Goal: Task Accomplishment & Management: Manage account settings

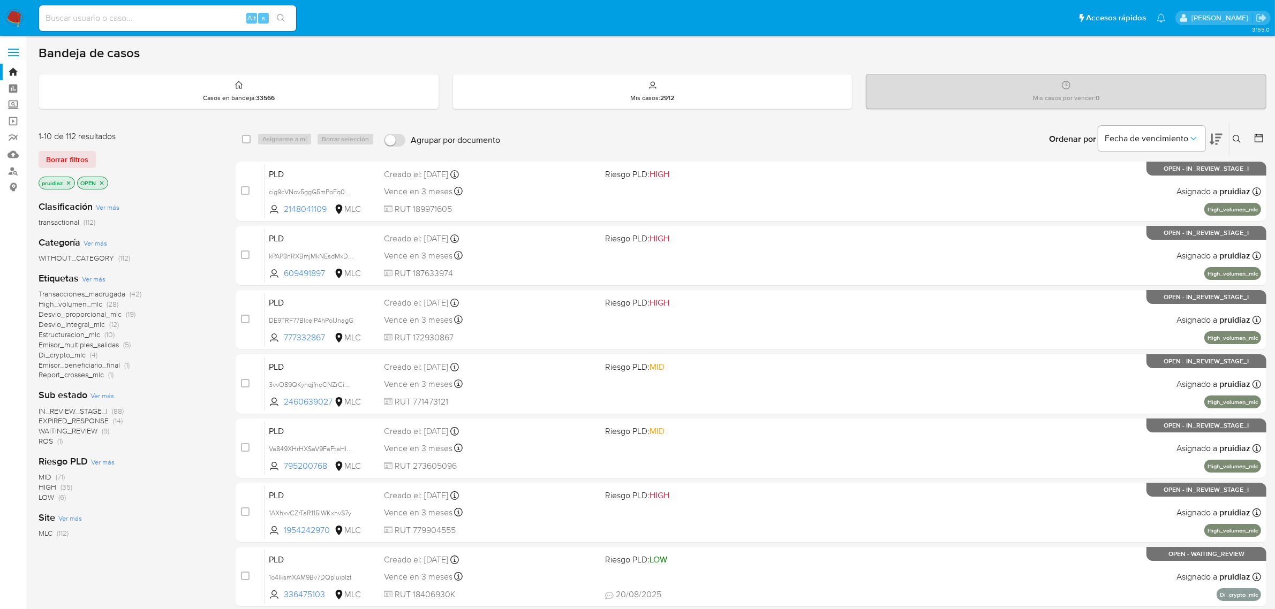
click at [856, 137] on icon at bounding box center [1216, 139] width 13 height 11
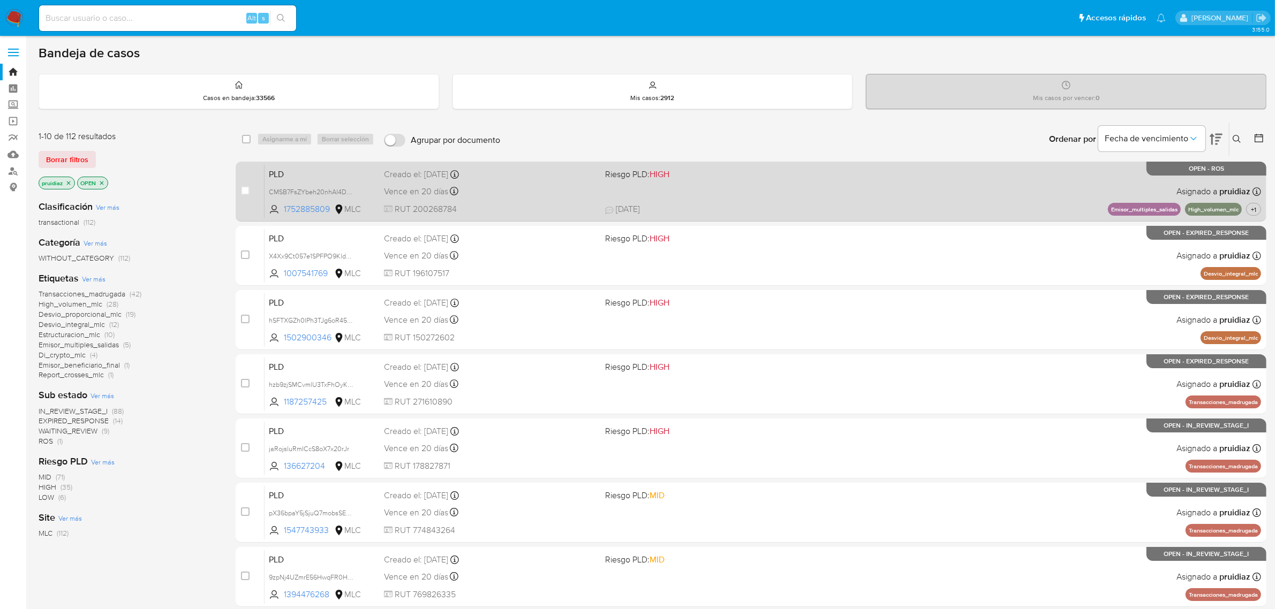
click at [856, 197] on div "PLD CMSB7FsZYbeh20nhAl4D494o 1752885809 MLC Riesgo PLD: HIGH Creado el: 12/06/2…" at bounding box center [763, 191] width 997 height 54
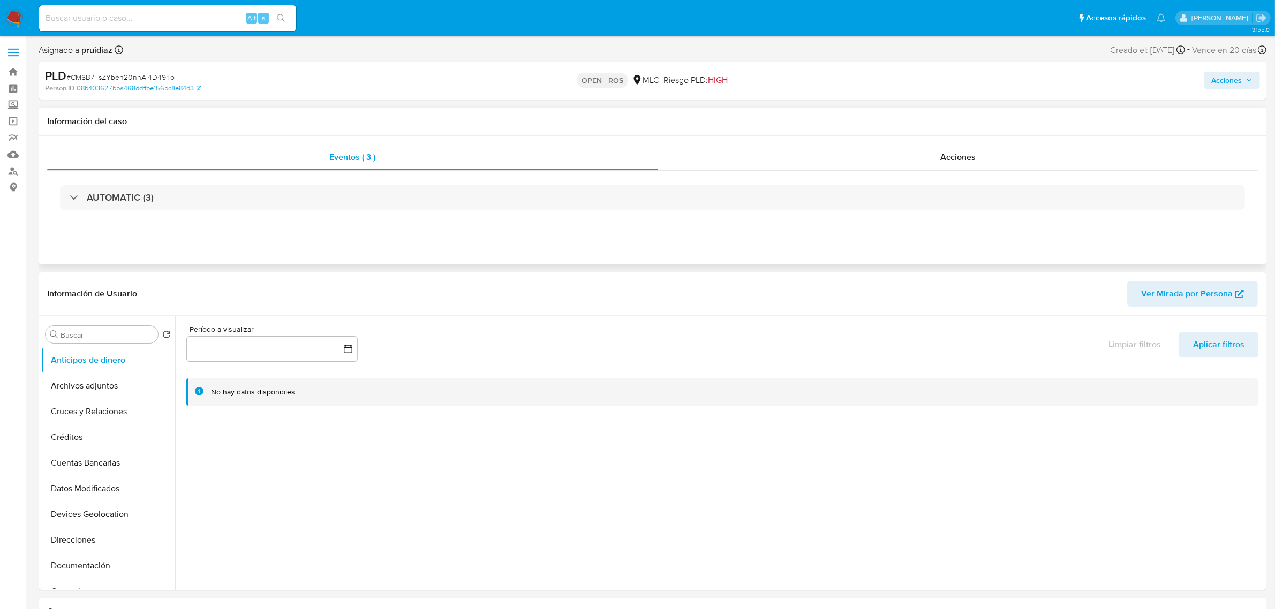
select select "10"
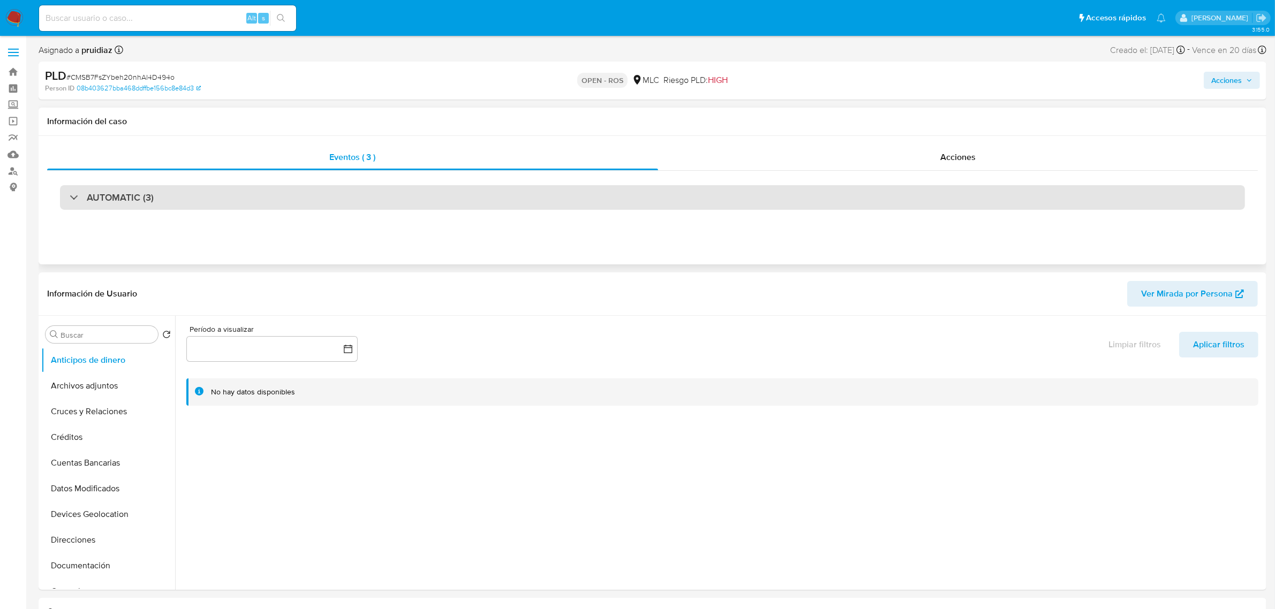
click at [157, 205] on div "AUTOMATIC (3)" at bounding box center [652, 197] width 1185 height 25
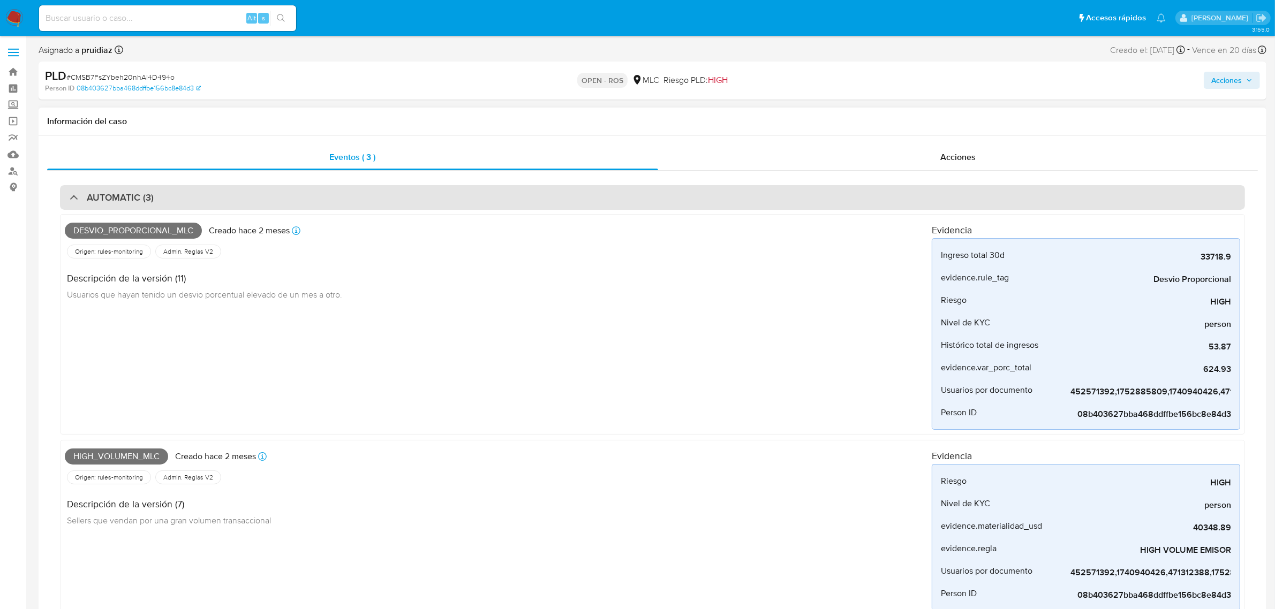
click at [206, 193] on div "AUTOMATIC (3)" at bounding box center [652, 197] width 1185 height 25
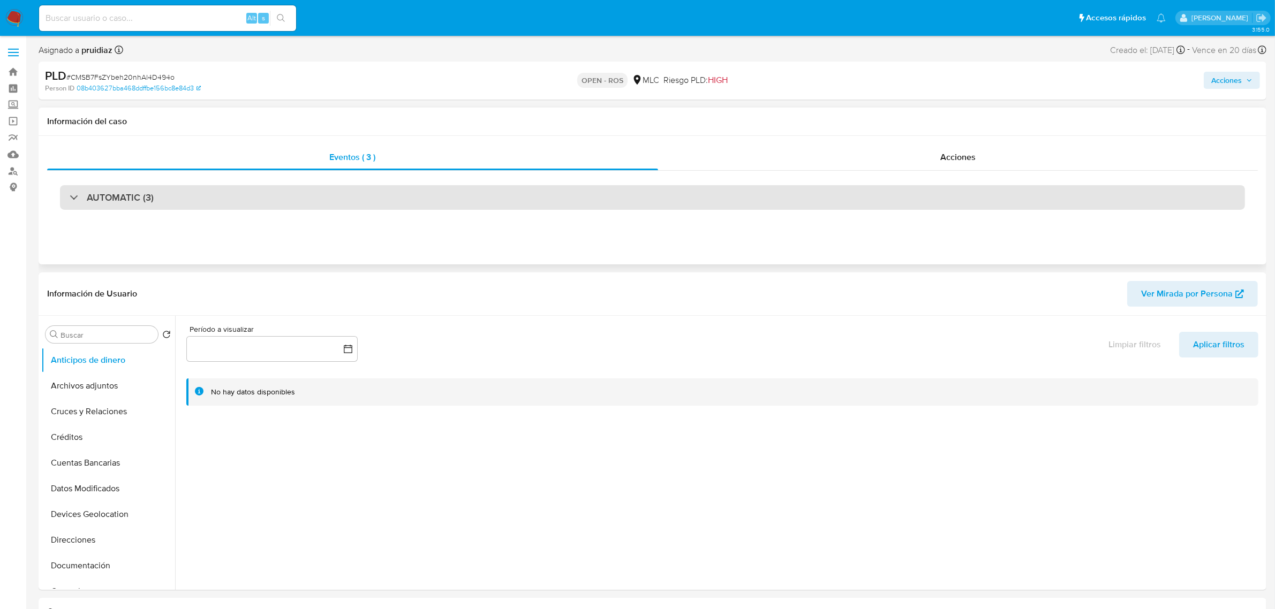
click at [232, 195] on div "AUTOMATIC (3)" at bounding box center [652, 197] width 1185 height 25
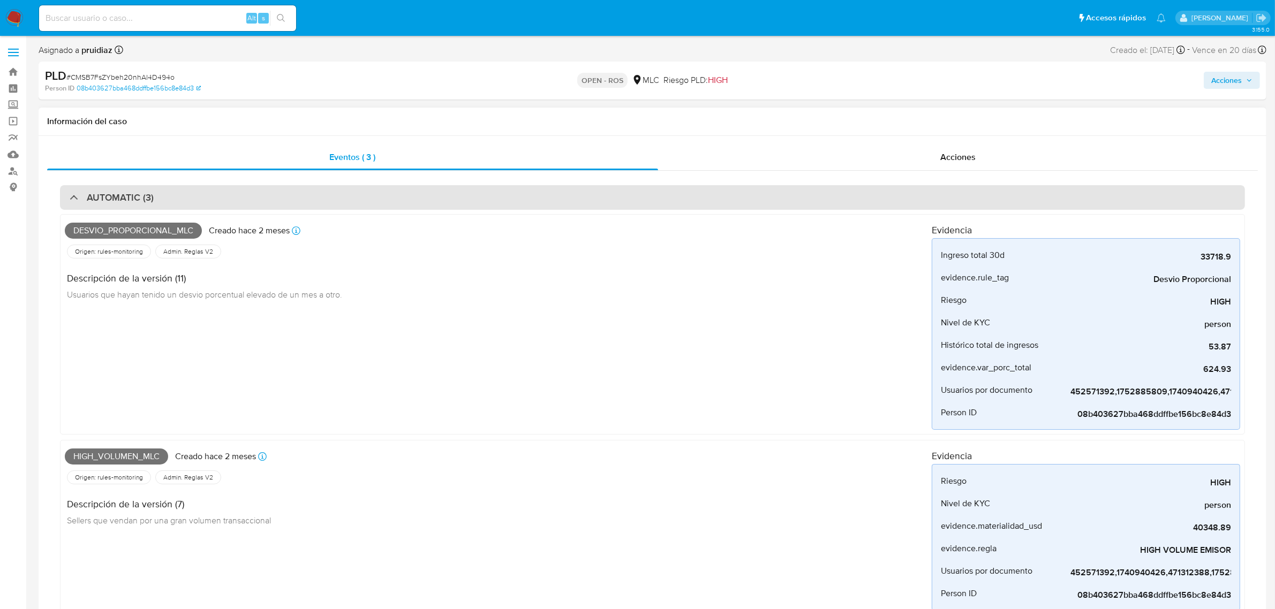
click at [236, 197] on div "AUTOMATIC (3)" at bounding box center [652, 197] width 1185 height 25
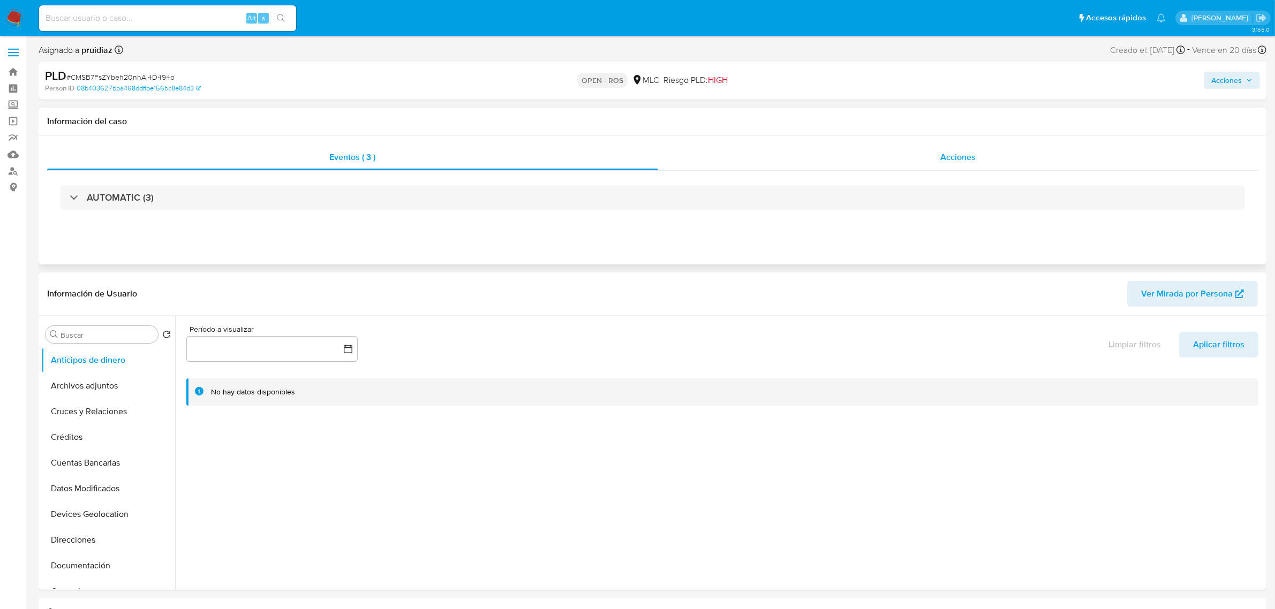
click at [965, 155] on span "Acciones" at bounding box center [957, 157] width 35 height 12
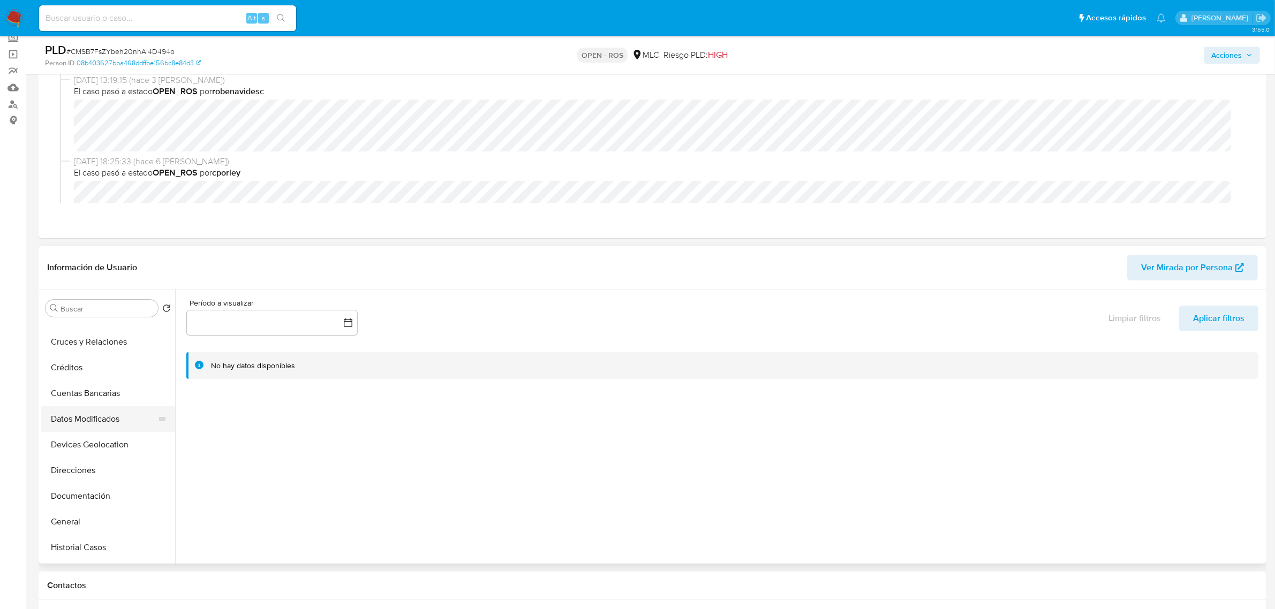
scroll to position [67, 0]
click at [73, 504] on button "General" at bounding box center [103, 499] width 125 height 26
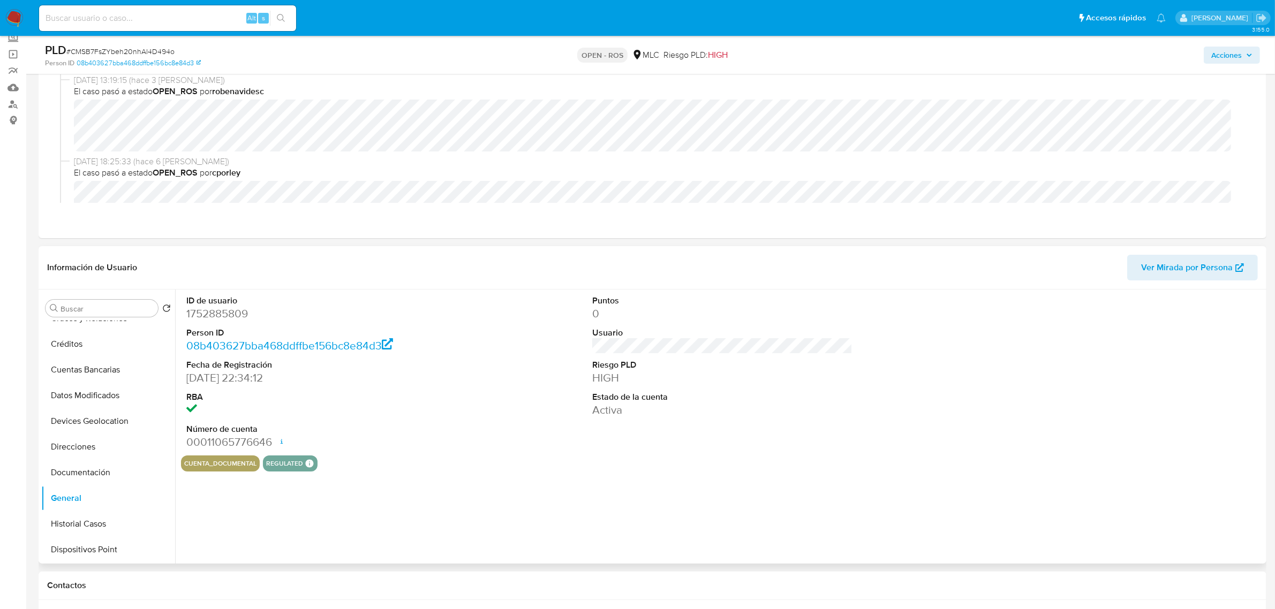
click at [221, 316] on dd "1752885809" at bounding box center [316, 313] width 260 height 15
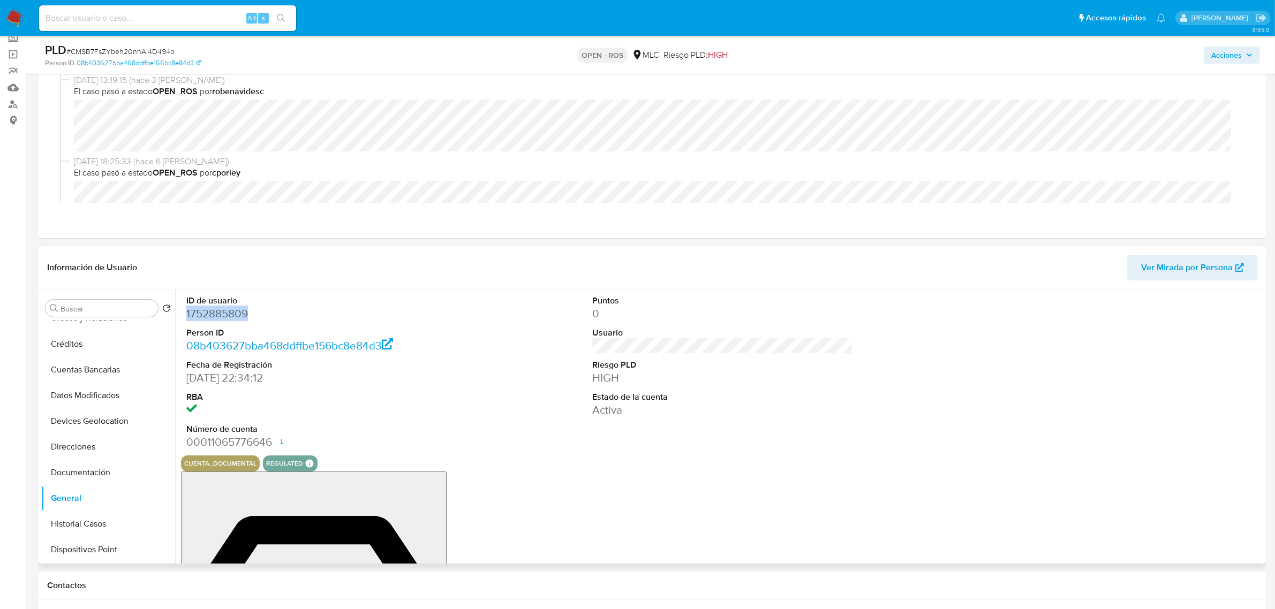
copy dd "1752885809"
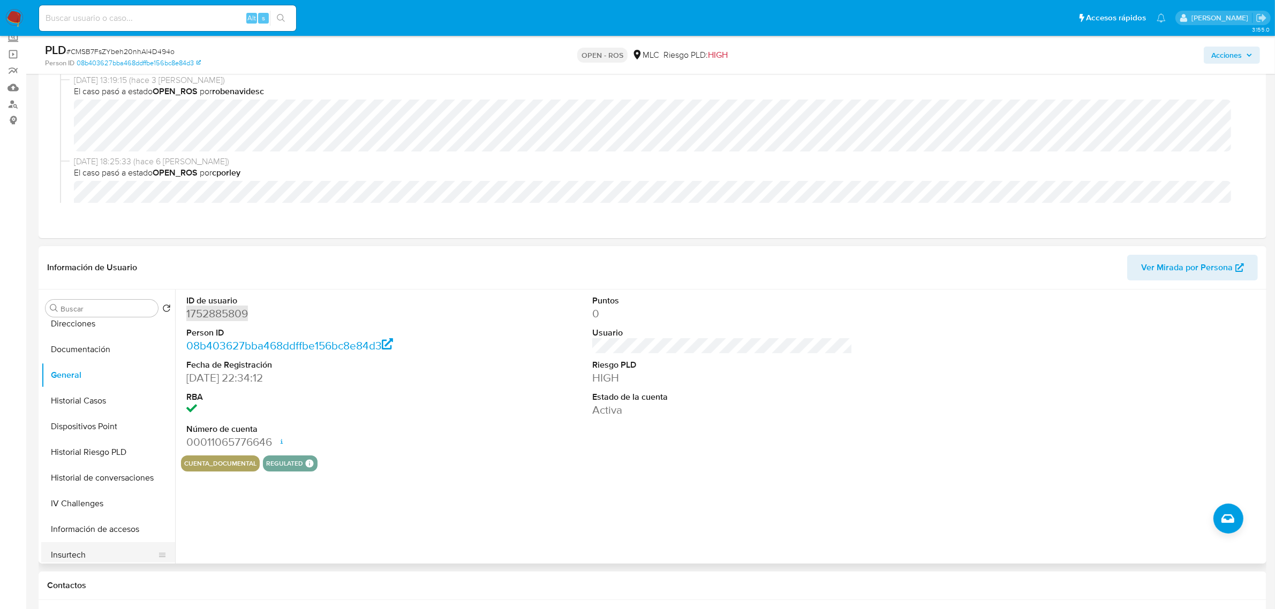
scroll to position [335, 0]
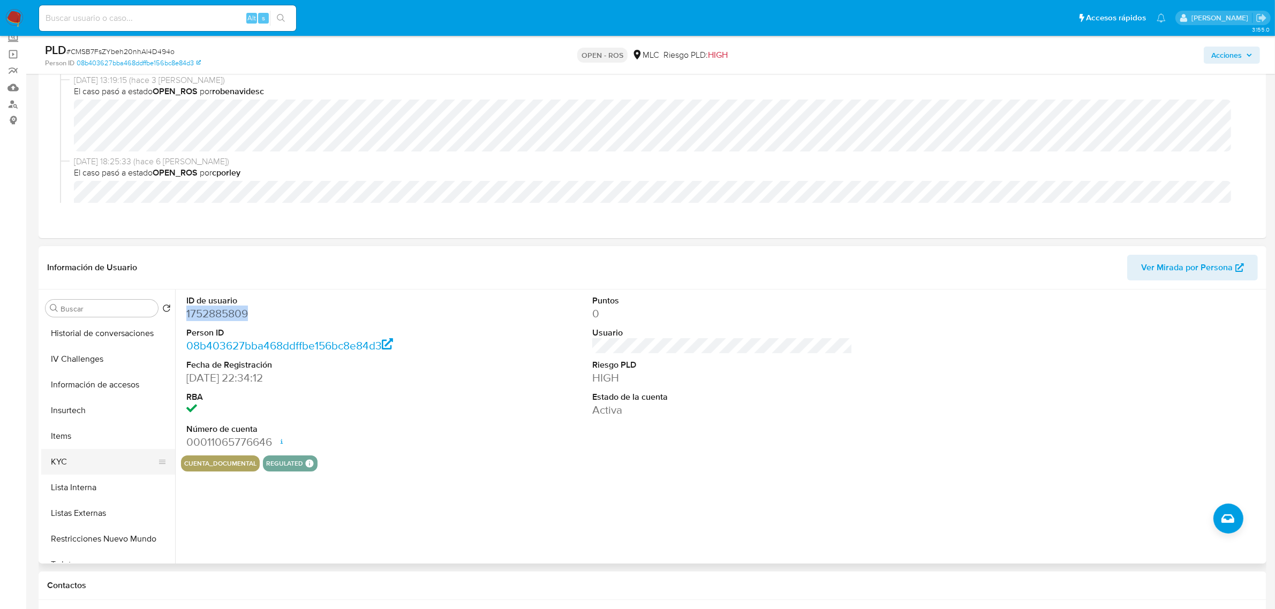
click at [57, 471] on button "KYC" at bounding box center [103, 462] width 125 height 26
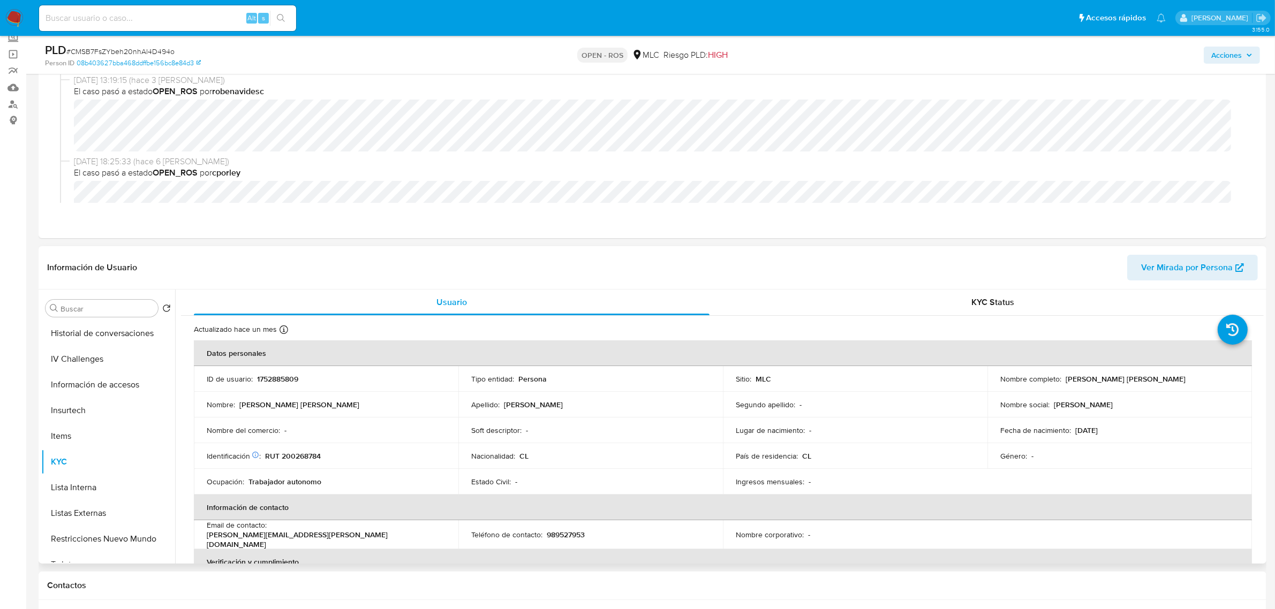
click at [295, 456] on p "RUT 200268784" at bounding box center [293, 456] width 56 height 10
copy p "200268784"
click at [83, 365] on button "Archivos adjuntos" at bounding box center [103, 360] width 125 height 26
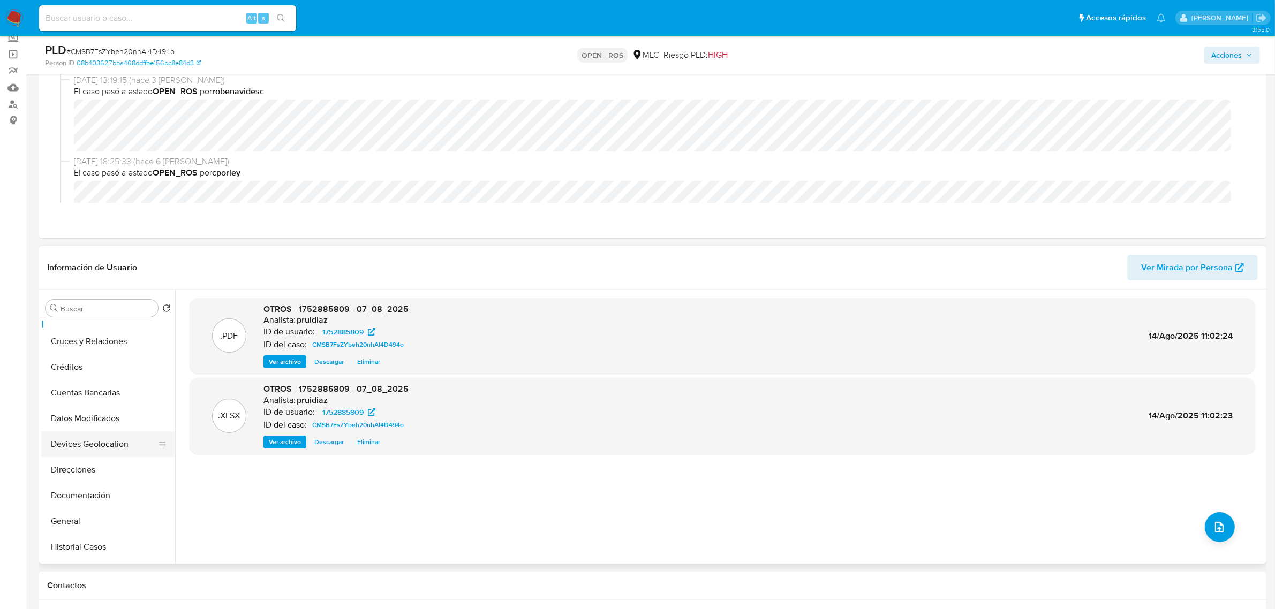
scroll to position [67, 0]
click at [63, 501] on button "General" at bounding box center [103, 499] width 125 height 26
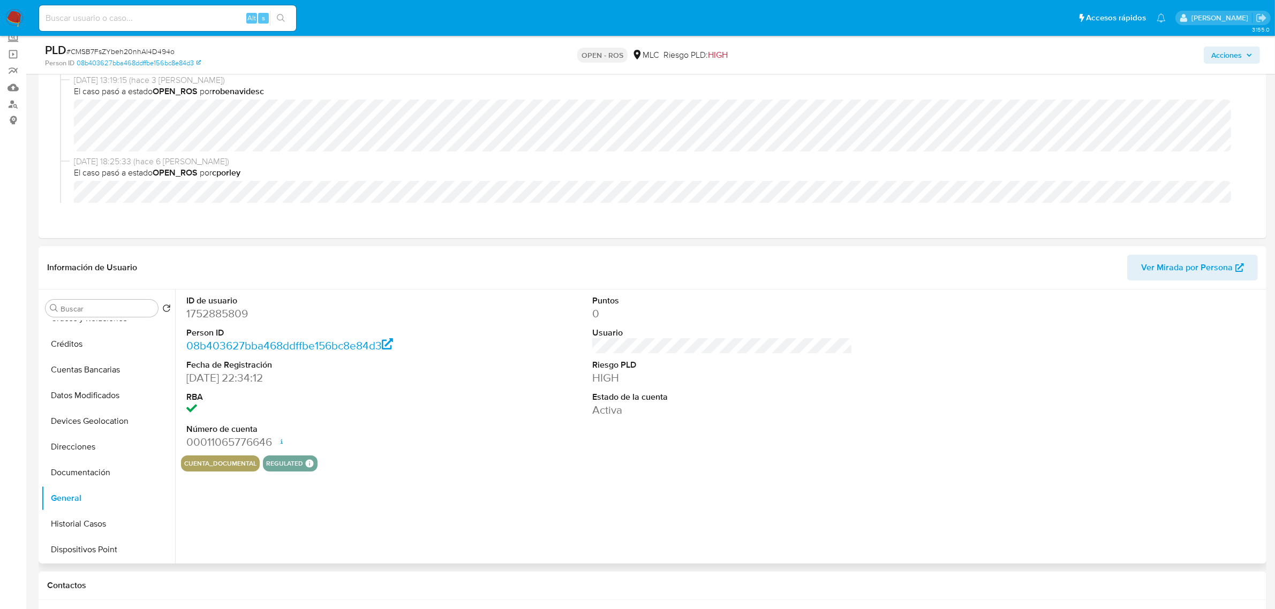
click at [202, 316] on dd "1752885809" at bounding box center [316, 313] width 260 height 15
copy dd "1752885809"
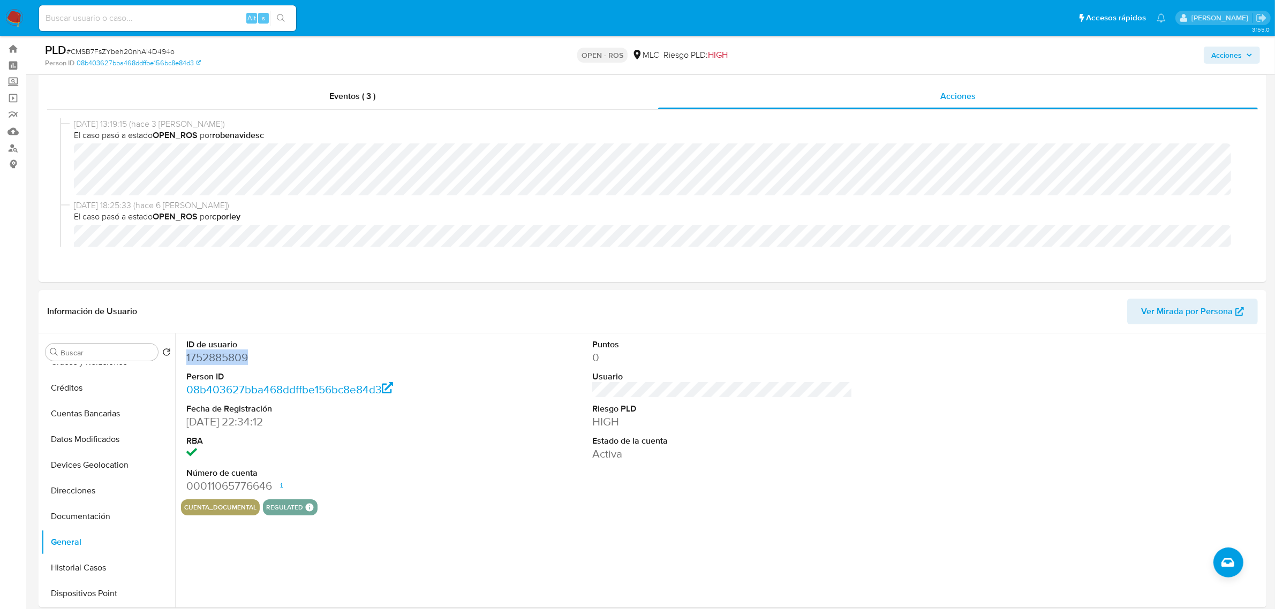
scroll to position [0, 0]
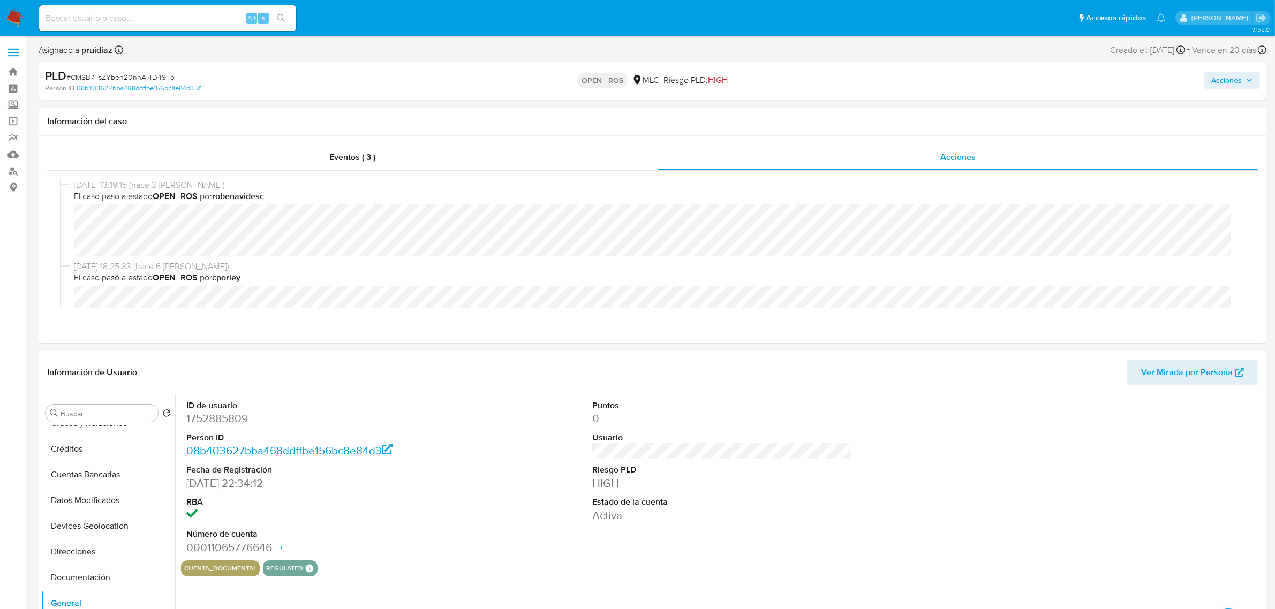
click at [131, 74] on span "# CMSB7FsZYbeh20nhAl4D494o" at bounding box center [120, 77] width 108 height 11
drag, startPoint x: 131, startPoint y: 74, endPoint x: 138, endPoint y: 80, distance: 9.5
copy span "CMSB7FsZYbeh20nhAl4D494o"
click at [229, 416] on dd "1752885809" at bounding box center [316, 418] width 260 height 15
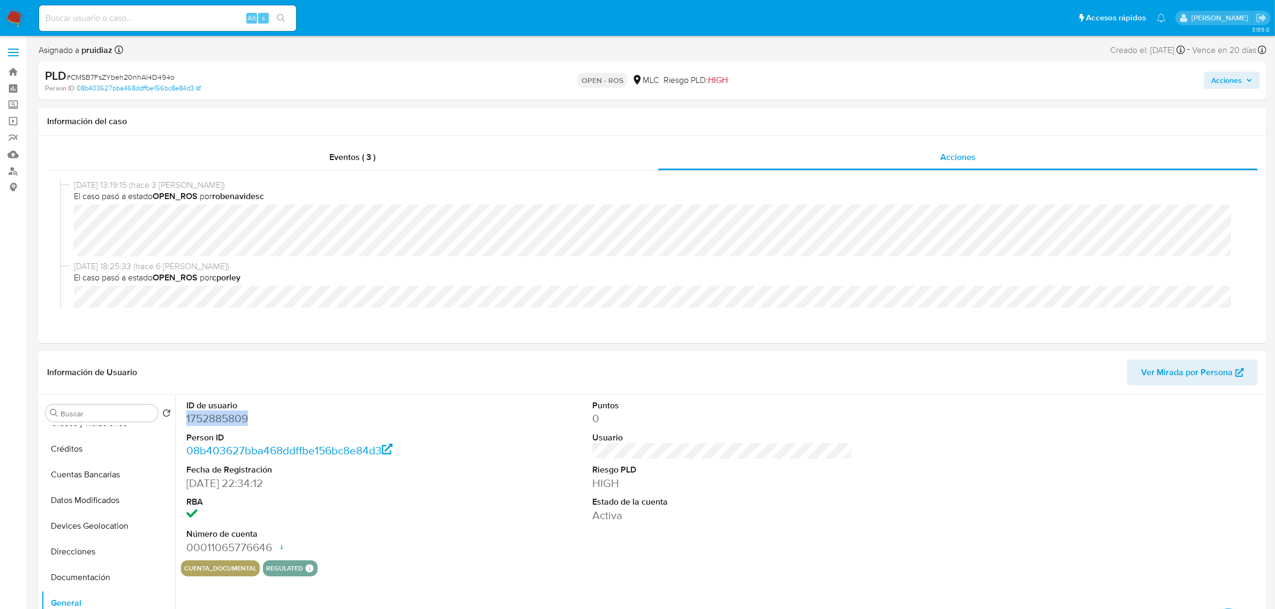
click at [229, 416] on dd "1752885809" at bounding box center [316, 418] width 260 height 15
copy dd "1752885809"
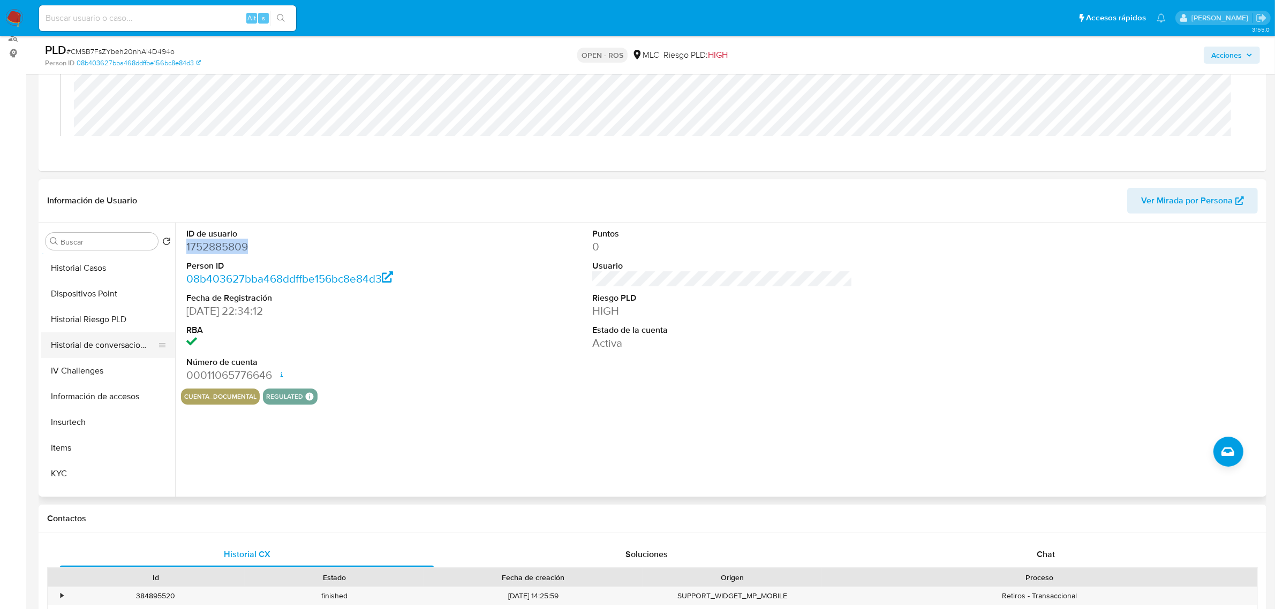
scroll to position [335, 0]
click at [72, 399] on button "KYC" at bounding box center [103, 395] width 125 height 26
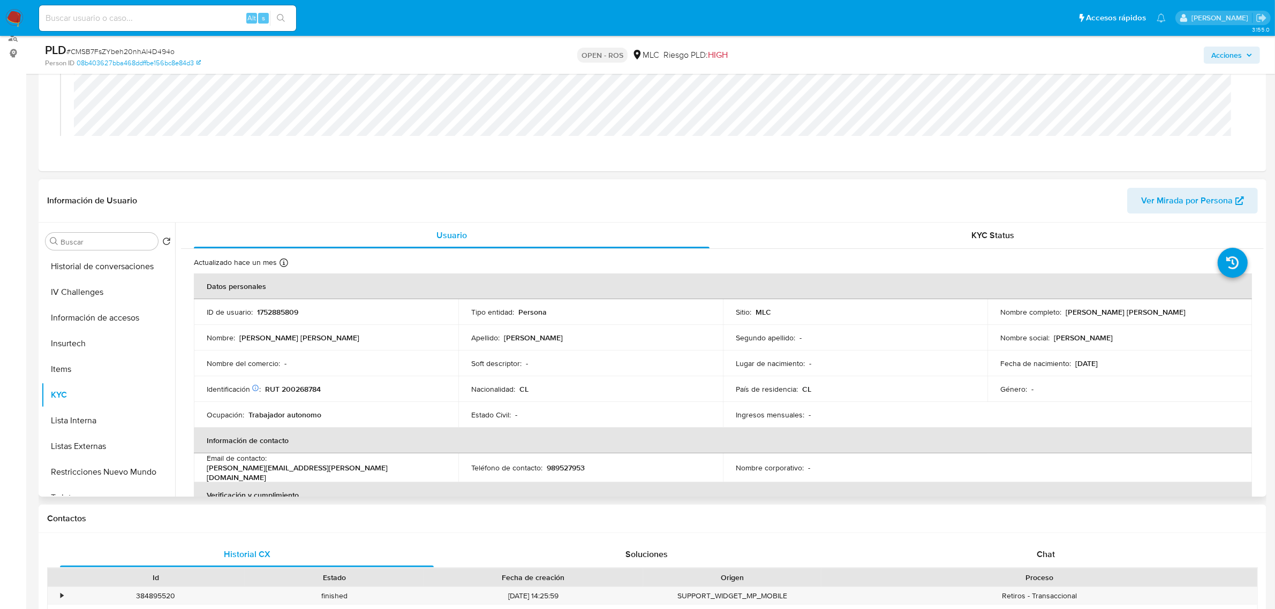
drag, startPoint x: 1180, startPoint y: 314, endPoint x: 1062, endPoint y: 312, distance: 117.8
click at [1062, 312] on div "Nombre completo : Nicole Gisselle González Guzmán" at bounding box center [1119, 312] width 239 height 10
click at [1066, 312] on p "Nicole Gisselle González Guzmán" at bounding box center [1095, 312] width 59 height 10
click at [1074, 312] on p "Nicole Gisselle González Guzmán" at bounding box center [1095, 312] width 59 height 10
drag, startPoint x: 1182, startPoint y: 311, endPoint x: 1064, endPoint y: 312, distance: 118.4
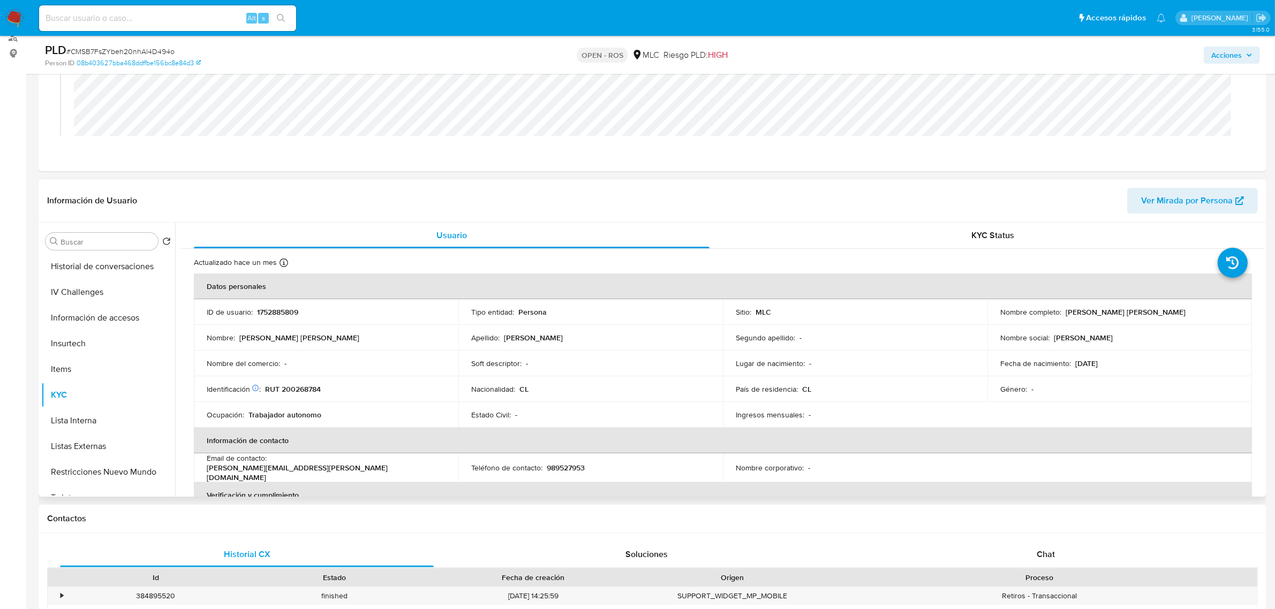
click at [1064, 312] on div "Nombre completo : Nicole Gisselle González Guzmán" at bounding box center [1119, 312] width 239 height 10
copy p "Nicole Gisselle González Guzmán"
click at [296, 387] on p "RUT 200268784" at bounding box center [293, 389] width 56 height 10
click at [293, 389] on p "RUT 200268784" at bounding box center [293, 389] width 56 height 10
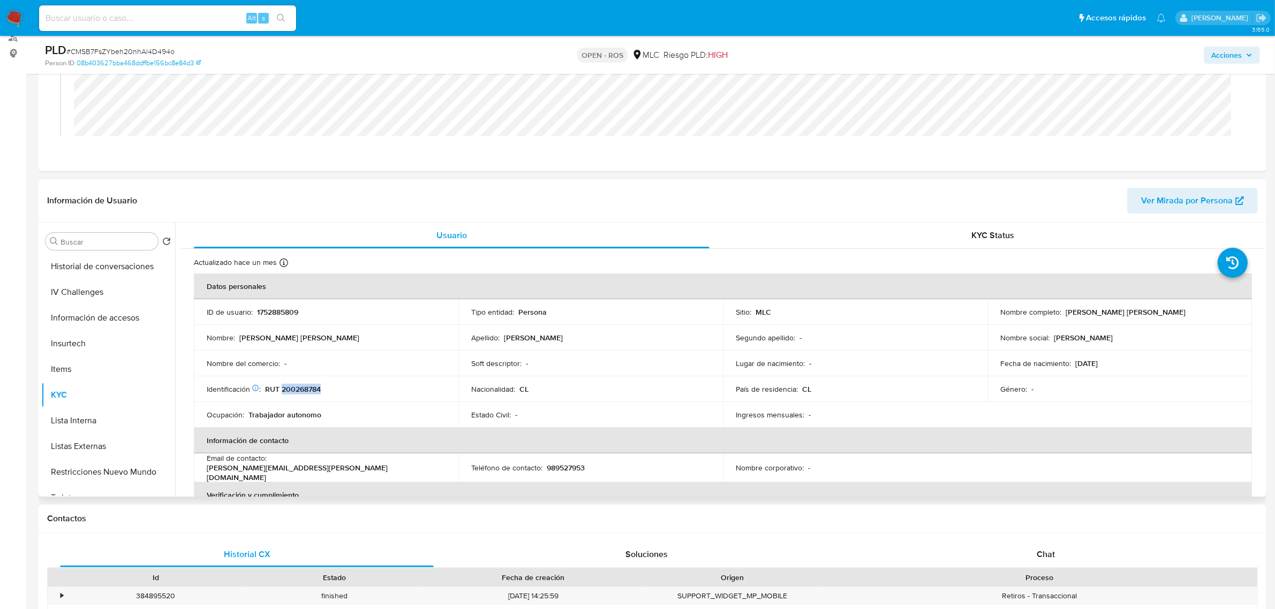
click at [293, 389] on p "RUT 200268784" at bounding box center [293, 389] width 56 height 10
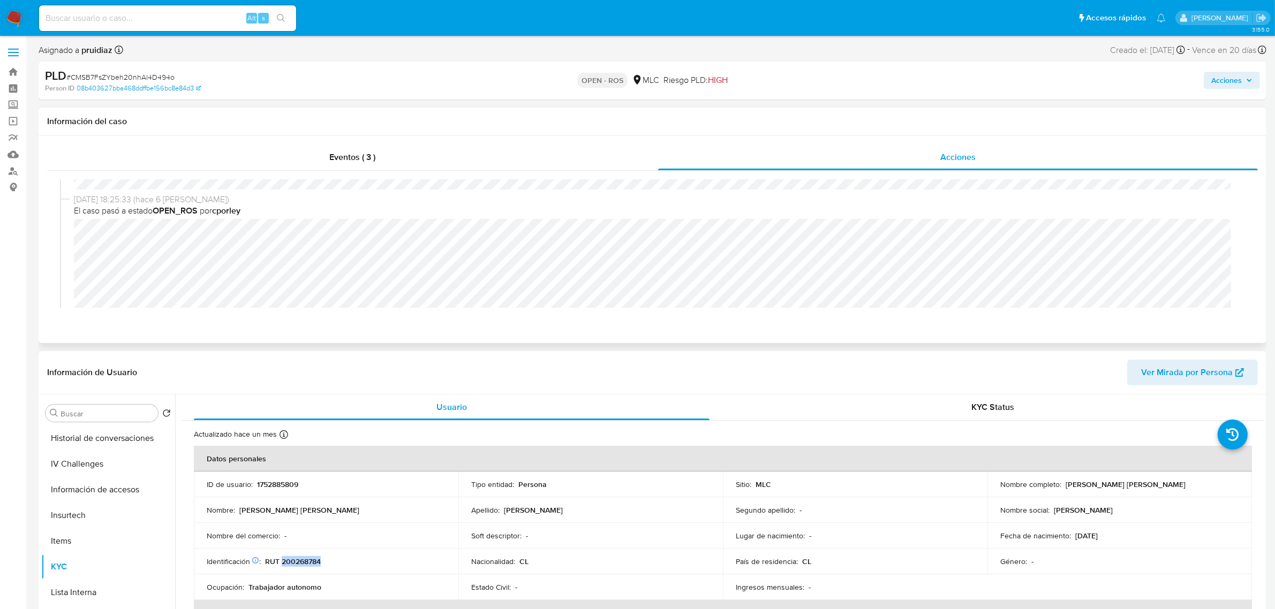
scroll to position [0, 0]
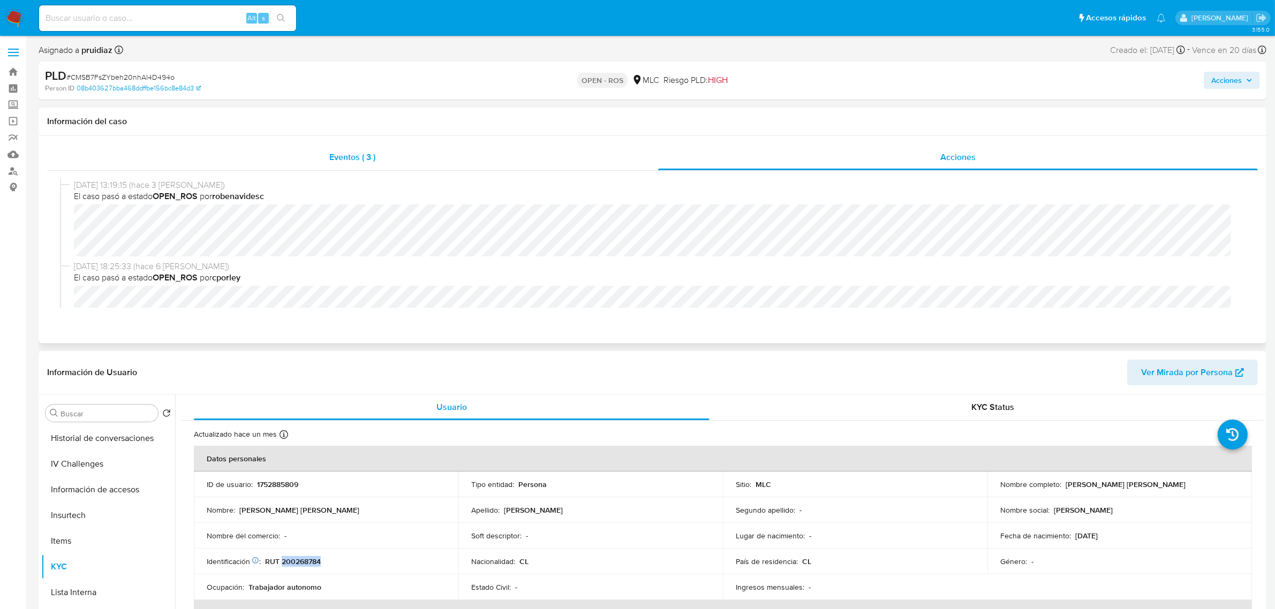
click at [289, 149] on div "Eventos ( 3 )" at bounding box center [352, 158] width 611 height 26
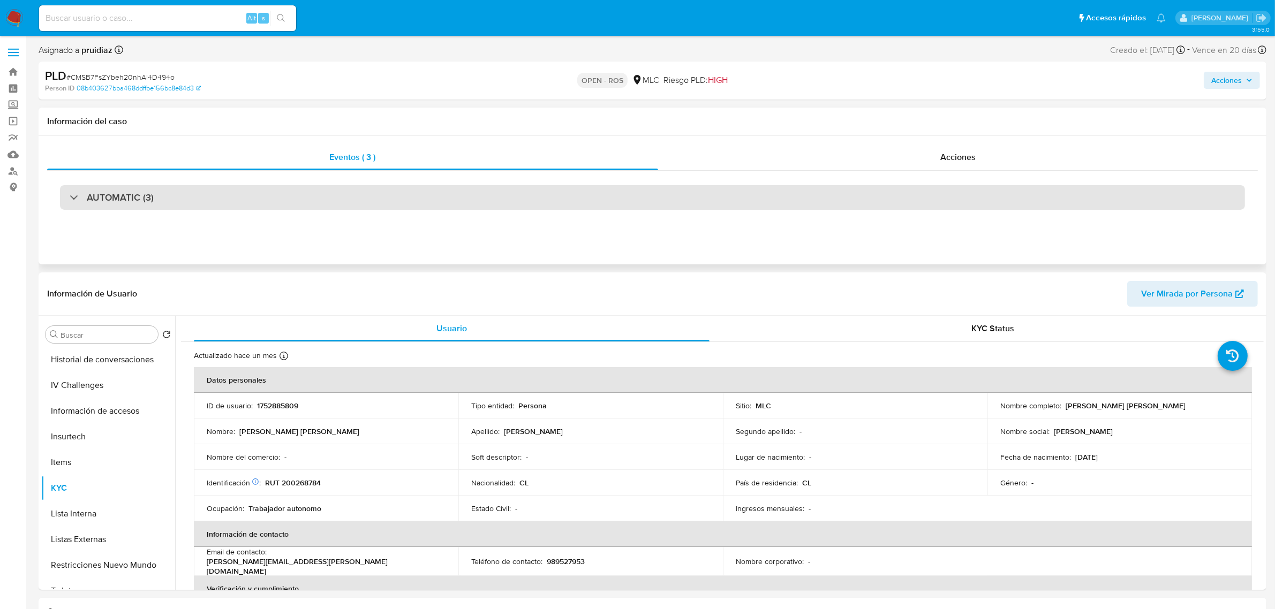
click at [155, 201] on div "AUTOMATIC (3)" at bounding box center [652, 197] width 1185 height 25
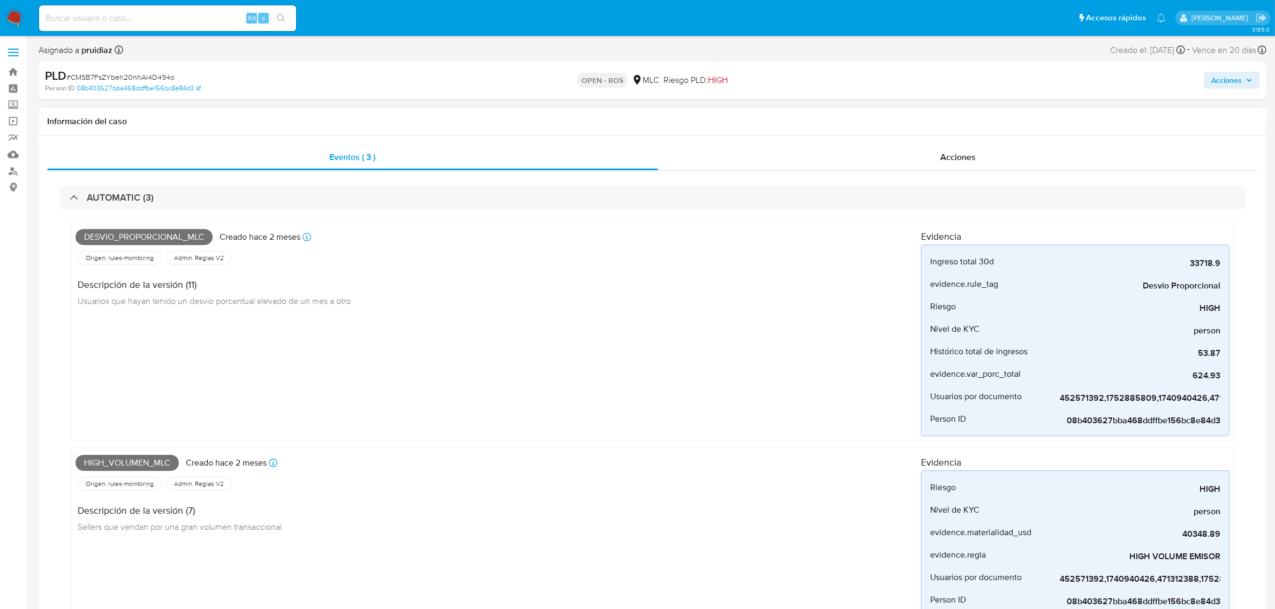
click at [129, 241] on span "Desvio_proporcional_mlc" at bounding box center [144, 237] width 137 height 16
copy span "Desvio_proporcional_mlc"
click at [127, 461] on span "High_volumen_mlc" at bounding box center [127, 463] width 103 height 16
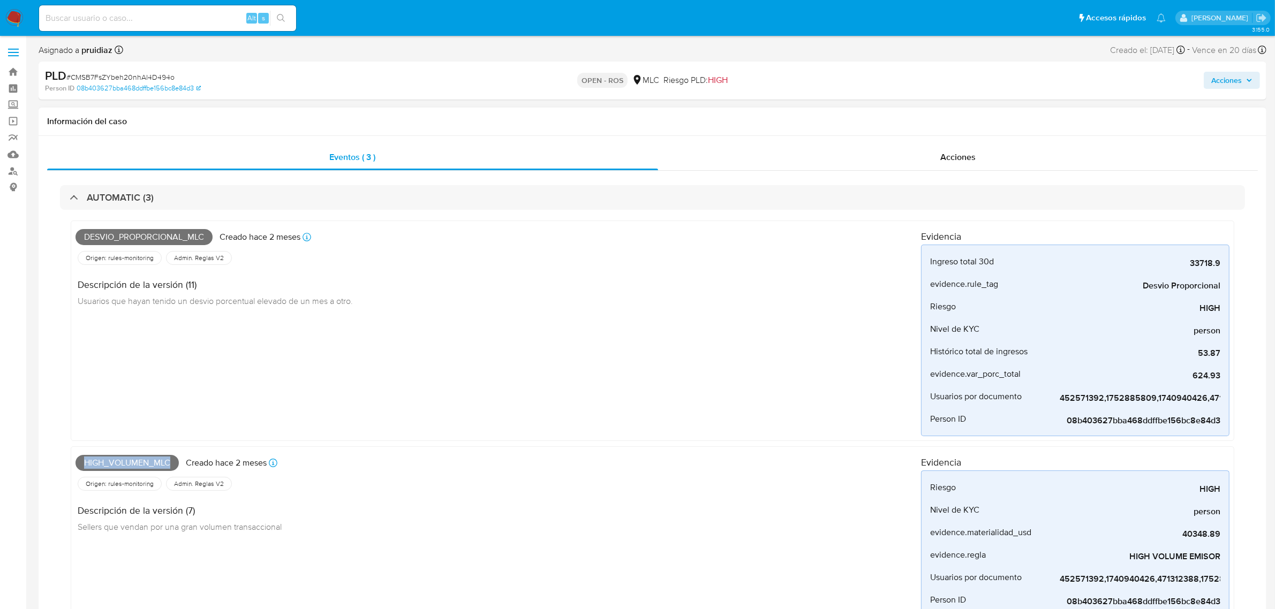
copy span "High_volumen_mlc"
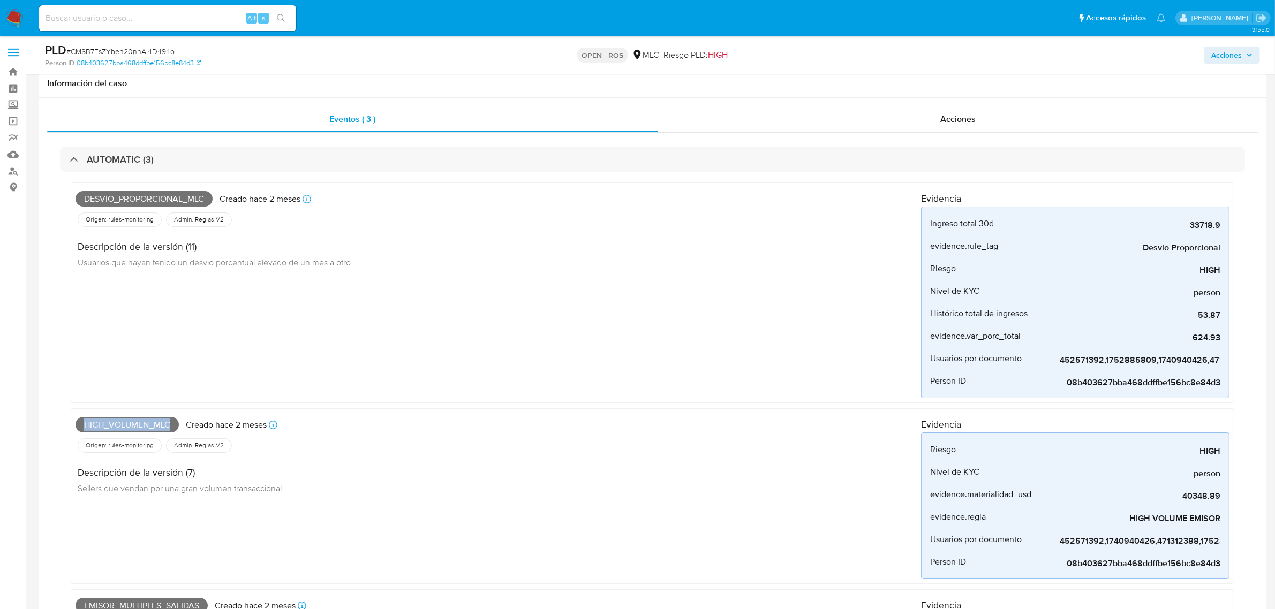
scroll to position [134, 0]
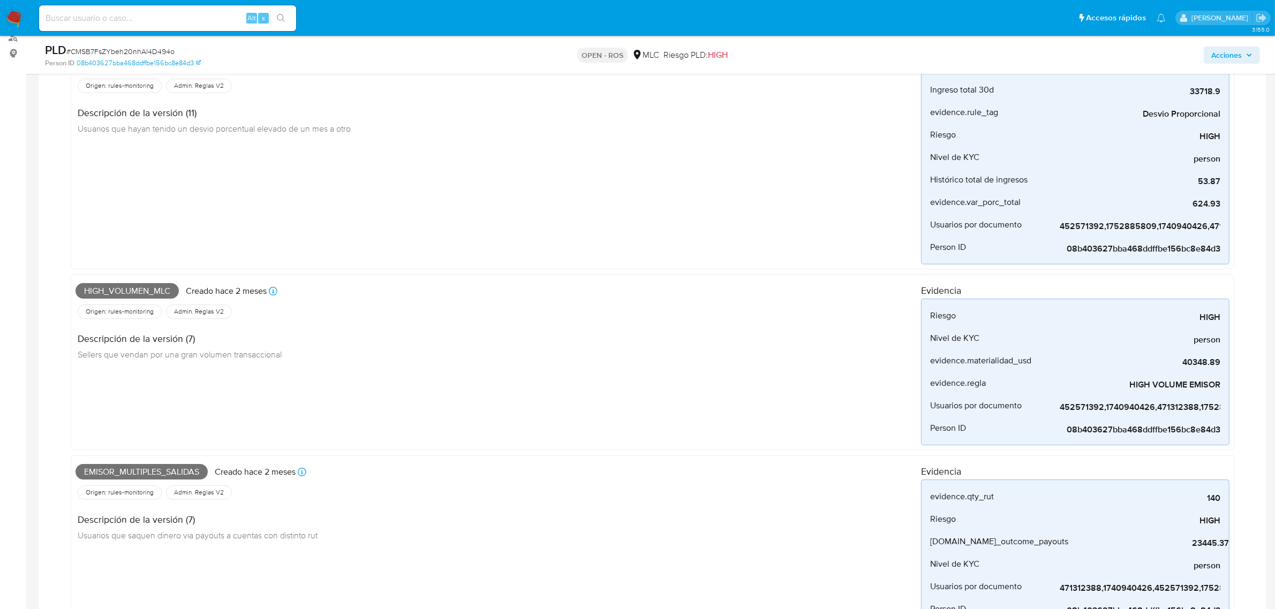
click at [126, 470] on span "Emisor_multiples_salidas" at bounding box center [142, 472] width 132 height 16
copy span "Emisor_multiples_salidas"
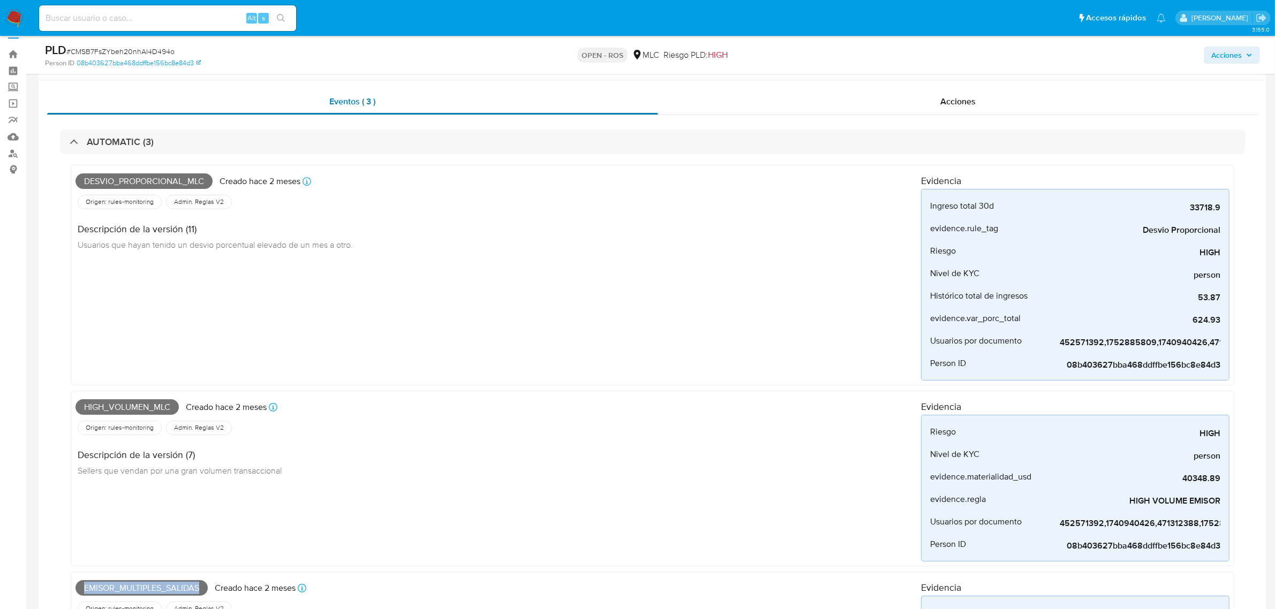
scroll to position [0, 0]
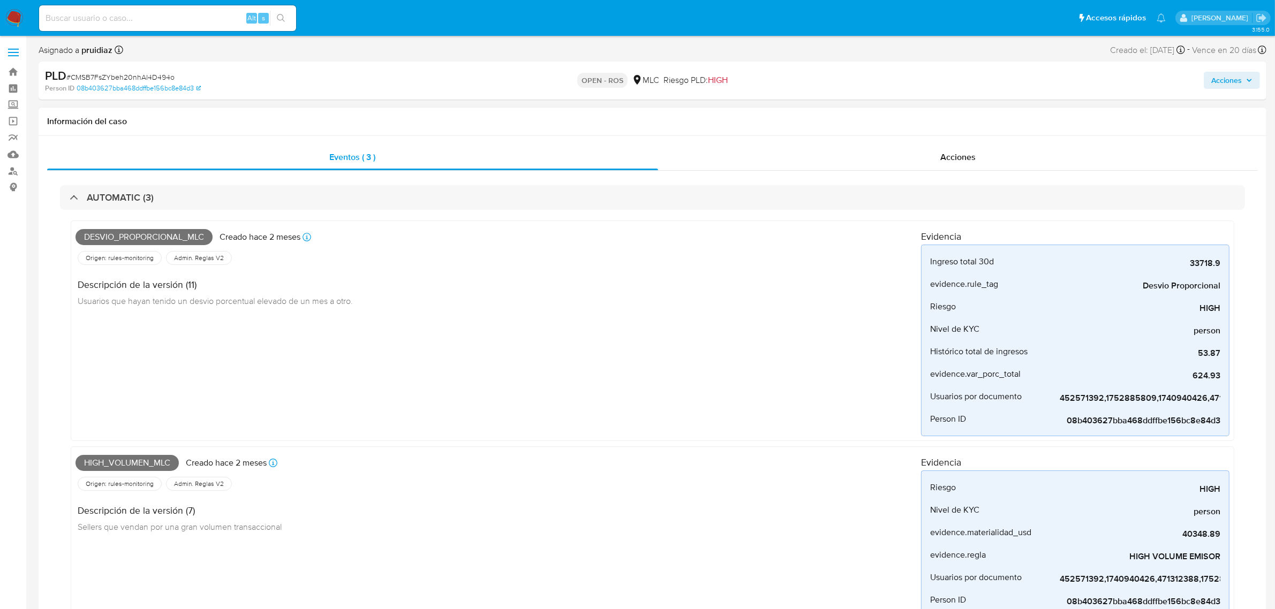
drag, startPoint x: 239, startPoint y: 178, endPoint x: 236, endPoint y: 185, distance: 7.0
click at [236, 184] on div "AUTOMATIC (3) Desvio_proporcional_mlc Creado hace 2 meses Creado: 12/06/2025 06…" at bounding box center [652, 513] width 1211 height 685
click at [236, 185] on div "AUTOMATIC (3) Desvio_proporcional_mlc Creado hace 2 meses Creado: 12/06/2025 06…" at bounding box center [652, 513] width 1211 height 685
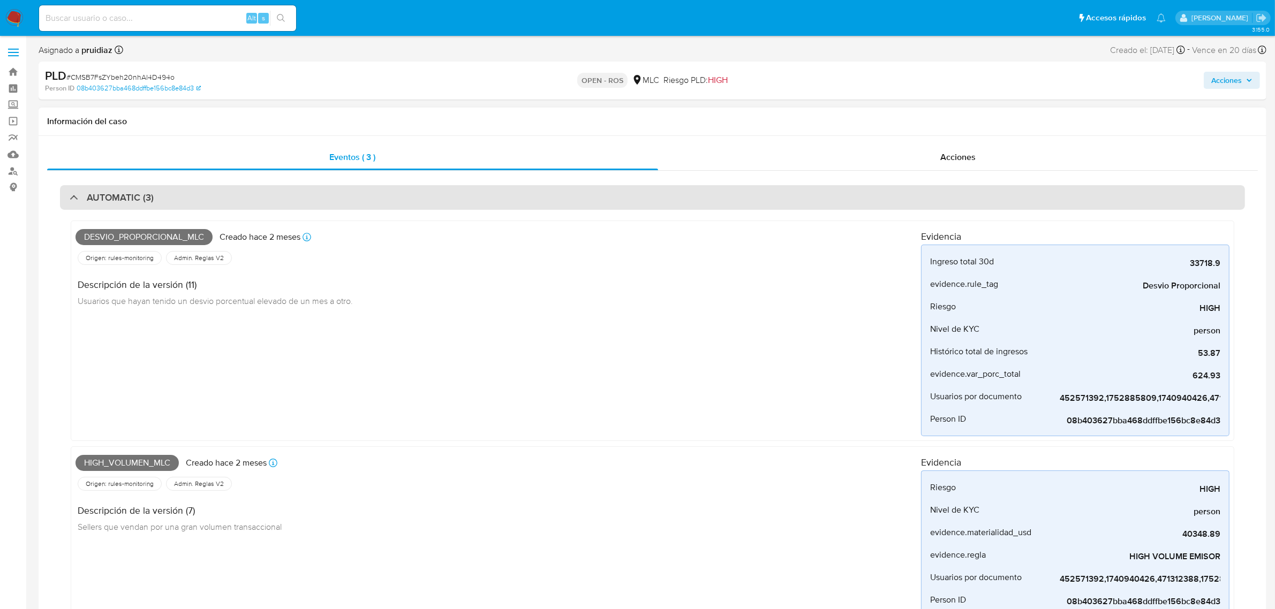
click at [235, 191] on div "AUTOMATIC (3)" at bounding box center [652, 197] width 1185 height 25
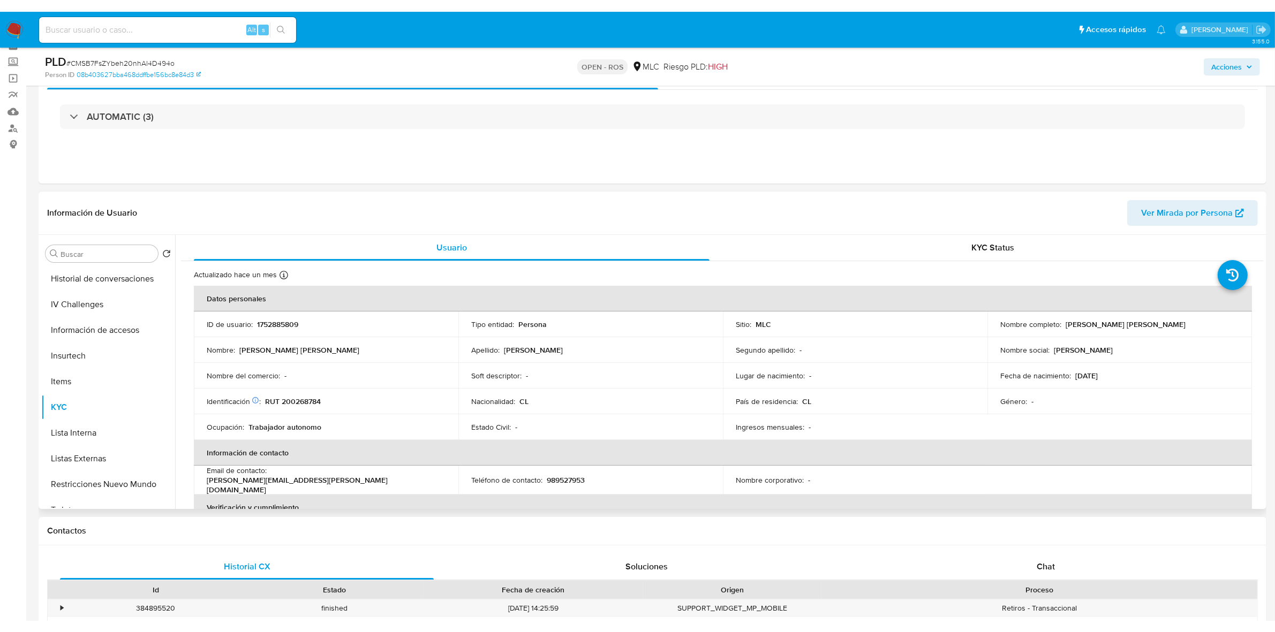
scroll to position [134, 0]
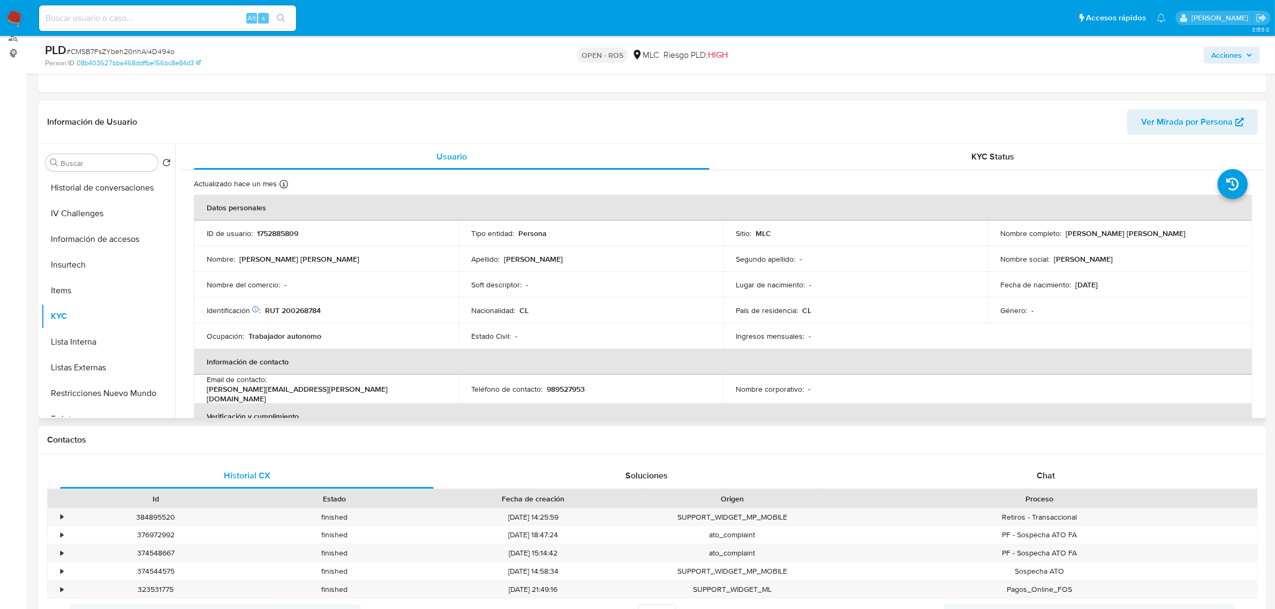
click at [296, 310] on p "RUT 200268784" at bounding box center [293, 311] width 56 height 10
copy p "200268784"
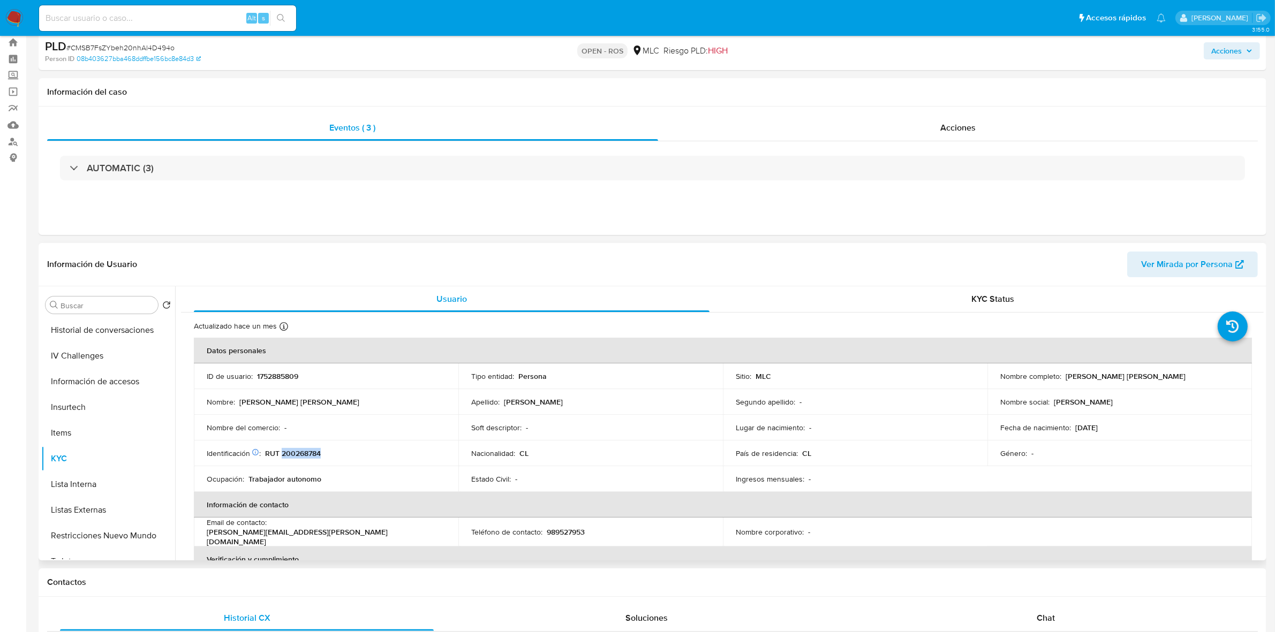
scroll to position [0, 0]
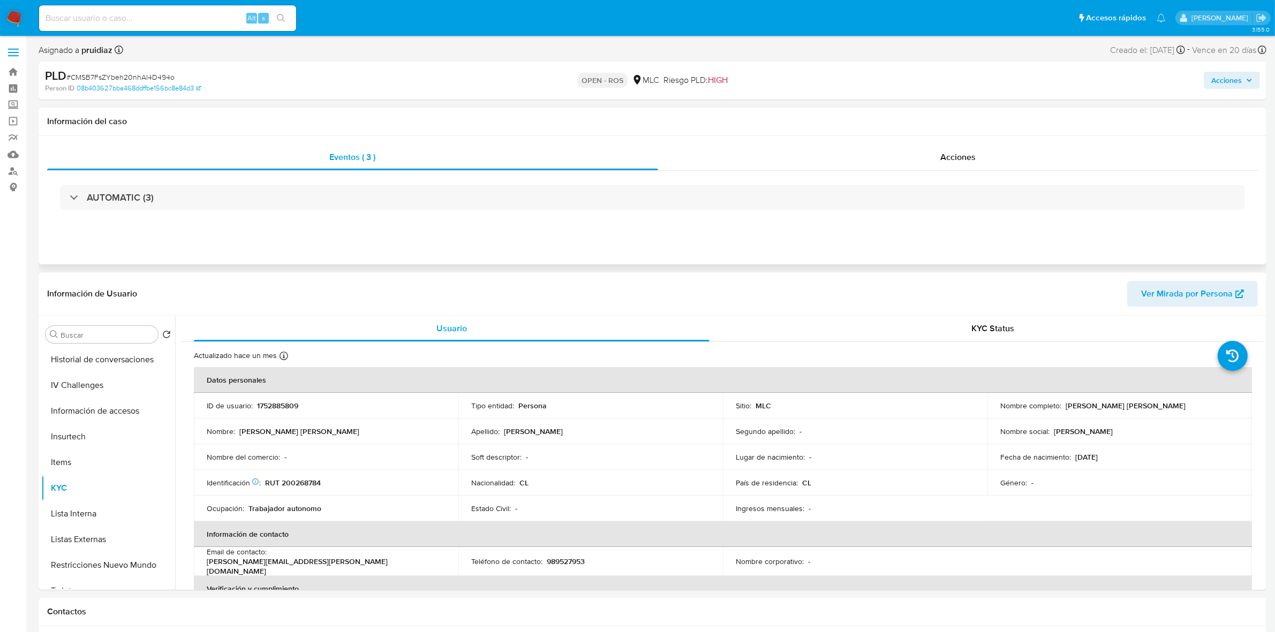
click at [940, 143] on div "Eventos ( 3 ) Acciones AUTOMATIC (3)" at bounding box center [653, 200] width 1228 height 129
click at [943, 148] on div "Acciones" at bounding box center [958, 158] width 600 height 26
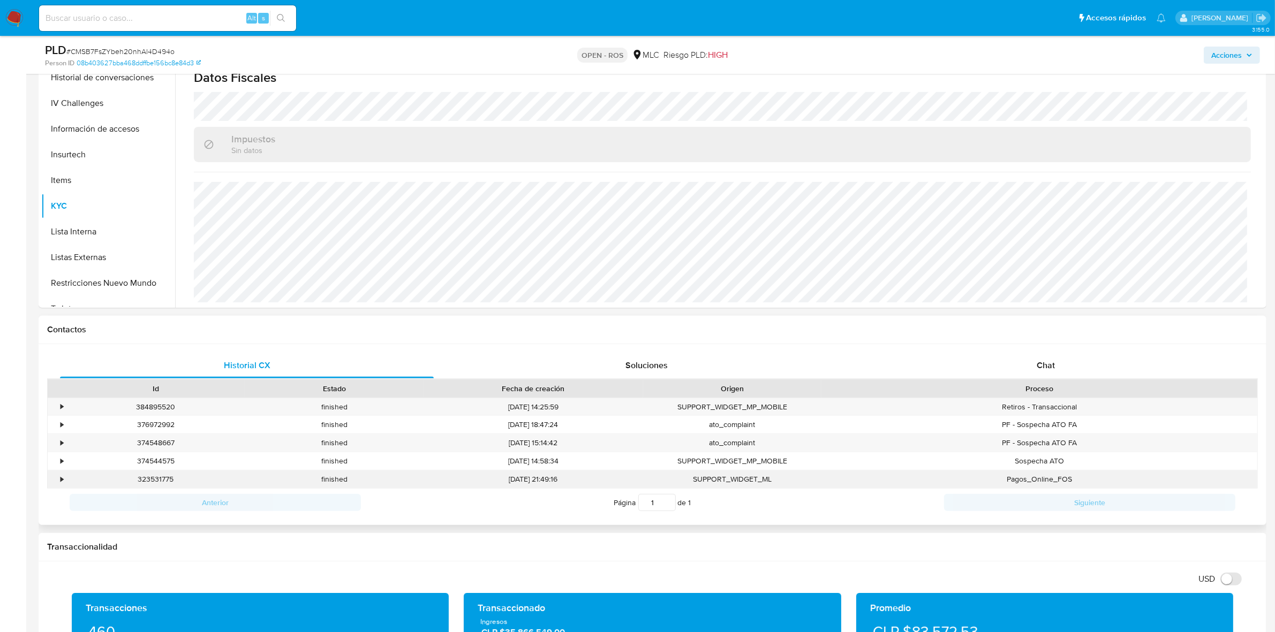
scroll to position [402, 0]
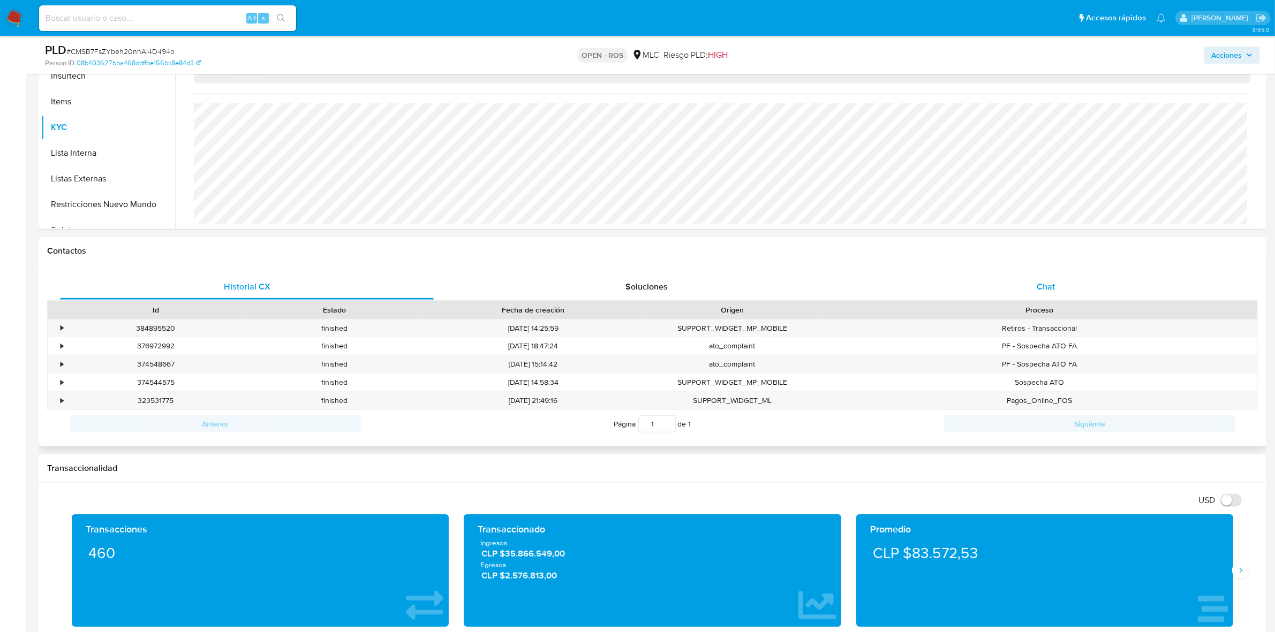
click at [1061, 293] on div "Chat" at bounding box center [1046, 287] width 374 height 26
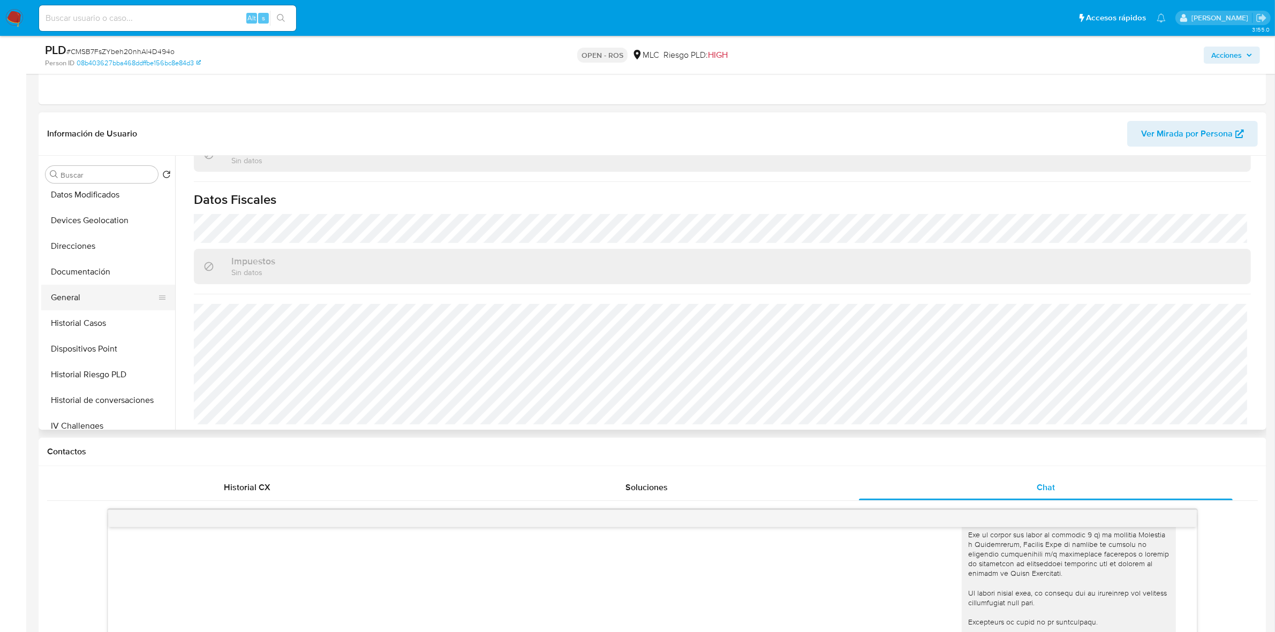
scroll to position [67, 0]
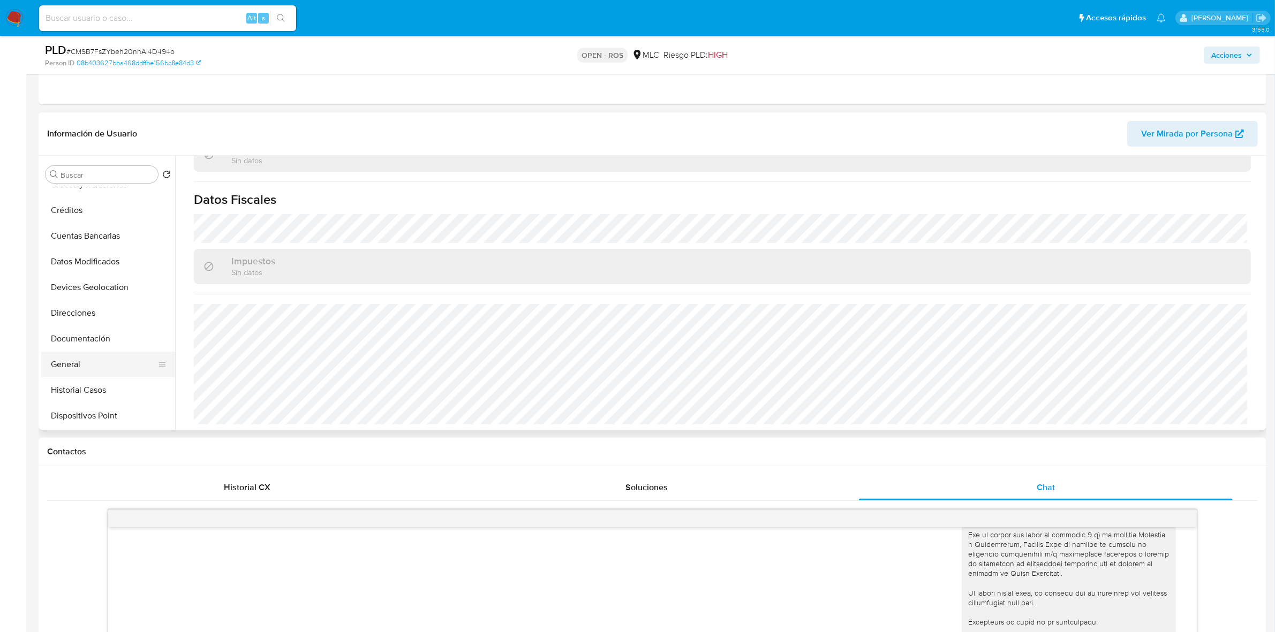
click at [79, 357] on button "General" at bounding box center [103, 365] width 125 height 26
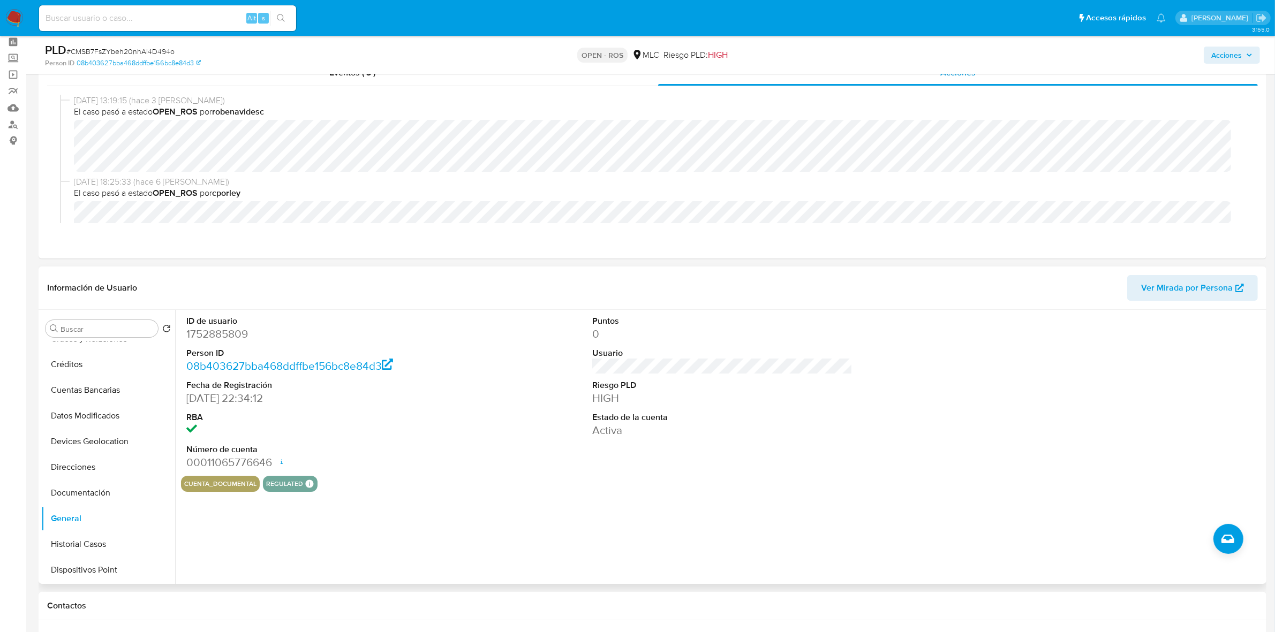
scroll to position [0, 0]
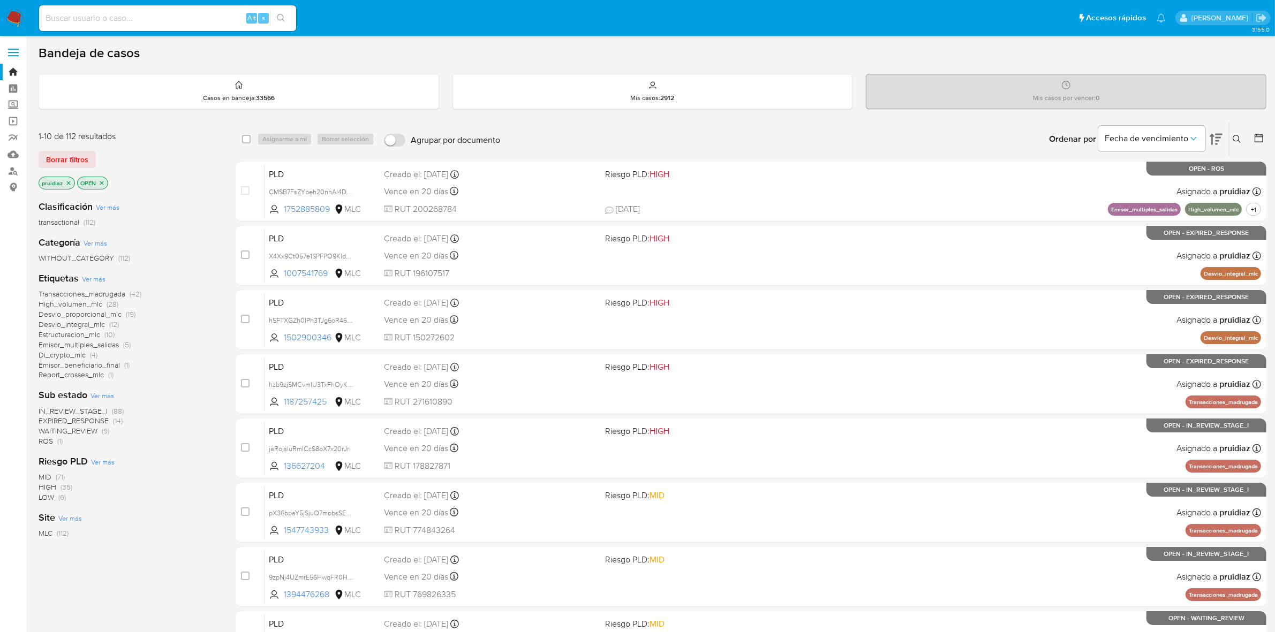
click at [16, 17] on img at bounding box center [14, 18] width 18 height 18
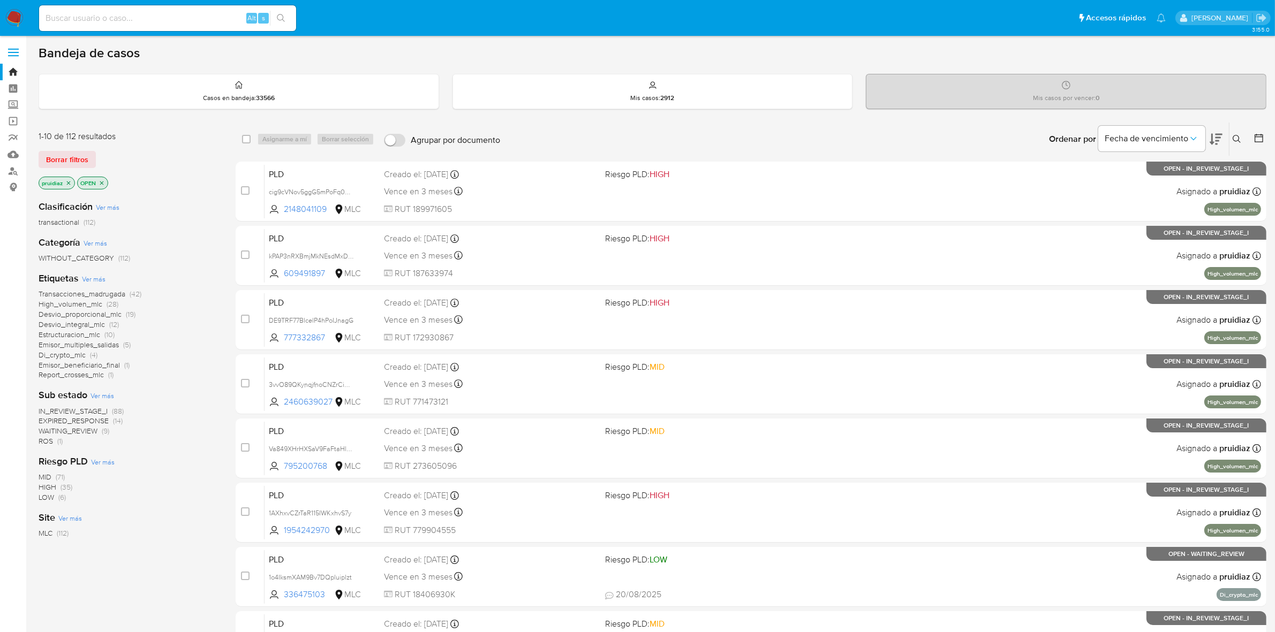
click at [1214, 142] on icon at bounding box center [1216, 139] width 13 height 13
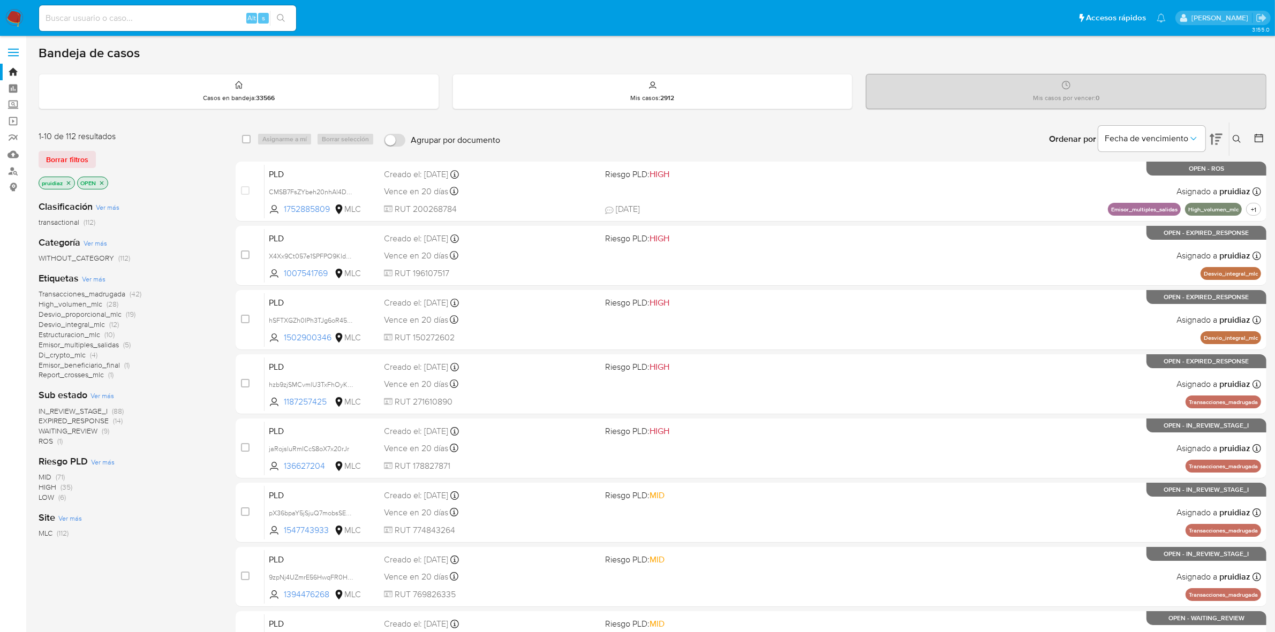
click at [85, 434] on span "WAITING_REVIEW" at bounding box center [68, 431] width 59 height 11
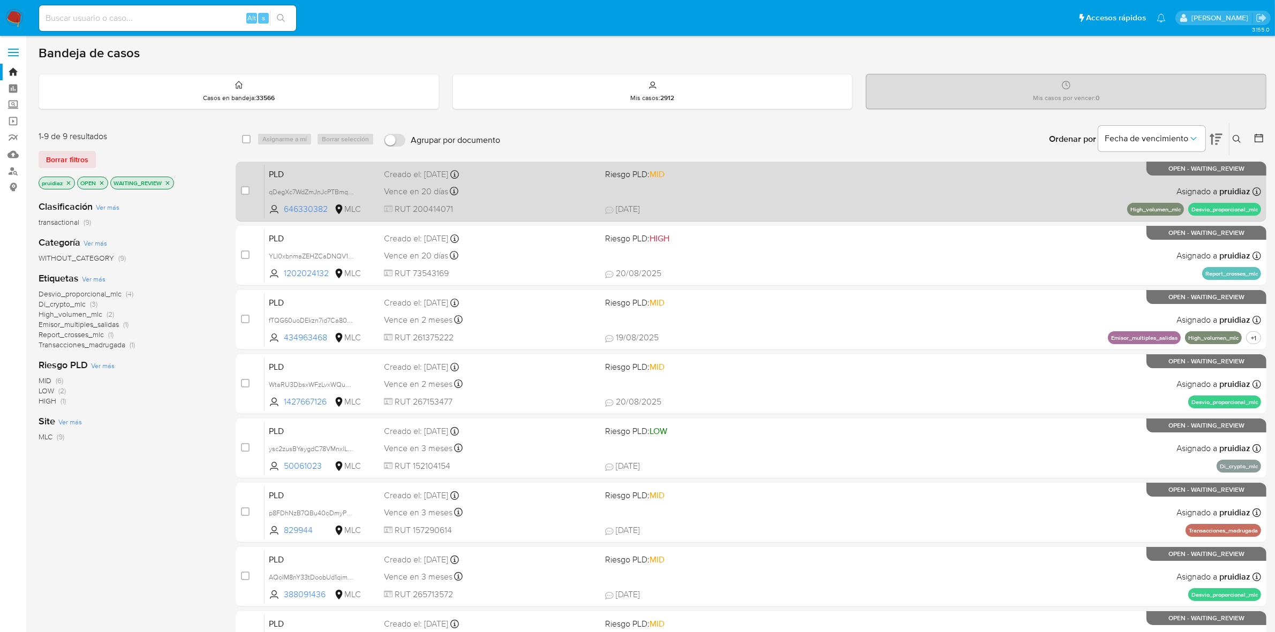
click at [766, 196] on div "PLD qDegXc7WdZmJnJcPTBmqIKUD 646330382 MLC Riesgo PLD: MID Creado el: 12/06/202…" at bounding box center [763, 191] width 997 height 54
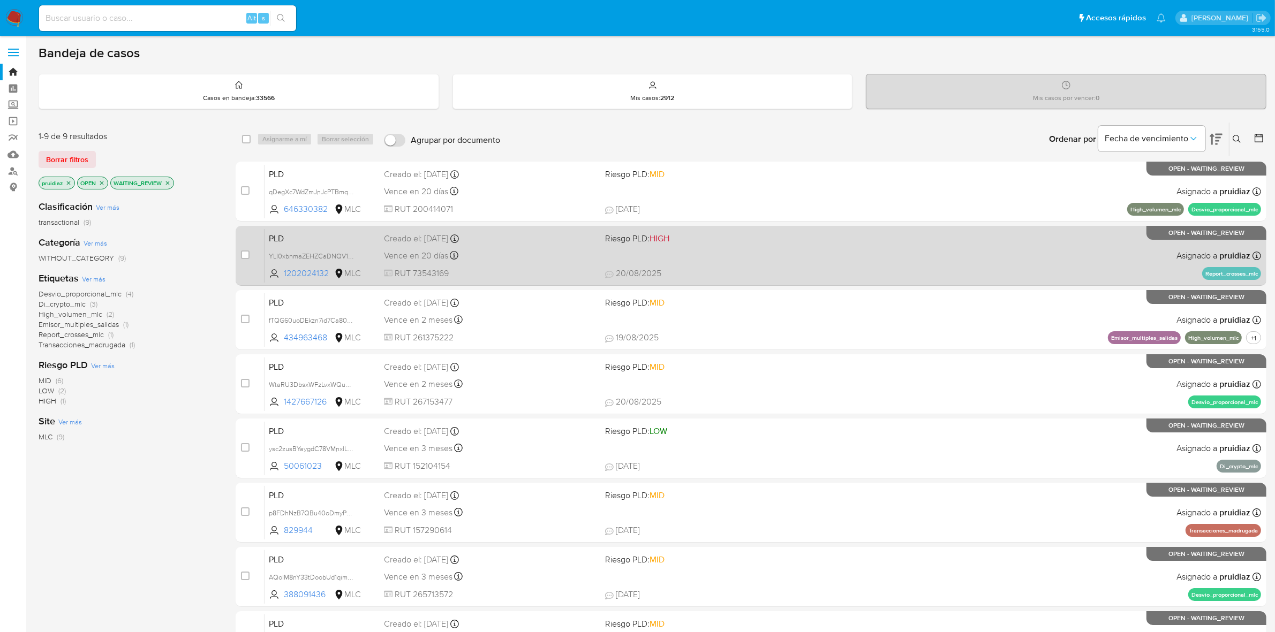
click at [838, 253] on div "PLD YLI0xbnmaZEHZCaDNQV1uo1H 1202024132 MLC Riesgo PLD: HIGH Creado el: 12/06/2…" at bounding box center [763, 256] width 997 height 54
click at [245, 254] on input "checkbox" at bounding box center [245, 255] width 9 height 9
checkbox input "true"
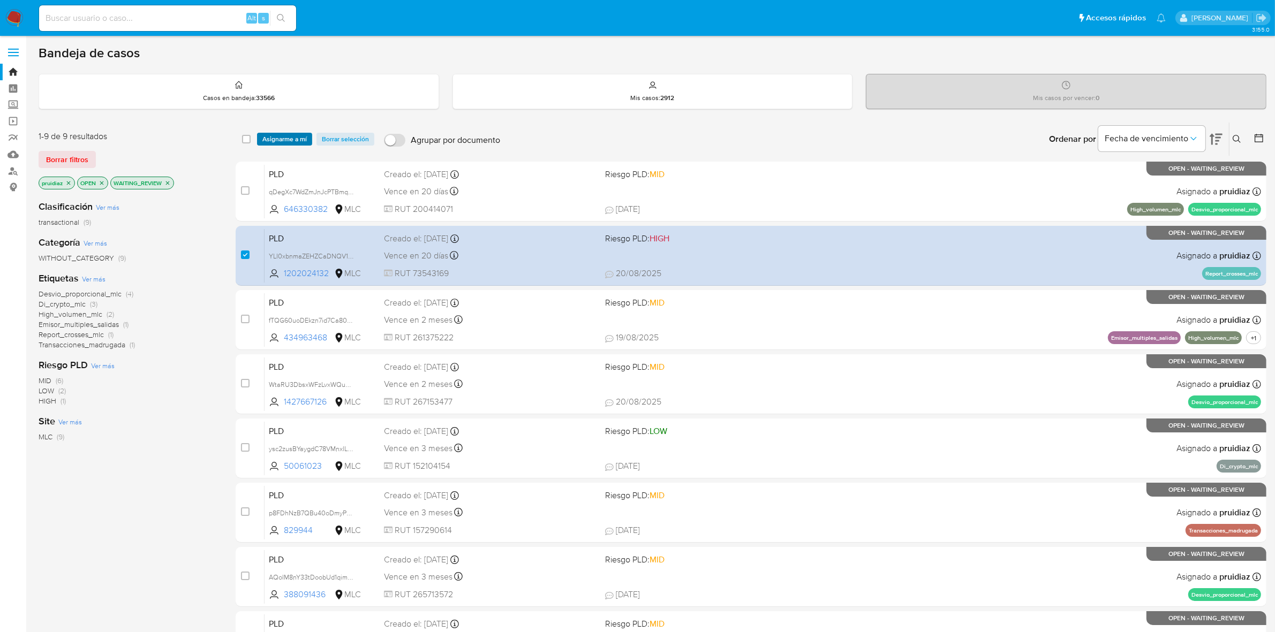
click at [300, 140] on span "Asignarme a mí" at bounding box center [284, 139] width 44 height 11
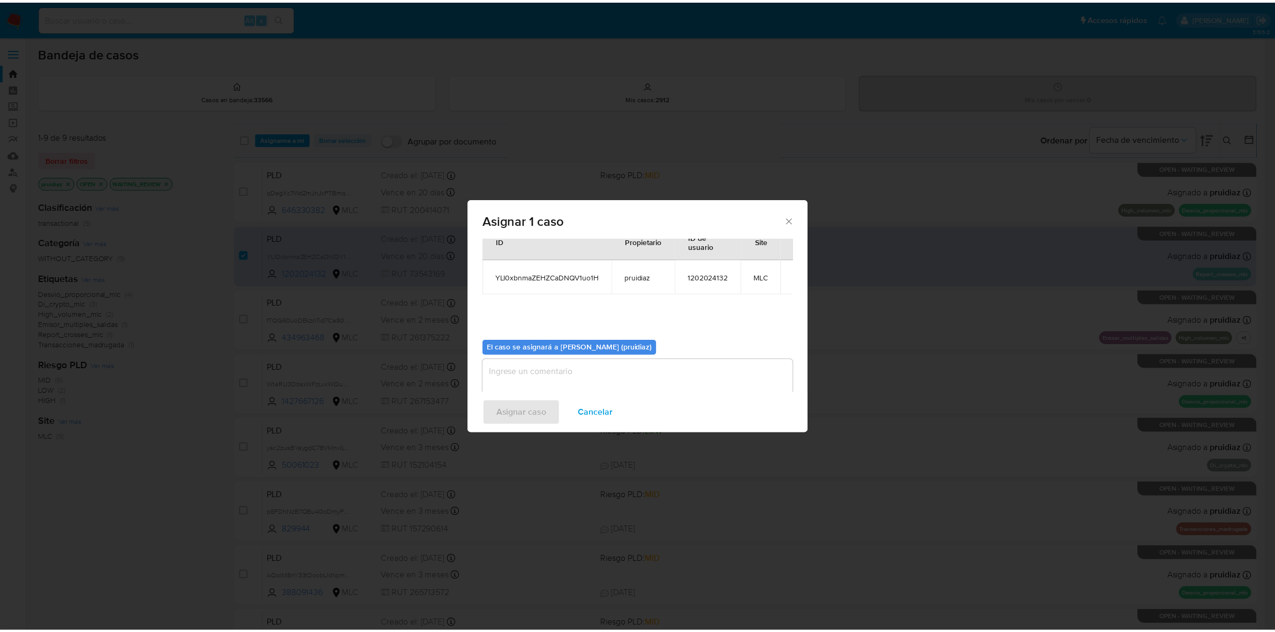
scroll to position [55, 0]
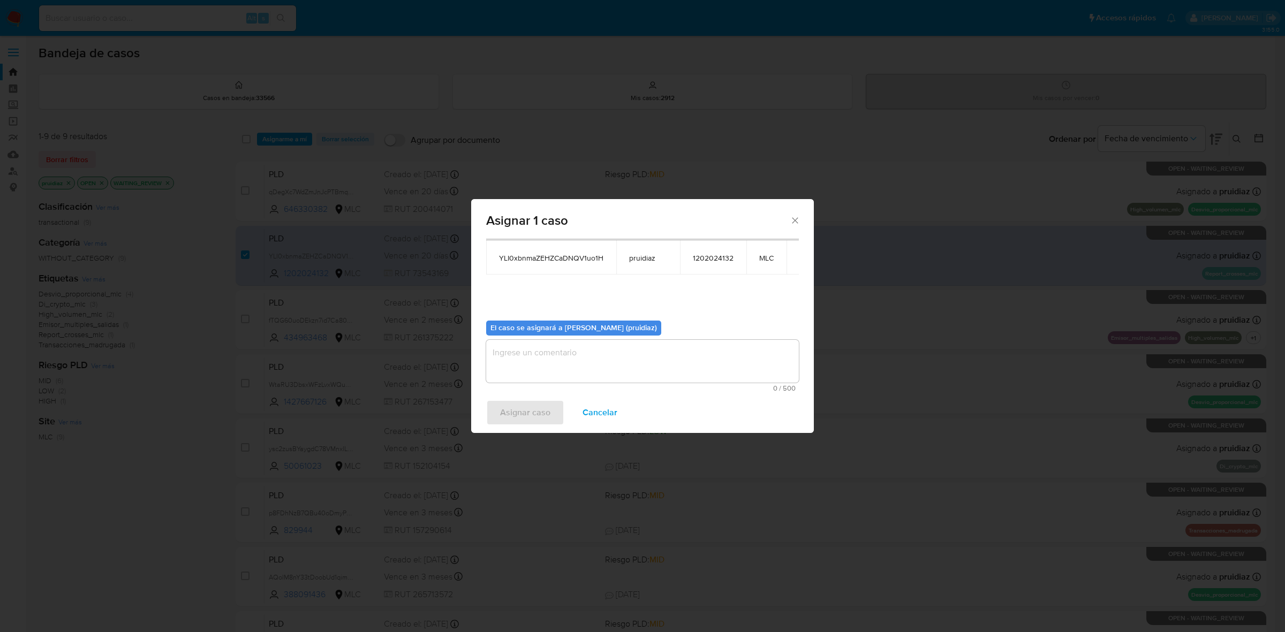
click at [646, 352] on textarea "assign-modal" at bounding box center [642, 361] width 313 height 43
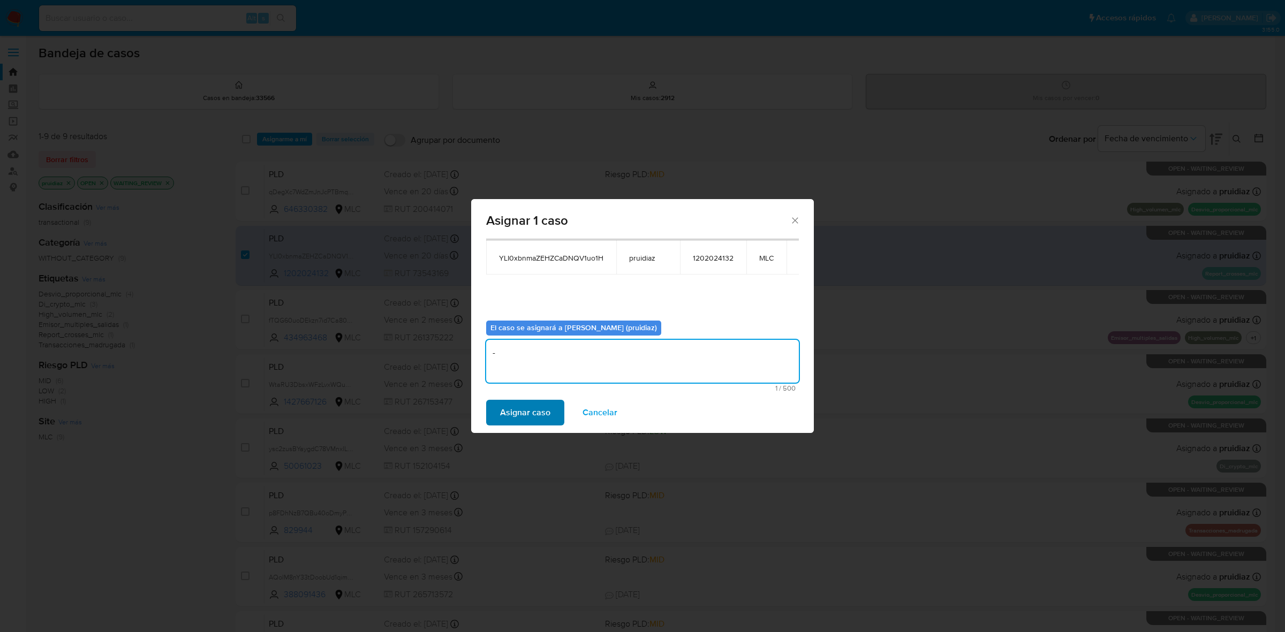
type textarea "-"
click at [539, 411] on span "Asignar caso" at bounding box center [525, 413] width 50 height 24
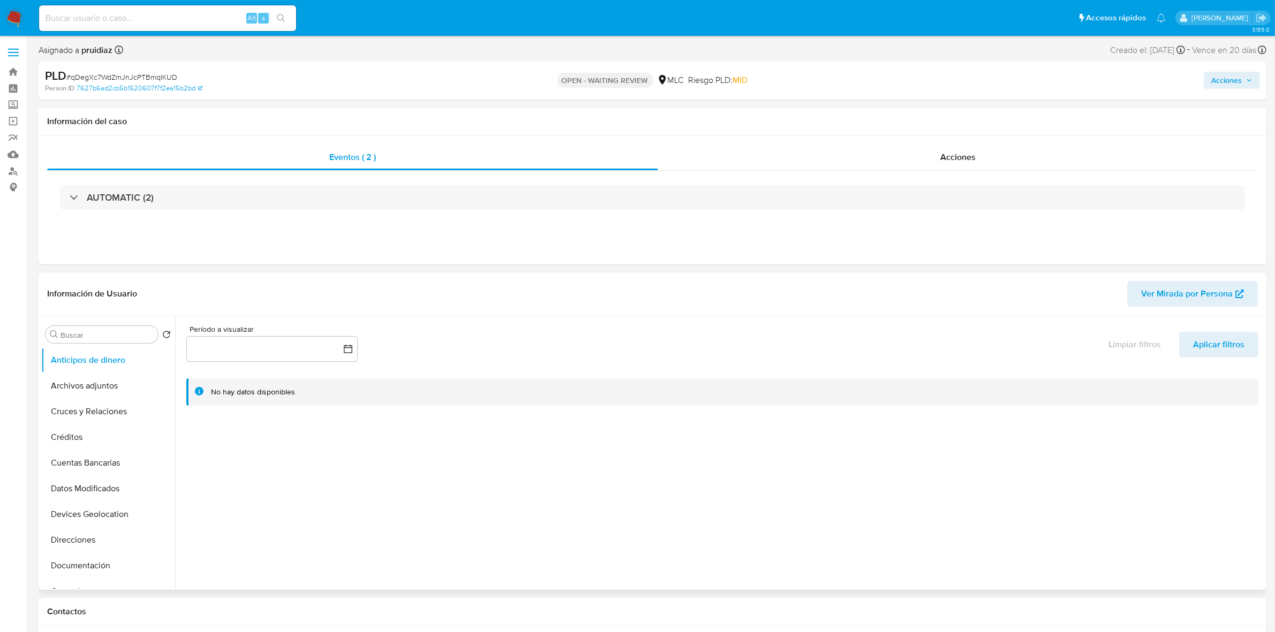
select select "10"
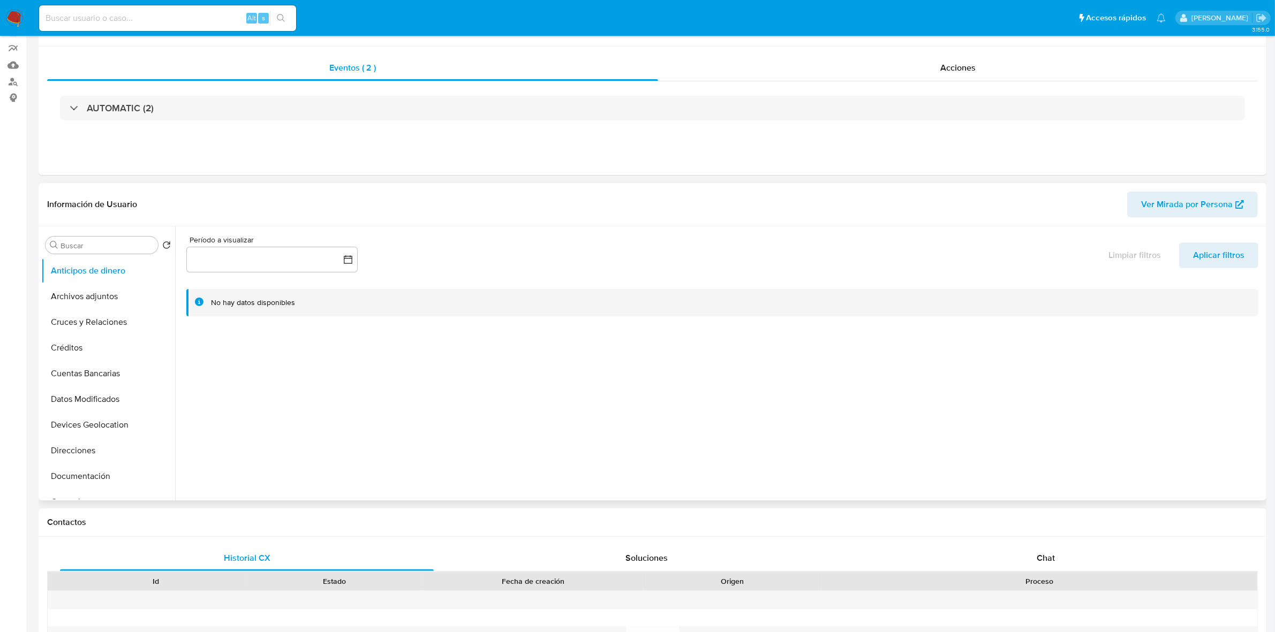
scroll to position [134, 0]
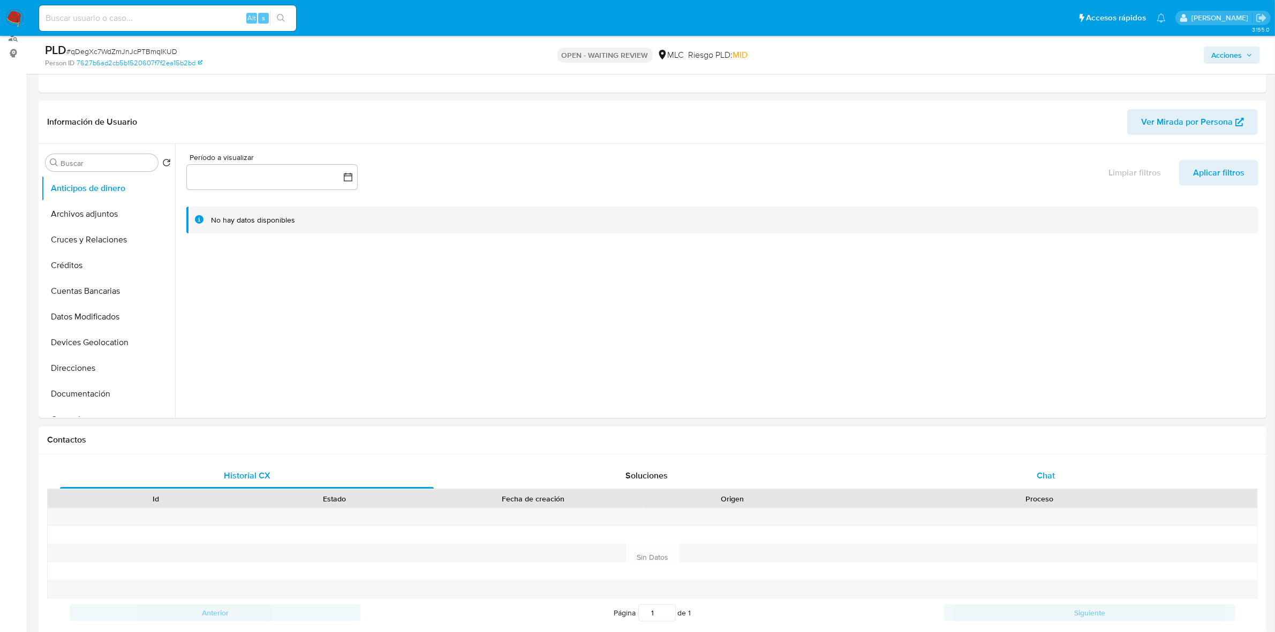
click at [1043, 473] on span "Chat" at bounding box center [1046, 476] width 18 height 12
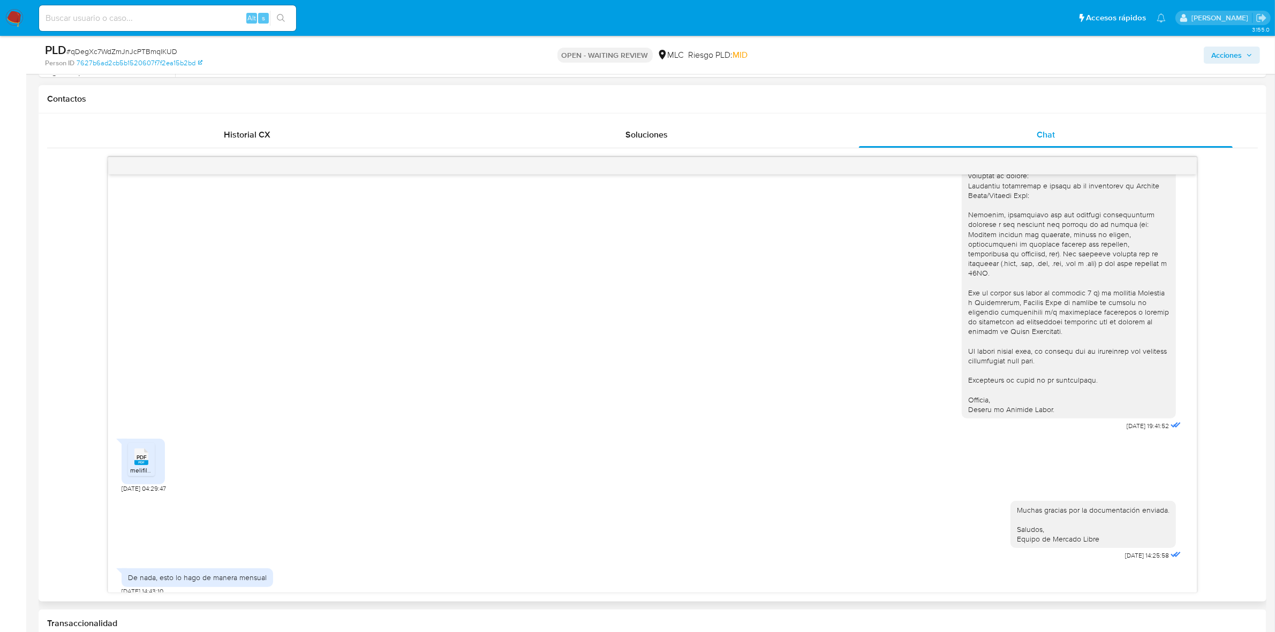
scroll to position [602, 0]
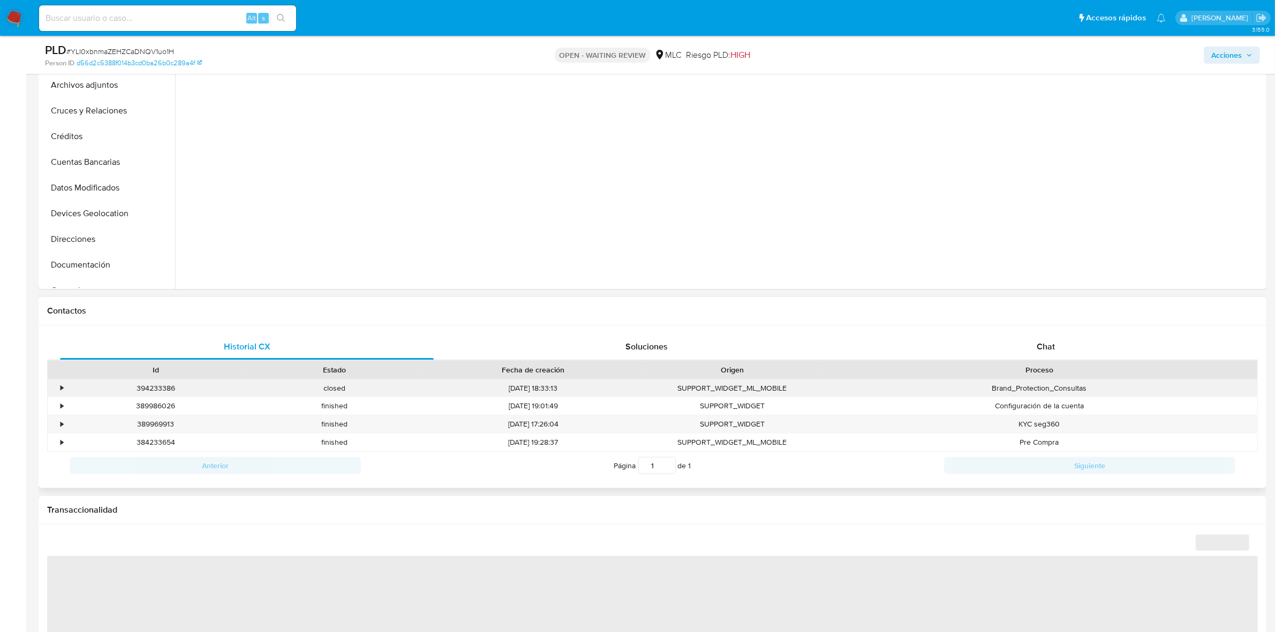
scroll to position [268, 0]
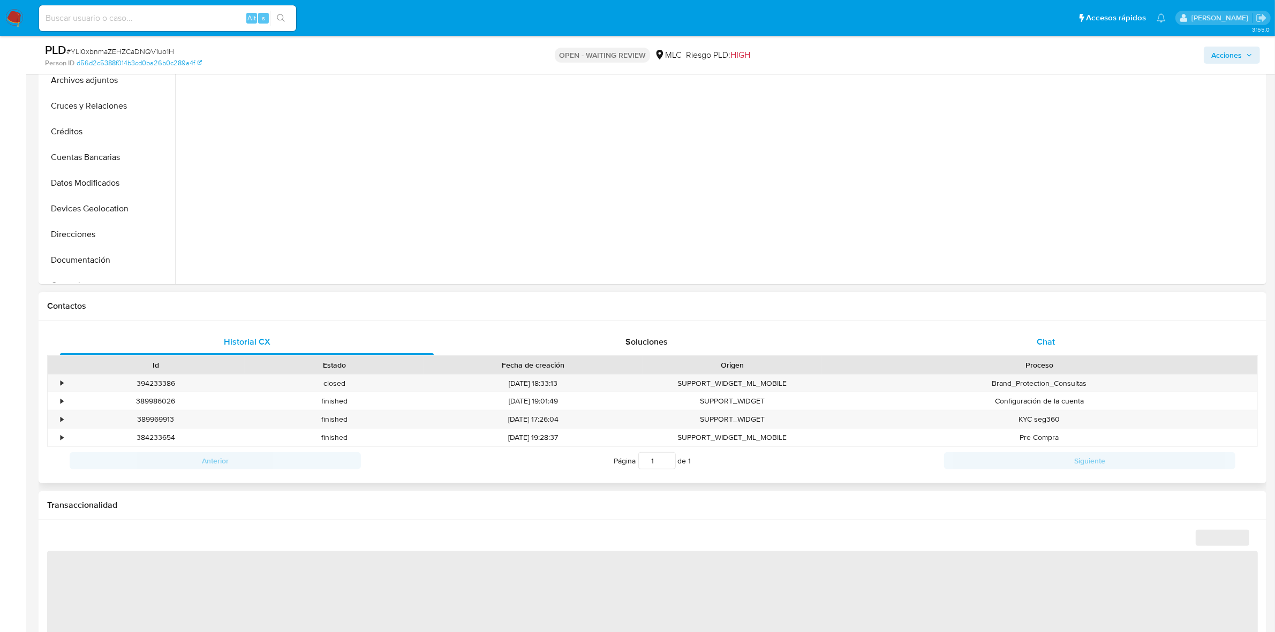
click at [1049, 351] on div "Chat" at bounding box center [1046, 342] width 374 height 26
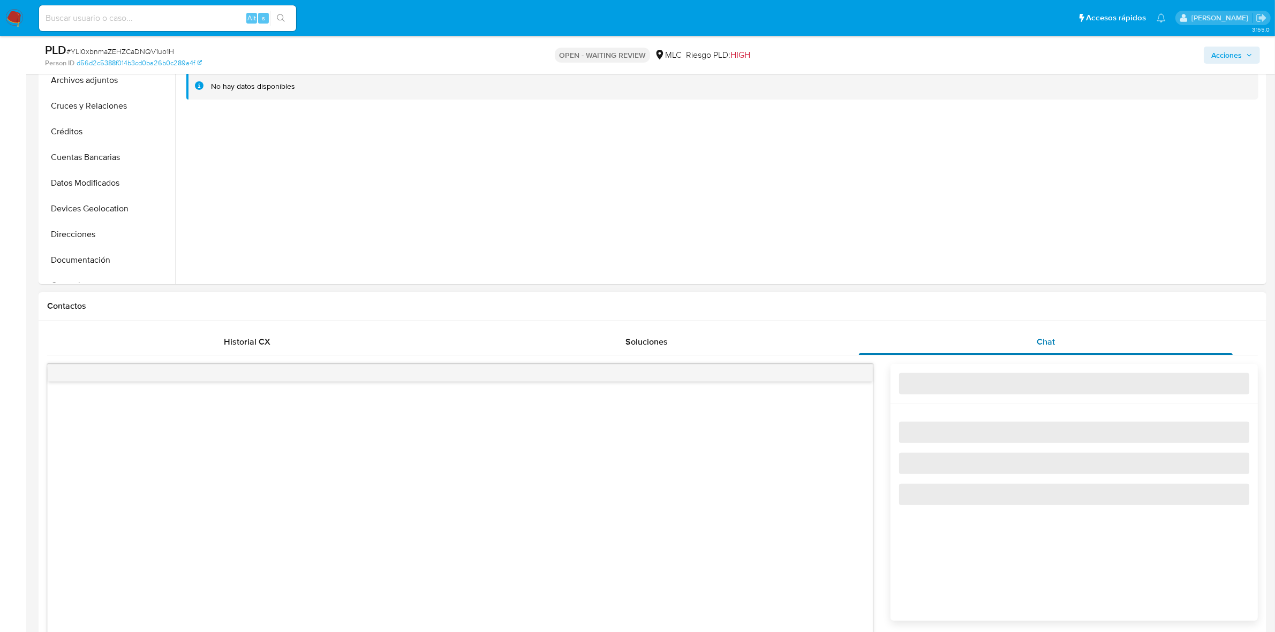
select select "10"
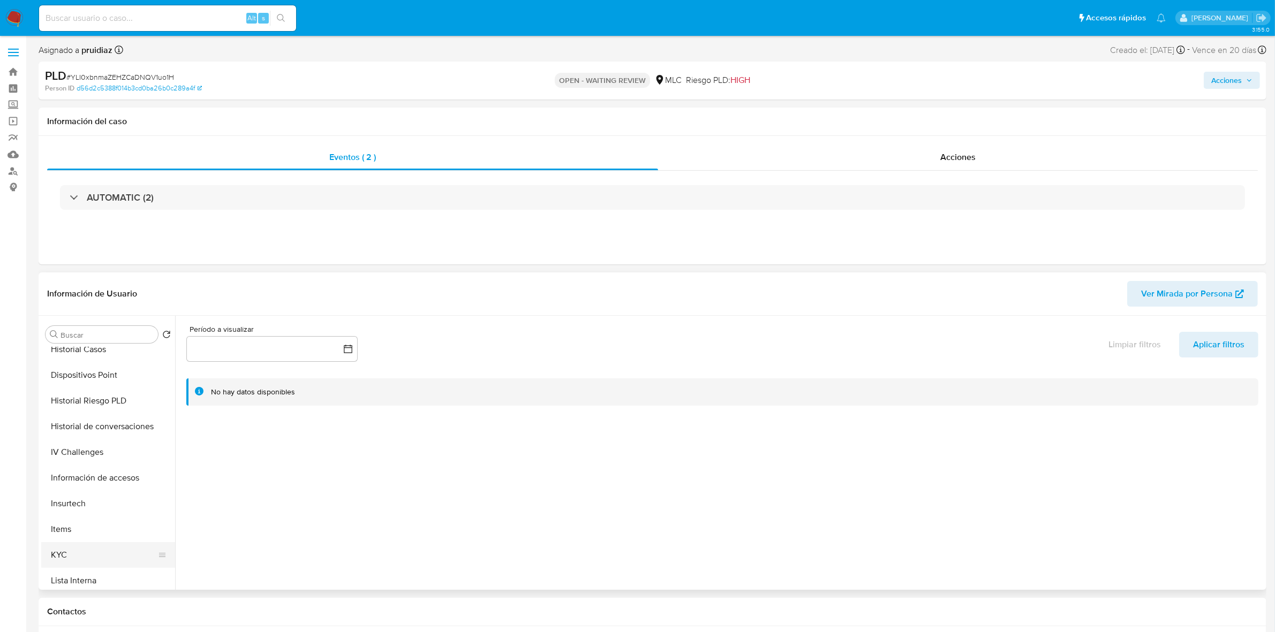
click at [58, 547] on button "KYC" at bounding box center [103, 555] width 125 height 26
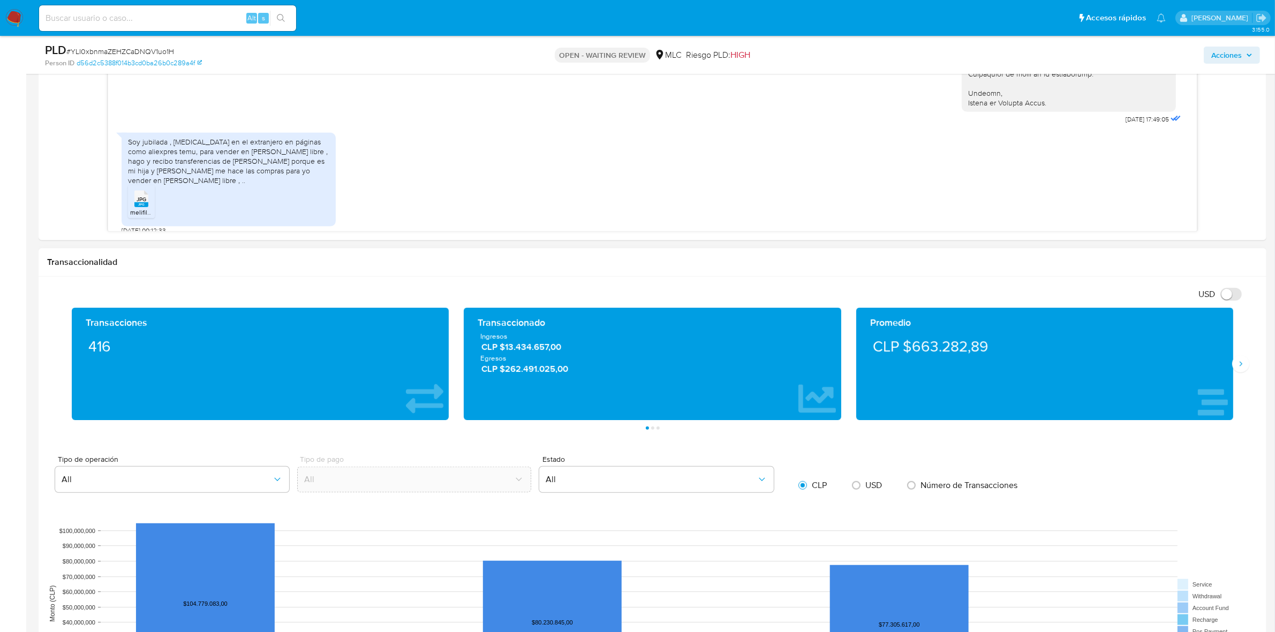
scroll to position [937, 0]
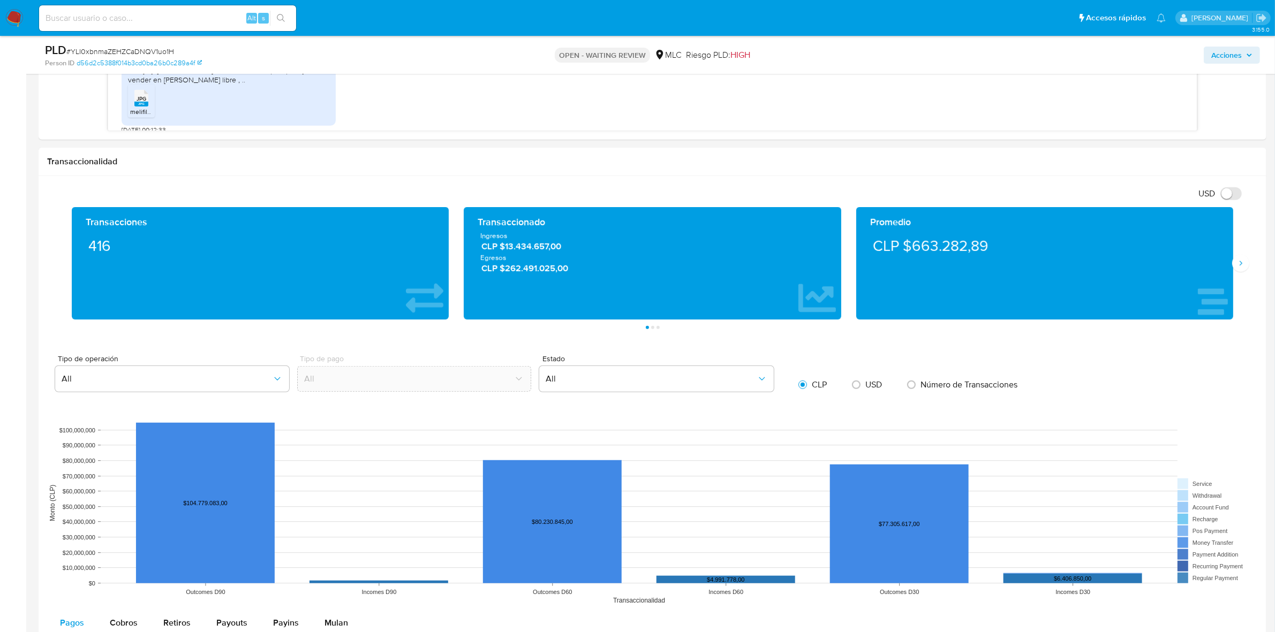
click at [132, 49] on span "# YLI0xbnmaZEHZCaDNQV1uo1H" at bounding box center [120, 51] width 108 height 11
copy span "YLI0xbnmaZEHZCaDNQV1uo1H"
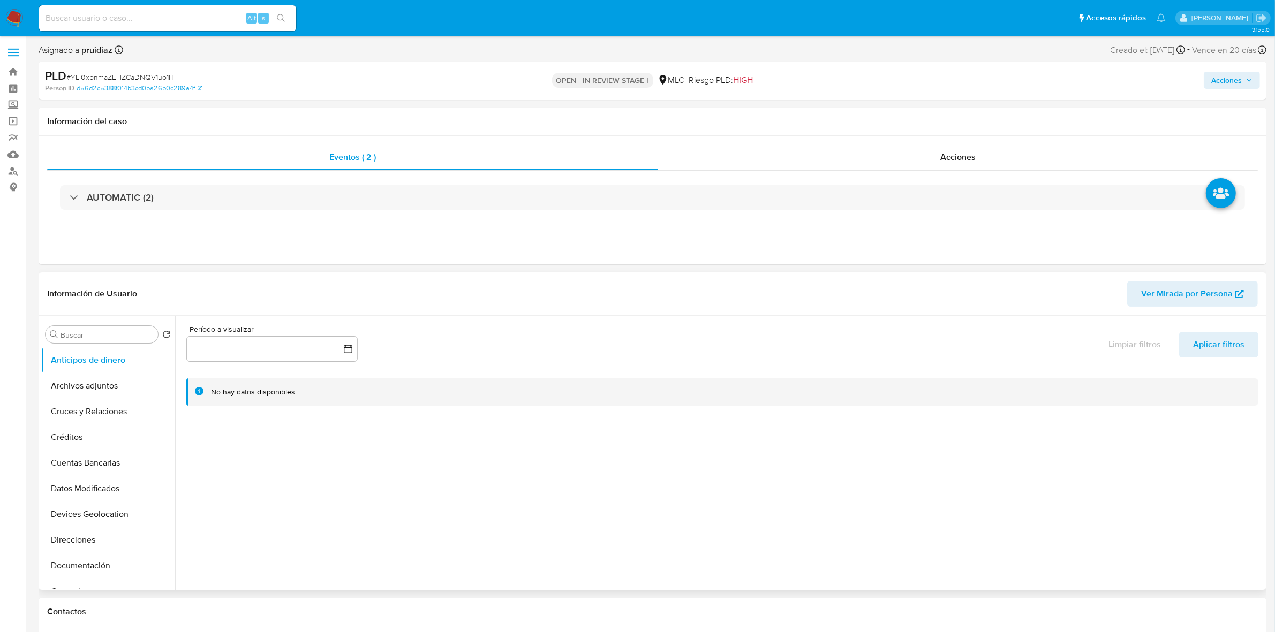
select select "10"
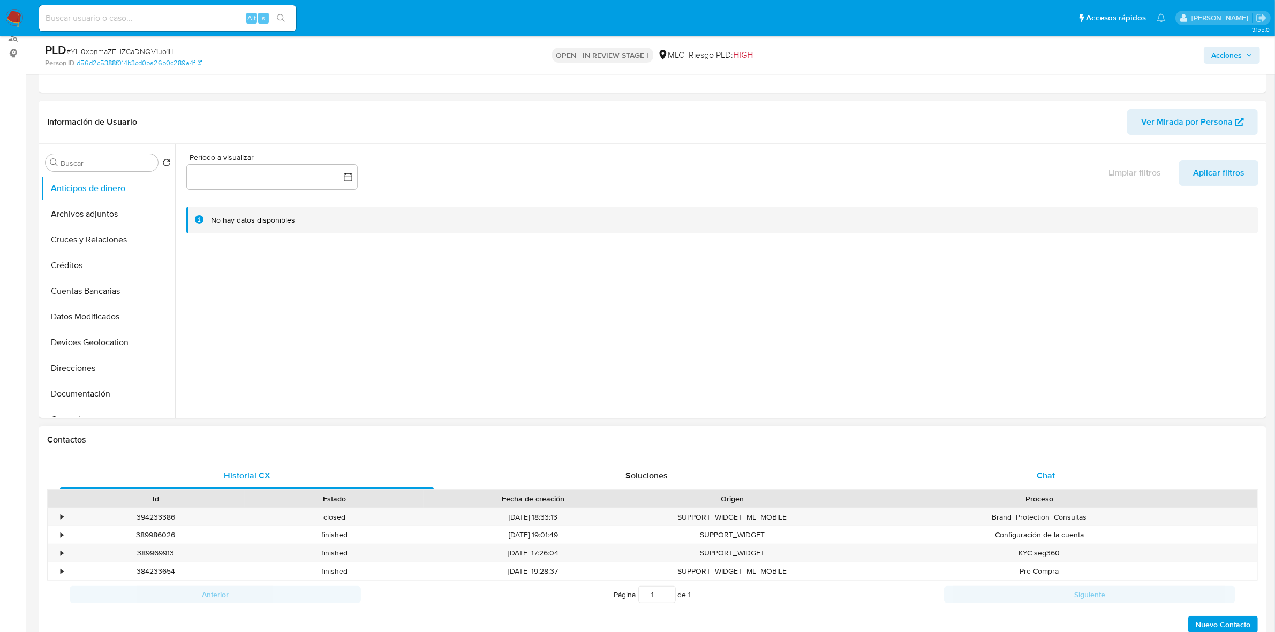
click at [1059, 474] on div "Chat" at bounding box center [1046, 476] width 374 height 26
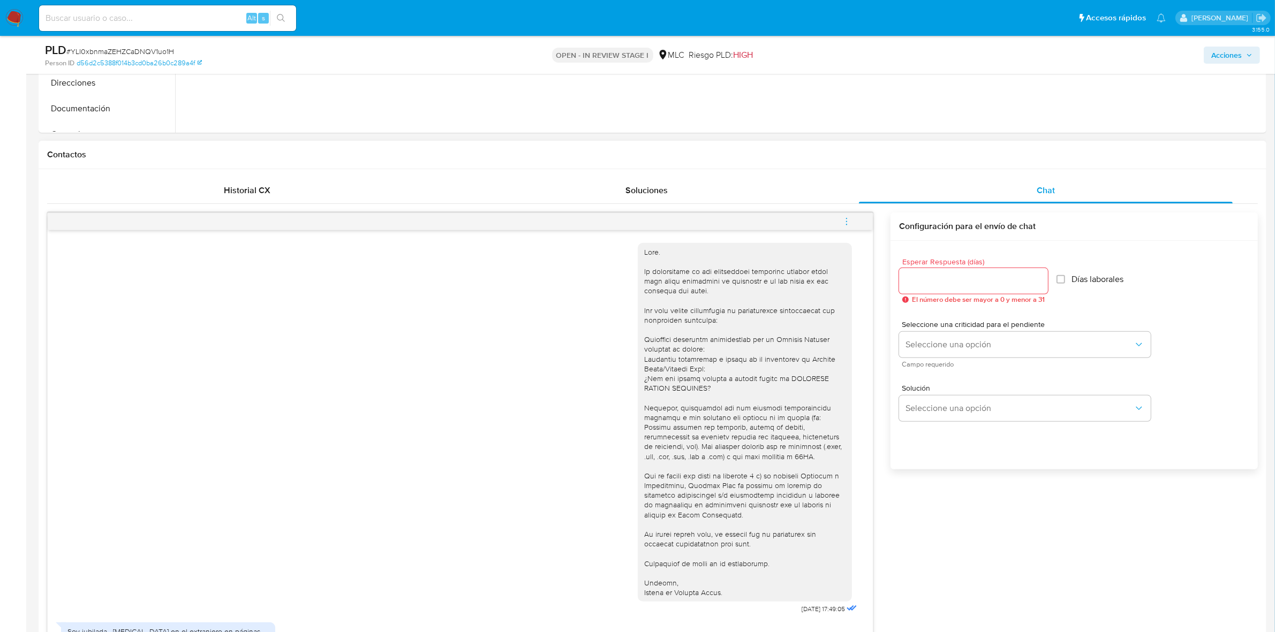
scroll to position [73, 0]
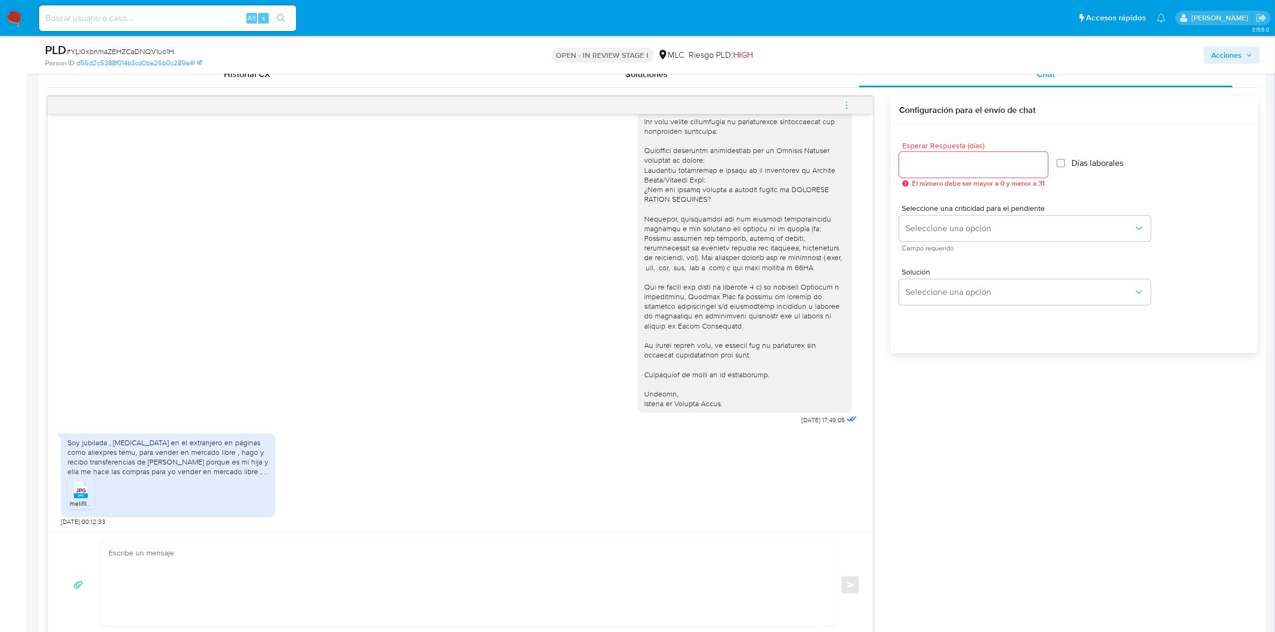
click at [92, 496] on li "JPG JPG melifile86357391487886787.jpg" at bounding box center [80, 493] width 27 height 33
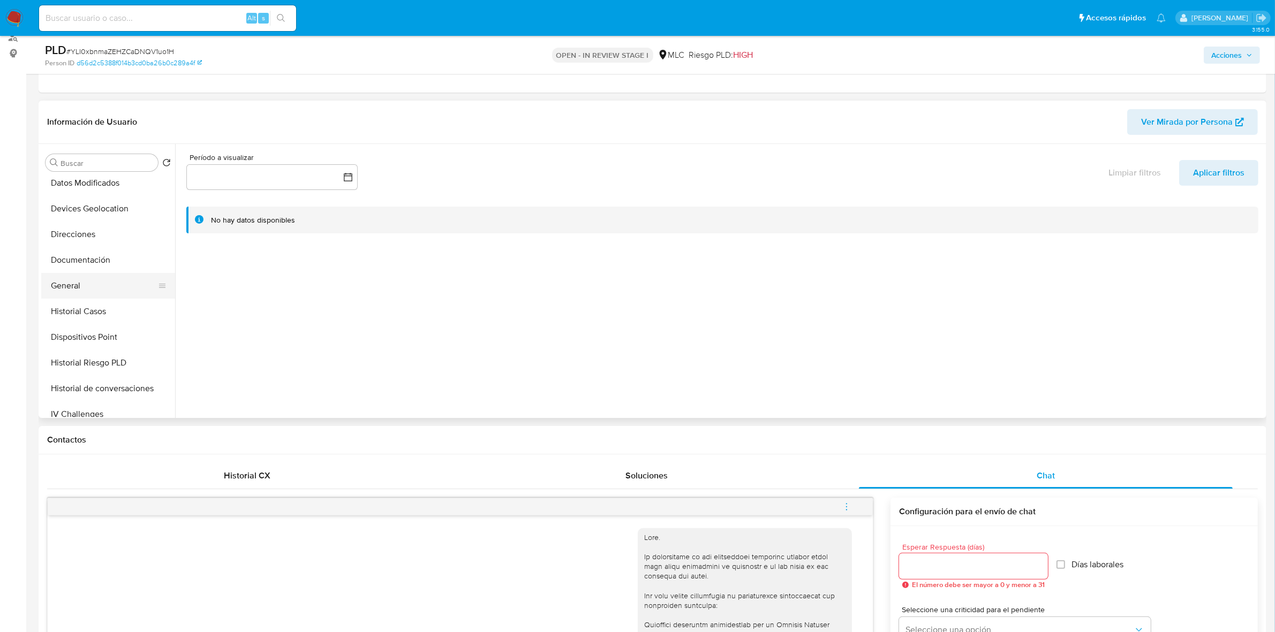
scroll to position [335, 0]
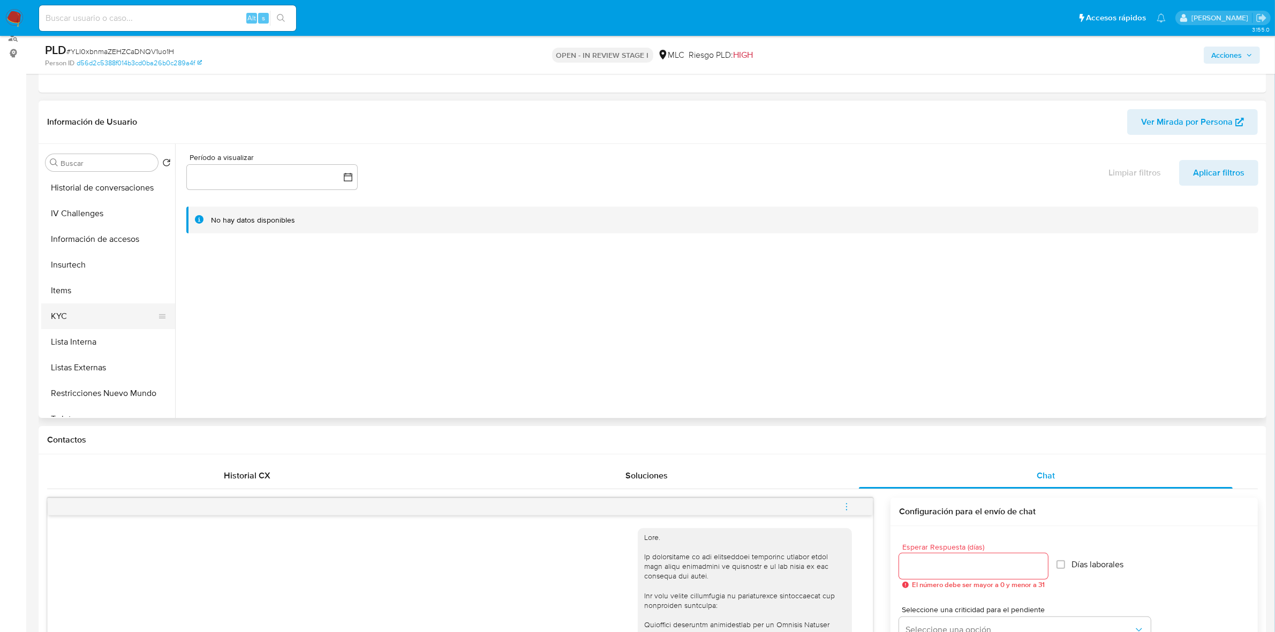
click at [83, 316] on button "KYC" at bounding box center [103, 317] width 125 height 26
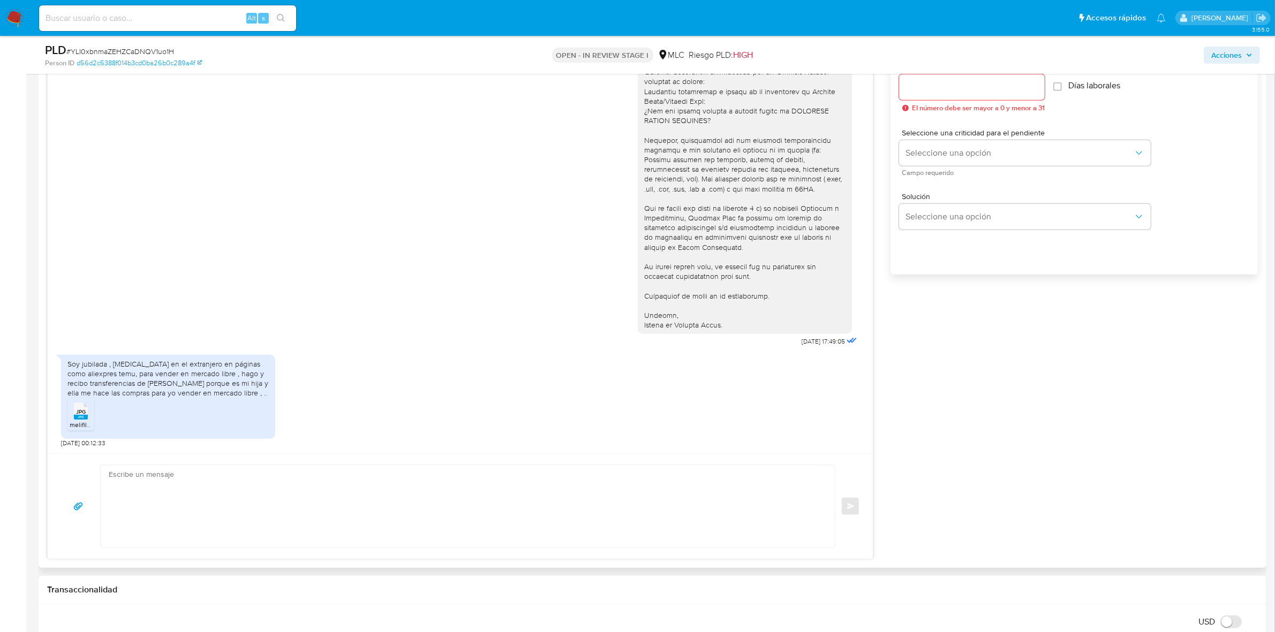
scroll to position [736, 0]
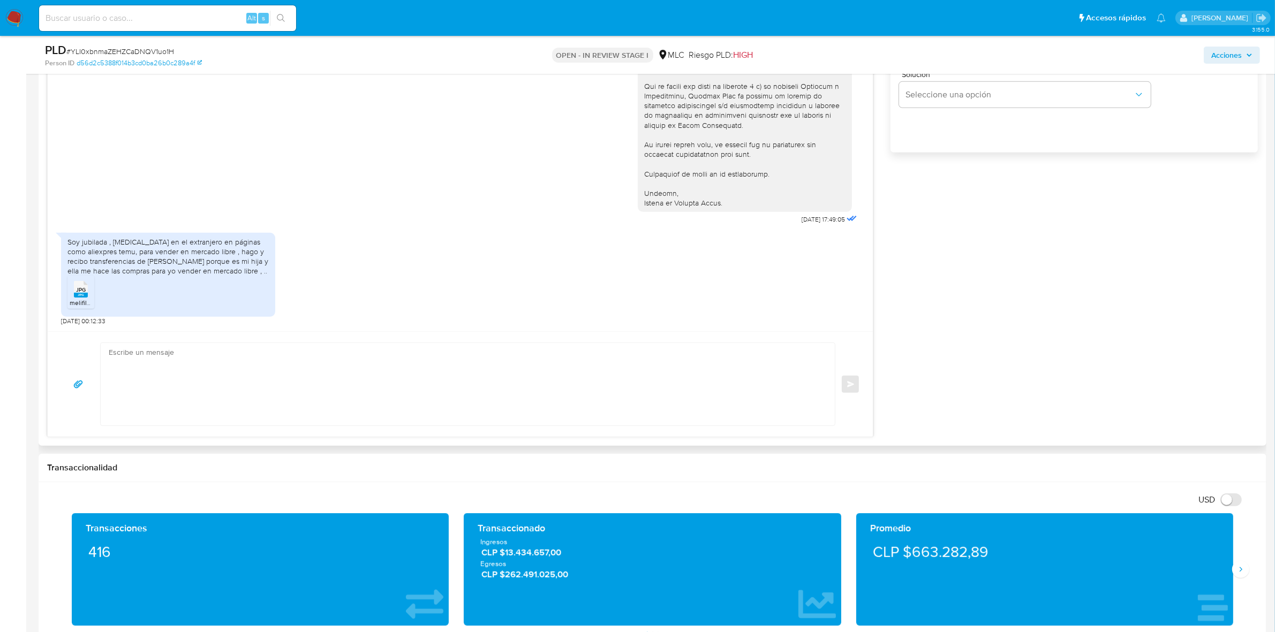
click at [174, 371] on textarea at bounding box center [465, 384] width 713 height 82
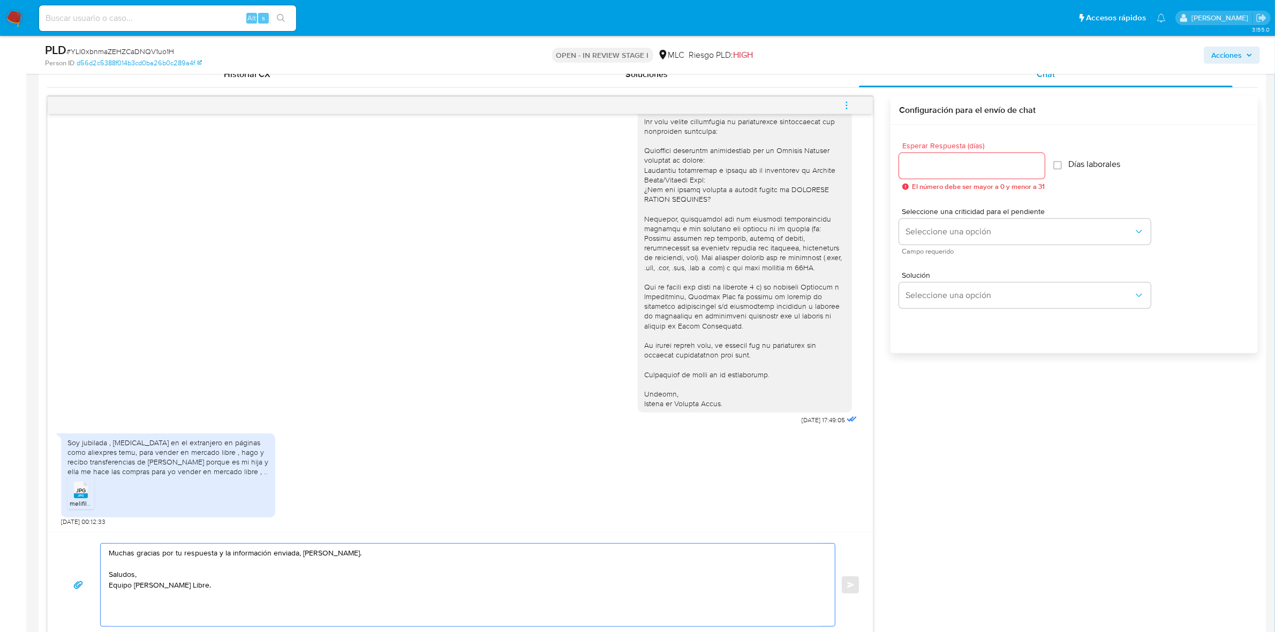
type textarea "Muchas gracias por tu respuesta y la información enviada, María. Saludos, Equip…"
click at [951, 166] on input "Esperar Respuesta (días)" at bounding box center [972, 166] width 146 height 14
type input "0"
click at [973, 429] on div "18/08/2025 17:49:05 Soy jubilada , compro en el extranjero en páginas como alie…" at bounding box center [652, 367] width 1211 height 542
click at [852, 585] on span "Enviar" at bounding box center [850, 585] width 7 height 6
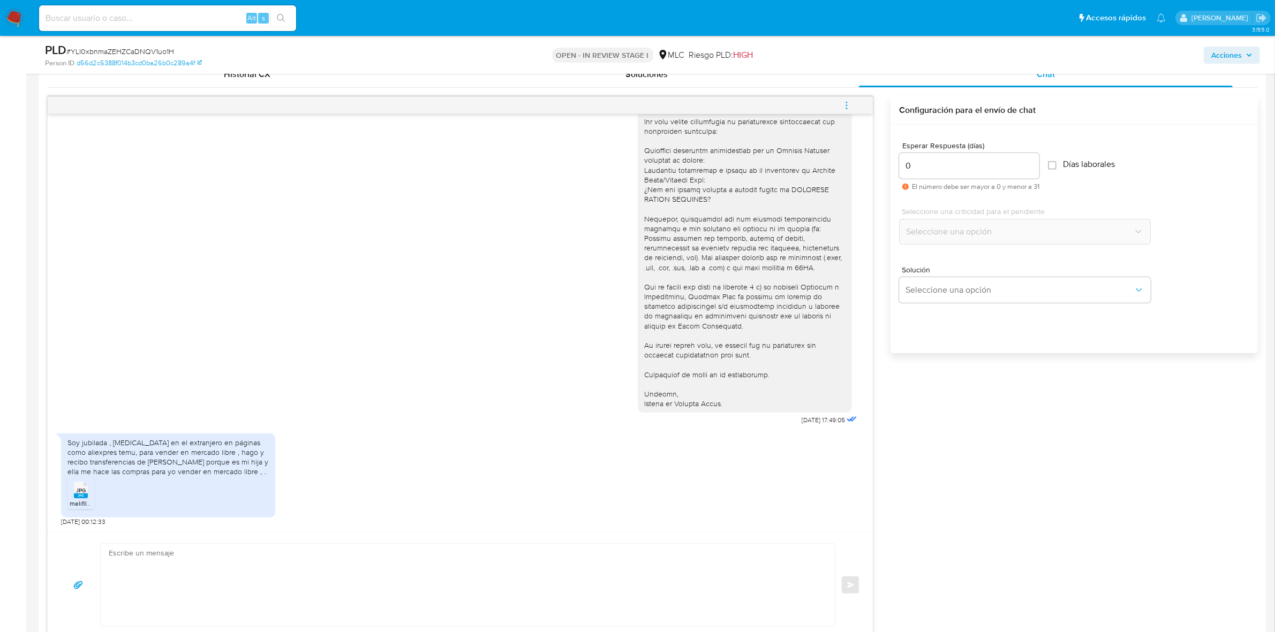
scroll to position [153, 0]
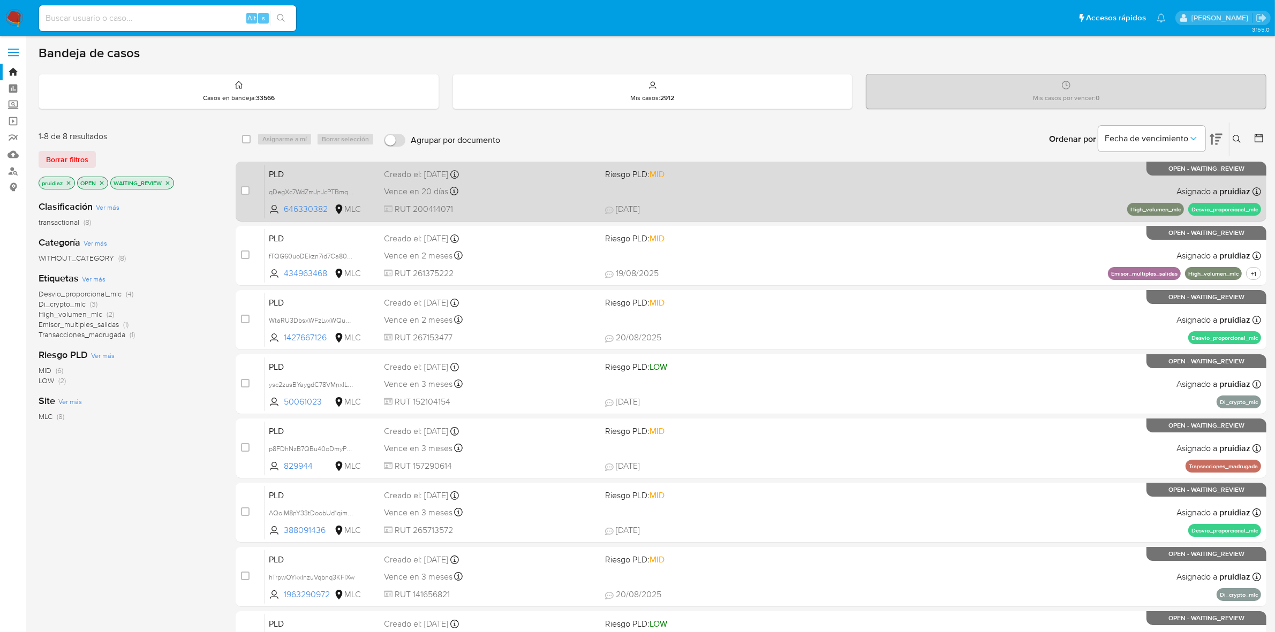
click at [758, 186] on div "PLD qDegXc7WdZmJnJcPTBmqIKUD 646330382 MLC Riesgo PLD: MID Creado el: [DATE] Cr…" at bounding box center [763, 191] width 997 height 54
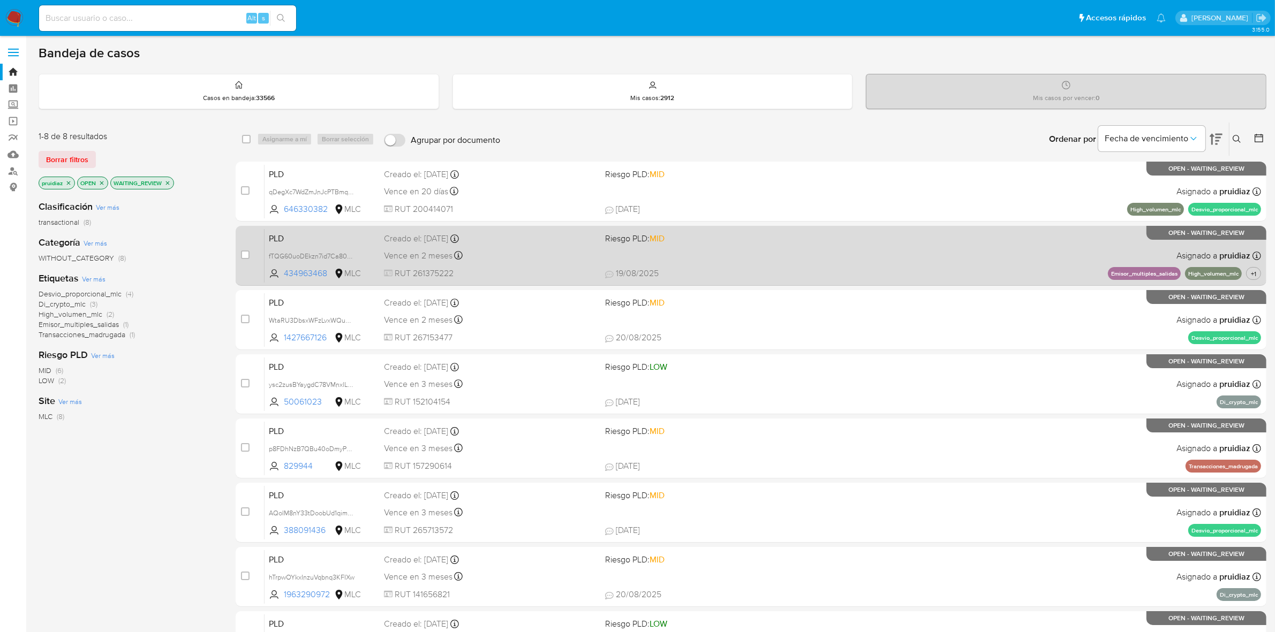
click at [744, 250] on div "PLD fTQG60uoDEkzn7id7Ca80ekS 434963468 MLC Riesgo PLD: MID Creado el: 12/07/202…" at bounding box center [763, 256] width 997 height 54
click at [249, 253] on input "checkbox" at bounding box center [245, 255] width 9 height 9
checkbox input "true"
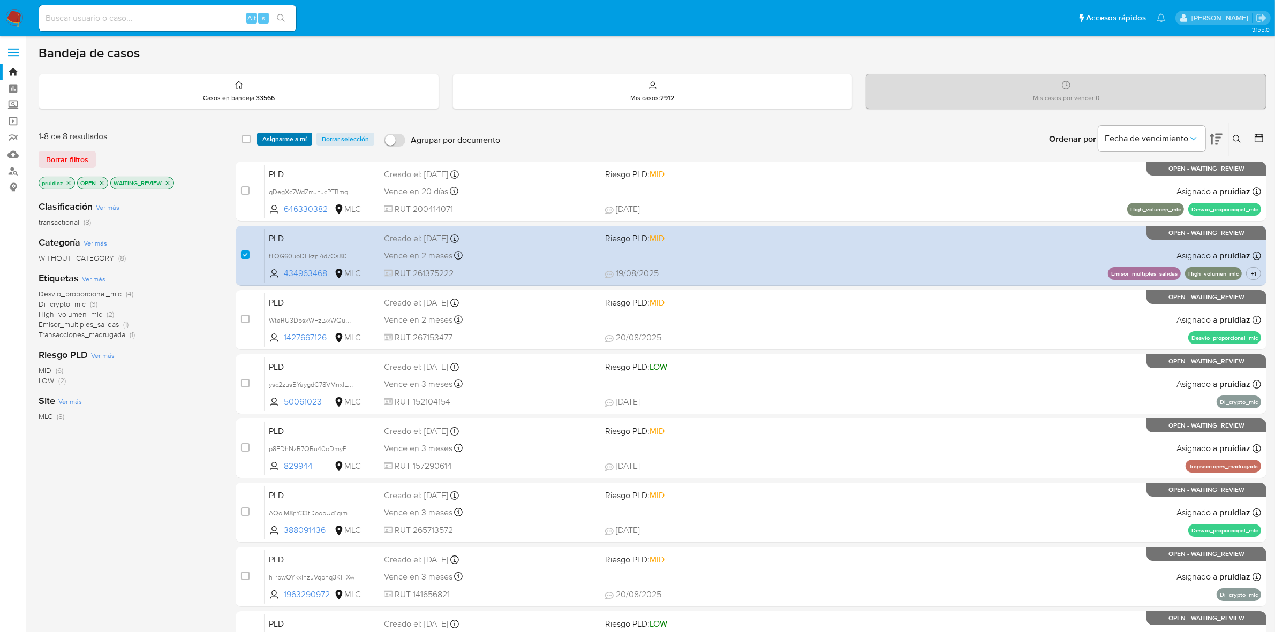
click at [277, 137] on span "Asignarme a mí" at bounding box center [284, 139] width 44 height 11
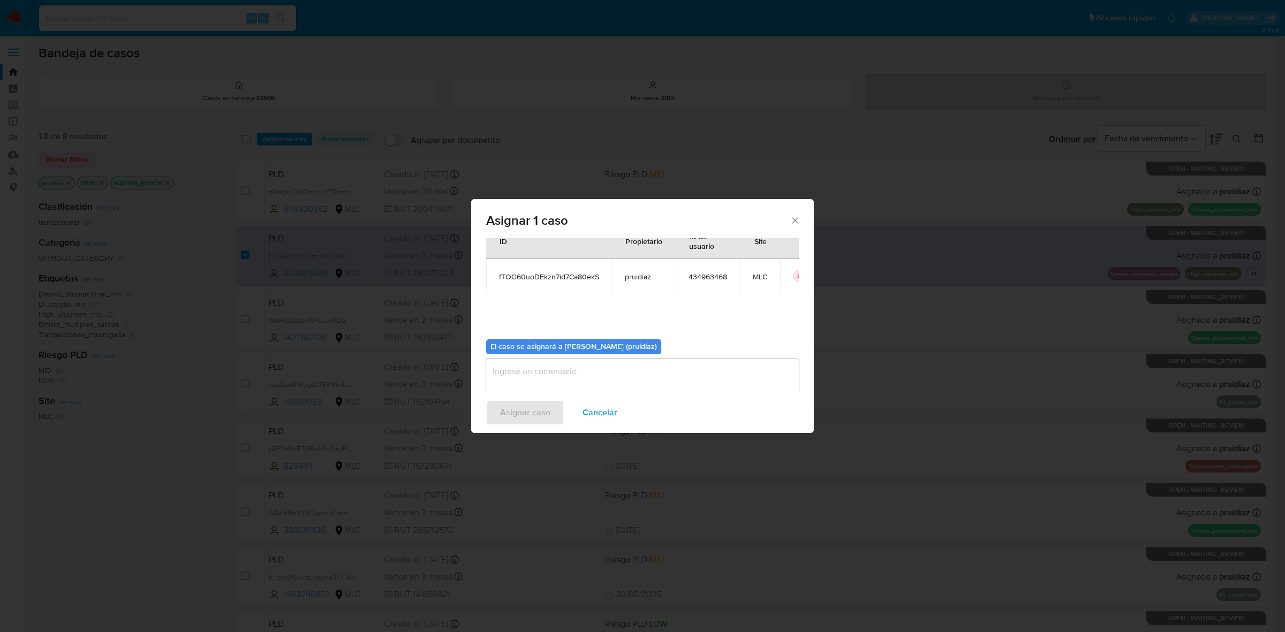
scroll to position [55, 0]
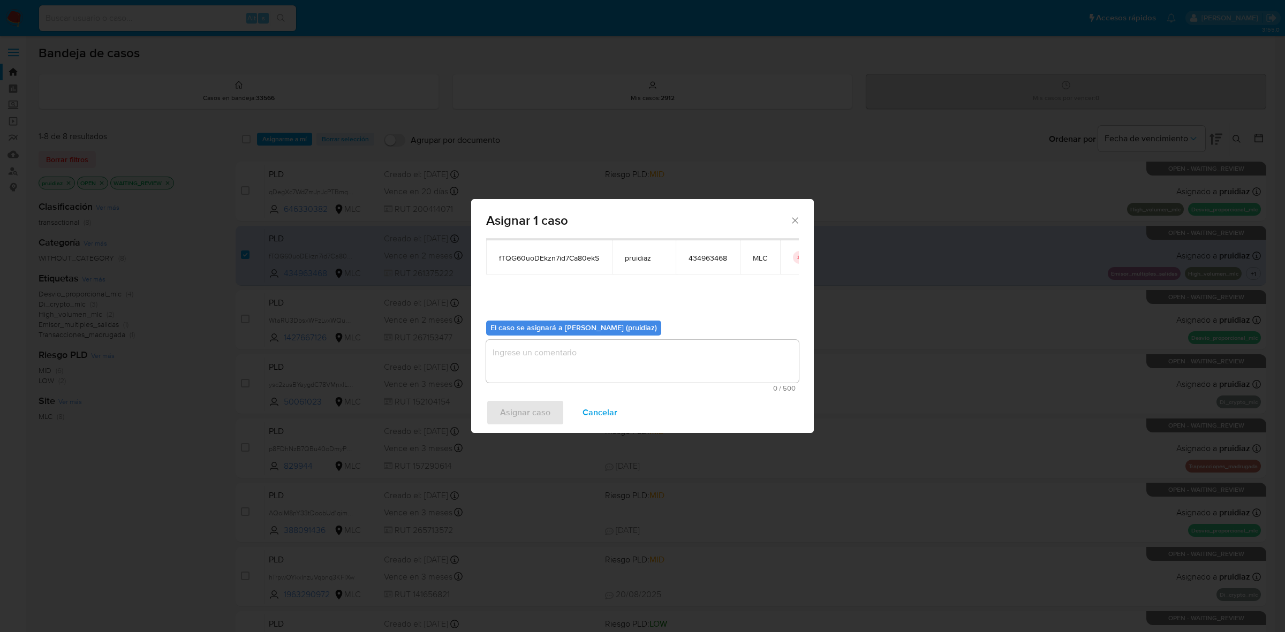
click at [533, 365] on textarea "assign-modal" at bounding box center [642, 361] width 313 height 43
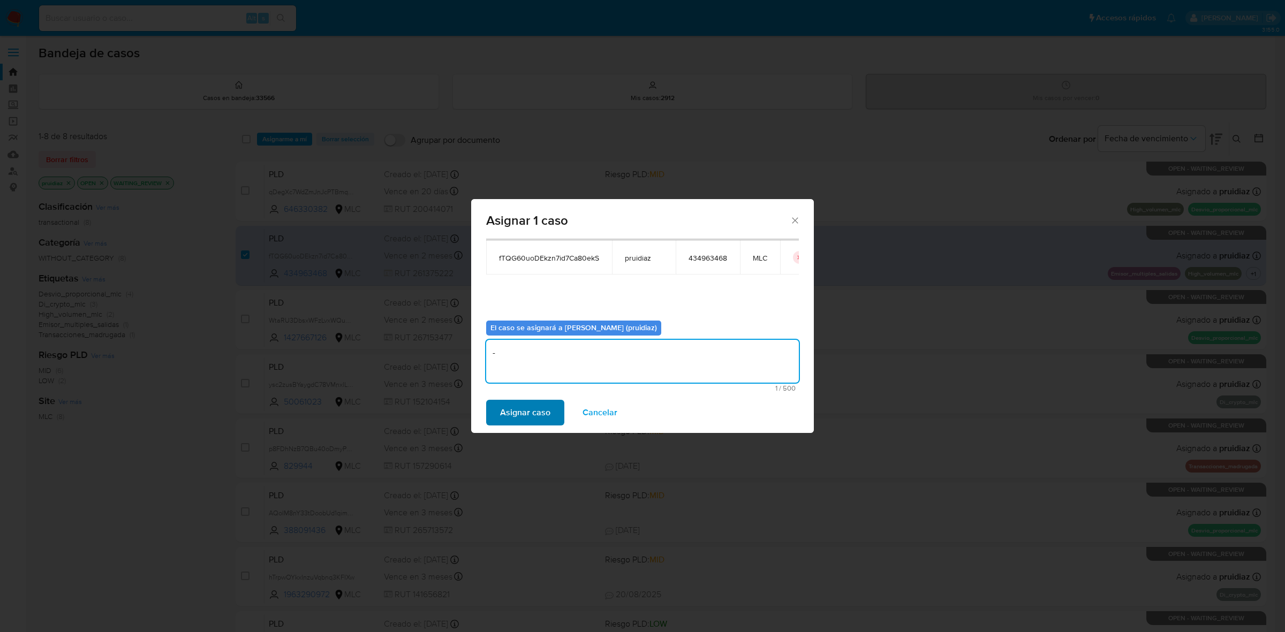
type textarea "-"
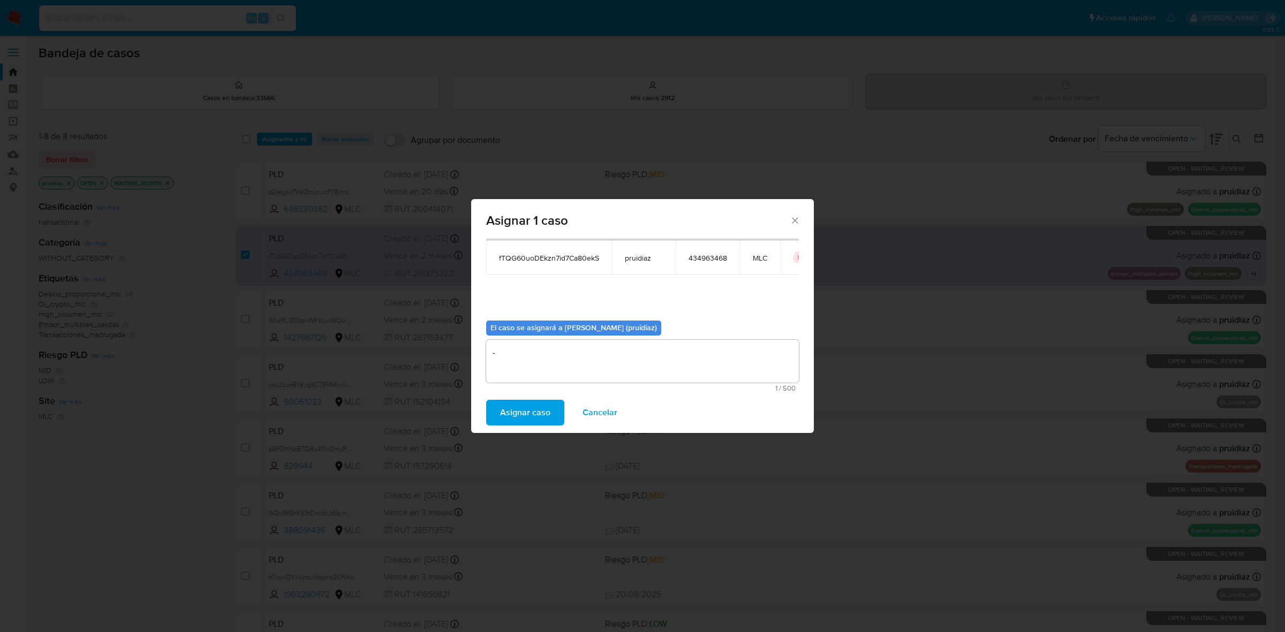
click at [496, 416] on button "Asignar caso" at bounding box center [525, 413] width 78 height 26
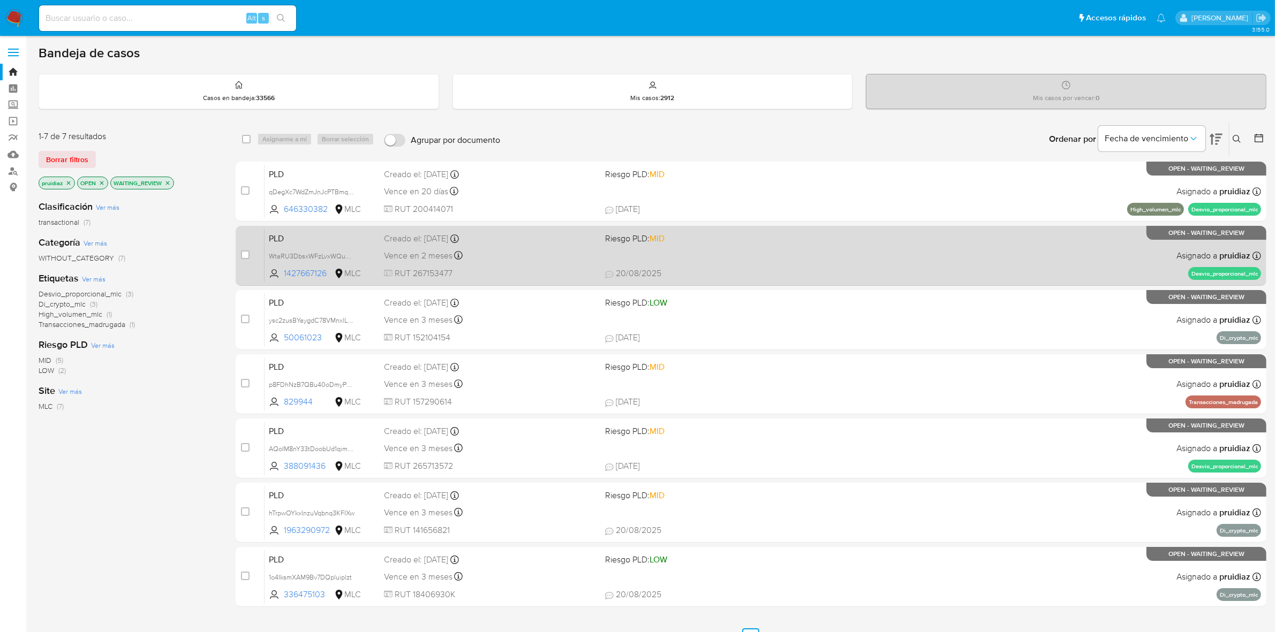
click at [916, 259] on div "PLD WtaRU3DbsxWFzLvxWQu8gBDK 1427667126 MLC Riesgo PLD: MID Creado el: 12/07/20…" at bounding box center [763, 256] width 997 height 54
click at [247, 255] on input "checkbox" at bounding box center [245, 255] width 9 height 9
checkbox input "true"
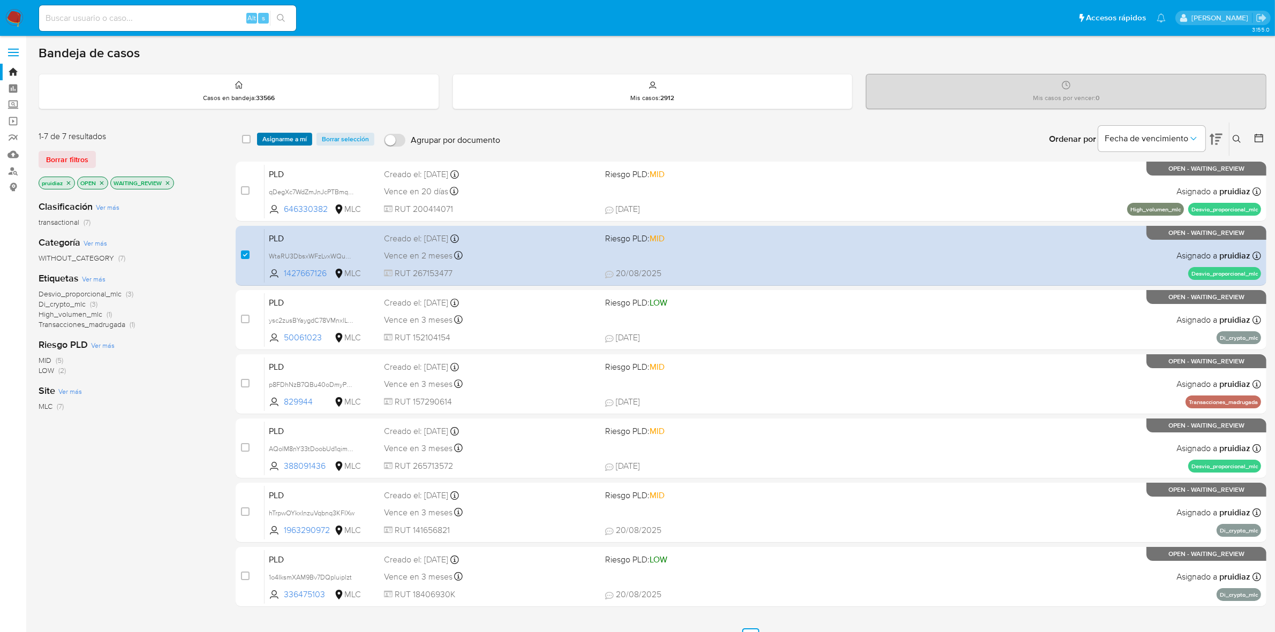
click at [299, 142] on span "Asignarme a mí" at bounding box center [284, 139] width 44 height 11
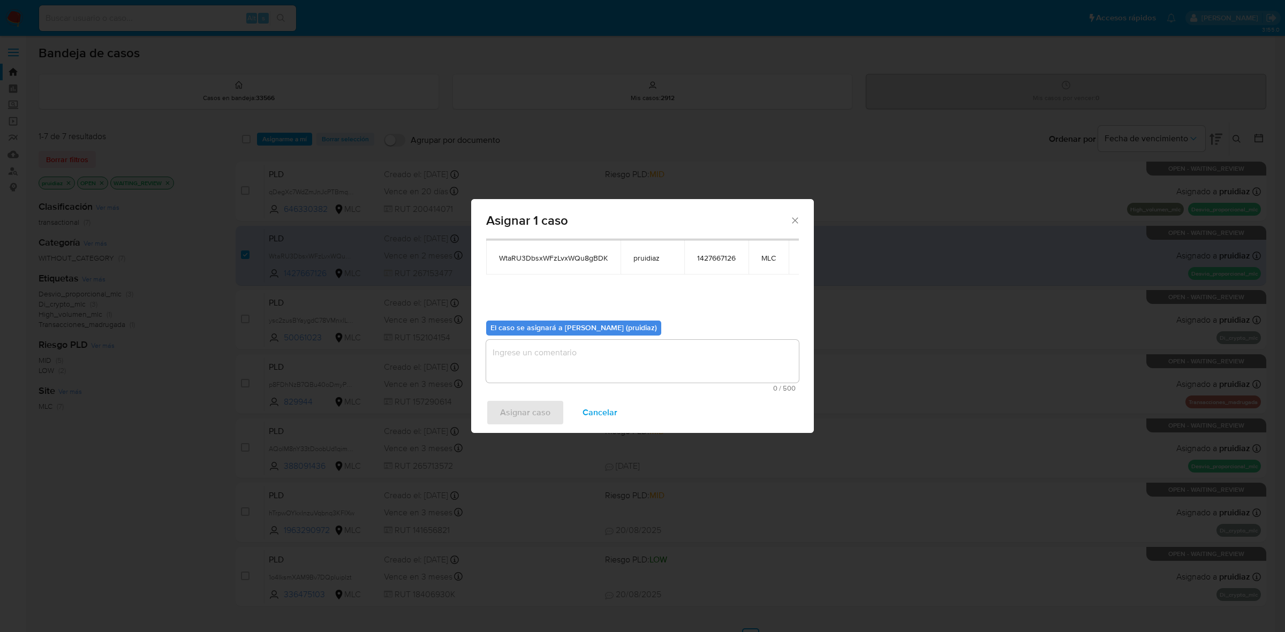
click at [601, 381] on textarea "assign-modal" at bounding box center [642, 361] width 313 height 43
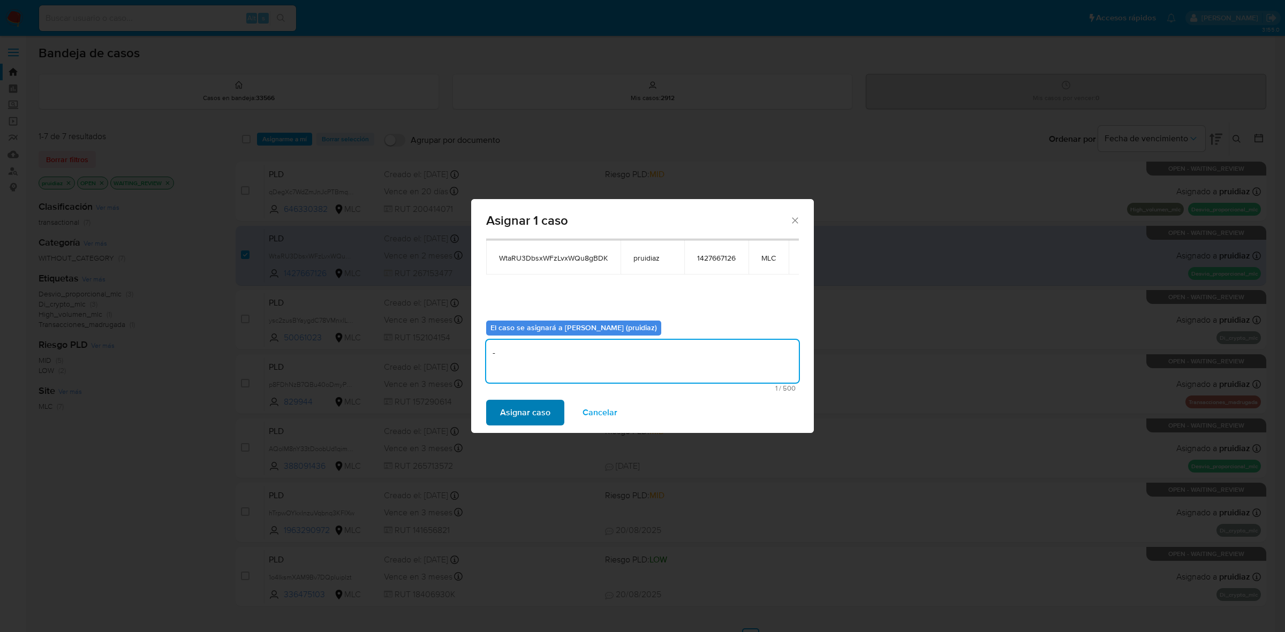
type textarea "-"
click at [530, 403] on span "Asignar caso" at bounding box center [525, 413] width 50 height 24
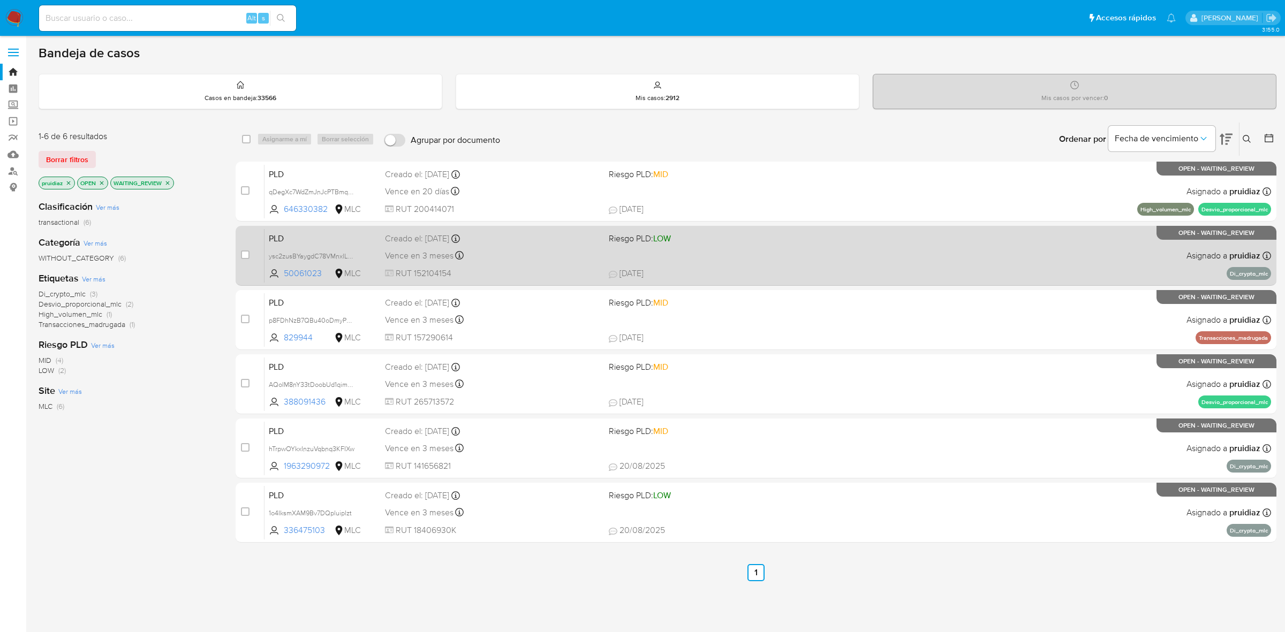
click at [533, 250] on div "Vence en 3 meses Vence el 10/11/2025 06:06:45" at bounding box center [492, 255] width 215 height 14
click at [248, 258] on input "checkbox" at bounding box center [245, 255] width 9 height 9
checkbox input "true"
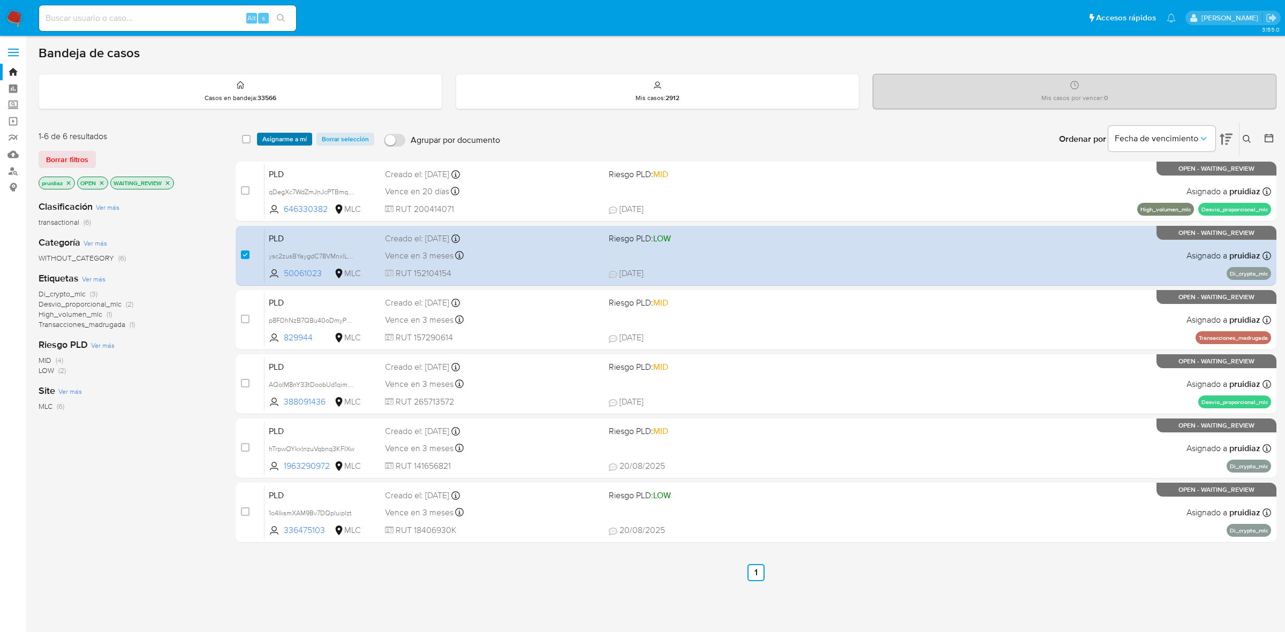
click at [274, 135] on span "Asignarme a mí" at bounding box center [284, 139] width 44 height 11
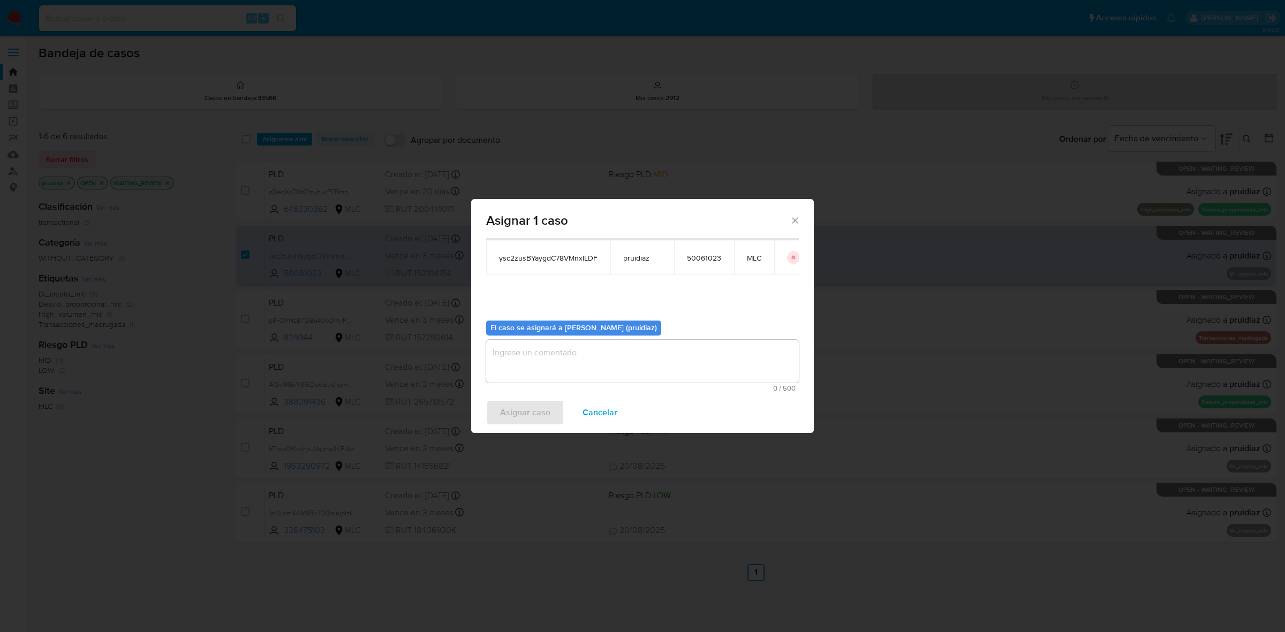
click at [589, 349] on textarea "assign-modal" at bounding box center [642, 361] width 313 height 43
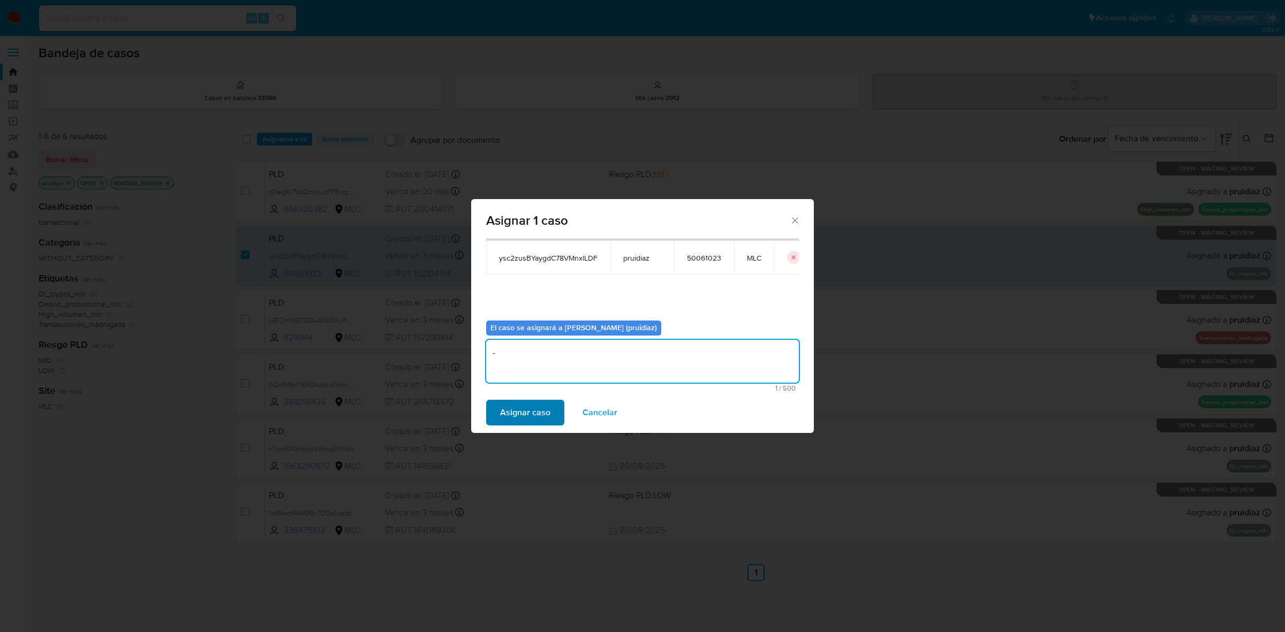
type textarea "-"
click at [521, 406] on span "Asignar caso" at bounding box center [525, 413] width 50 height 24
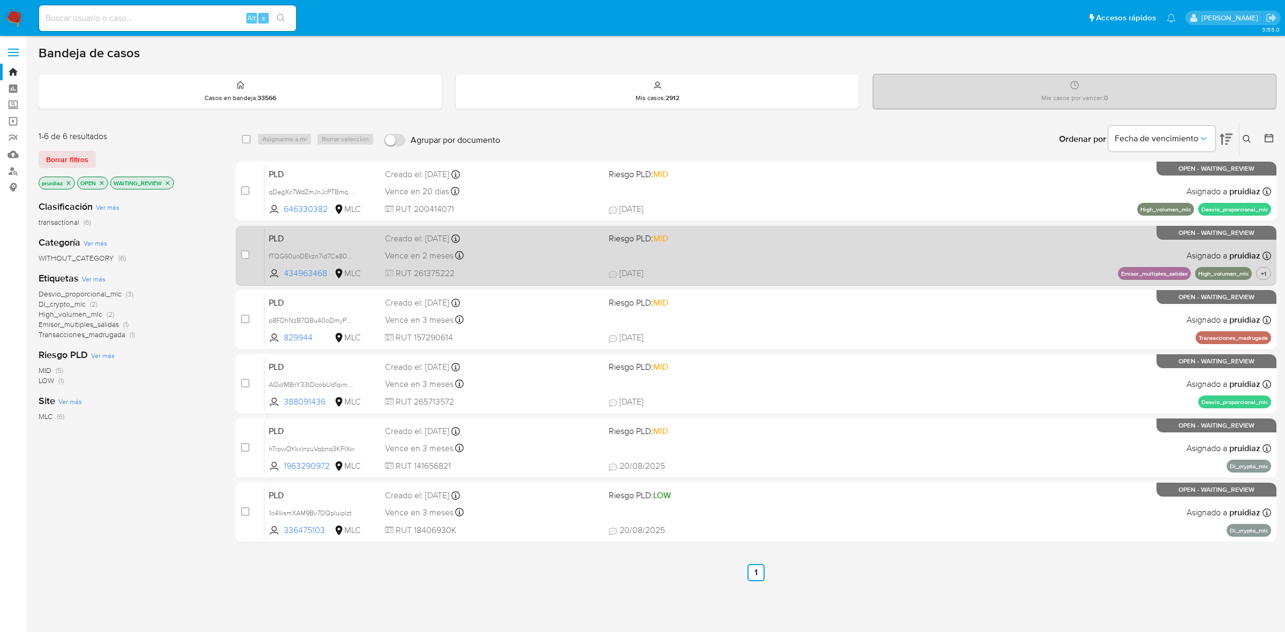
click at [718, 247] on div "PLD fTQG60uoDEkzn7id7Ca80ekS 434963468 MLC Riesgo PLD: MID Creado el: 12/07/202…" at bounding box center [768, 256] width 1007 height 54
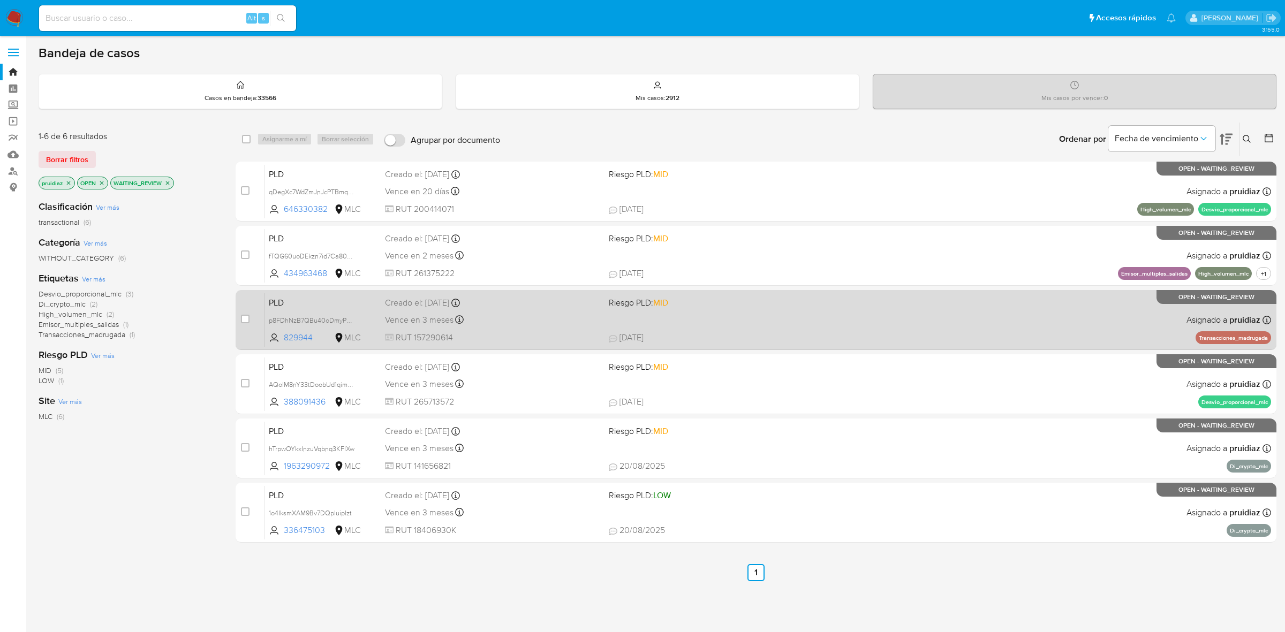
click at [777, 314] on div "PLD p8FDhNzB7QBu40oDmyPXasbI 829944 MLC Riesgo PLD: MID Creado el: 12/08/2025 C…" at bounding box center [768, 320] width 1007 height 54
click at [248, 316] on input "checkbox" at bounding box center [245, 319] width 9 height 9
checkbox input "true"
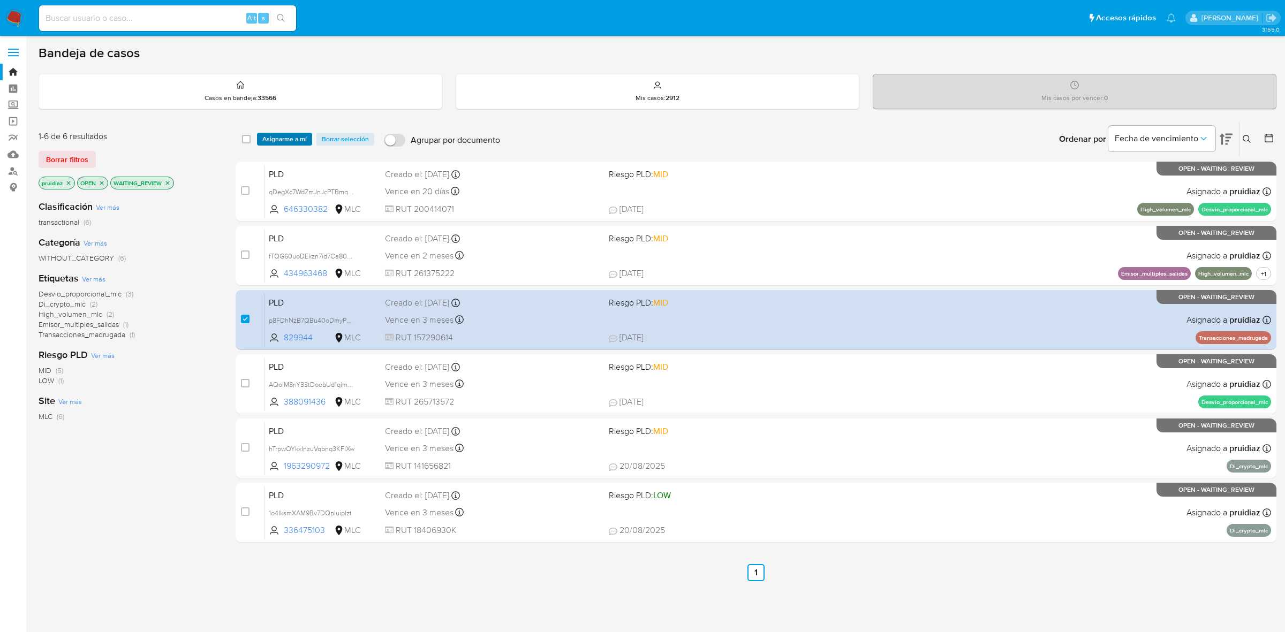
click at [295, 137] on span "Asignarme a mí" at bounding box center [284, 139] width 44 height 11
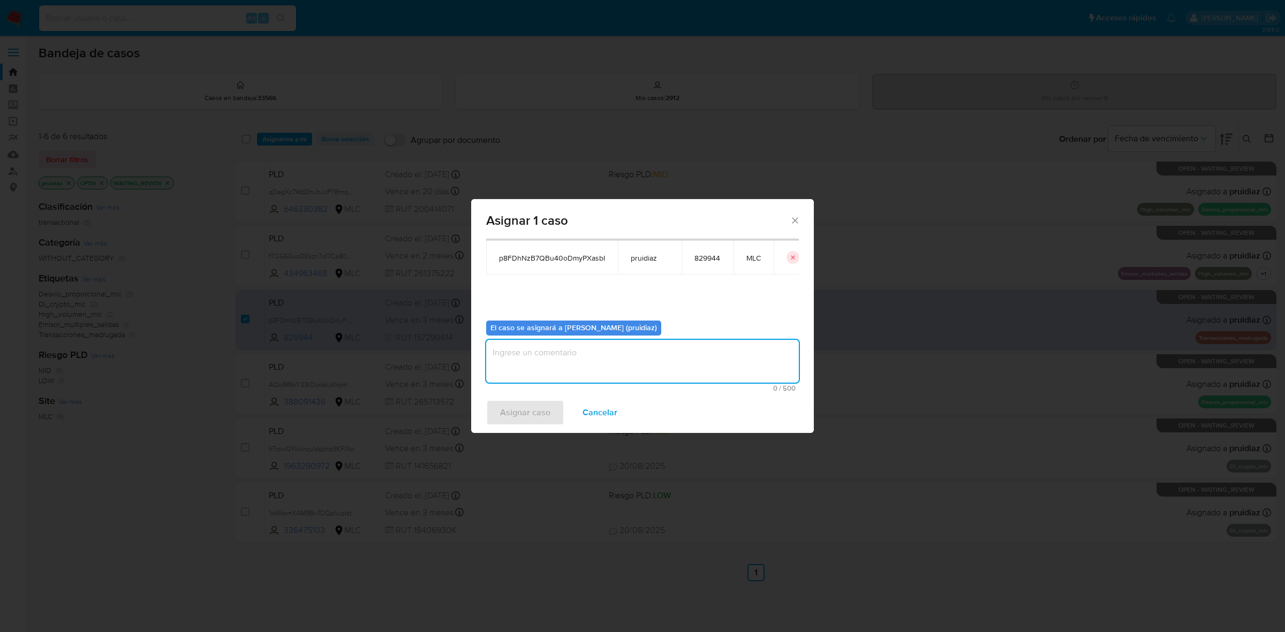
click at [596, 350] on textarea "assign-modal" at bounding box center [642, 361] width 313 height 43
type textarea "-"
click at [528, 407] on span "Asignar caso" at bounding box center [525, 413] width 50 height 24
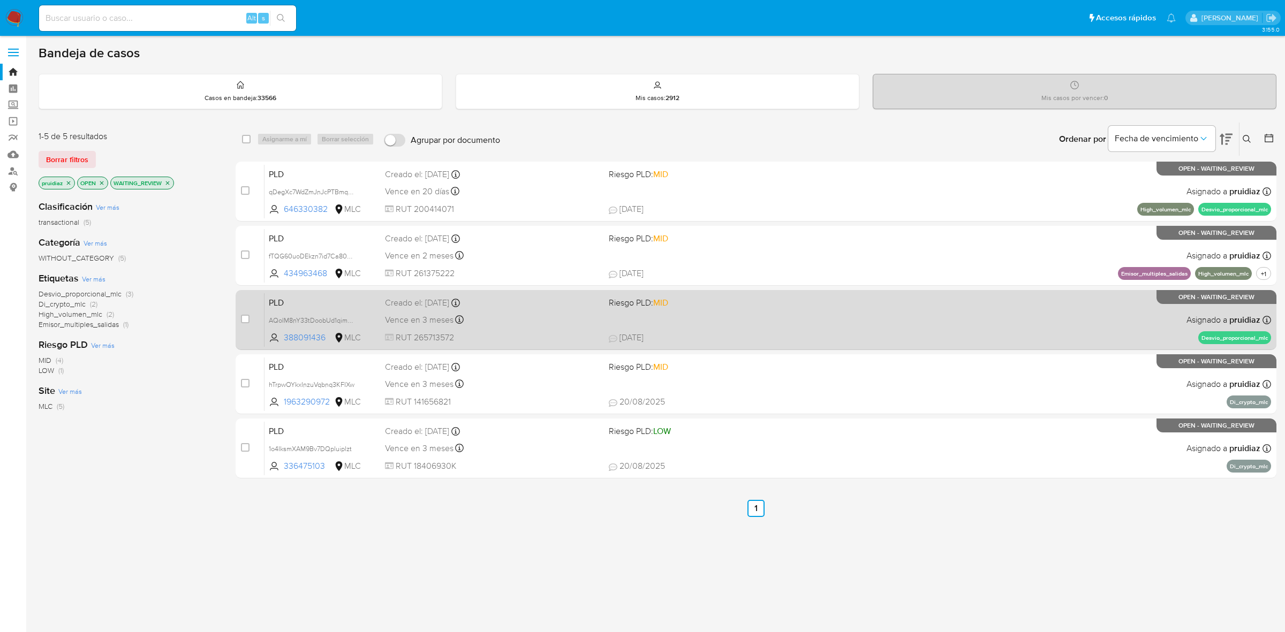
click at [794, 311] on div "PLD AQoIM8nY33tDoobUd1qimpr6 388091436 MLC Riesgo PLD: MID Creado el: 12/08/202…" at bounding box center [768, 320] width 1007 height 54
click at [242, 320] on input "checkbox" at bounding box center [245, 319] width 9 height 9
checkbox input "true"
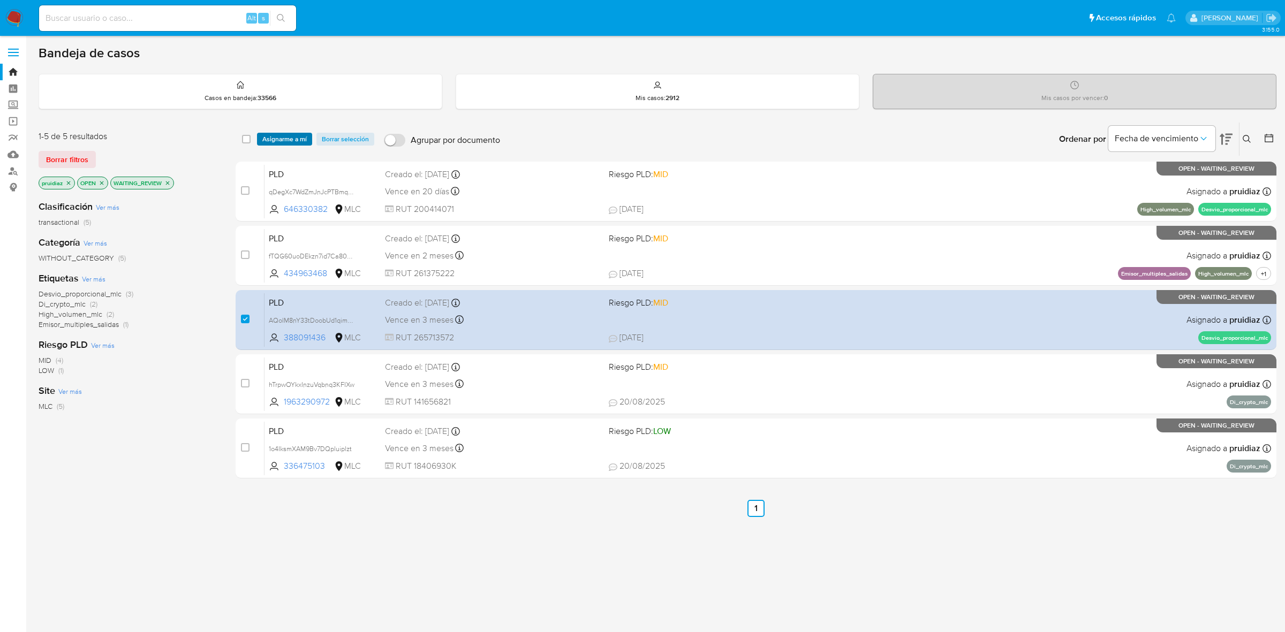
click at [288, 141] on span "Asignarme a mí" at bounding box center [284, 139] width 44 height 11
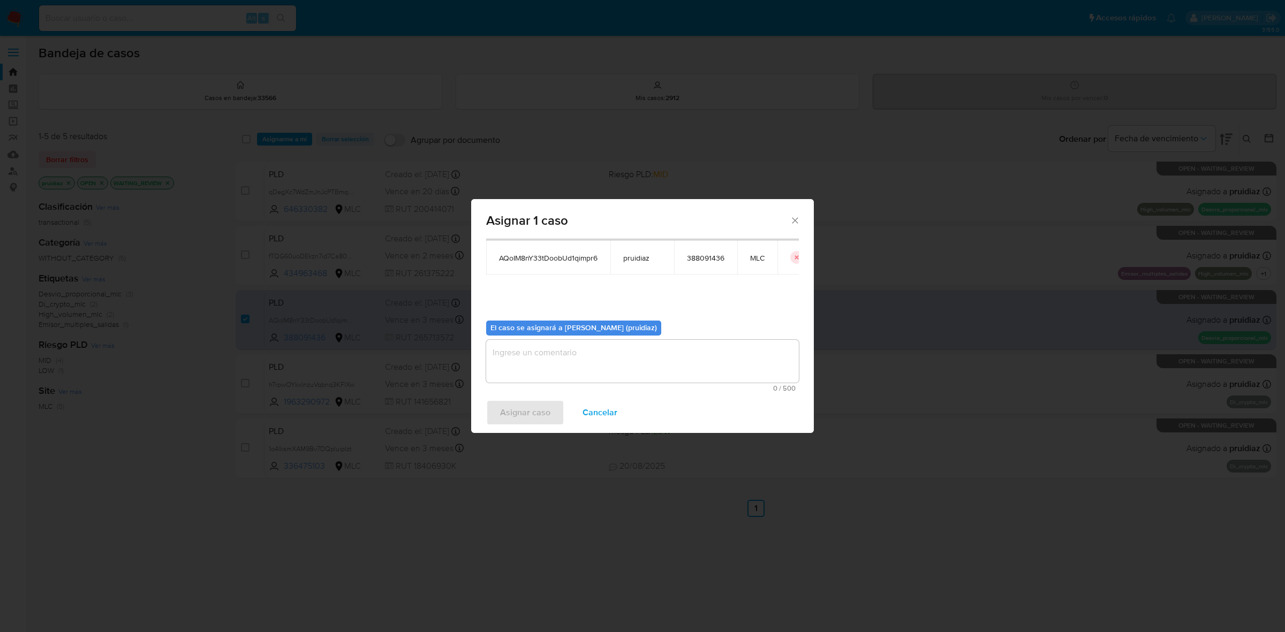
click at [644, 365] on textarea "assign-modal" at bounding box center [642, 361] width 313 height 43
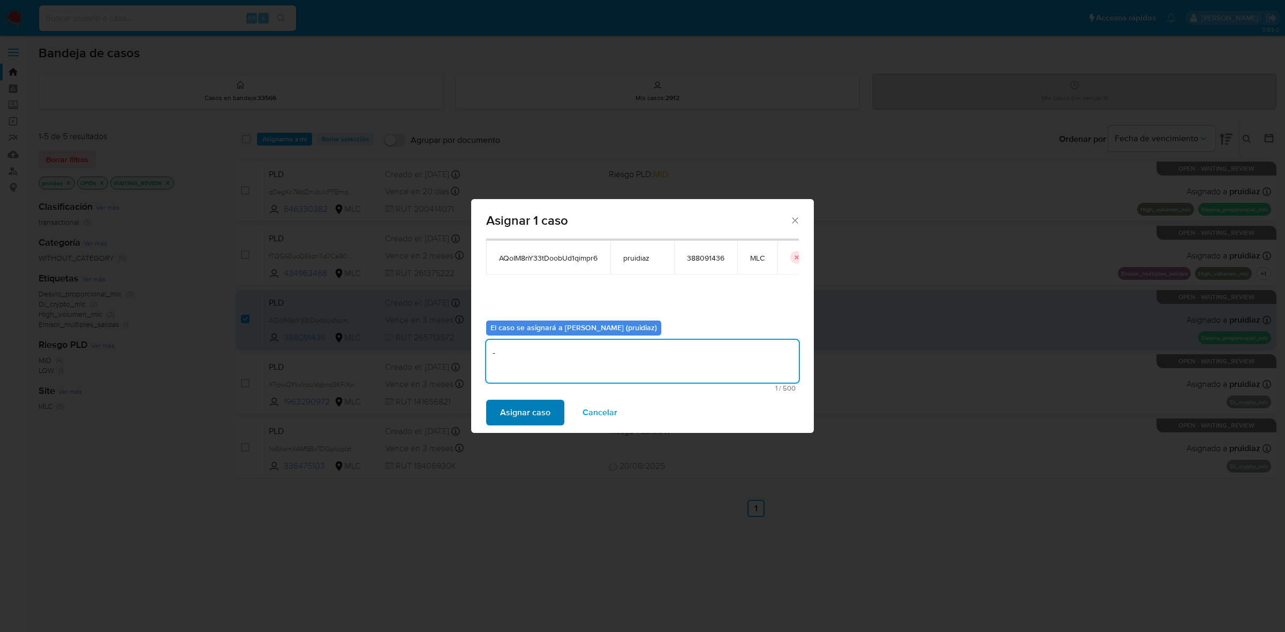
type textarea "-"
click at [541, 424] on span "Asignar caso" at bounding box center [525, 413] width 50 height 24
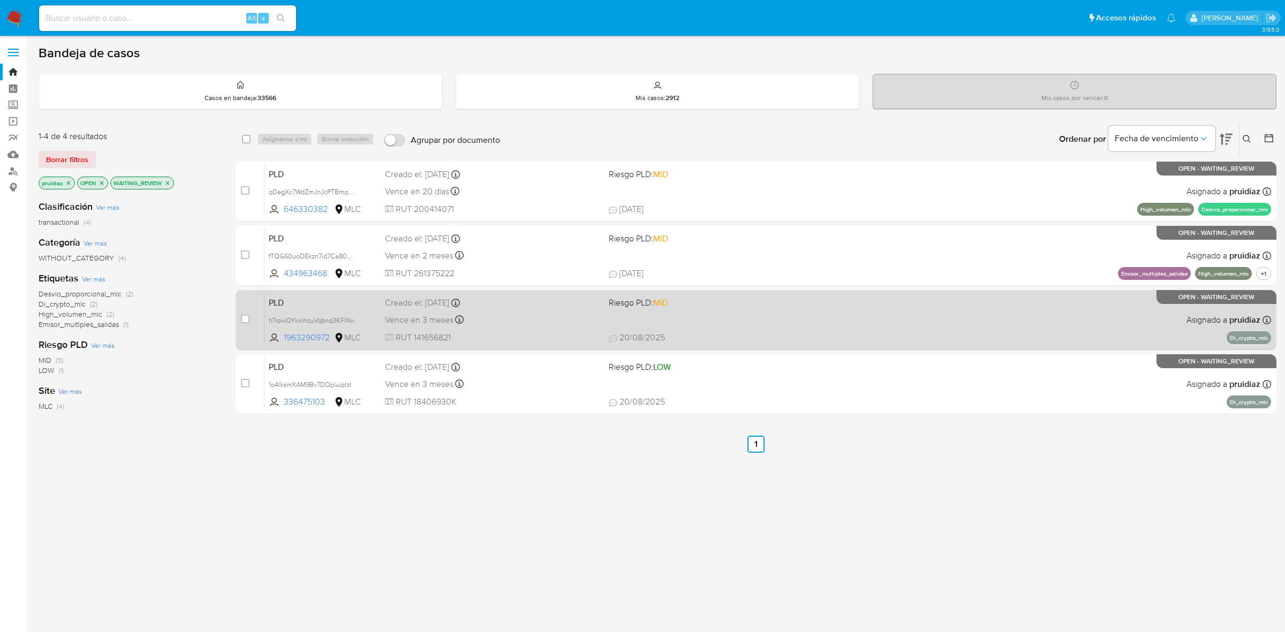
click at [533, 313] on div "Vence en 3 meses Vence el 10/11/2025 06:07:50" at bounding box center [492, 320] width 215 height 14
click at [244, 317] on input "checkbox" at bounding box center [245, 319] width 9 height 9
checkbox input "true"
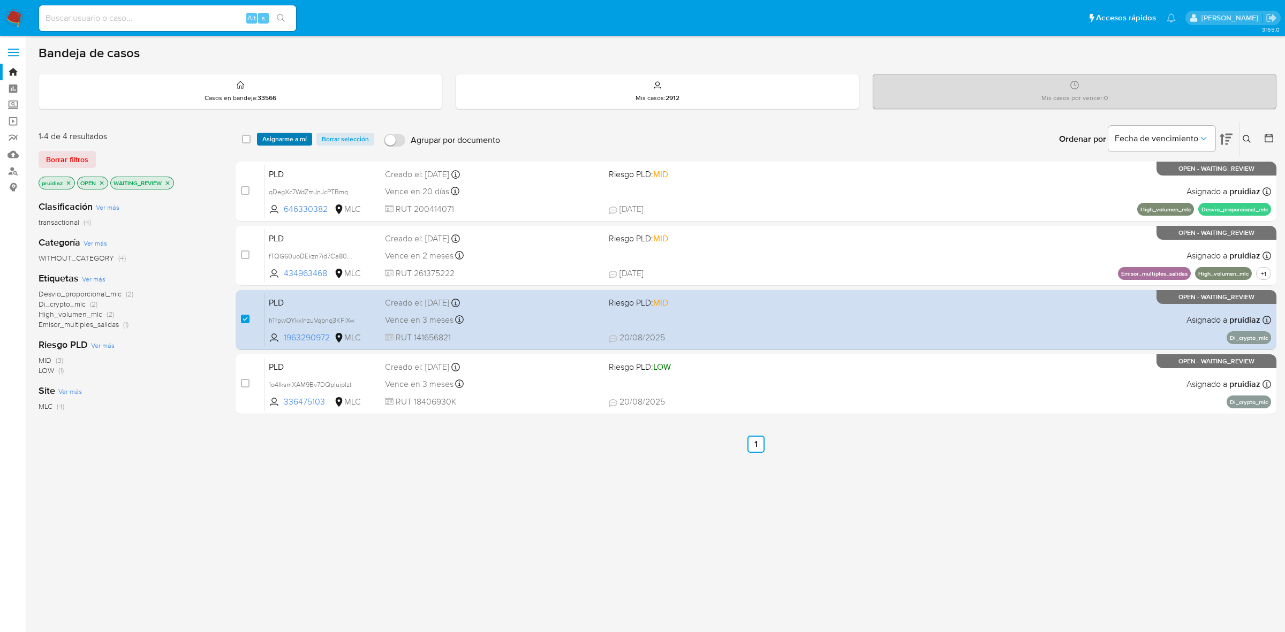
click at [293, 134] on span "Asignarme a mí" at bounding box center [284, 139] width 44 height 11
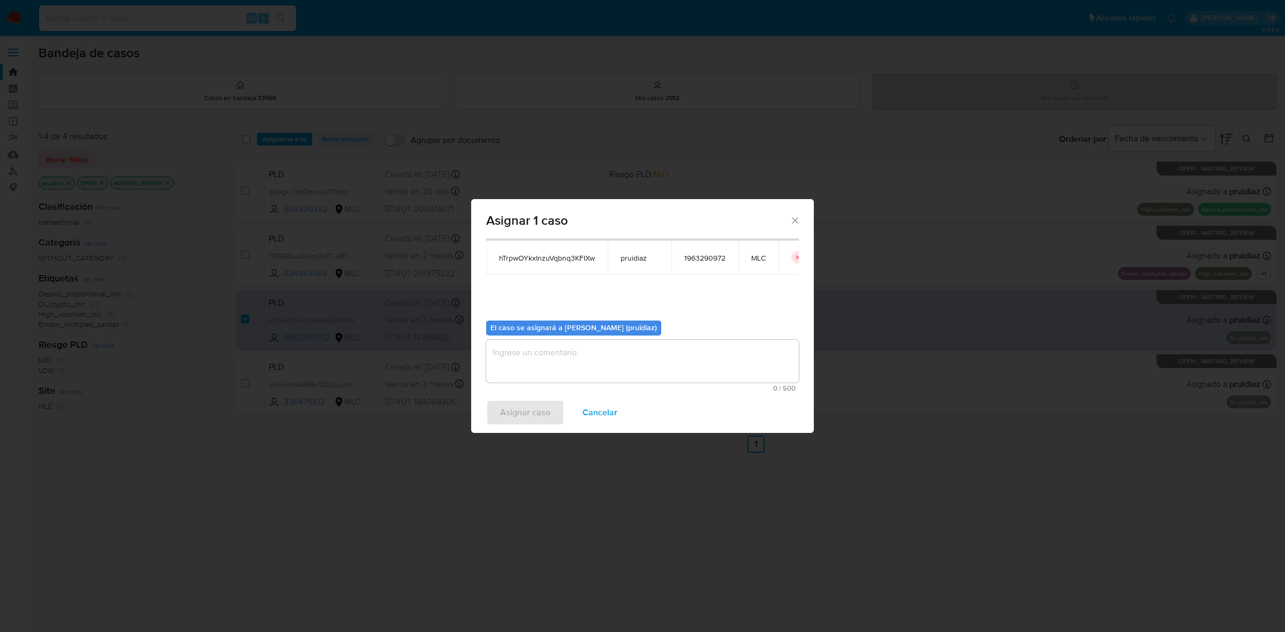
click at [586, 376] on textarea "assign-modal" at bounding box center [642, 361] width 313 height 43
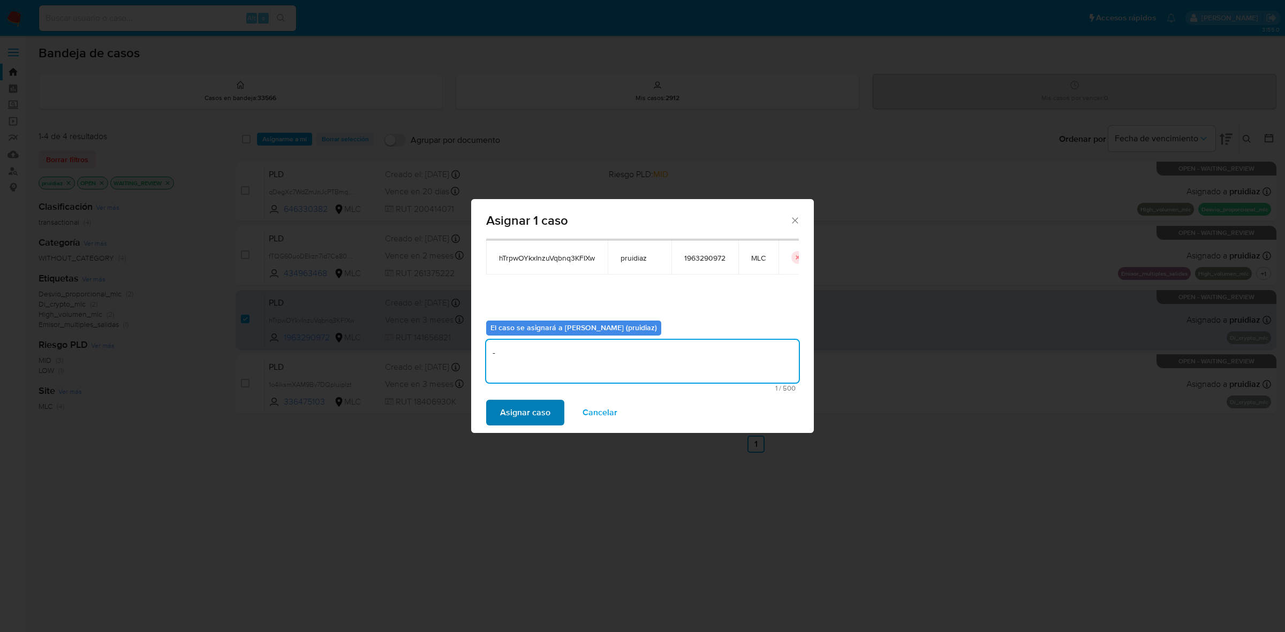
type textarea "-"
click at [500, 412] on button "Asignar caso" at bounding box center [525, 413] width 78 height 26
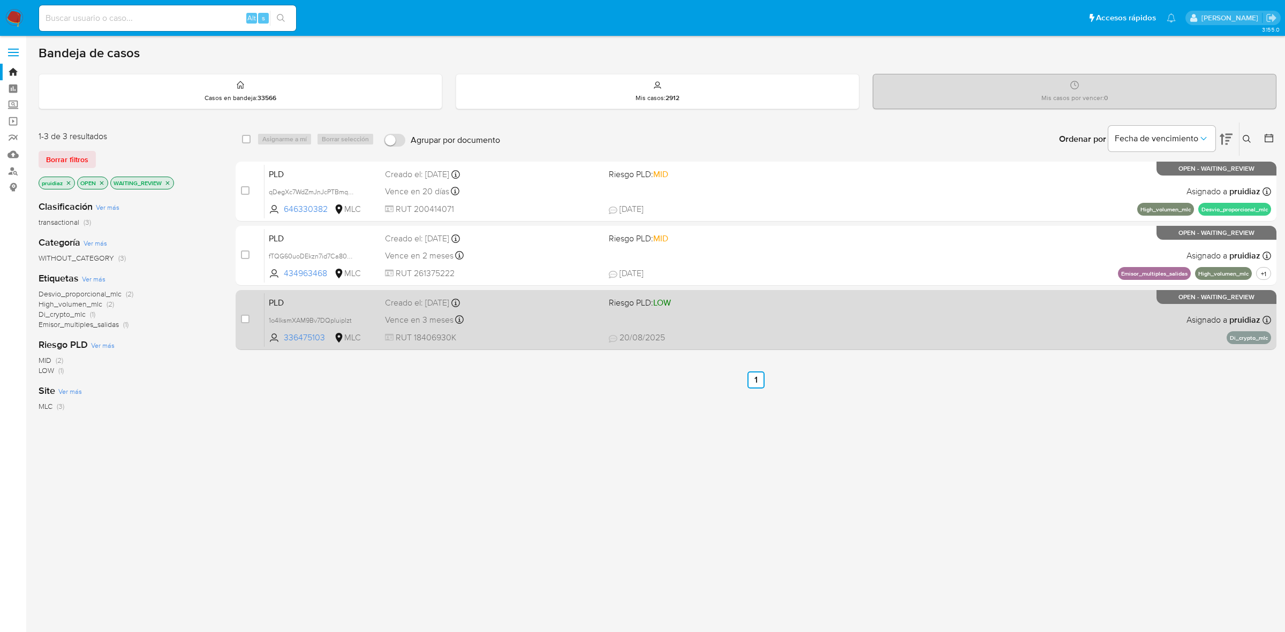
click at [531, 320] on div "Vence en 3 meses Vence el 10/11/2025 06:08:49" at bounding box center [492, 320] width 215 height 14
click at [240, 320] on div "case-item-checkbox No es posible asignar el caso PLD 1o4IksmXAM9Bv7DQpluiplzt 3…" at bounding box center [756, 320] width 1041 height 60
click at [244, 319] on input "checkbox" at bounding box center [245, 319] width 9 height 9
checkbox input "true"
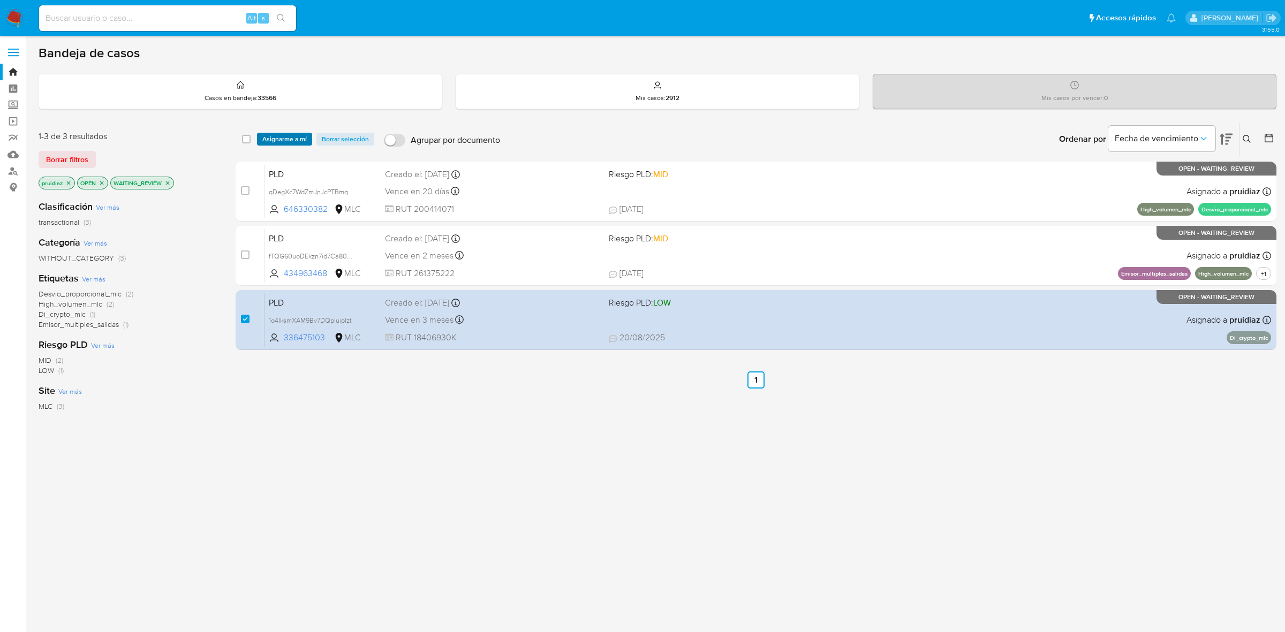
click at [296, 134] on span "Asignarme a mí" at bounding box center [284, 139] width 44 height 11
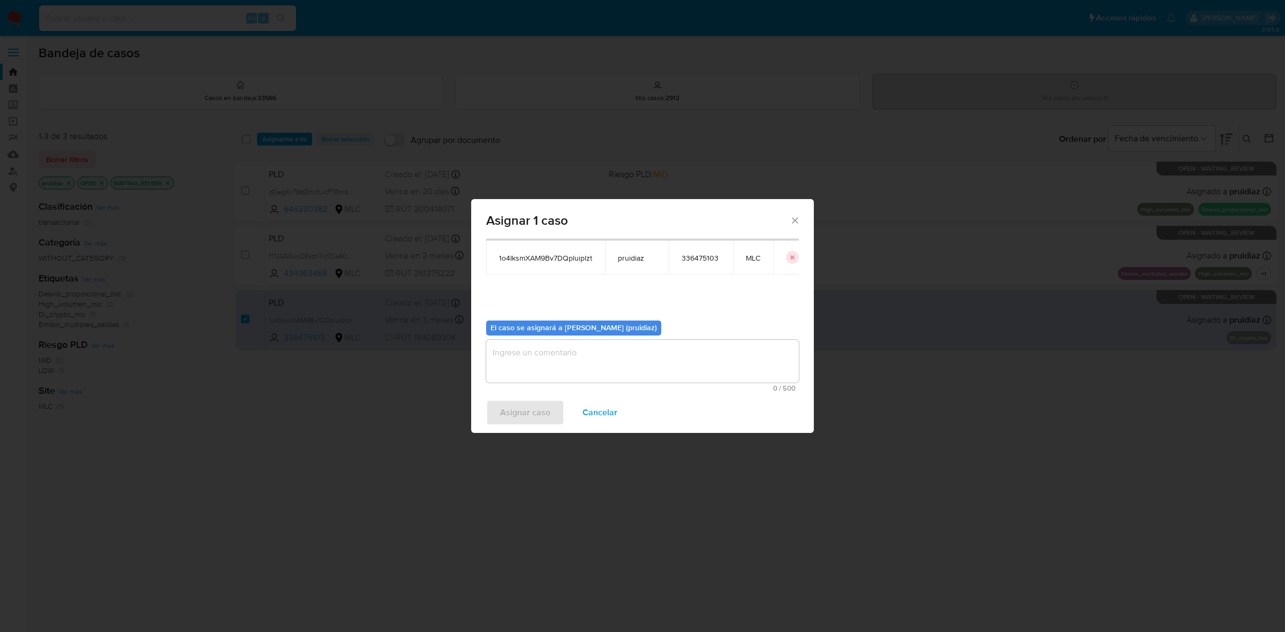
click at [568, 353] on textarea "assign-modal" at bounding box center [642, 361] width 313 height 43
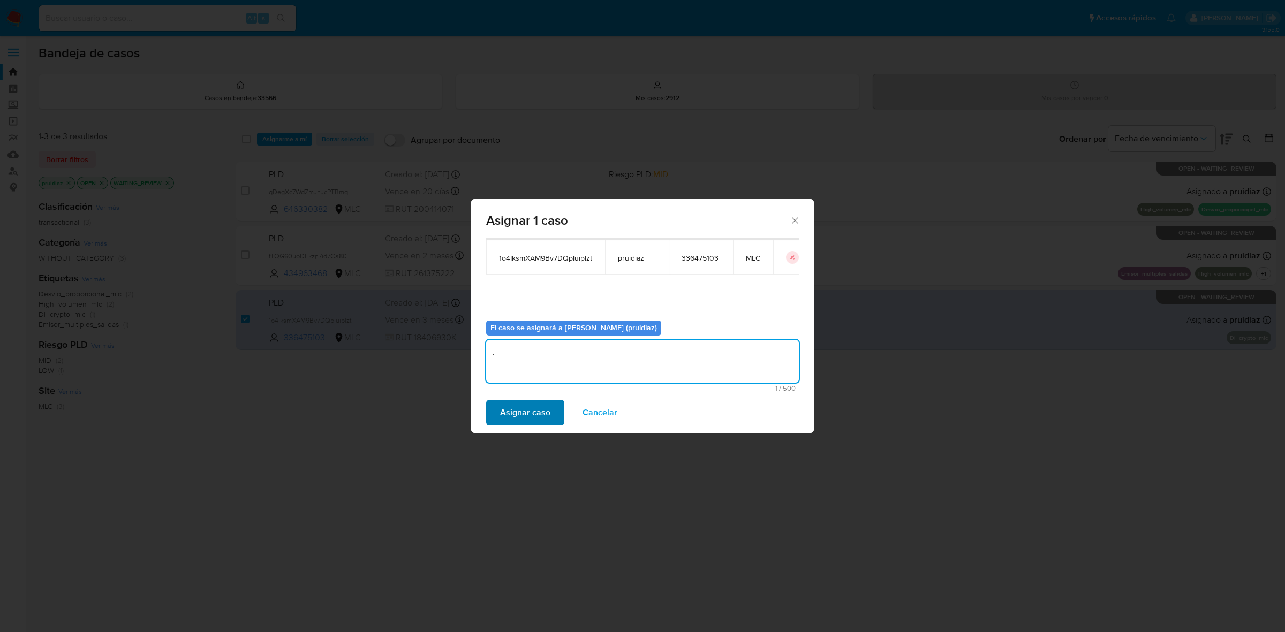
type textarea "."
click at [530, 412] on span "Asignar caso" at bounding box center [525, 413] width 50 height 24
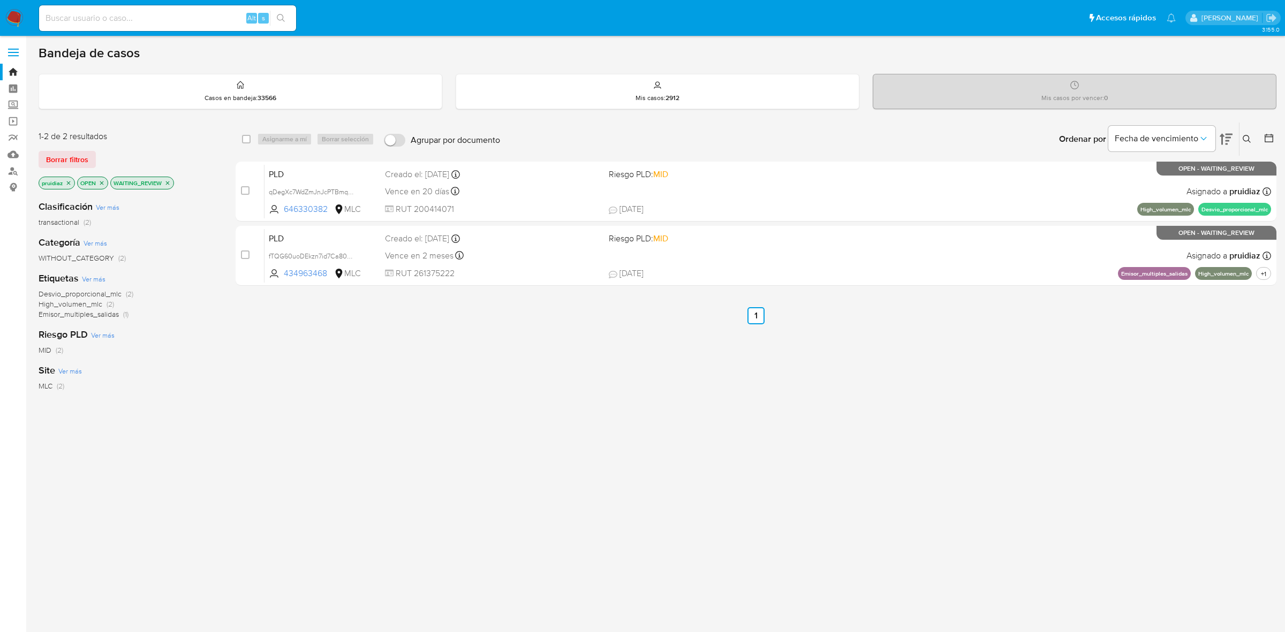
click at [11, 17] on img at bounding box center [14, 18] width 18 height 18
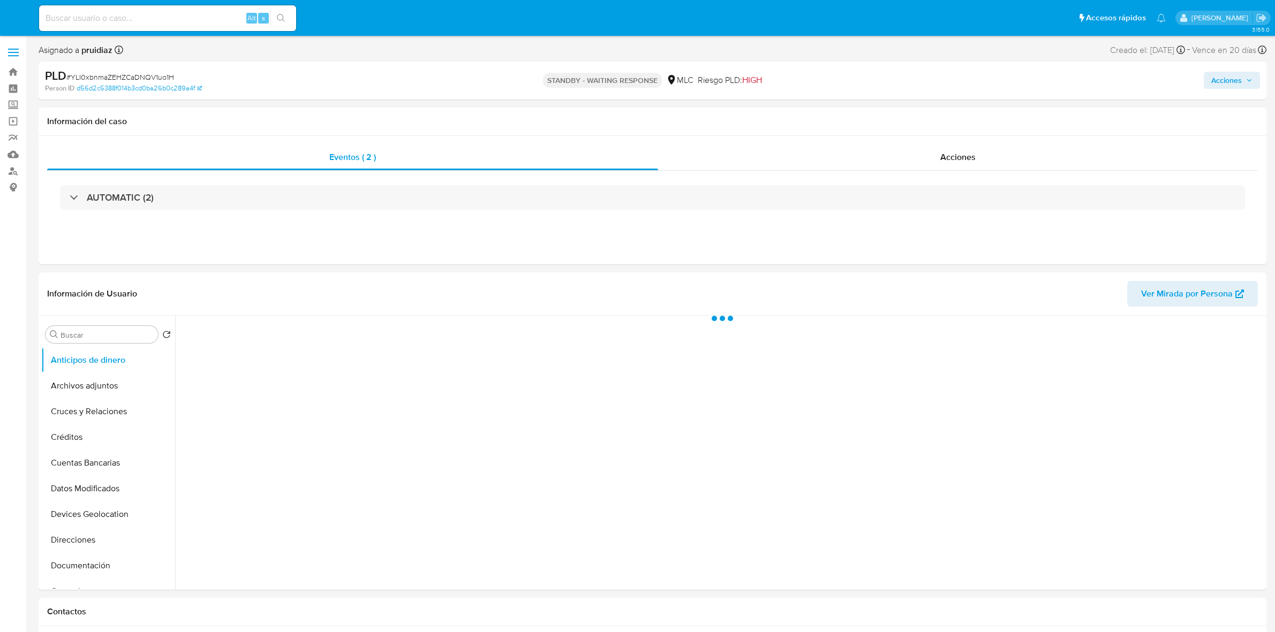
select select "10"
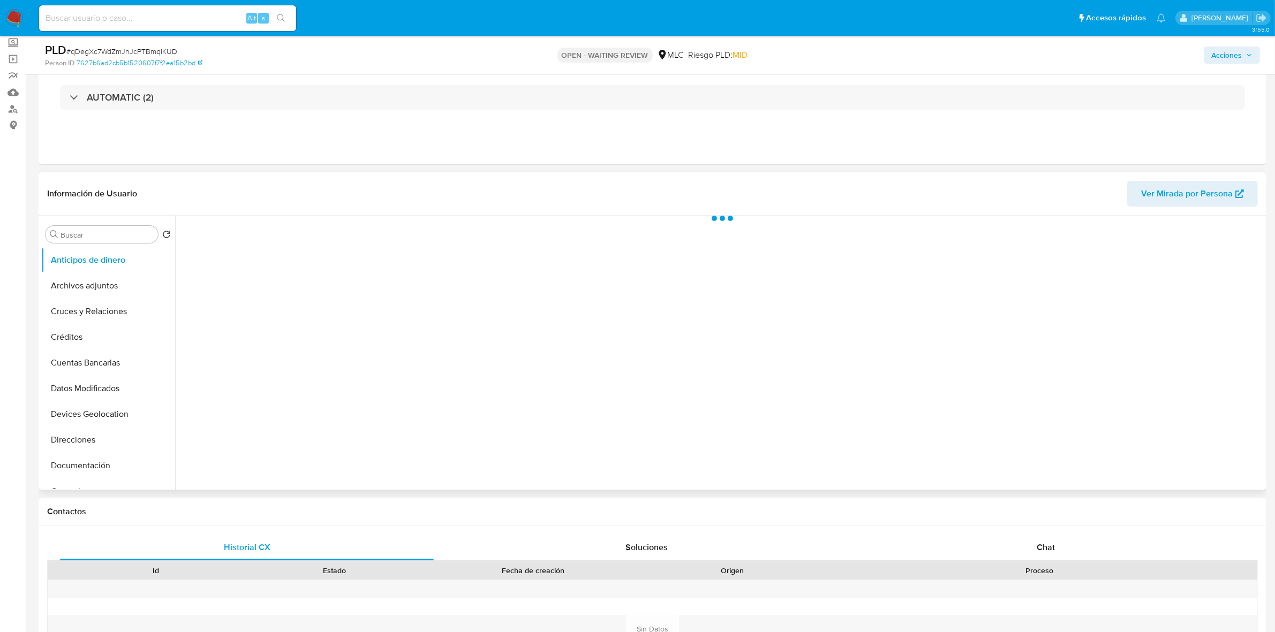
scroll to position [134, 0]
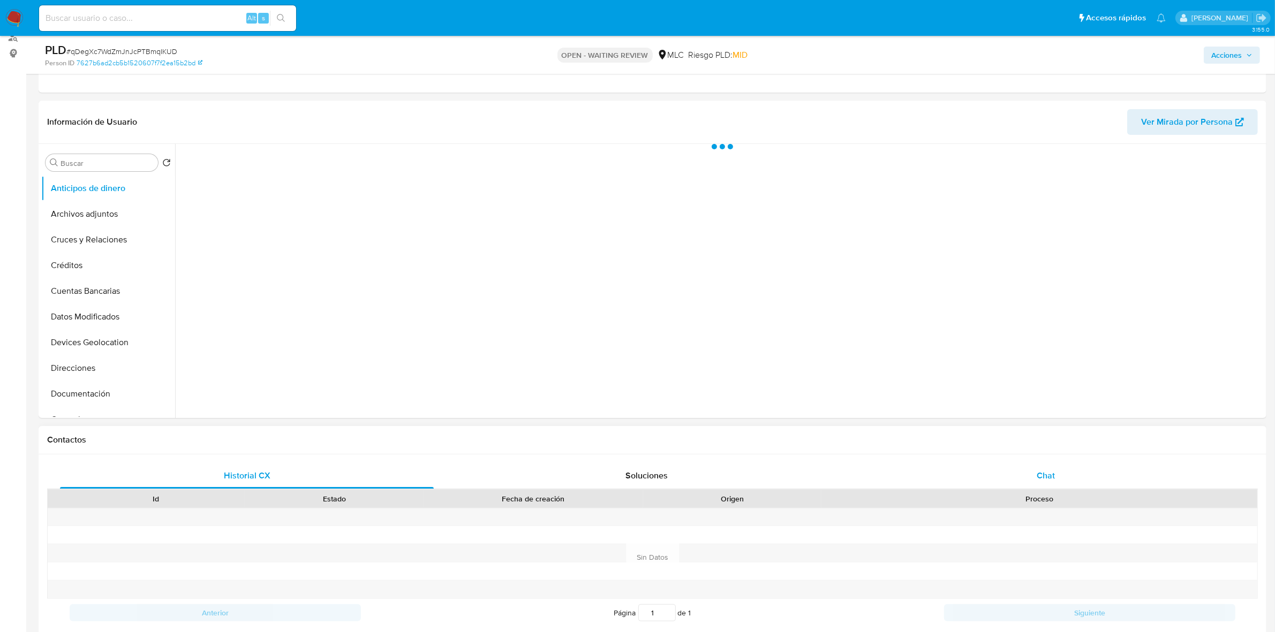
click at [1047, 466] on div "Chat" at bounding box center [1046, 476] width 374 height 26
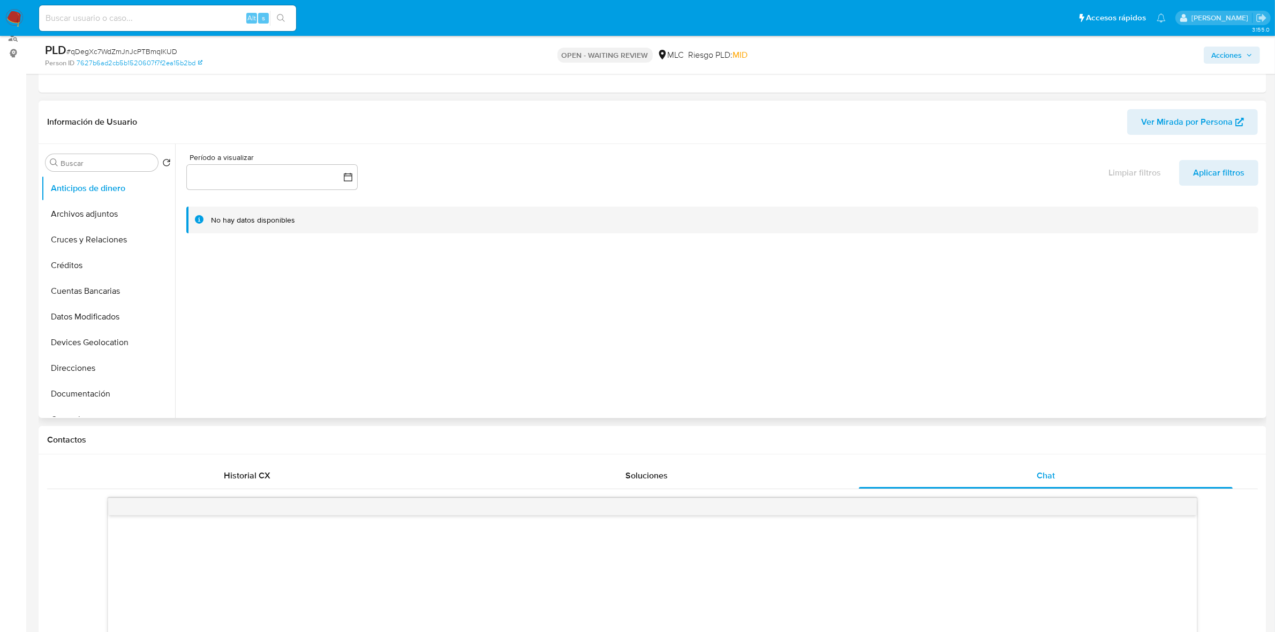
select select "10"
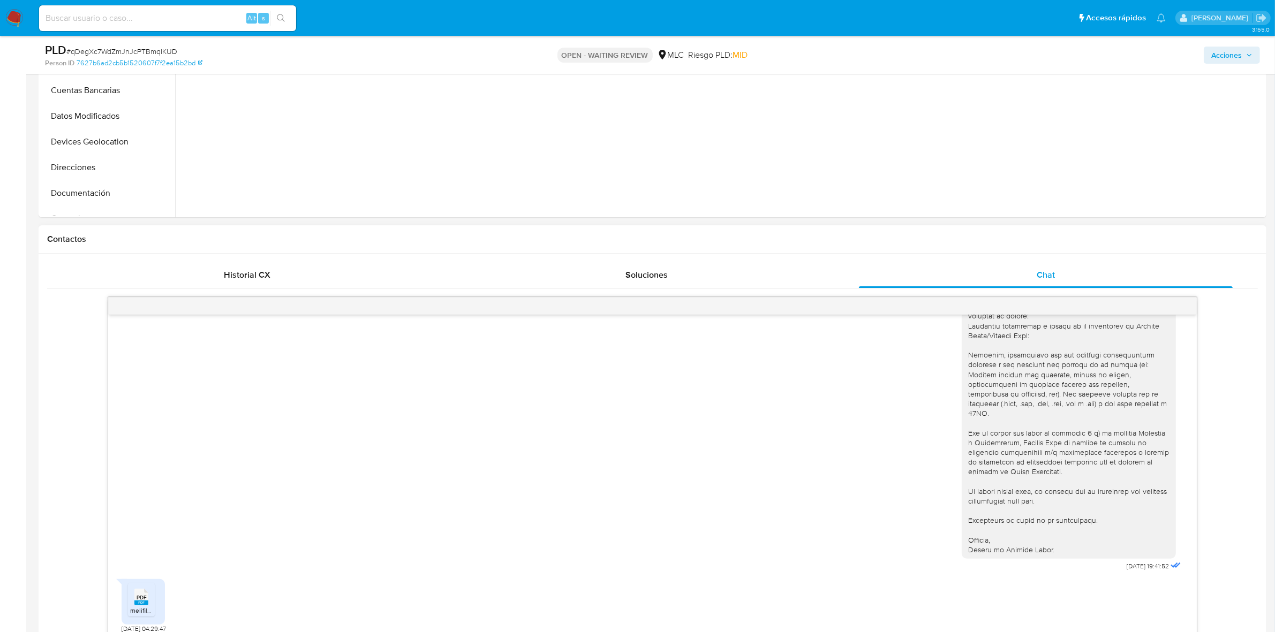
scroll to position [536, 0]
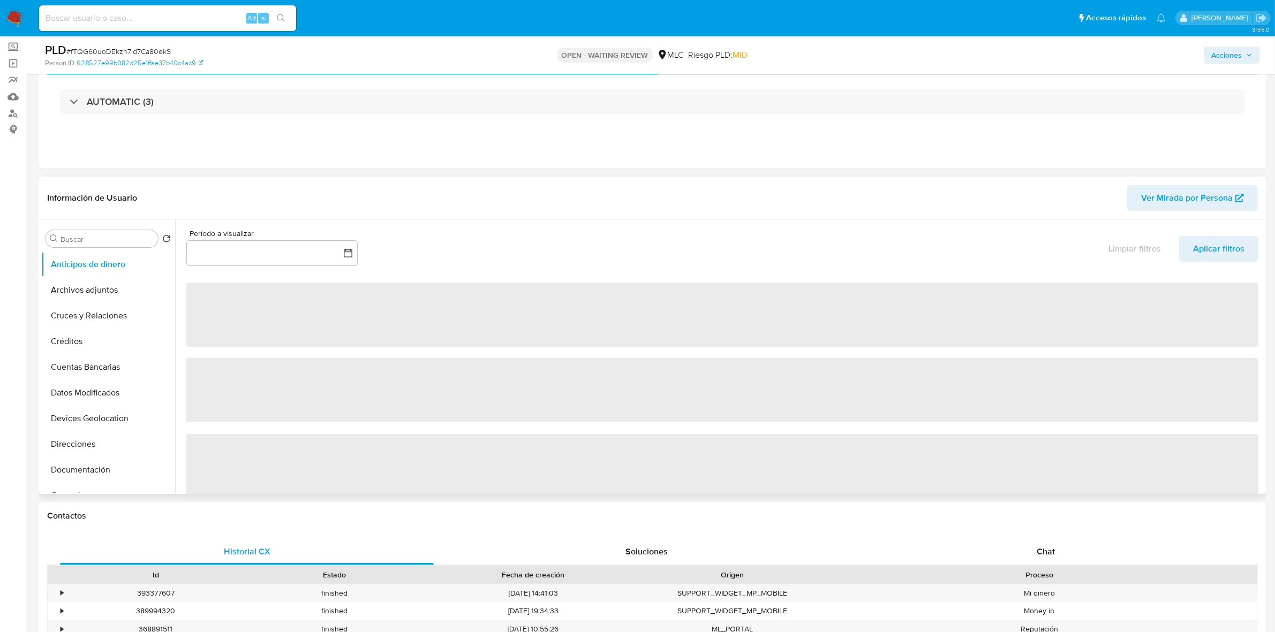
scroll to position [67, 0]
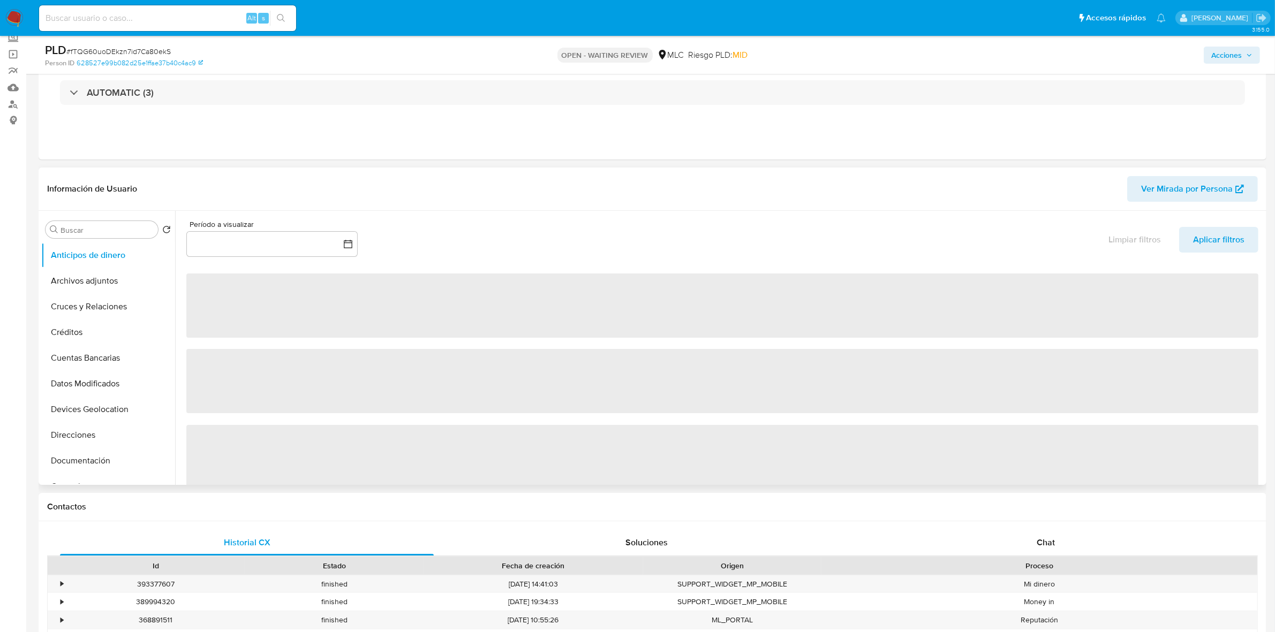
select select "10"
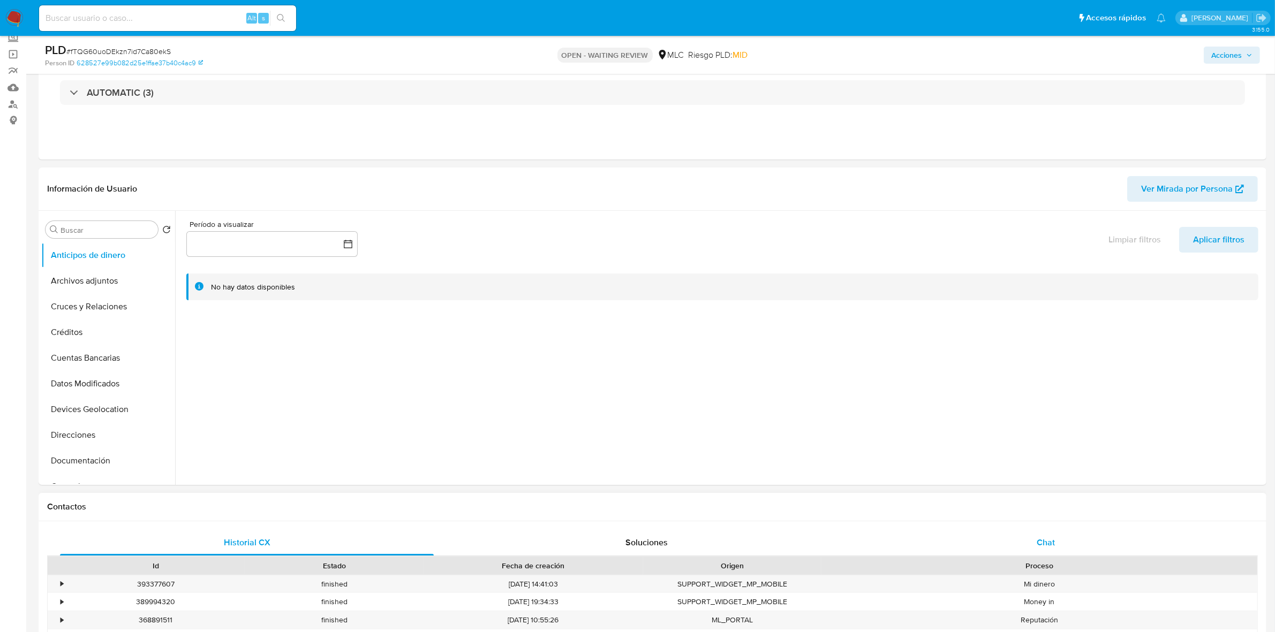
click at [1038, 552] on div "Chat" at bounding box center [1046, 543] width 374 height 26
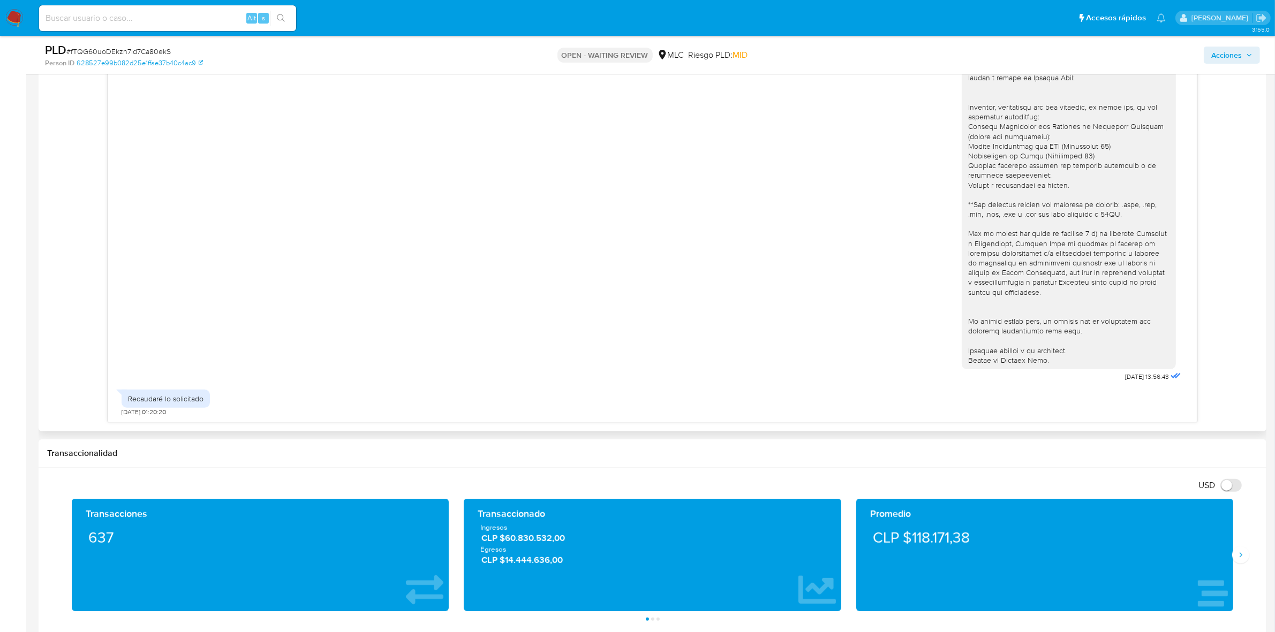
scroll to position [669, 0]
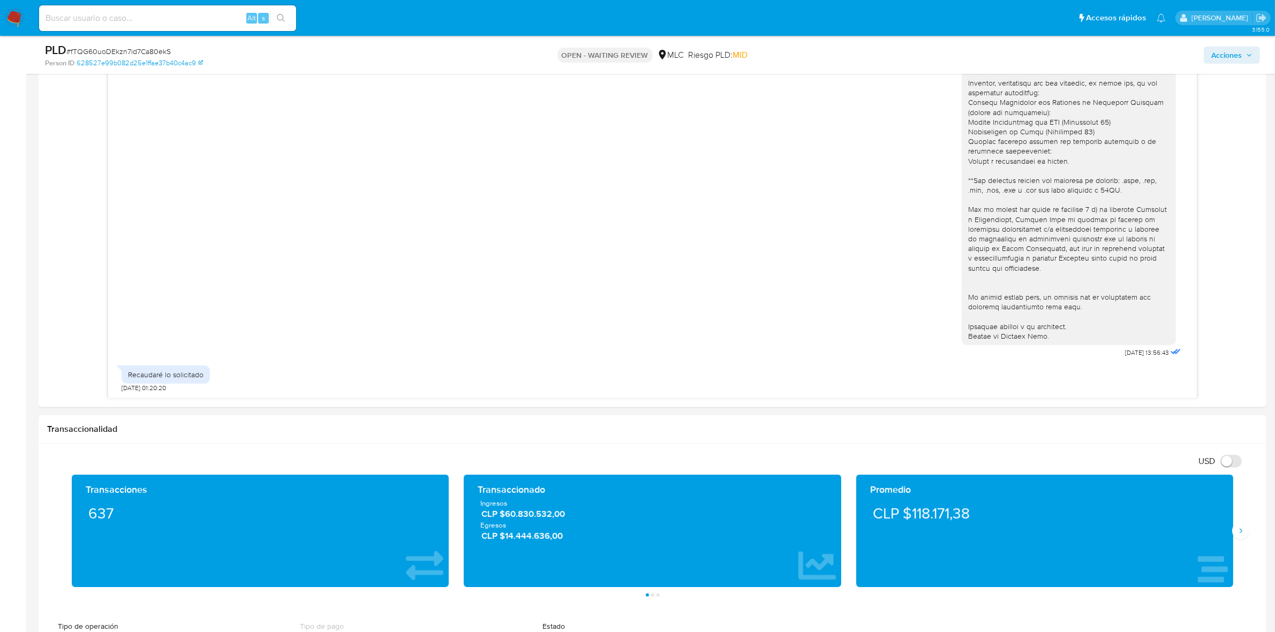
click at [140, 49] on span "# fTQG60uoDEkzn7id7Ca80ekS" at bounding box center [118, 51] width 104 height 11
copy span "fTQG60uoDEkzn7id7Ca80ekS"
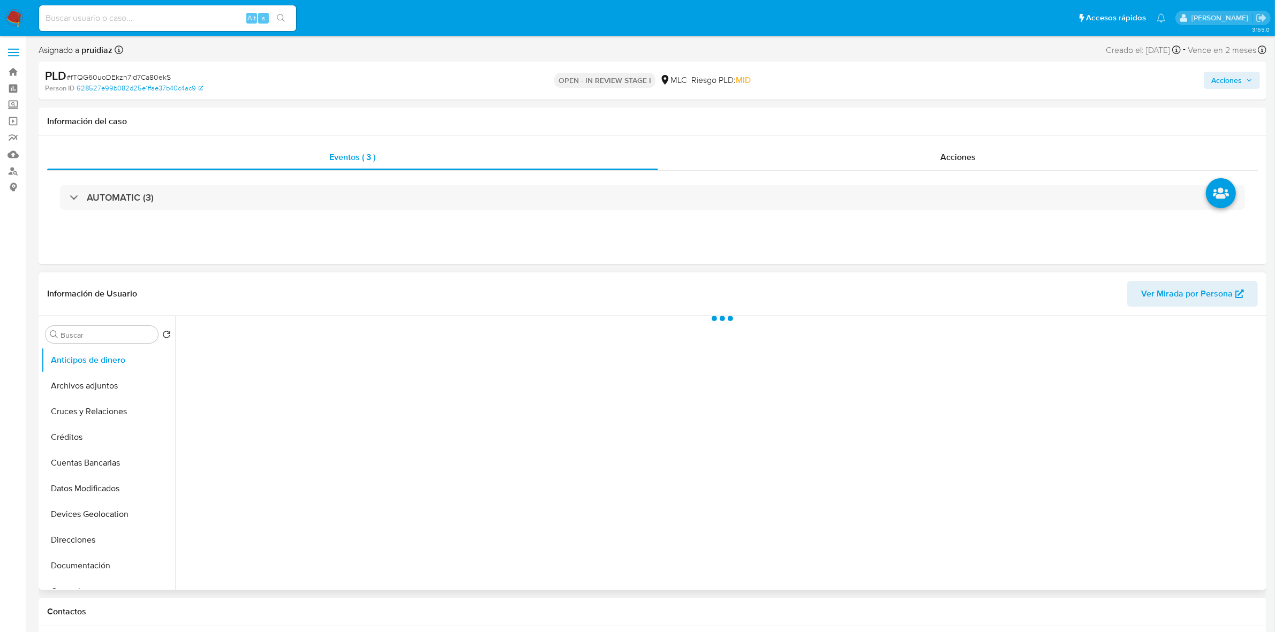
scroll to position [201, 0]
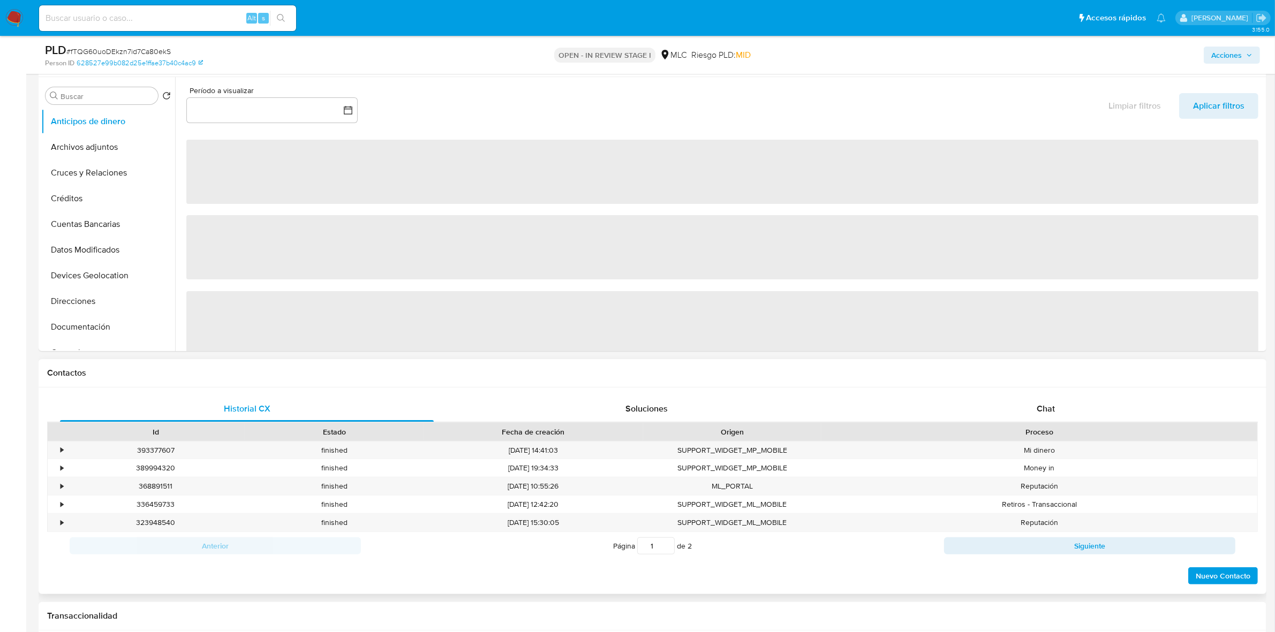
select select "10"
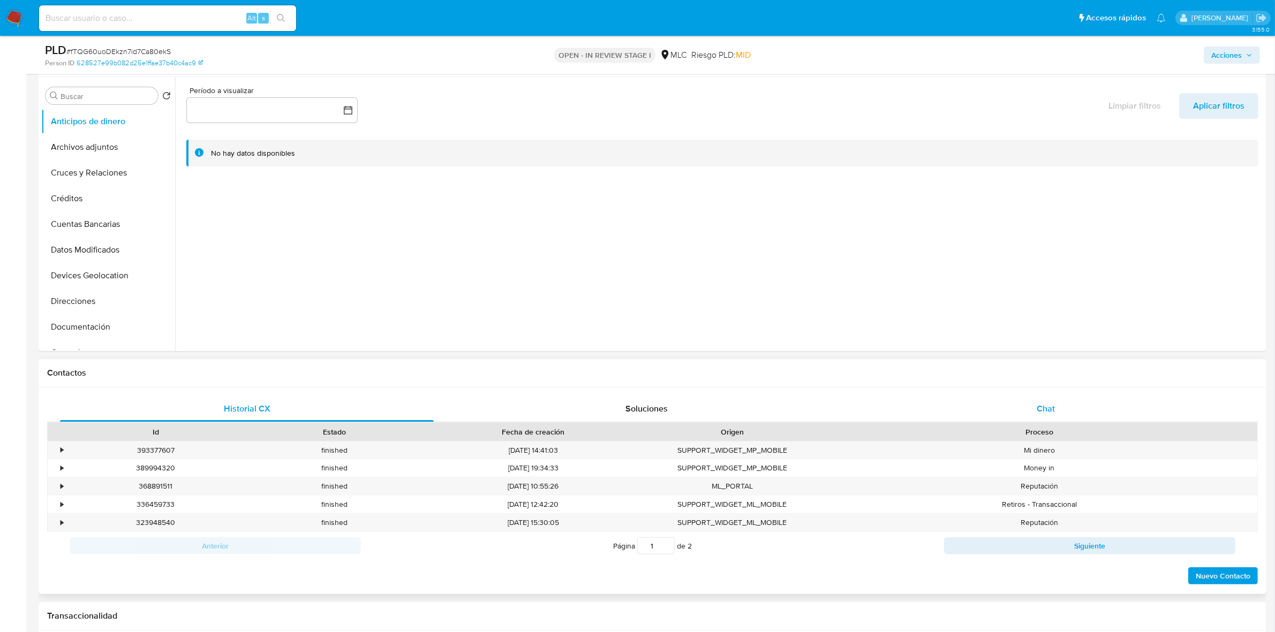
click at [1091, 408] on div "Chat" at bounding box center [1046, 409] width 374 height 26
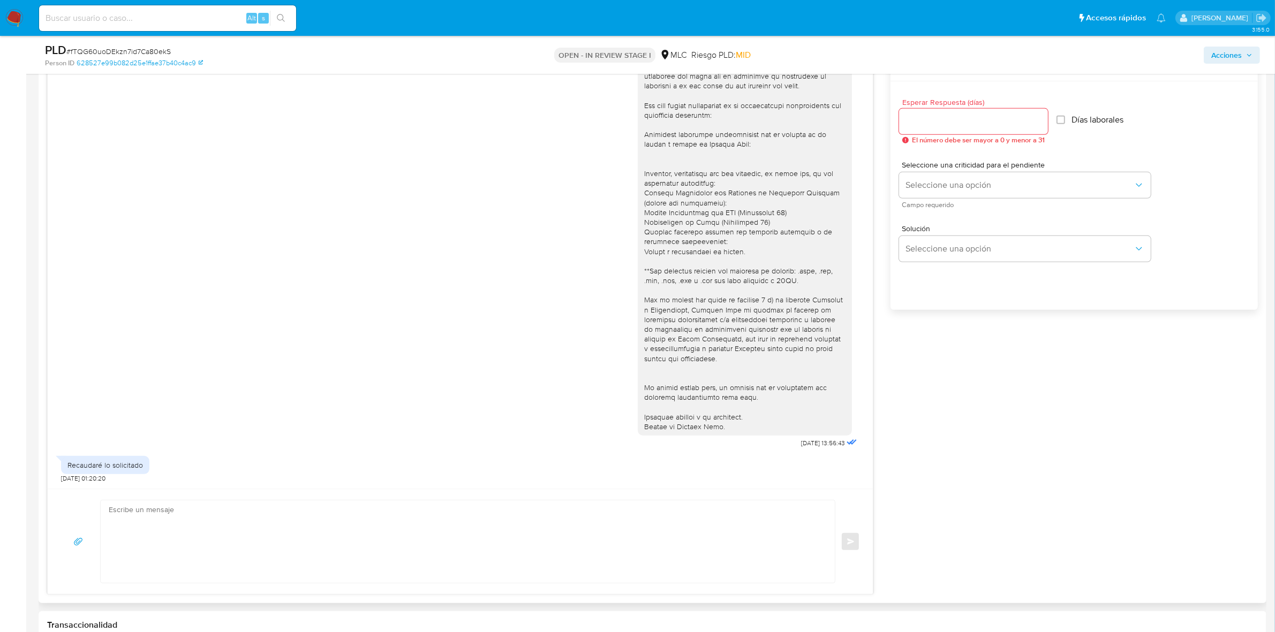
scroll to position [602, 0]
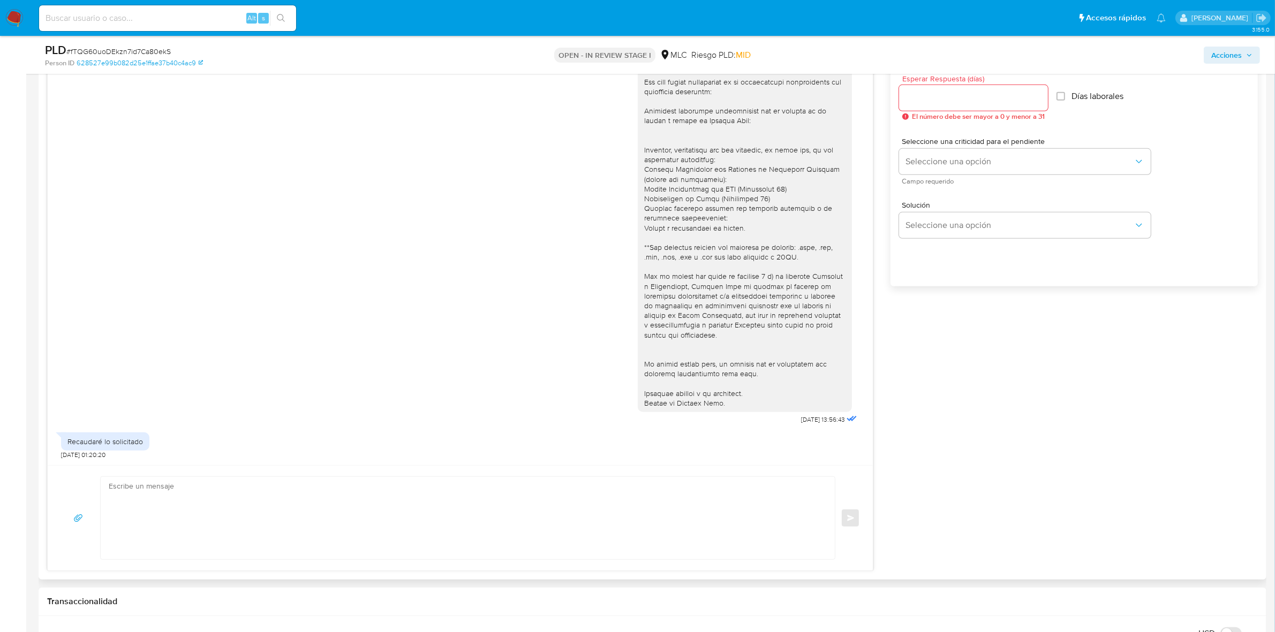
click at [236, 504] on textarea at bounding box center [465, 518] width 713 height 82
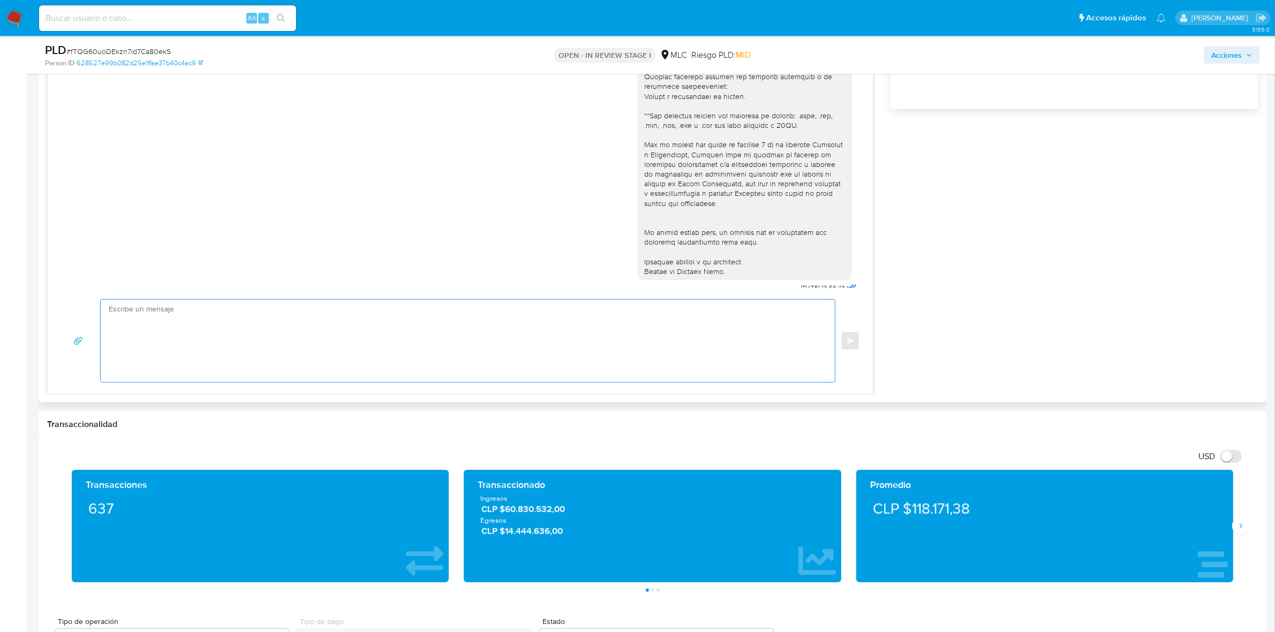
scroll to position [803, 0]
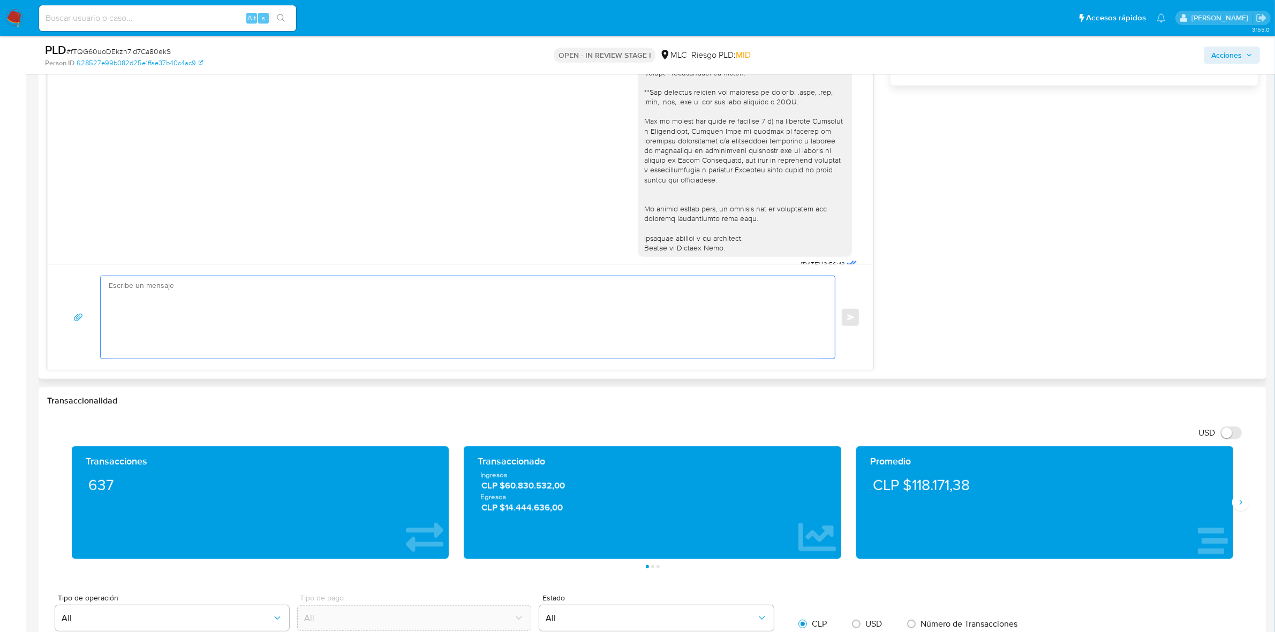
click at [272, 310] on textarea at bounding box center [465, 317] width 713 height 82
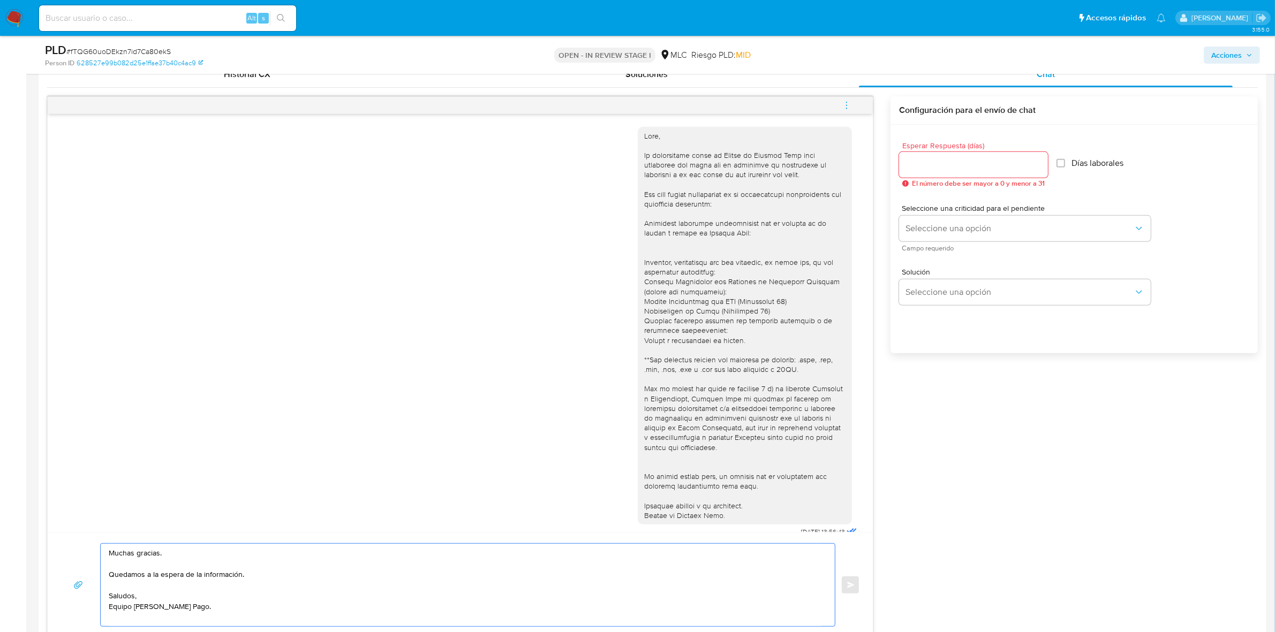
type textarea "Muchas gracias. Quedamos a la espera de la información. Saludos, Equipo de Merc…"
click at [948, 164] on input "Esperar Respuesta (días)" at bounding box center [973, 165] width 149 height 14
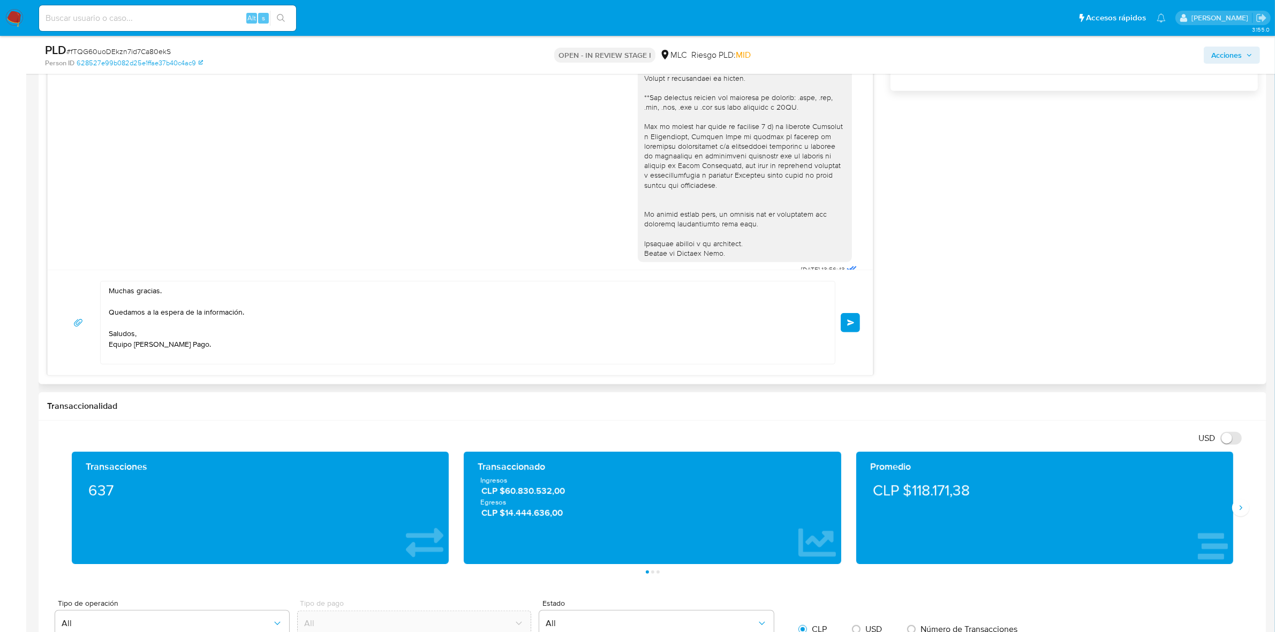
scroll to position [803, 0]
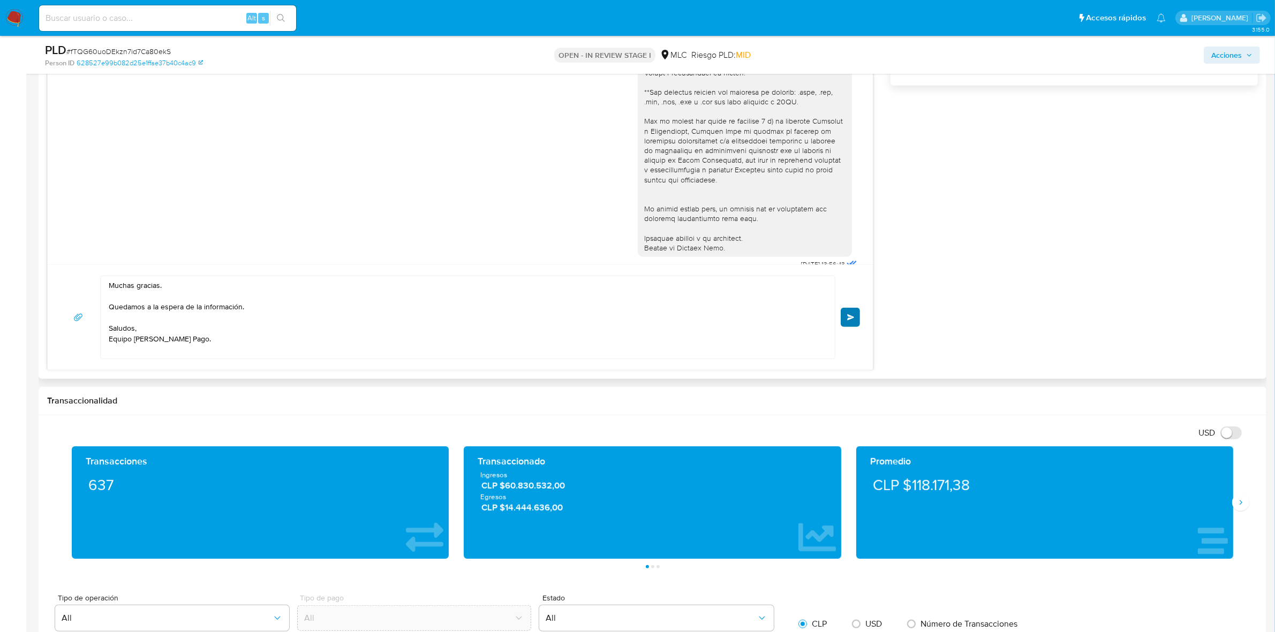
type input "0"
click at [842, 326] on button "Enviar" at bounding box center [850, 317] width 19 height 19
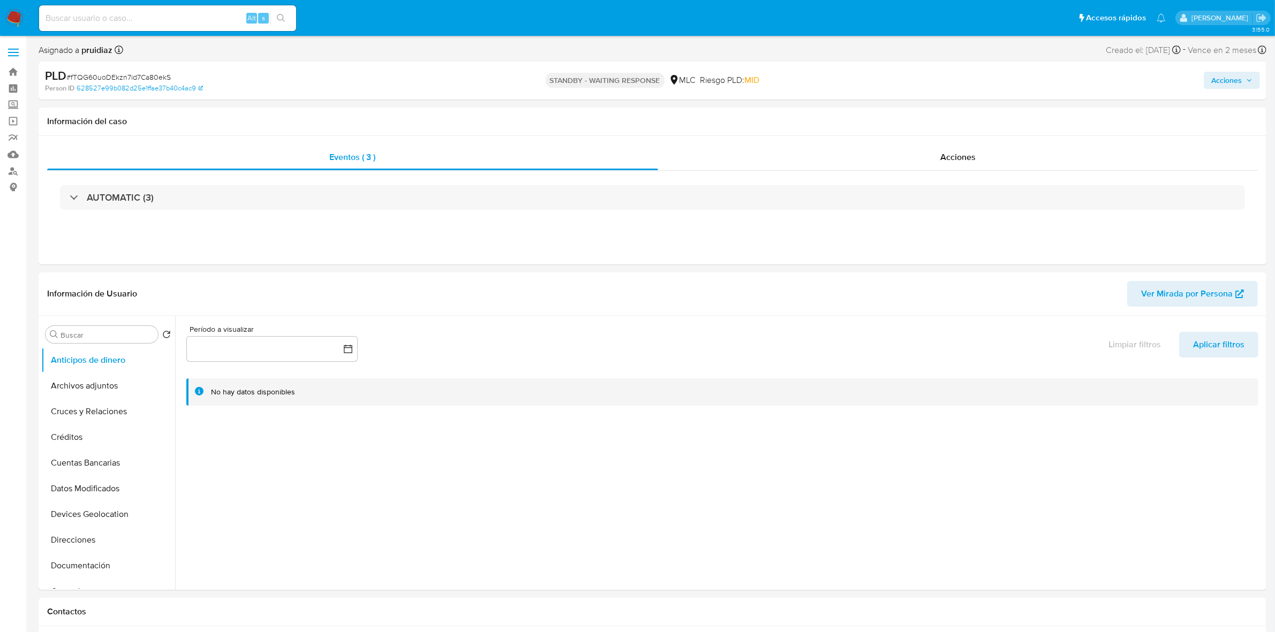
select select "10"
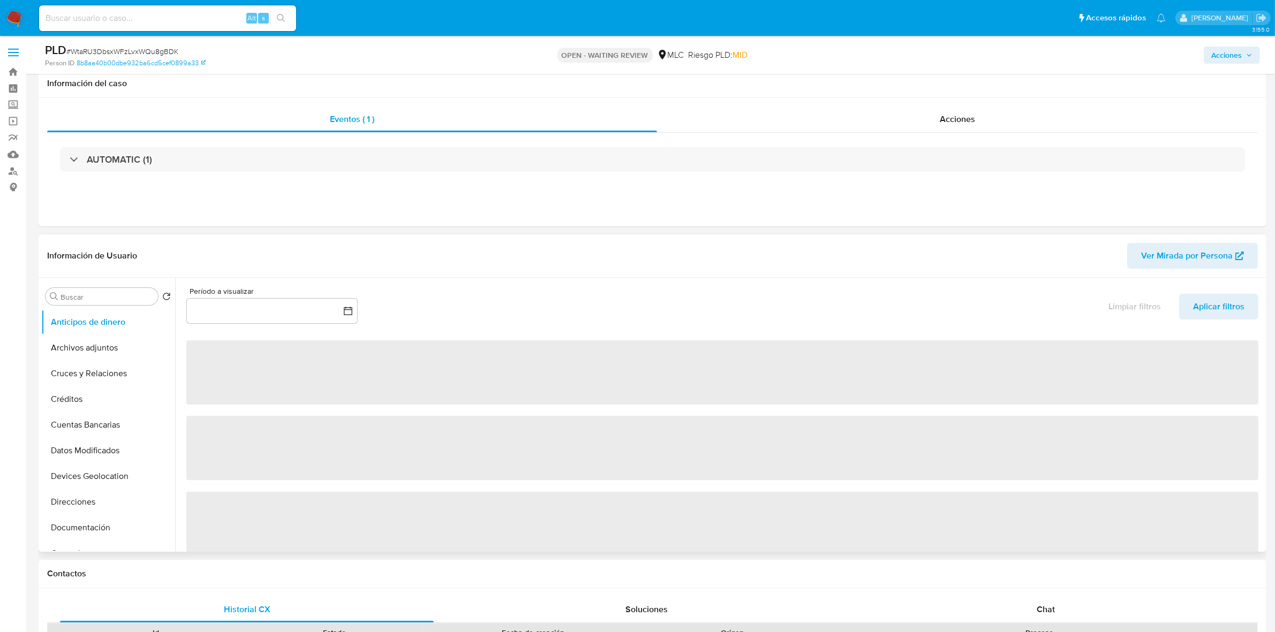
scroll to position [201, 0]
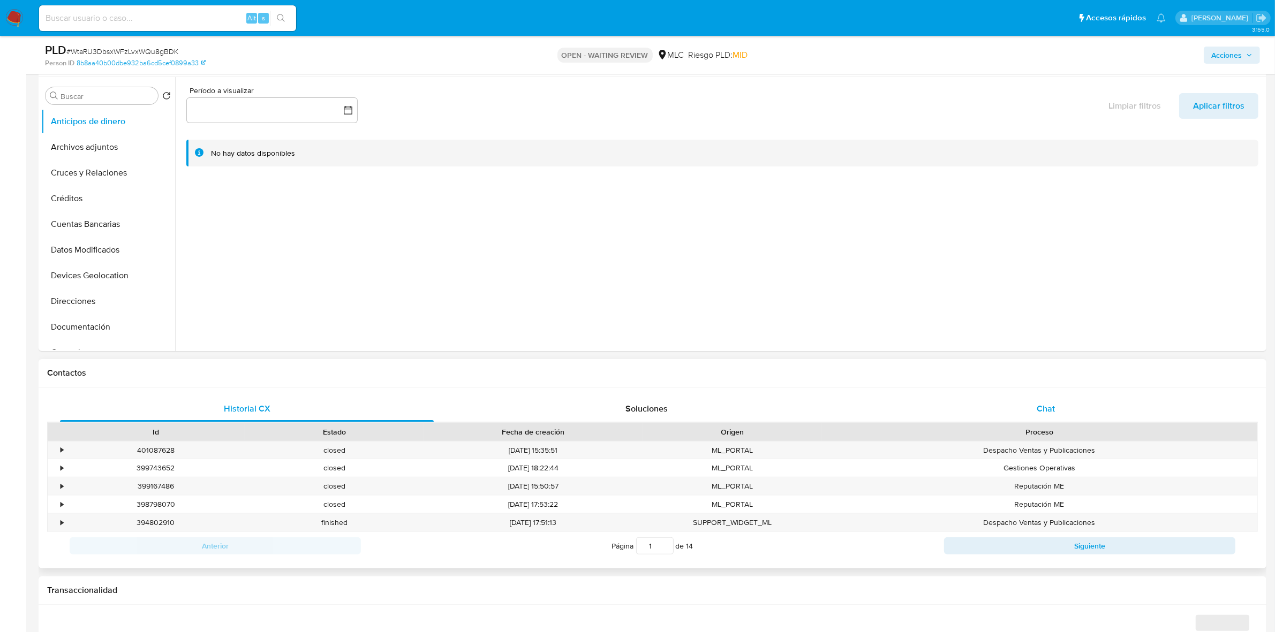
select select "10"
click at [1094, 413] on div "Chat" at bounding box center [1046, 409] width 374 height 26
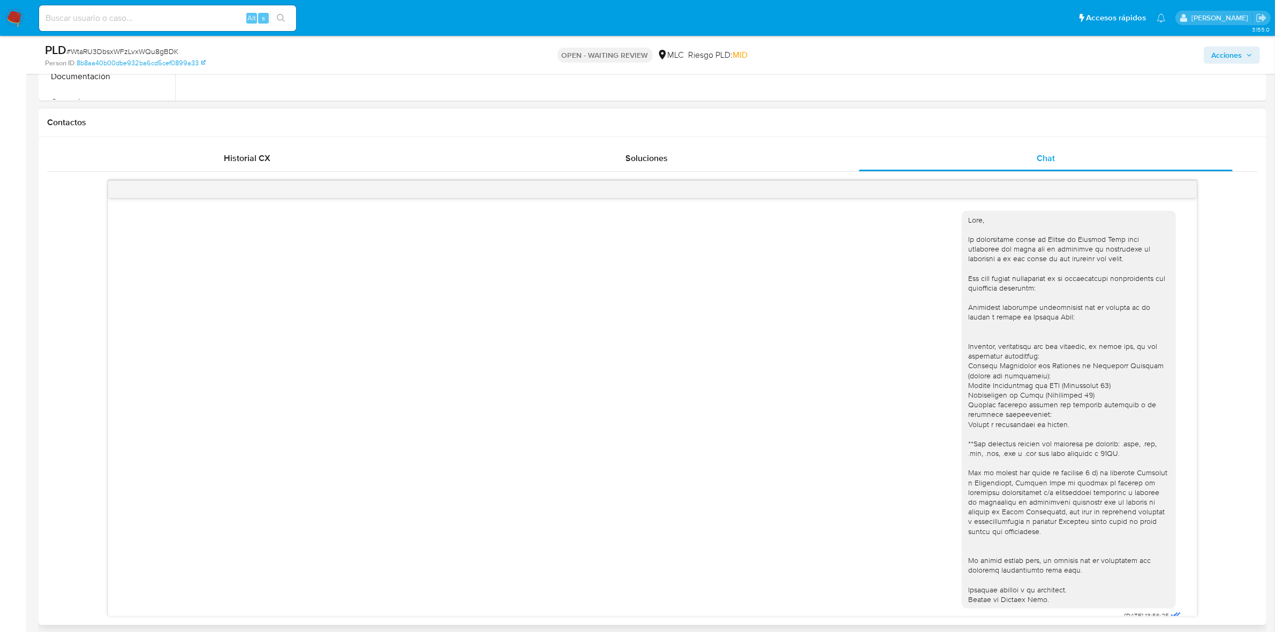
scroll to position [469, 0]
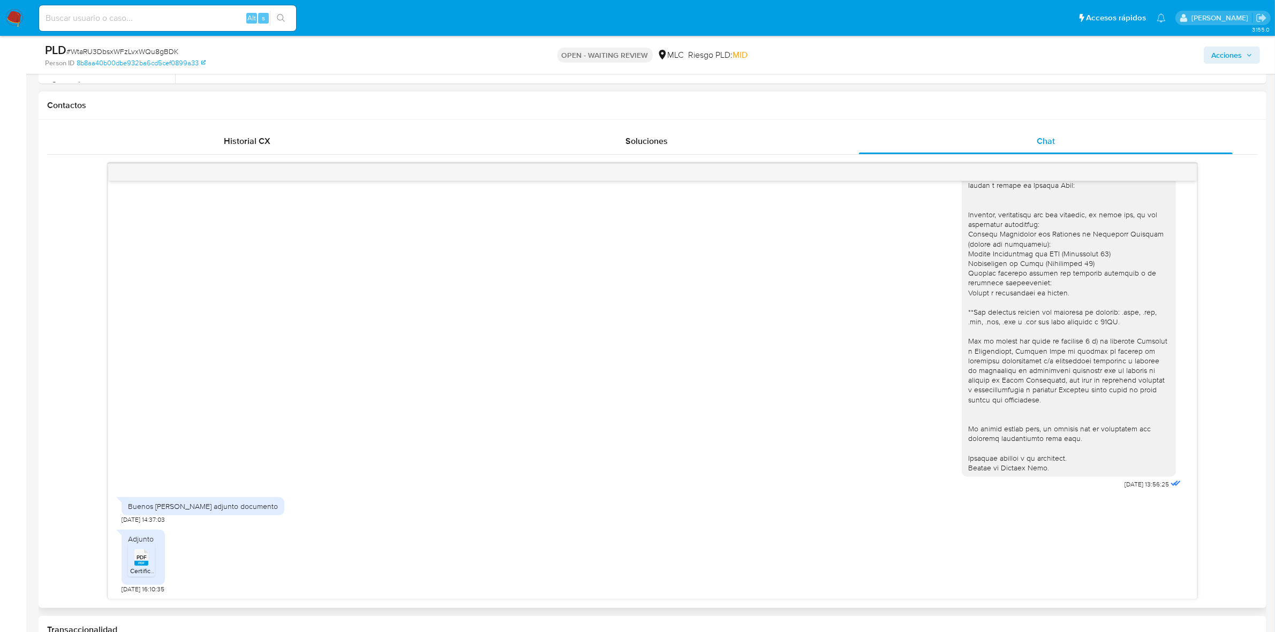
click at [148, 556] on icon at bounding box center [141, 557] width 14 height 17
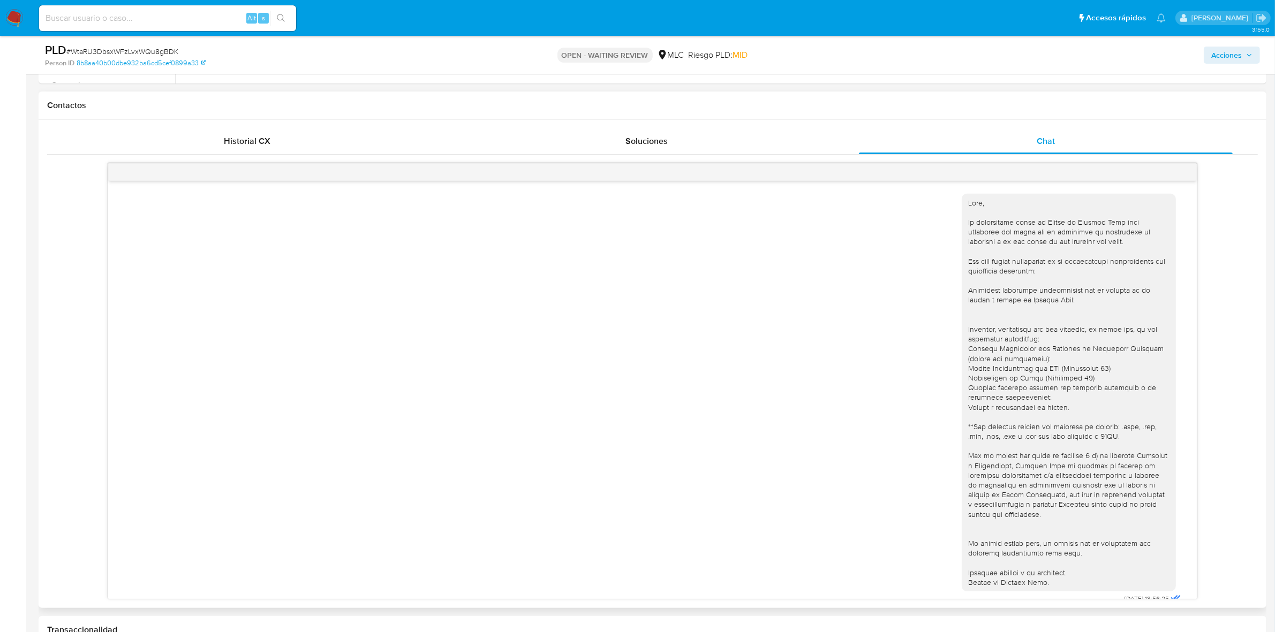
scroll to position [115, 0]
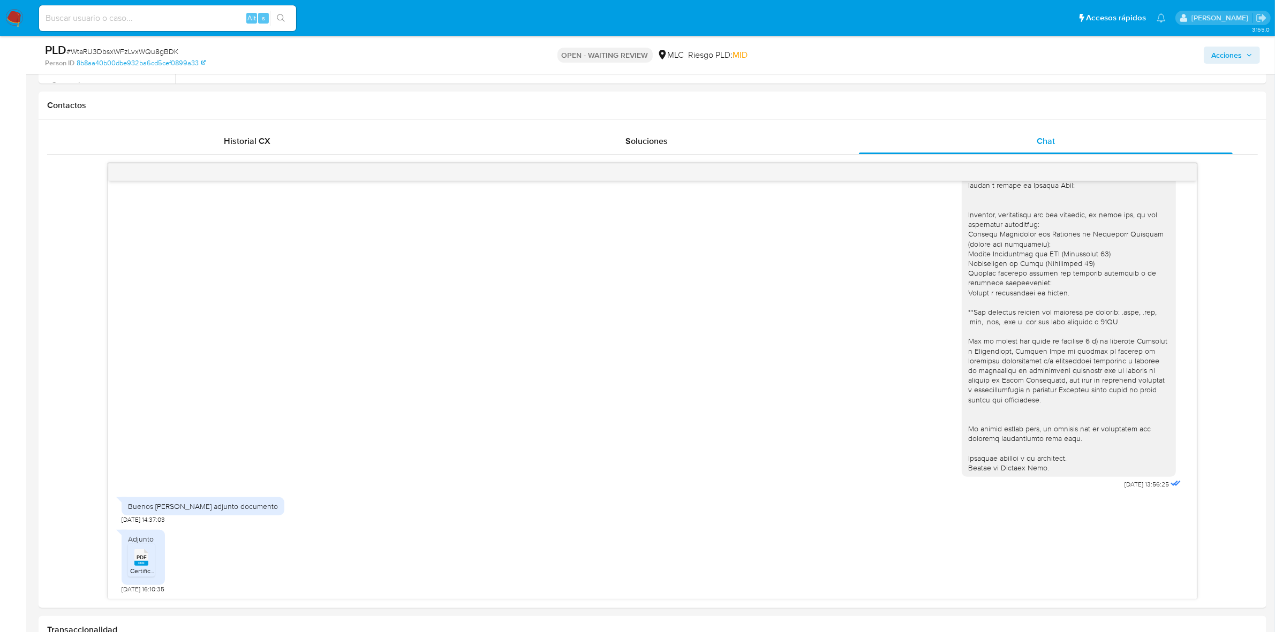
click at [135, 44] on div "PLD # WtaRU3DbsxWFzLvxWQu8gBDK" at bounding box center [245, 50] width 401 height 16
click at [129, 51] on span "# WtaRU3DbsxWFzLvxWQu8gBDK" at bounding box center [122, 51] width 112 height 11
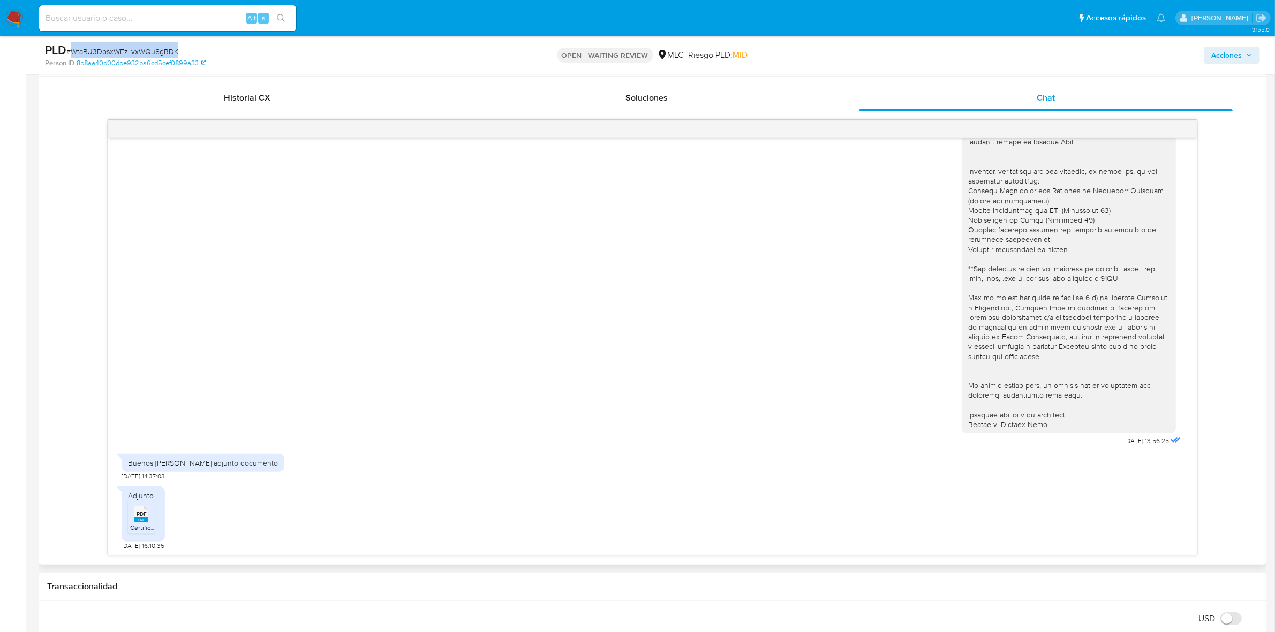
scroll to position [536, 0]
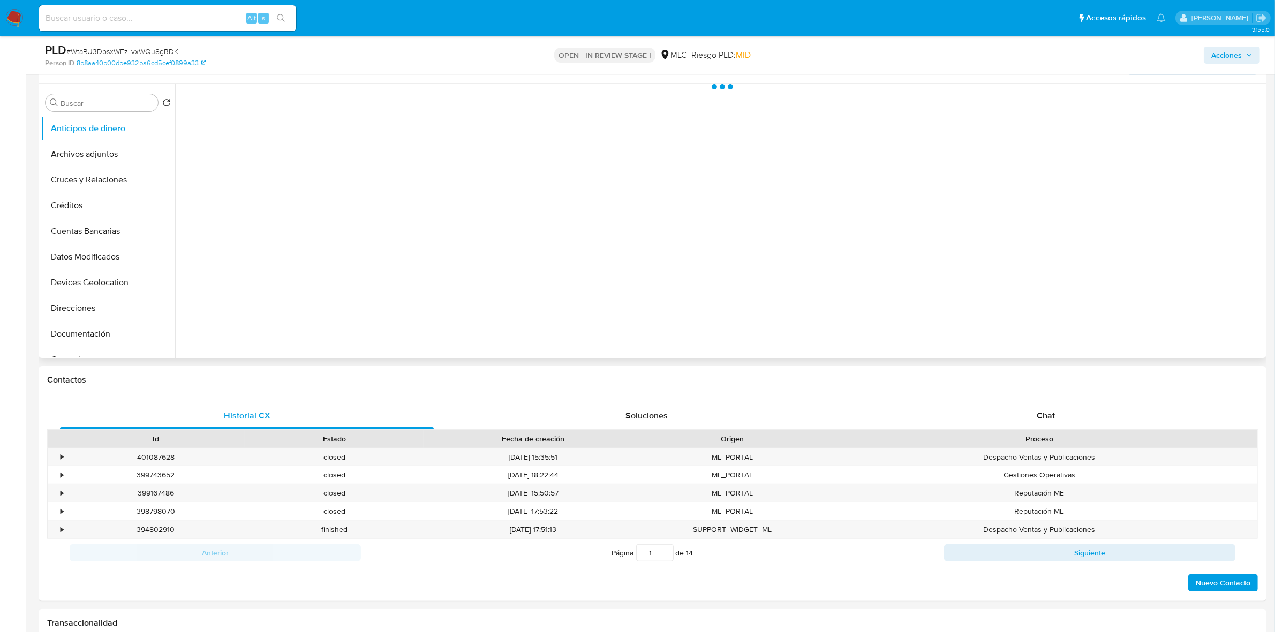
scroll to position [201, 0]
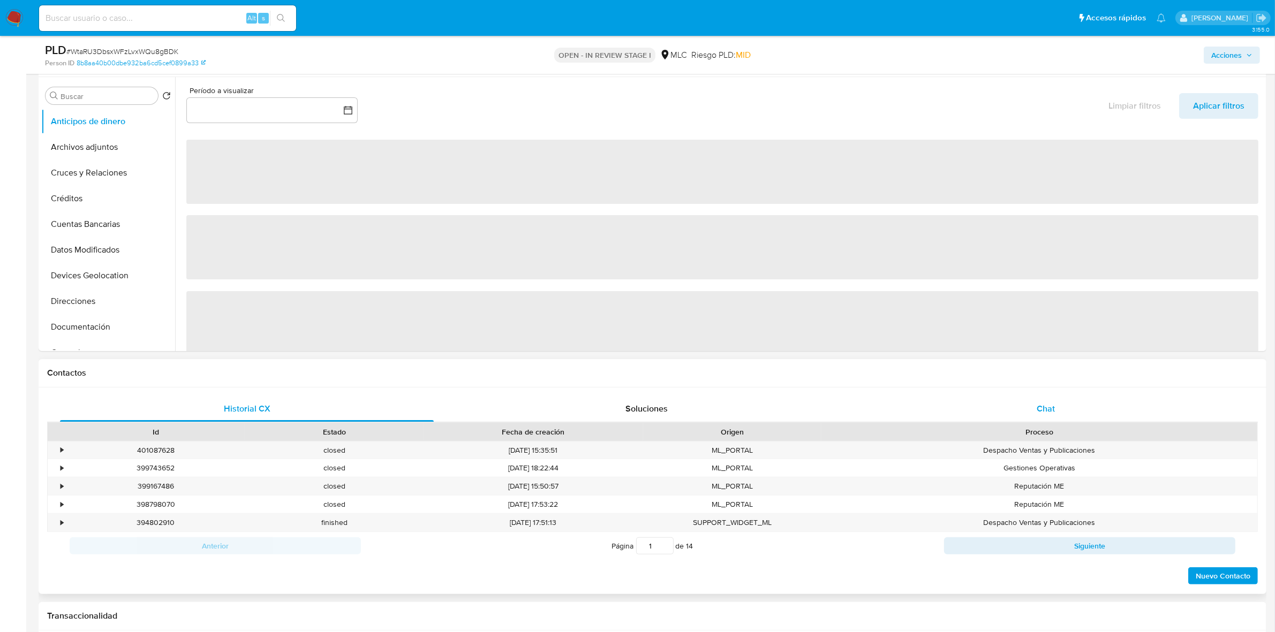
click at [1050, 407] on span "Chat" at bounding box center [1046, 409] width 18 height 12
select select "10"
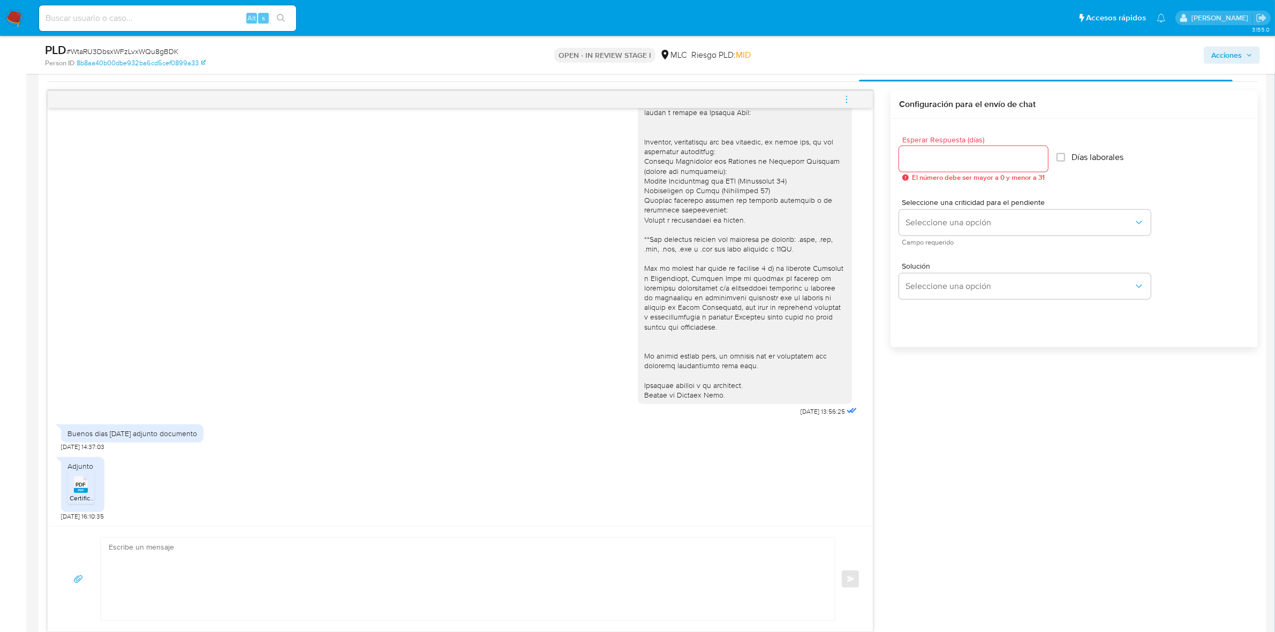
scroll to position [669, 0]
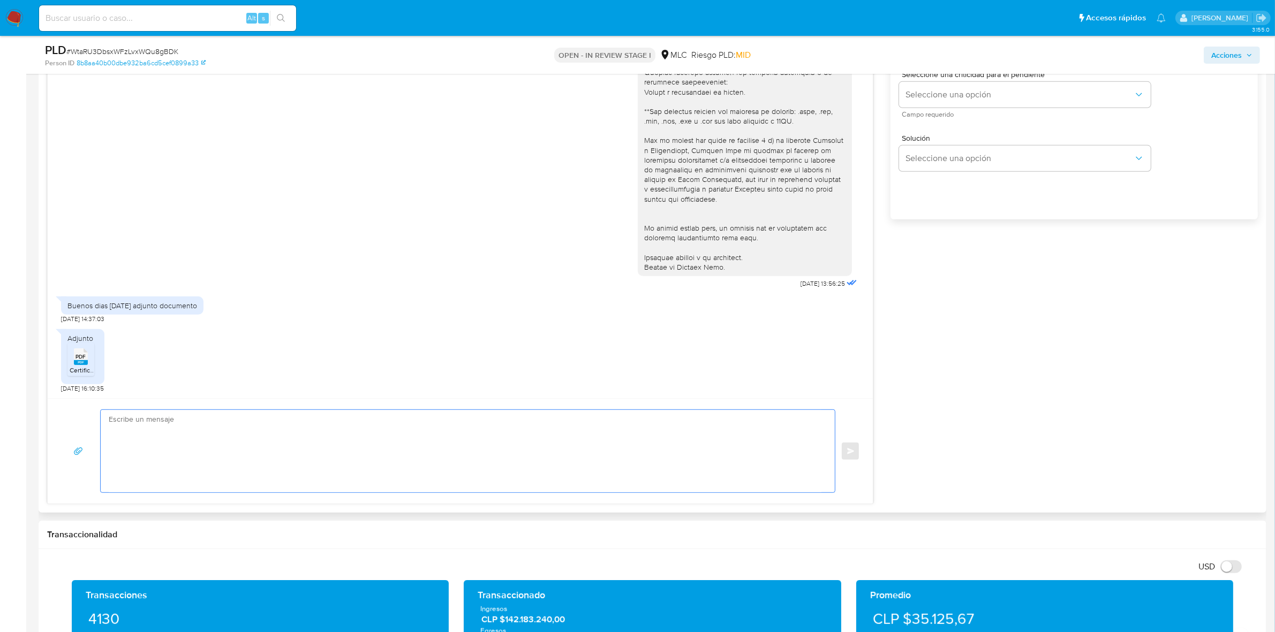
click at [156, 431] on textarea at bounding box center [465, 451] width 713 height 82
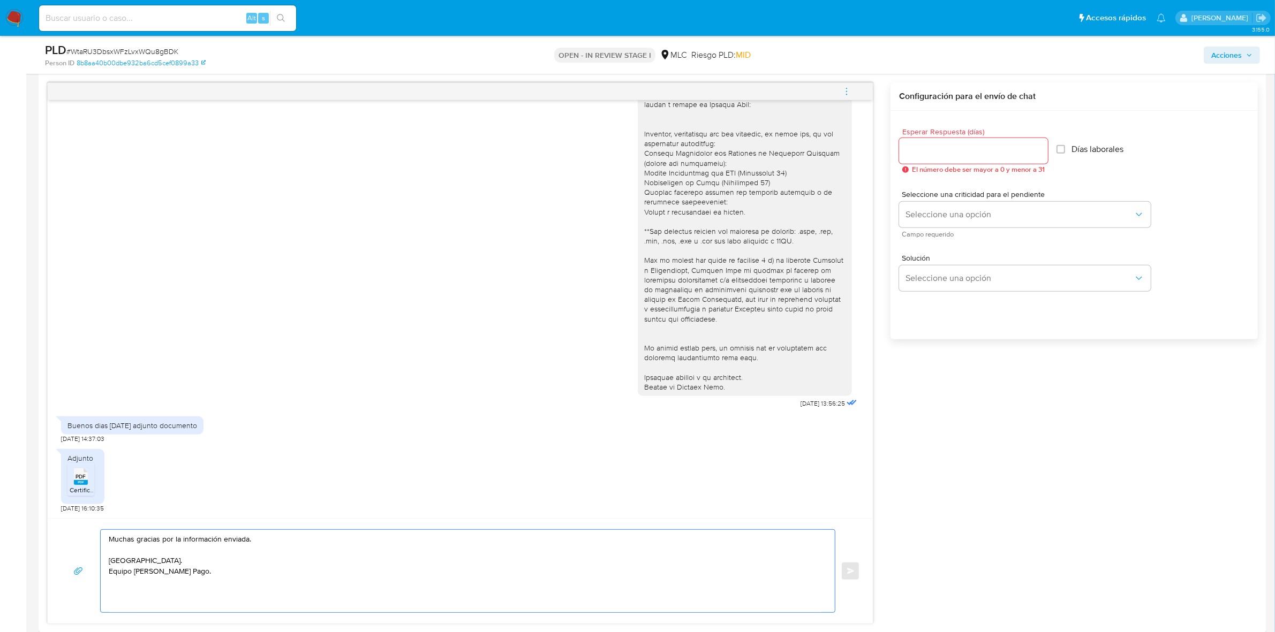
scroll to position [402, 0]
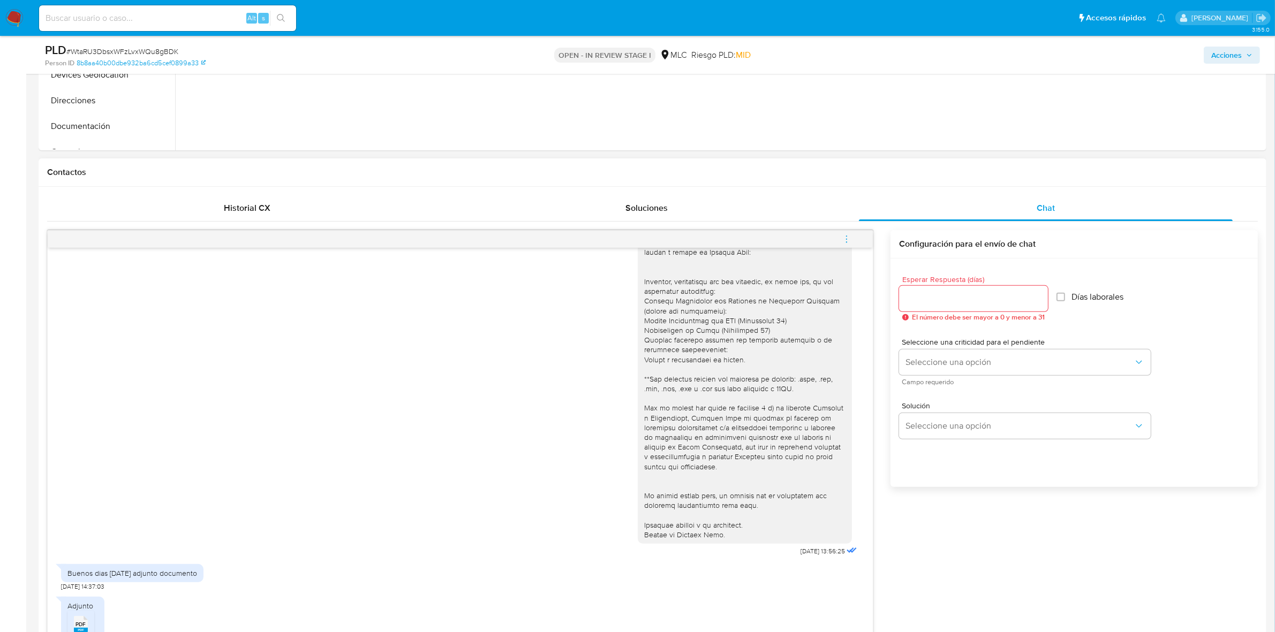
type textarea "Muchas gracias por la información enviada. [GEOGRAPHIC_DATA]. Equipo [PERSON_NA…"
click at [933, 297] on input "Esperar Respuesta (días)" at bounding box center [973, 299] width 149 height 14
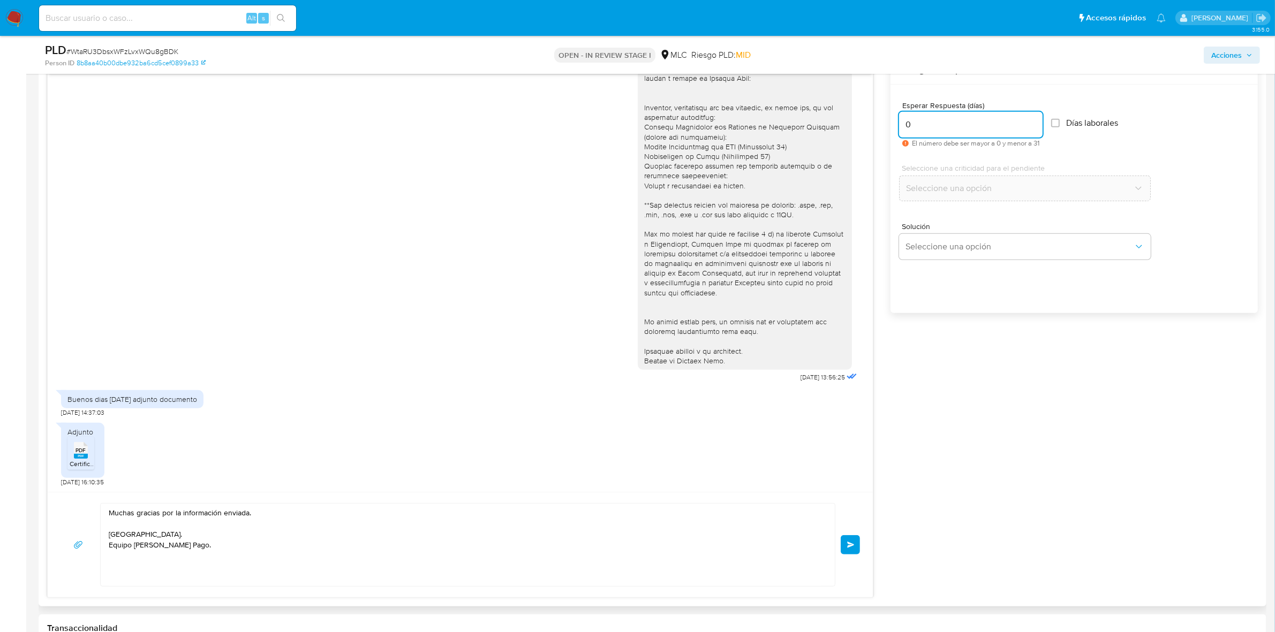
scroll to position [669, 0]
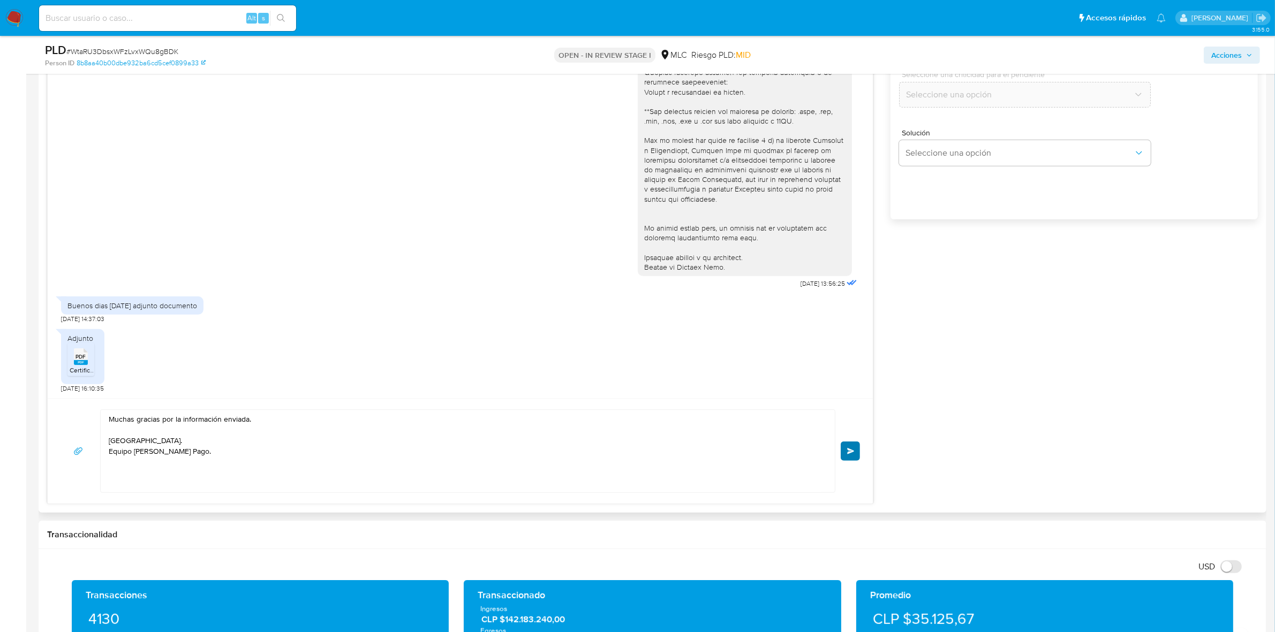
type input "0"
click at [854, 448] on span "Enviar" at bounding box center [850, 451] width 7 height 6
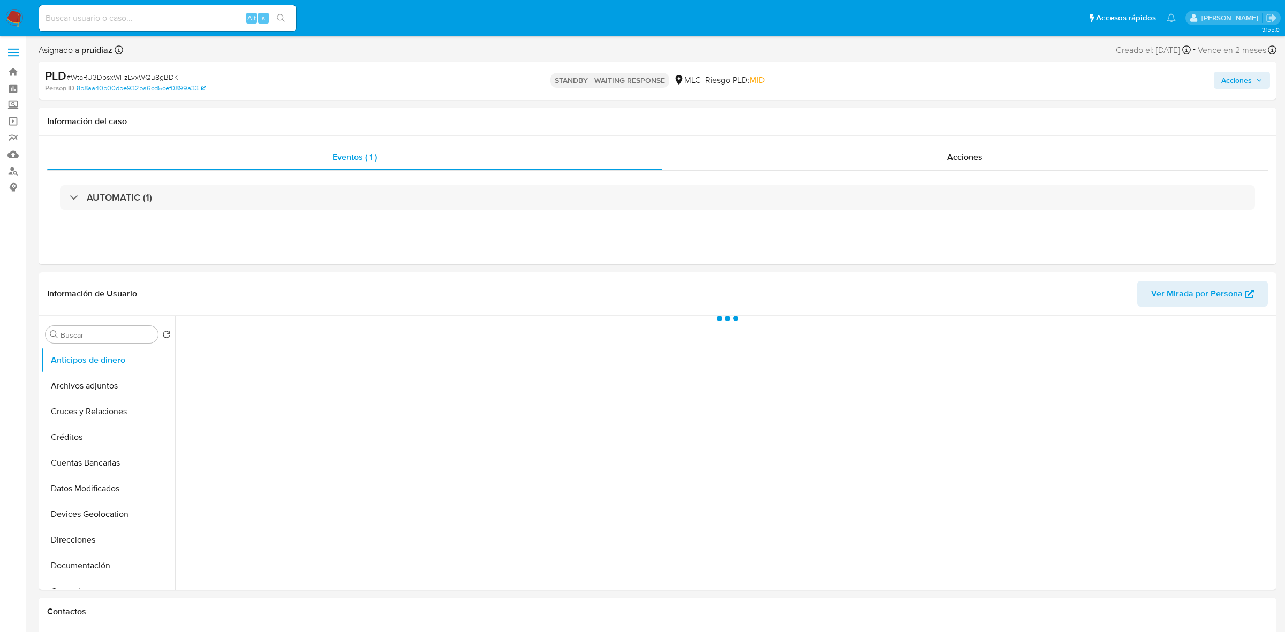
select select "10"
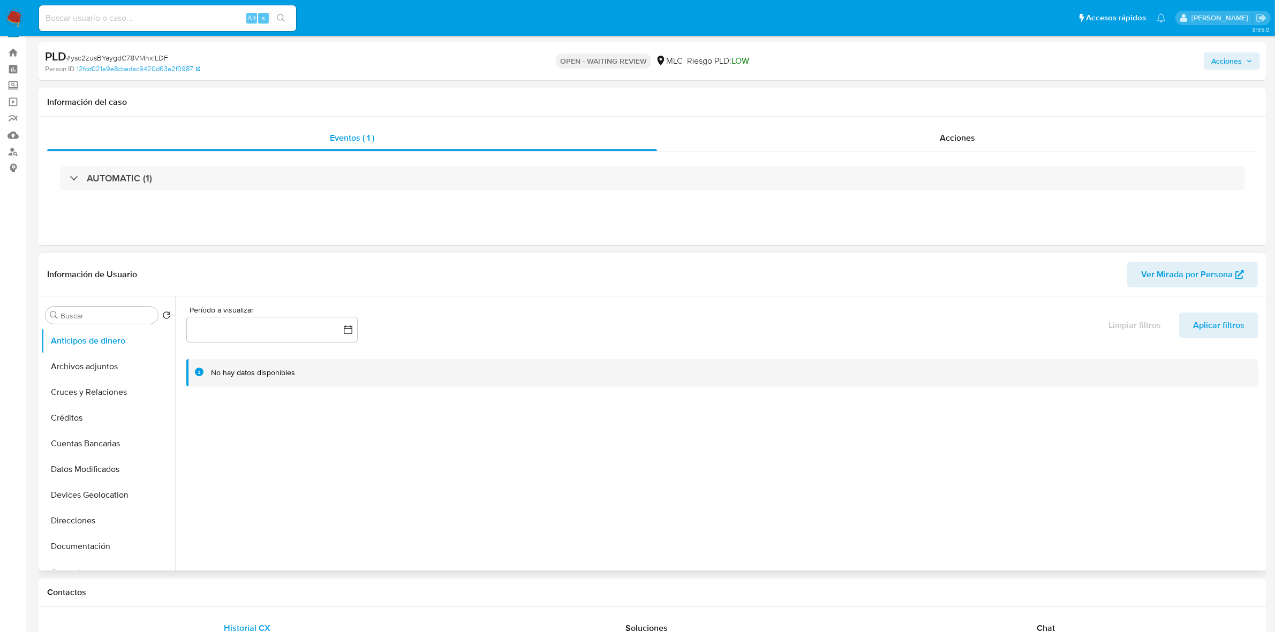
select select "10"
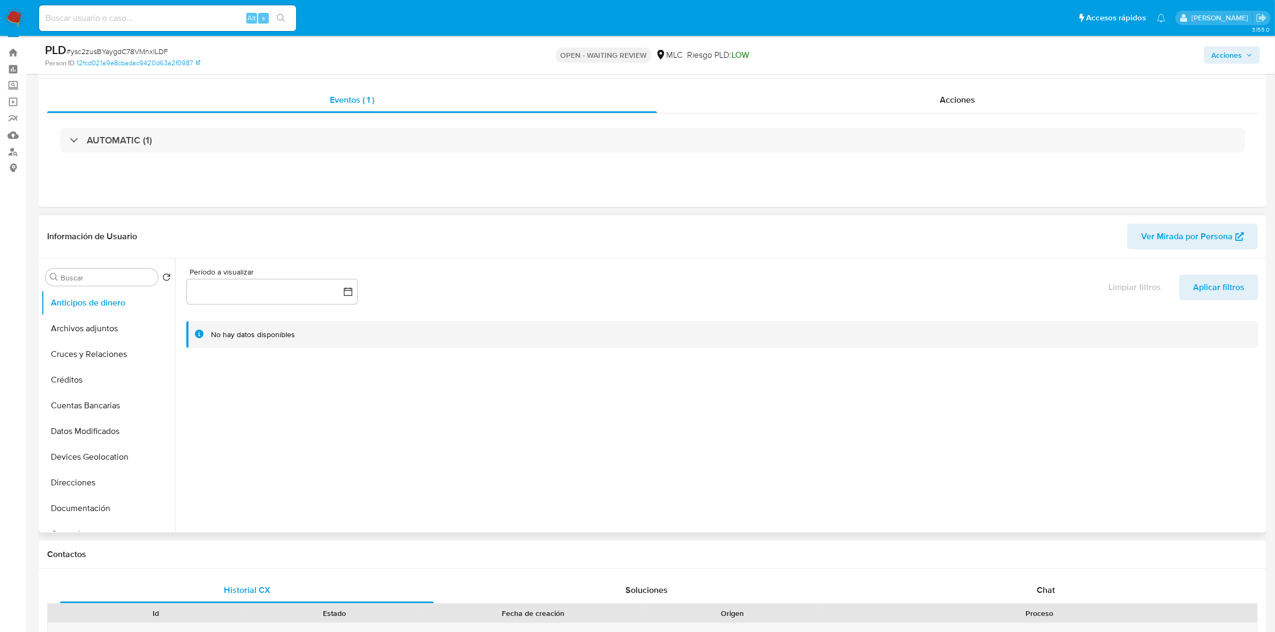
scroll to position [268, 0]
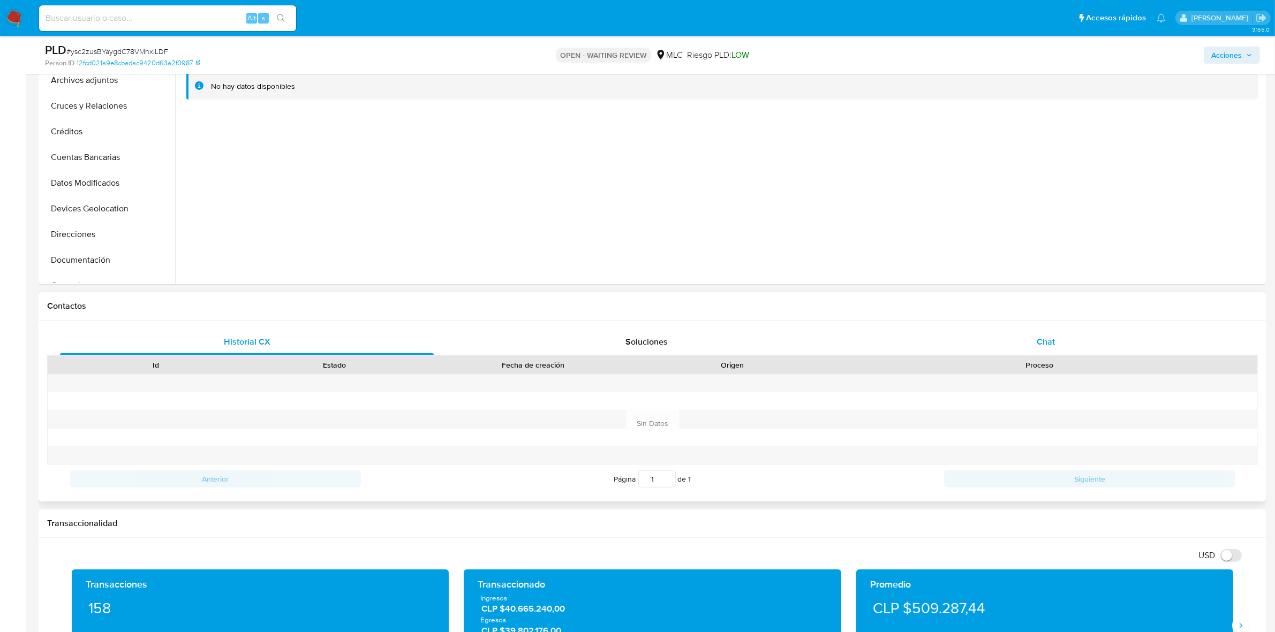
click at [1096, 346] on div "Chat" at bounding box center [1046, 342] width 374 height 26
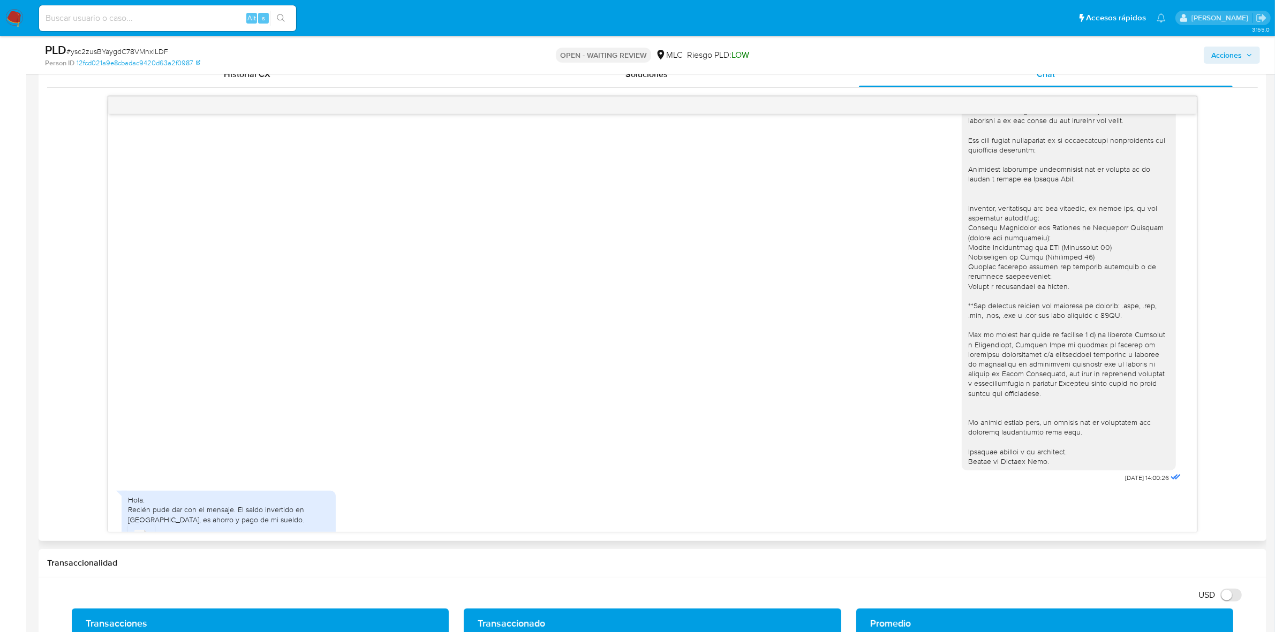
scroll to position [102, 0]
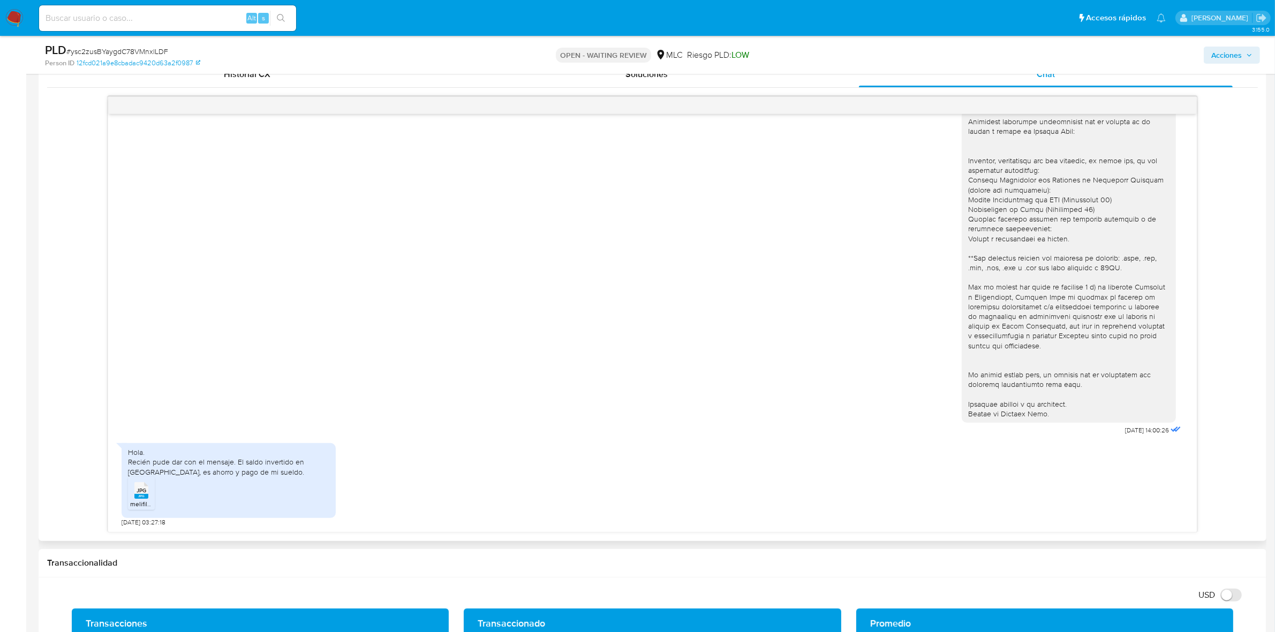
click at [132, 497] on div "JPG JPG" at bounding box center [141, 489] width 22 height 21
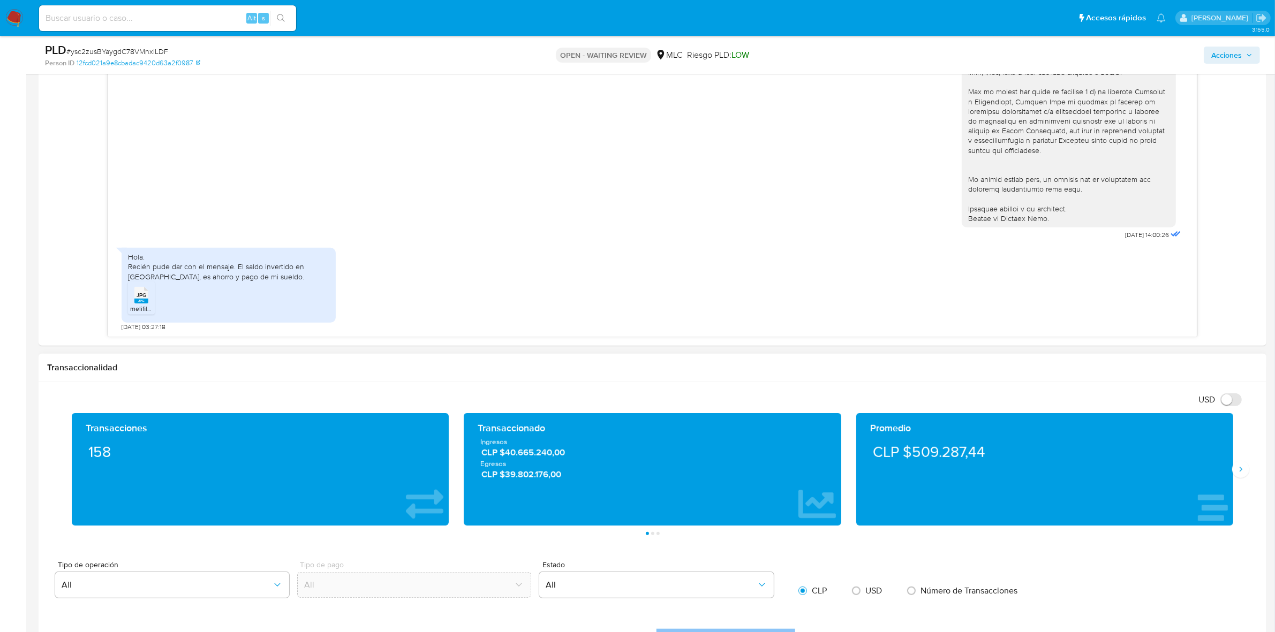
scroll to position [736, 0]
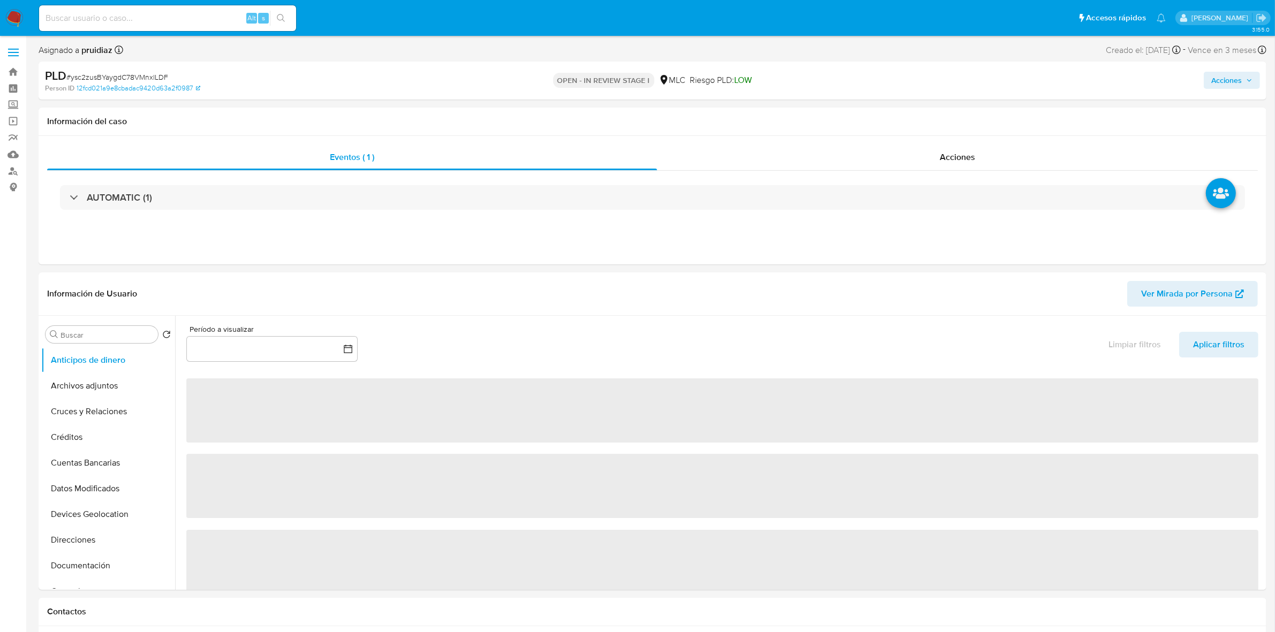
select select "10"
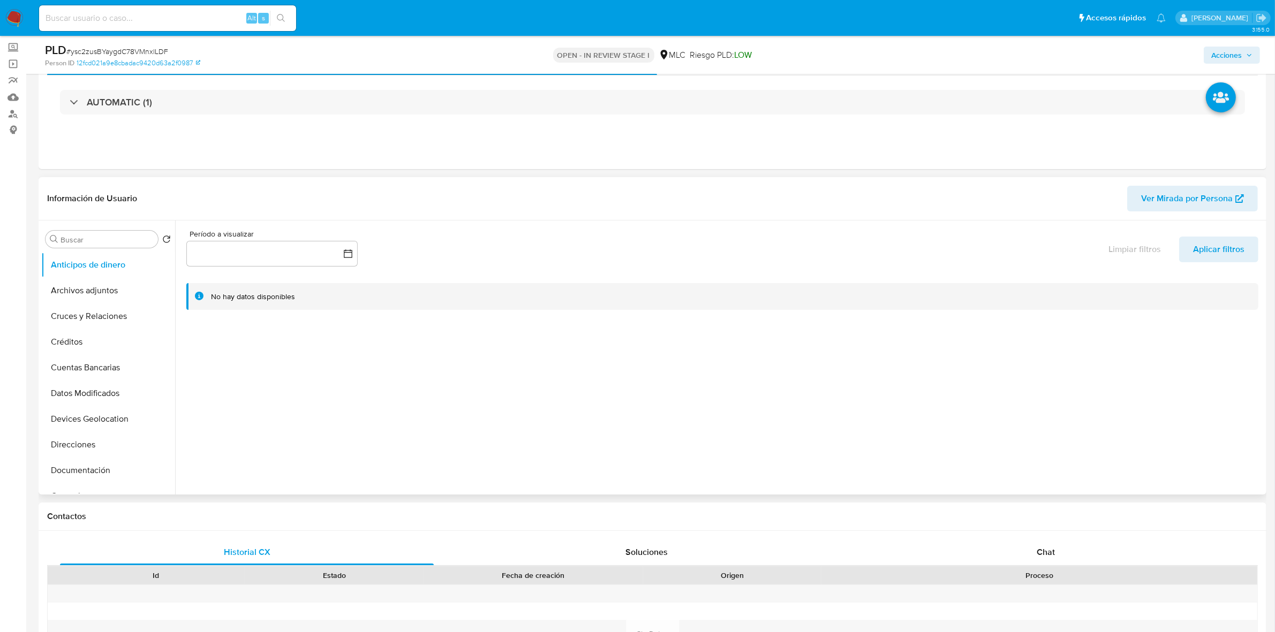
scroll to position [134, 0]
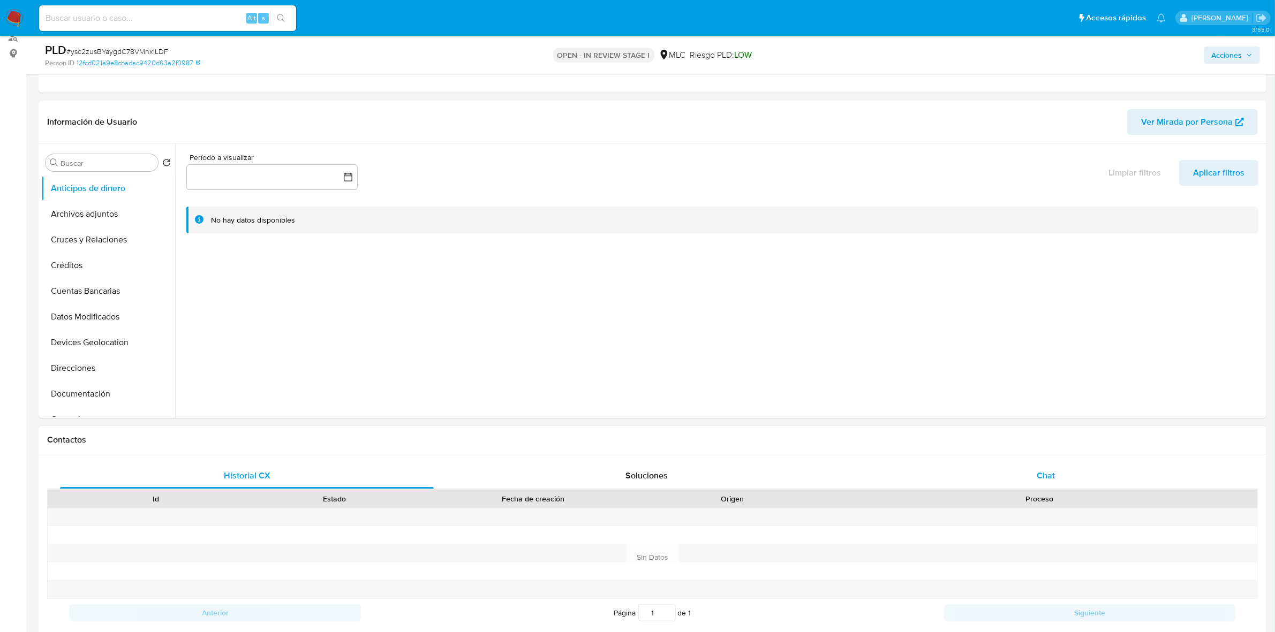
click at [1075, 473] on div "Chat" at bounding box center [1046, 476] width 374 height 26
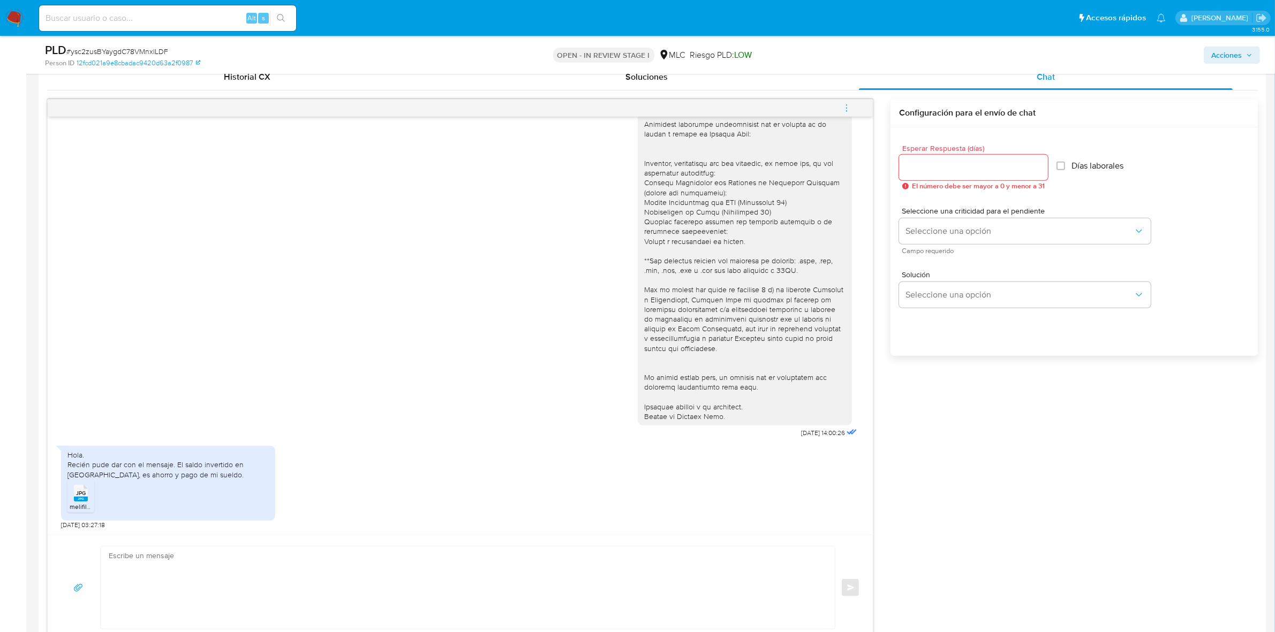
scroll to position [536, 0]
click at [974, 160] on input "Esperar Respuesta (días)" at bounding box center [973, 165] width 149 height 14
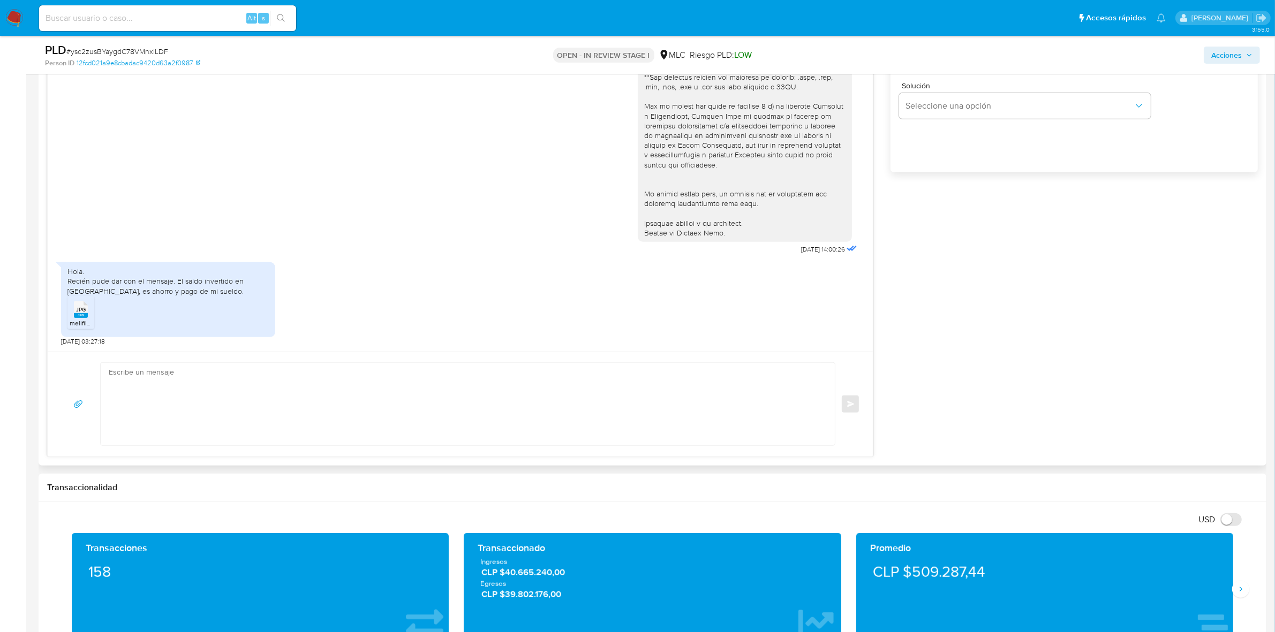
scroll to position [736, 0]
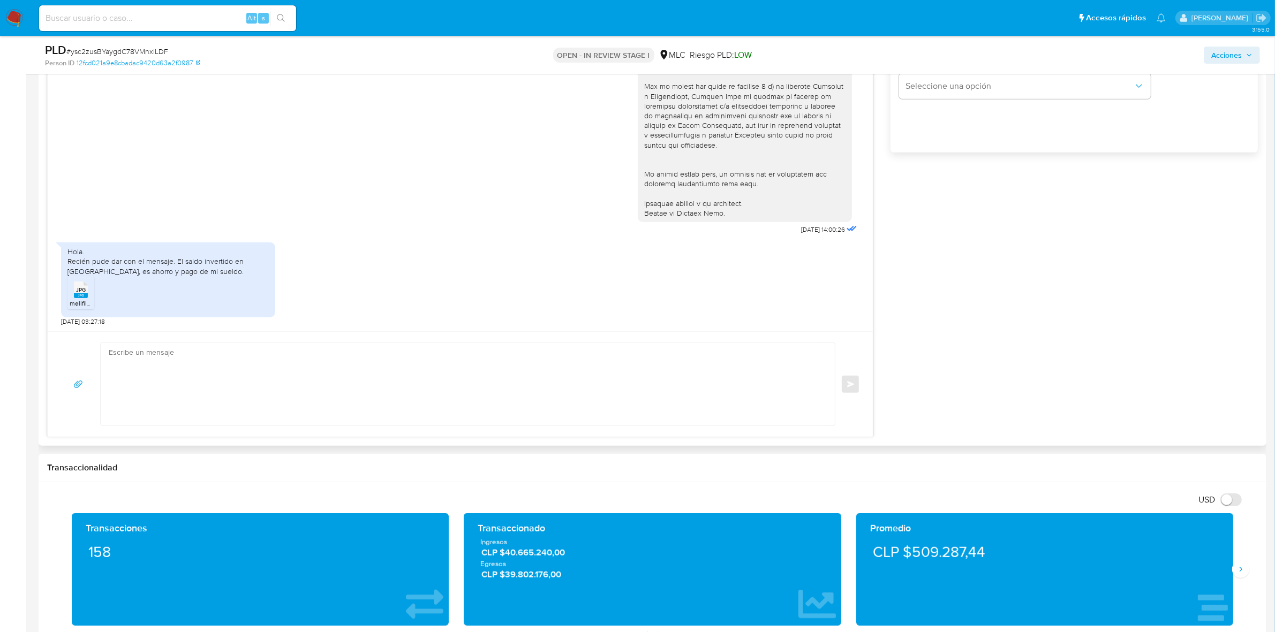
type input "0"
click at [241, 397] on textarea at bounding box center [465, 384] width 713 height 82
type textarea "Muchas gracias por la información enviada. Saludos, Equipo [PERSON_NAME] Pago."
click at [850, 387] on span "Enviar" at bounding box center [850, 384] width 7 height 6
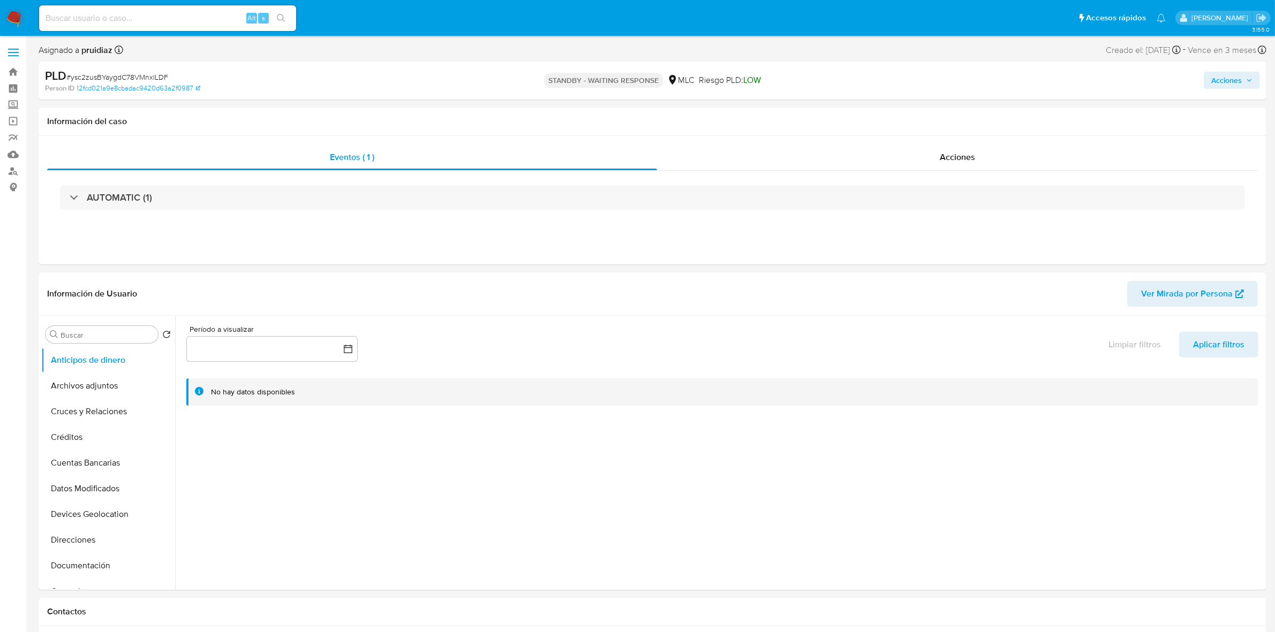
select select "10"
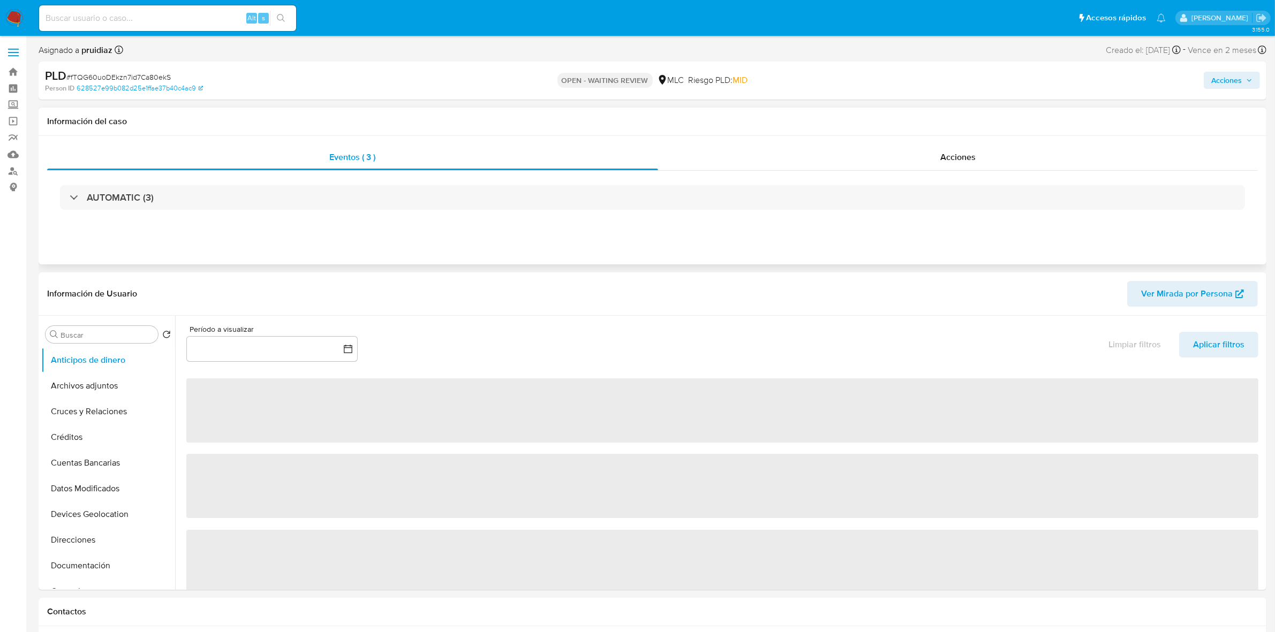
select select "10"
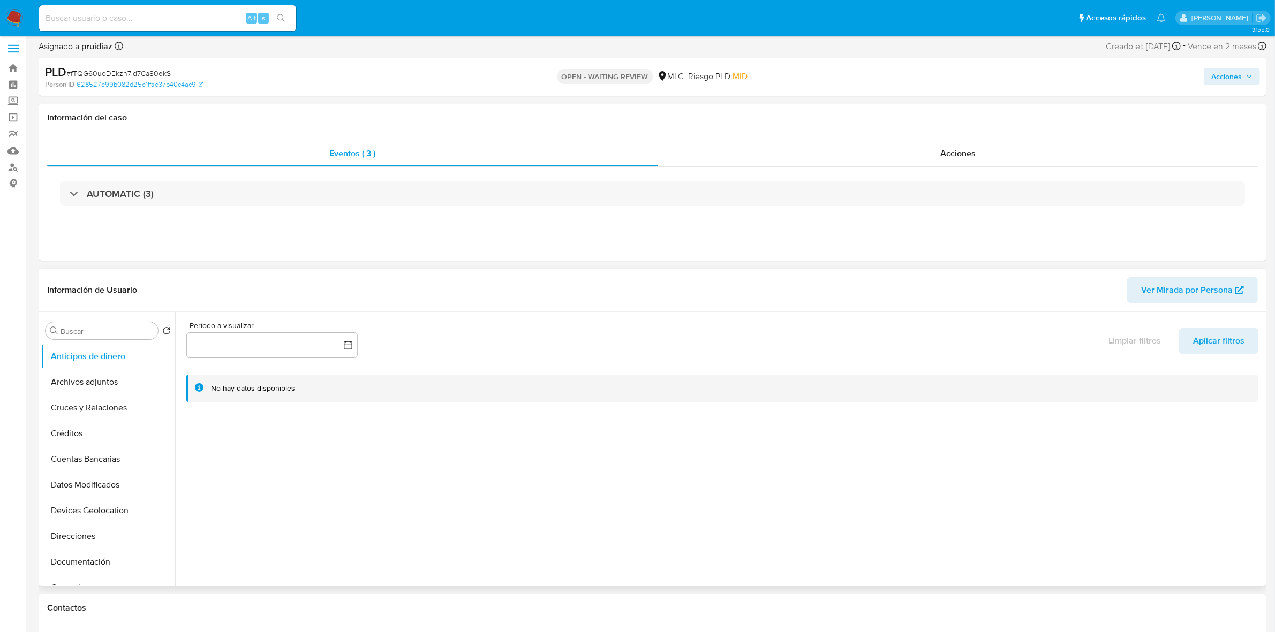
scroll to position [67, 0]
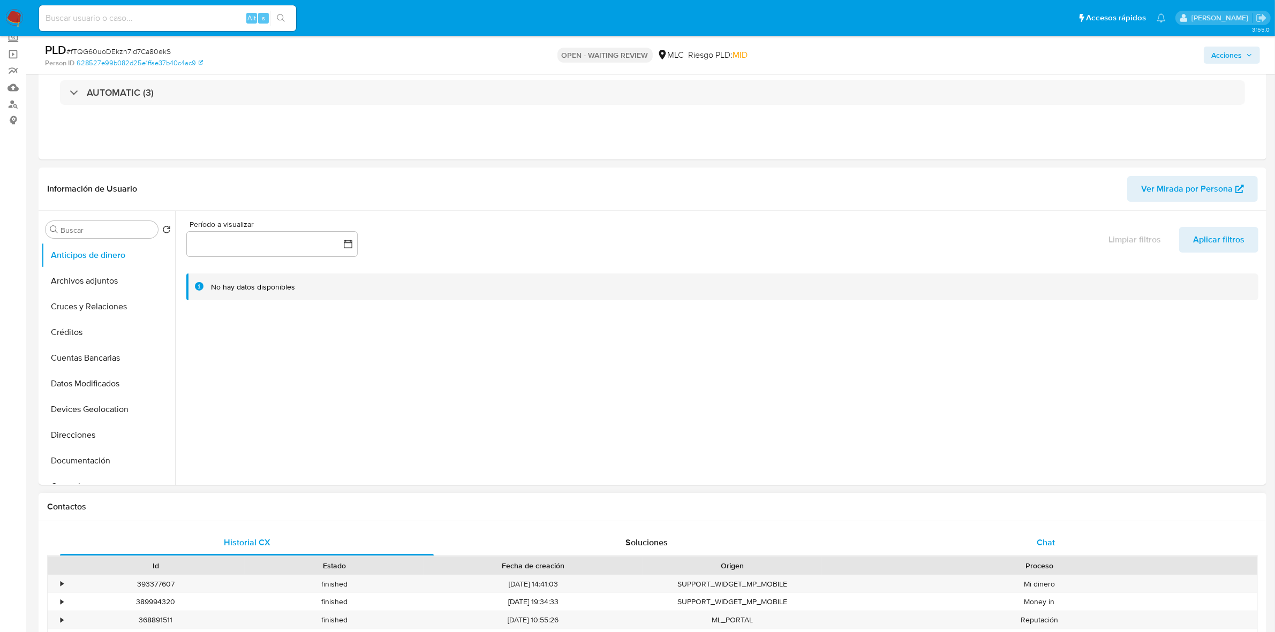
click at [1061, 537] on div "Chat" at bounding box center [1046, 543] width 374 height 26
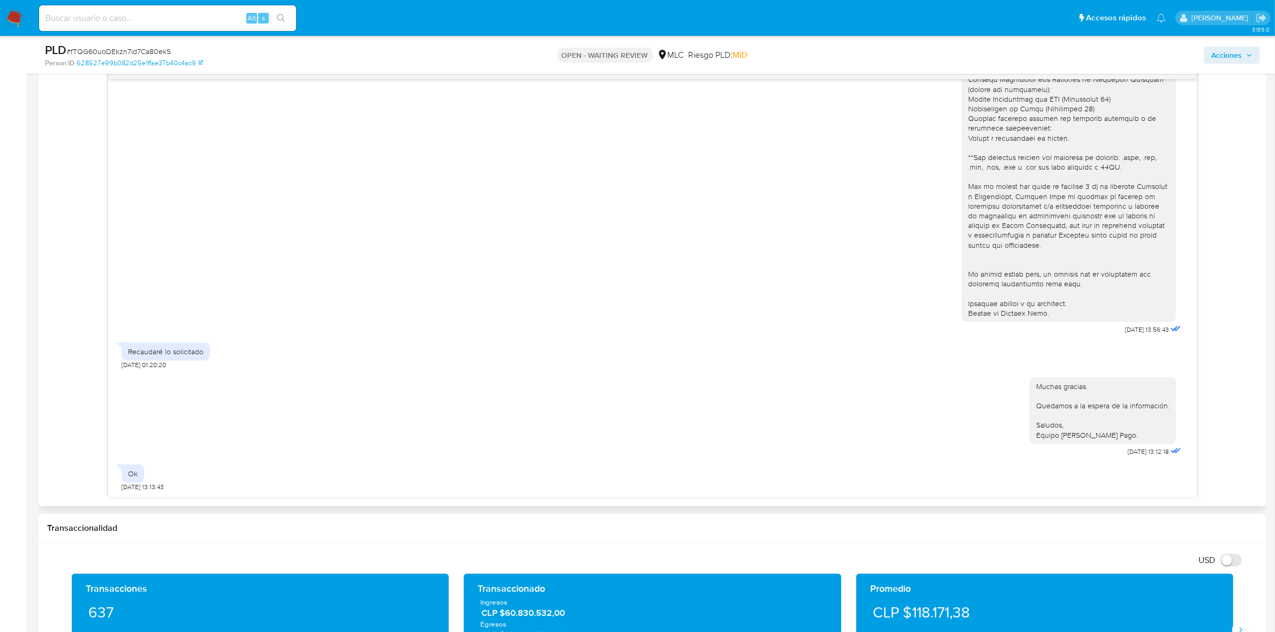
scroll to position [602, 0]
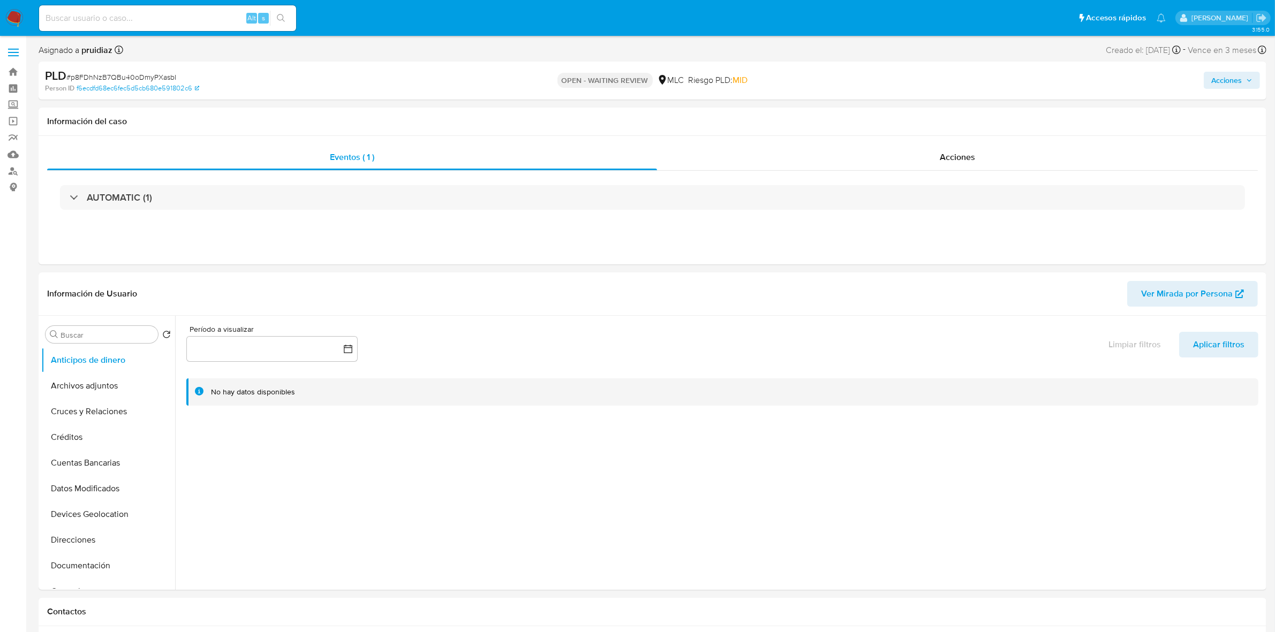
select select "10"
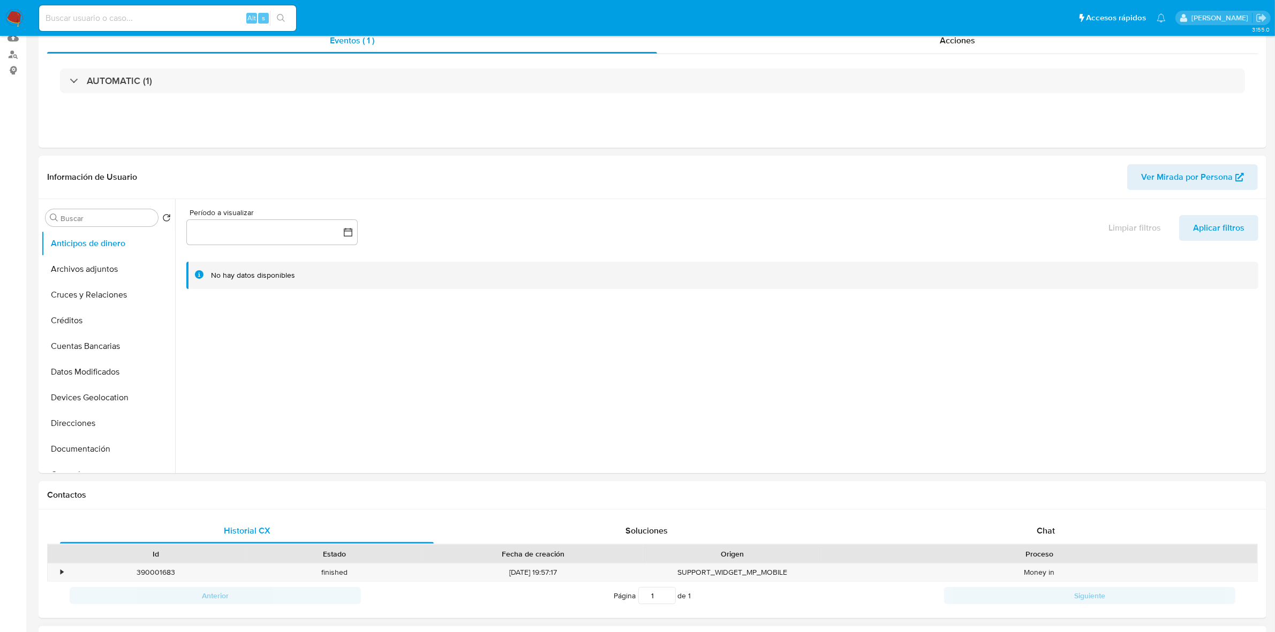
scroll to position [268, 0]
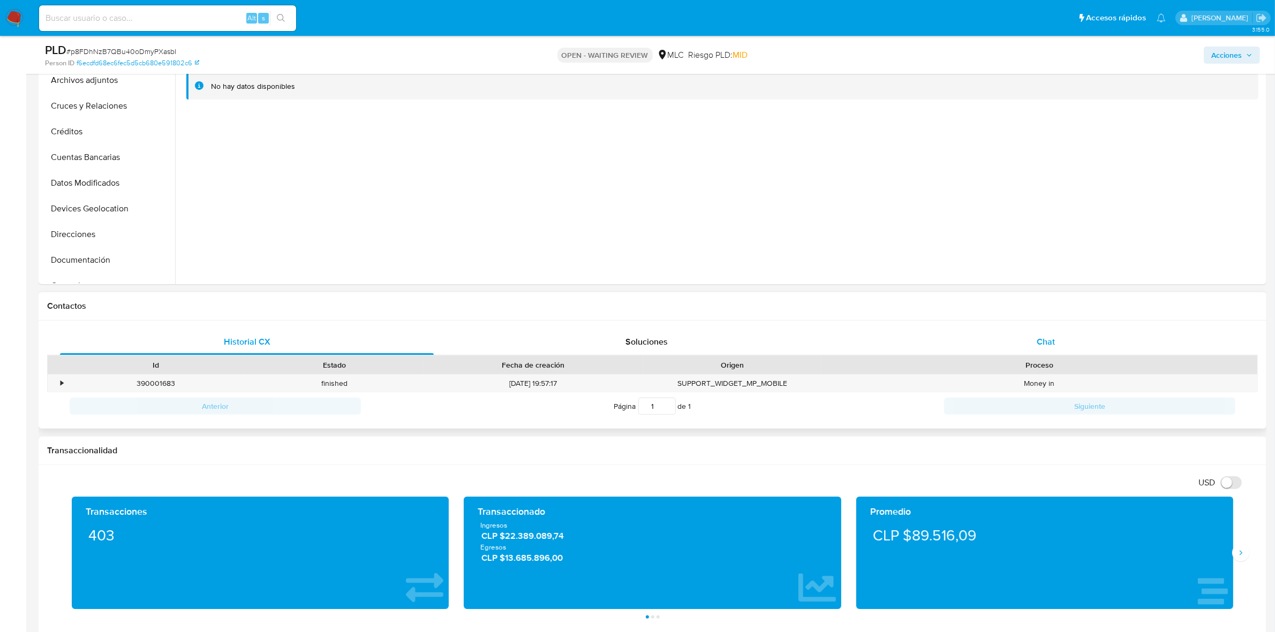
click at [1039, 339] on span "Chat" at bounding box center [1046, 342] width 18 height 12
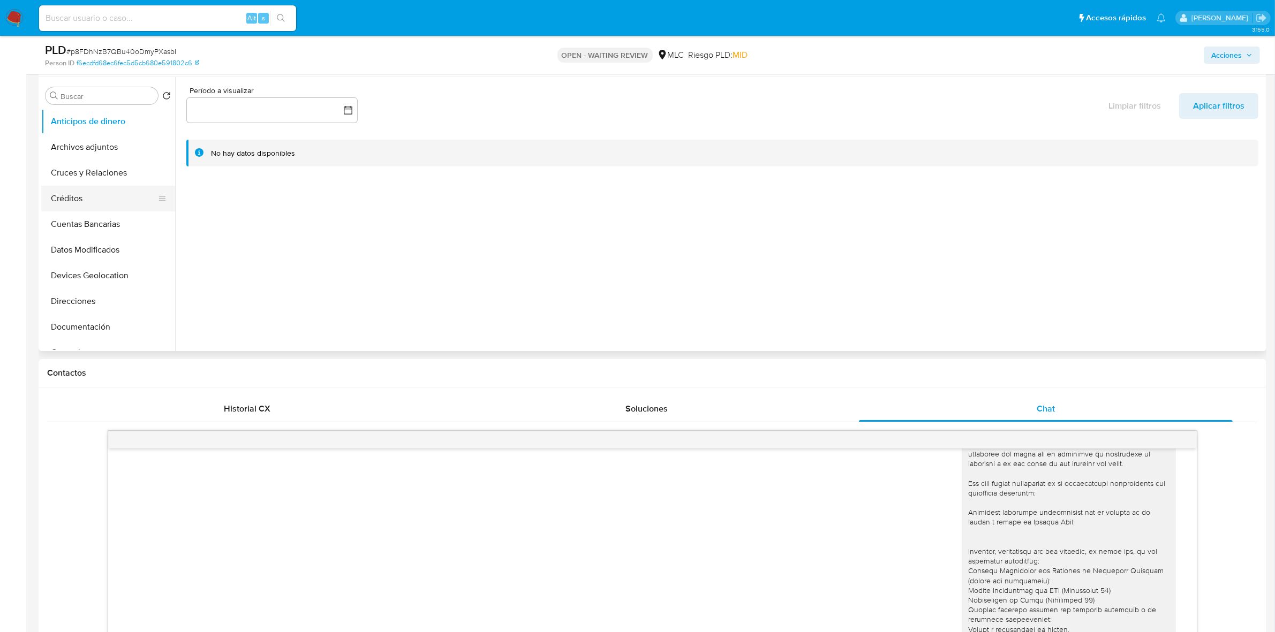
scroll to position [67, 0]
click at [84, 286] on button "General" at bounding box center [103, 286] width 125 height 26
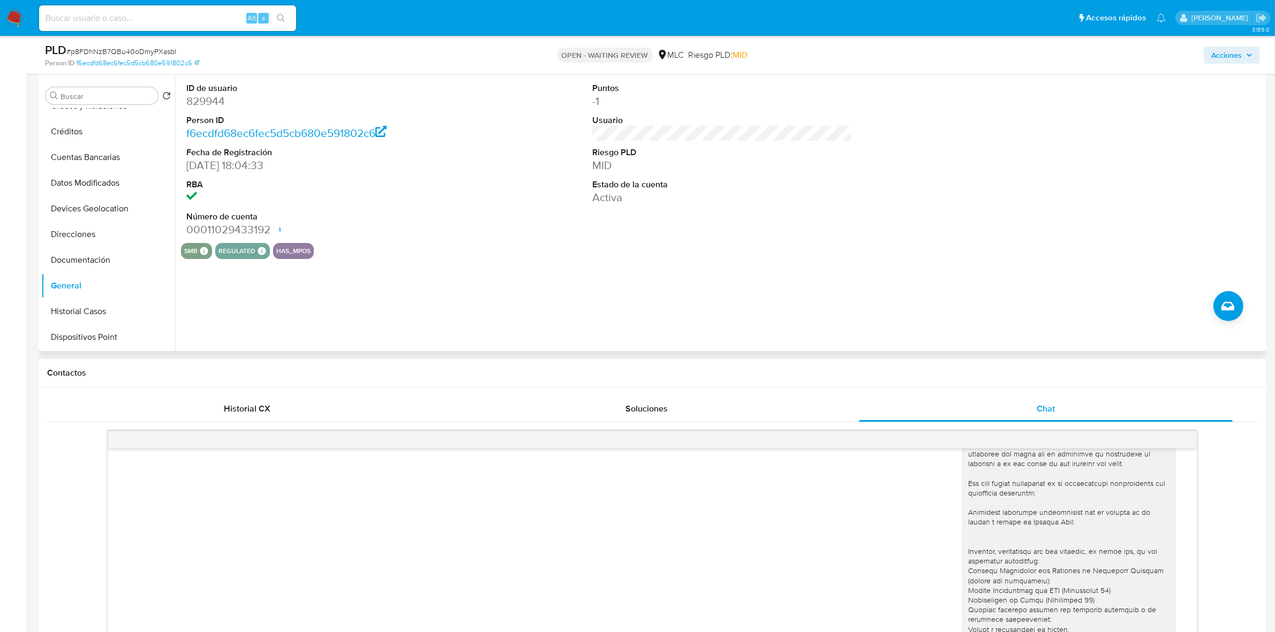
click at [209, 106] on dd "829944" at bounding box center [316, 101] width 260 height 15
copy dd "829944"
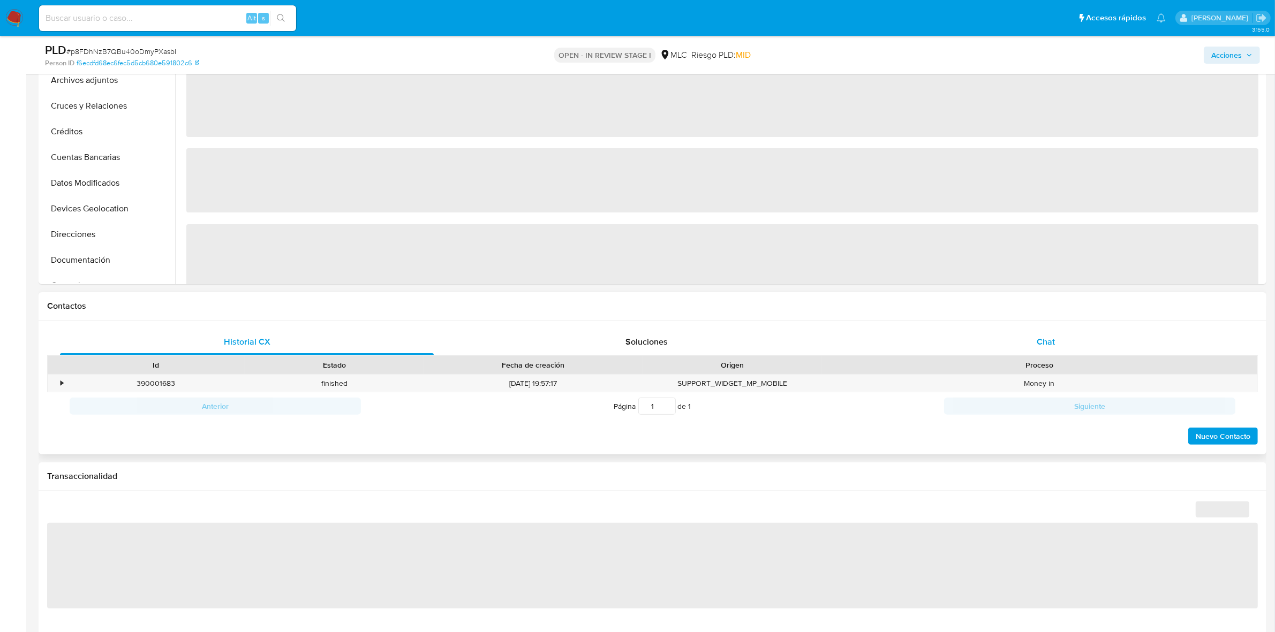
click at [1039, 344] on span "Chat" at bounding box center [1046, 342] width 18 height 12
select select "10"
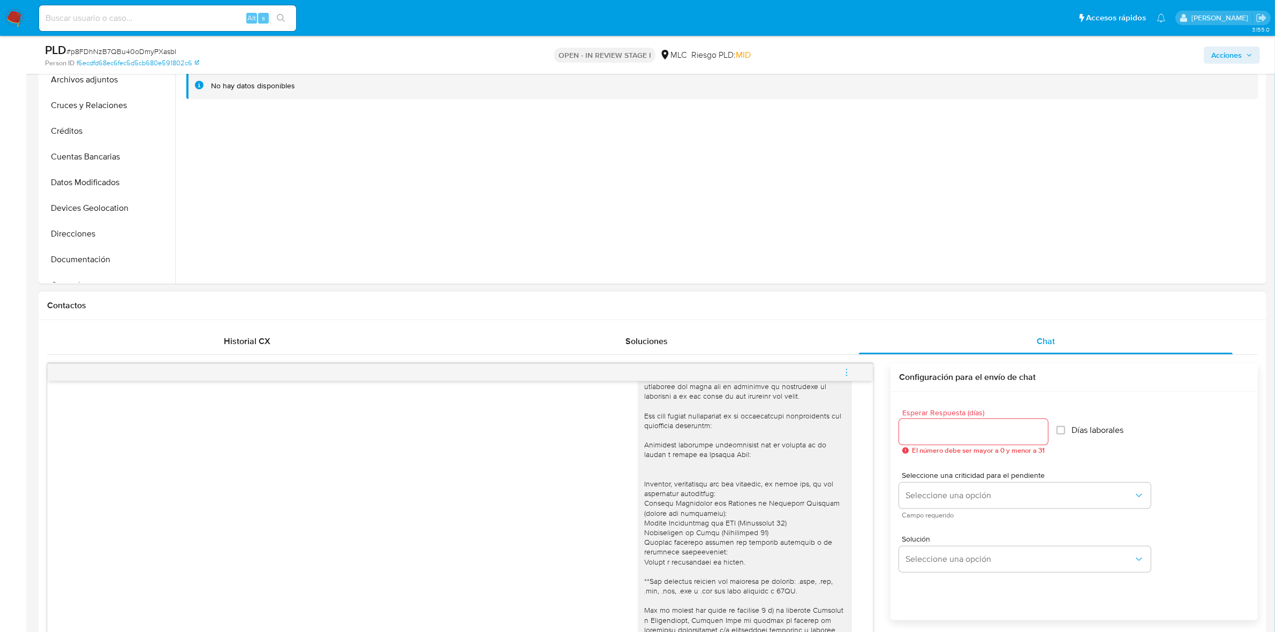
scroll to position [402, 0]
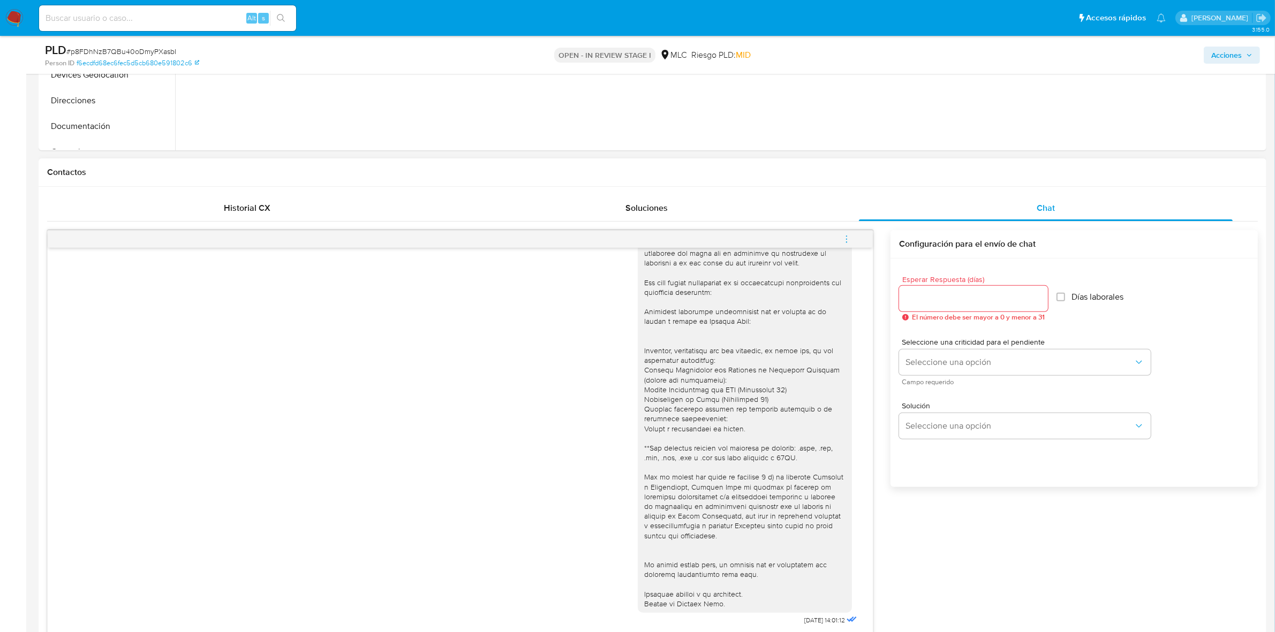
click at [925, 307] on div at bounding box center [973, 299] width 149 height 26
click at [928, 303] on input "Esperar Respuesta (días)" at bounding box center [973, 299] width 149 height 14
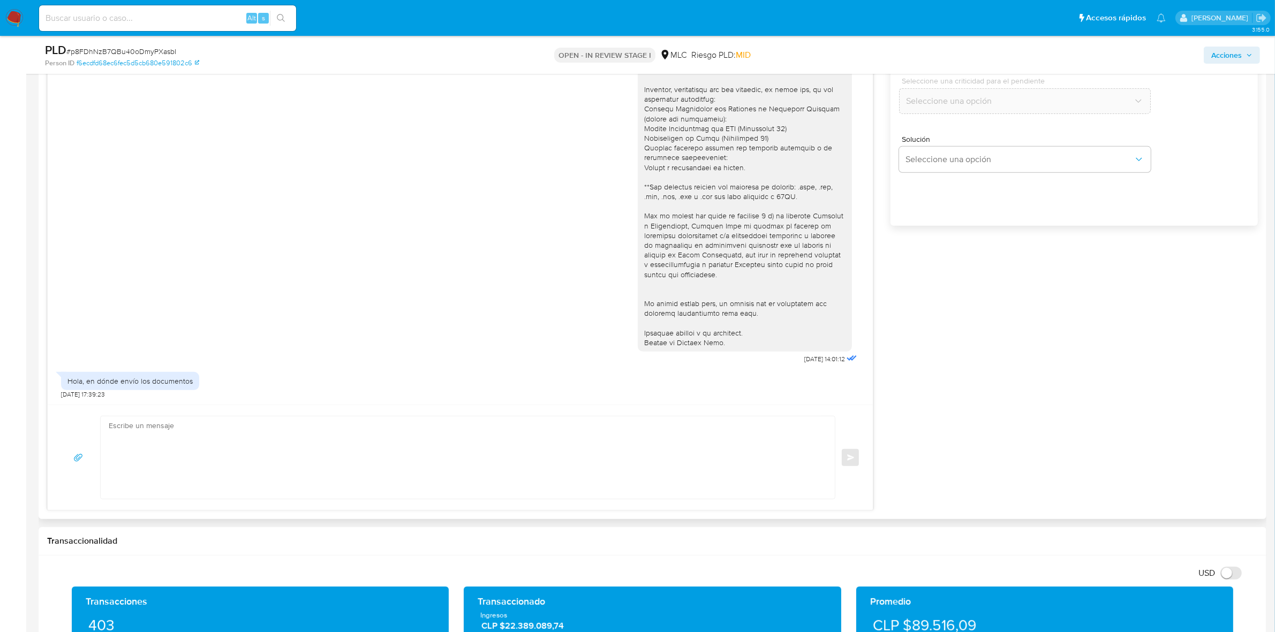
scroll to position [669, 0]
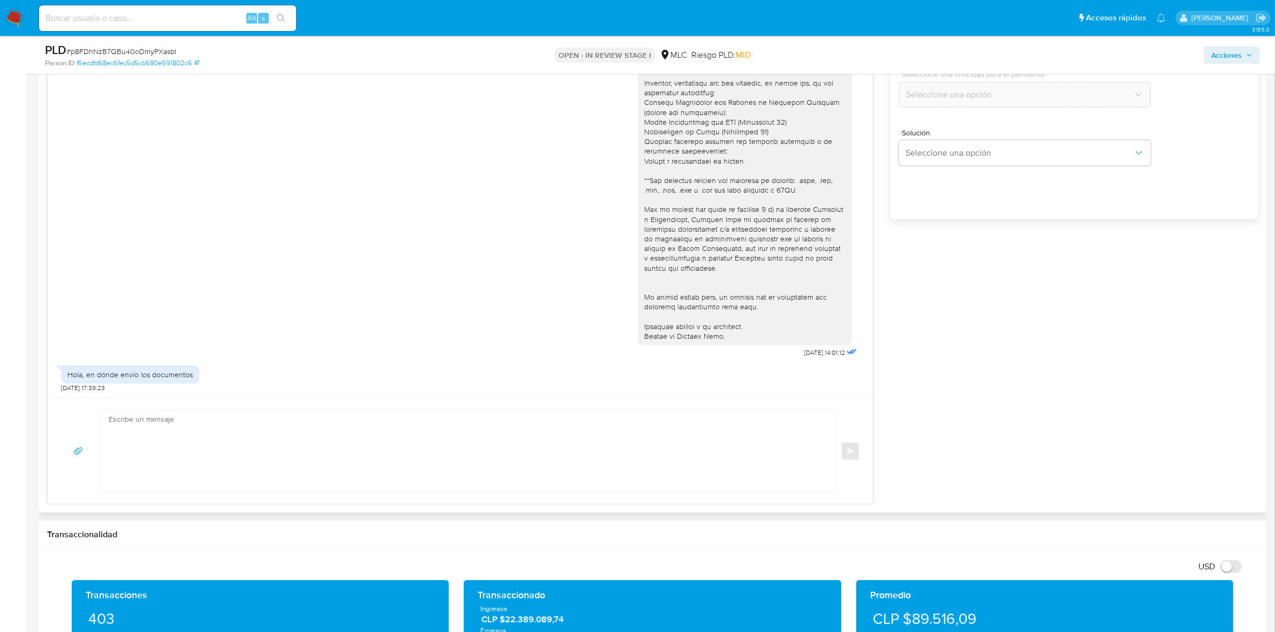
type input "0"
click at [372, 456] on textarea at bounding box center [465, 451] width 713 height 82
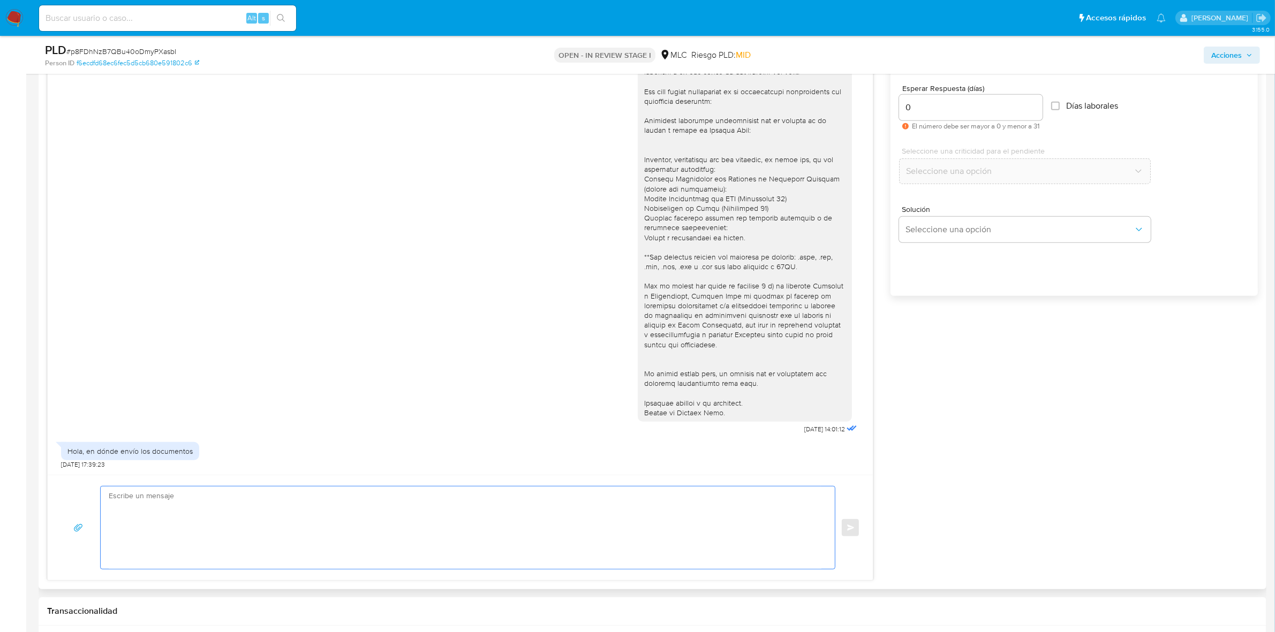
scroll to position [602, 0]
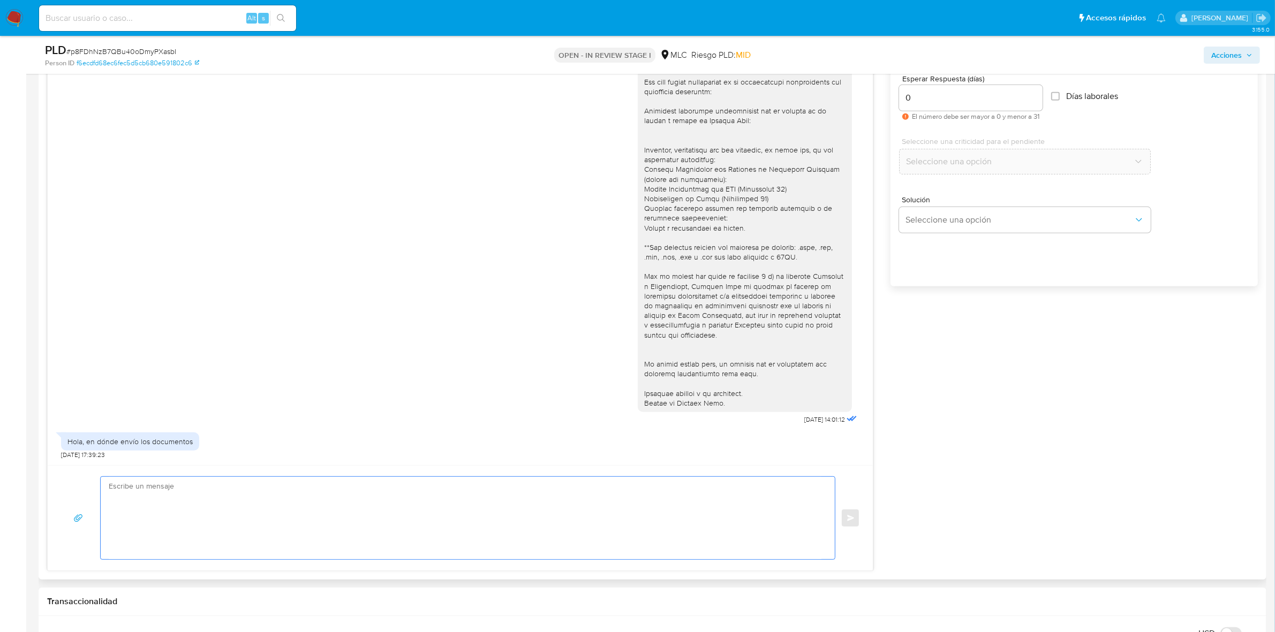
click at [166, 536] on textarea at bounding box center [465, 518] width 713 height 82
drag, startPoint x: 749, startPoint y: 412, endPoint x: 625, endPoint y: 391, distance: 125.5
click at [625, 391] on div "[DATE] 14:01:12" at bounding box center [460, 217] width 798 height 421
copy div "Quedamos atentos a tu respuesta. Equipo de Mercado Pago."
click at [370, 512] on textarea "Hola. Por este mismo medio de contacto, puedes enviar lo solicitado." at bounding box center [465, 518] width 713 height 82
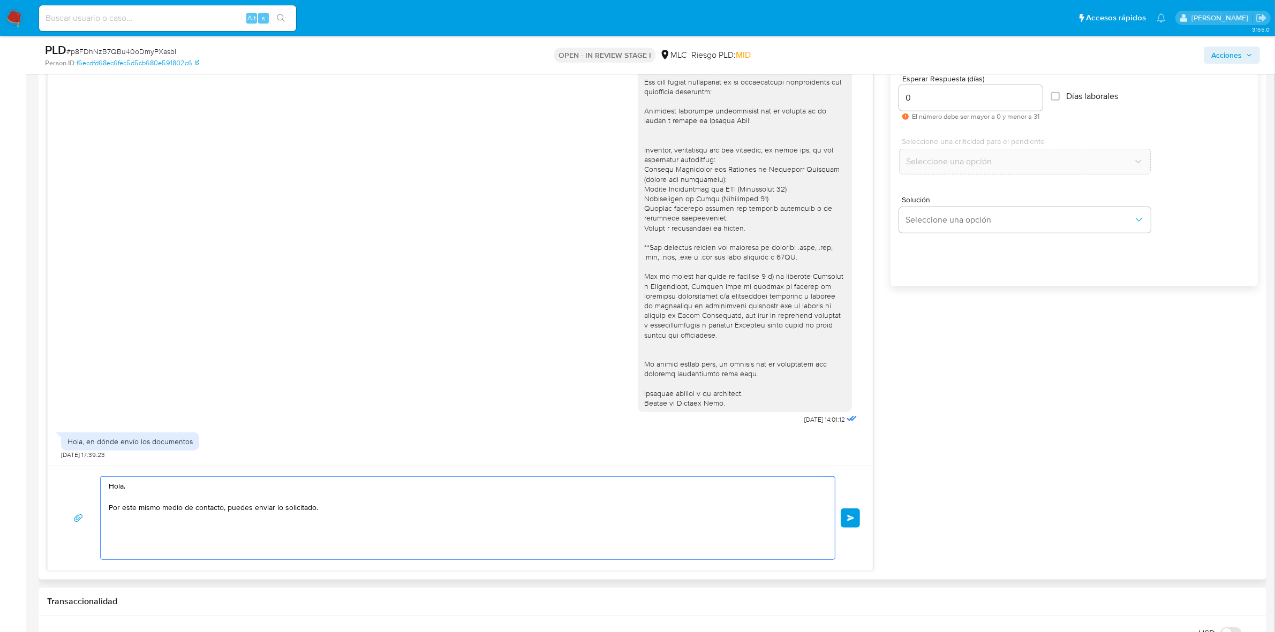
paste textarea "Quedamos atentos a tu respuesta. Equipo de Mercado Pago."
type textarea "Hola. Por este mismo medio de contacto, puedes enviar lo solicitado. Quedamos a…"
click at [851, 518] on span "Enviar" at bounding box center [850, 518] width 7 height 6
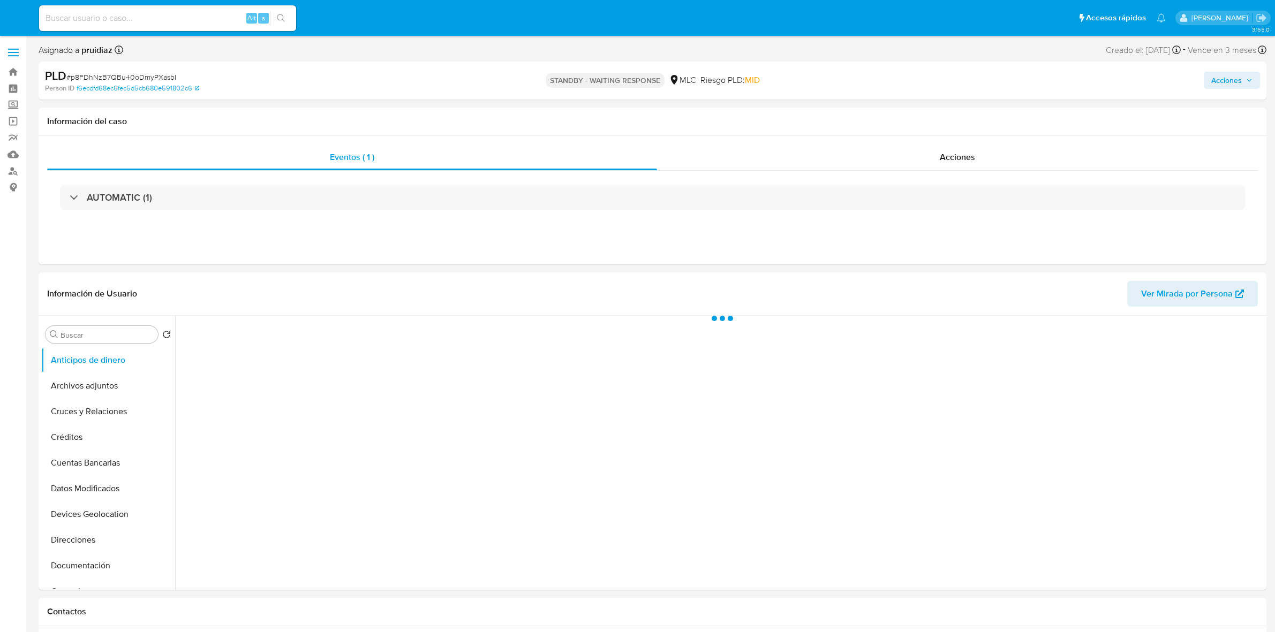
select select "10"
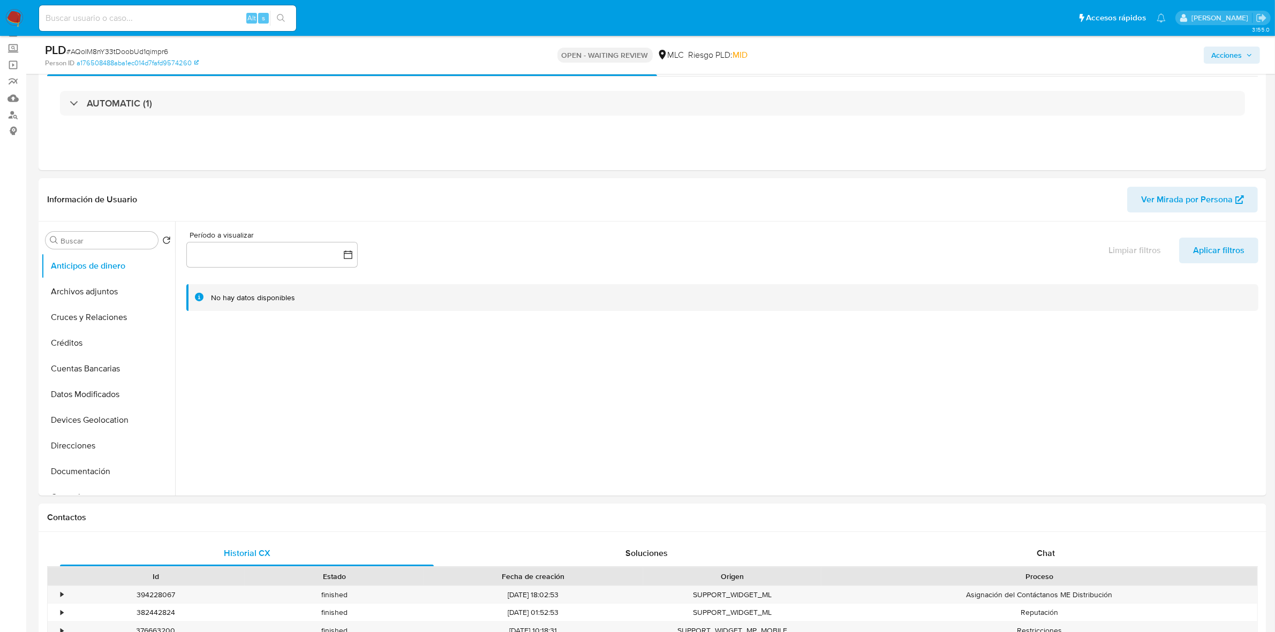
scroll to position [134, 0]
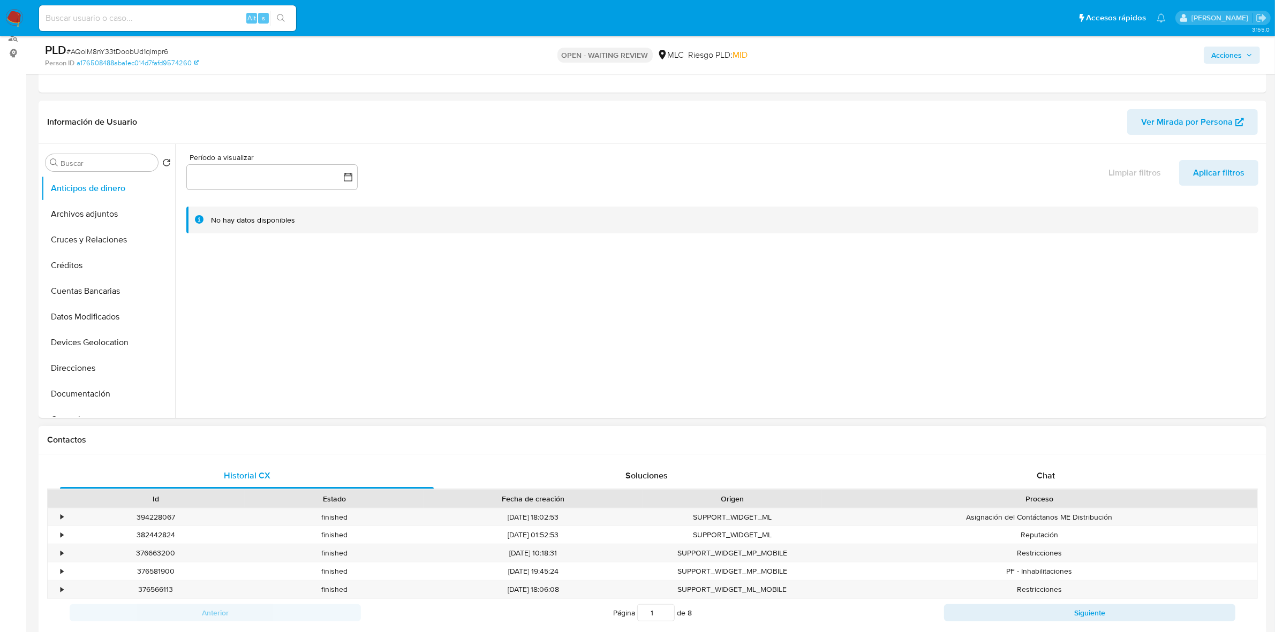
select select "10"
click at [1043, 488] on div "Chat" at bounding box center [1046, 476] width 374 height 26
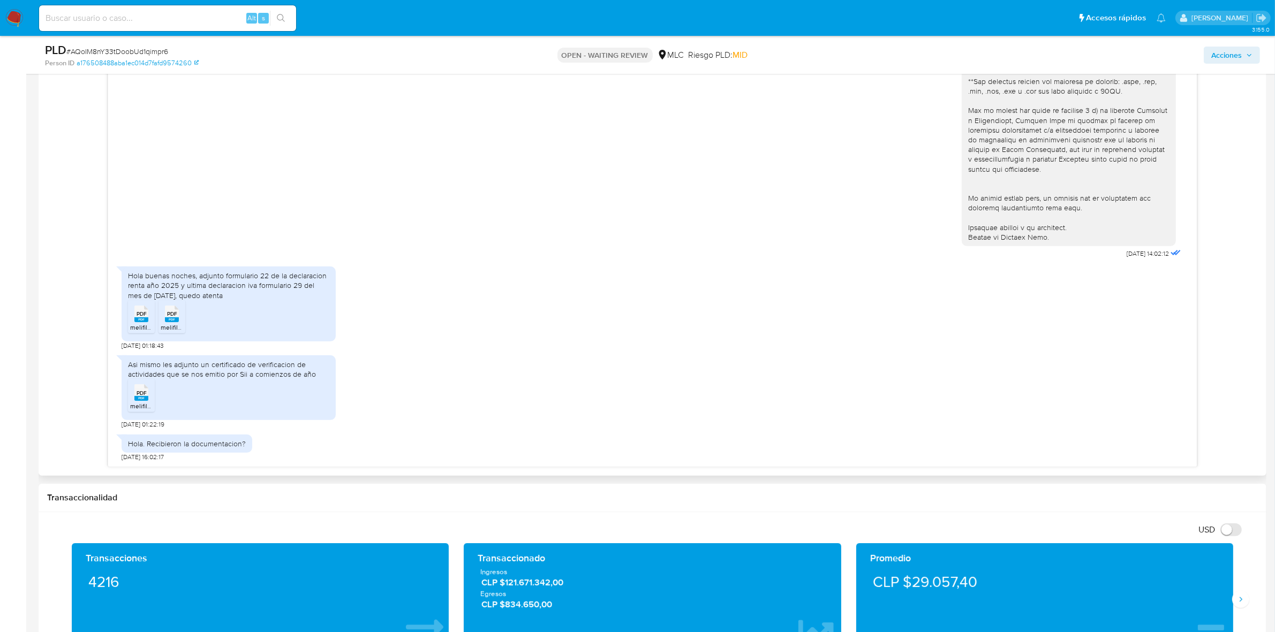
scroll to position [602, 0]
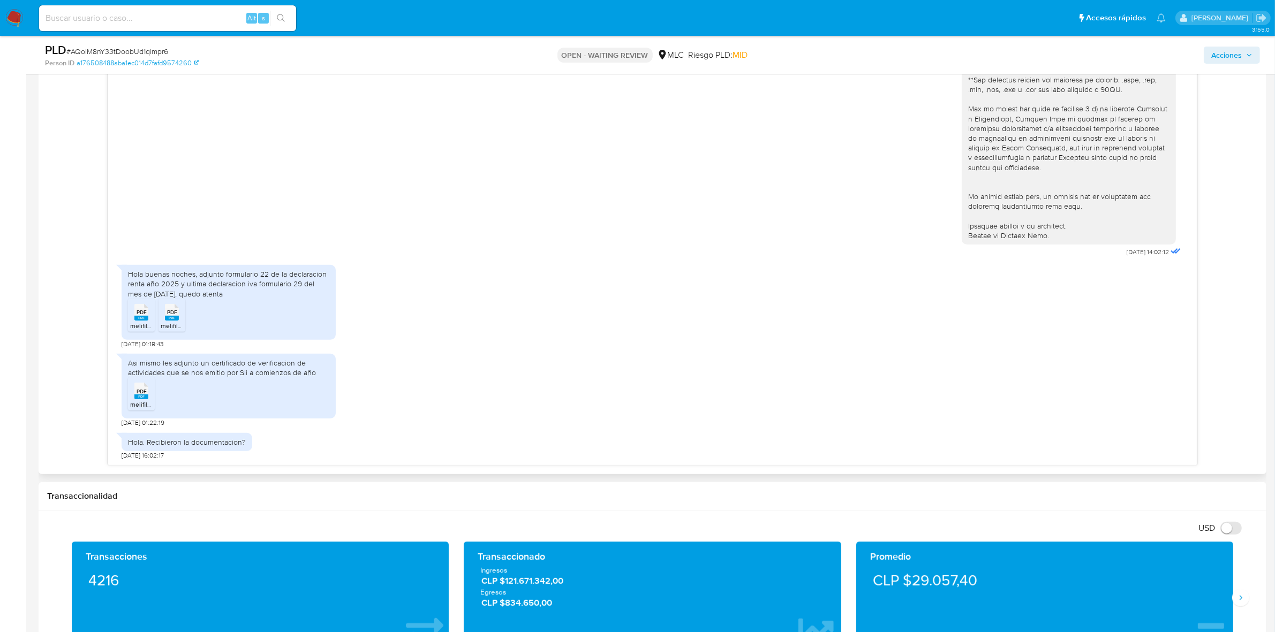
click at [134, 325] on span "melifile9027476694858405575.pdf" at bounding box center [180, 325] width 101 height 9
click at [170, 320] on rect at bounding box center [172, 318] width 14 height 5
click at [143, 396] on rect at bounding box center [141, 397] width 14 height 5
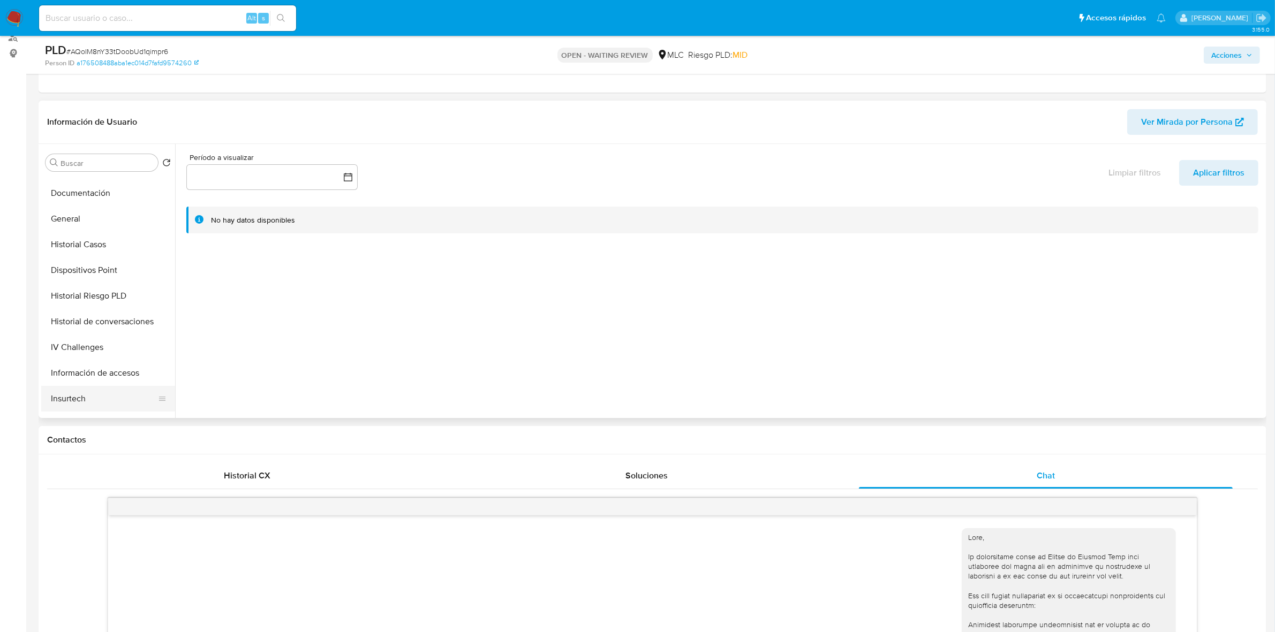
scroll to position [402, 0]
click at [76, 253] on button "KYC" at bounding box center [103, 250] width 125 height 26
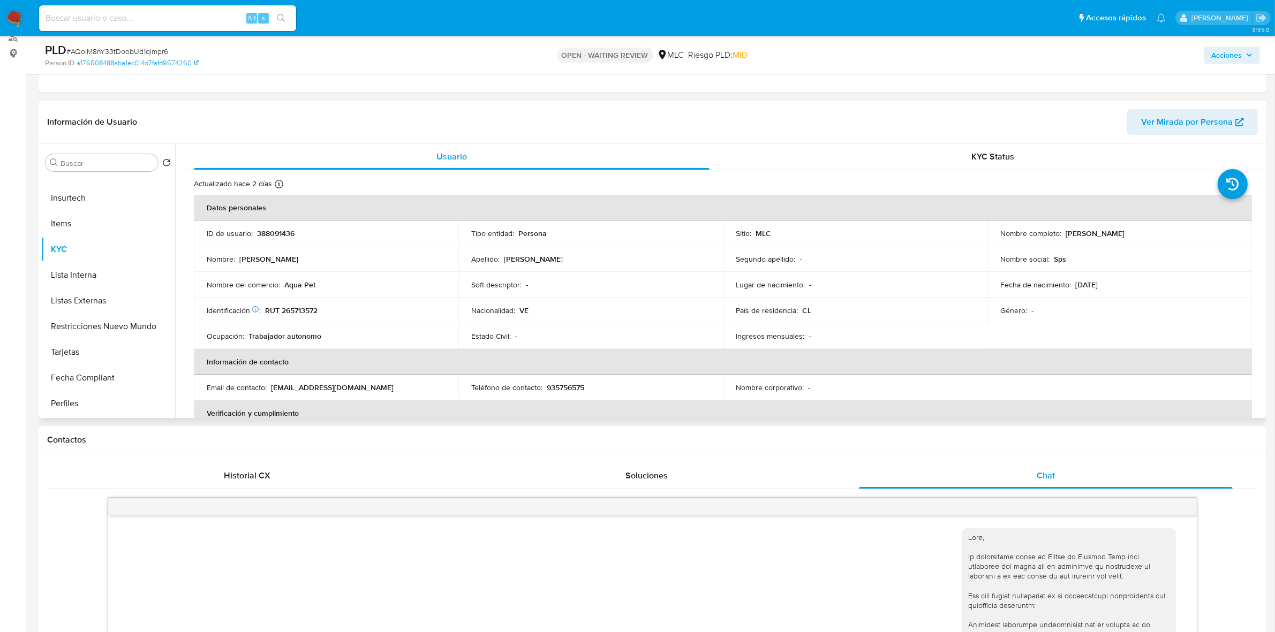
click at [1073, 234] on p "[PERSON_NAME]" at bounding box center [1095, 234] width 59 height 10
copy p "Livia"
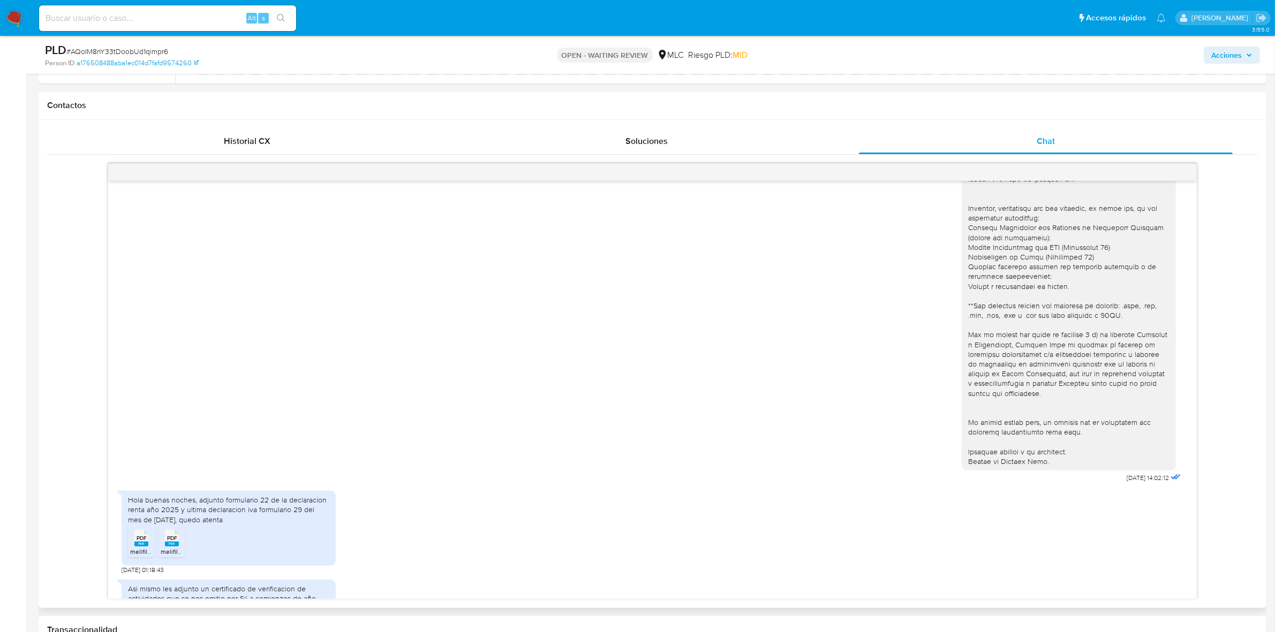
scroll to position [213, 0]
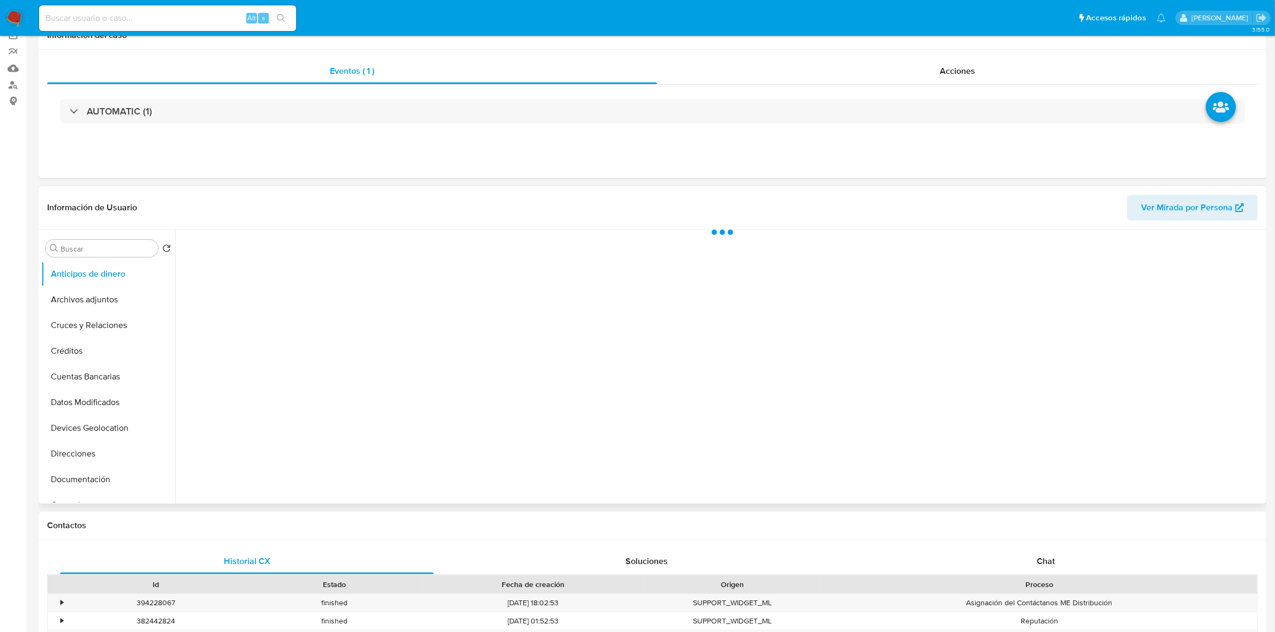
scroll to position [268, 0]
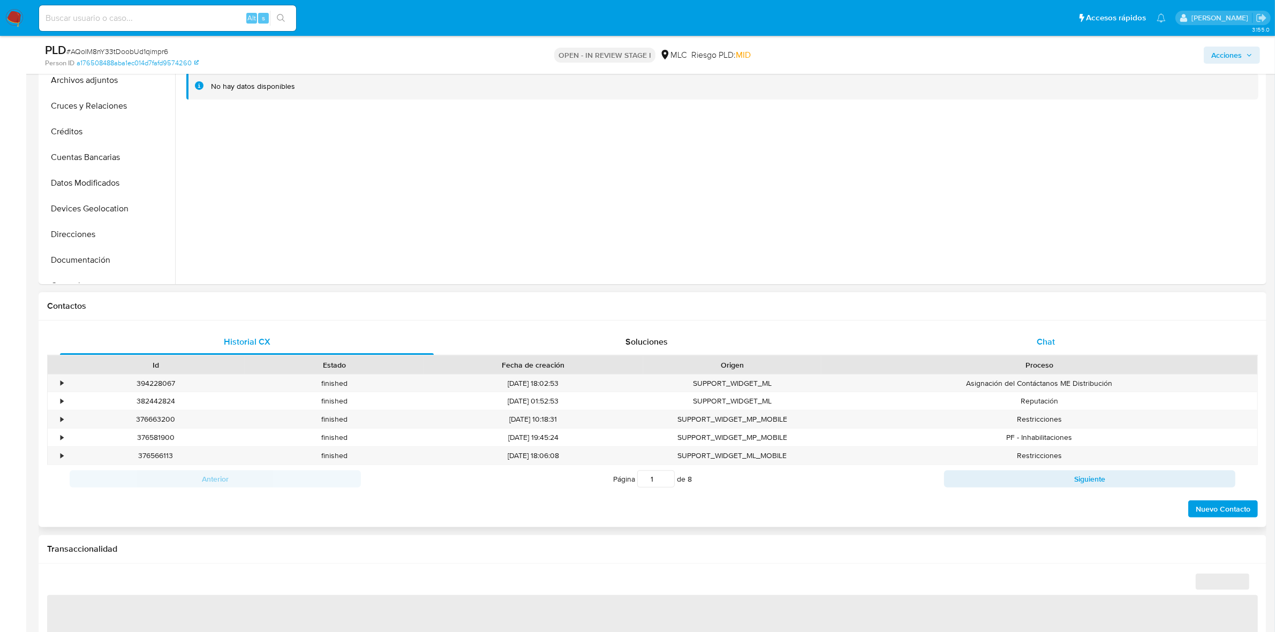
click at [1065, 344] on div "Chat" at bounding box center [1046, 342] width 374 height 26
select select "10"
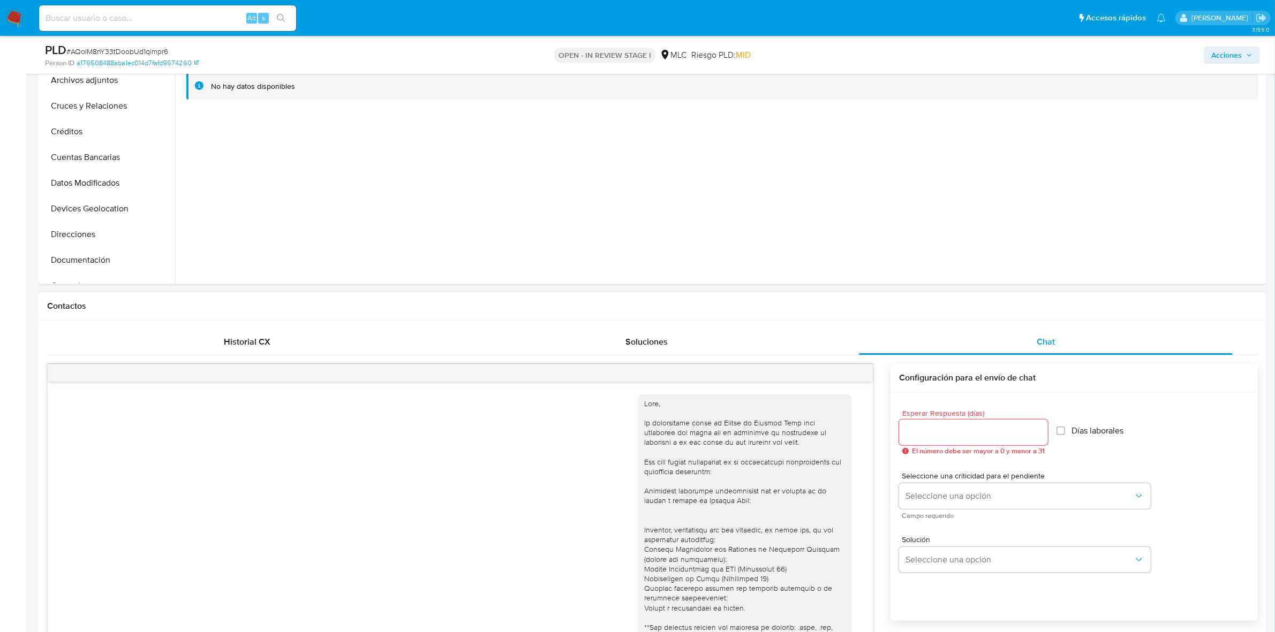
scroll to position [213, 0]
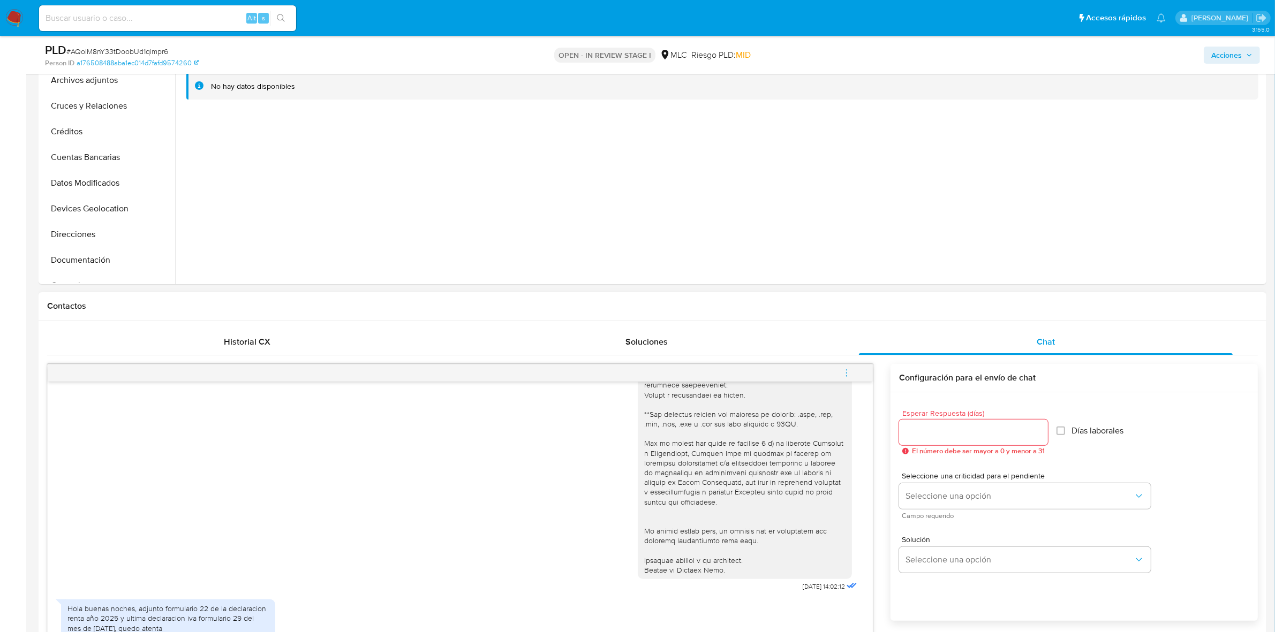
click at [938, 431] on input "Esperar Respuesta (días)" at bounding box center [973, 433] width 149 height 14
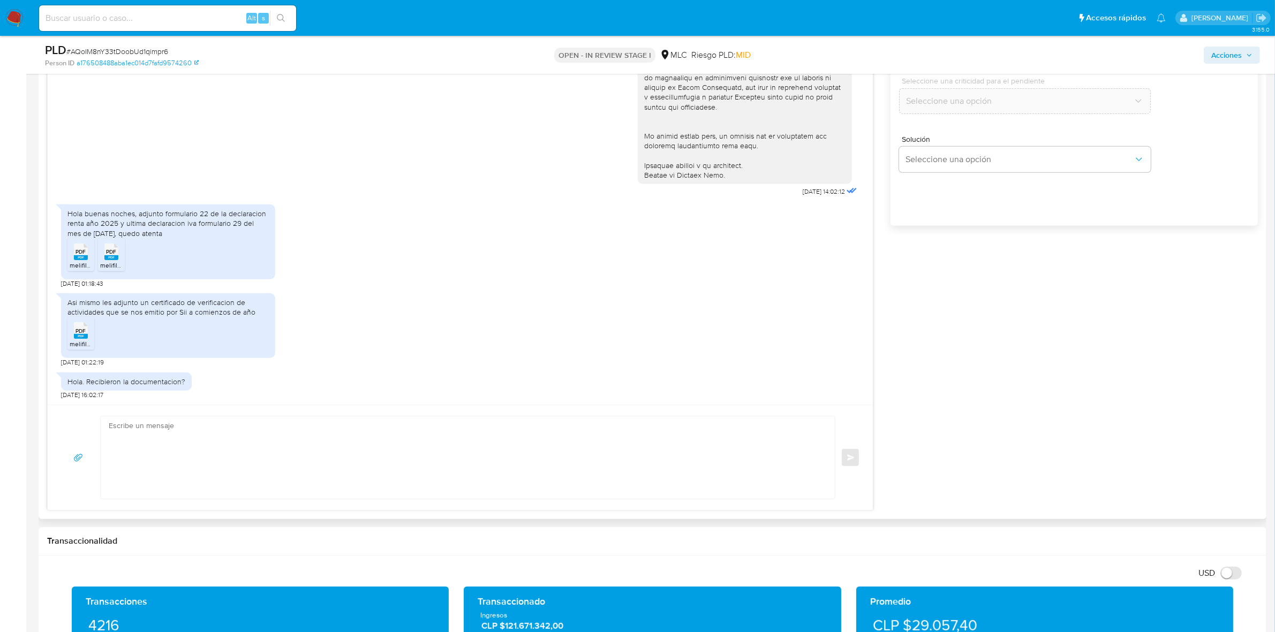
scroll to position [669, 0]
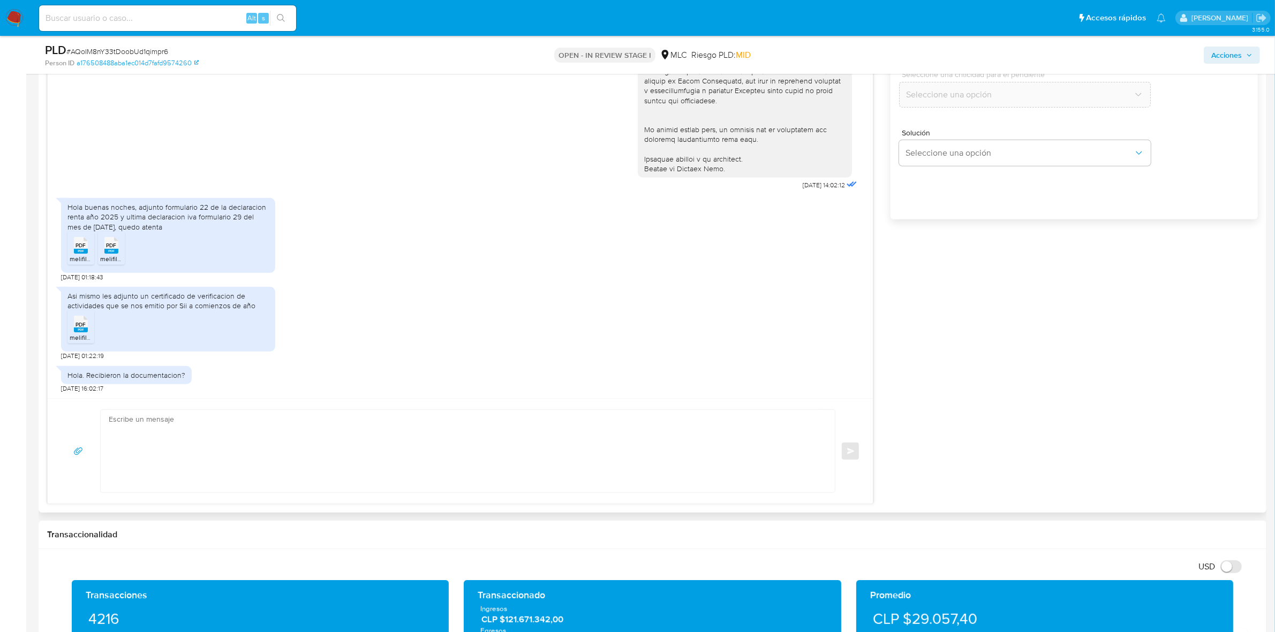
type input "0"
click at [224, 472] on textarea at bounding box center [465, 451] width 713 height 82
paste textarea "Livia"
type textarea "Muchas gracias por lo enviado, [PERSON_NAME]. Te confirmamos que recibimos corr…"
click at [853, 449] on span "Enviar" at bounding box center [850, 451] width 7 height 6
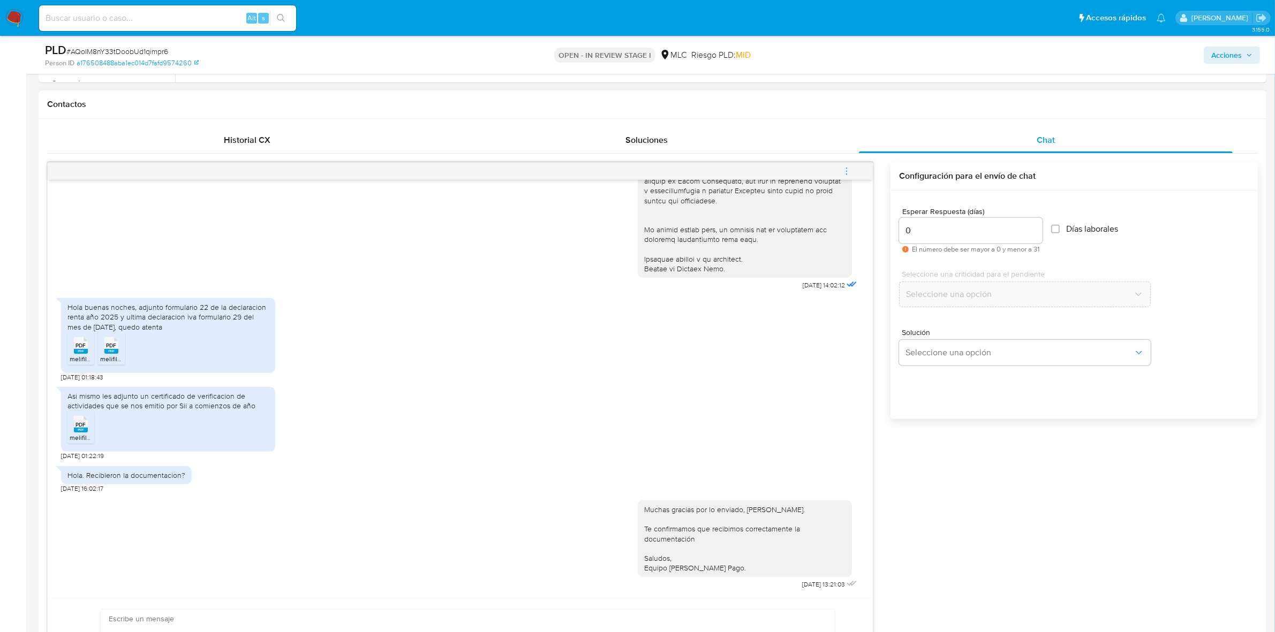
scroll to position [536, 0]
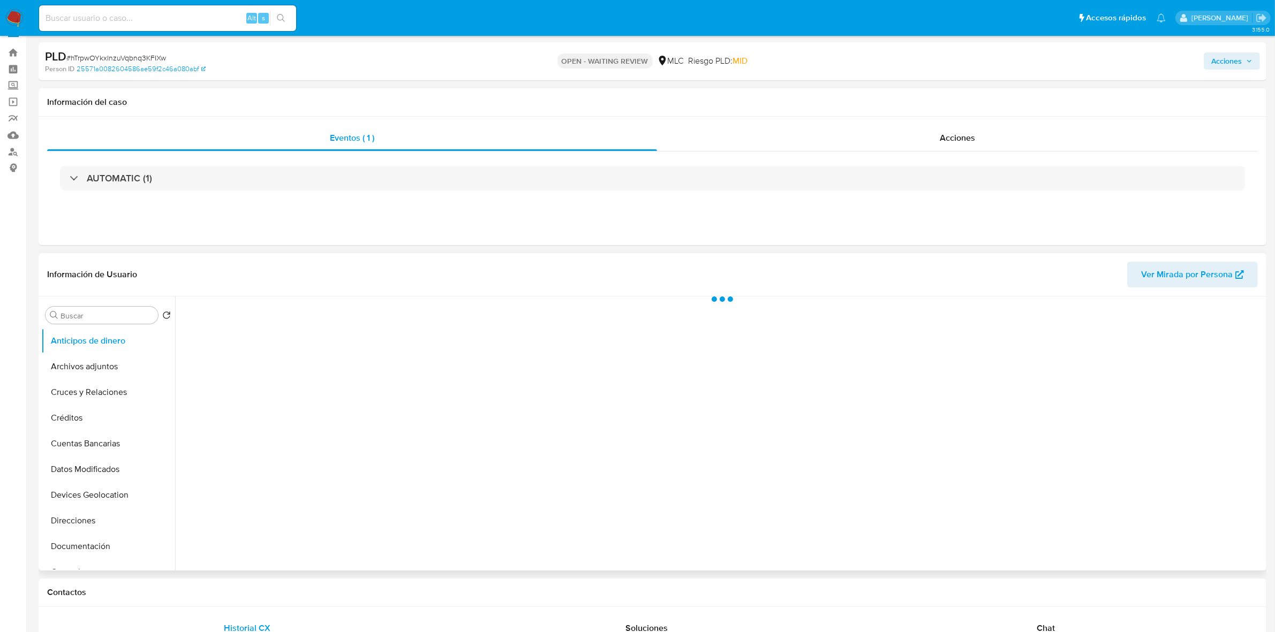
scroll to position [134, 0]
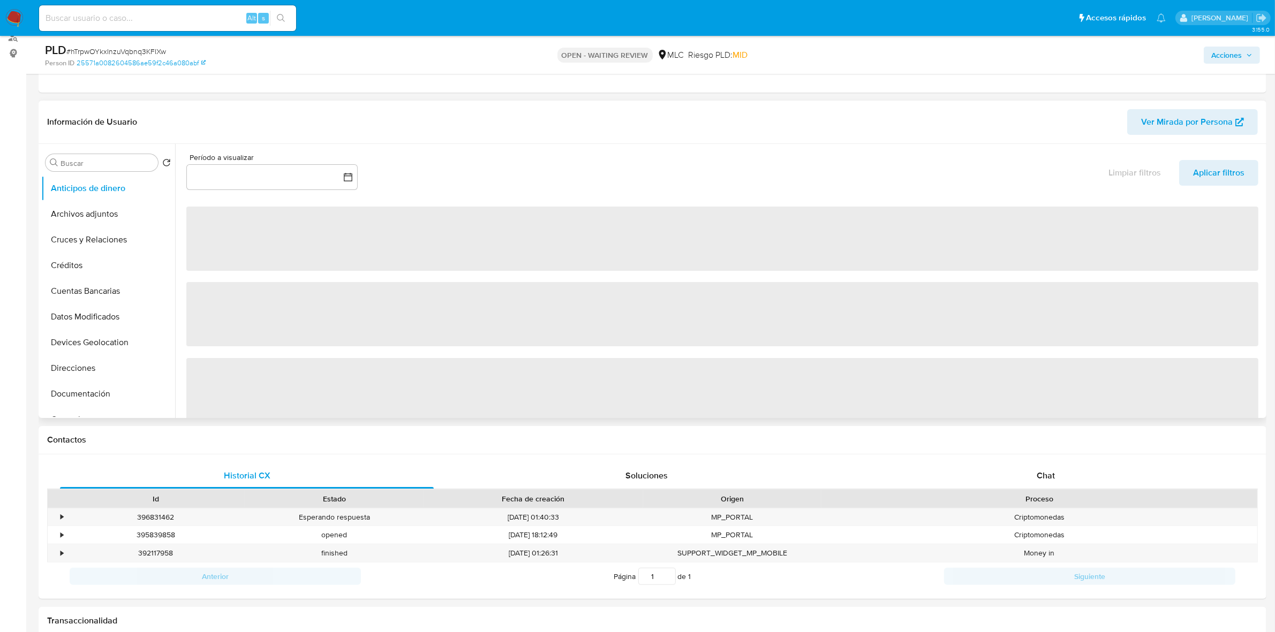
select select "10"
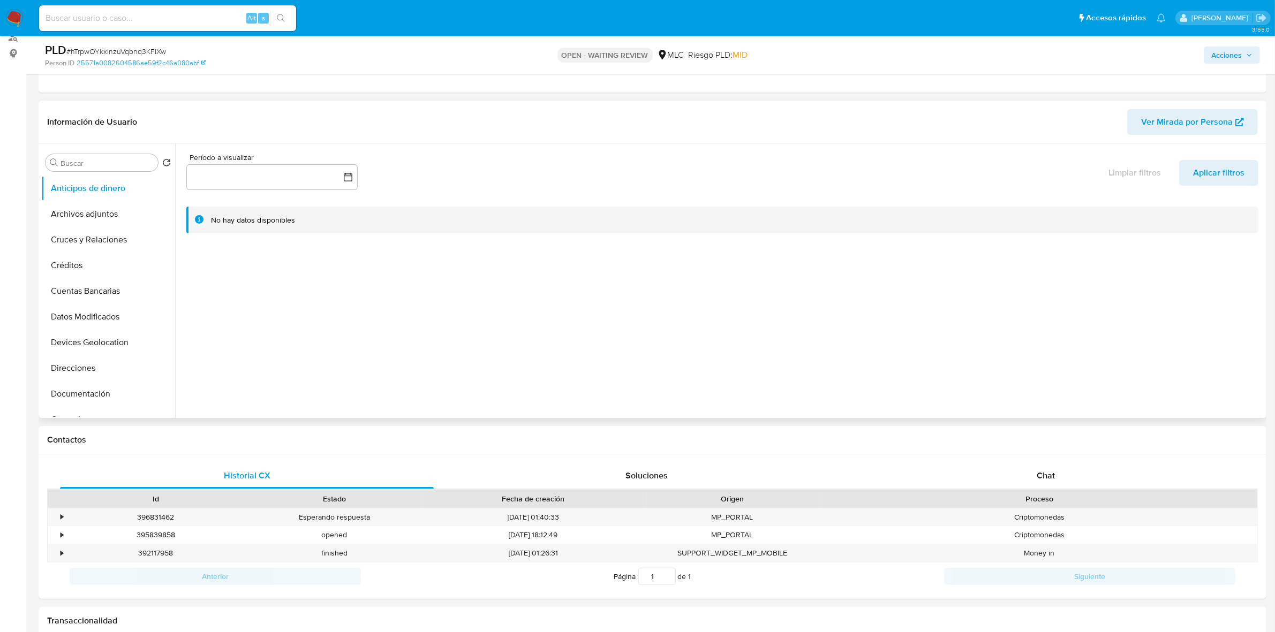
scroll to position [201, 0]
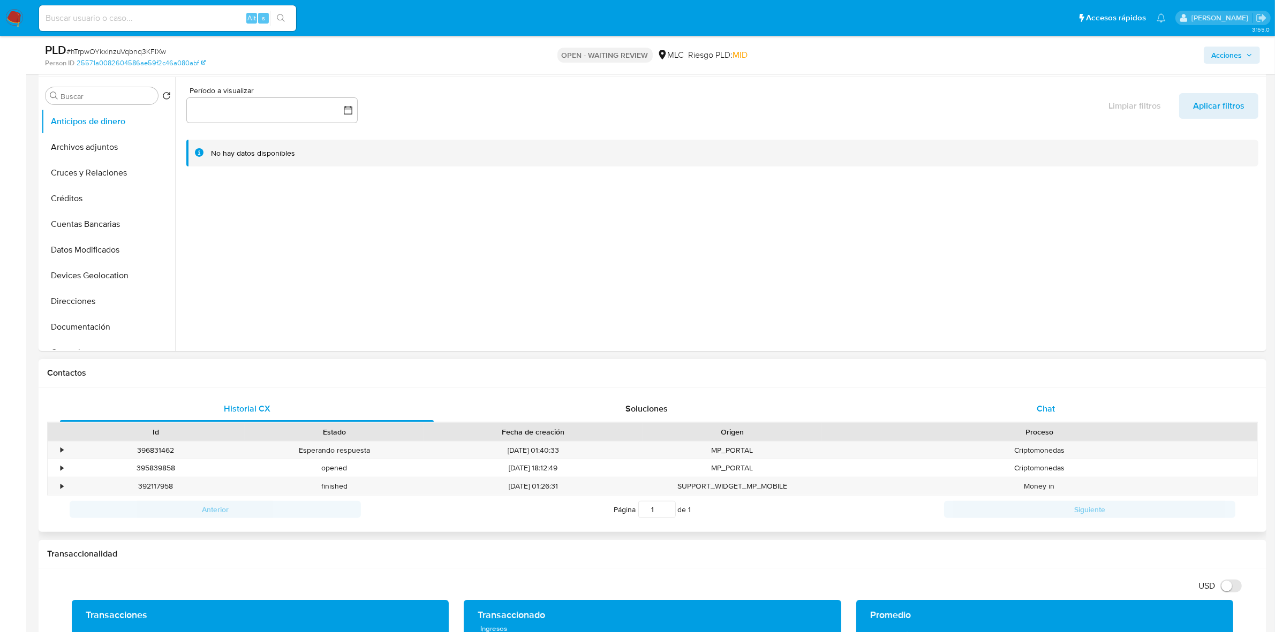
click at [1067, 399] on div "Chat" at bounding box center [1046, 409] width 374 height 26
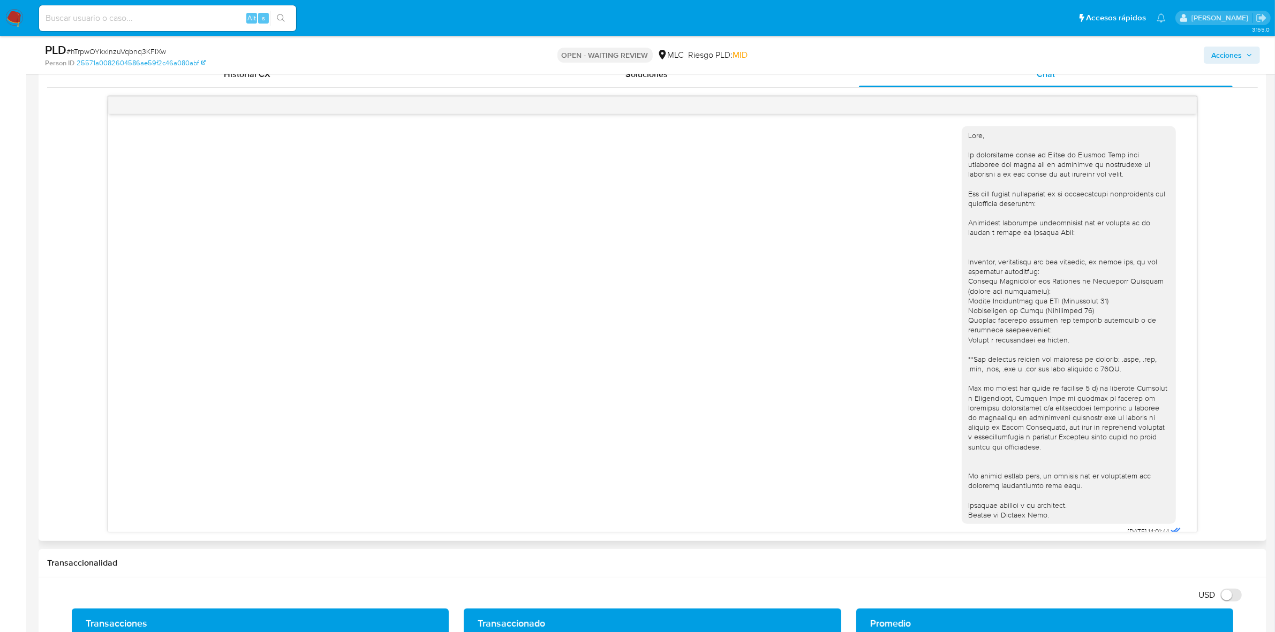
scroll to position [0, 0]
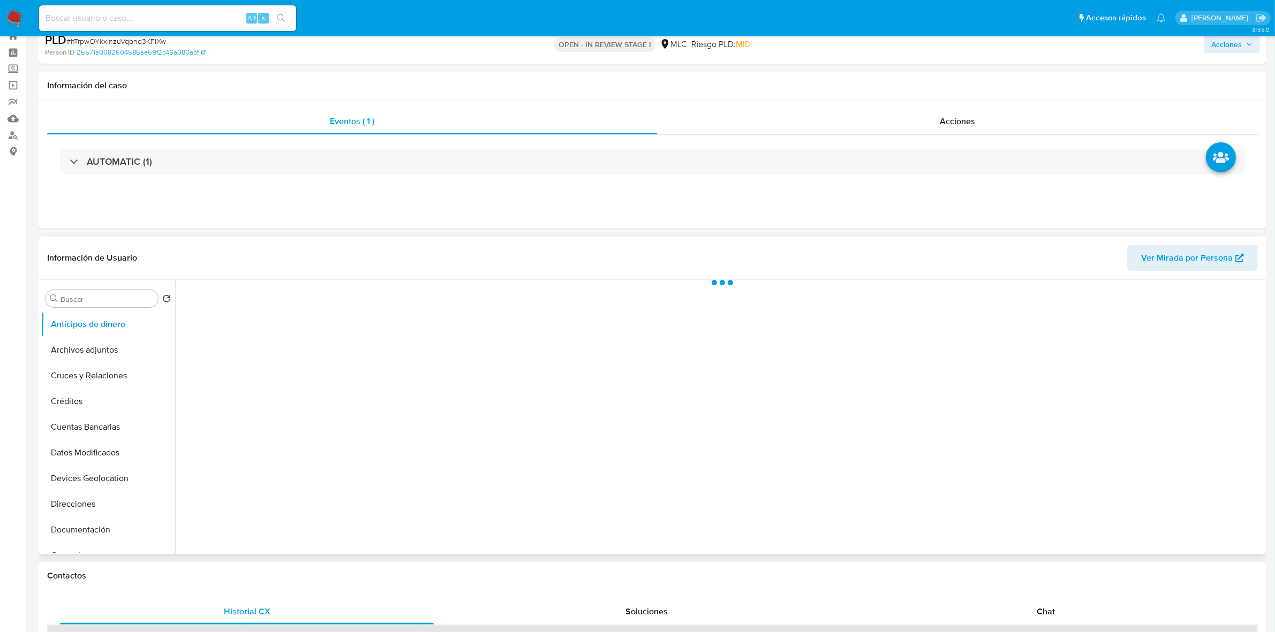
scroll to position [268, 0]
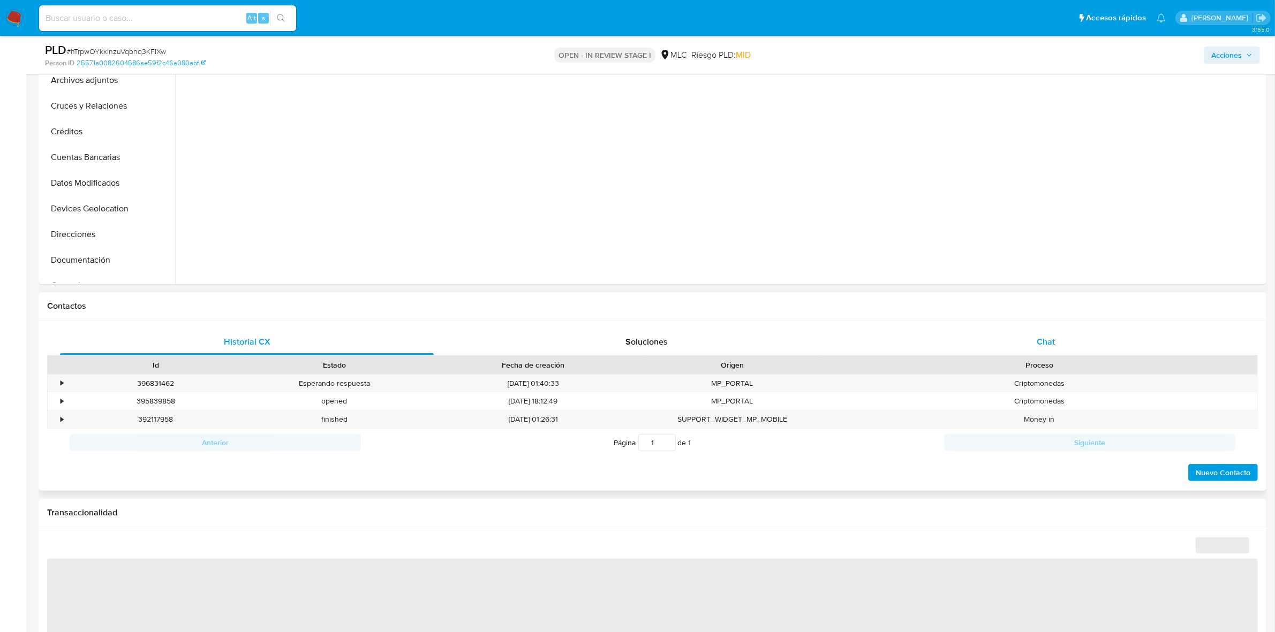
click at [1106, 345] on div "Chat" at bounding box center [1046, 342] width 374 height 26
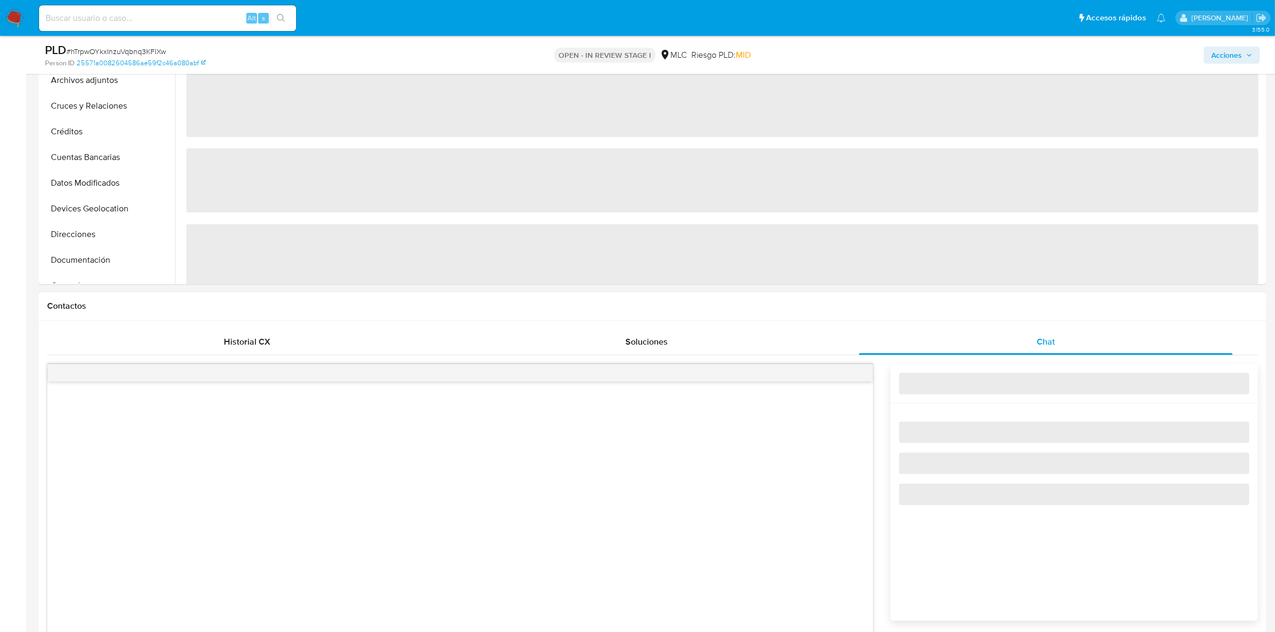
select select "10"
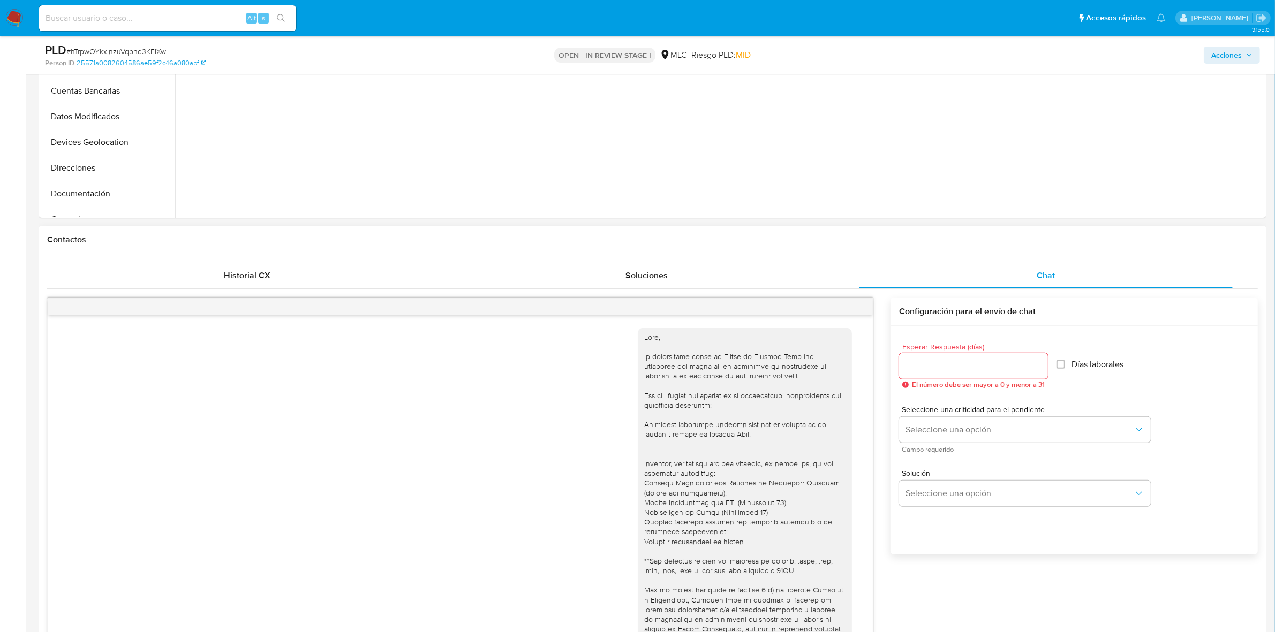
scroll to position [78, 0]
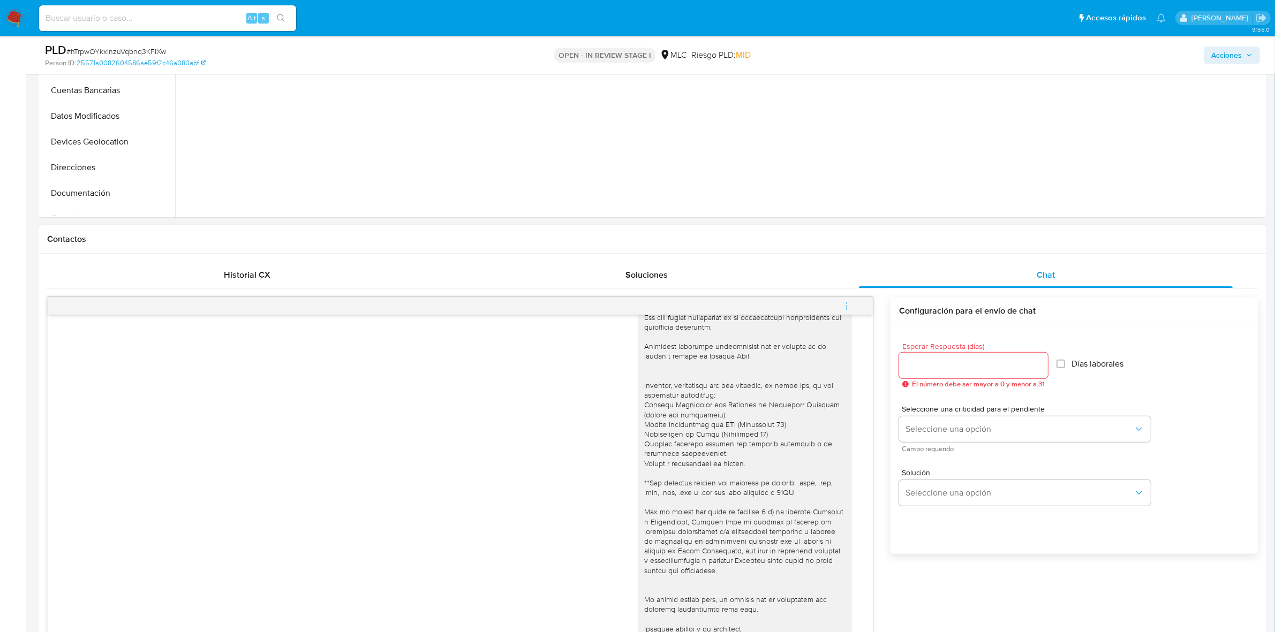
click at [957, 366] on input "Esperar Respuesta (días)" at bounding box center [973, 366] width 149 height 14
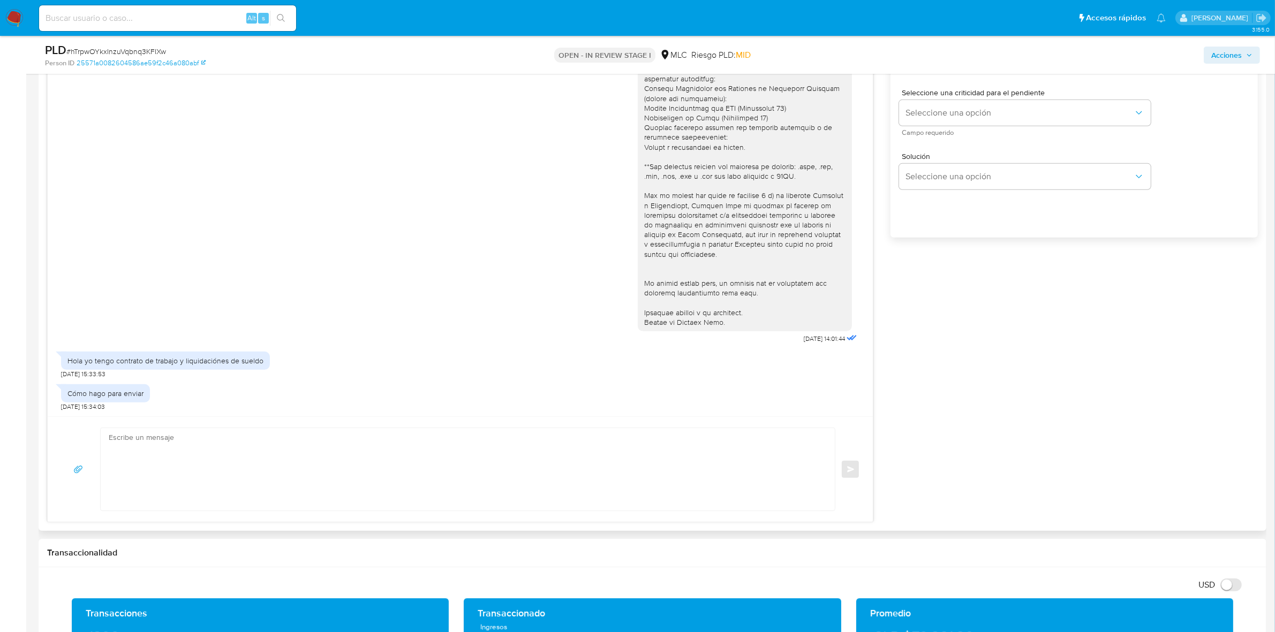
scroll to position [736, 0]
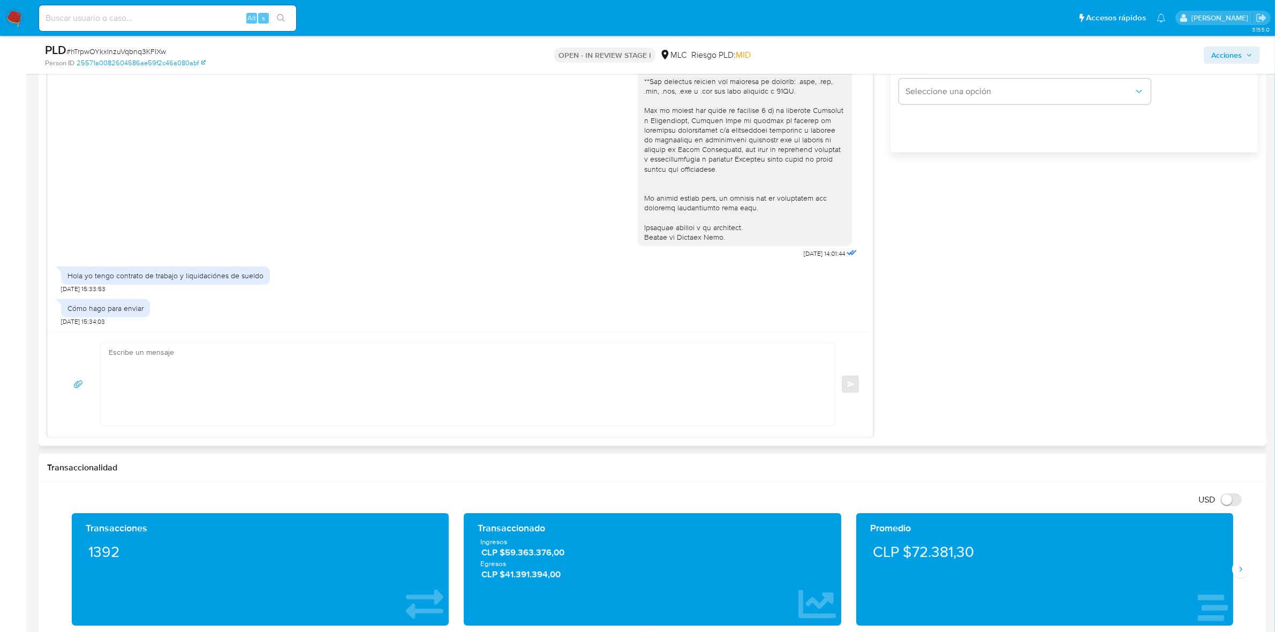
type input "3"
click at [258, 381] on textarea at bounding box center [465, 384] width 713 height 82
drag, startPoint x: 723, startPoint y: 241, endPoint x: 622, endPoint y: 231, distance: 101.7
click at [622, 231] on div "[DATE] 14:01:44" at bounding box center [460, 51] width 798 height 421
copy div "Quedamos atentos a tu respuesta. Equipo de Mercado Pago."
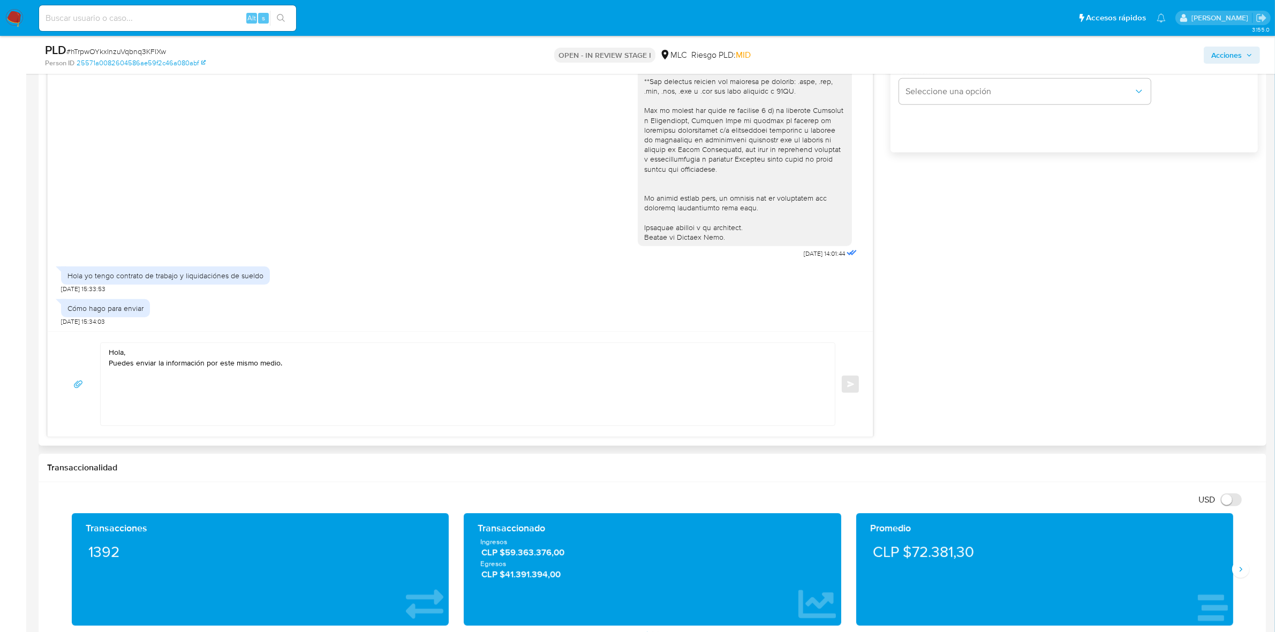
drag, startPoint x: 159, startPoint y: 427, endPoint x: 154, endPoint y: 423, distance: 6.4
click at [156, 426] on div "Hola, Puedes enviar la información por este mismo medio. Enviar" at bounding box center [460, 383] width 825 height 105
click at [127, 389] on textarea "Hola, Puedes enviar la información por este mismo medio." at bounding box center [465, 384] width 713 height 82
paste textarea "Quedamos atentos a tu respuesta. Equipo de Mercado Pago."
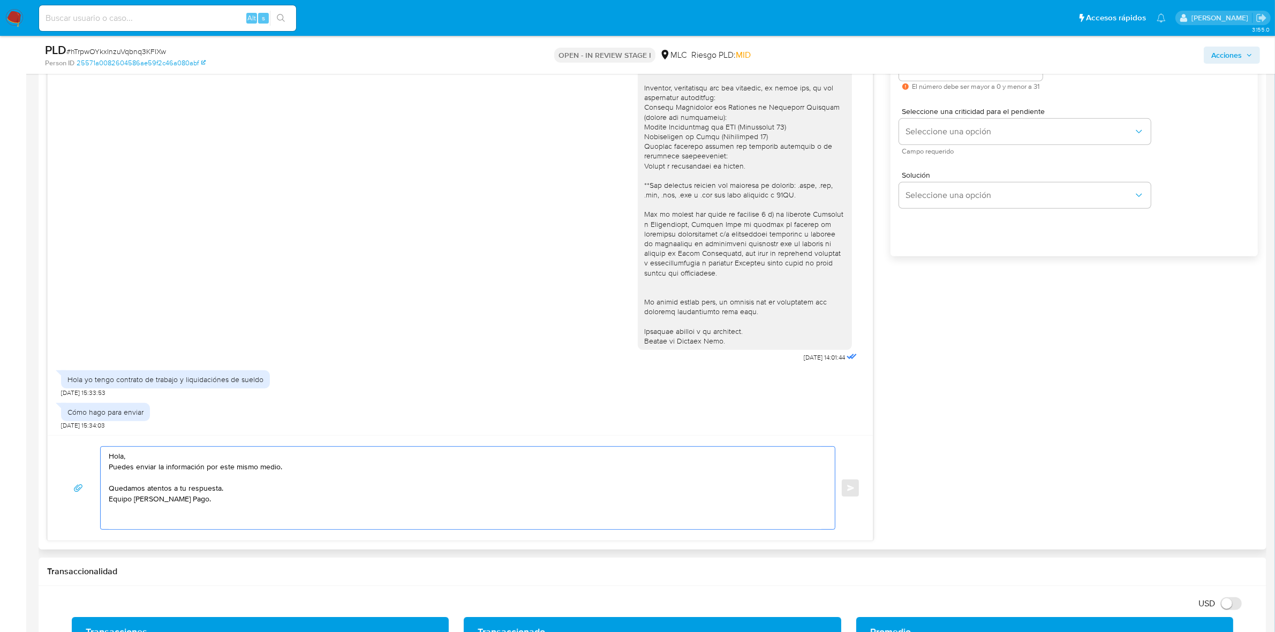
scroll to position [536, 0]
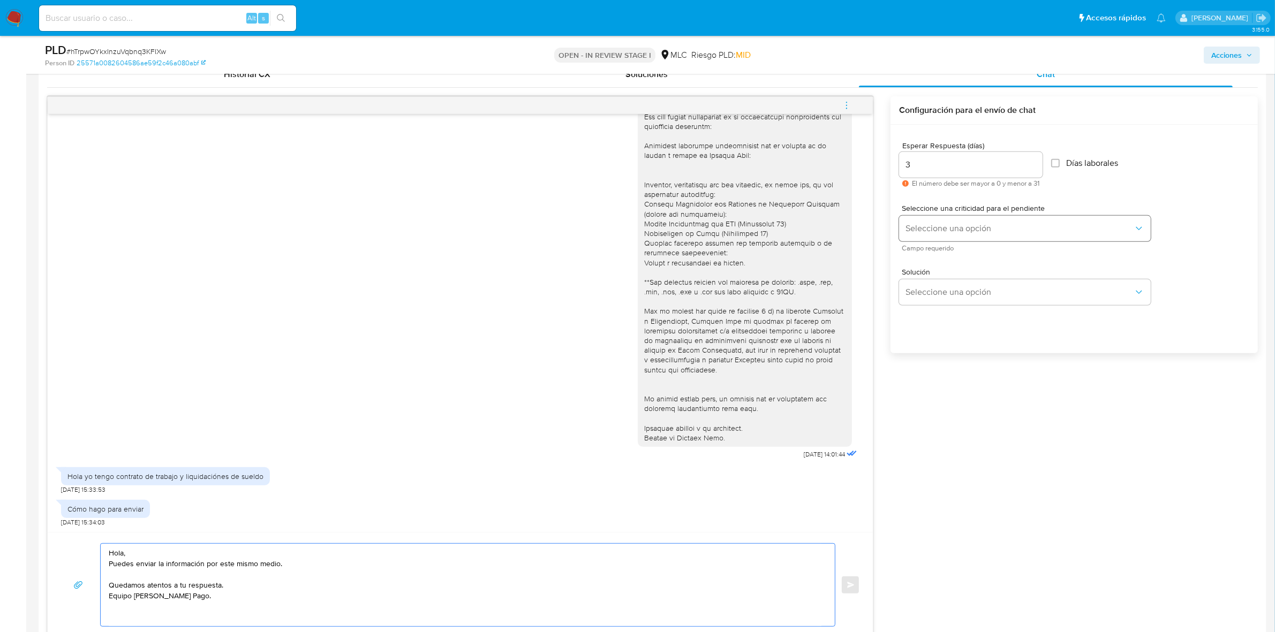
type textarea "Hola, Puedes enviar la información por este mismo medio. Quedamos atentos a tu …"
click at [934, 225] on span "Seleccione una opción" at bounding box center [1020, 228] width 228 height 11
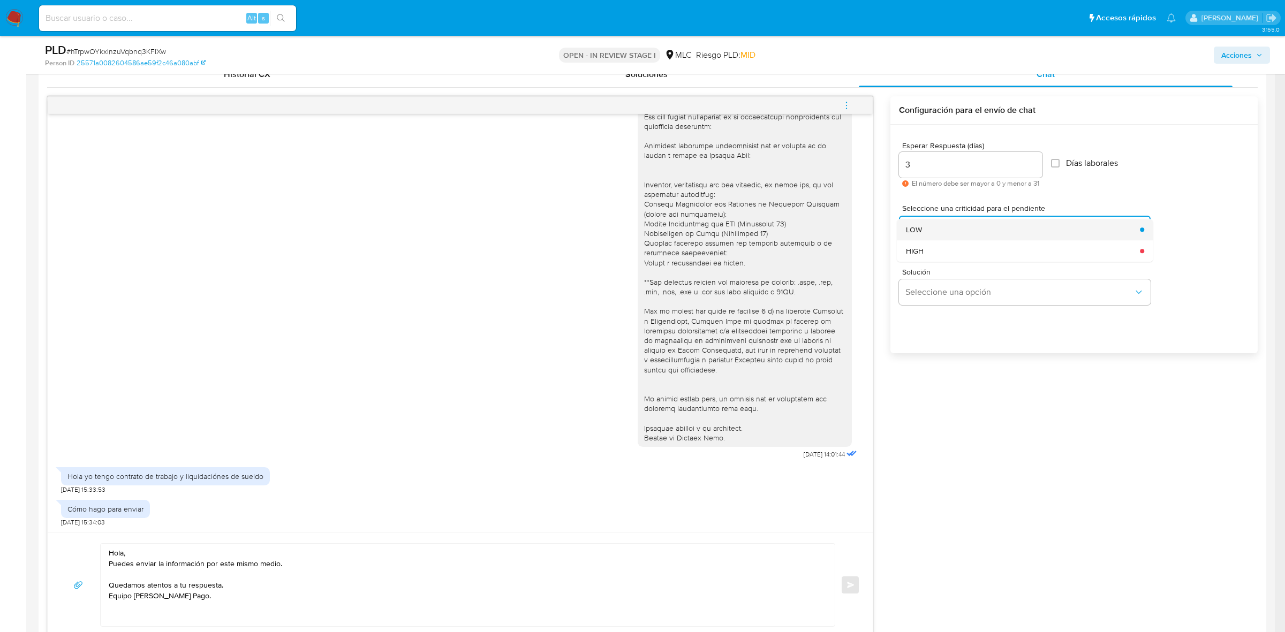
click at [921, 226] on span "LOW" at bounding box center [914, 230] width 16 height 10
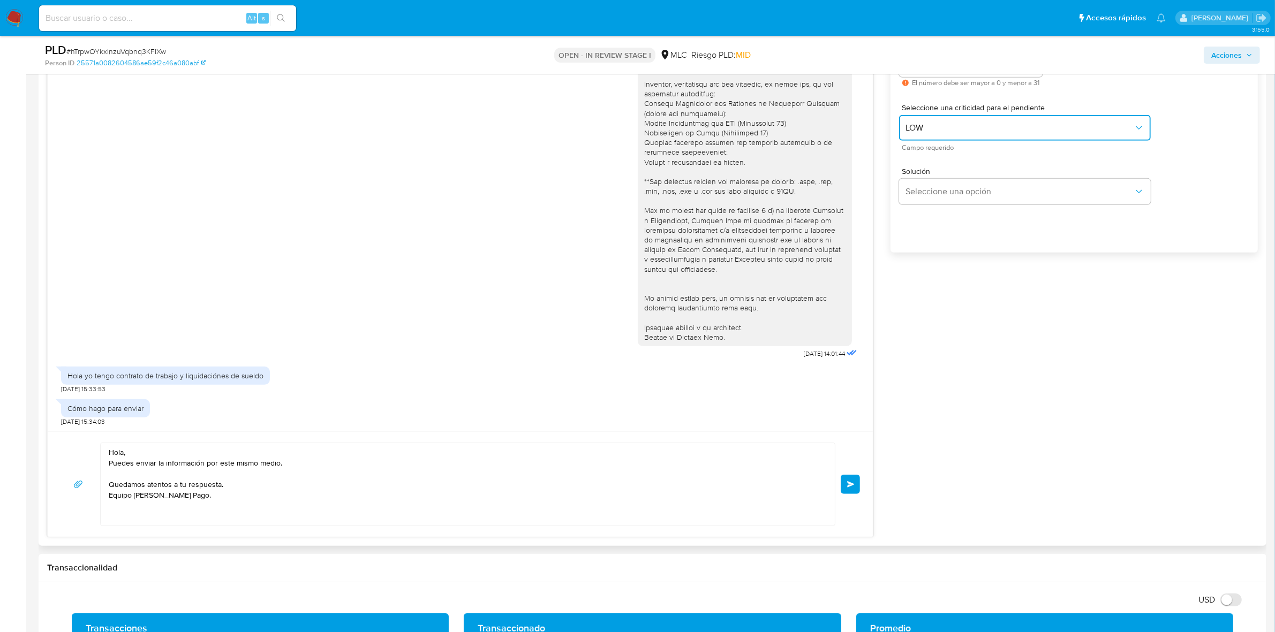
scroll to position [736, 0]
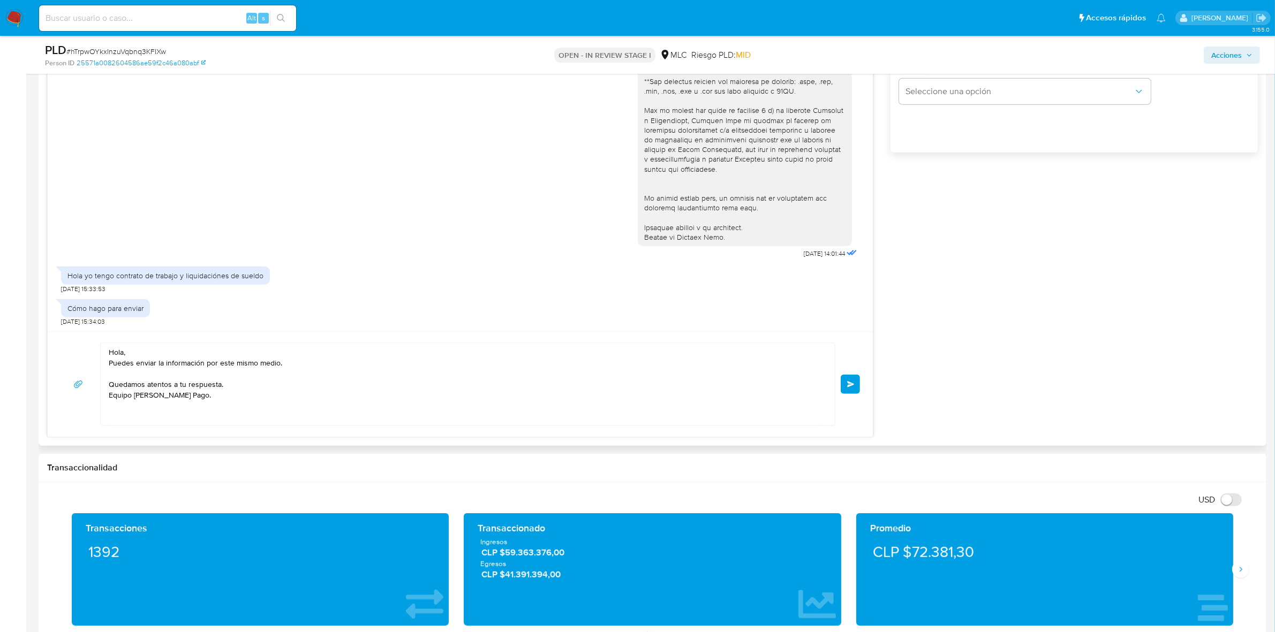
click at [845, 386] on button "Enviar" at bounding box center [850, 384] width 19 height 19
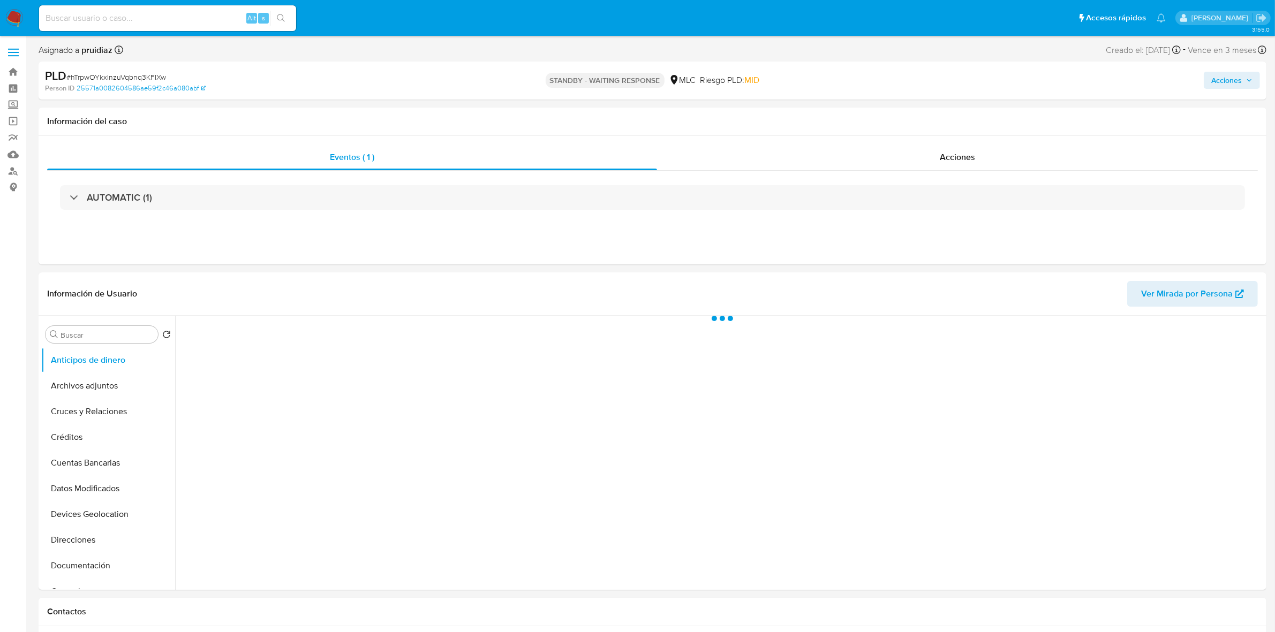
select select "10"
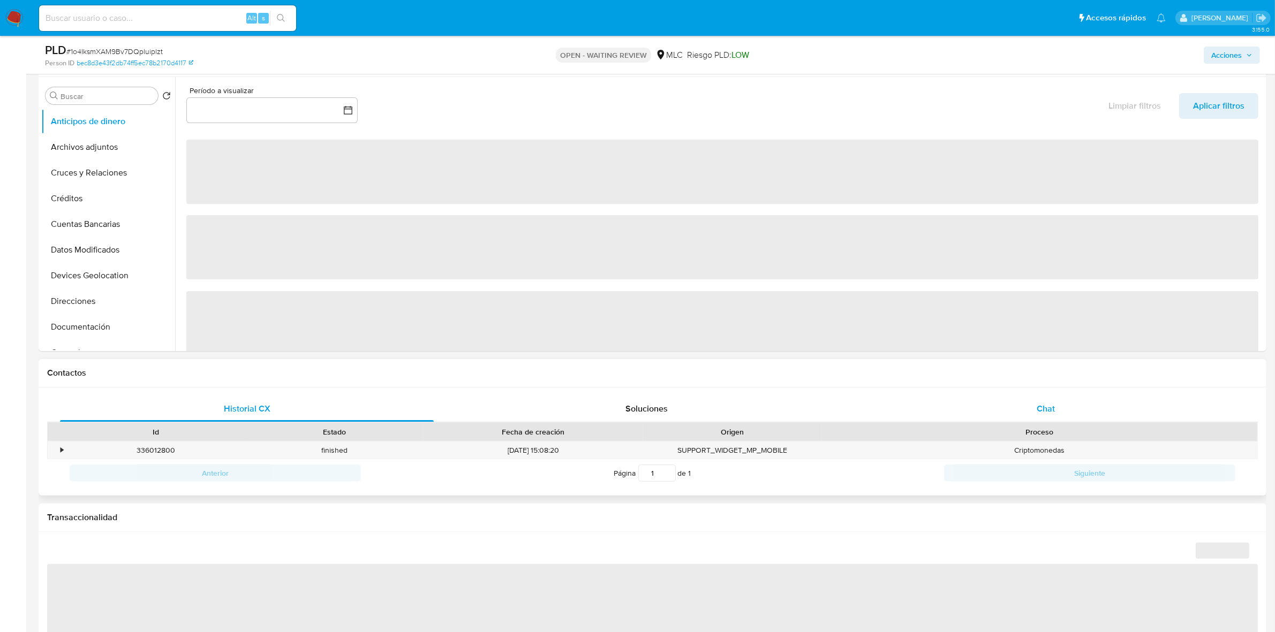
click at [1055, 411] on div "Chat" at bounding box center [1046, 409] width 374 height 26
select select "10"
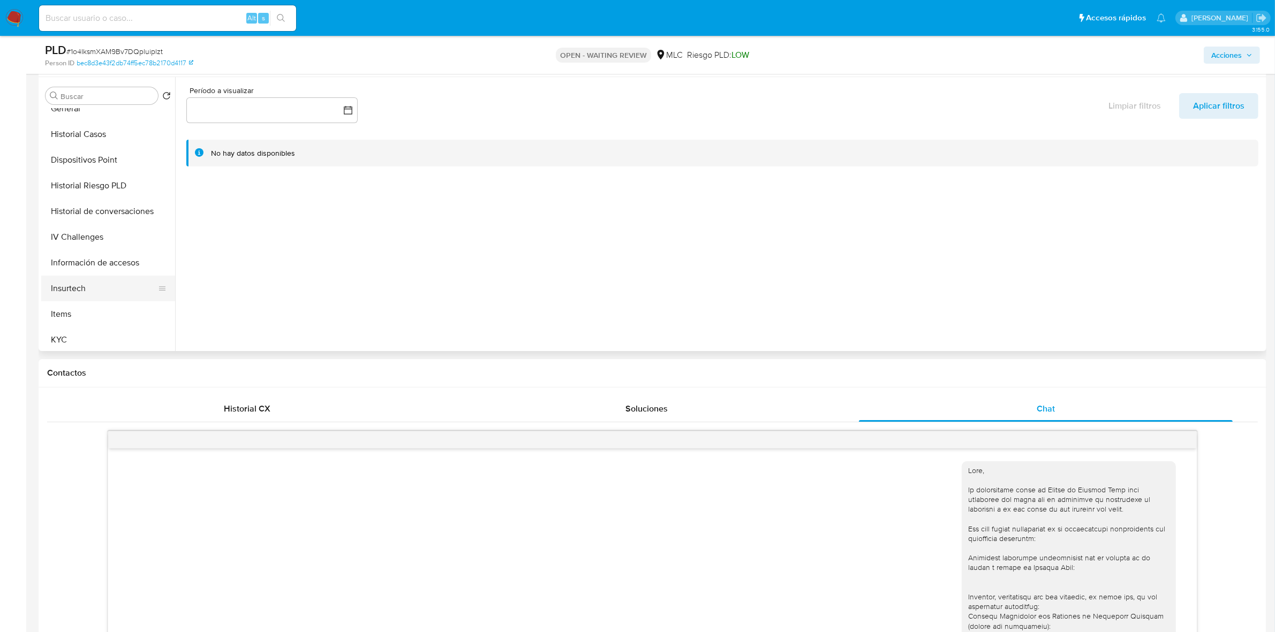
scroll to position [268, 0]
click at [61, 320] on button "KYC" at bounding box center [103, 317] width 125 height 26
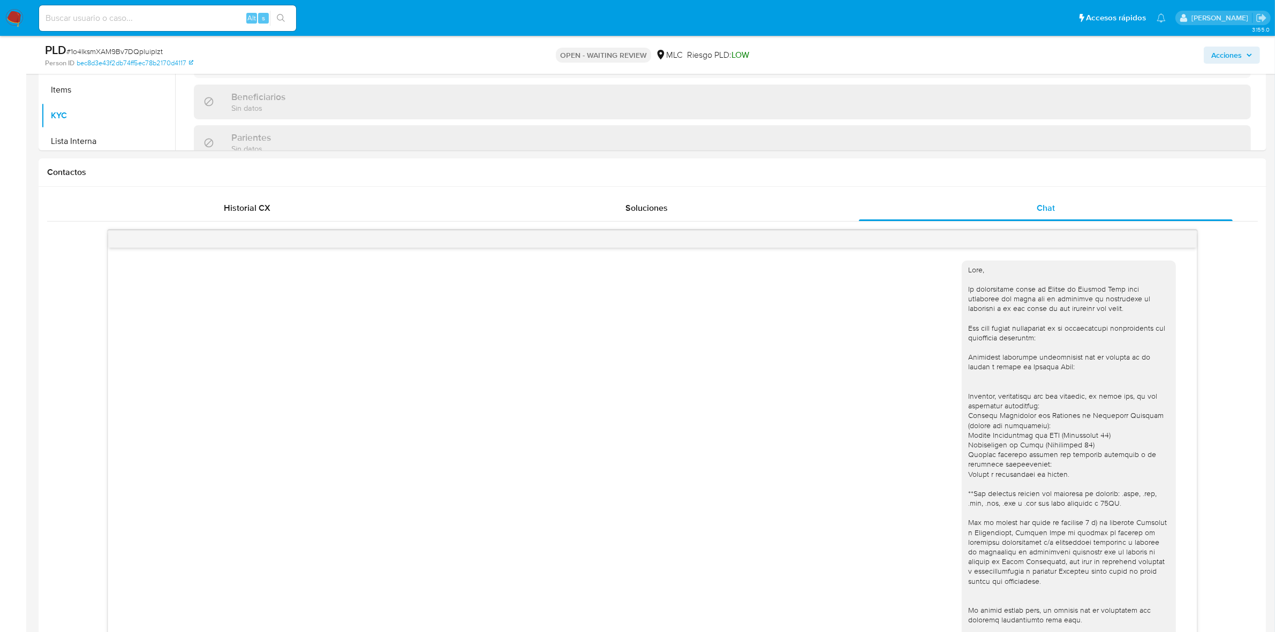
click at [99, 44] on div "PLD # 1o4IksmXAM9Bv7DQpluiplzt" at bounding box center [245, 50] width 401 height 16
click at [94, 49] on span "# 1o4IksmXAM9Bv7DQpluiplzt" at bounding box center [114, 51] width 96 height 11
copy span "1o4IksmXAM9Bv7DQpluiplzt"
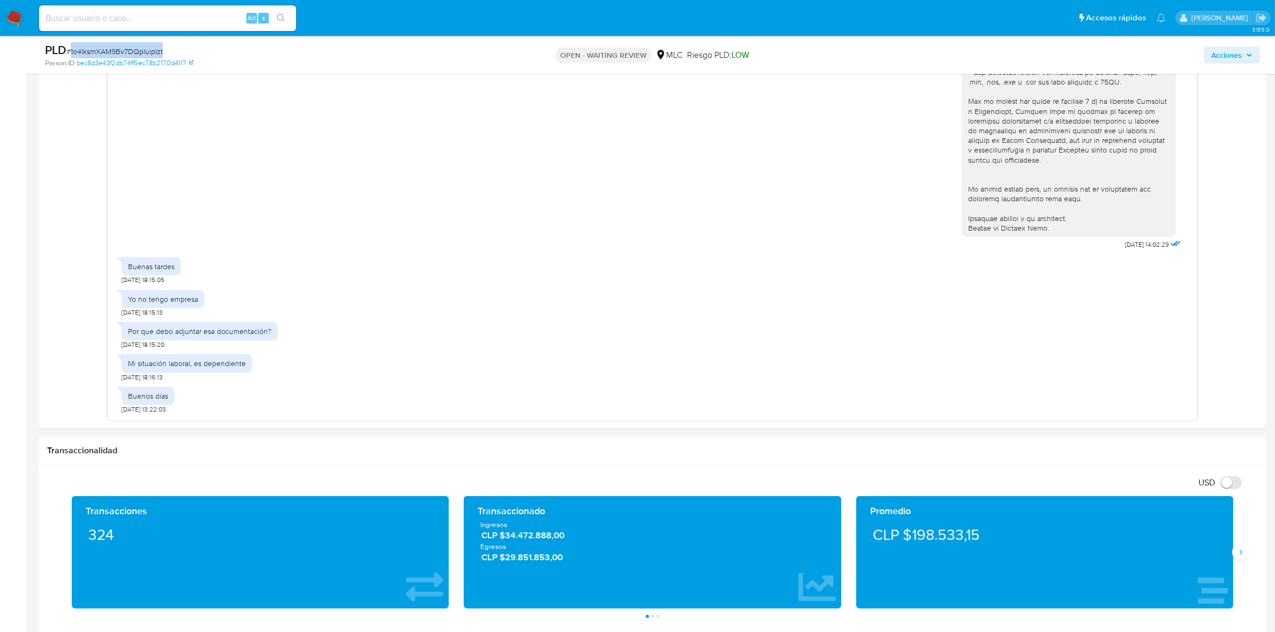
scroll to position [736, 0]
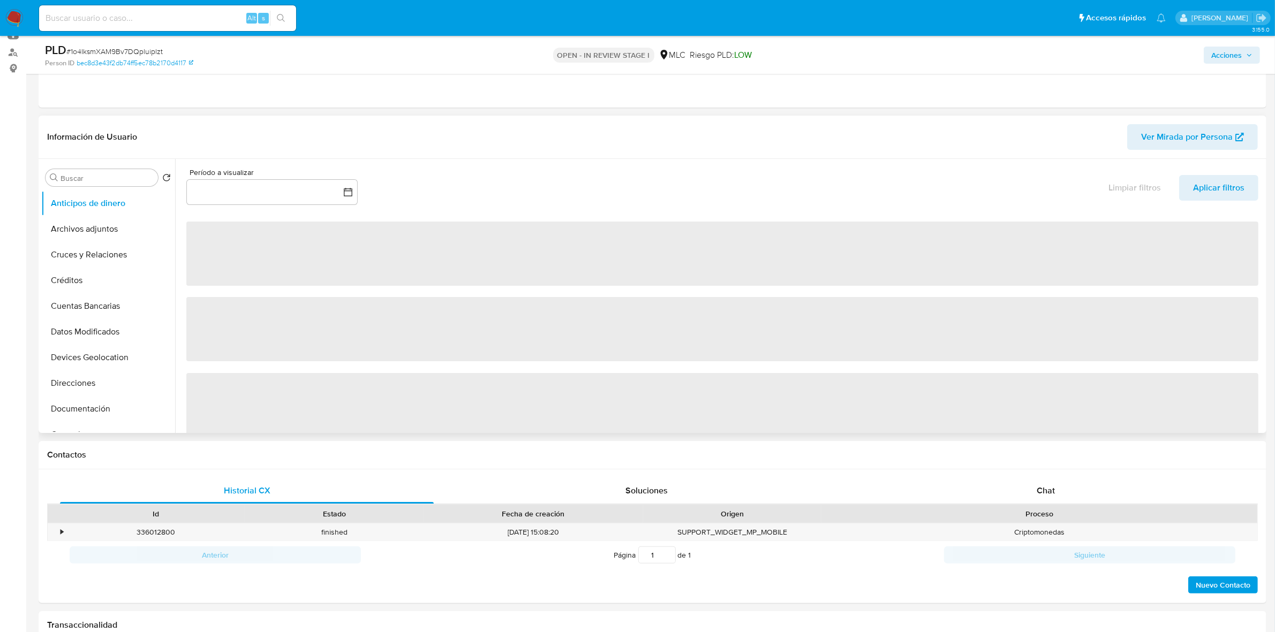
scroll to position [201, 0]
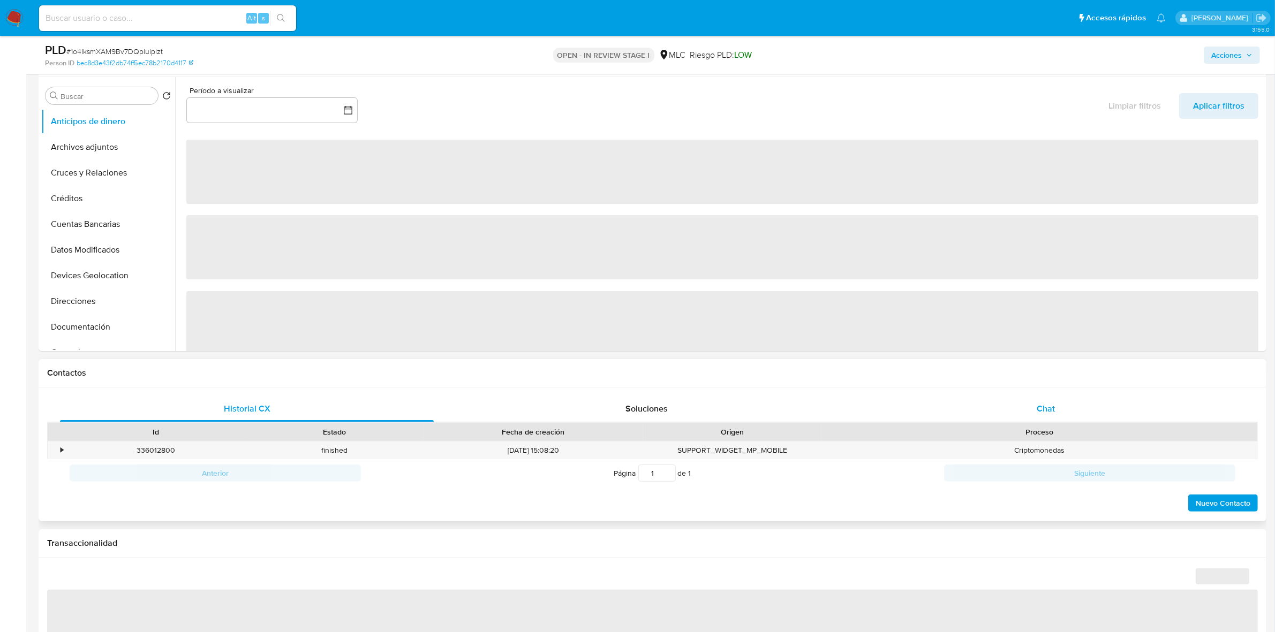
select select "10"
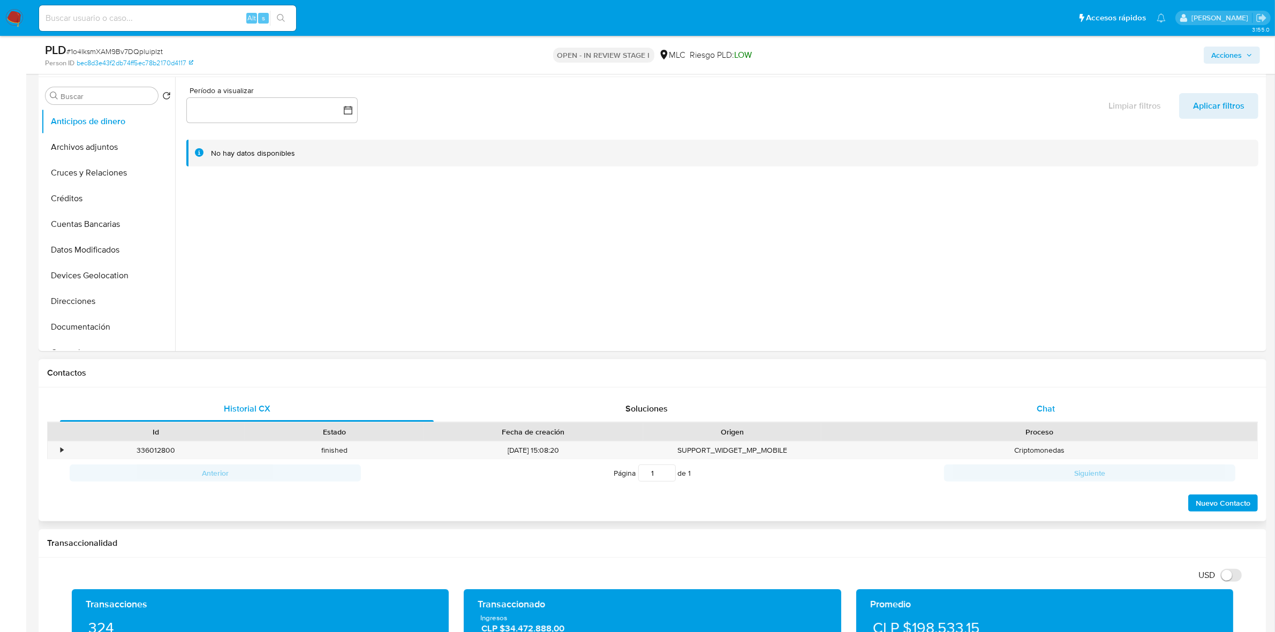
click at [1023, 413] on div "Chat" at bounding box center [1046, 409] width 374 height 26
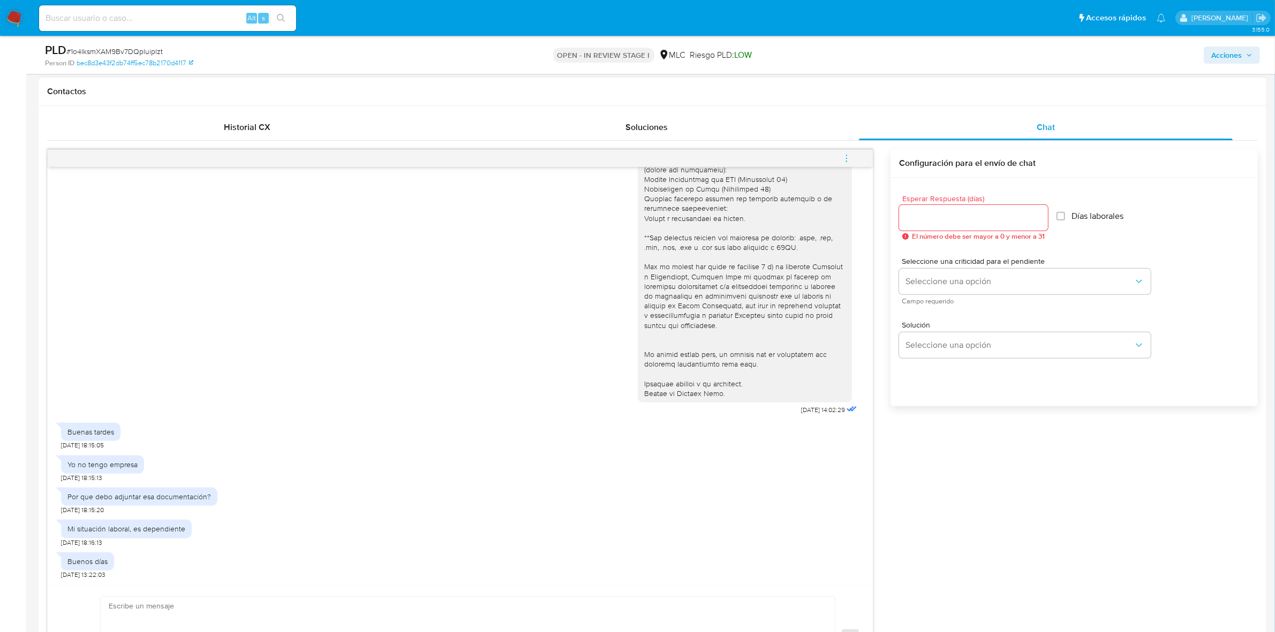
scroll to position [602, 0]
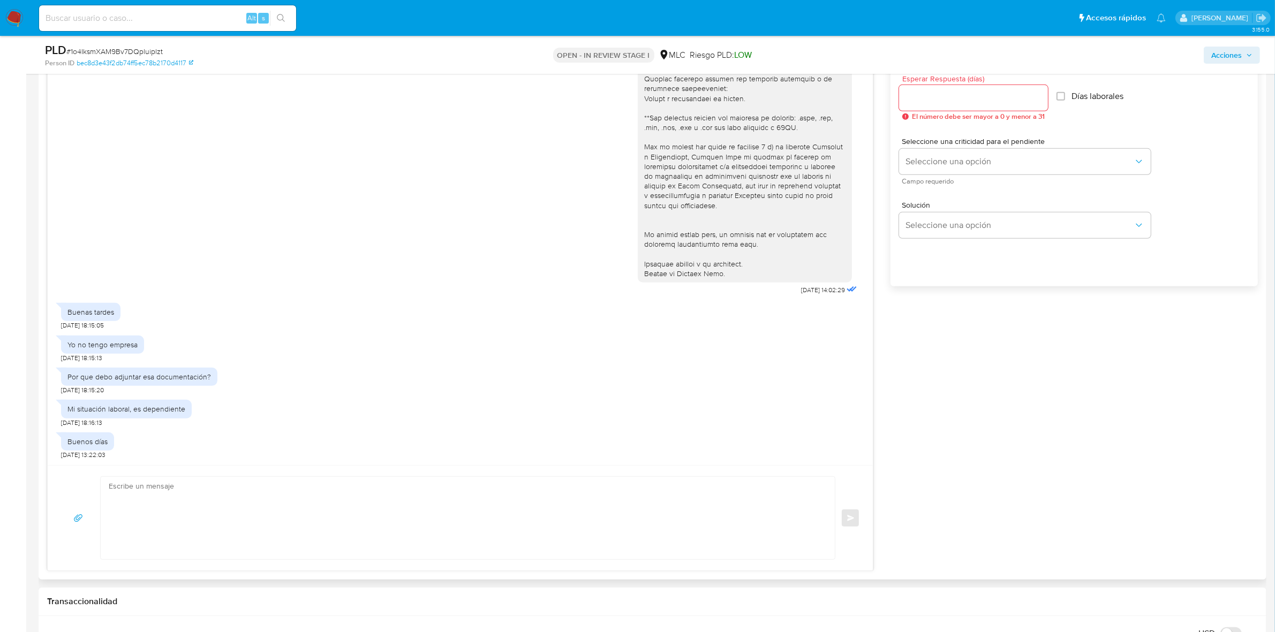
click at [939, 92] on input "Esperar Respuesta (días)" at bounding box center [973, 98] width 149 height 14
type input "3"
click at [196, 506] on textarea at bounding box center [465, 518] width 713 height 82
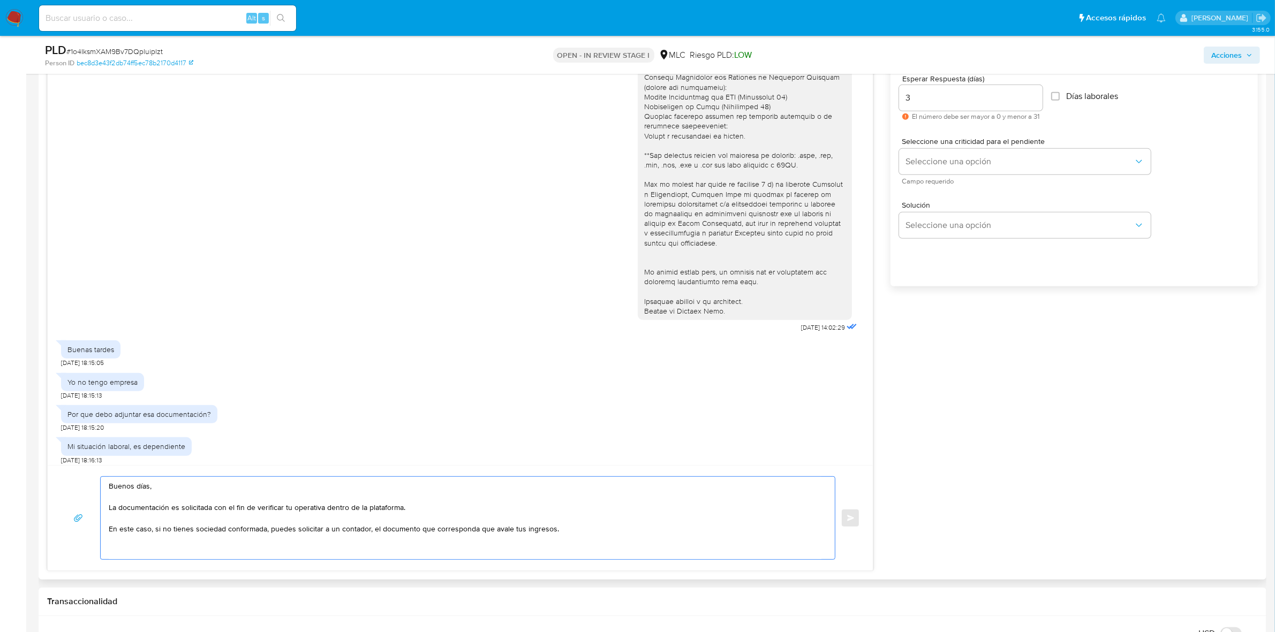
scroll to position [175, 0]
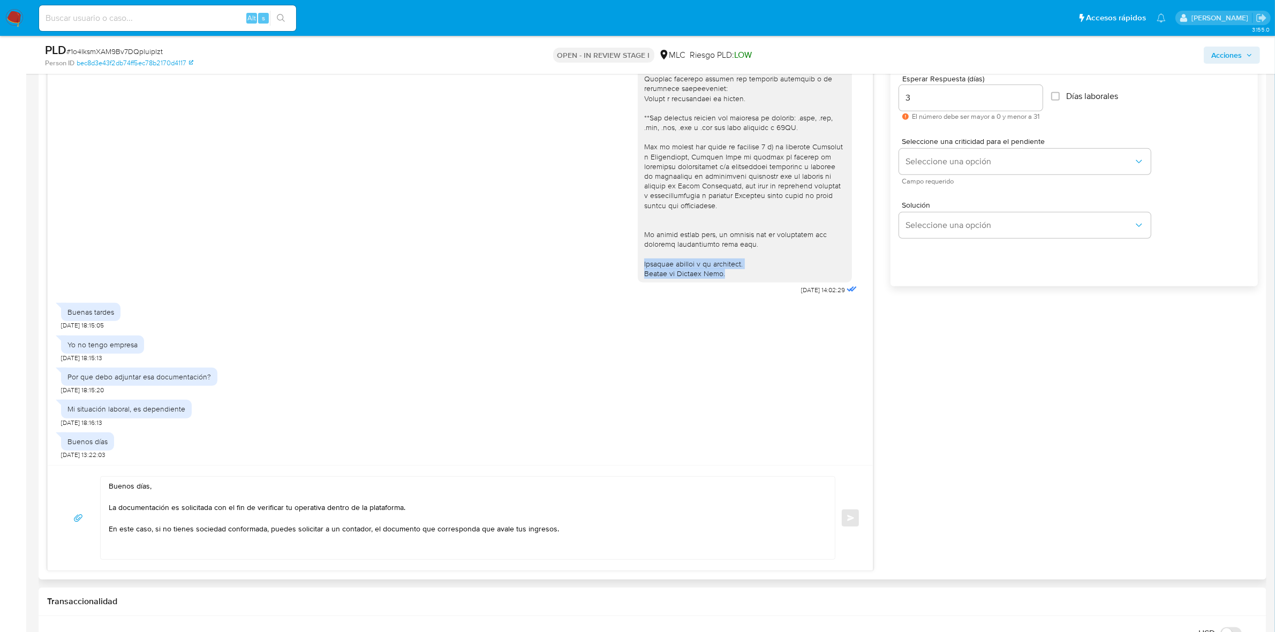
drag, startPoint x: 723, startPoint y: 275, endPoint x: 624, endPoint y: 267, distance: 99.4
click at [624, 267] on div "18/08/2025 14:02:29" at bounding box center [460, 87] width 798 height 421
copy div "Quedamos atentos a tu respuesta. Equipo de Mercado Pago."
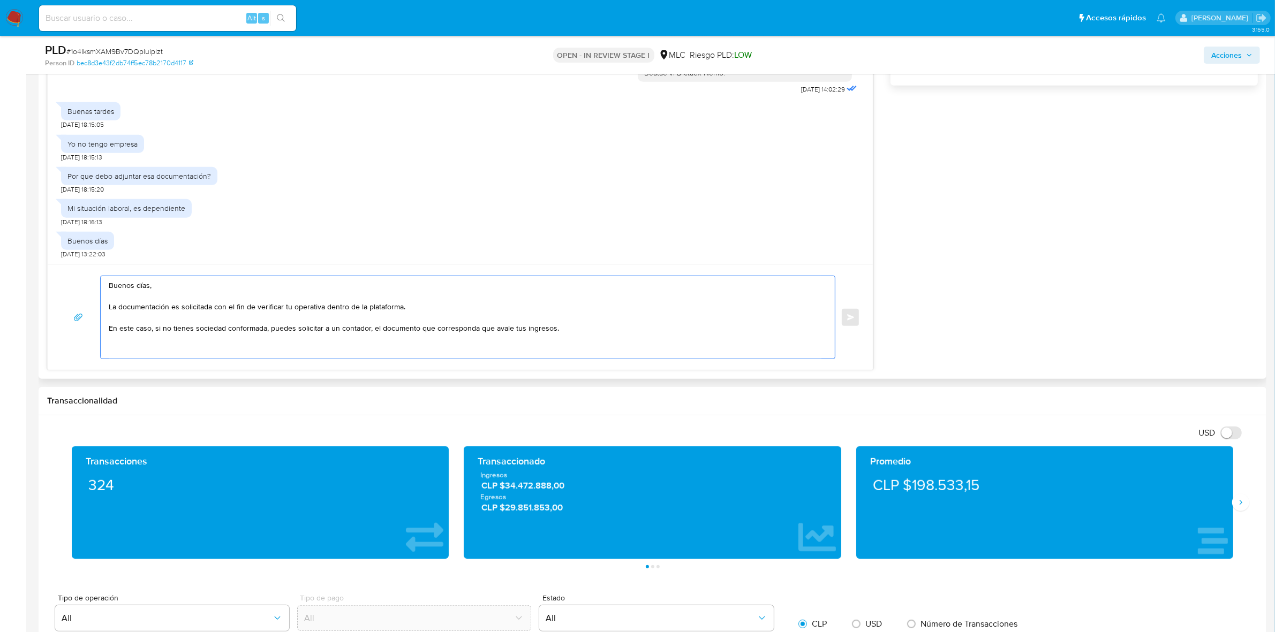
click at [581, 322] on textarea "Buenos días, La documentación es solicitada con el fin de verificar tu operativ…" at bounding box center [465, 317] width 713 height 82
click at [575, 336] on textarea "Buenos días, La documentación es solicitada con el fin de verificar tu operativ…" at bounding box center [465, 317] width 713 height 82
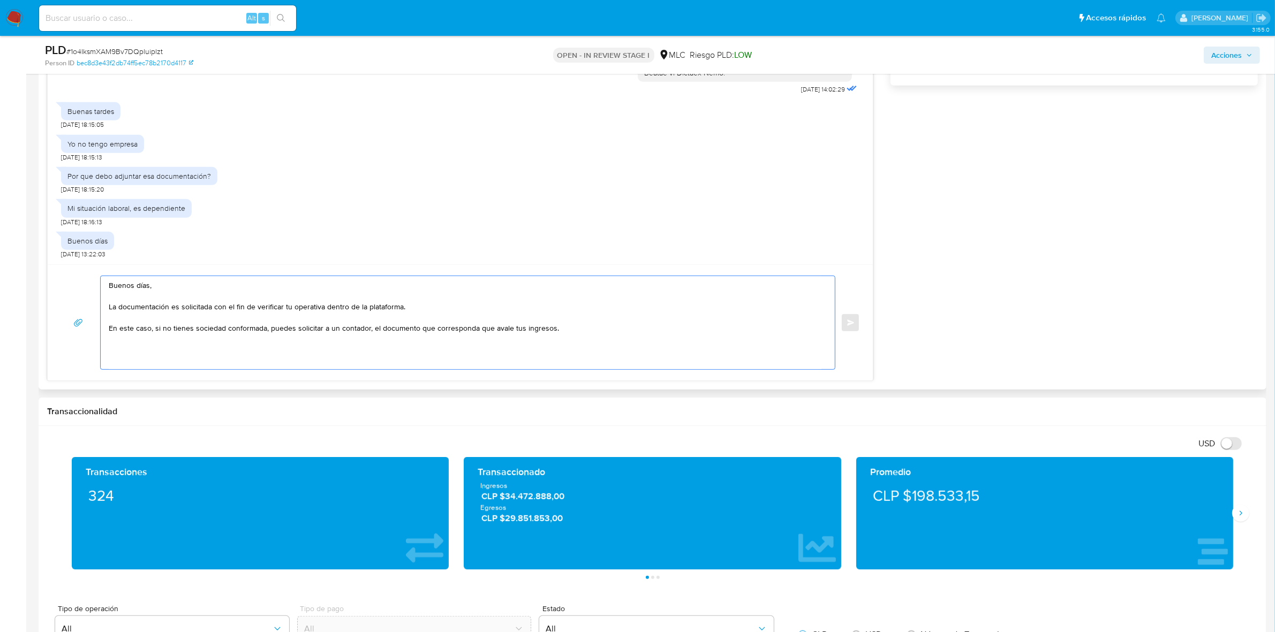
paste textarea "Quedamos atentos a tu respuesta. Equipo de Mercado Pago."
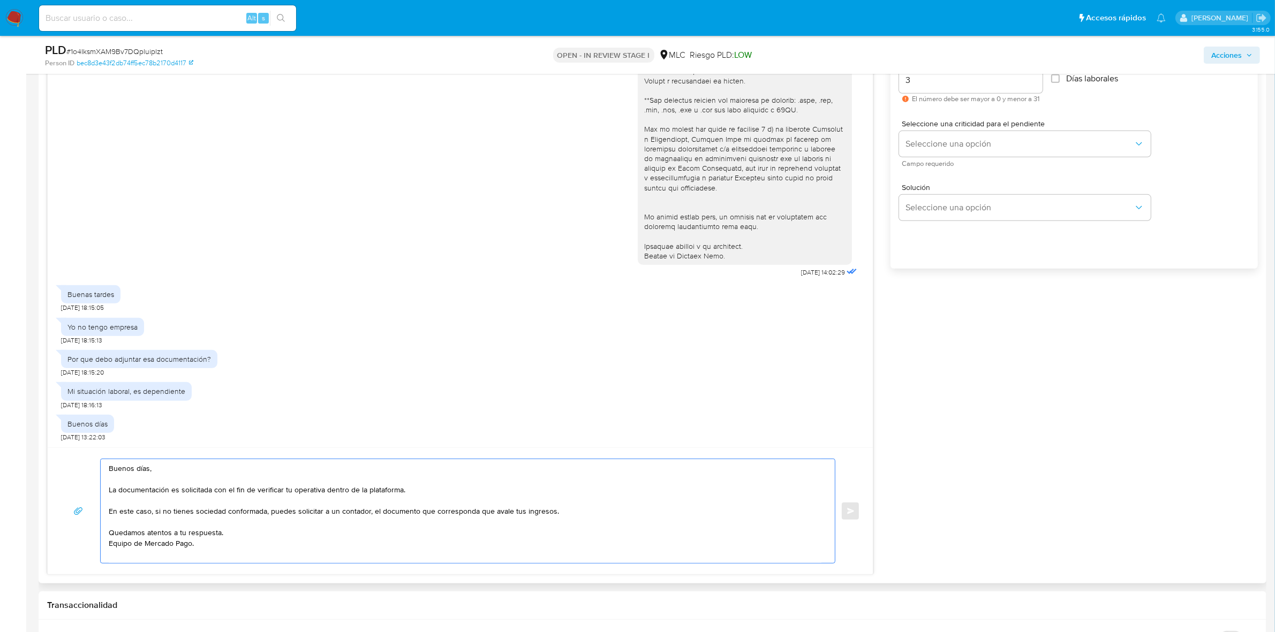
scroll to position [469, 0]
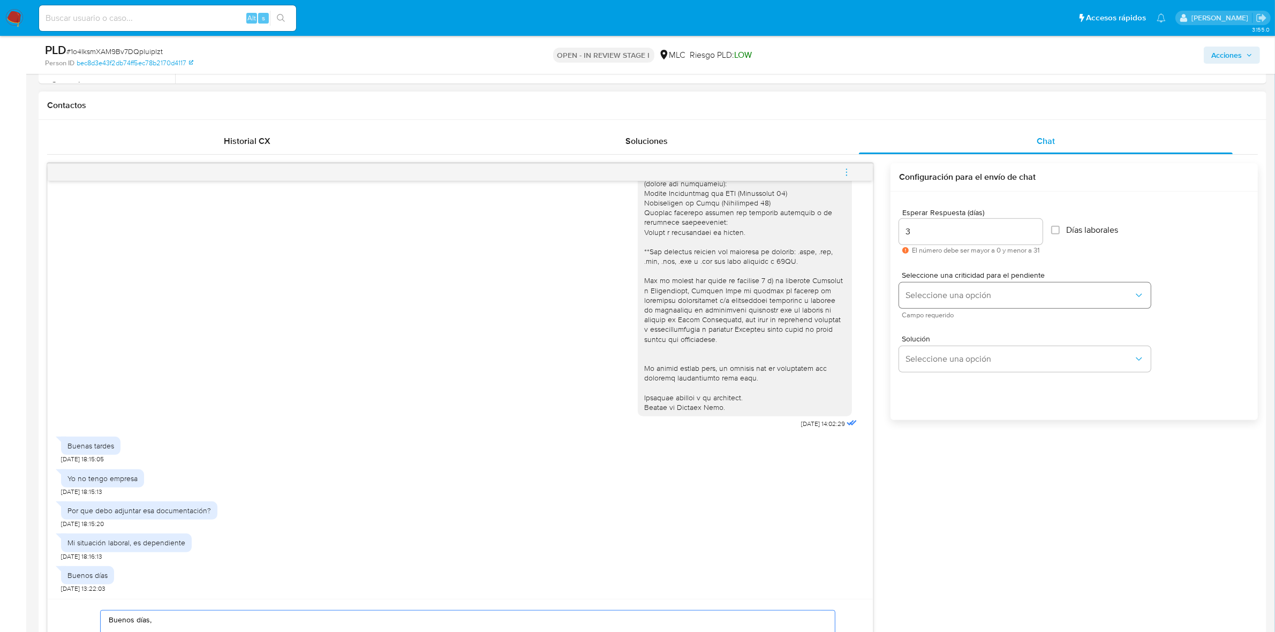
type textarea "Buenos días, La documentación es solicitada con el fin de verificar tu operativ…"
click at [943, 292] on span "Seleccione una opción" at bounding box center [1020, 295] width 228 height 11
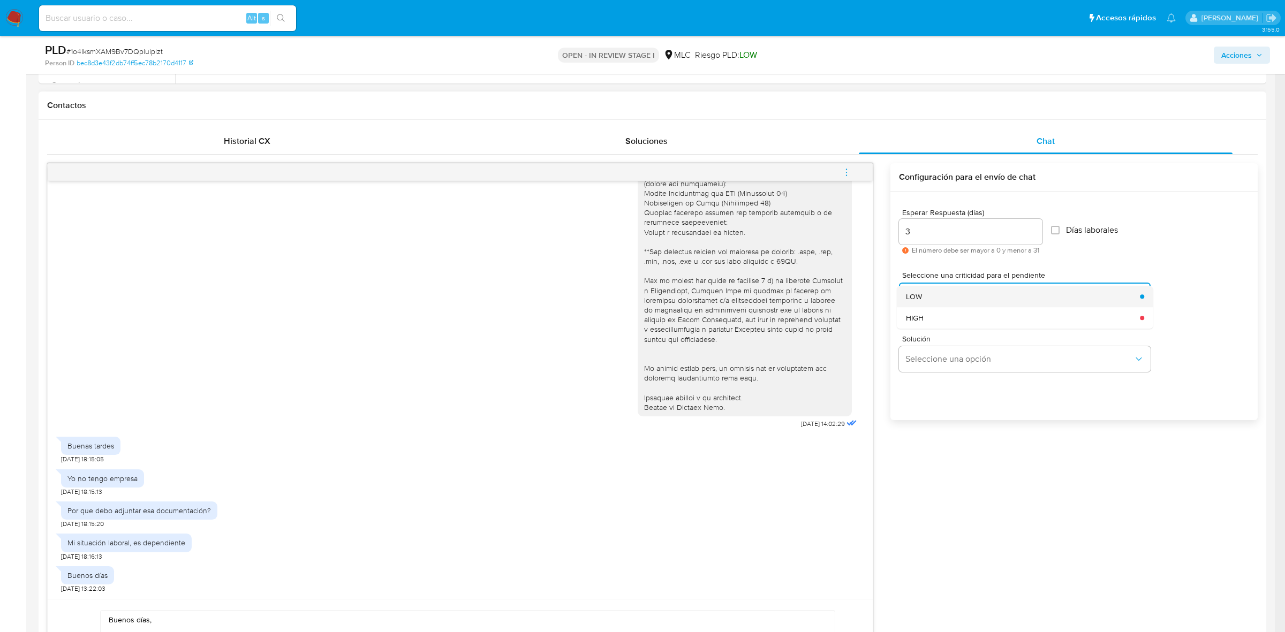
click at [916, 303] on div "LOW" at bounding box center [1020, 296] width 228 height 21
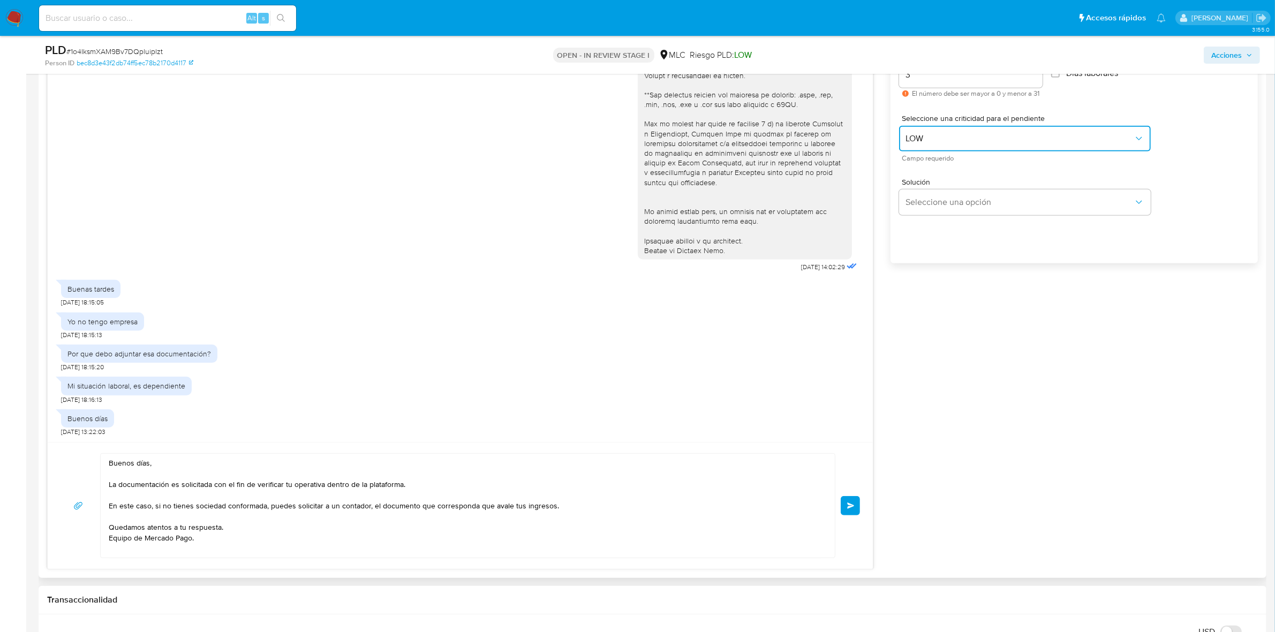
scroll to position [803, 0]
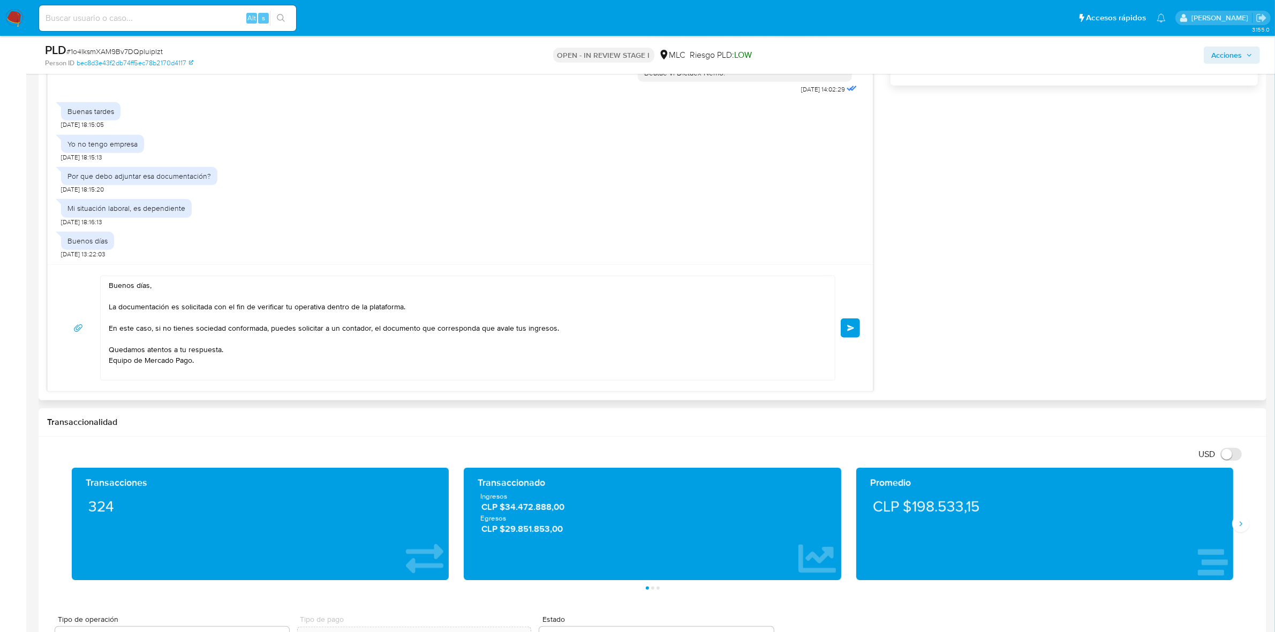
click at [844, 328] on button "Enviar" at bounding box center [850, 328] width 19 height 19
click at [847, 327] on button "Enviar" at bounding box center [850, 328] width 19 height 19
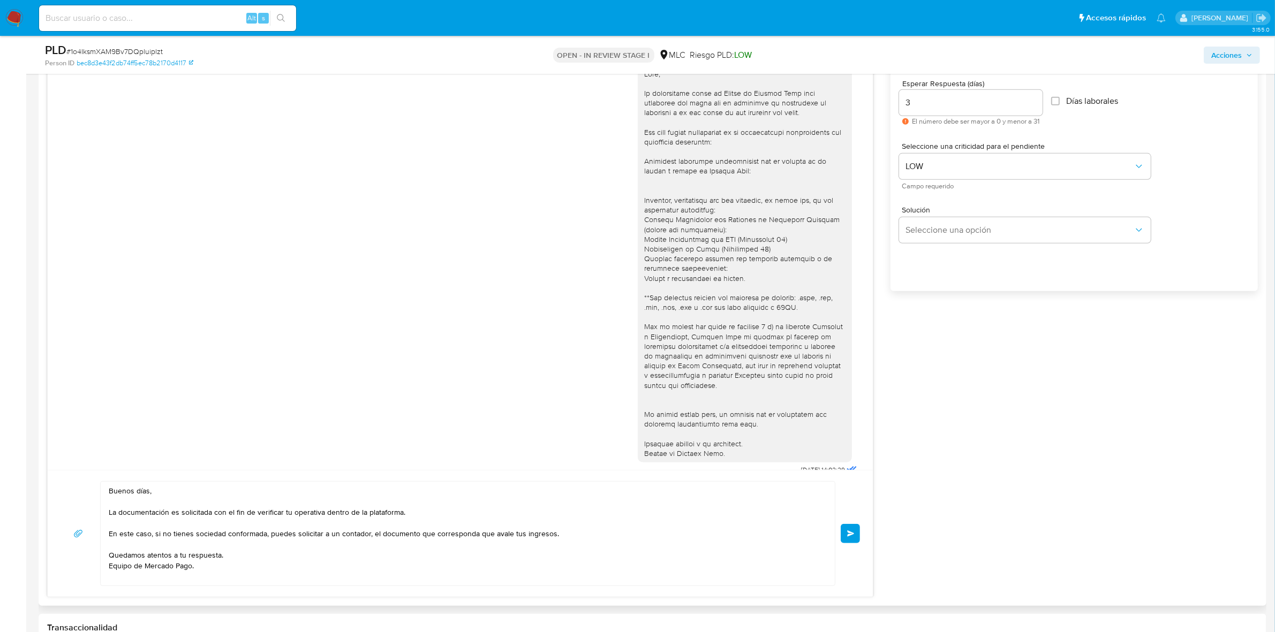
scroll to position [870, 0]
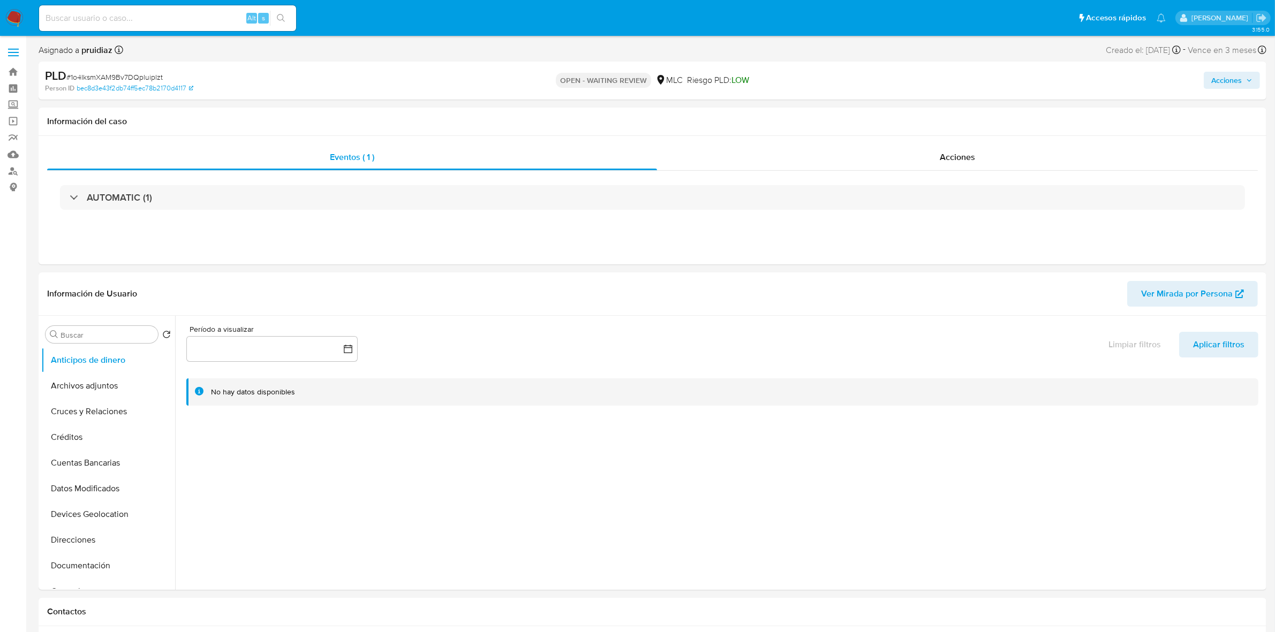
select select "10"
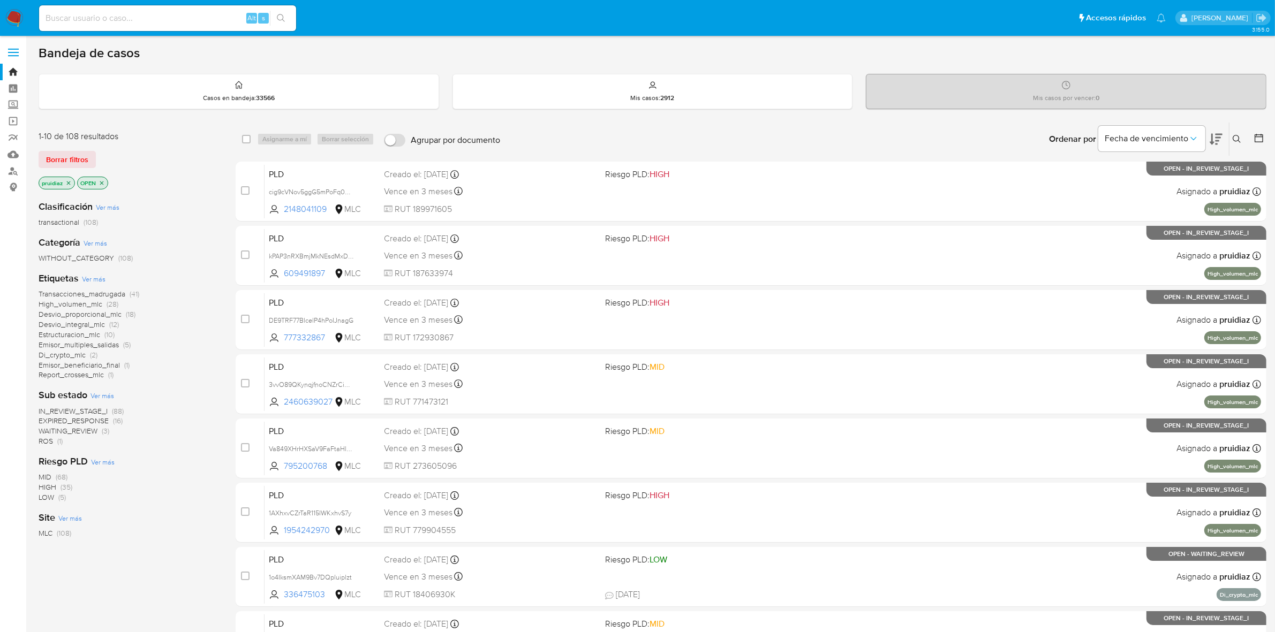
click at [1215, 142] on icon at bounding box center [1216, 139] width 13 height 13
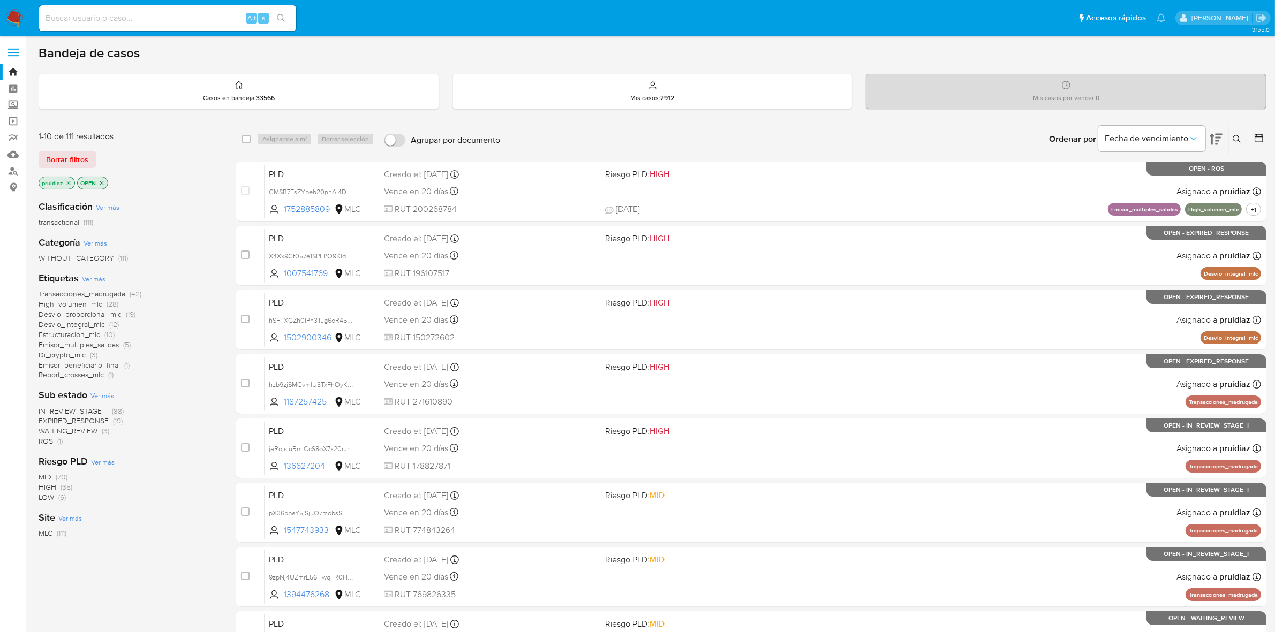
click at [1256, 140] on icon at bounding box center [1259, 138] width 11 height 11
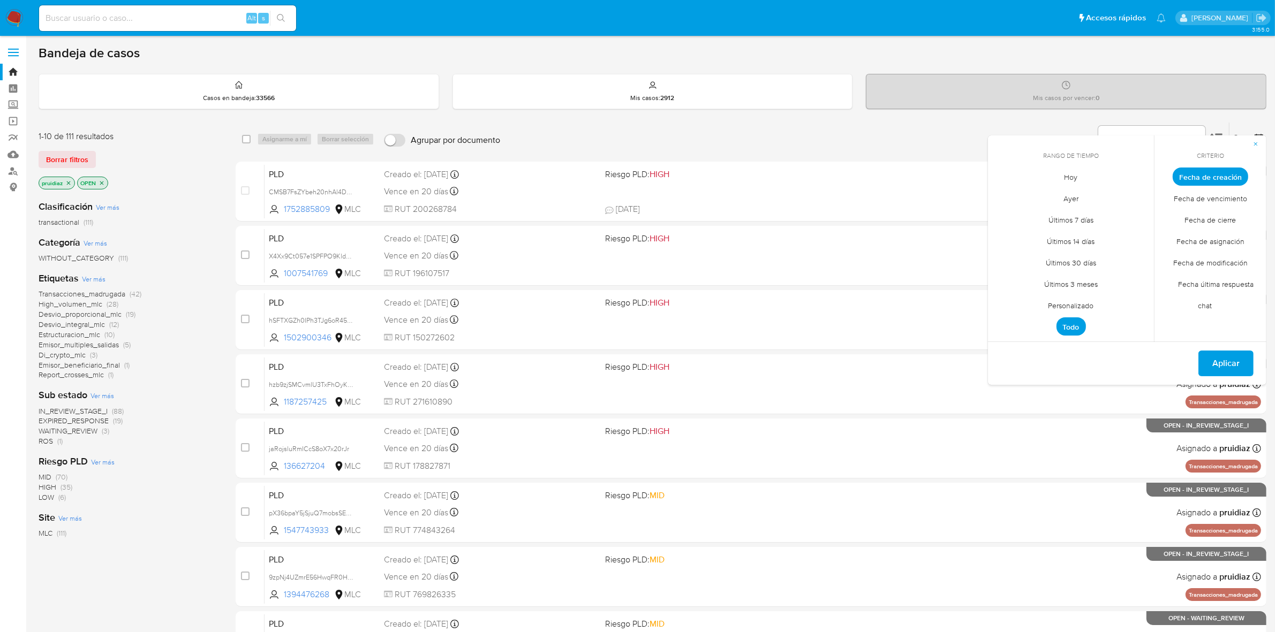
click at [1094, 304] on span "Personalizado" at bounding box center [1071, 306] width 68 height 22
click at [1010, 191] on icon "Mes anterior" at bounding box center [1004, 196] width 13 height 13
click at [1005, 195] on icon "Mes anterior" at bounding box center [1004, 196] width 13 height 13
click at [1140, 233] on button "1" at bounding box center [1135, 236] width 17 height 17
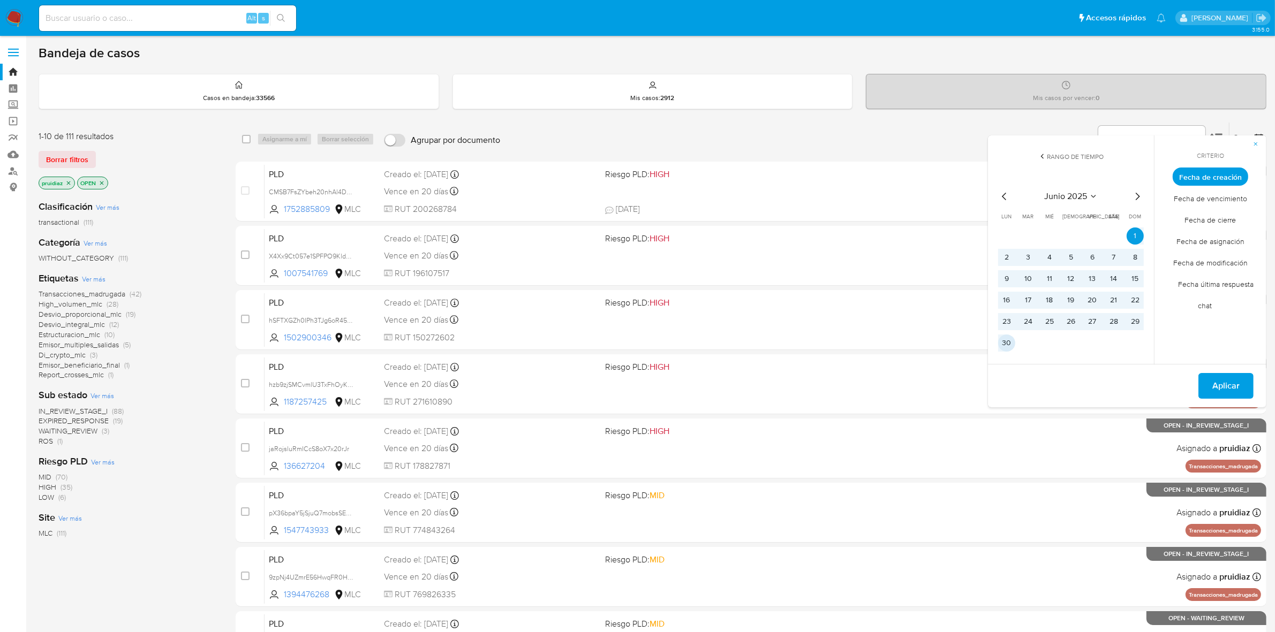
click at [1011, 344] on button "30" at bounding box center [1006, 343] width 17 height 17
click at [1243, 387] on button "Aplicar" at bounding box center [1225, 386] width 55 height 26
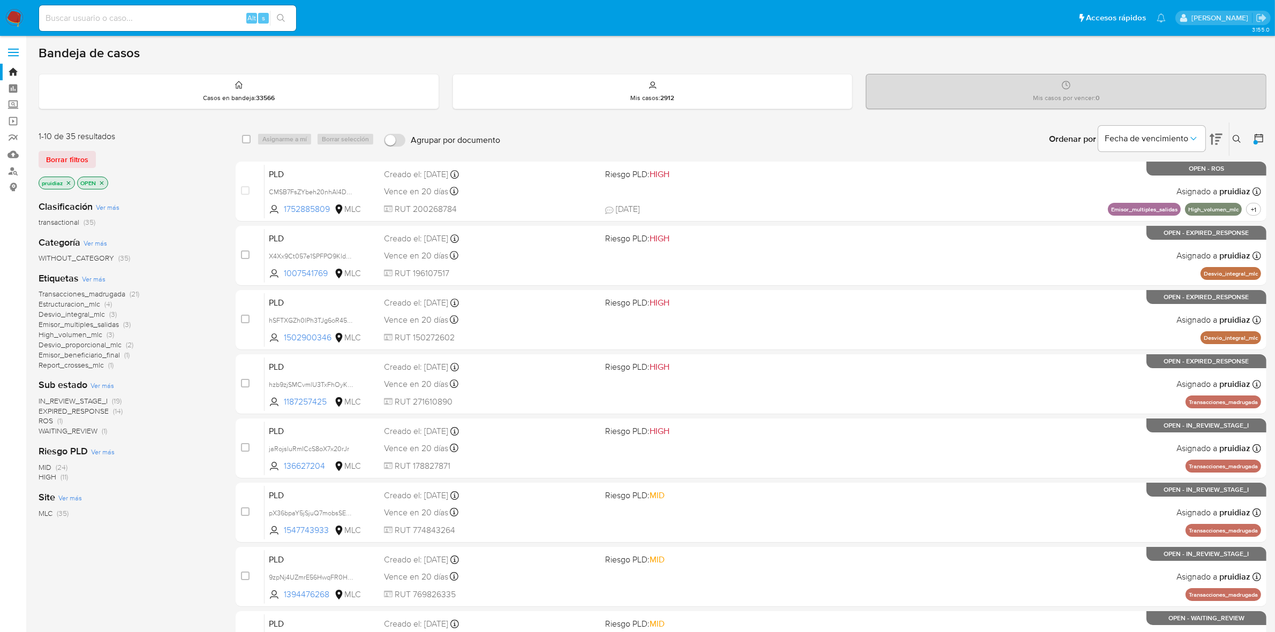
click at [92, 399] on span "IN_REVIEW_STAGE_I" at bounding box center [73, 401] width 69 height 11
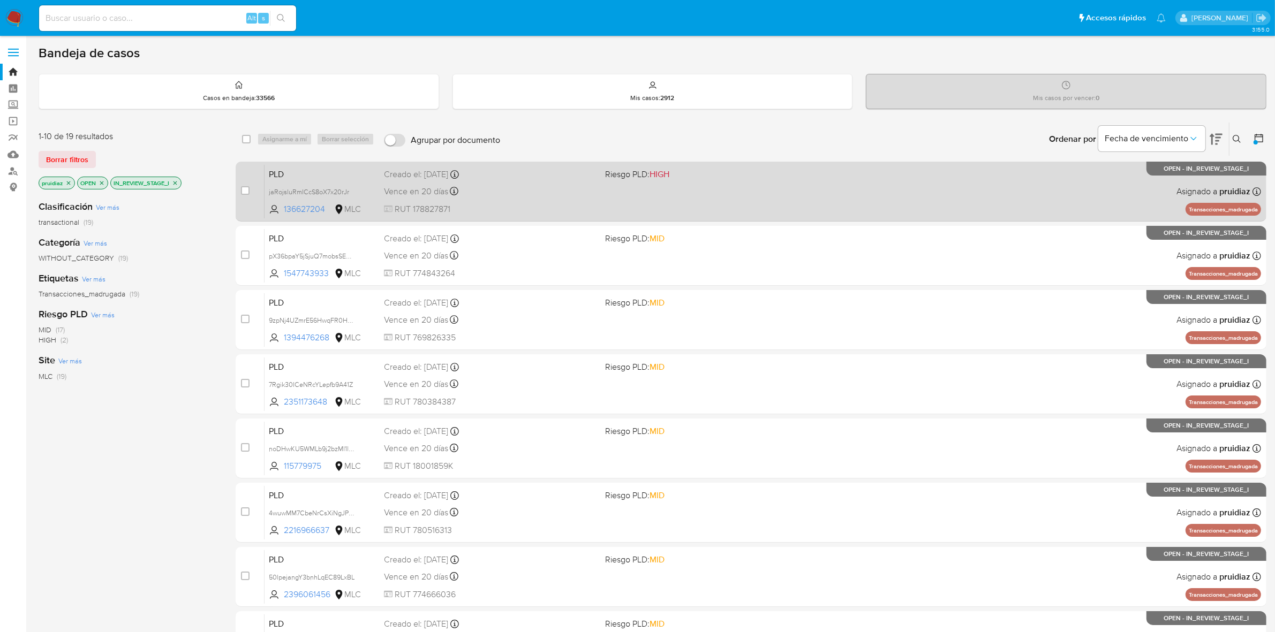
click at [764, 204] on div "PLD jaRojsluRmICcS8oX7x20rJr 136627204 MLC Riesgo PLD: HIGH Creado el: 12/06/20…" at bounding box center [763, 191] width 997 height 54
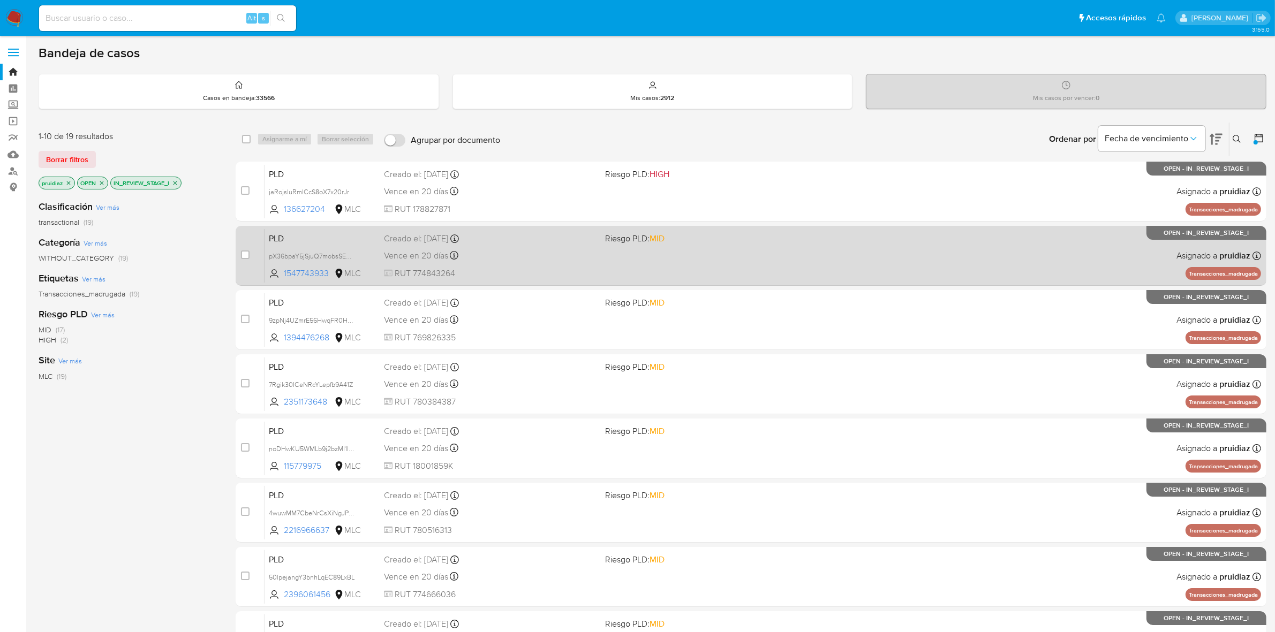
click at [816, 239] on span "Riesgo PLD: MID" at bounding box center [711, 238] width 213 height 14
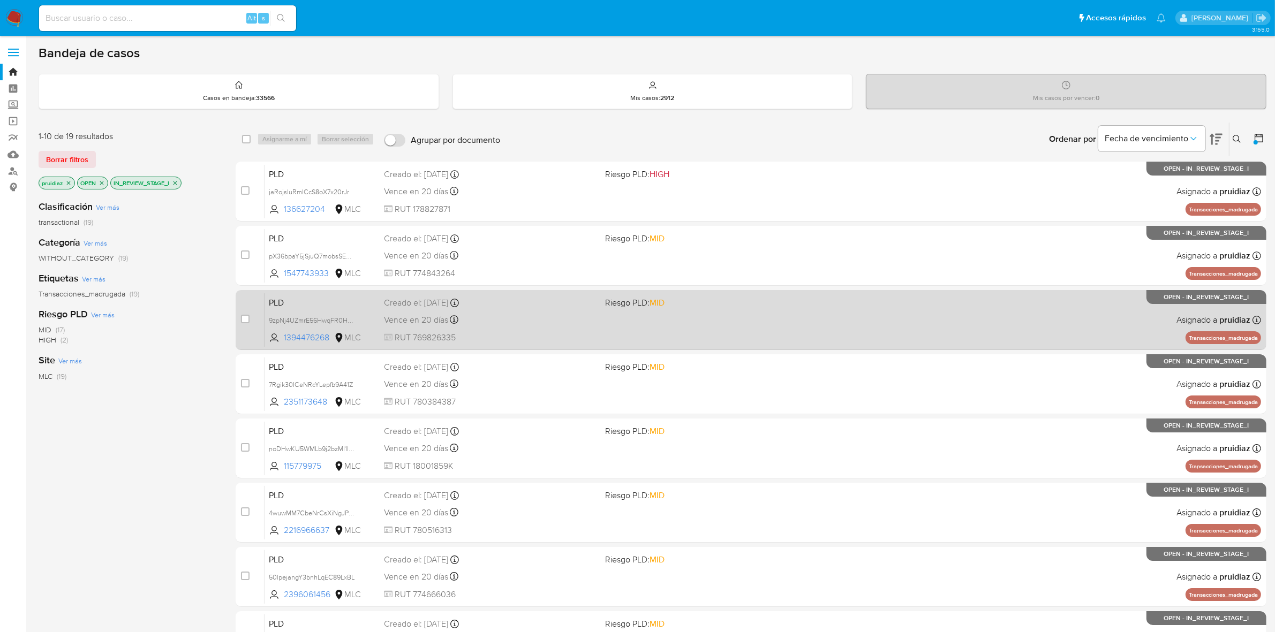
click at [793, 305] on span "Riesgo PLD: MID" at bounding box center [711, 302] width 213 height 14
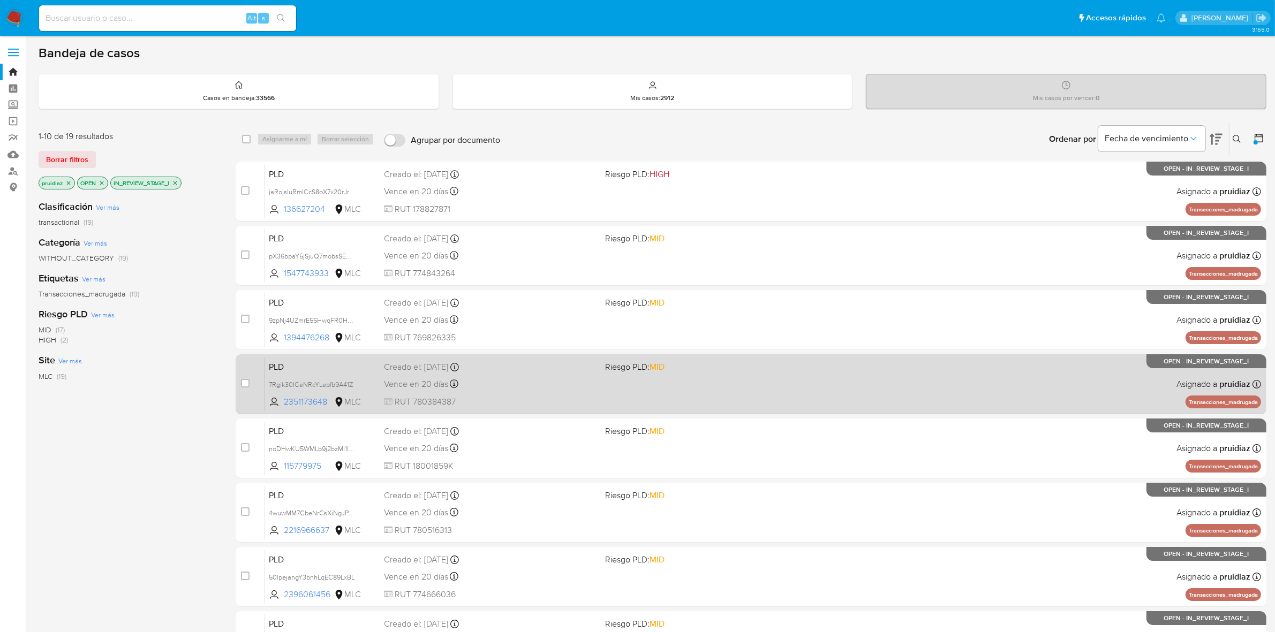
click at [740, 383] on div "PLD 7Rgik30ICeNRcYLepfb9A41Z 2351173648 MLC Riesgo PLD: MID Creado el: 12/06/20…" at bounding box center [763, 384] width 997 height 54
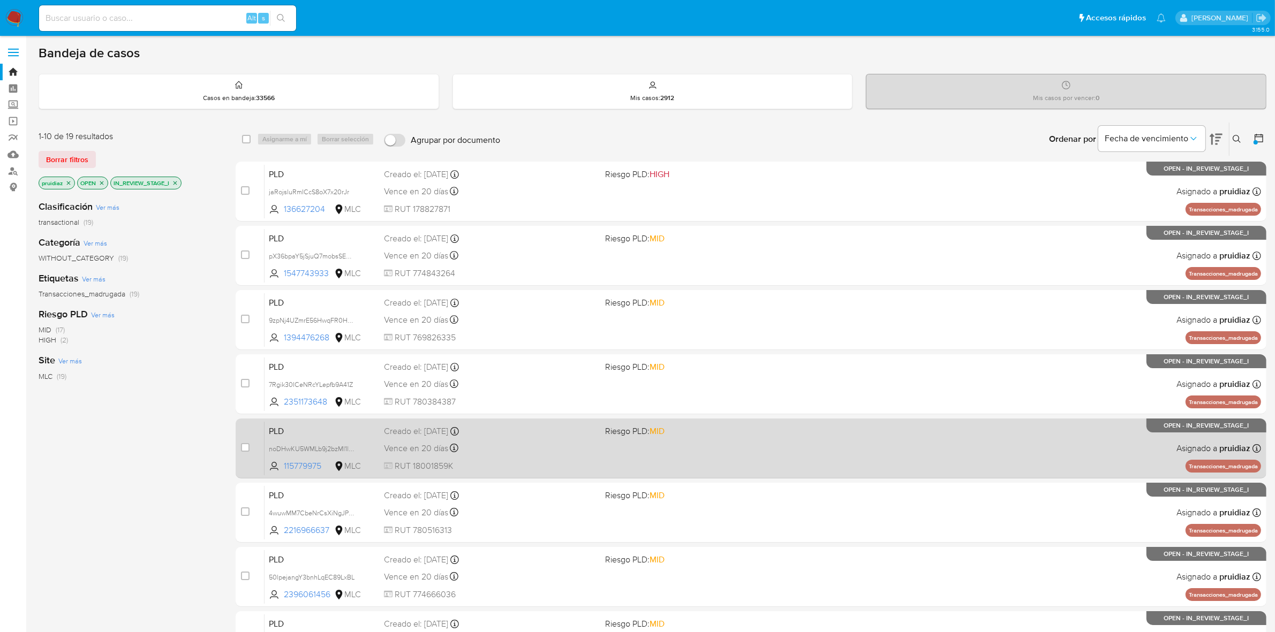
click at [774, 467] on div "PLD noDHwKU5WMLb9j2bzMl1lYJW 115779975 MLC Riesgo PLD: MID Creado el: 12/06/202…" at bounding box center [763, 448] width 997 height 54
click at [738, 451] on div "PLD noDHwKU5WMLb9j2bzMl1lYJW 115779975 MLC Riesgo PLD: MID Creado el: 12/06/202…" at bounding box center [763, 448] width 997 height 54
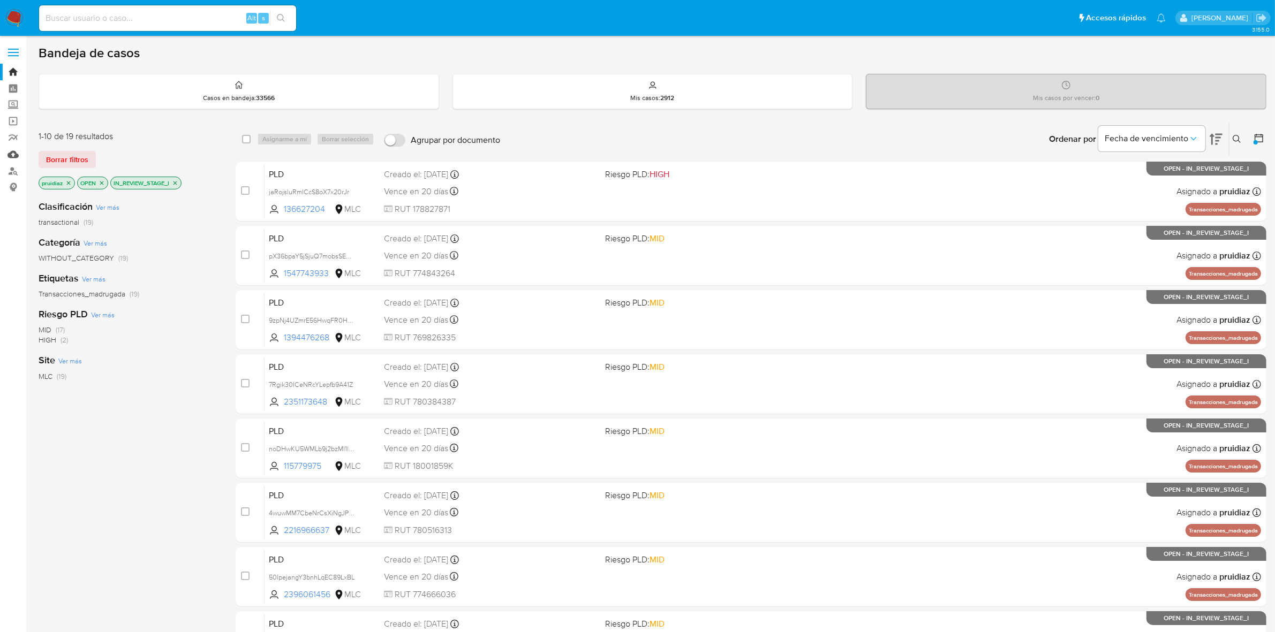
click at [12, 156] on link "Mulan" at bounding box center [63, 154] width 127 height 17
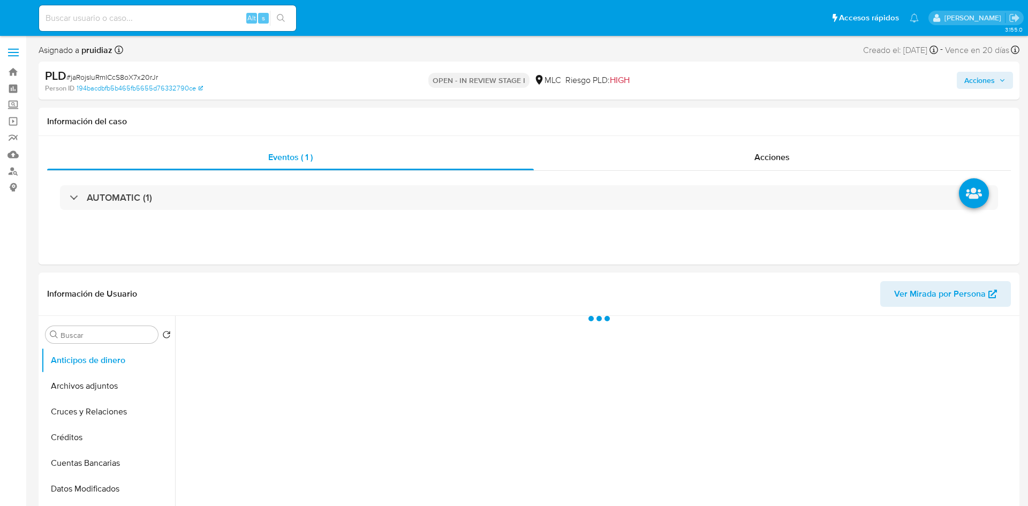
select select "10"
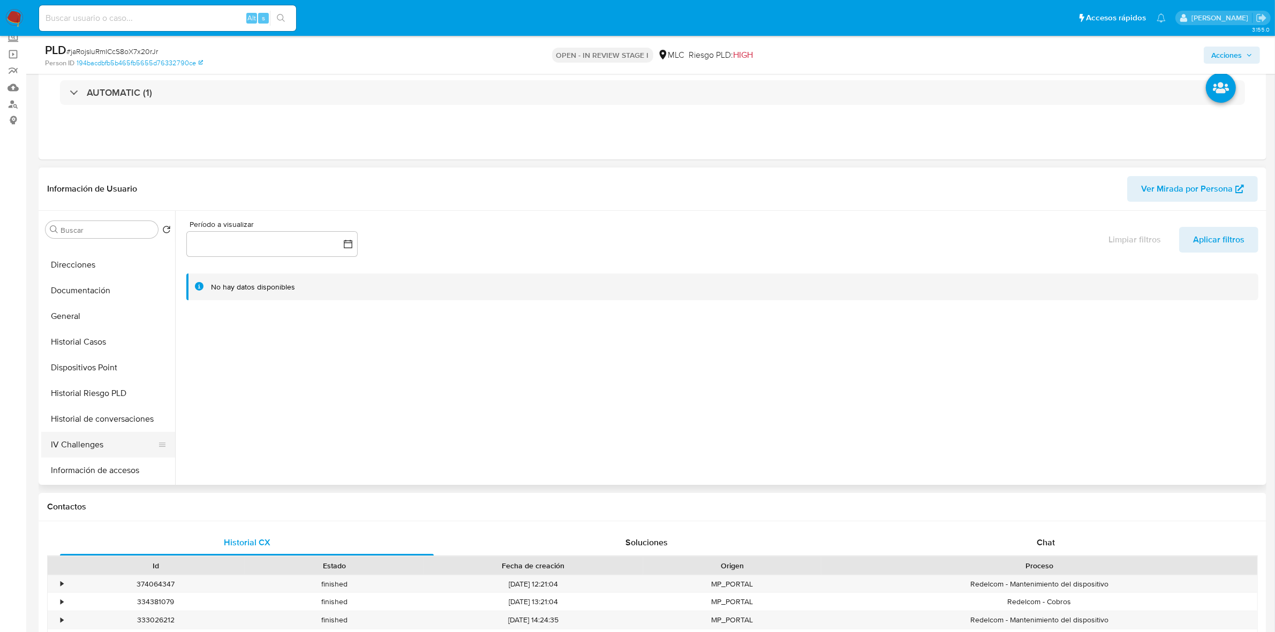
scroll to position [201, 0]
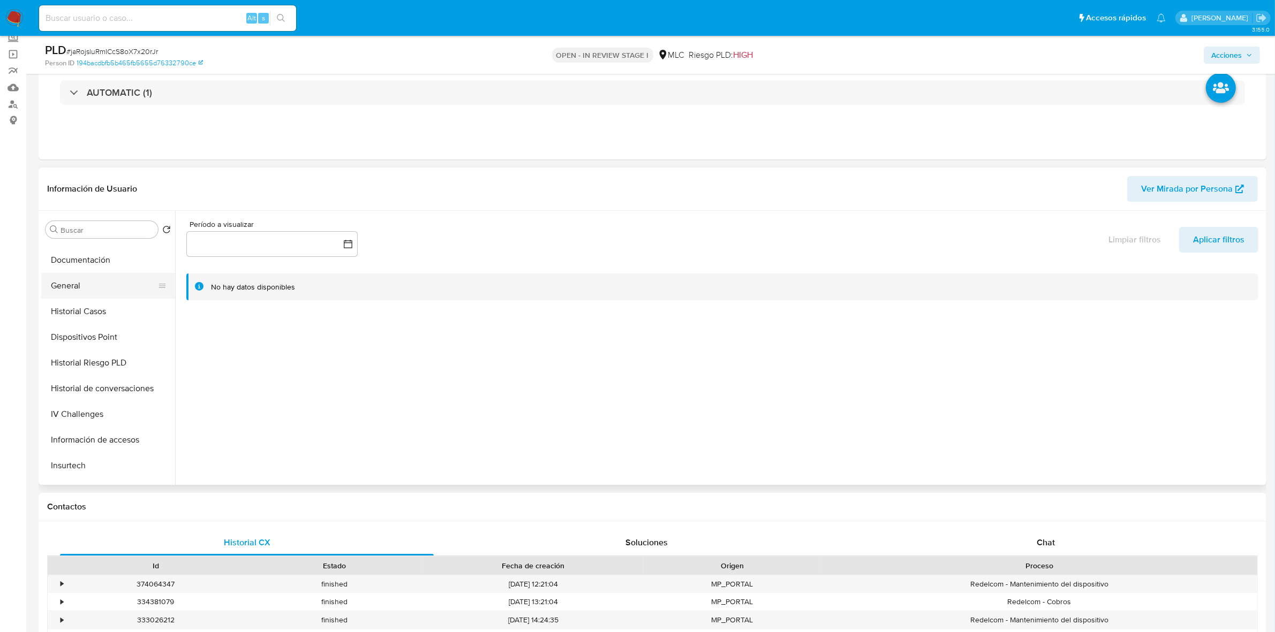
click at [84, 283] on button "General" at bounding box center [103, 286] width 125 height 26
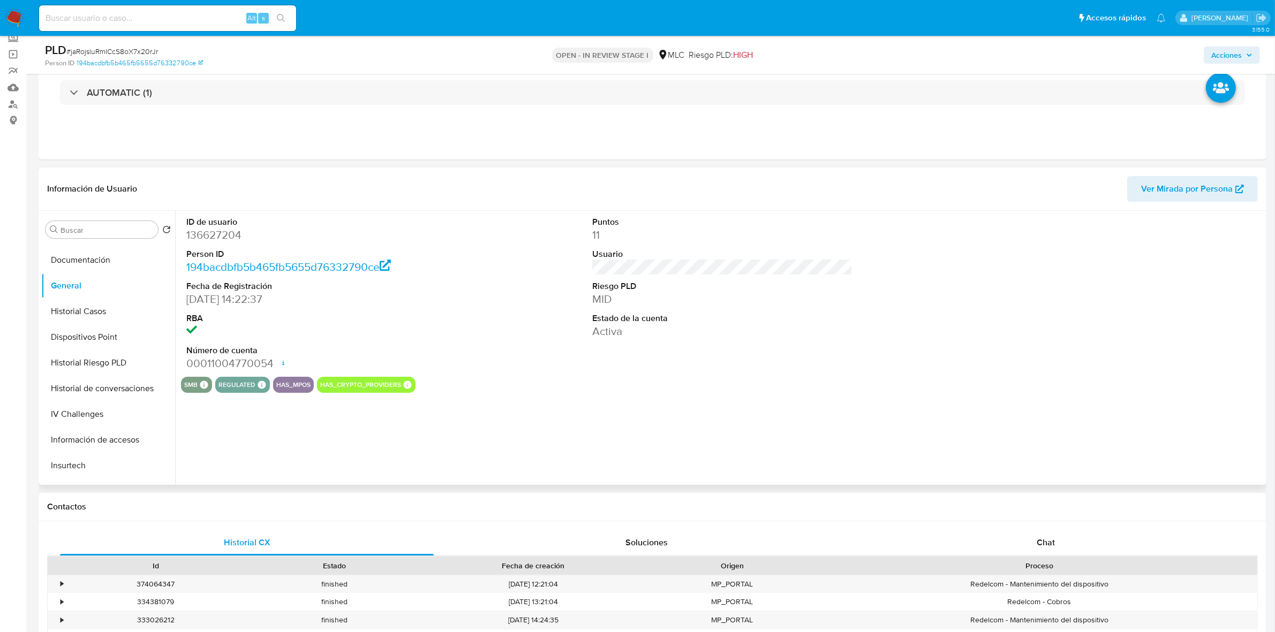
click at [239, 242] on dd "136627204" at bounding box center [316, 235] width 260 height 15
click at [233, 237] on dd "136627204" at bounding box center [316, 235] width 260 height 15
copy dd "136627204"
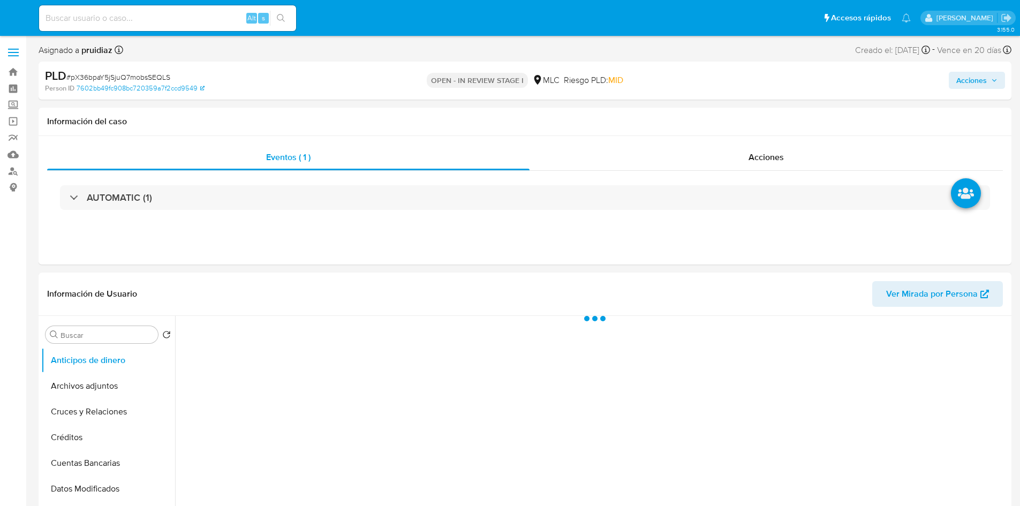
select select "10"
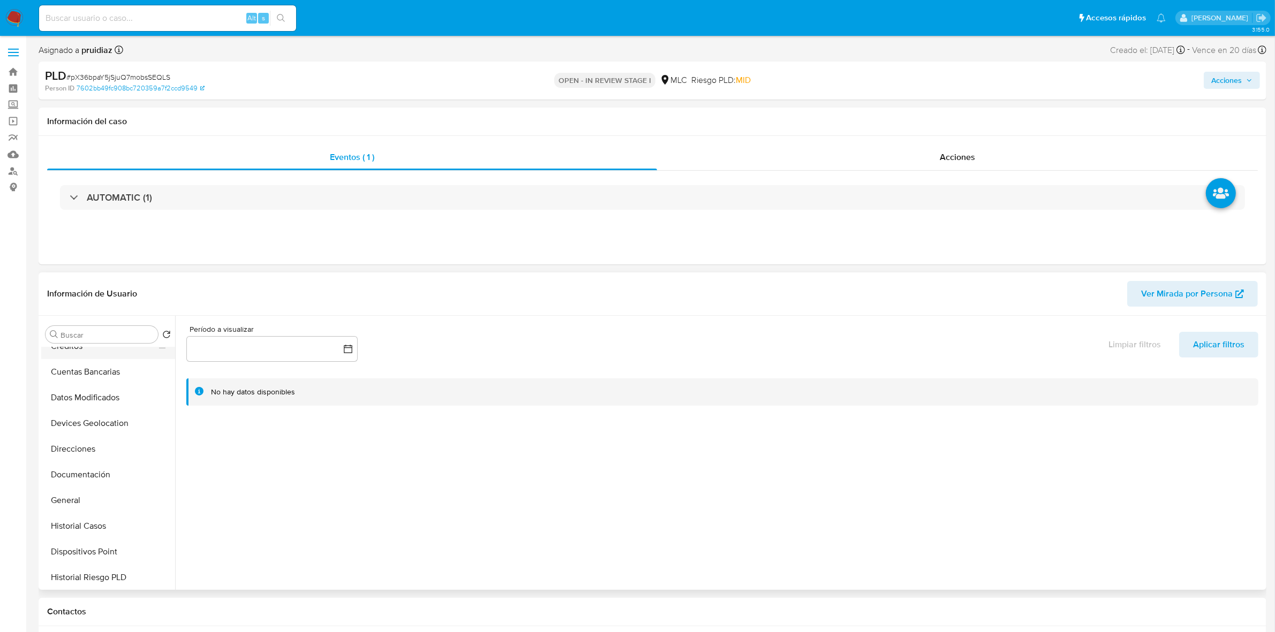
scroll to position [201, 0]
click at [86, 395] on button "General" at bounding box center [103, 391] width 125 height 26
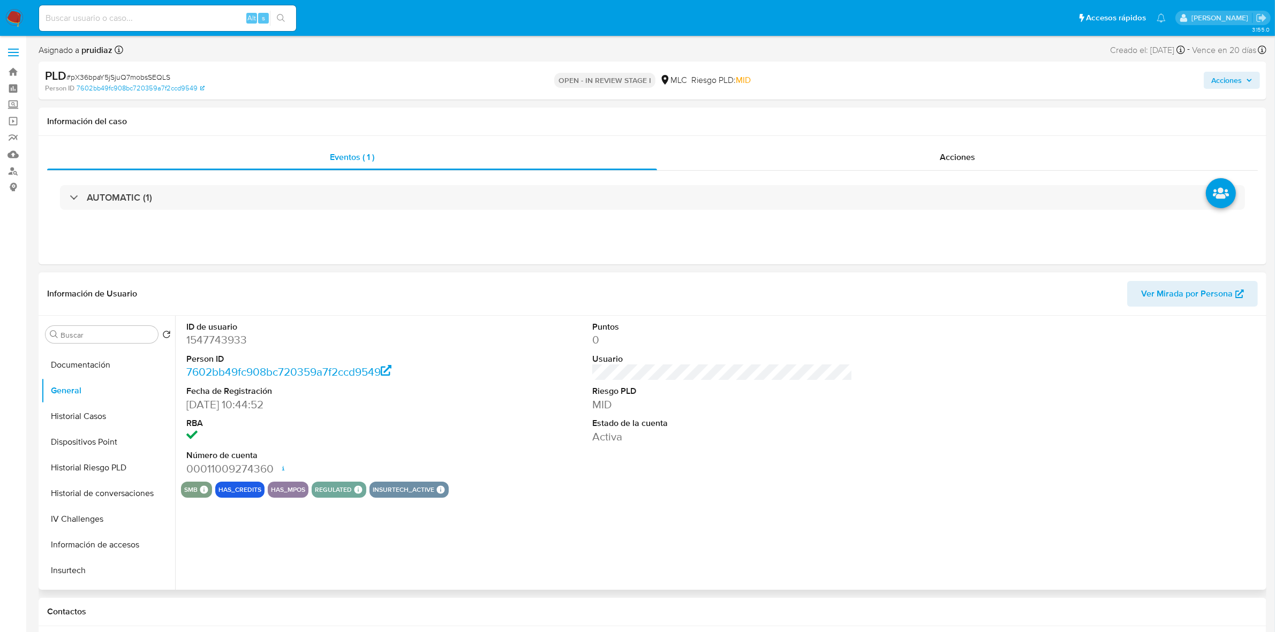
click at [218, 339] on dd "1547743933" at bounding box center [316, 340] width 260 height 15
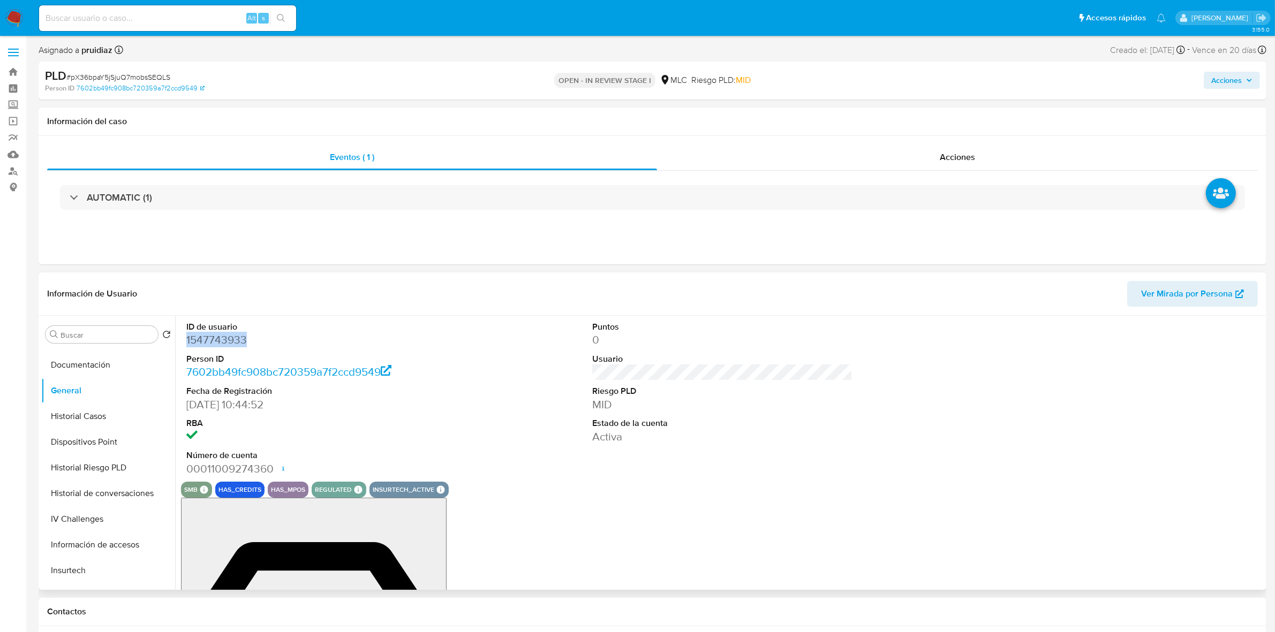
copy dd "1547743933"
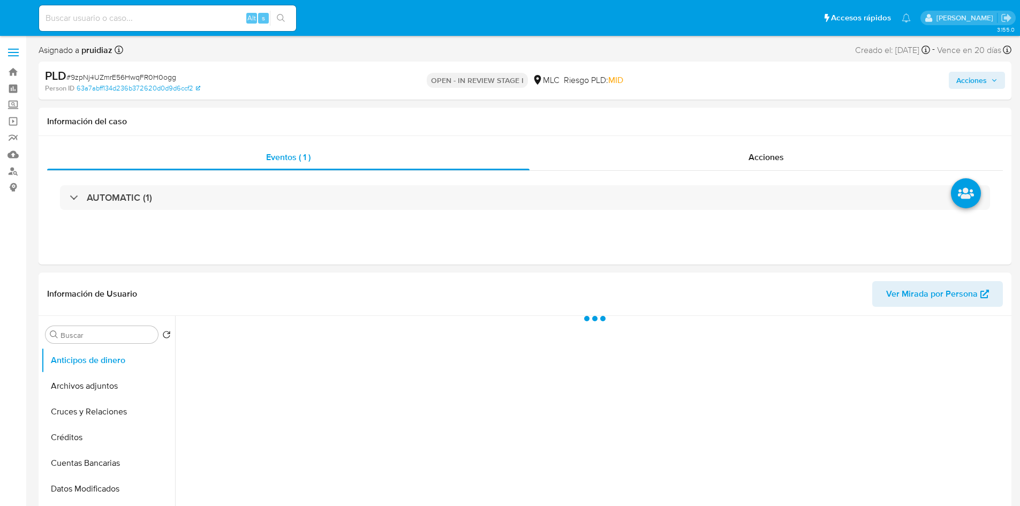
select select "10"
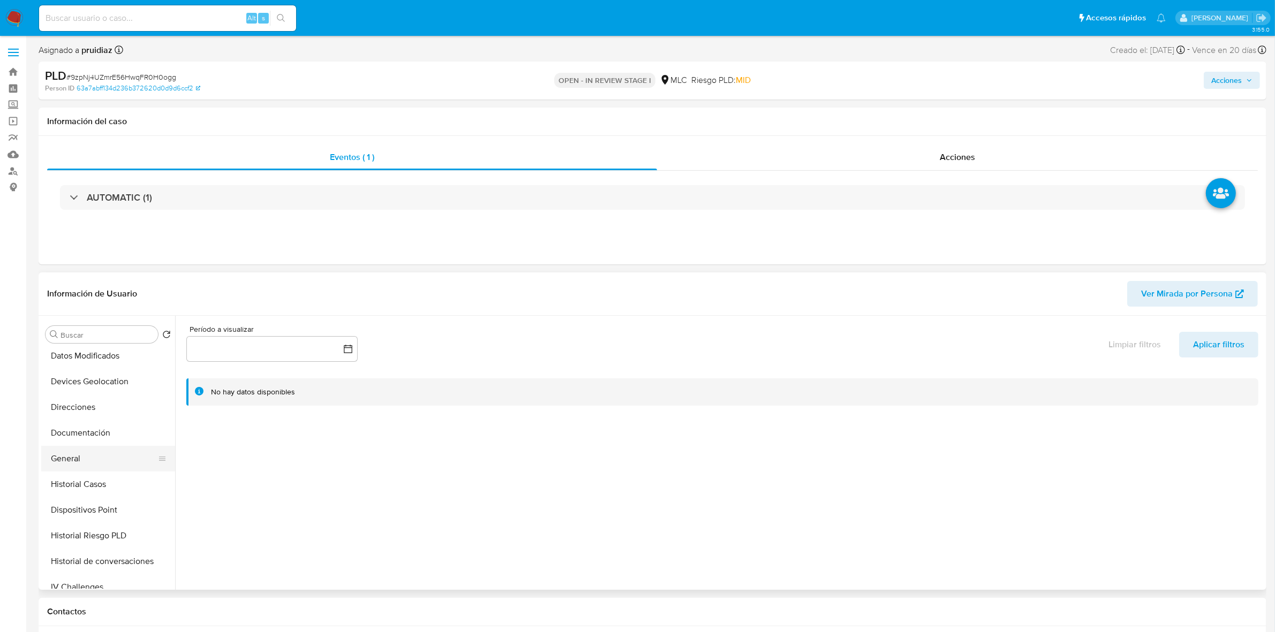
scroll to position [134, 0]
click at [75, 462] on button "General" at bounding box center [103, 458] width 125 height 26
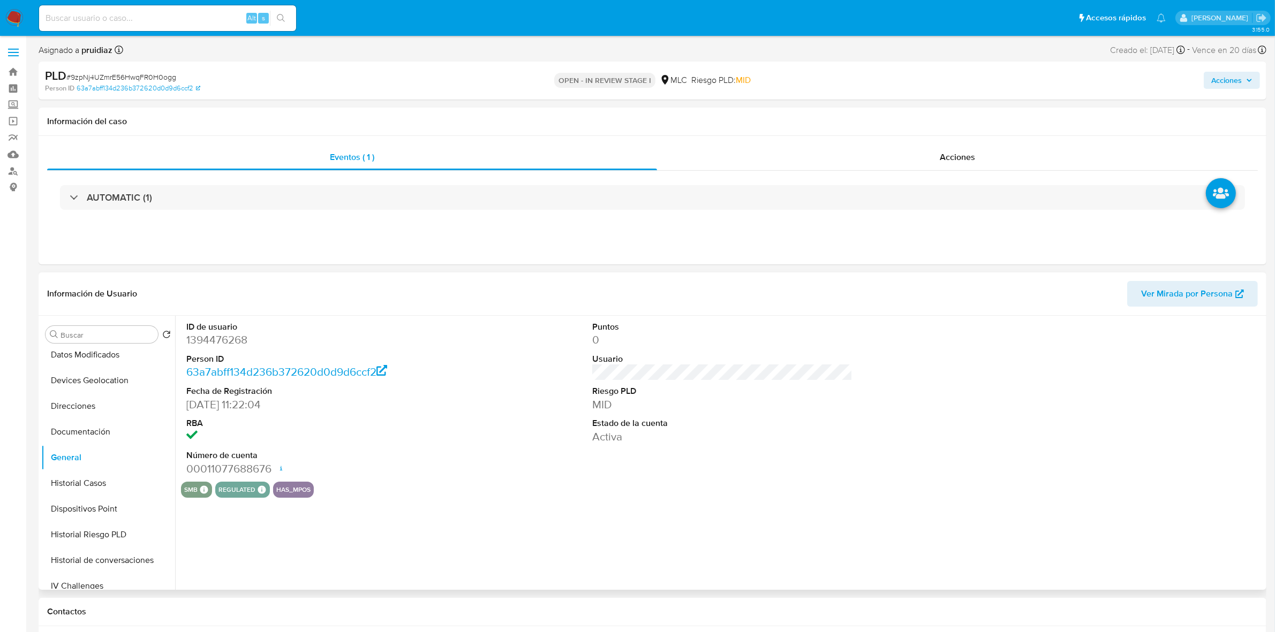
click at [218, 341] on dd "1394476268" at bounding box center [316, 340] width 260 height 15
copy dd "1394476268"
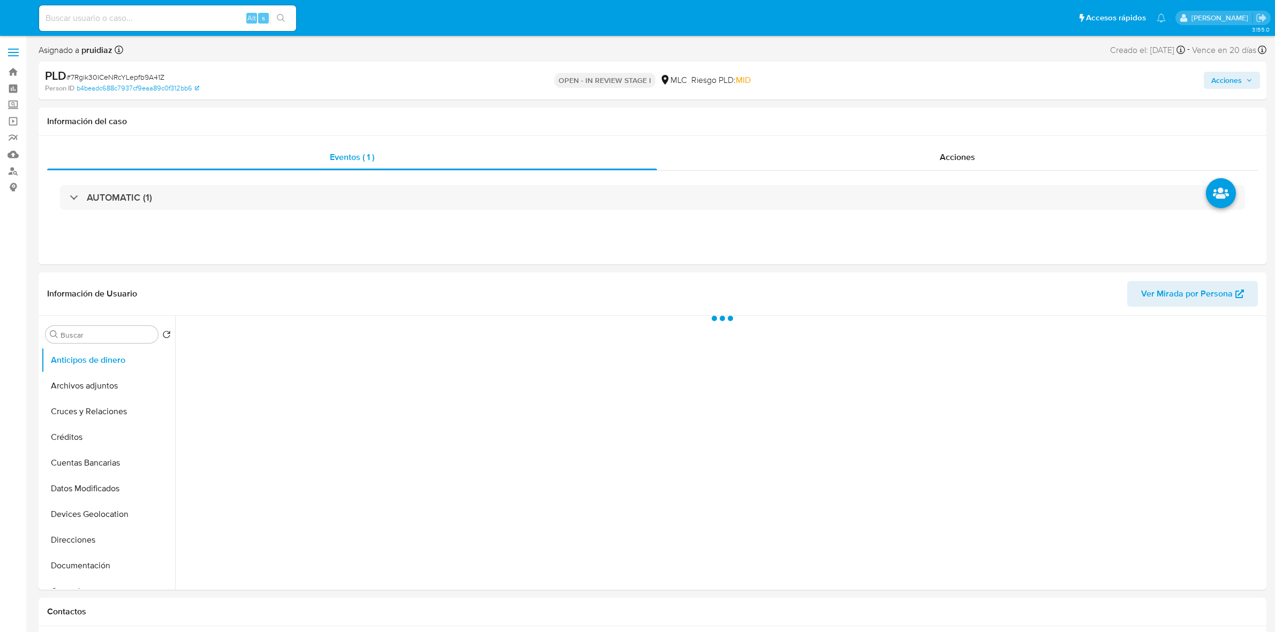
select select "10"
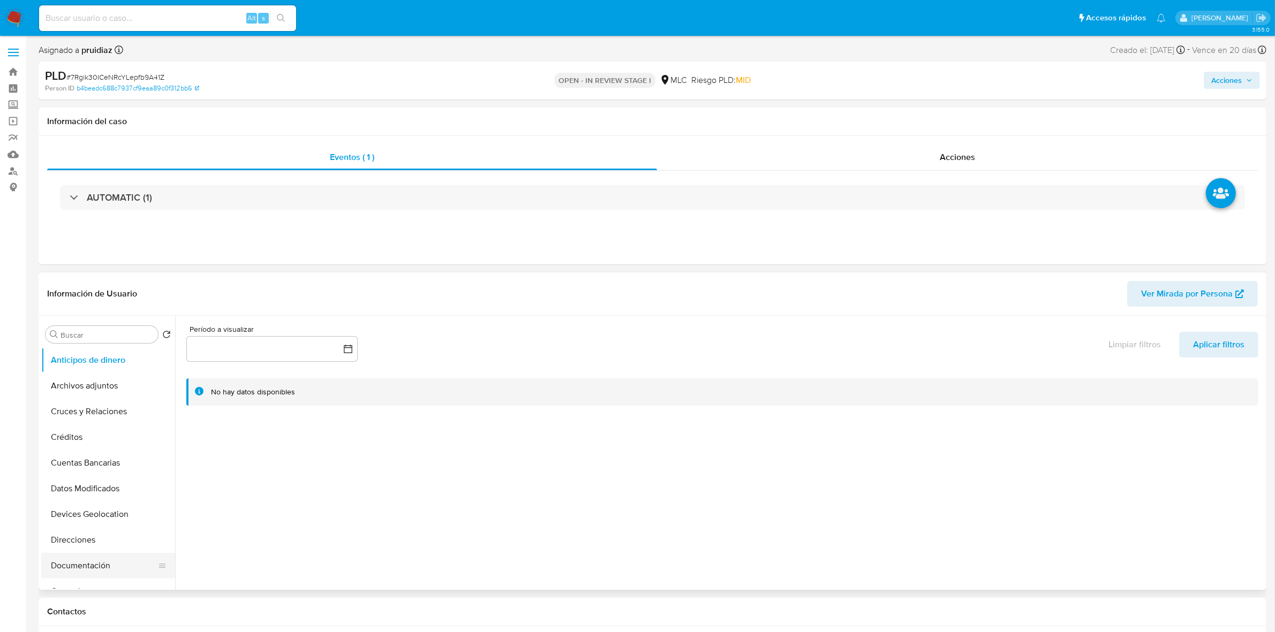
scroll to position [134, 0]
click at [90, 459] on button "General" at bounding box center [103, 458] width 125 height 26
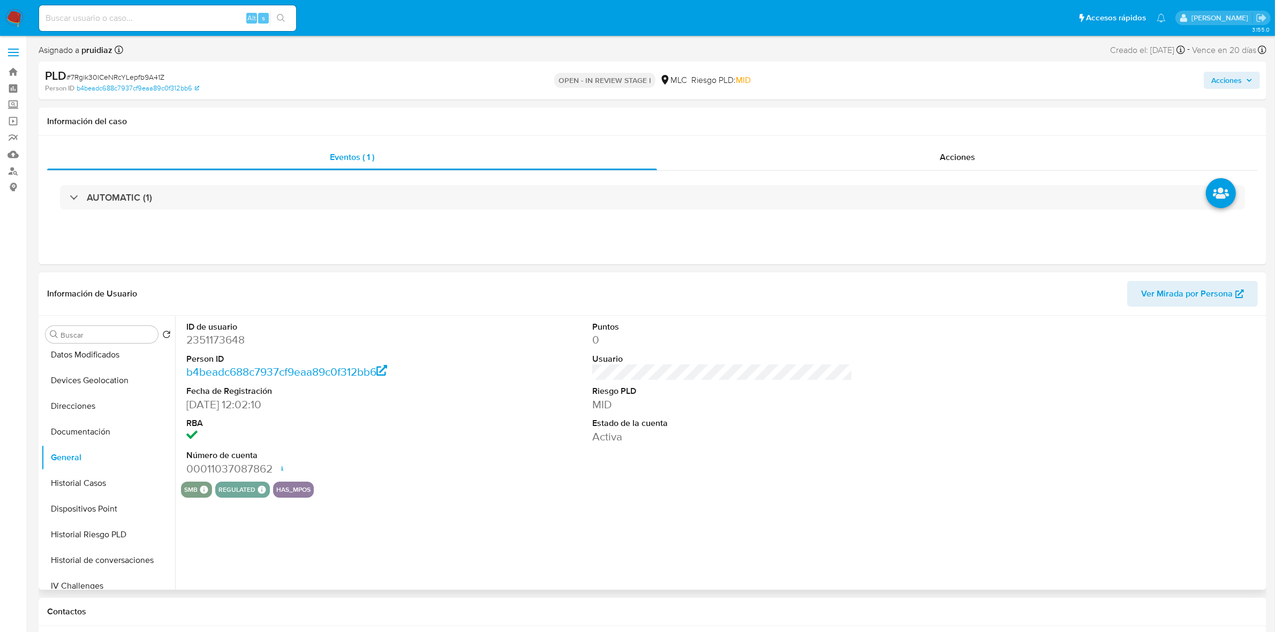
click at [232, 346] on dd "2351173648" at bounding box center [316, 340] width 260 height 15
click at [233, 346] on dd "2351173648" at bounding box center [316, 340] width 260 height 15
copy dd "2351173648"
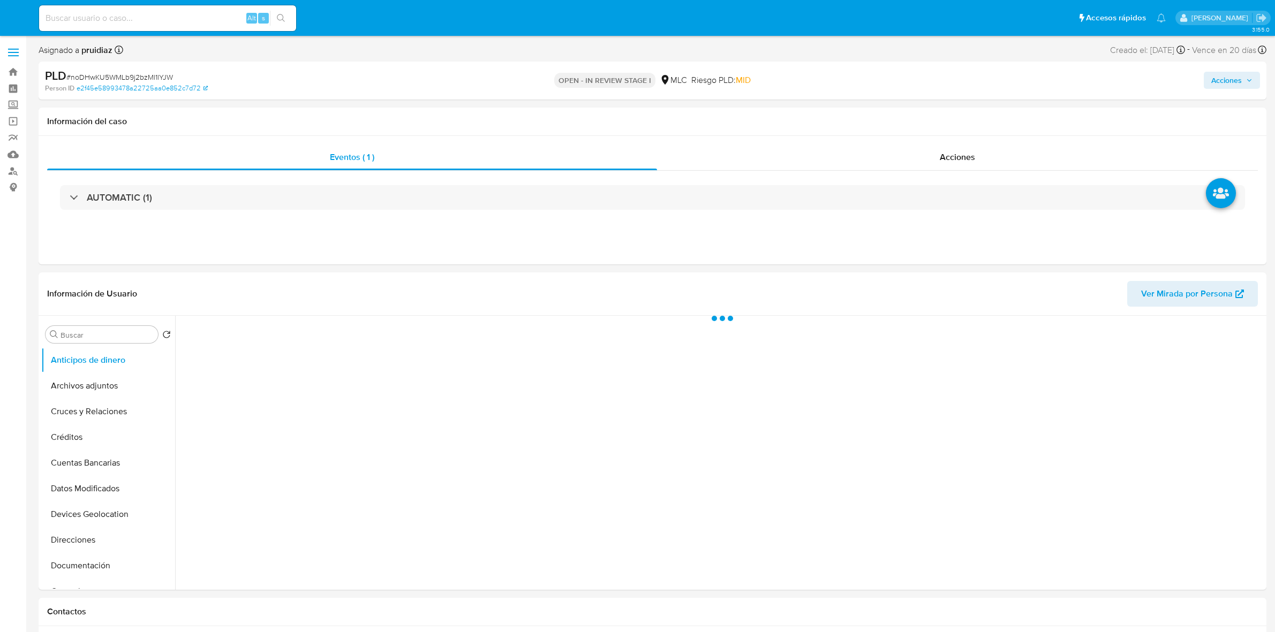
select select "10"
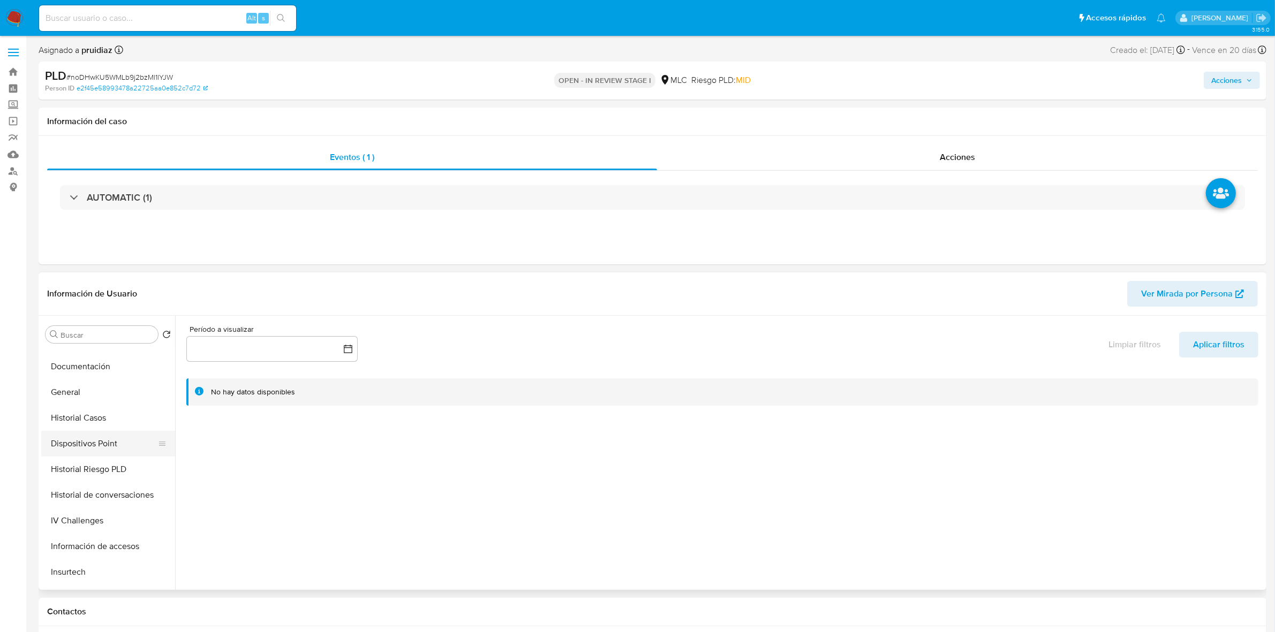
scroll to position [201, 0]
click at [57, 373] on button "Documentación" at bounding box center [103, 365] width 125 height 26
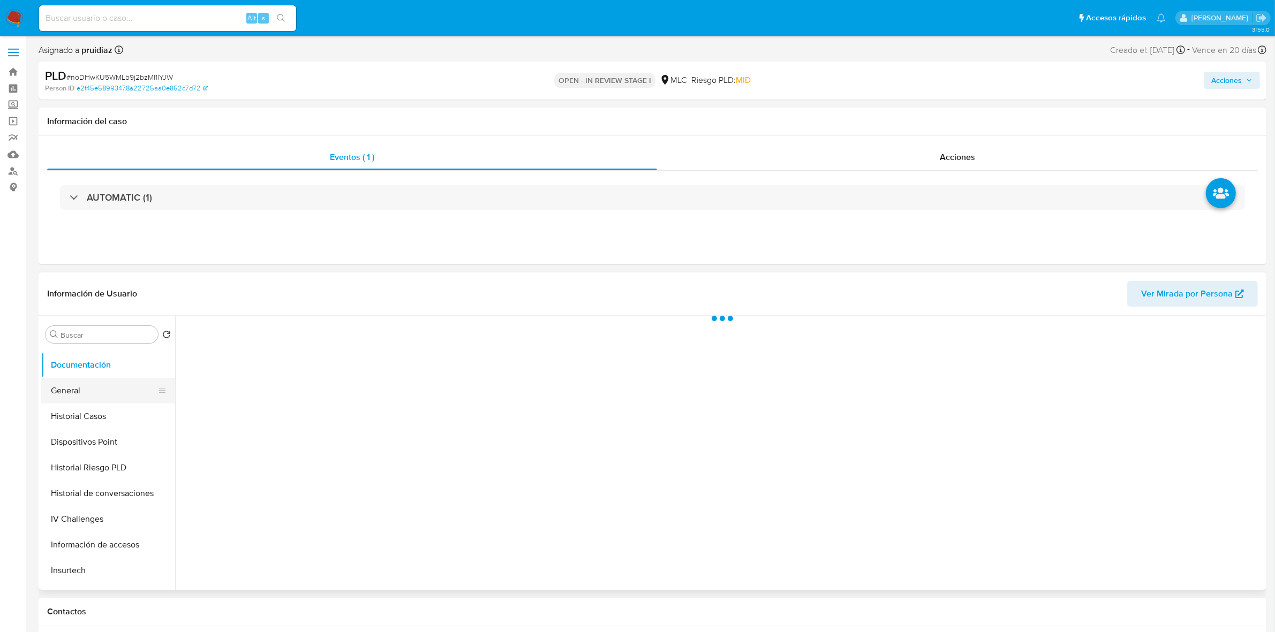
click at [70, 391] on button "General" at bounding box center [103, 391] width 125 height 26
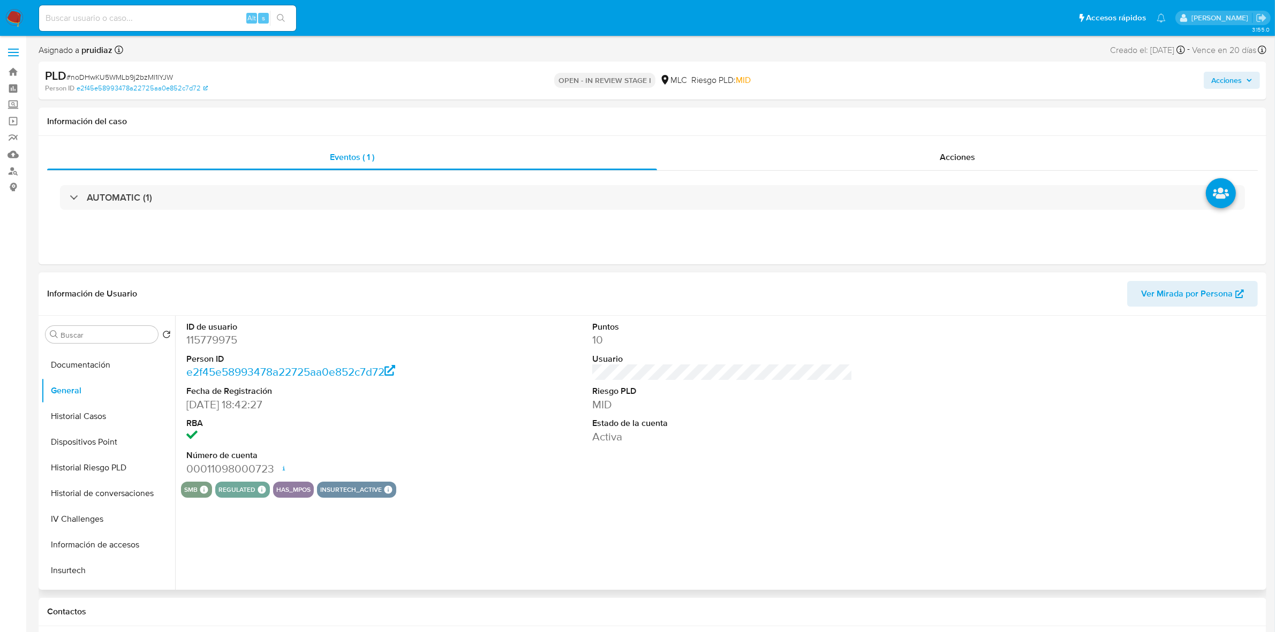
click at [210, 341] on dd "115779975" at bounding box center [316, 340] width 260 height 15
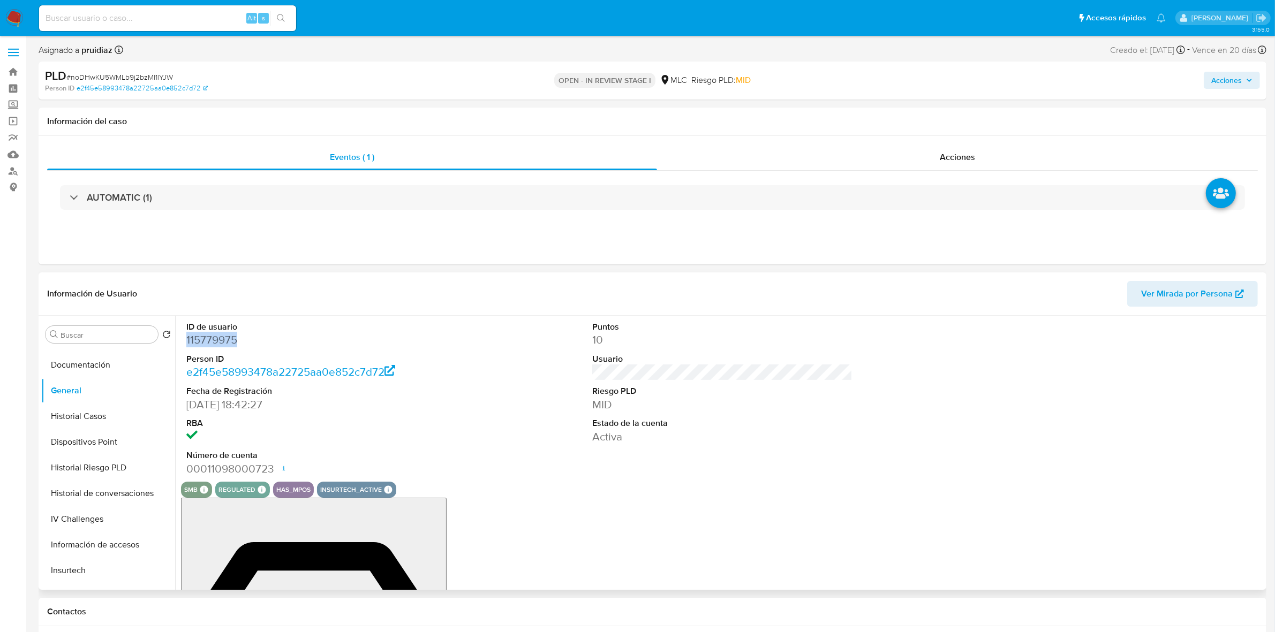
copy dd "115779975"
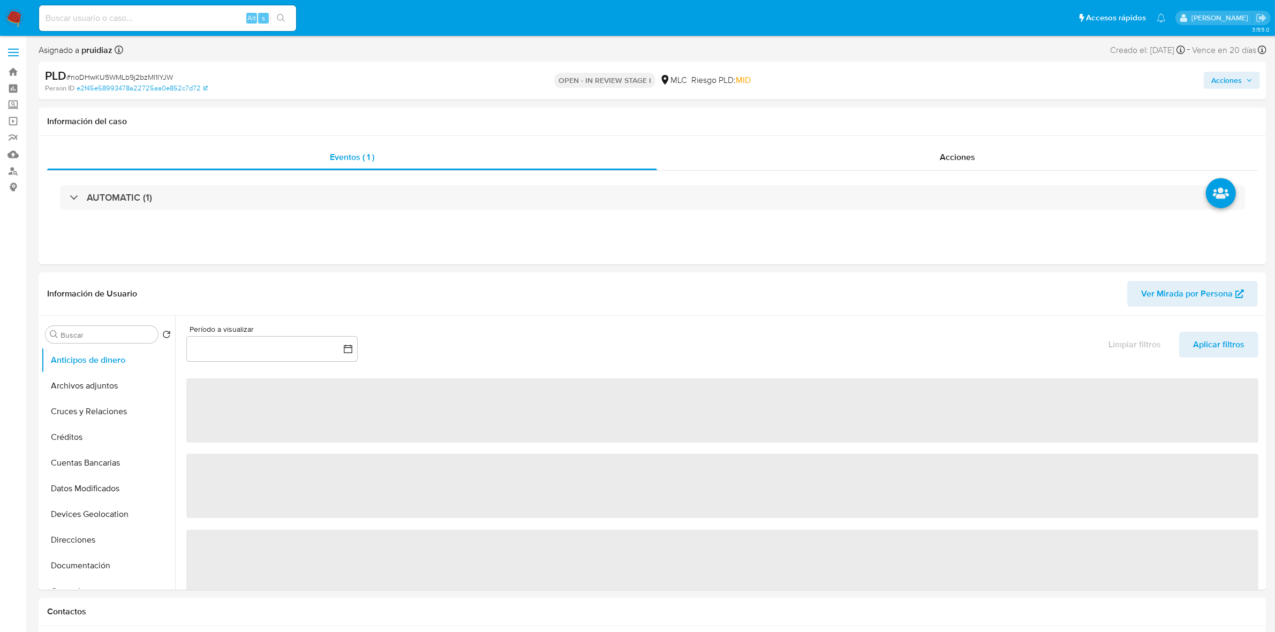
select select "10"
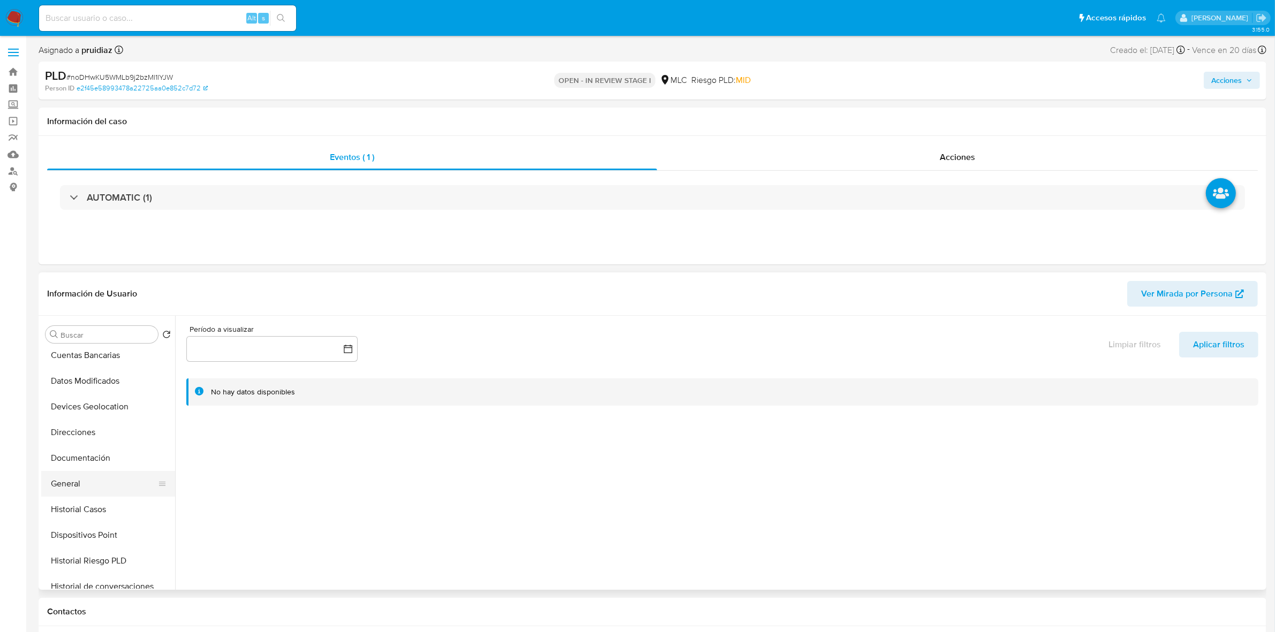
scroll to position [134, 0]
click at [86, 461] on button "General" at bounding box center [103, 458] width 125 height 26
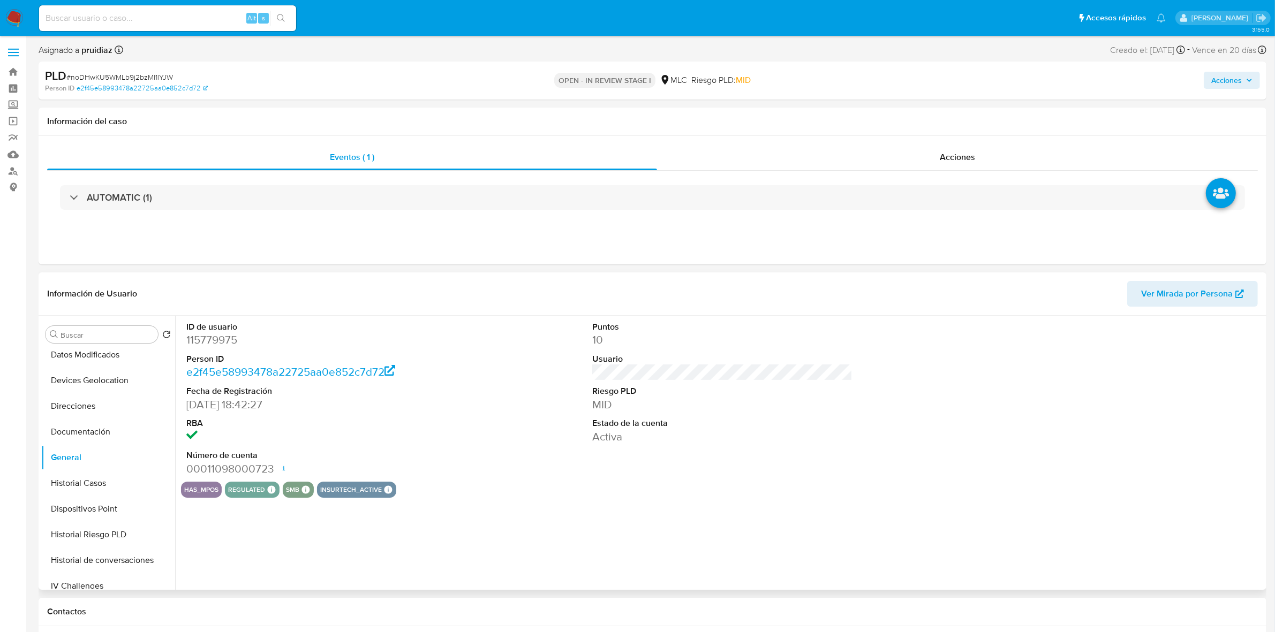
click at [226, 343] on dd "115779975" at bounding box center [316, 340] width 260 height 15
copy dd "115779975"
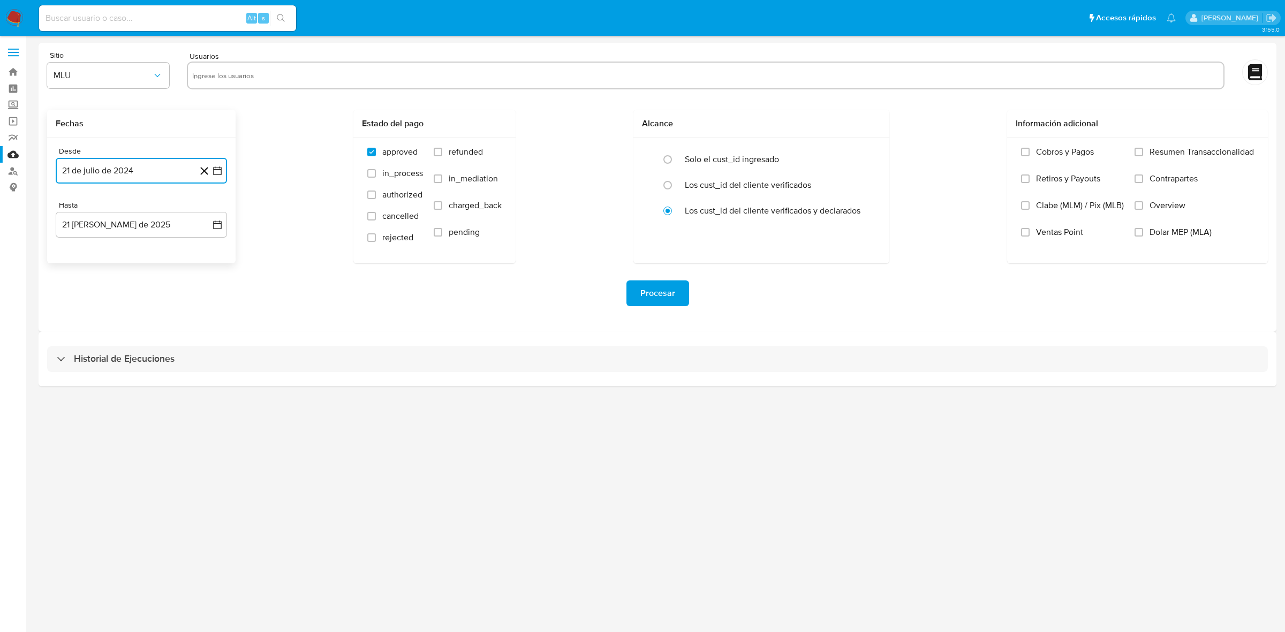
click at [212, 167] on icon "button" at bounding box center [217, 170] width 11 height 11
click at [210, 209] on icon "Mes siguiente" at bounding box center [207, 209] width 13 height 13
click at [123, 293] on button "14" at bounding box center [119, 291] width 17 height 17
click at [213, 228] on icon "button" at bounding box center [217, 225] width 9 height 9
click at [119, 342] on button "13" at bounding box center [119, 345] width 17 height 17
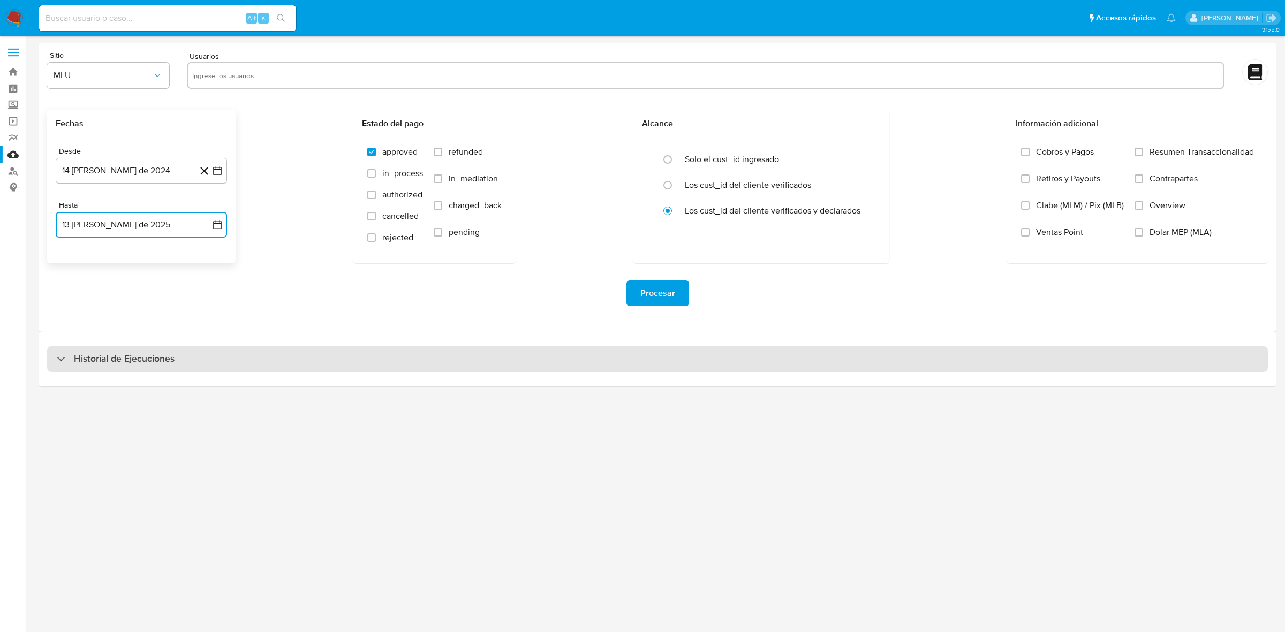
click at [308, 349] on div "Historial de Ejecuciones" at bounding box center [657, 359] width 1221 height 26
select select "10"
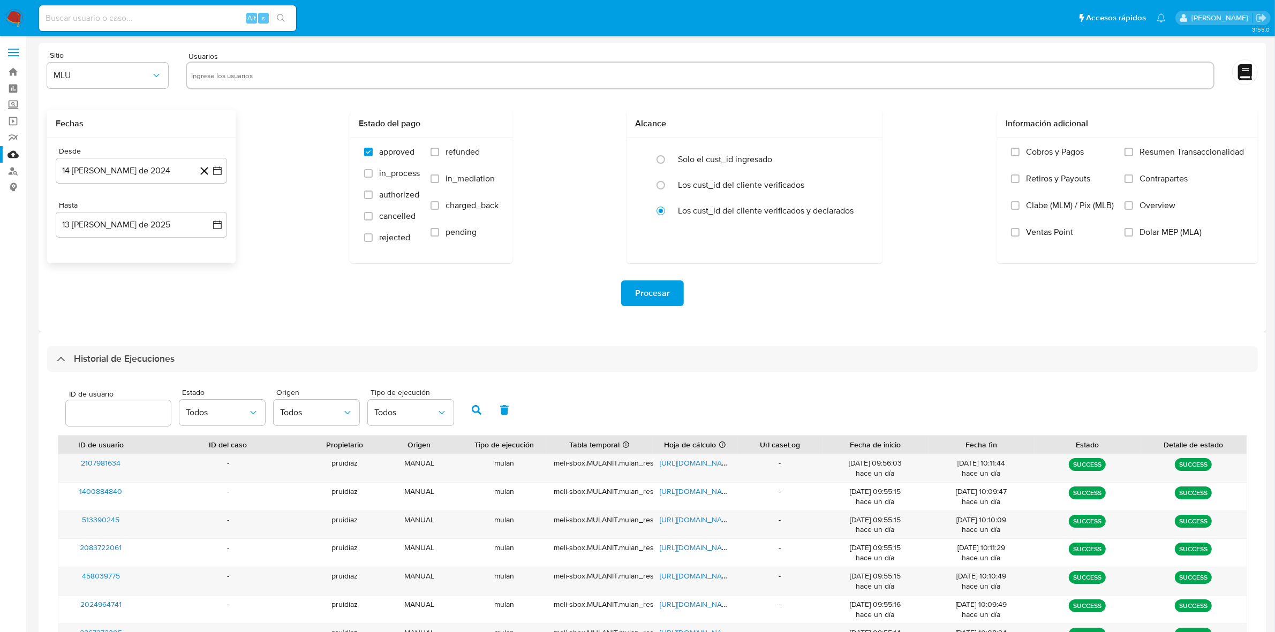
click at [249, 79] on input "text" at bounding box center [700, 75] width 1019 height 17
type input "136627204"
paste input "1547743933"
type input "1547743933"
paste input "1394476268"
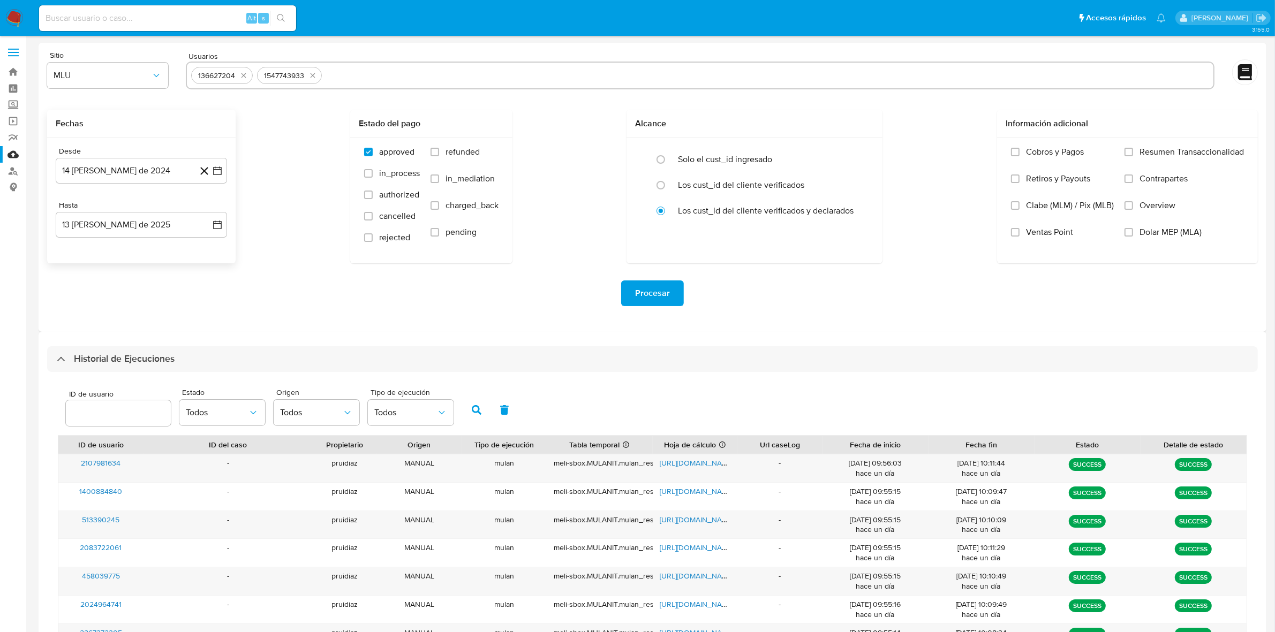
type input "1394476268"
paste input "2351173648"
type input "2351173648"
paste input "115779975"
type input "115779975"
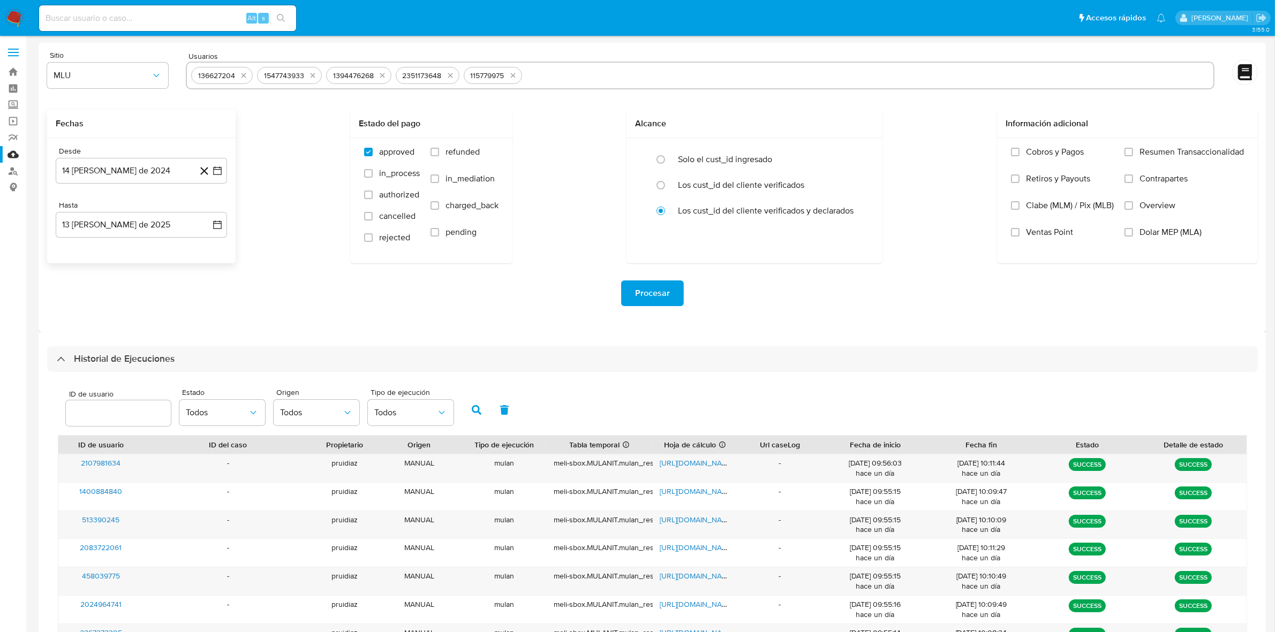
paste input "115779975"
type input "115779975"
paste input "115779975"
type input "115779975"
click at [116, 76] on span "MLU" at bounding box center [102, 75] width 97 height 11
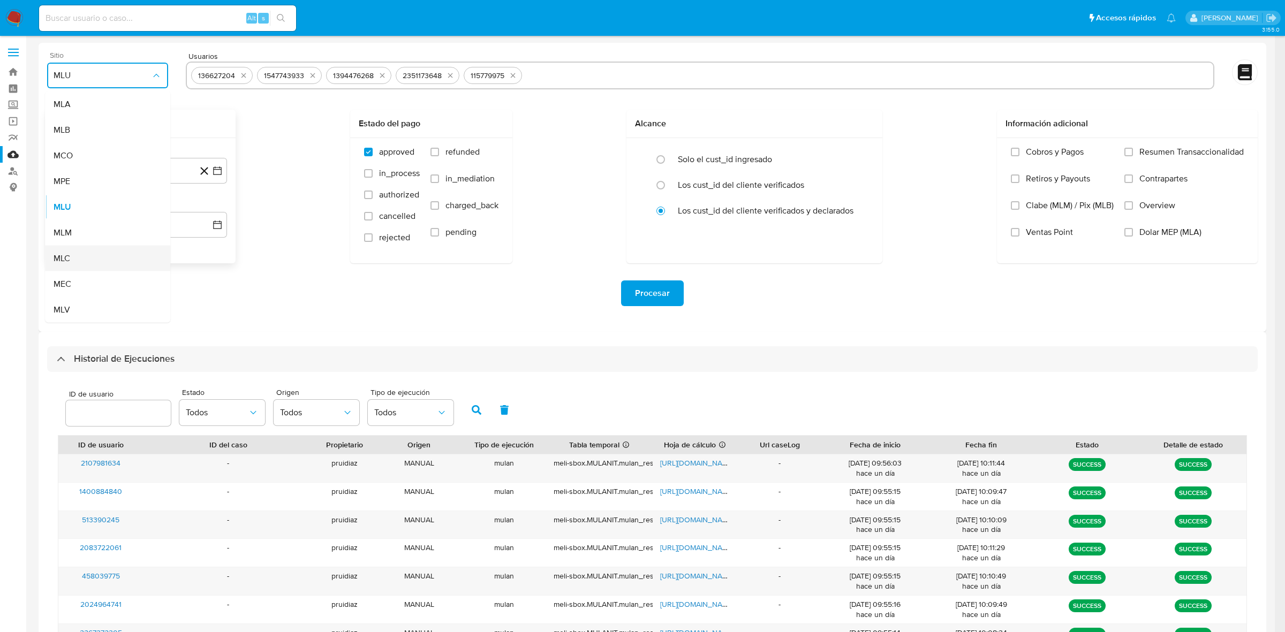
click at [78, 258] on div "MLC" at bounding box center [105, 259] width 102 height 26
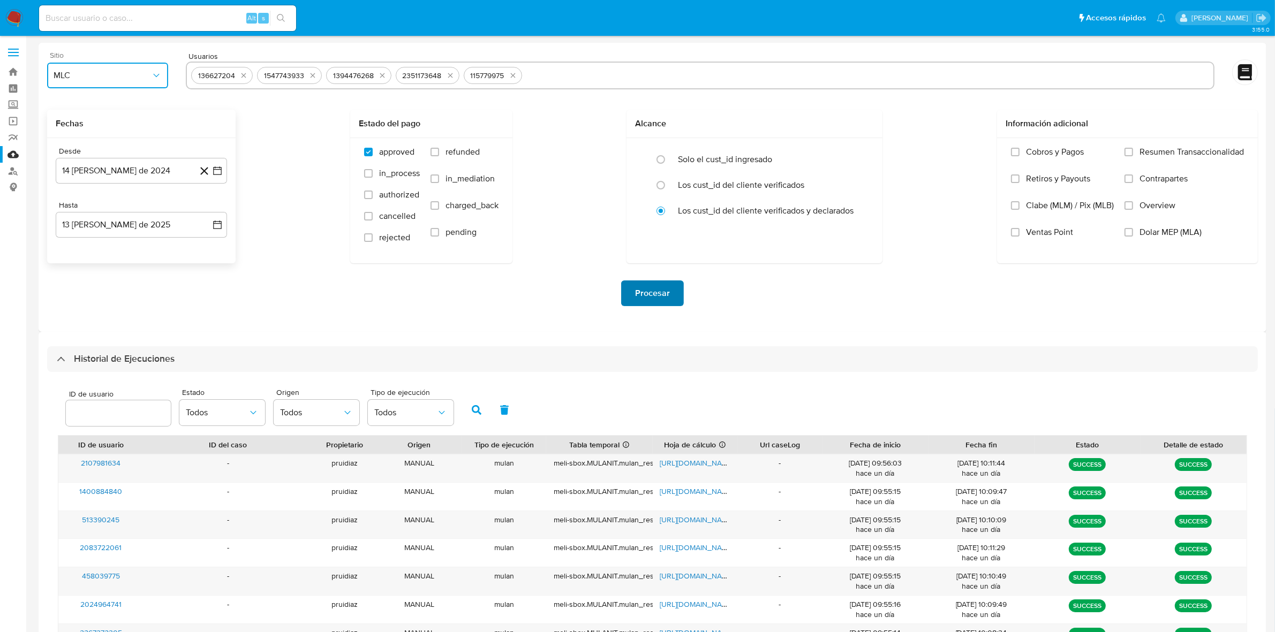
click at [649, 288] on span "Procesar" at bounding box center [652, 294] width 35 height 24
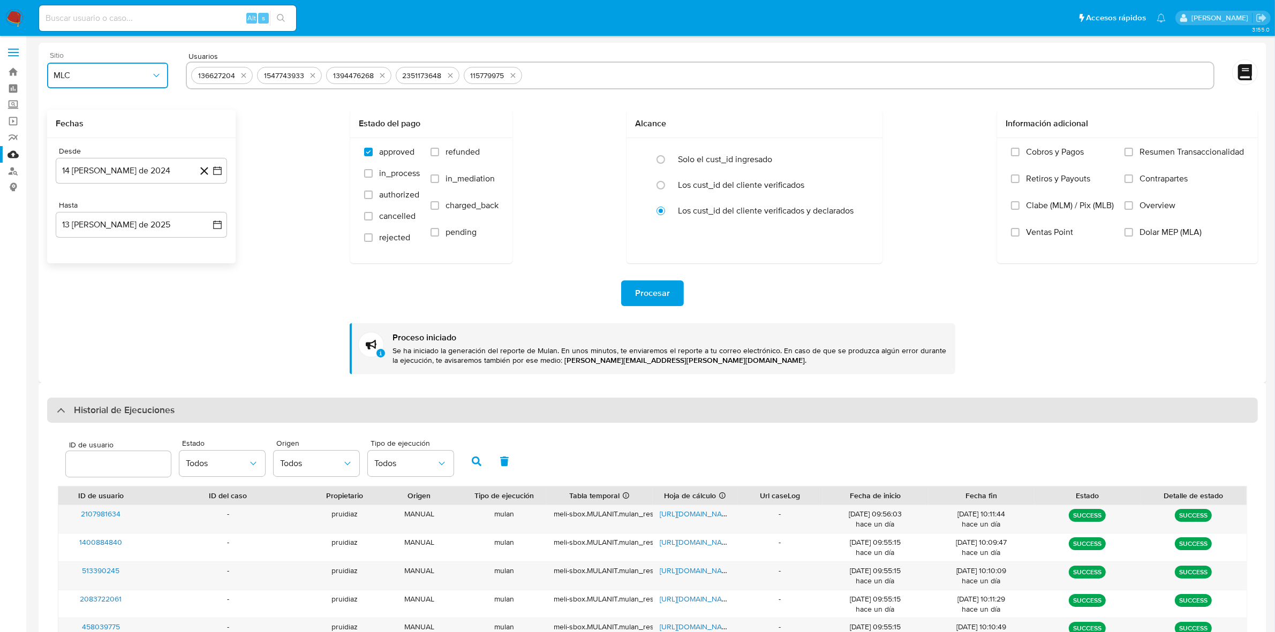
click at [105, 420] on div "Historial de Ejecuciones" at bounding box center [652, 411] width 1211 height 26
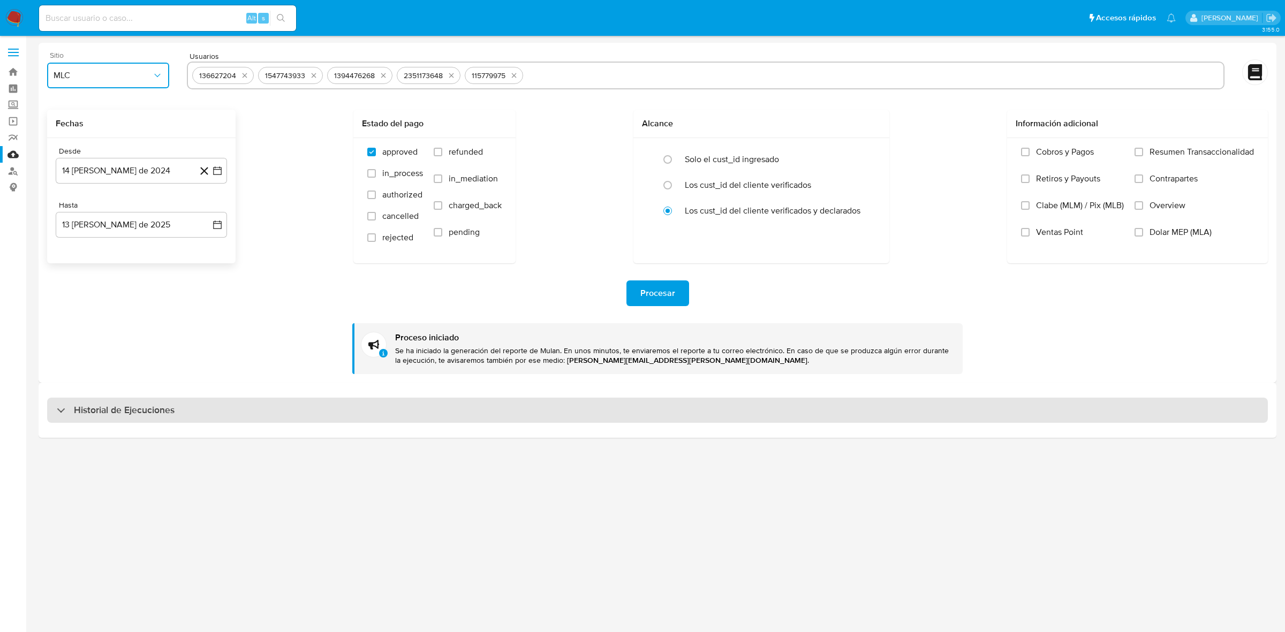
click at [132, 415] on h3 "Historial de Ejecuciones" at bounding box center [124, 410] width 101 height 13
select select "10"
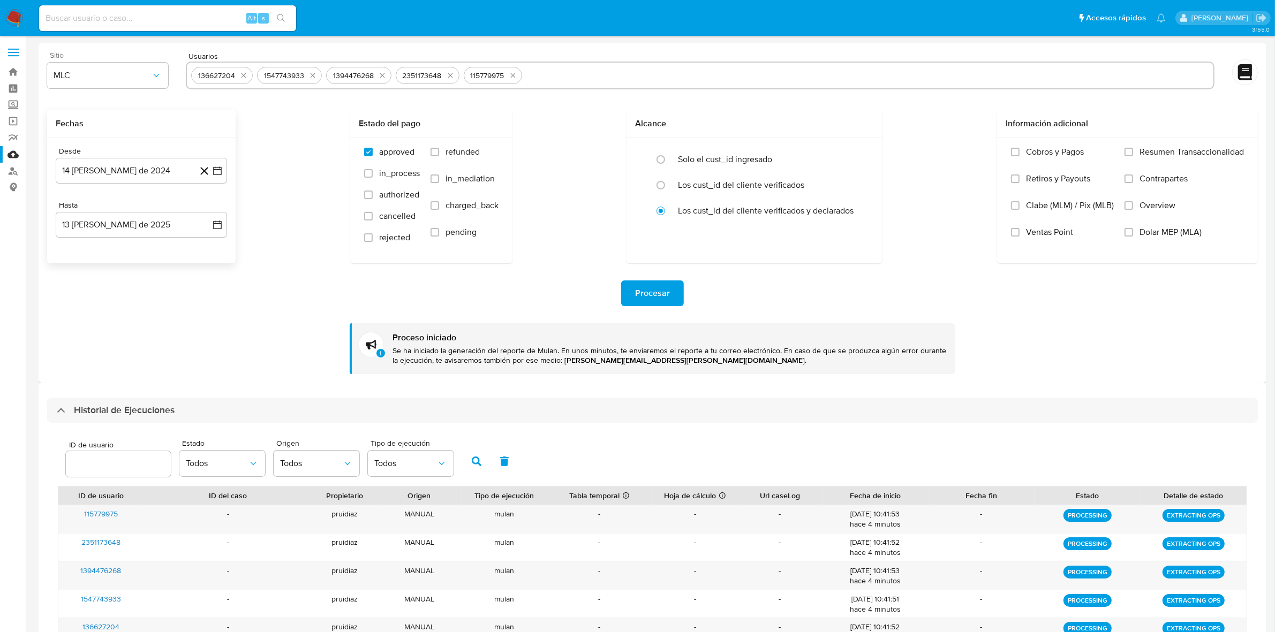
click at [17, 11] on img at bounding box center [14, 18] width 18 height 18
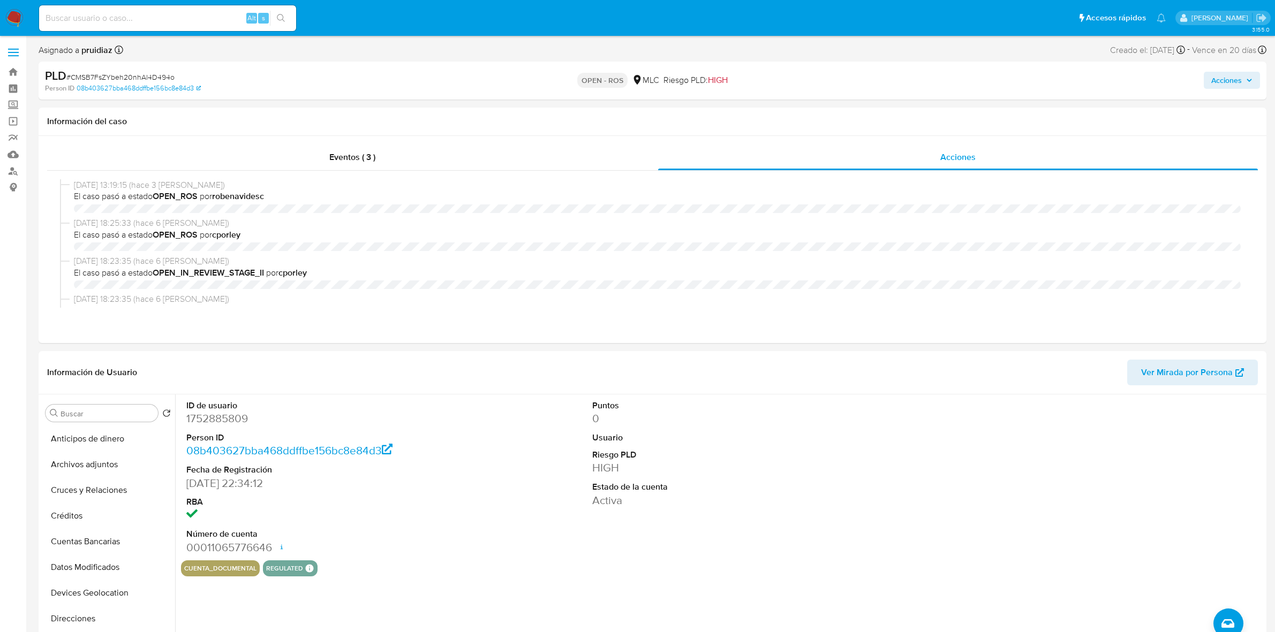
select select "10"
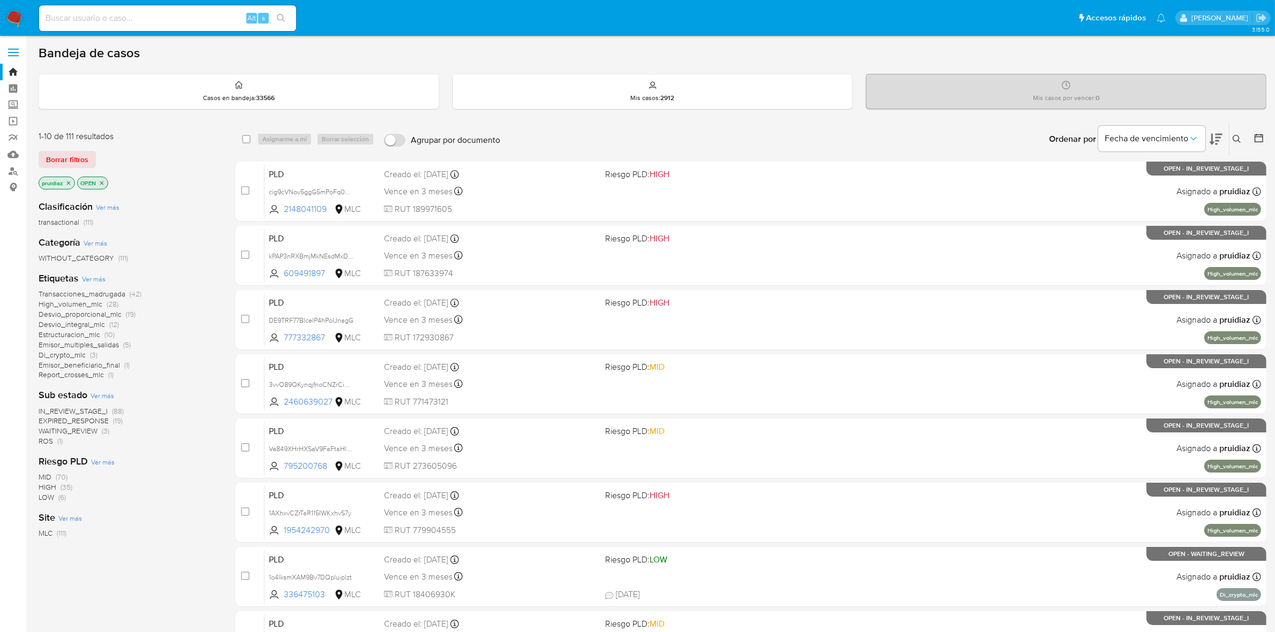
click at [83, 426] on span "WAITING_REVIEW" at bounding box center [68, 431] width 59 height 11
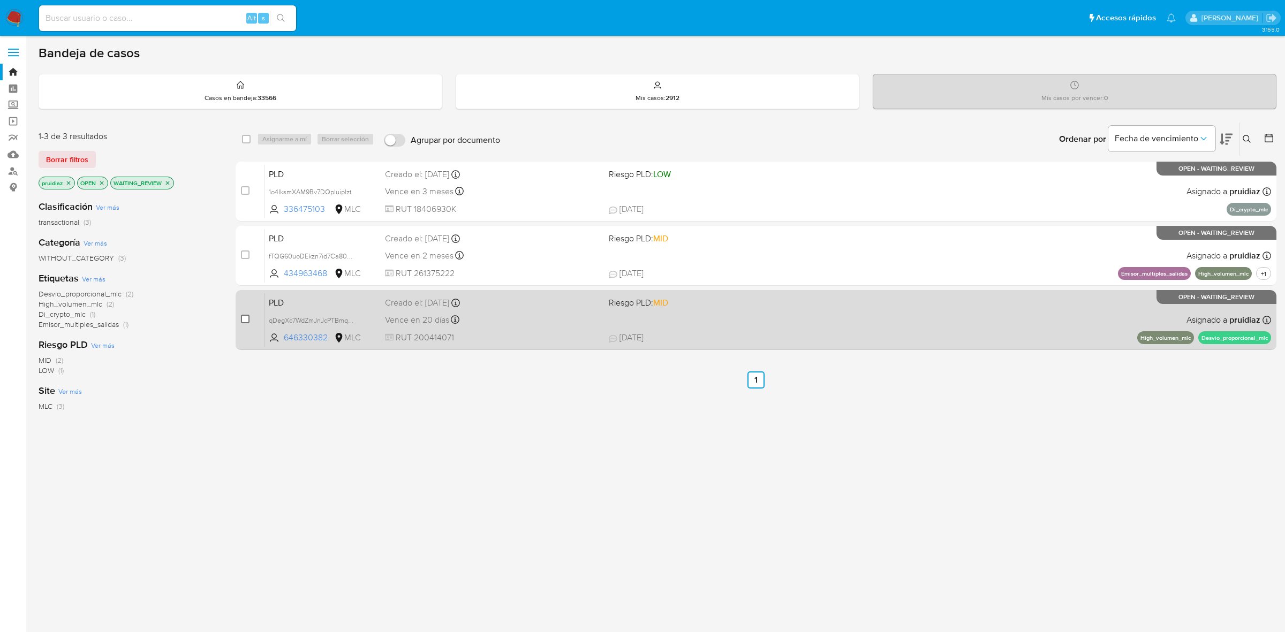
click at [250, 319] on div "case-item-checkbox No es posible asignar el caso" at bounding box center [253, 320] width 24 height 54
drag, startPoint x: 248, startPoint y: 319, endPoint x: 249, endPoint y: 311, distance: 7.6
click at [247, 319] on input "checkbox" at bounding box center [245, 319] width 9 height 9
checkbox input "true"
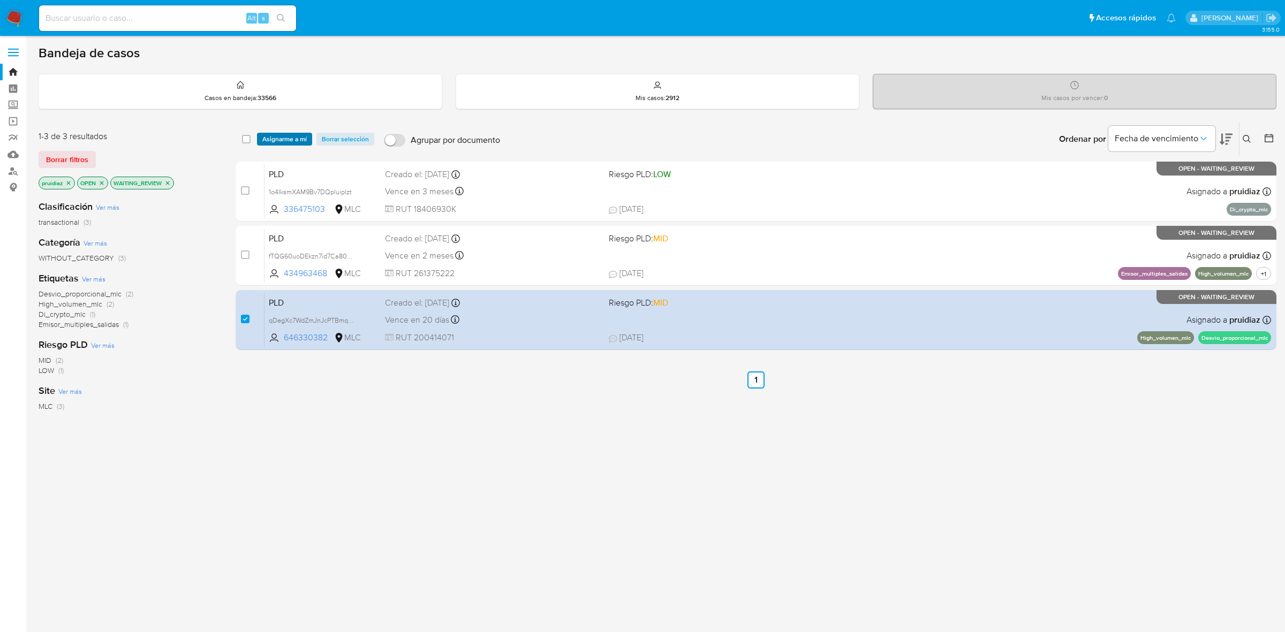
click at [295, 134] on span "Asignarme a mí" at bounding box center [284, 139] width 44 height 11
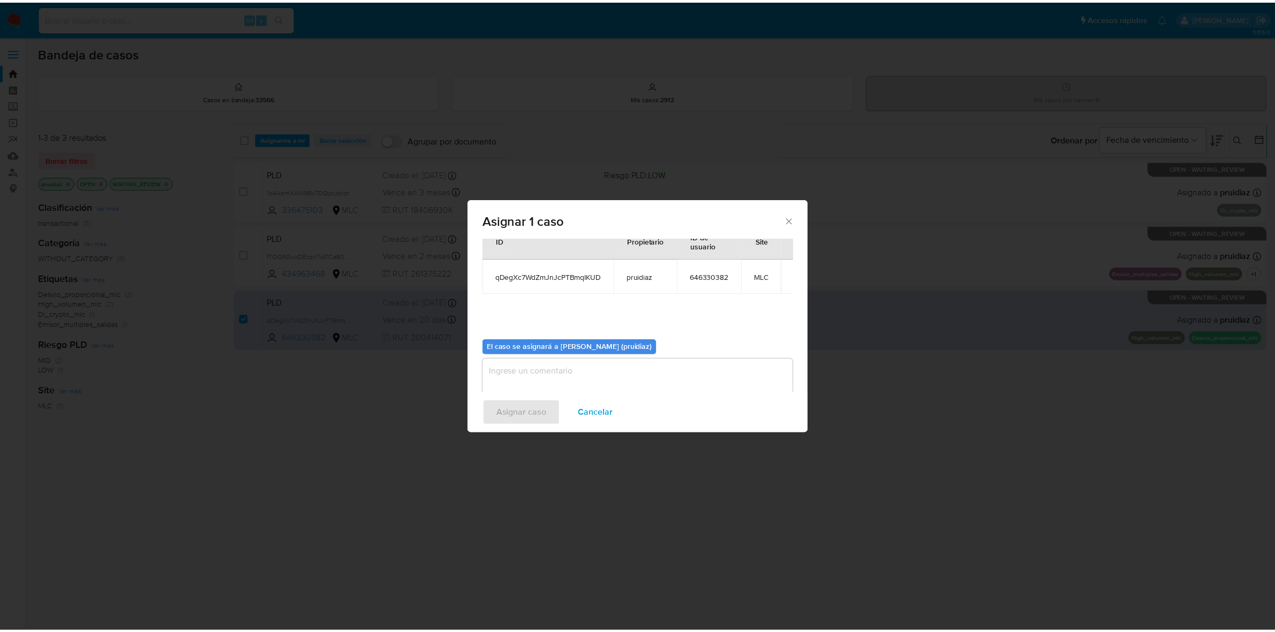
scroll to position [55, 0]
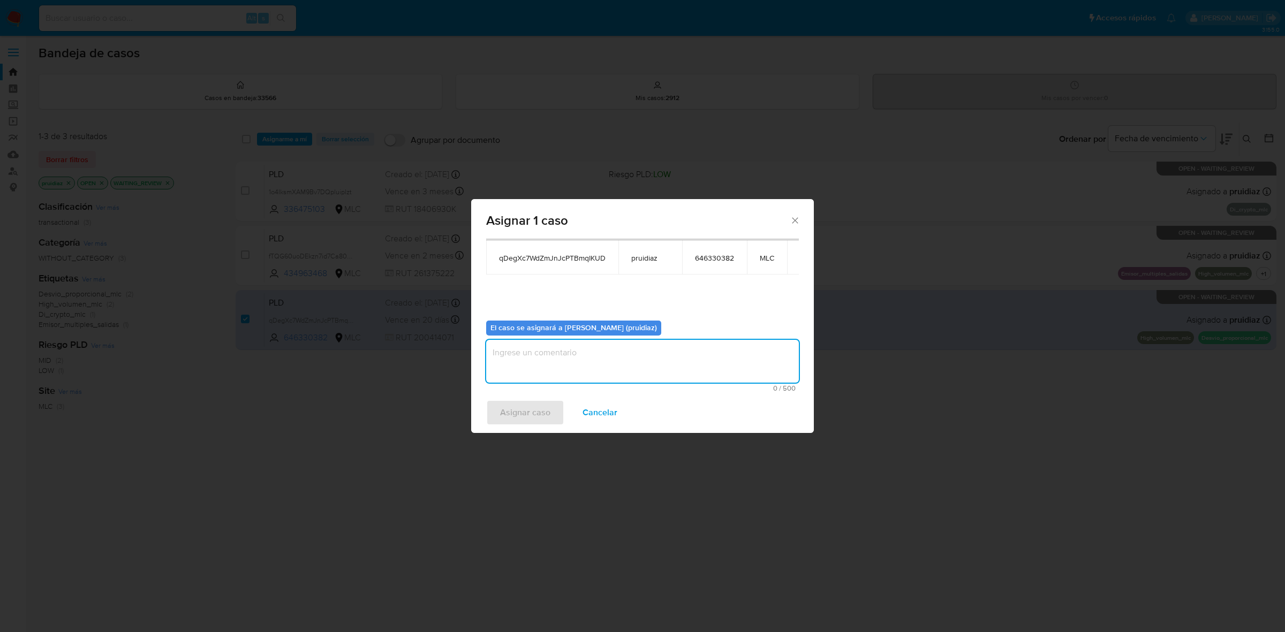
click at [609, 357] on textarea "assign-modal" at bounding box center [642, 361] width 313 height 43
type textarea "-"
click at [539, 403] on span "Asignar caso" at bounding box center [525, 413] width 50 height 24
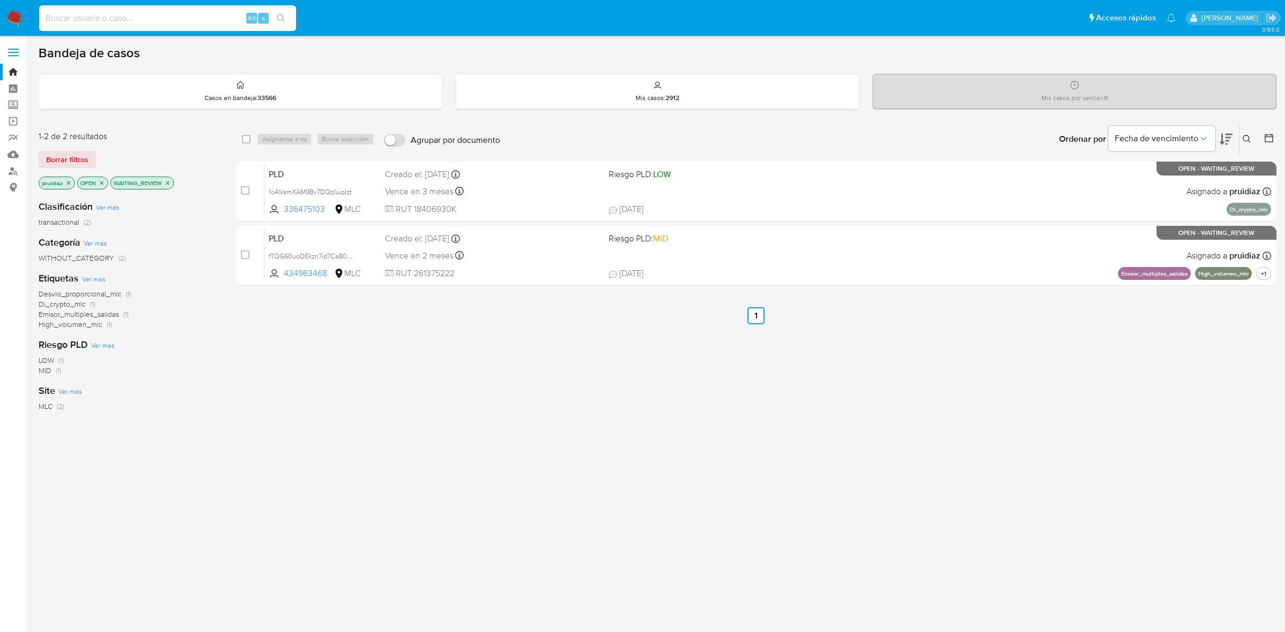
click at [114, 20] on input at bounding box center [167, 18] width 257 height 14
paste input "529665303"
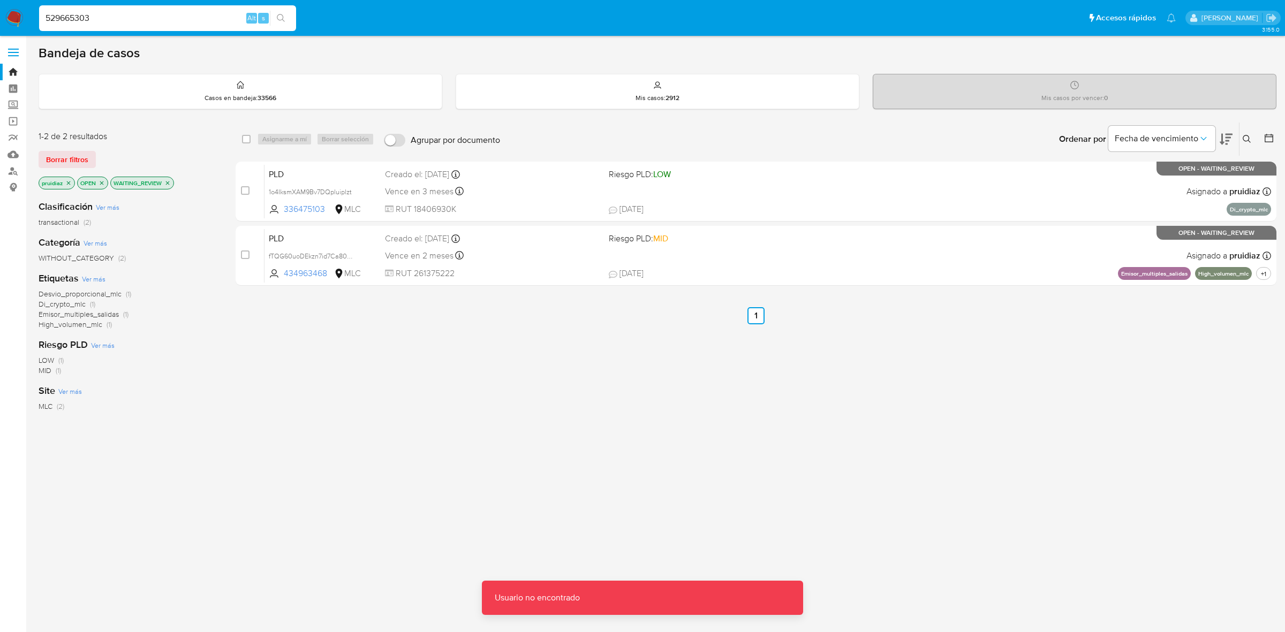
click at [131, 5] on div "529665303 Alt s" at bounding box center [167, 18] width 257 height 26
click at [116, 16] on input "529665303" at bounding box center [167, 18] width 257 height 14
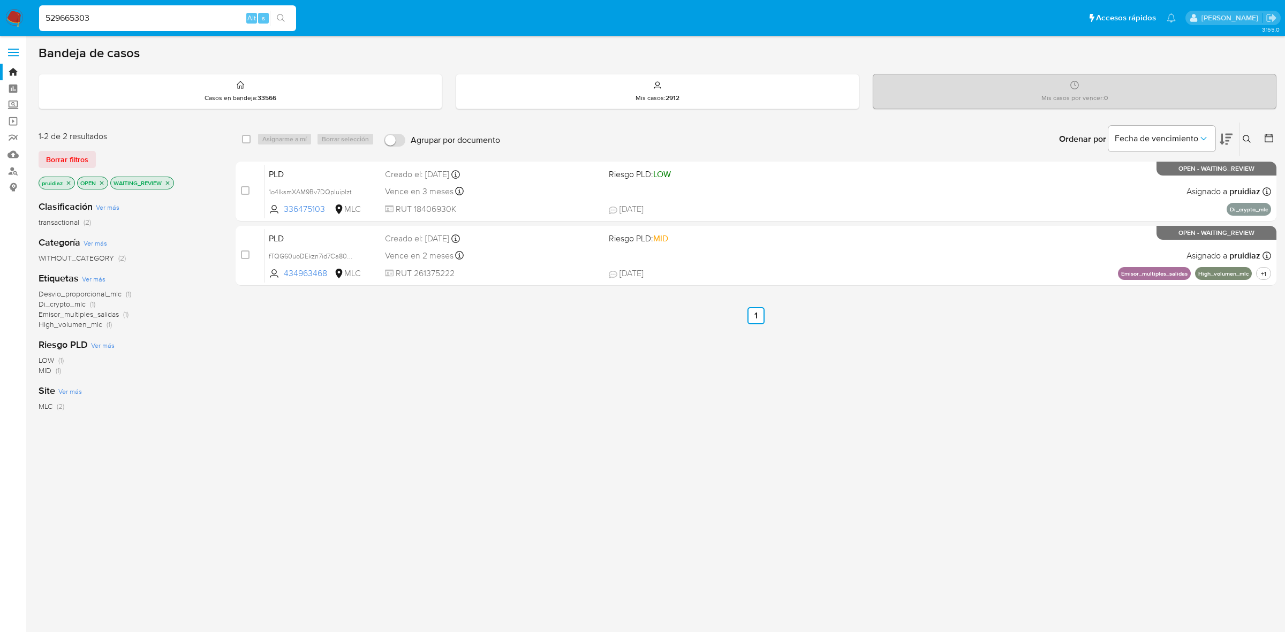
type input "529665303"
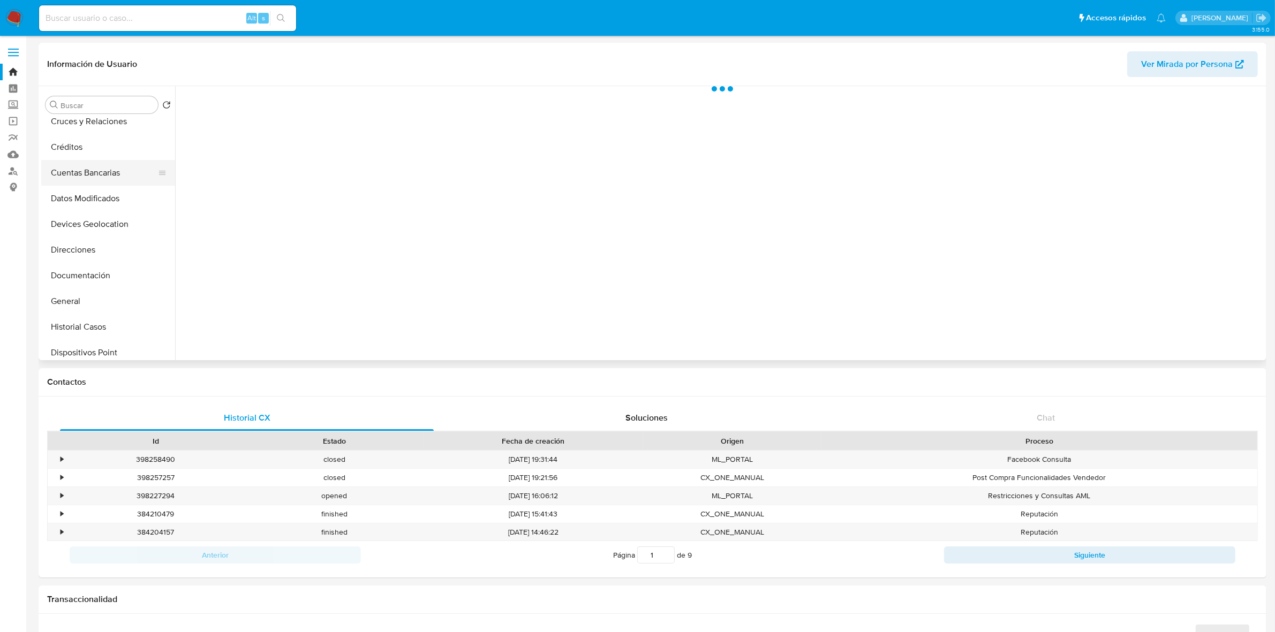
scroll to position [134, 0]
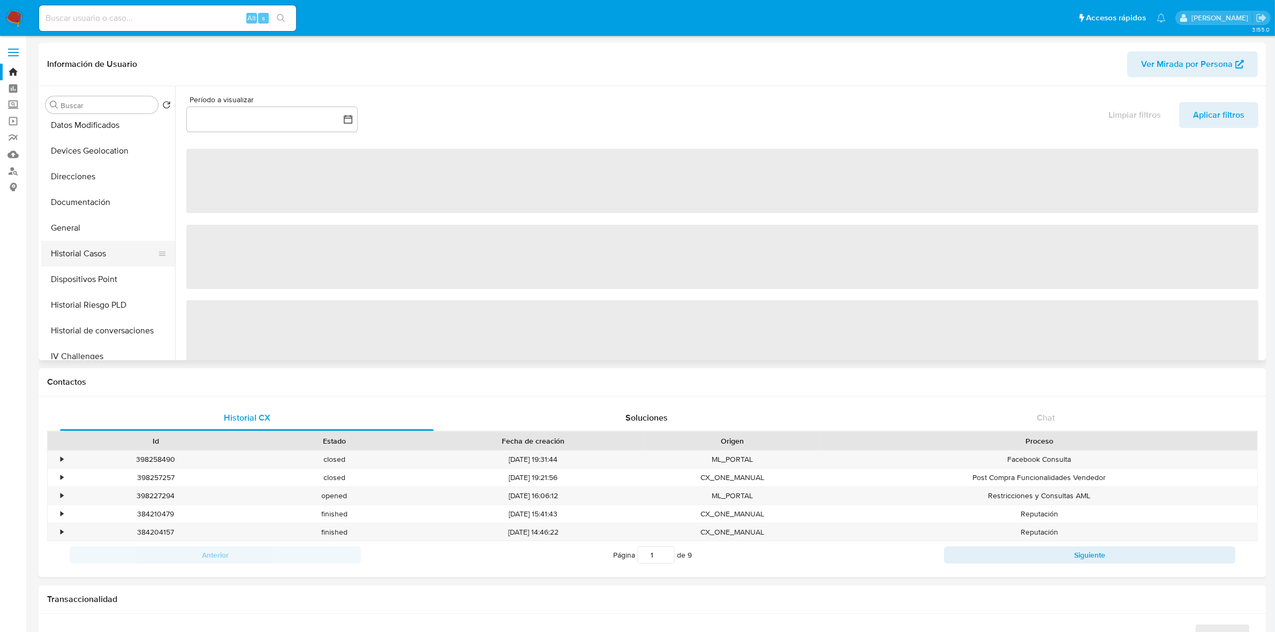
click at [87, 254] on button "Historial Casos" at bounding box center [103, 254] width 125 height 26
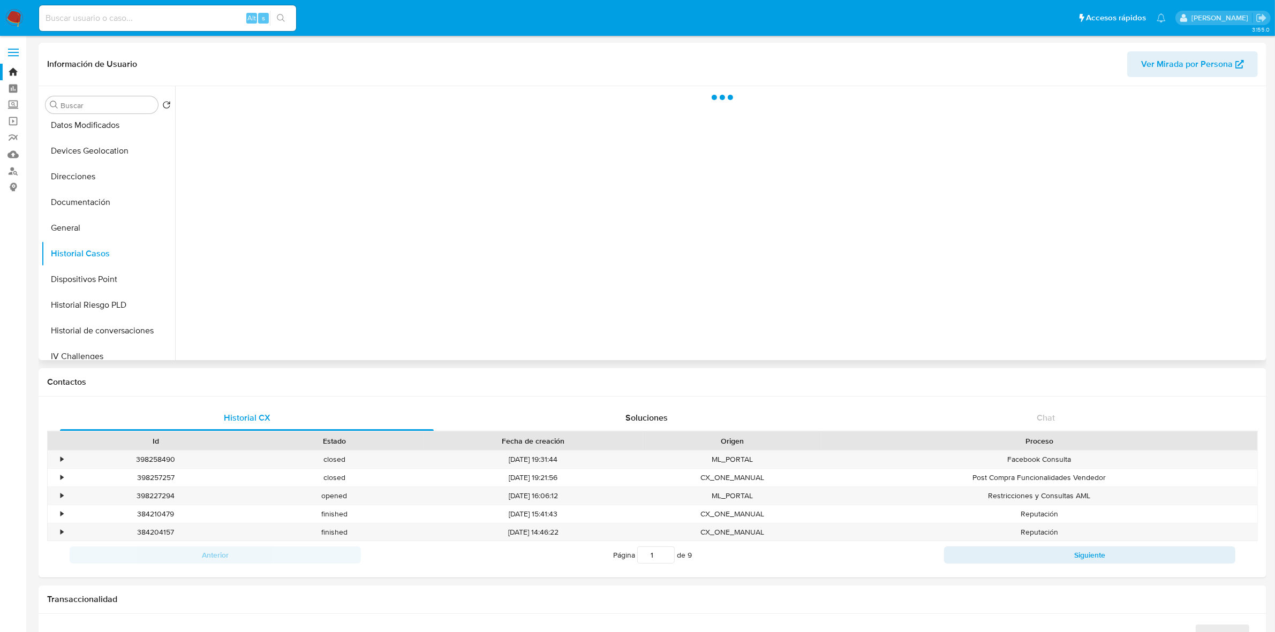
select select "10"
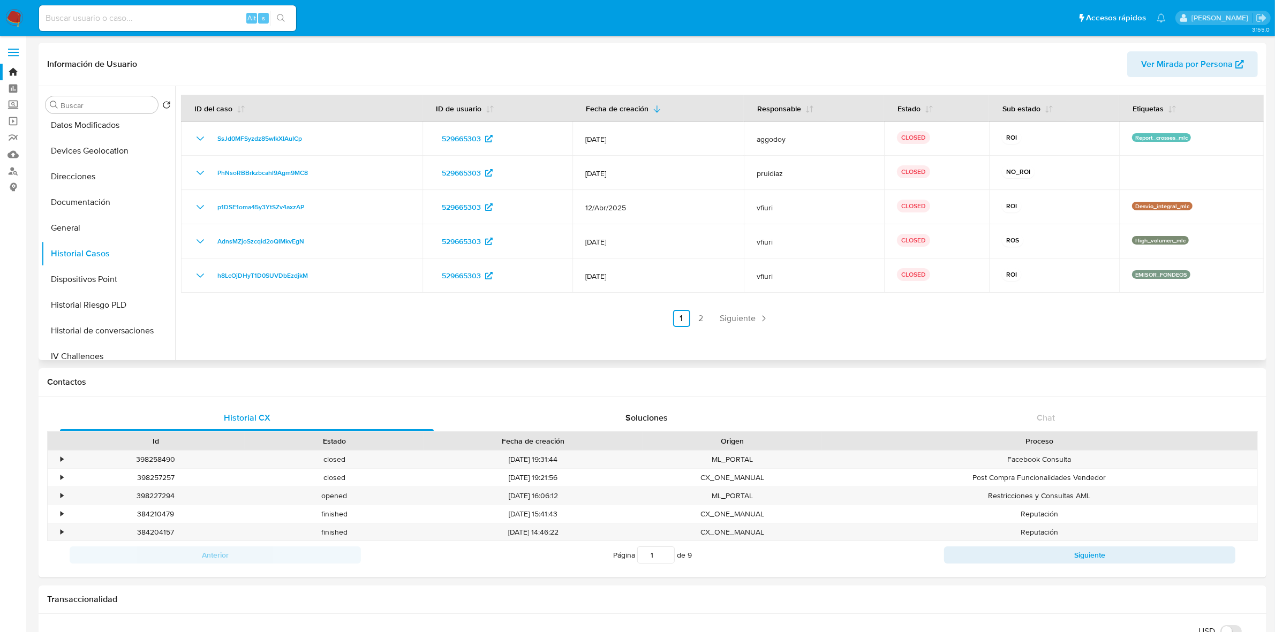
scroll to position [0, 0]
click at [95, 160] on button "Archivos adjuntos" at bounding box center [103, 157] width 125 height 26
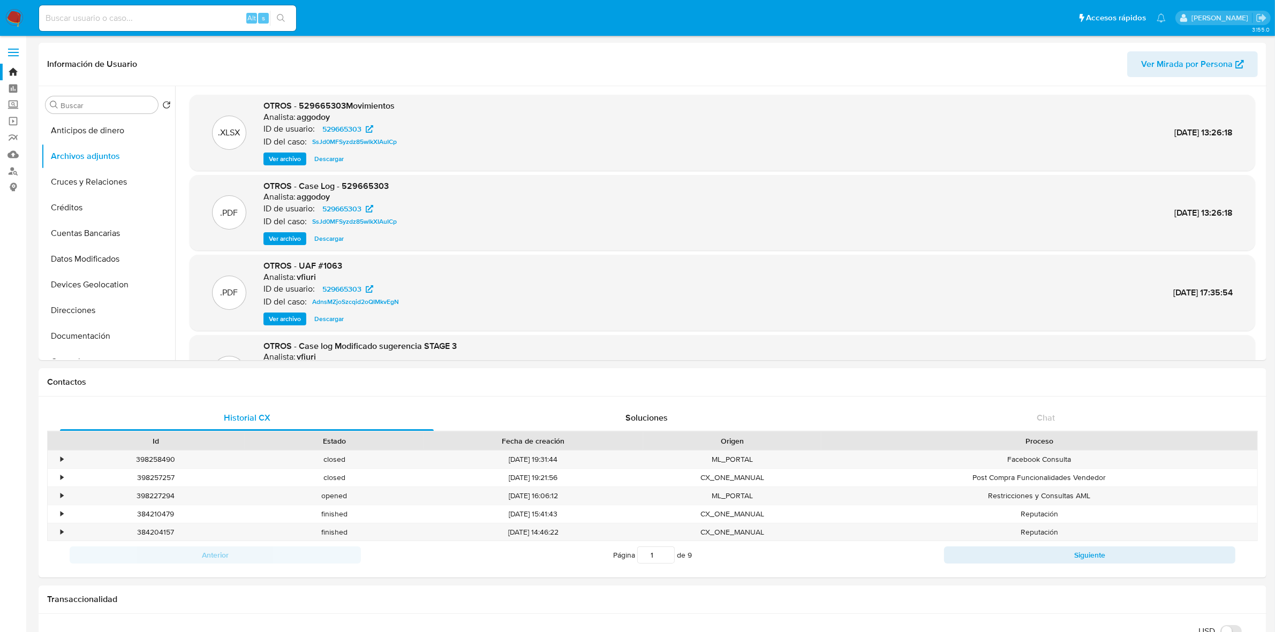
click at [8, 19] on img at bounding box center [14, 18] width 18 height 18
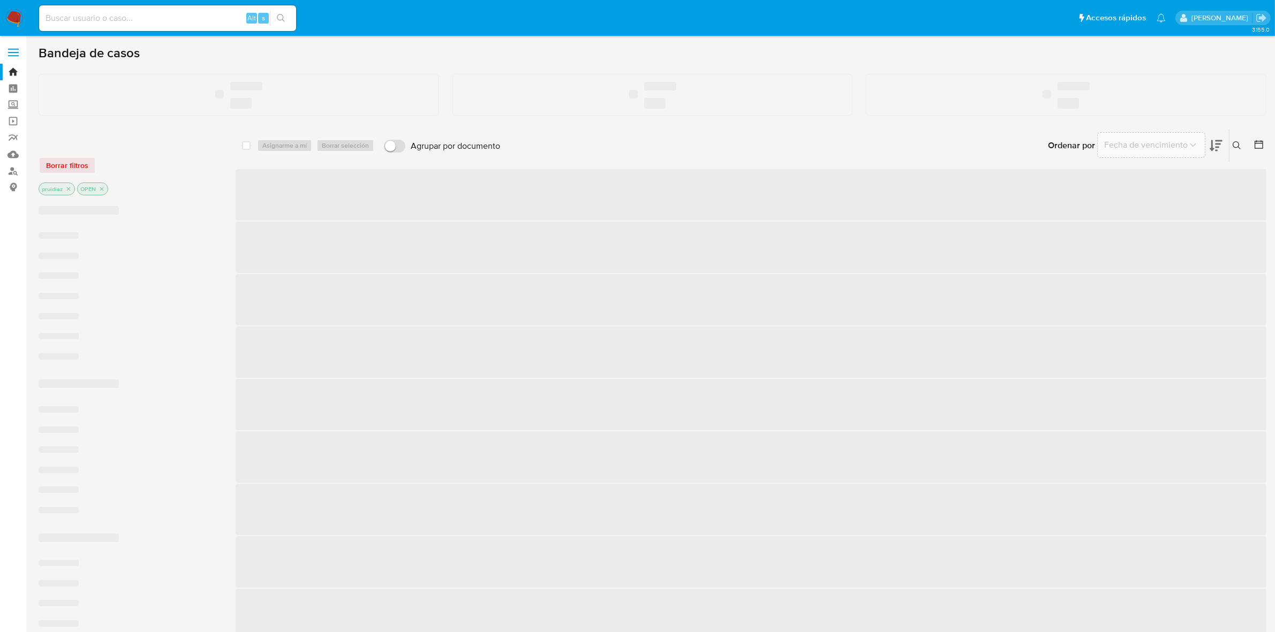
click at [134, 16] on input at bounding box center [167, 18] width 257 height 14
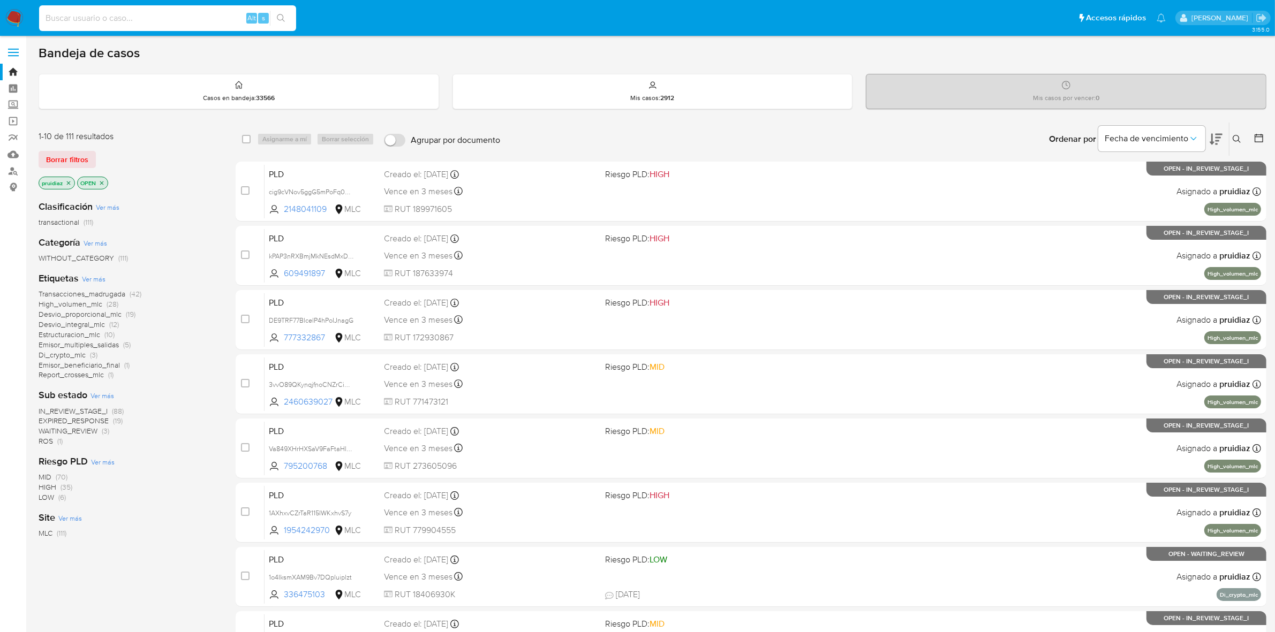
click at [144, 19] on input at bounding box center [167, 18] width 257 height 14
paste input "XtIJUKZEjTi2UFWwbji2zs6H"
type input "XtIJUKZEjTi2UFWwbji2zs6H"
click at [288, 19] on button "search-icon" at bounding box center [281, 18] width 22 height 15
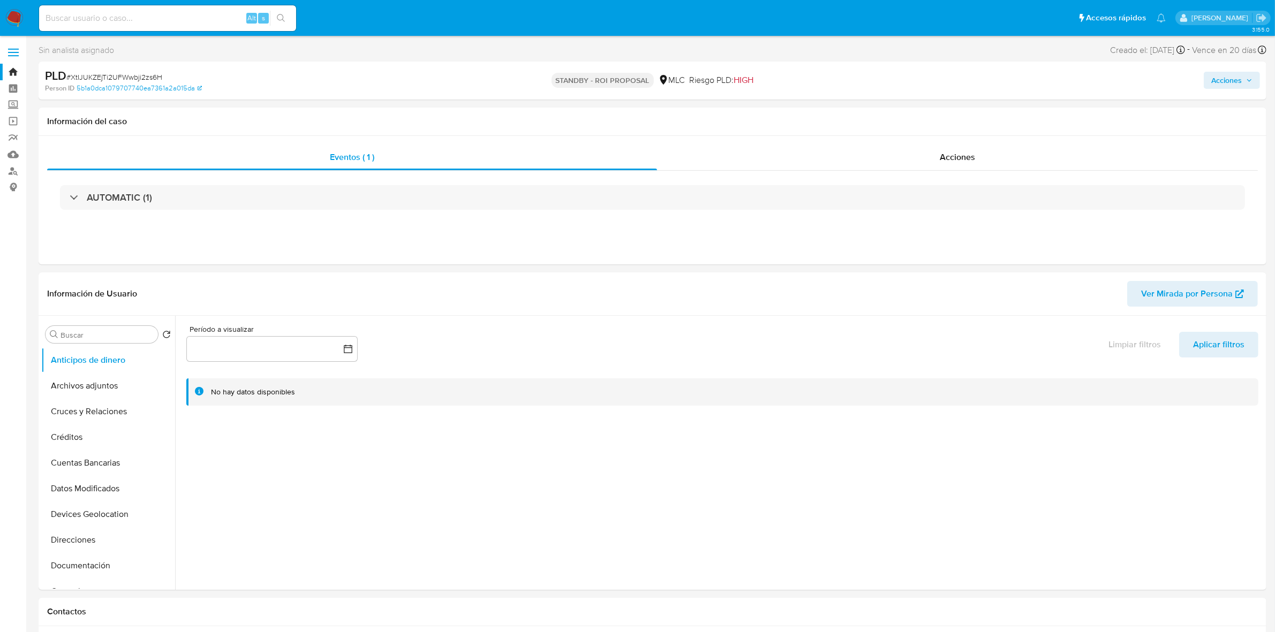
select select "10"
click at [174, 12] on input at bounding box center [167, 18] width 257 height 14
paste input "pIJEt3CYpGof789kbp1VoMzF"
type input "pIJEt3CYpGof789kbp1VoMzF"
click at [280, 17] on icon "search-icon" at bounding box center [281, 18] width 9 height 9
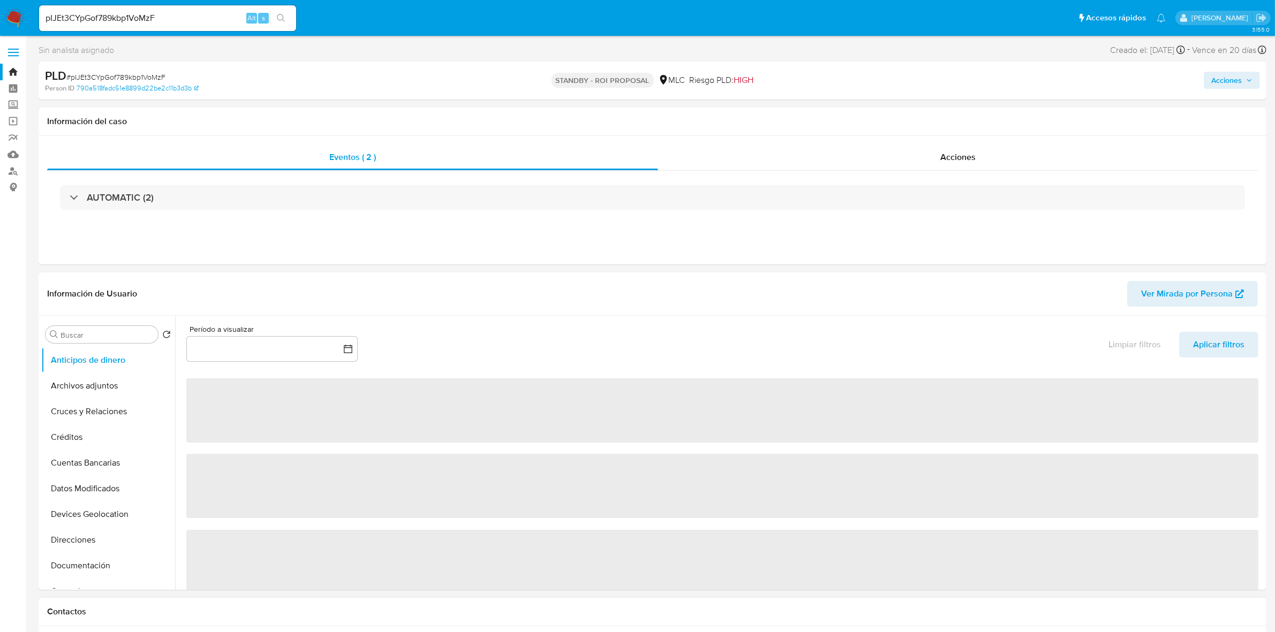
select select "10"
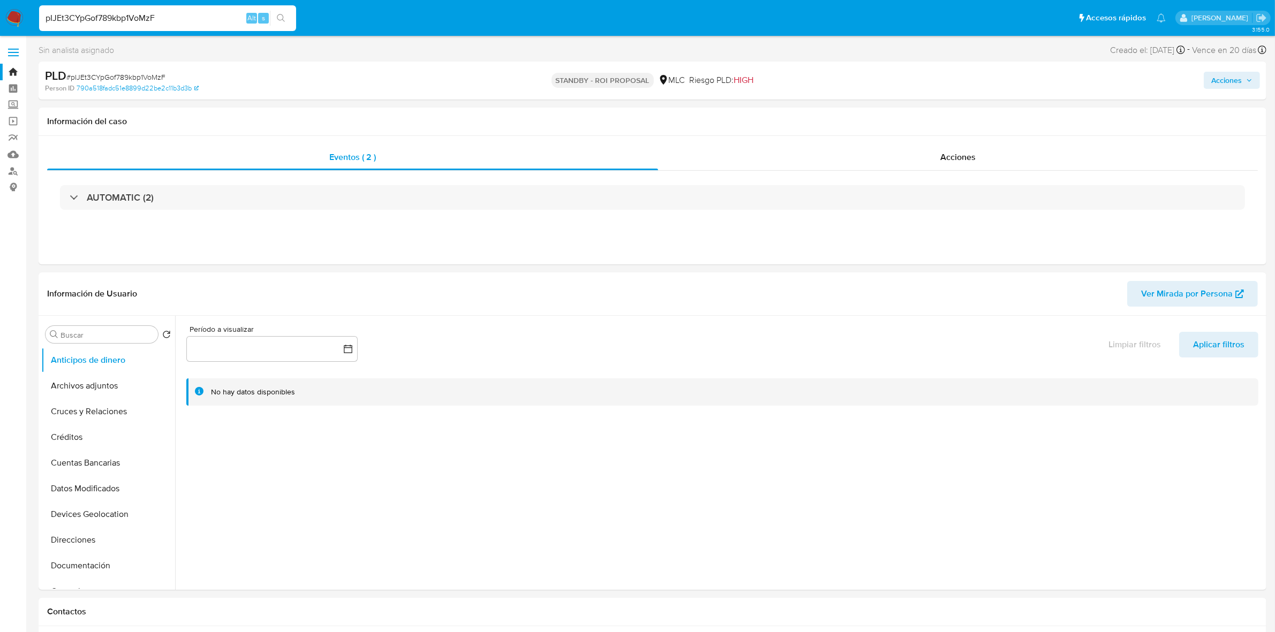
click at [161, 20] on input "pIJEt3CYpGof789kbp1VoMzF" at bounding box center [167, 18] width 257 height 14
paste input "qDegXc7WdZmJnJcPTBmqIKUD"
type input "qDegXc7WdZmJnJcPTBmqIKUD"
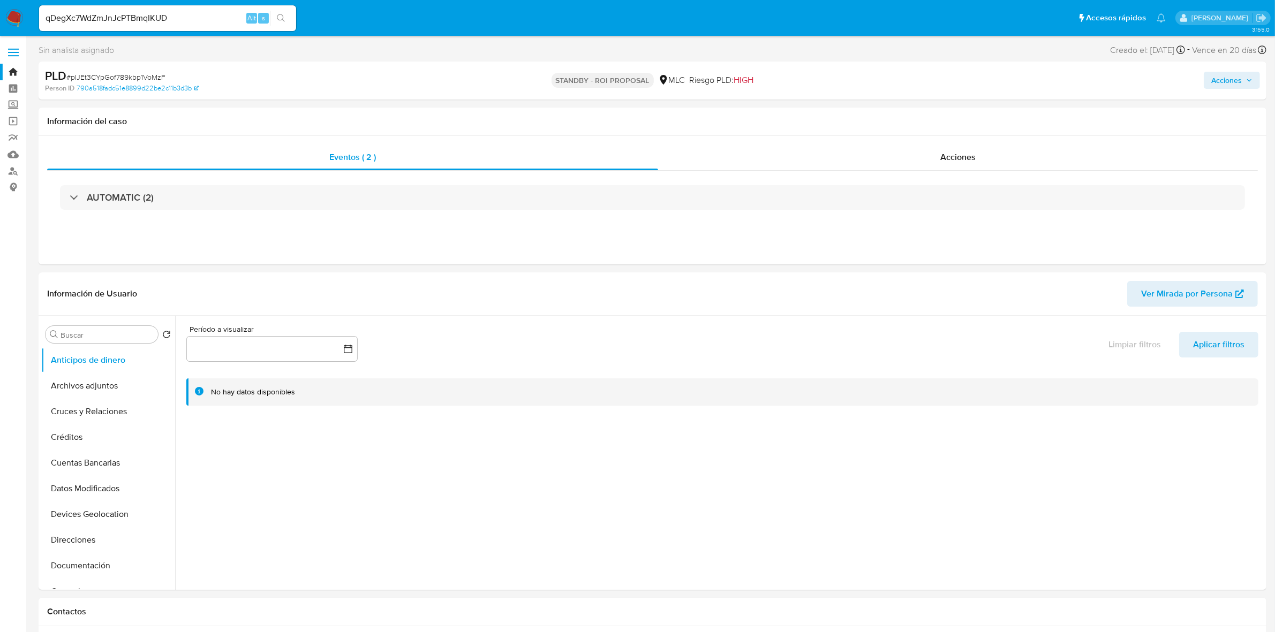
click at [286, 11] on button "search-icon" at bounding box center [281, 18] width 22 height 15
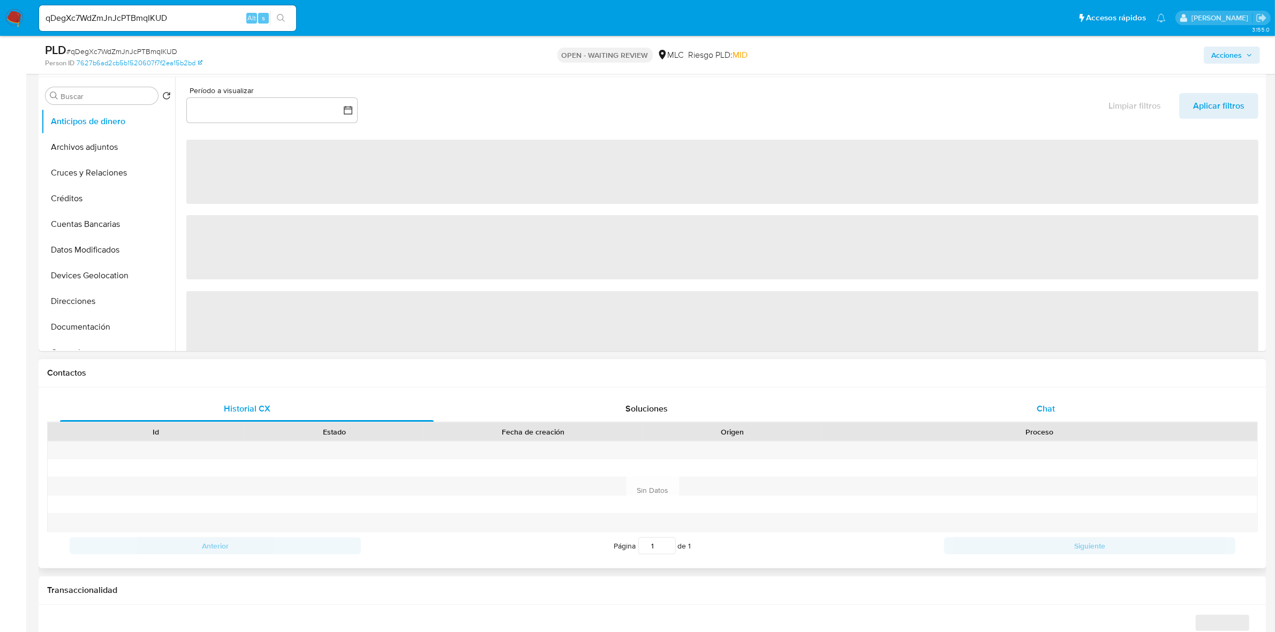
click at [1074, 410] on div "Chat" at bounding box center [1046, 409] width 374 height 26
select select "10"
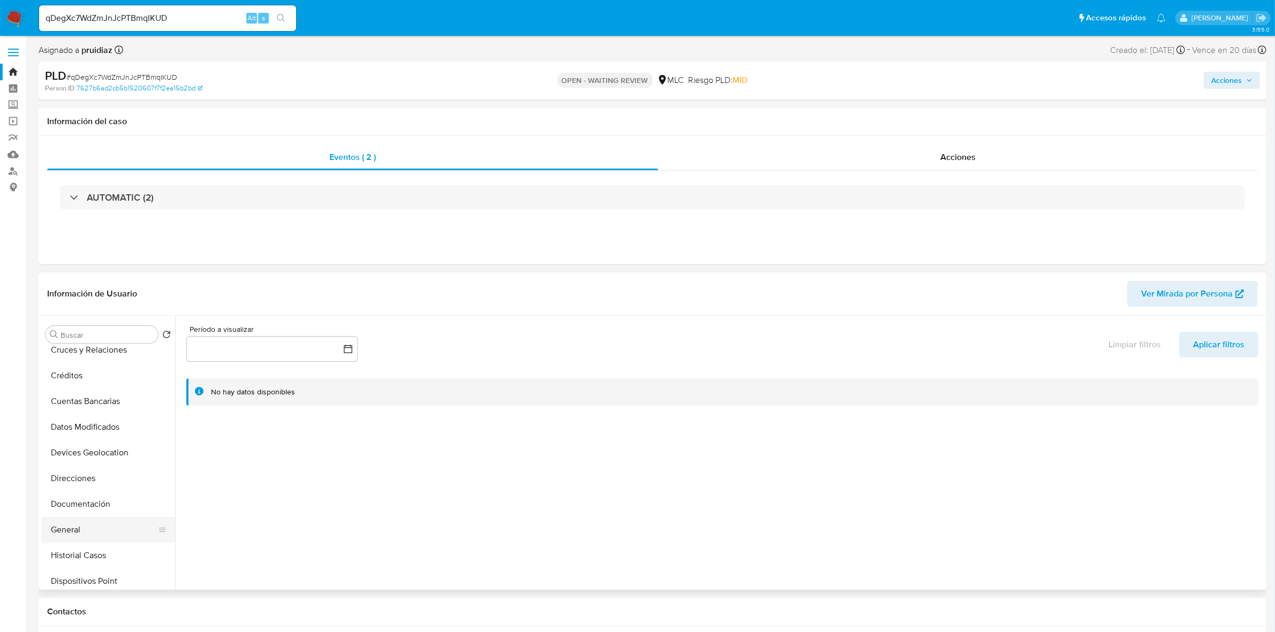
scroll to position [134, 0]
click at [75, 462] on button "General" at bounding box center [103, 458] width 125 height 26
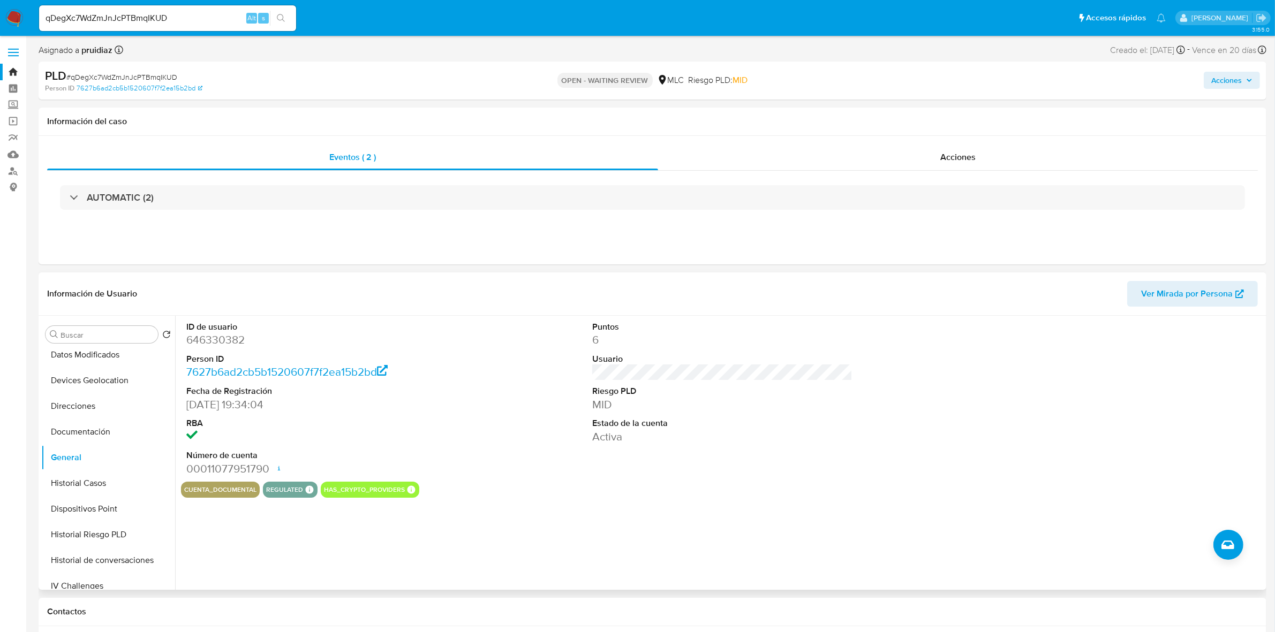
click at [221, 343] on dd "646330382" at bounding box center [316, 340] width 260 height 15
copy dd "646330382"
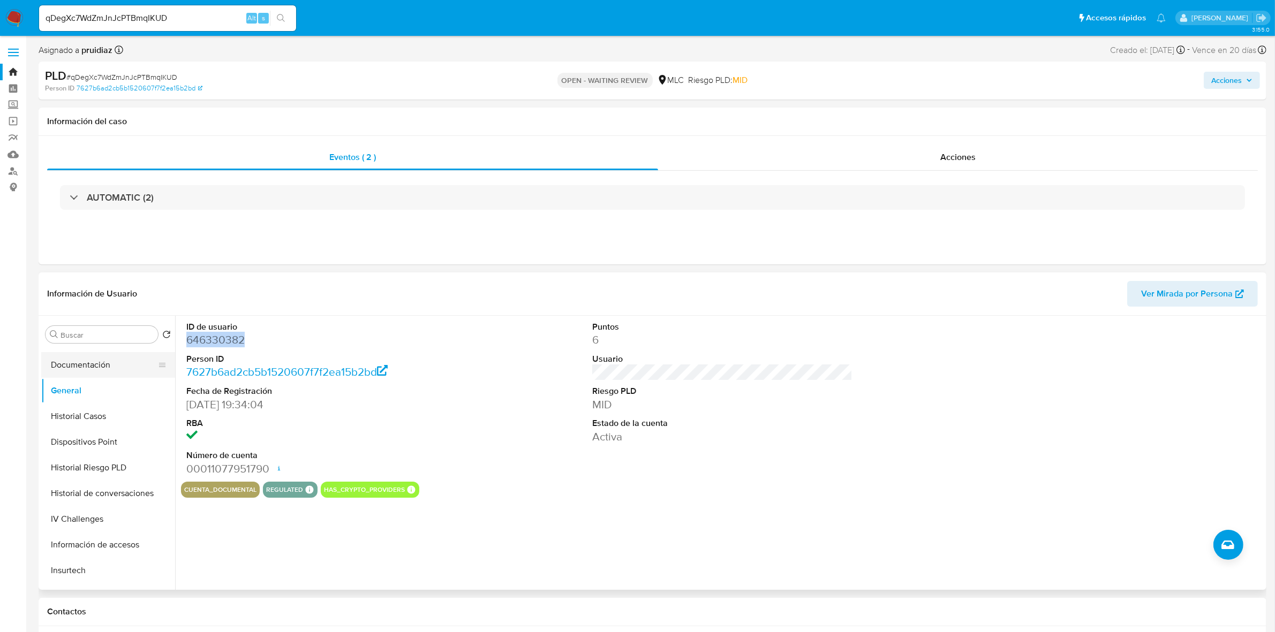
click at [105, 367] on button "Documentación" at bounding box center [103, 365] width 125 height 26
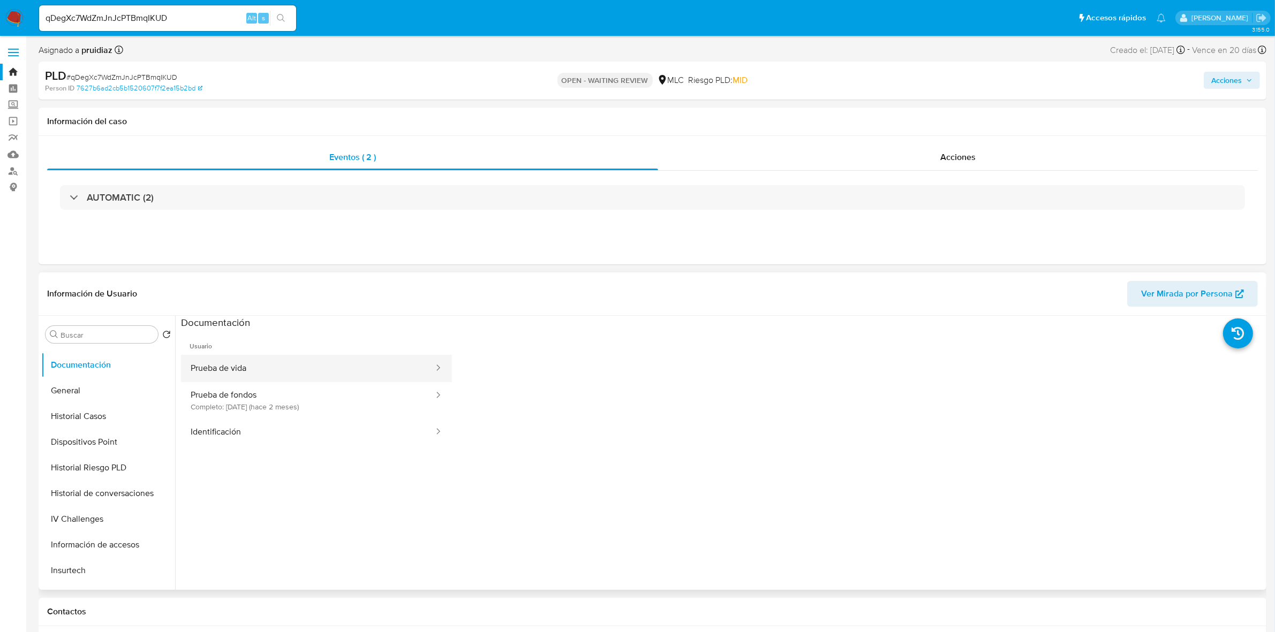
click at [278, 368] on button "Prueba de vida" at bounding box center [308, 368] width 254 height 27
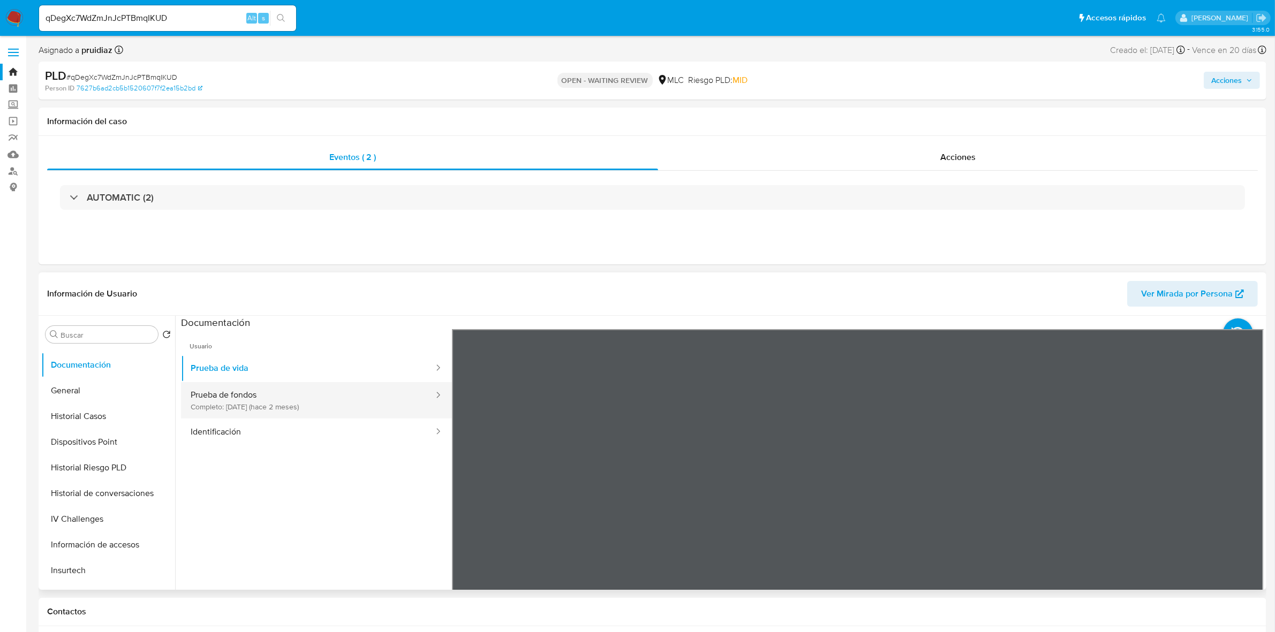
click at [260, 391] on button "Prueba de fondos Completo: 14/06/2025 (hace 2 meses)" at bounding box center [308, 400] width 254 height 36
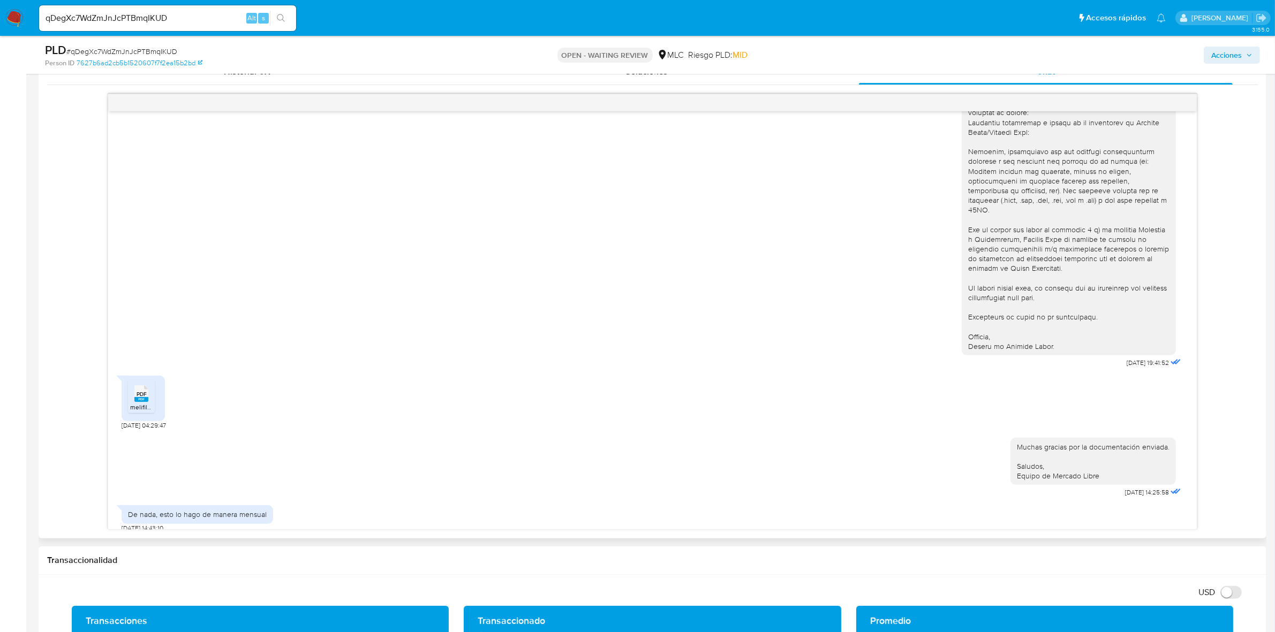
scroll to position [602, 0]
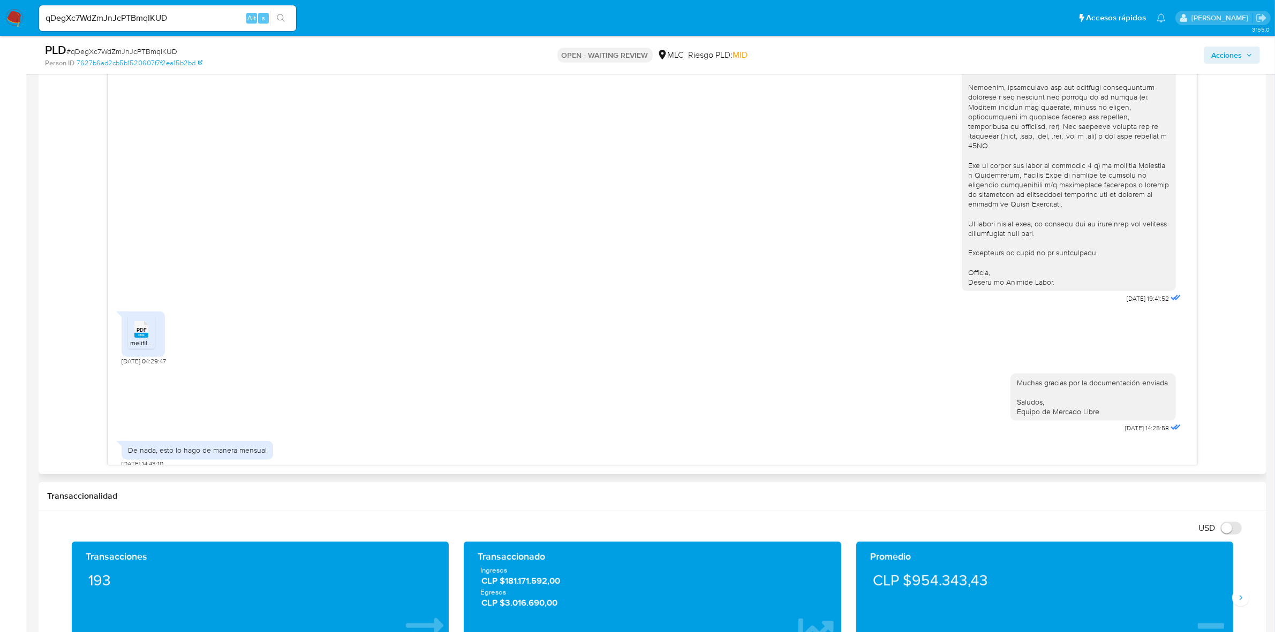
click at [125, 319] on div "PDF PDF melifile2763923570116580569.pdf" at bounding box center [143, 335] width 43 height 46
click at [132, 325] on div "PDF PDF" at bounding box center [141, 328] width 22 height 21
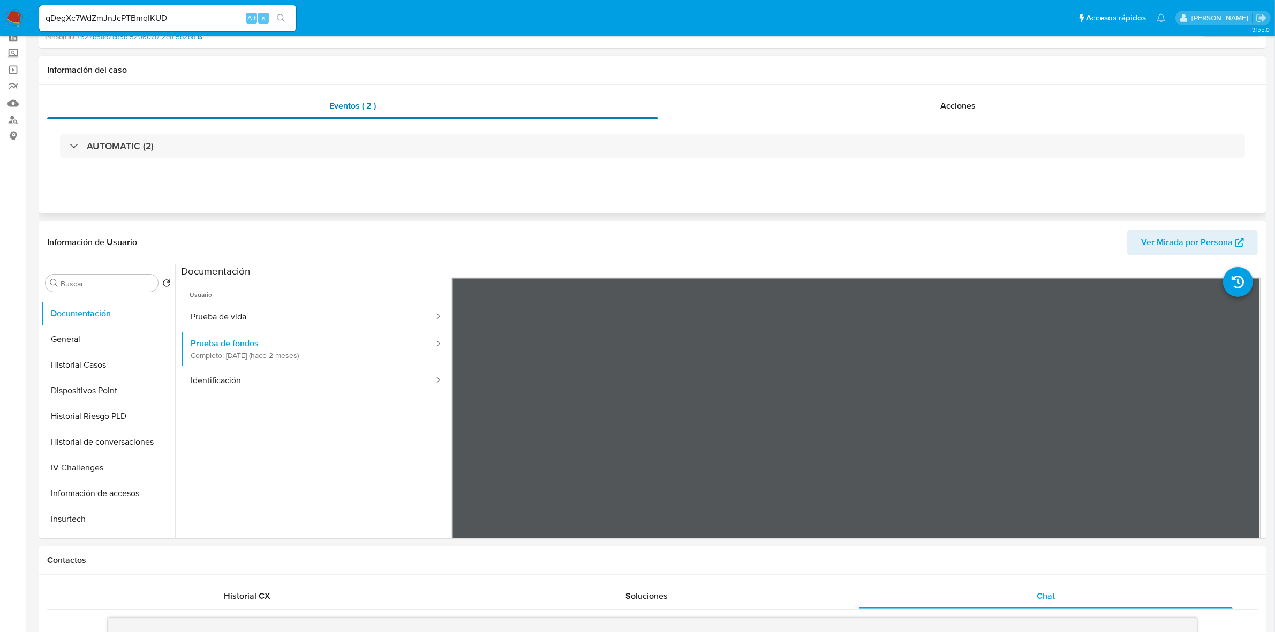
scroll to position [0, 0]
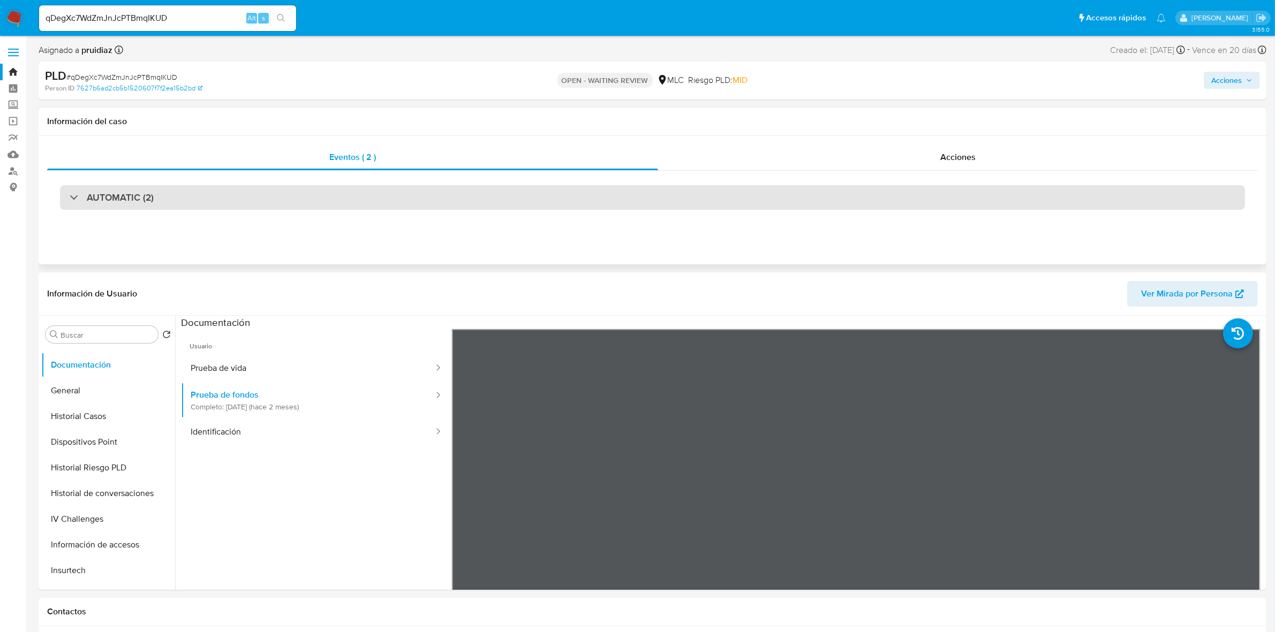
click at [135, 188] on div "AUTOMATIC (2)" at bounding box center [652, 197] width 1185 height 25
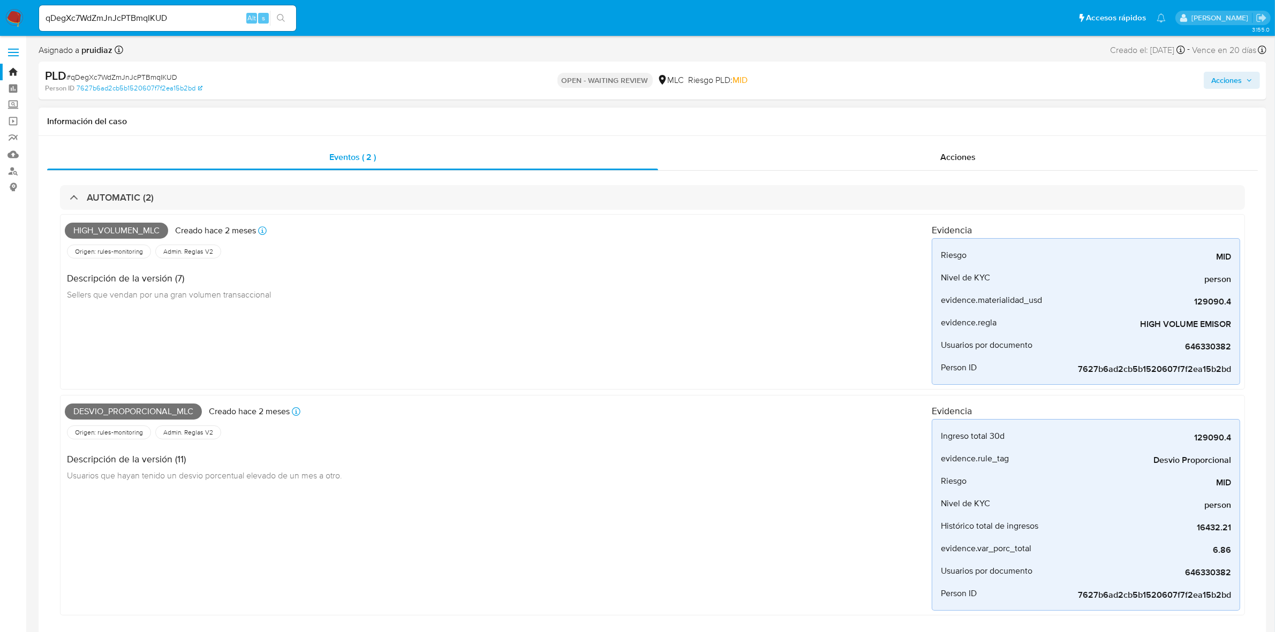
click at [132, 228] on span "High_volumen_mlc" at bounding box center [116, 231] width 103 height 16
copy span "High_volumen_mlc"
click at [143, 416] on span "Desvio_proporcional_mlc" at bounding box center [133, 412] width 137 height 16
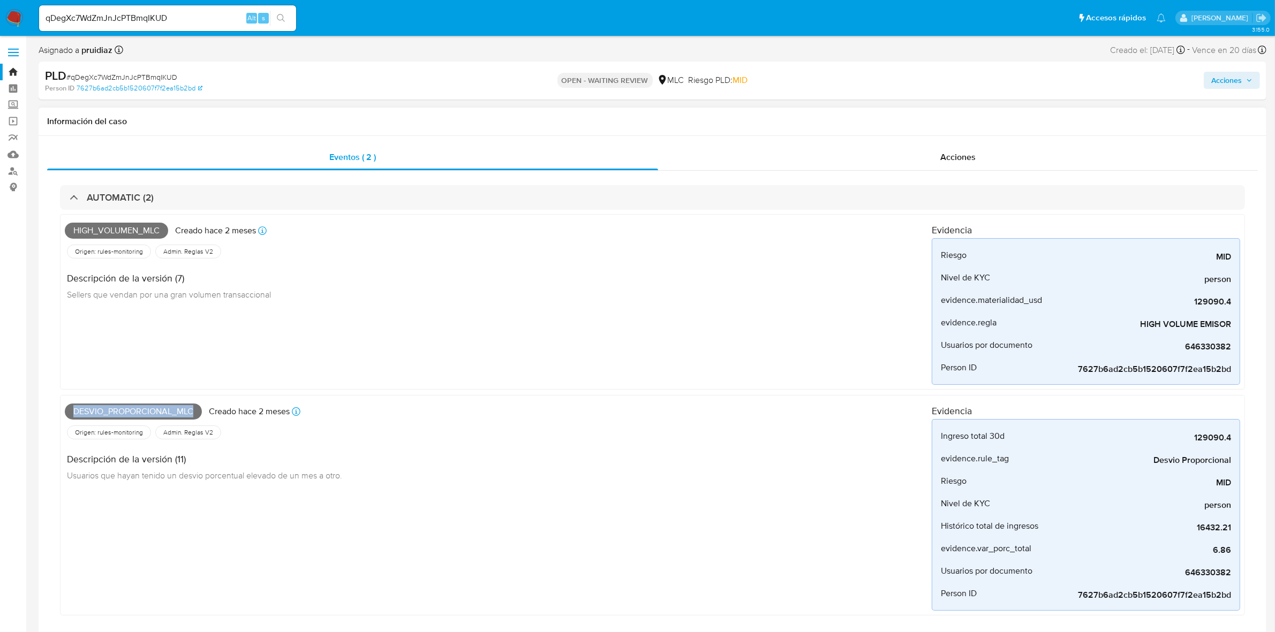
copy span "Desvio_proporcional_mlc"
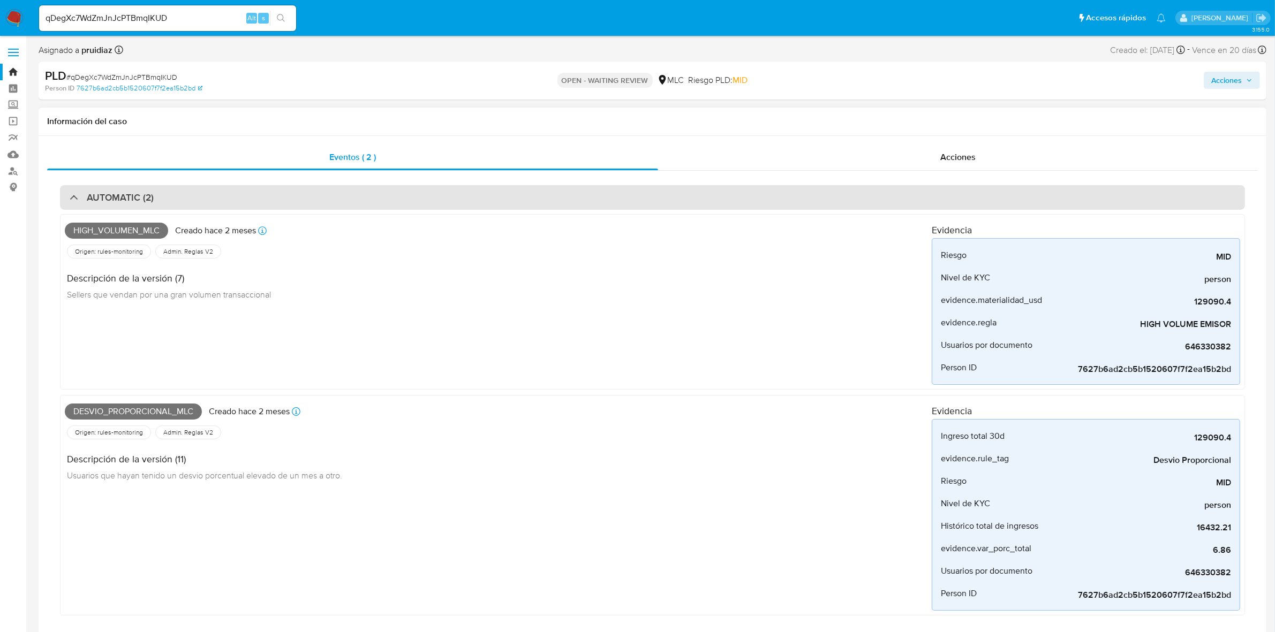
click at [165, 197] on div "AUTOMATIC (2)" at bounding box center [652, 197] width 1185 height 25
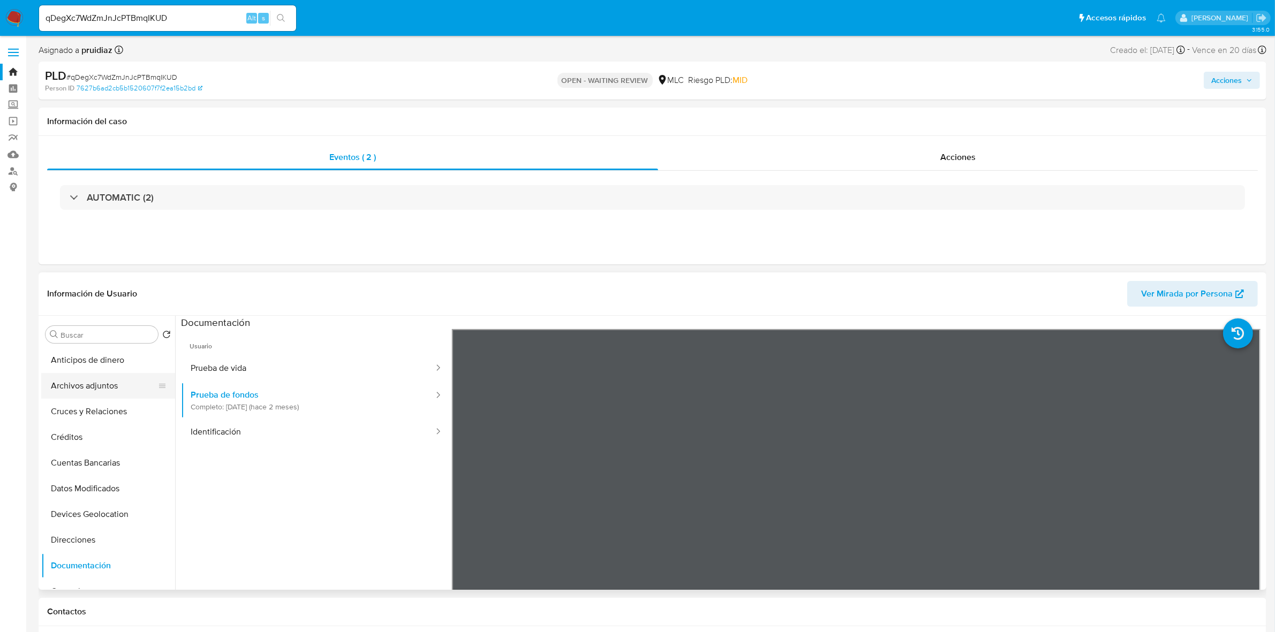
click at [85, 392] on button "Archivos adjuntos" at bounding box center [103, 386] width 125 height 26
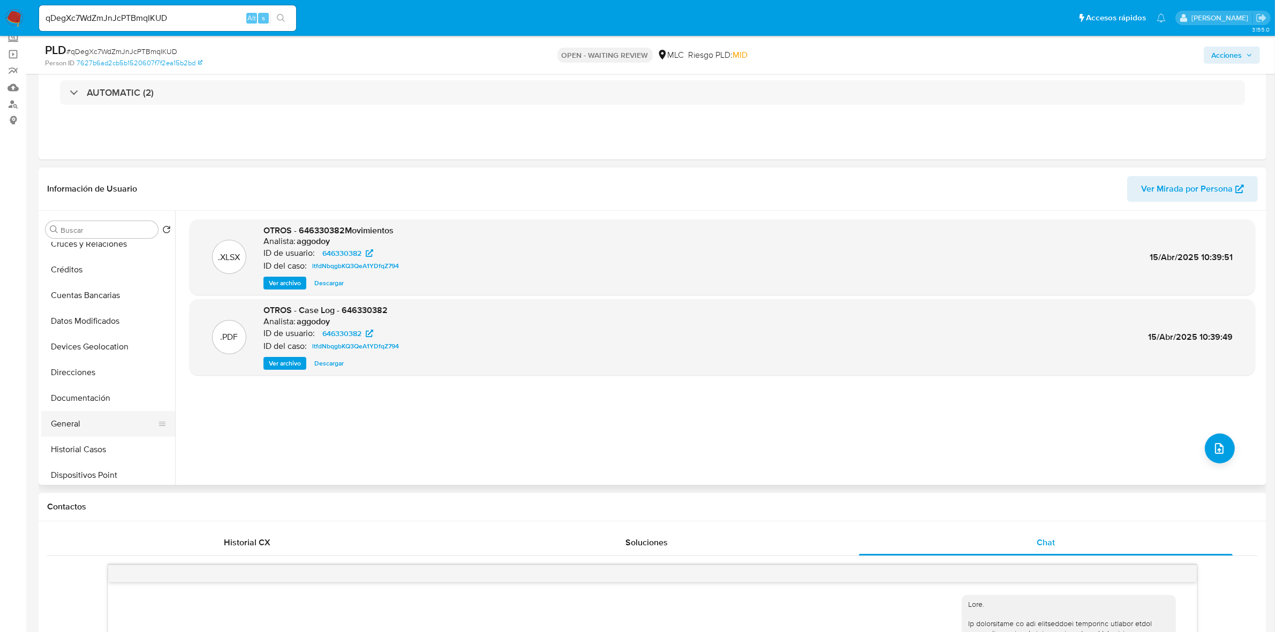
scroll to position [134, 0]
click at [86, 379] on button "Historial Casos" at bounding box center [103, 379] width 125 height 26
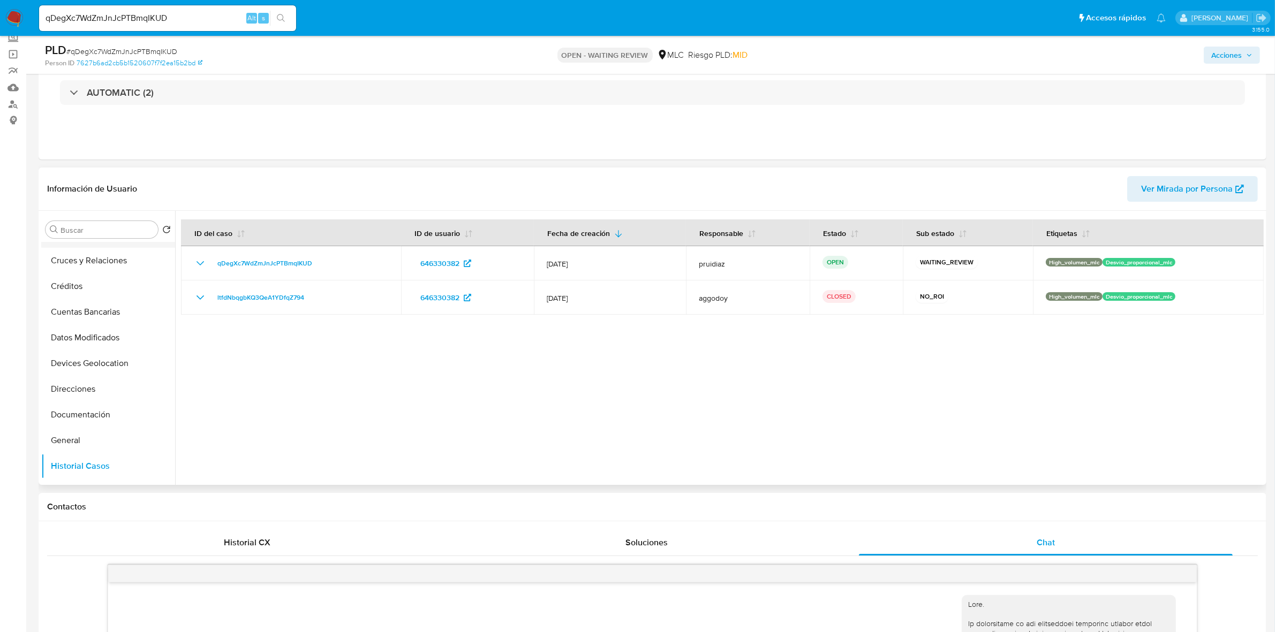
scroll to position [0, 0]
click at [86, 276] on button "Archivos adjuntos" at bounding box center [103, 281] width 125 height 26
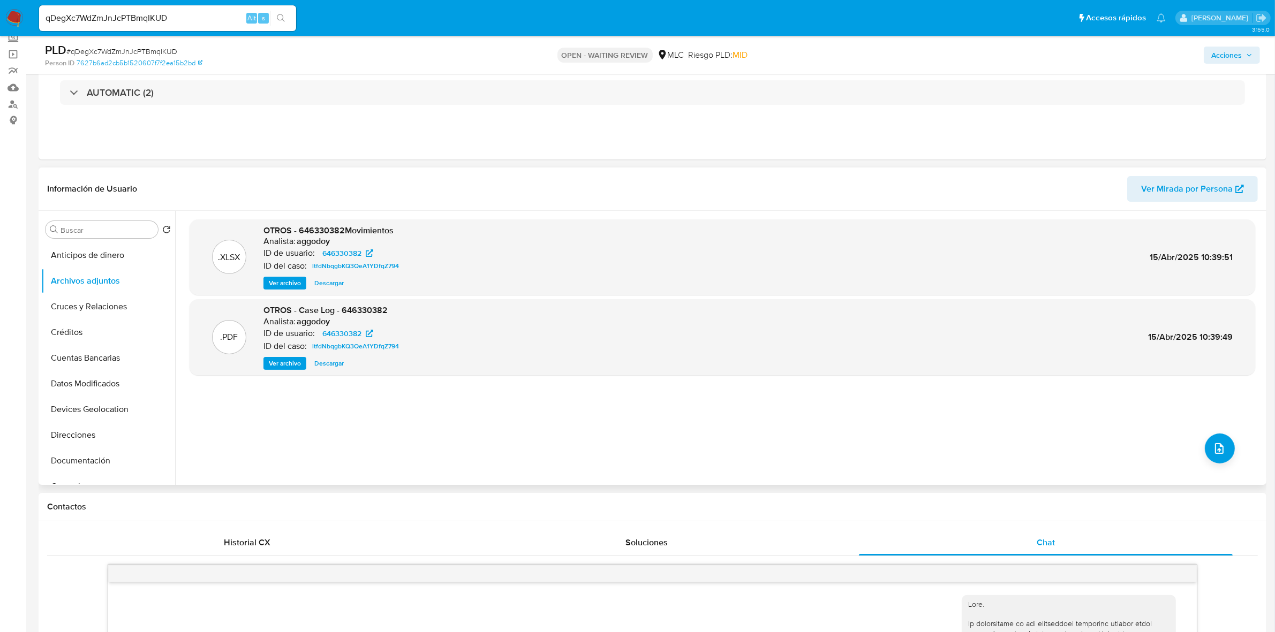
click at [285, 359] on span "Ver archivo" at bounding box center [285, 363] width 32 height 11
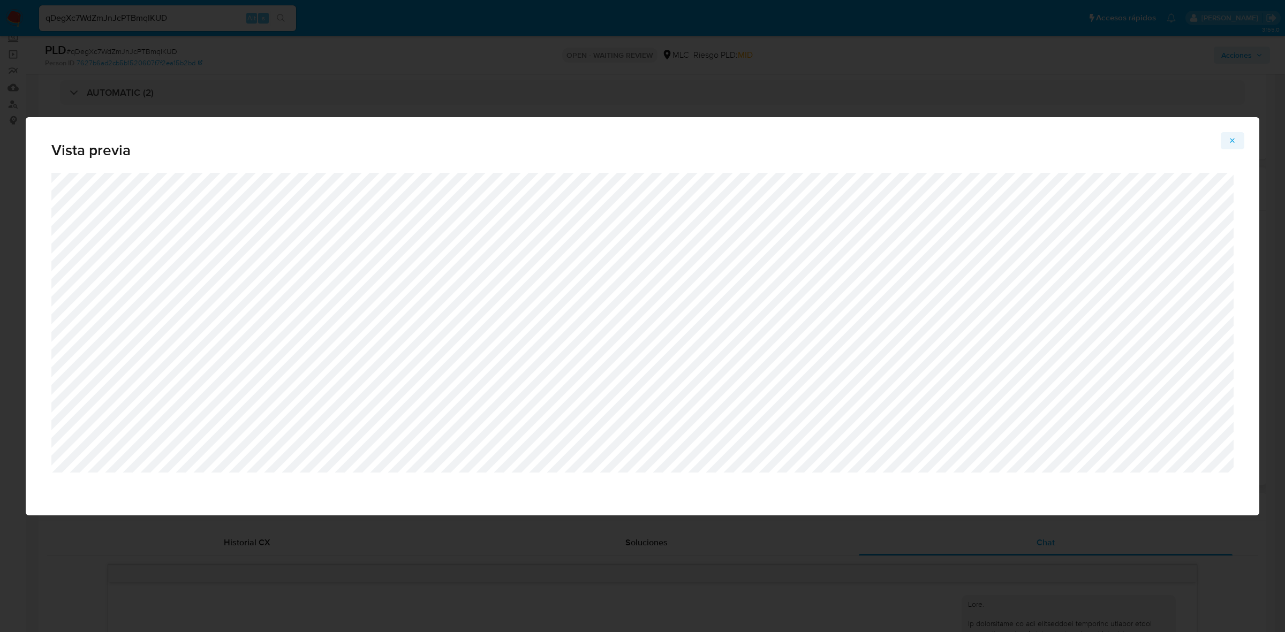
click at [1237, 142] on icon "Attachment preview" at bounding box center [1232, 141] width 9 height 9
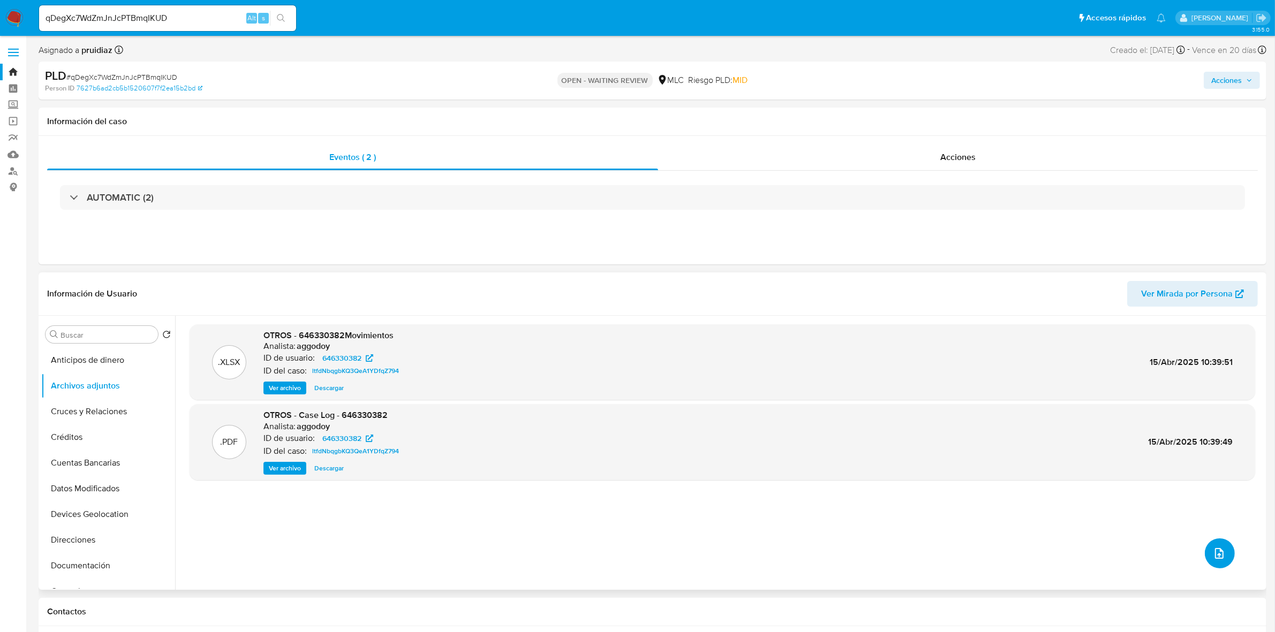
click at [1226, 557] on button "upload-file" at bounding box center [1220, 554] width 30 height 30
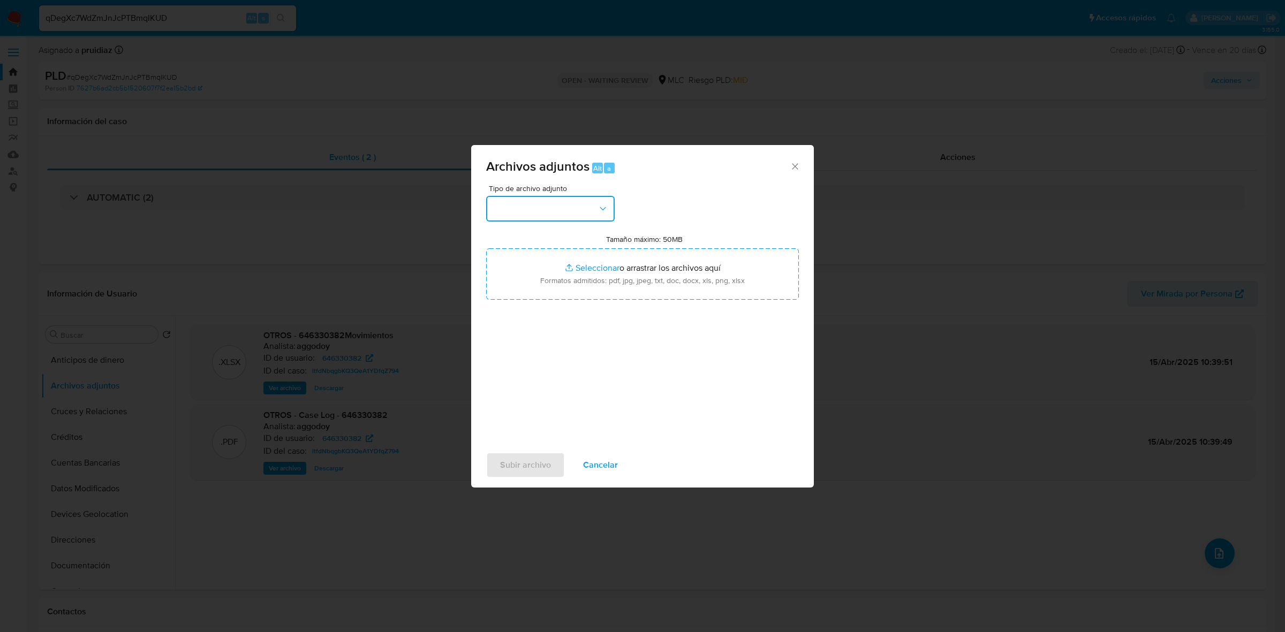
click at [552, 215] on button "button" at bounding box center [550, 209] width 129 height 26
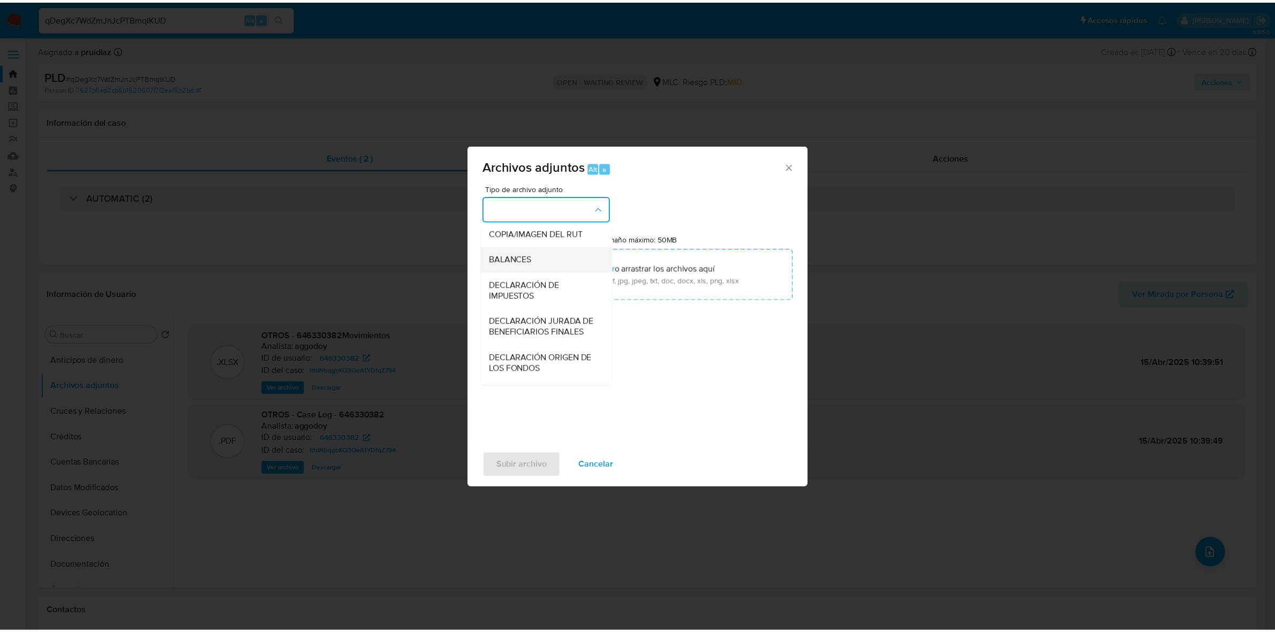
scroll to position [177, 0]
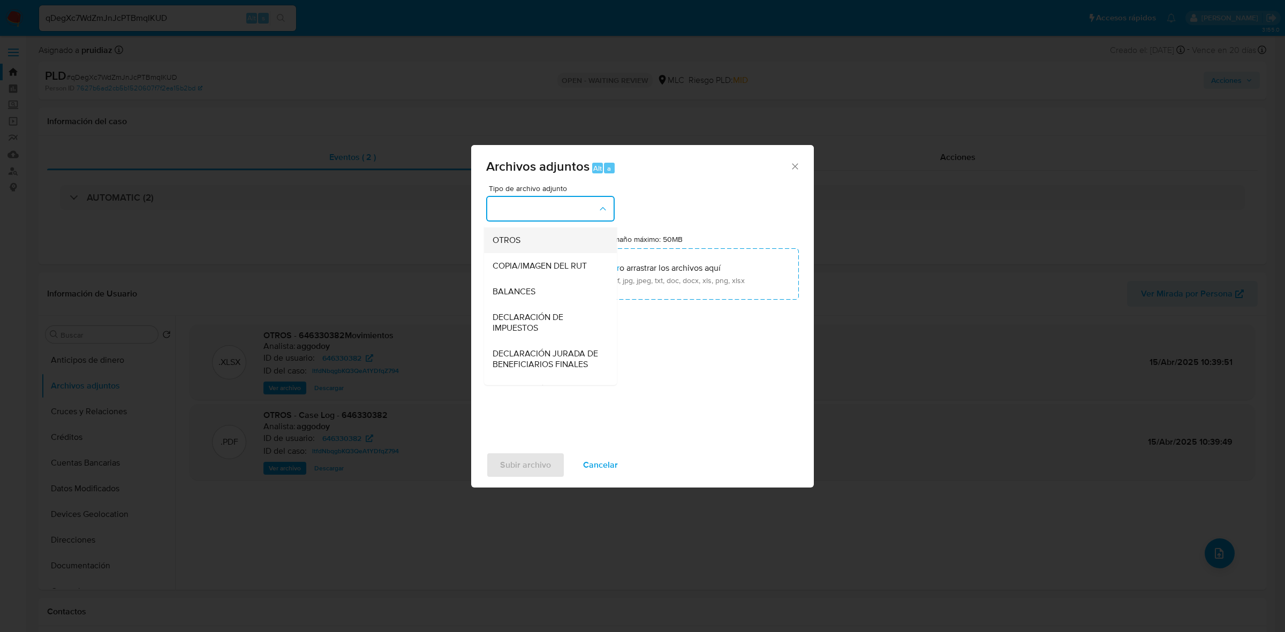
click at [512, 246] on span "OTROS" at bounding box center [507, 240] width 28 height 11
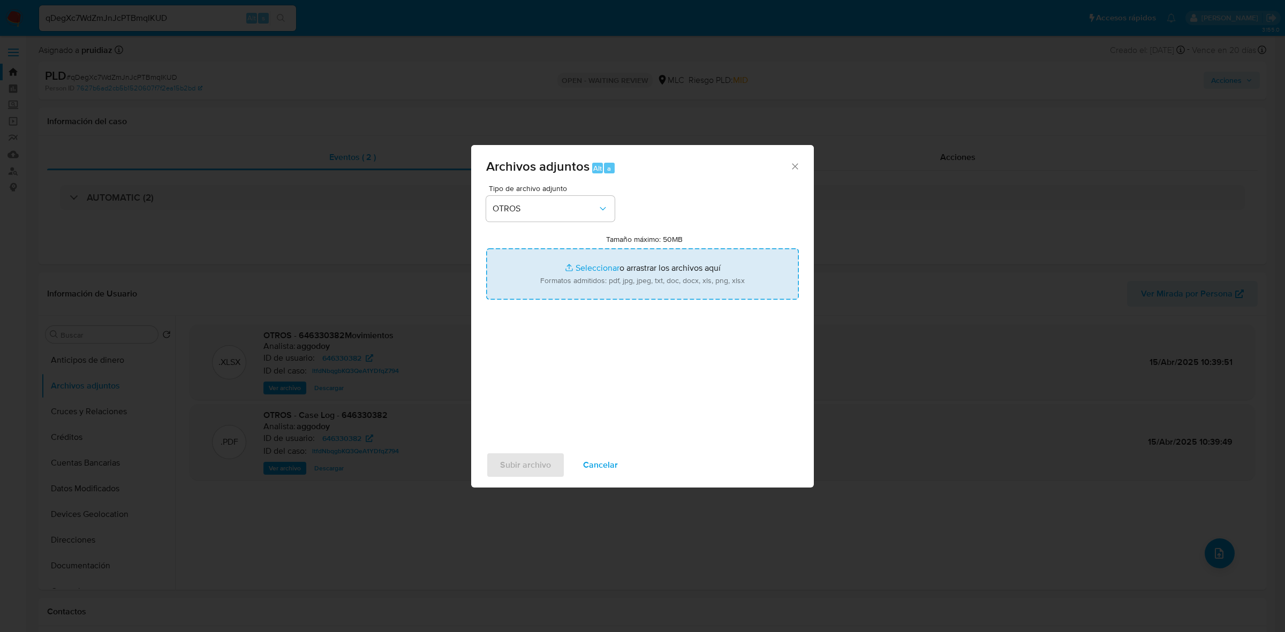
click at [617, 280] on input "Tamaño máximo: 50MB Seleccionar archivos" at bounding box center [642, 273] width 313 height 51
type input "C:\fakepath\646330382 - 13_08_2025.pdf"
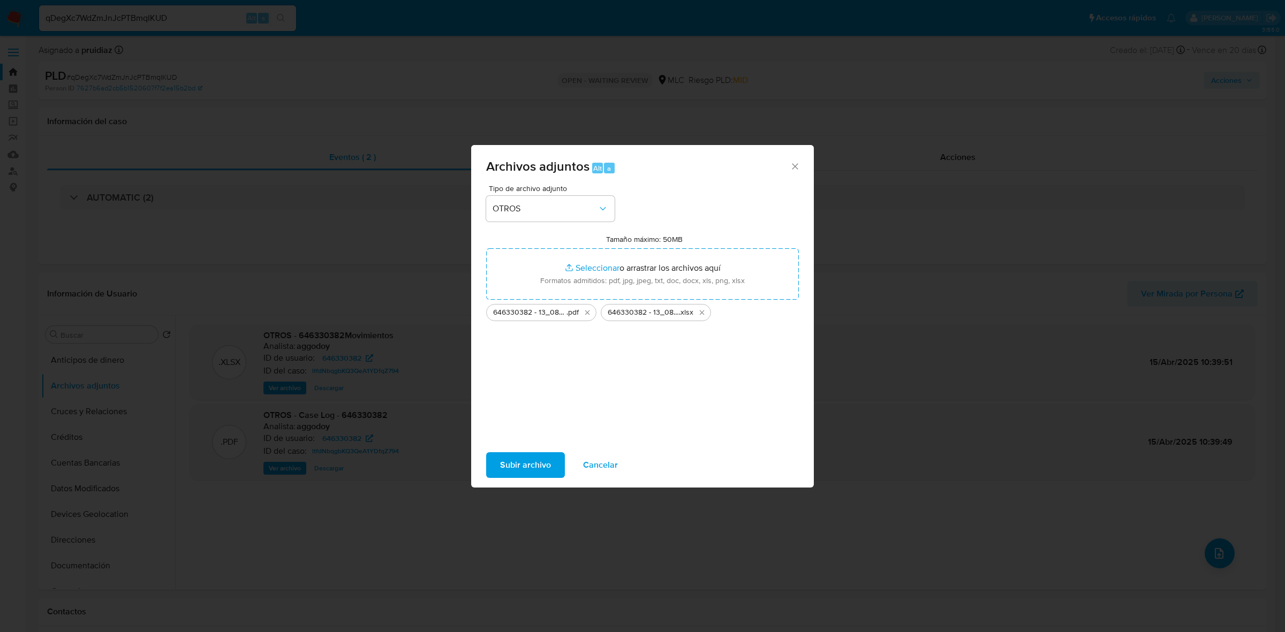
click at [528, 464] on span "Subir archivo" at bounding box center [525, 466] width 51 height 24
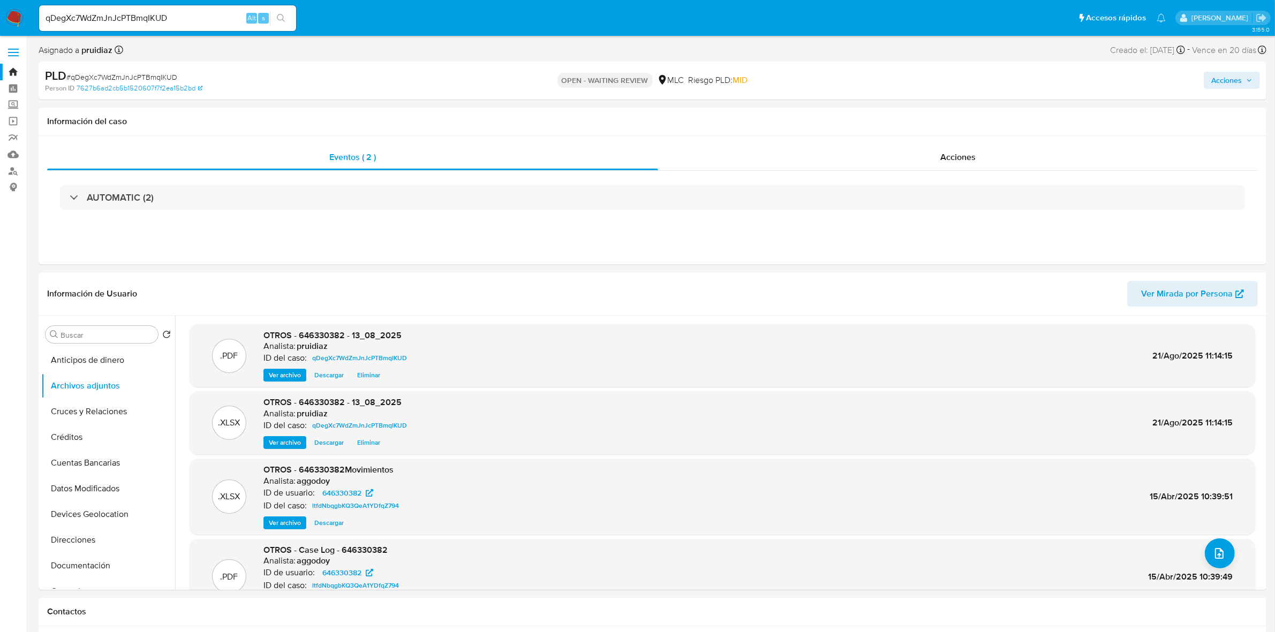
click at [149, 76] on span "# qDegXc7WdZmJnJcPTBmqIKUD" at bounding box center [121, 77] width 111 height 11
copy span "qDegXc7WdZmJnJcPTBmqIKUD"
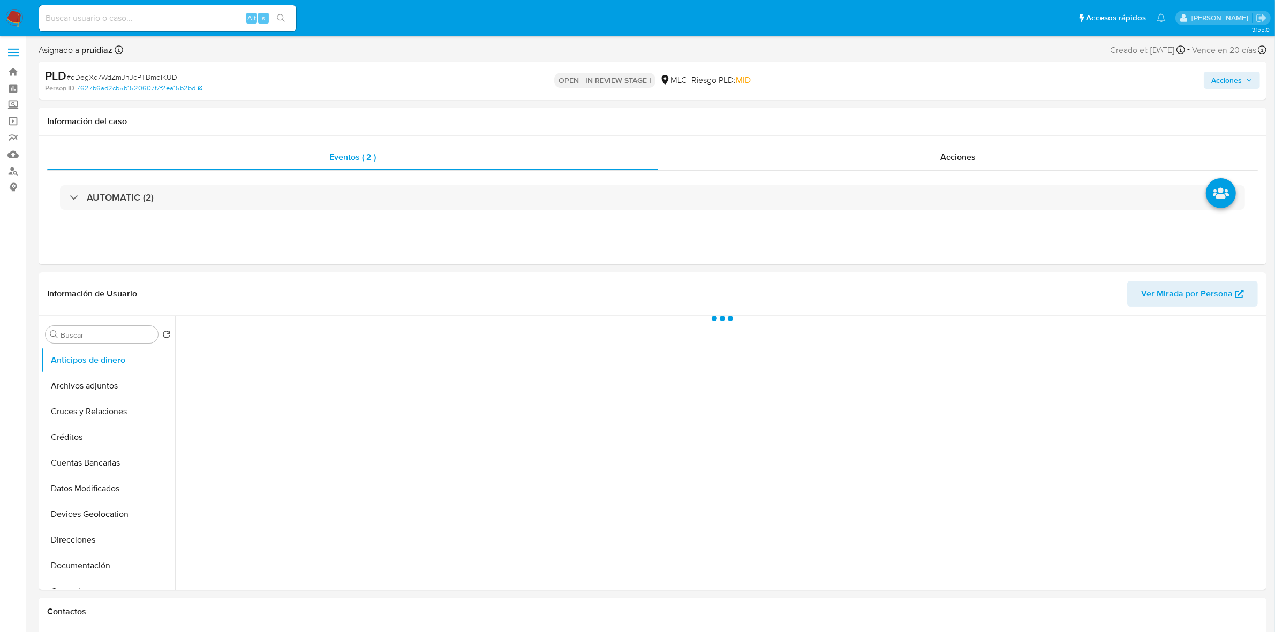
click at [1236, 82] on span "Acciones" at bounding box center [1226, 80] width 31 height 17
click at [946, 125] on div "Resolución del caso Alt r" at bounding box center [940, 115] width 102 height 28
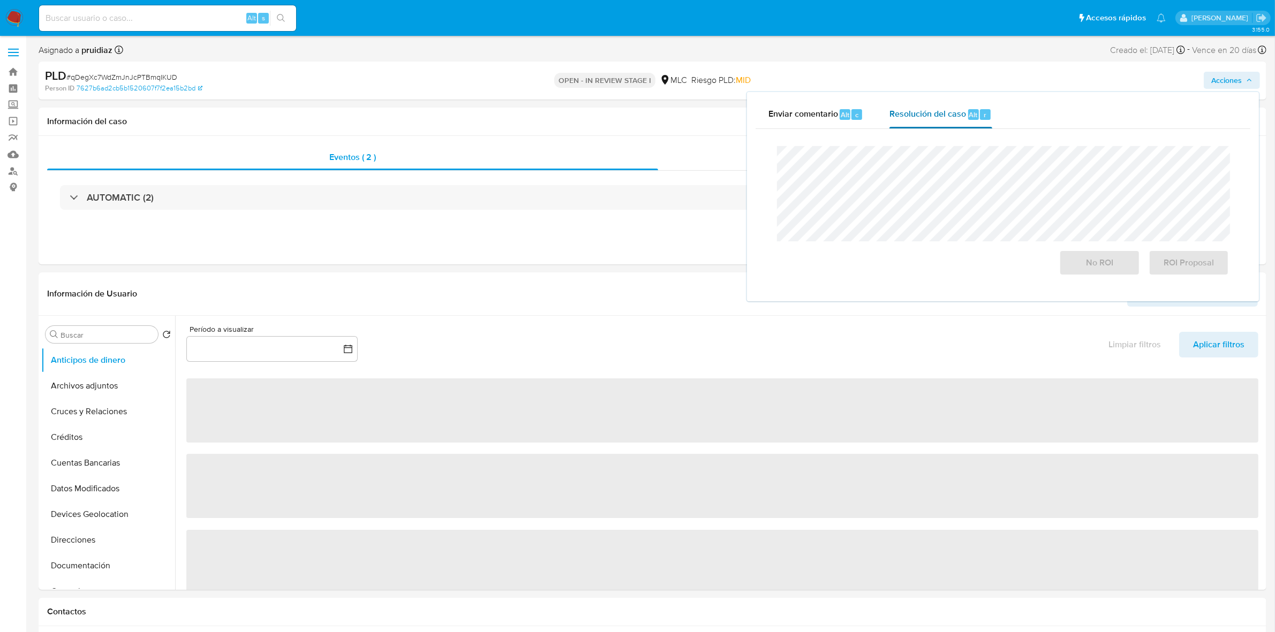
select select "10"
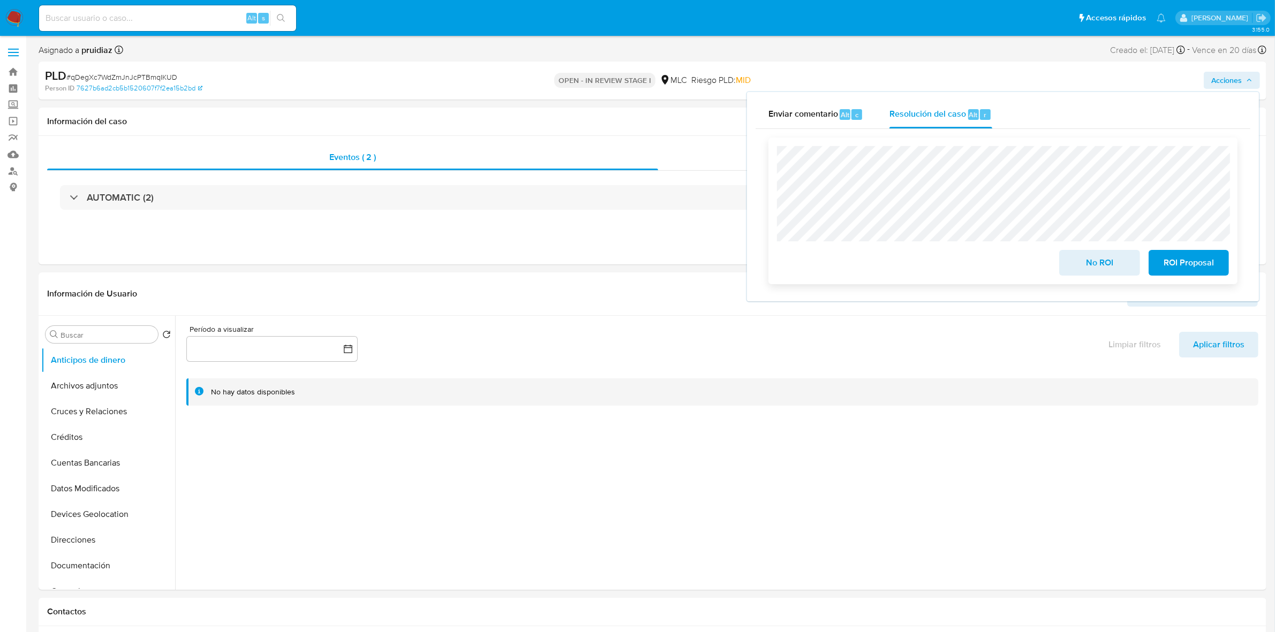
click at [1203, 265] on span "ROI Proposal" at bounding box center [1189, 263] width 52 height 24
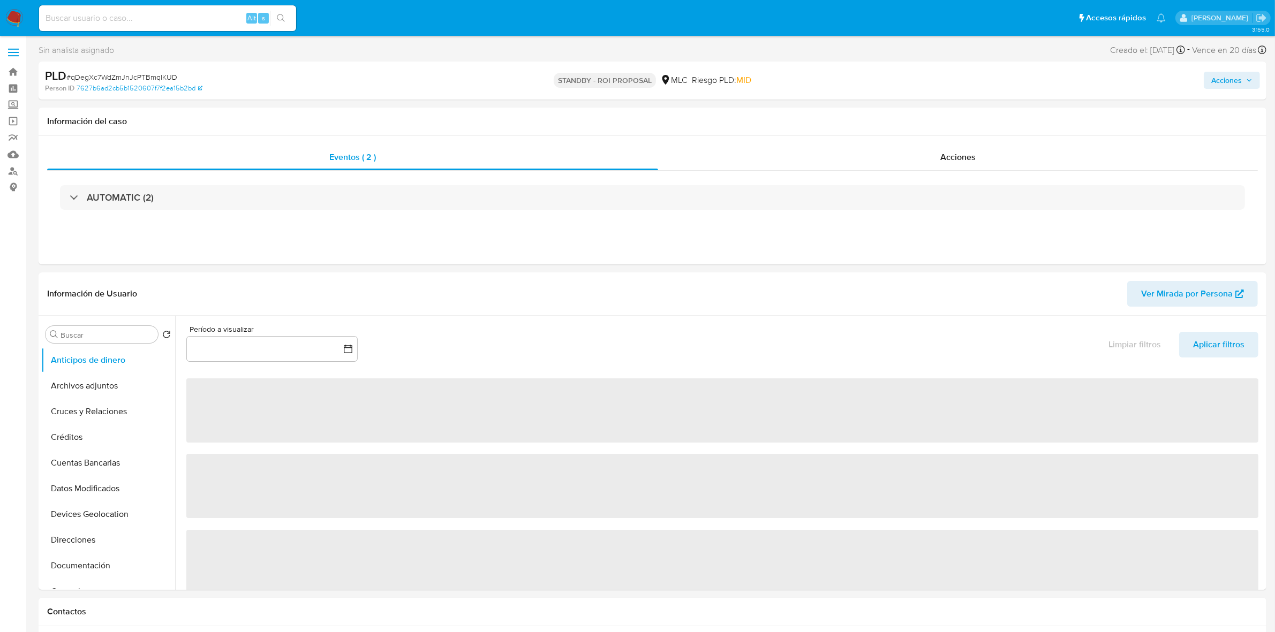
select select "10"
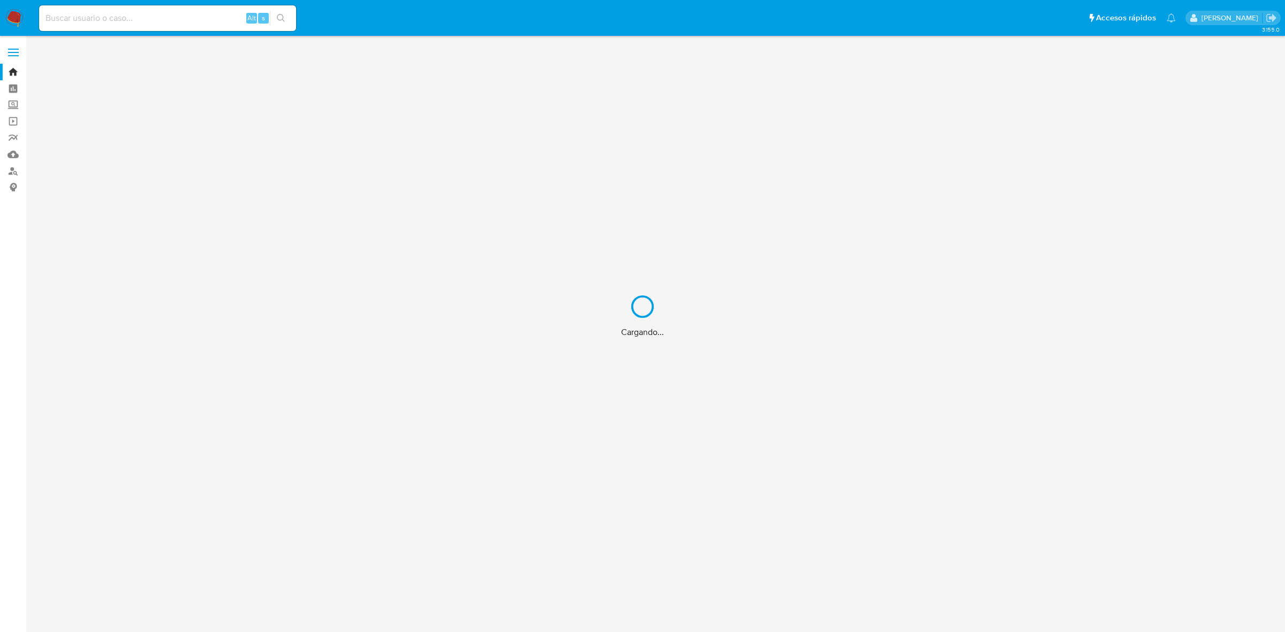
click at [170, 19] on div "Cargando..." at bounding box center [642, 316] width 1285 height 632
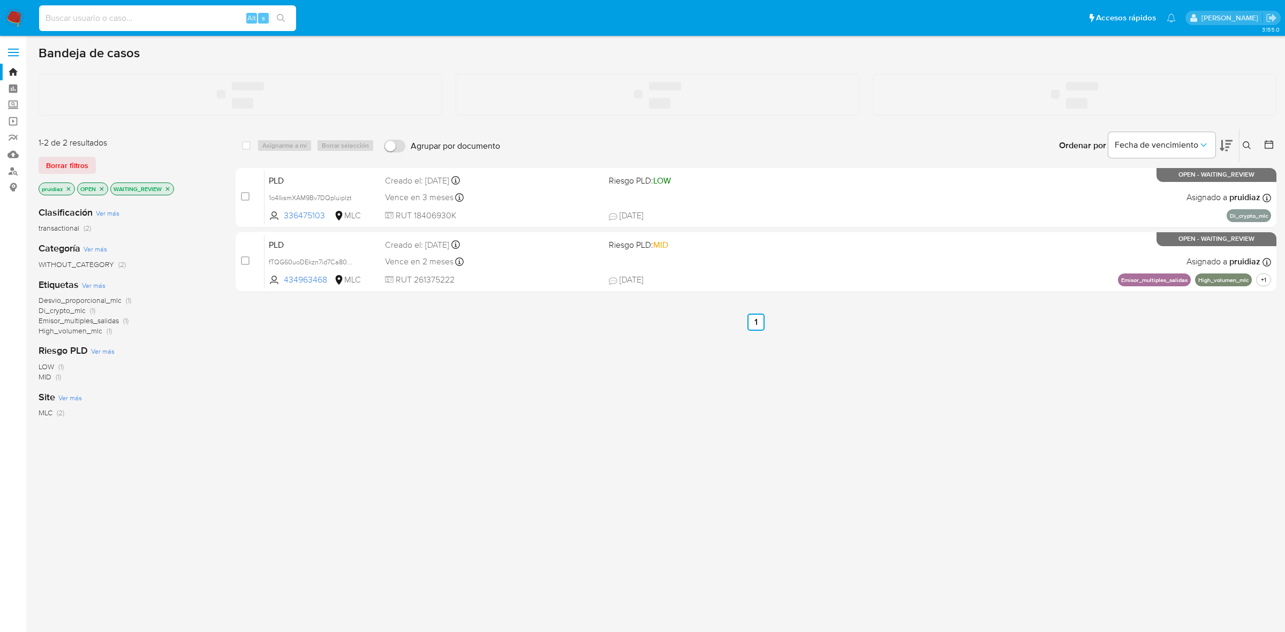
click at [132, 20] on input at bounding box center [167, 18] width 257 height 14
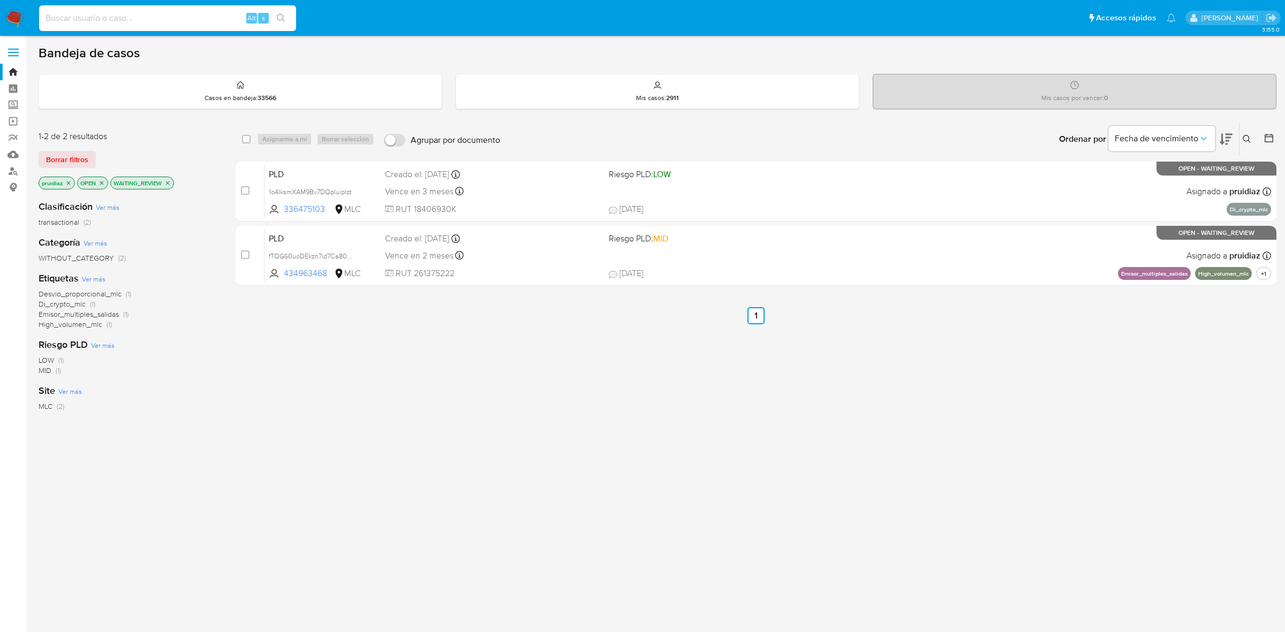
paste input "9SwP4ubhuV1VZyTDdEpy6Mx8"
type input "9SwP4ubhuV1VZyTDdEpy6Mx8"
click at [290, 20] on button "search-icon" at bounding box center [281, 18] width 22 height 15
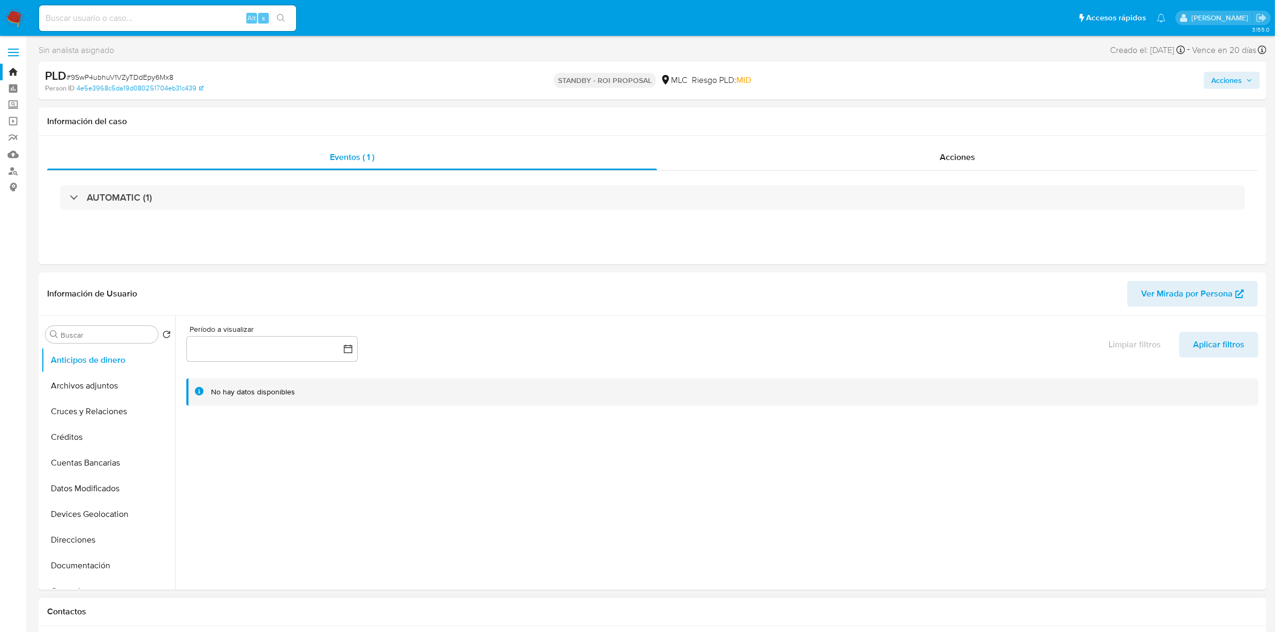
select select "10"
click at [119, 20] on input at bounding box center [167, 18] width 257 height 14
paste input "YLI0xbnmaZEHZCaDNQV1uo1H"
type input "YLI0xbnmaZEHZCaDNQV1uo1H"
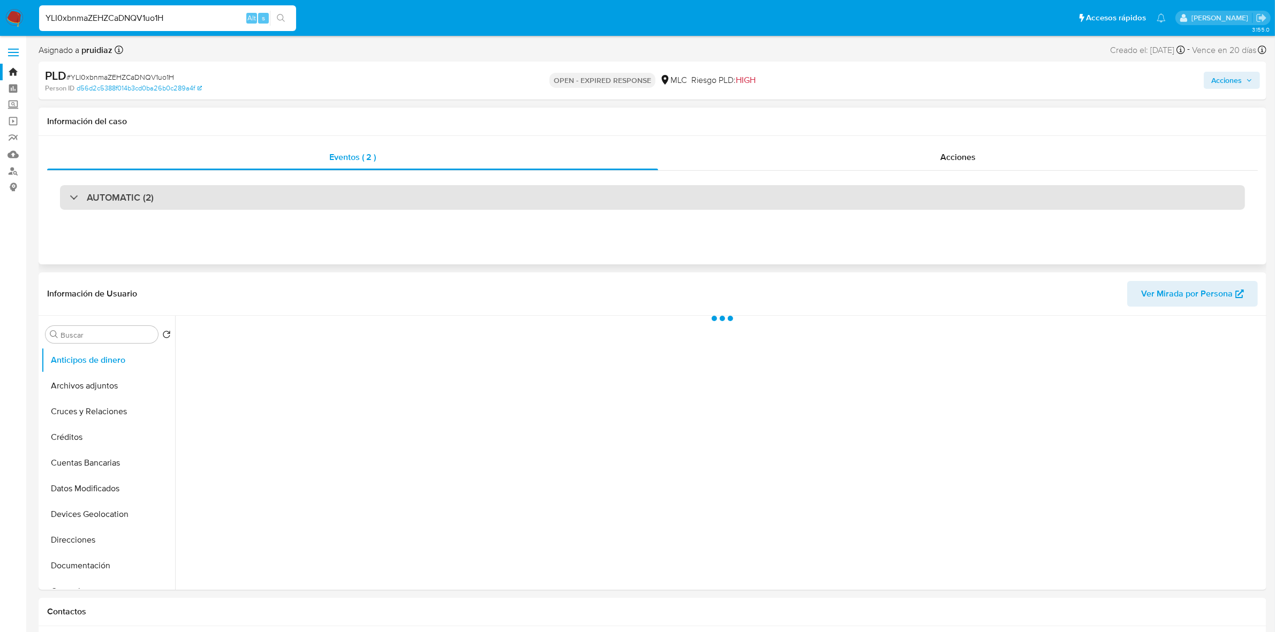
scroll to position [201, 0]
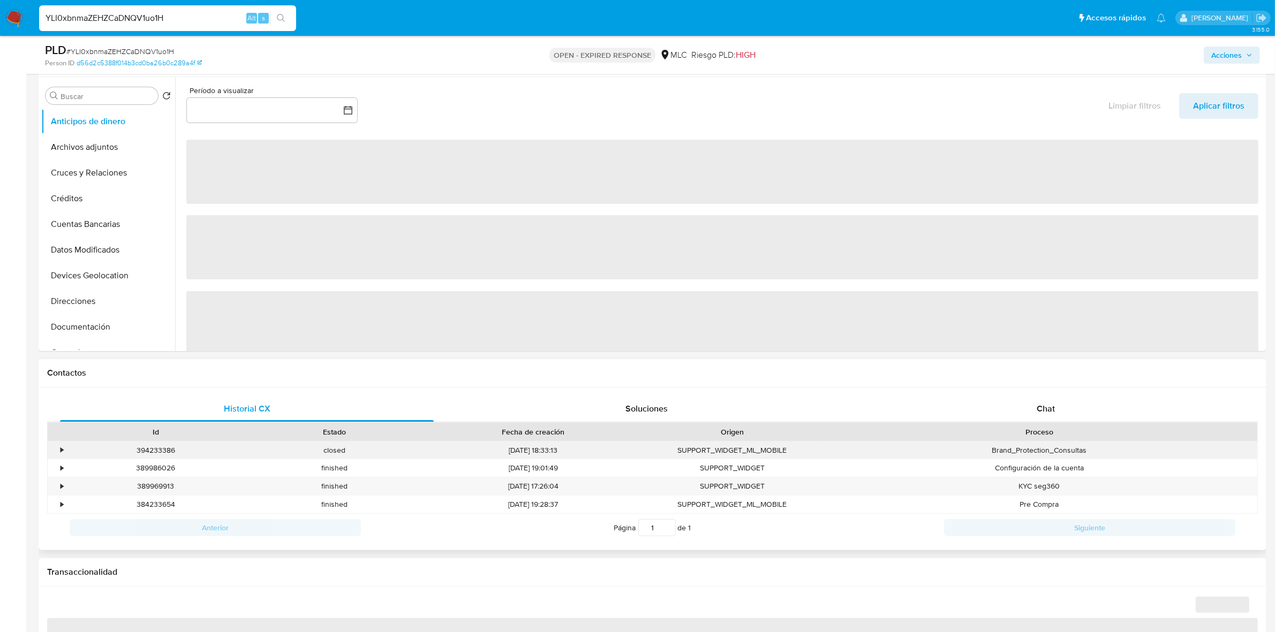
select select "10"
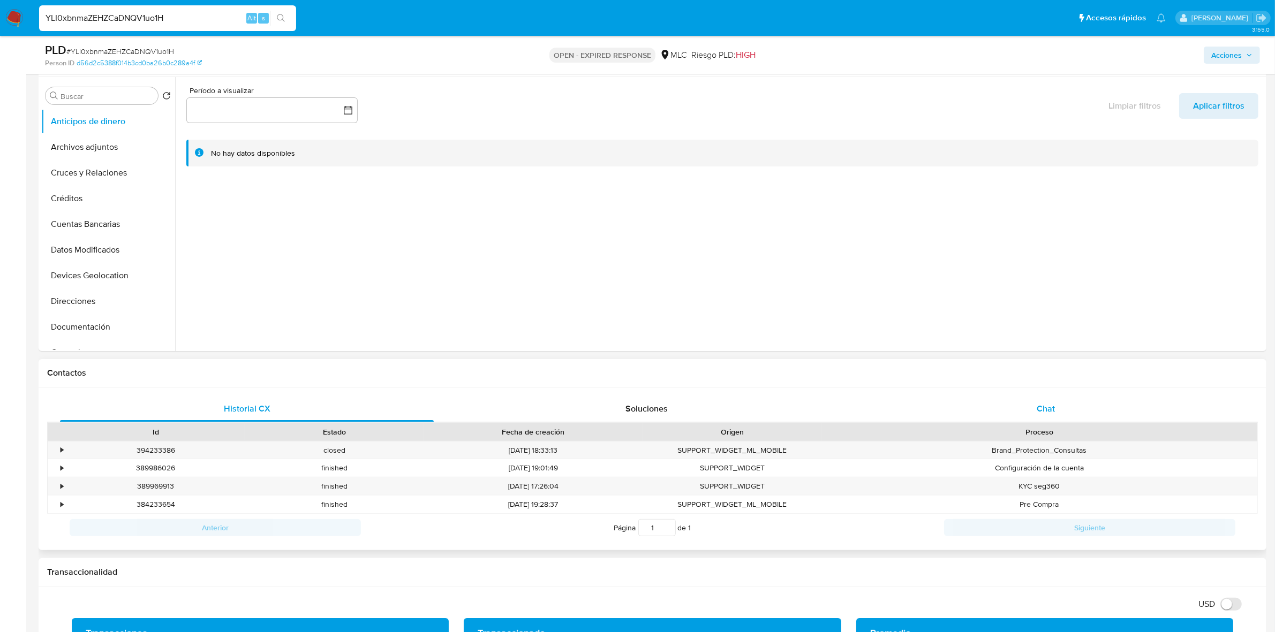
click at [1051, 405] on span "Chat" at bounding box center [1046, 409] width 18 height 12
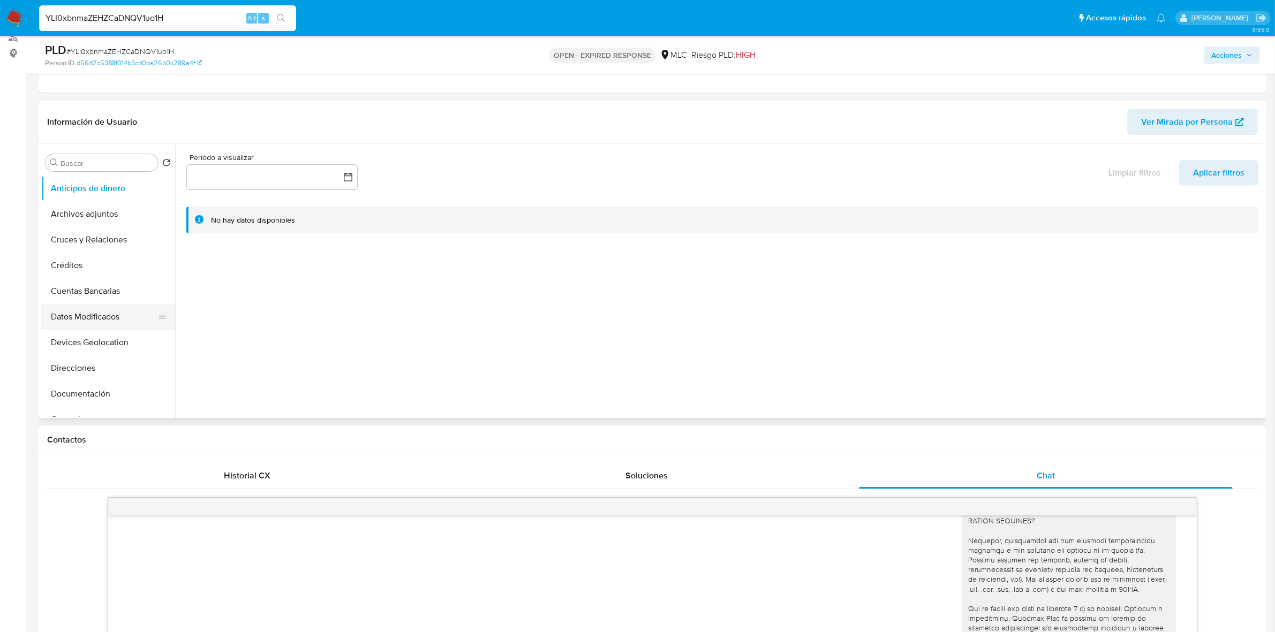
scroll to position [67, 0]
click at [68, 353] on button "General" at bounding box center [103, 353] width 125 height 26
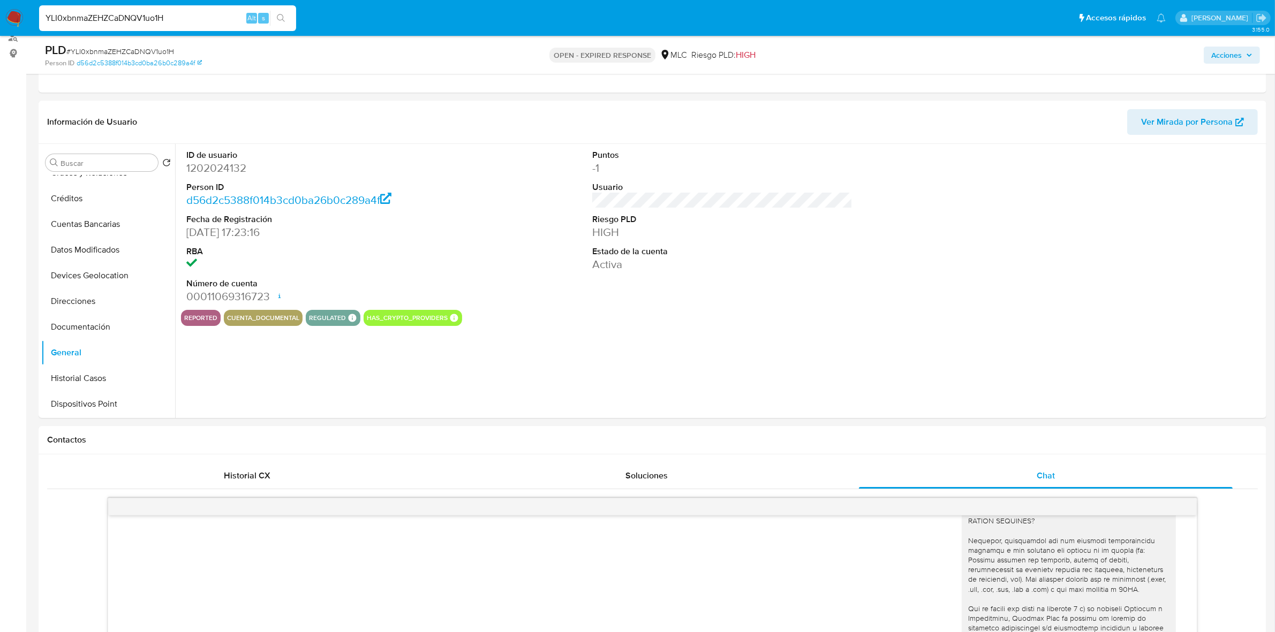
click at [221, 166] on dd "1202024132" at bounding box center [316, 168] width 260 height 15
copy dd "1202024132"
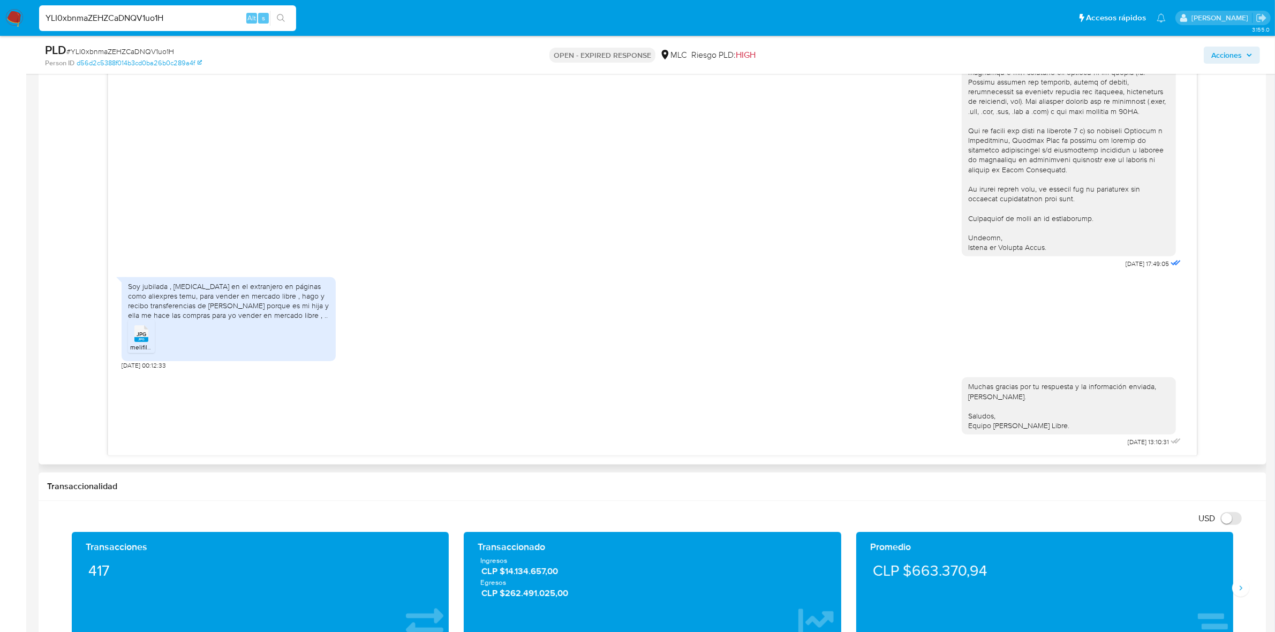
scroll to position [669, 0]
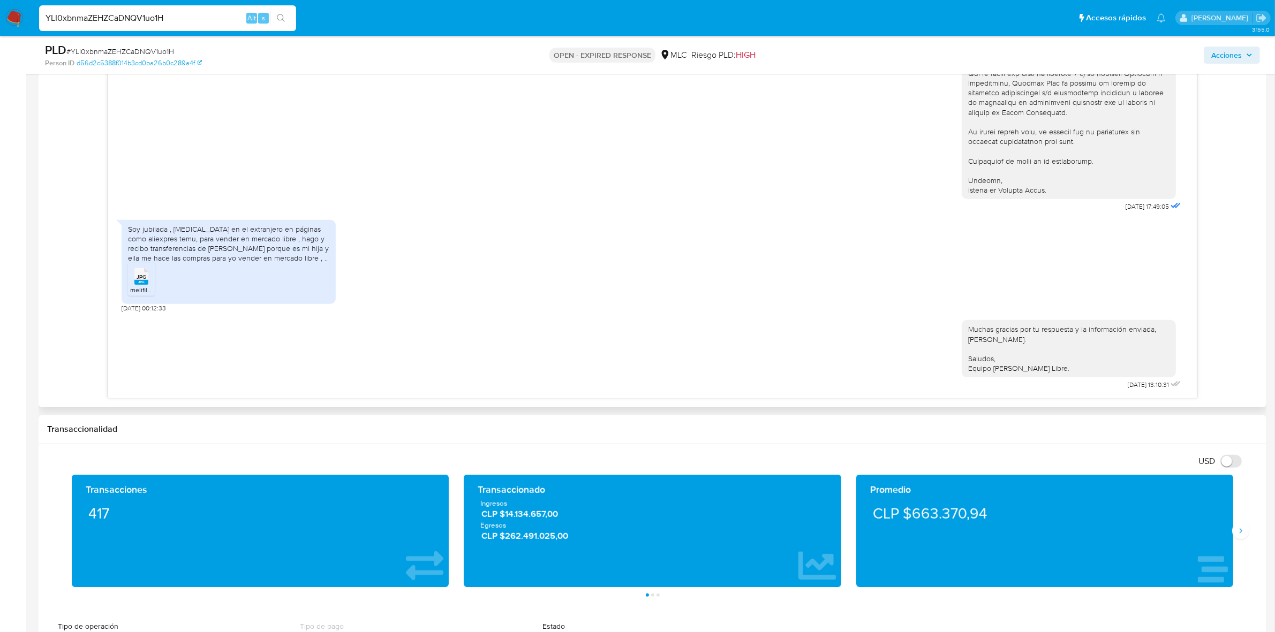
click at [148, 280] on div "JPG JPG" at bounding box center [141, 275] width 22 height 21
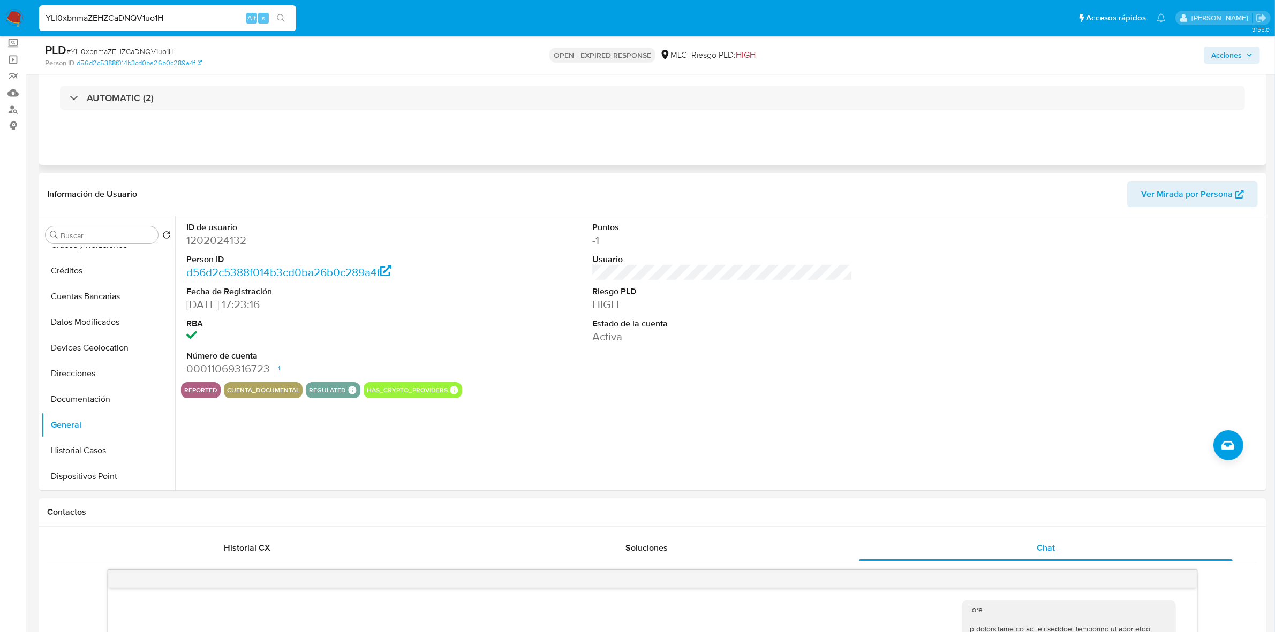
scroll to position [0, 0]
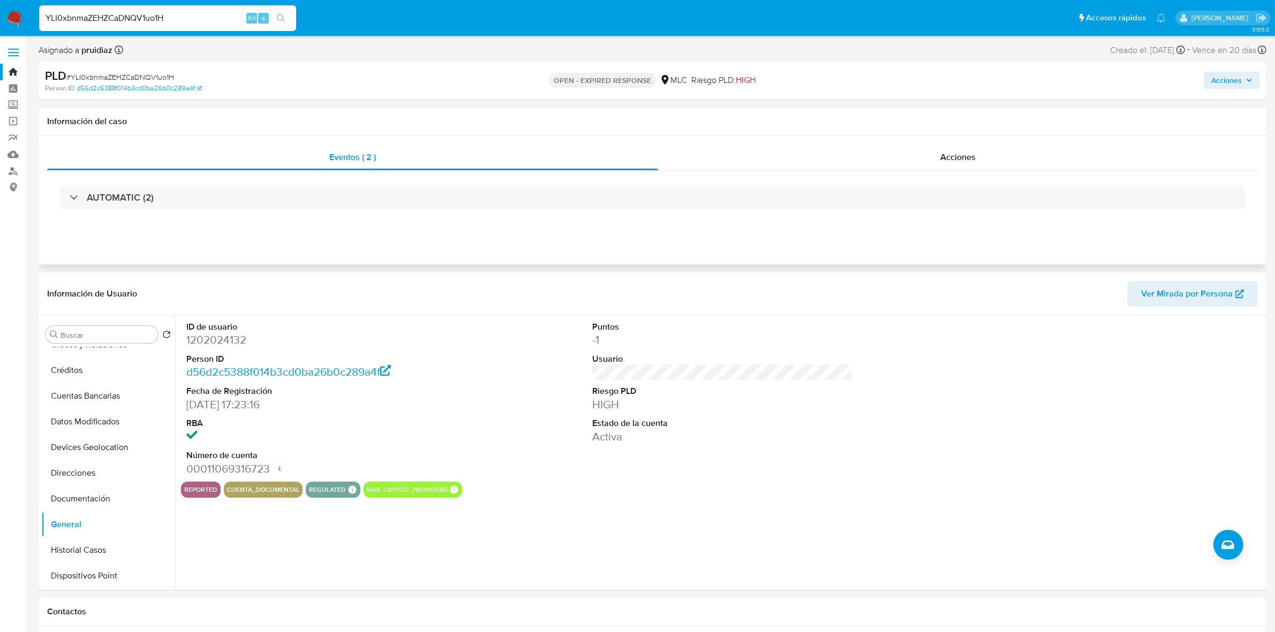
click at [116, 210] on div "AUTOMATIC (2)" at bounding box center [652, 198] width 1211 height 54
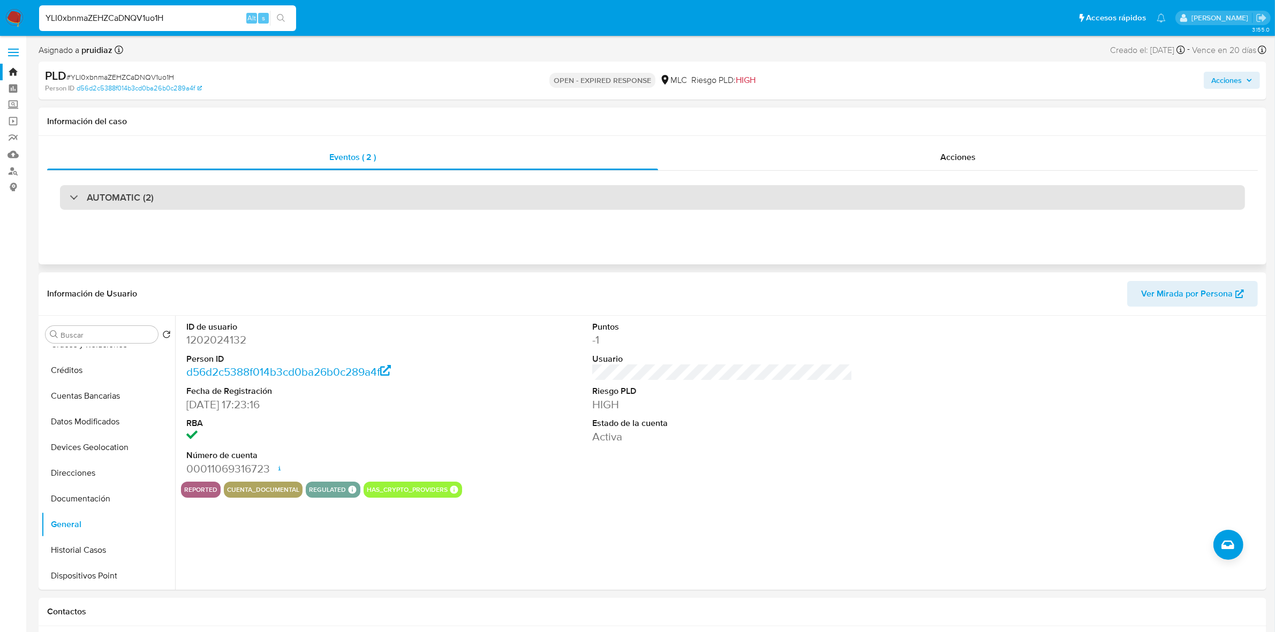
click at [126, 202] on h3 "AUTOMATIC (2)" at bounding box center [120, 198] width 67 height 12
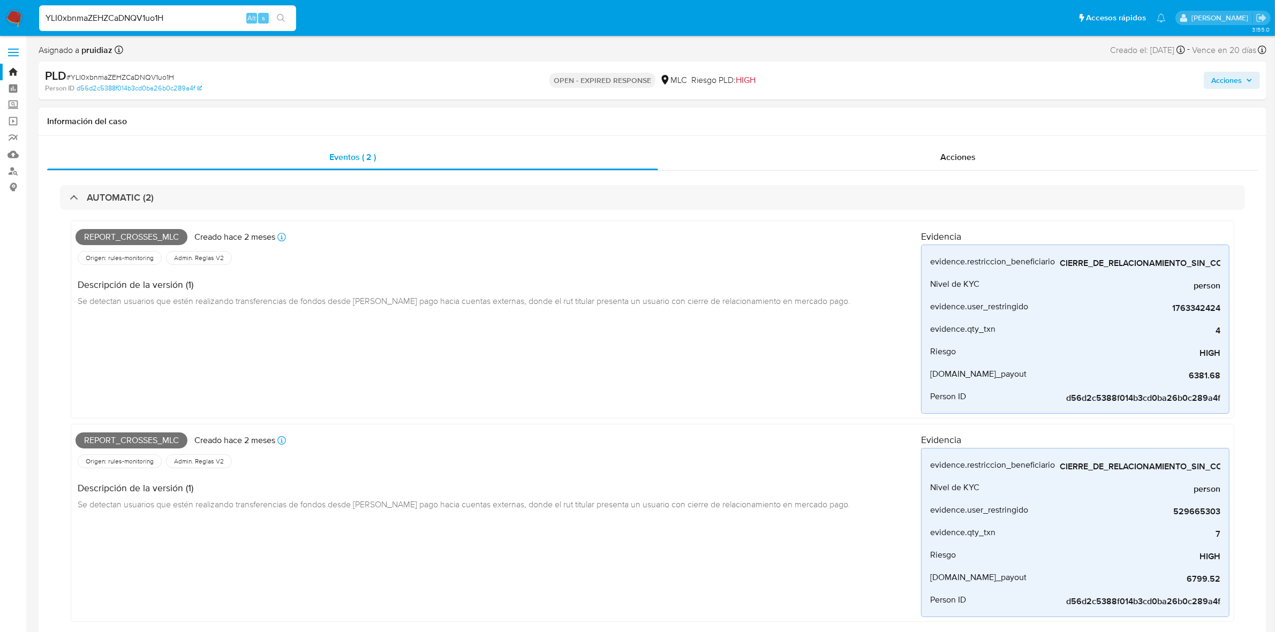
click at [138, 239] on span "Report_crosses_mlc" at bounding box center [132, 237] width 112 height 16
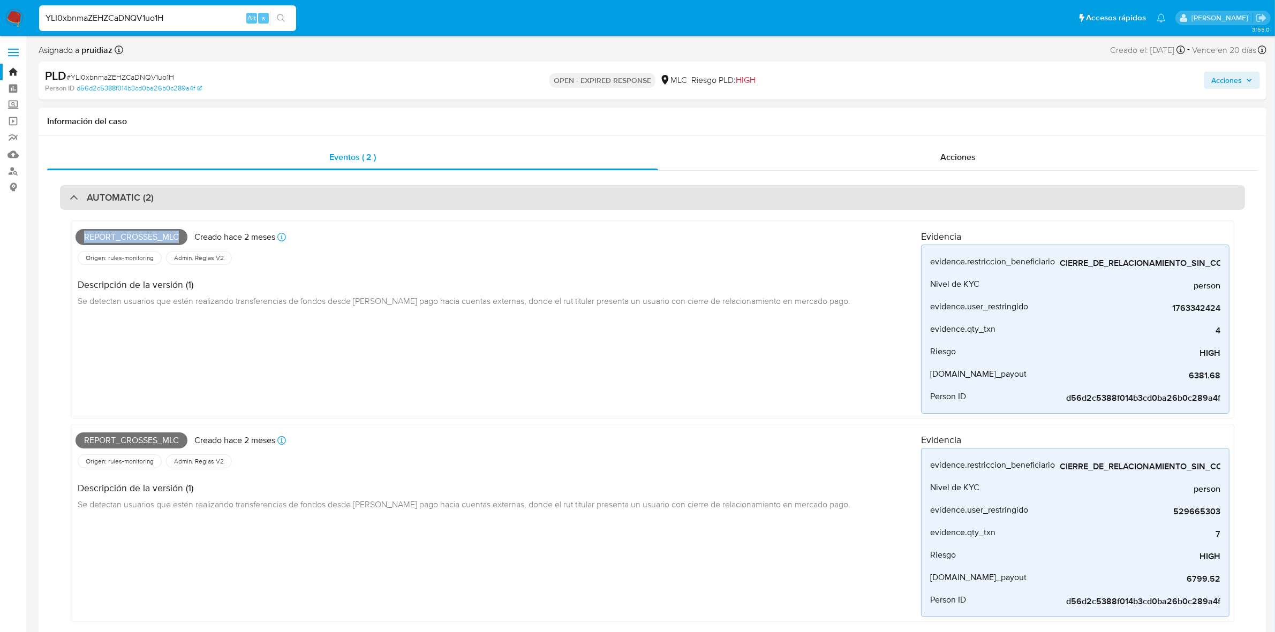
copy span "Report_crosses_mlc"
click at [199, 192] on div "AUTOMATIC (2)" at bounding box center [652, 197] width 1185 height 25
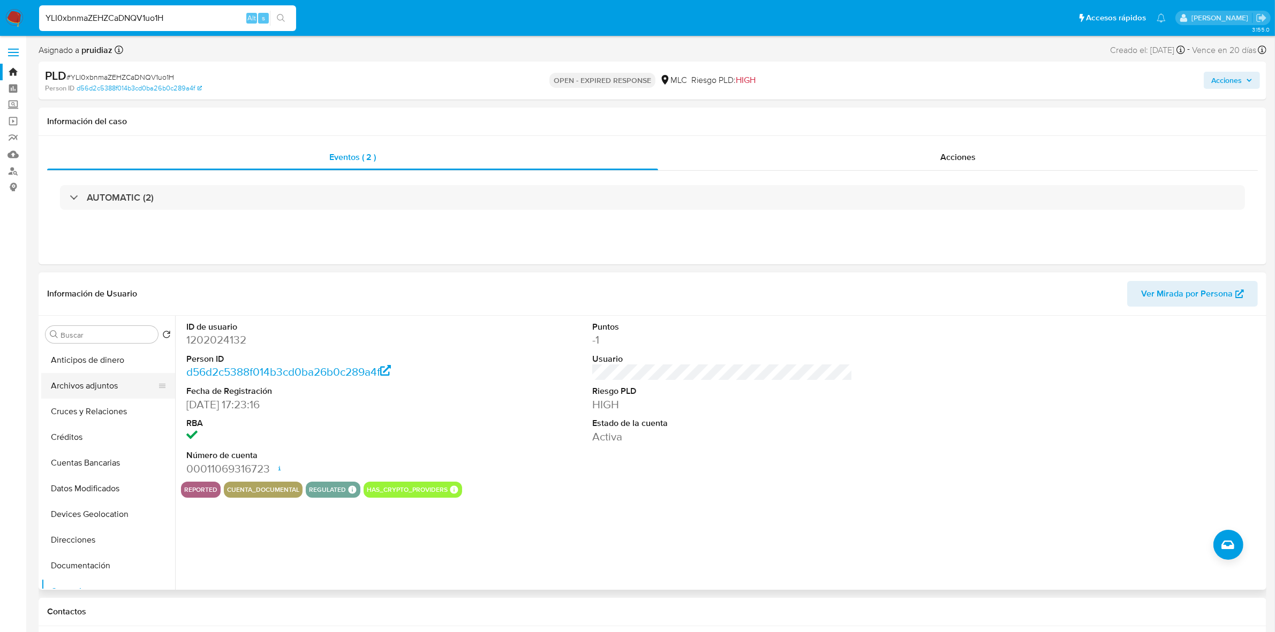
click at [95, 382] on button "Archivos adjuntos" at bounding box center [103, 386] width 125 height 26
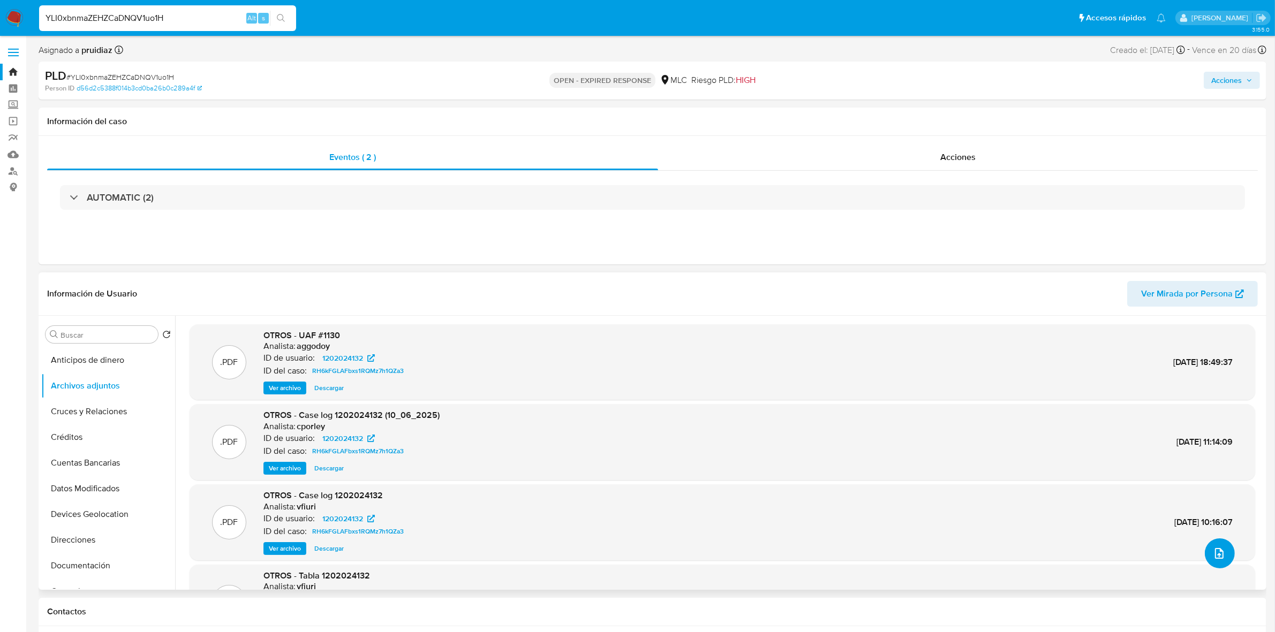
click at [1217, 560] on span "upload-file" at bounding box center [1219, 553] width 12 height 13
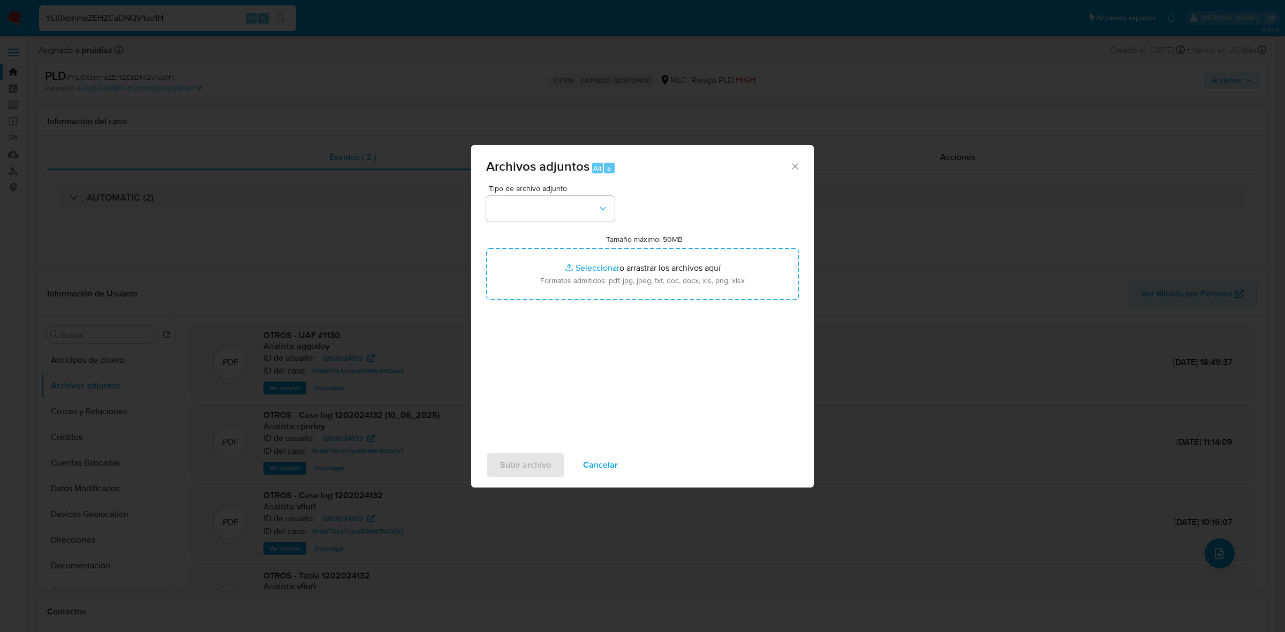
click at [794, 159] on div "Archivos adjuntos Alt a" at bounding box center [642, 165] width 343 height 40
click at [793, 163] on icon "Cerrar" at bounding box center [795, 166] width 11 height 11
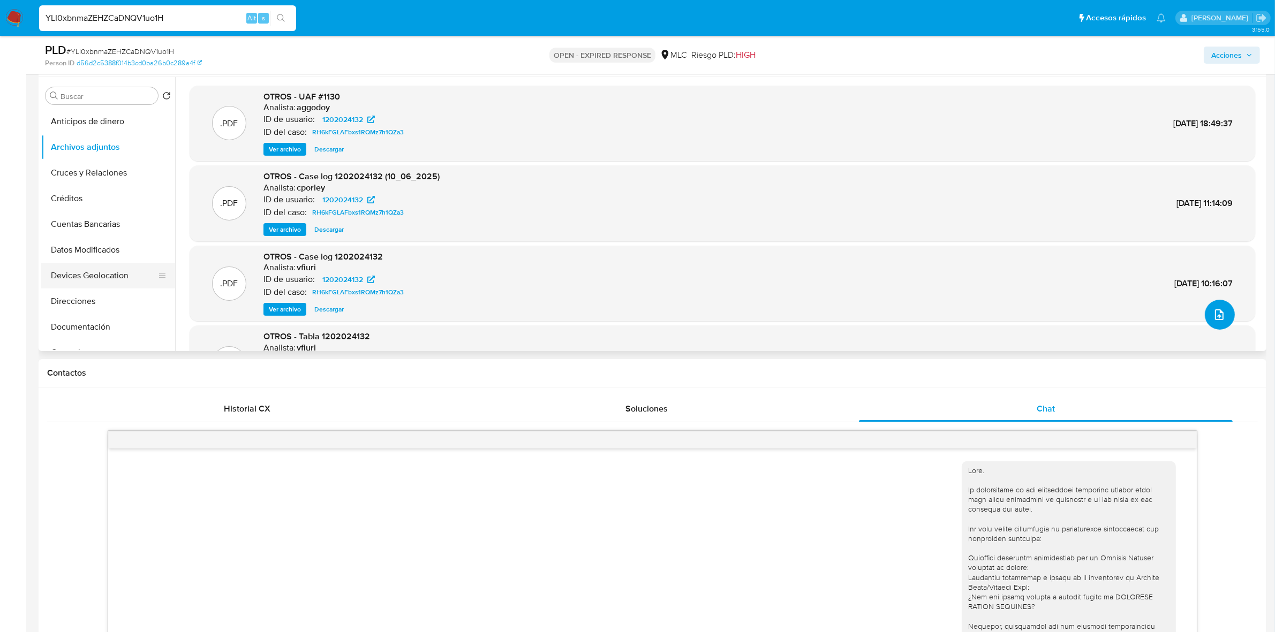
scroll to position [134, 0]
click at [90, 254] on button "Historial Casos" at bounding box center [103, 245] width 125 height 26
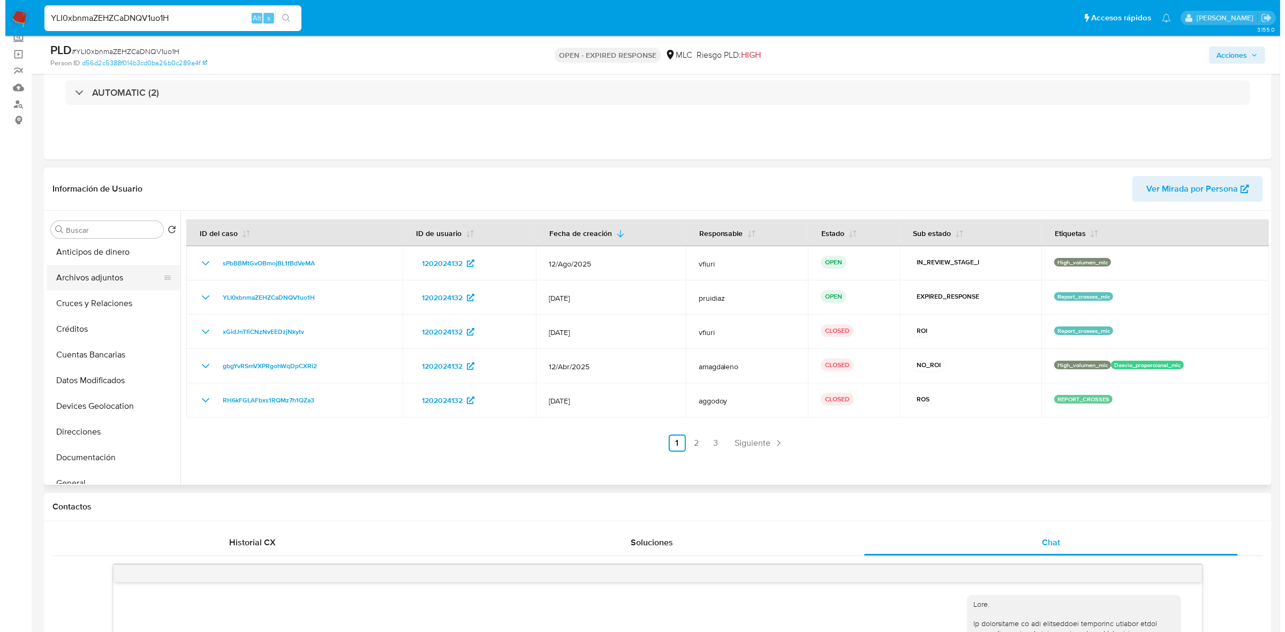
scroll to position [0, 0]
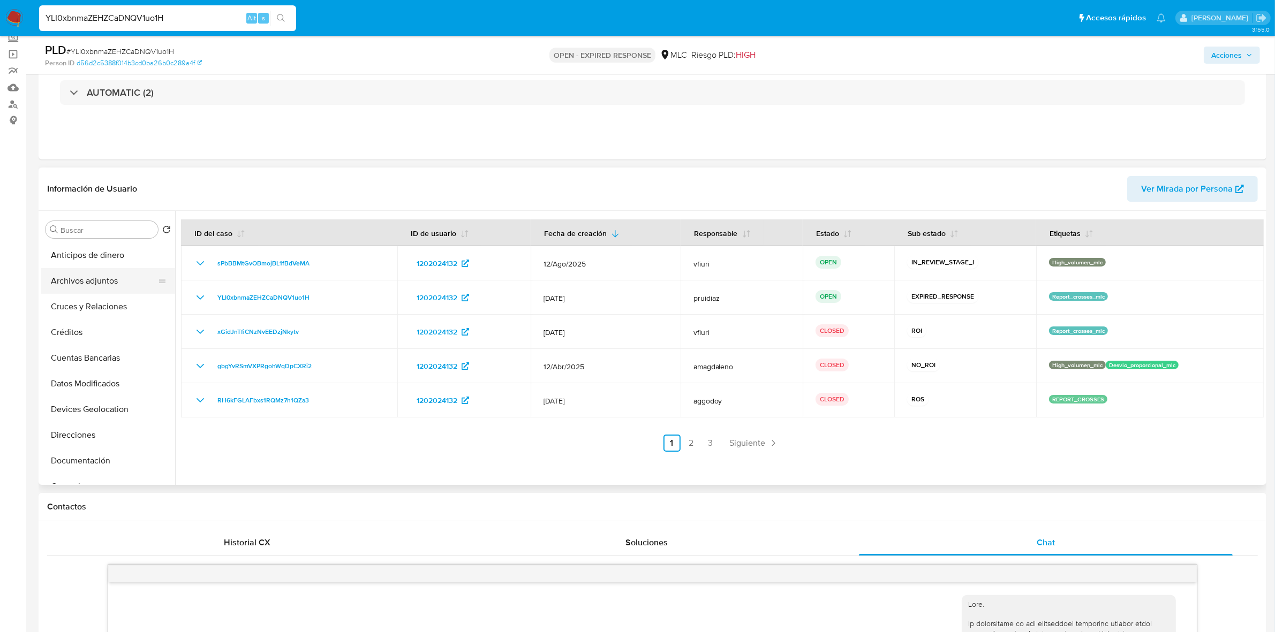
click at [94, 290] on button "Archivos adjuntos" at bounding box center [103, 281] width 125 height 26
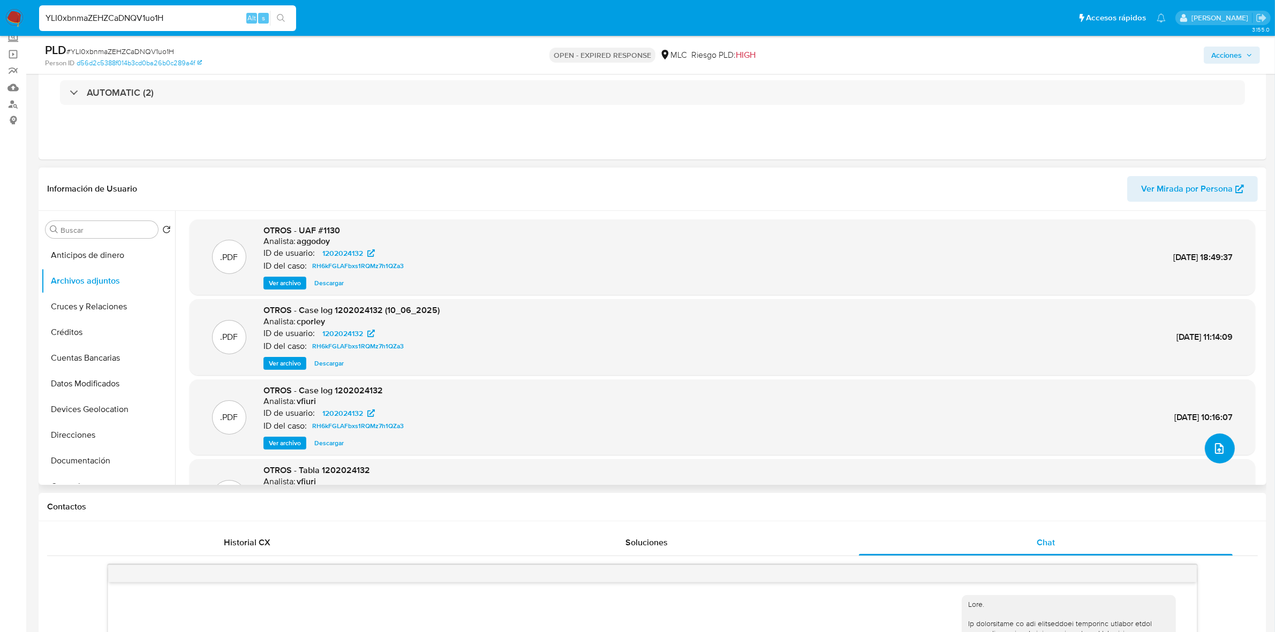
click at [1213, 453] on icon "upload-file" at bounding box center [1219, 448] width 13 height 13
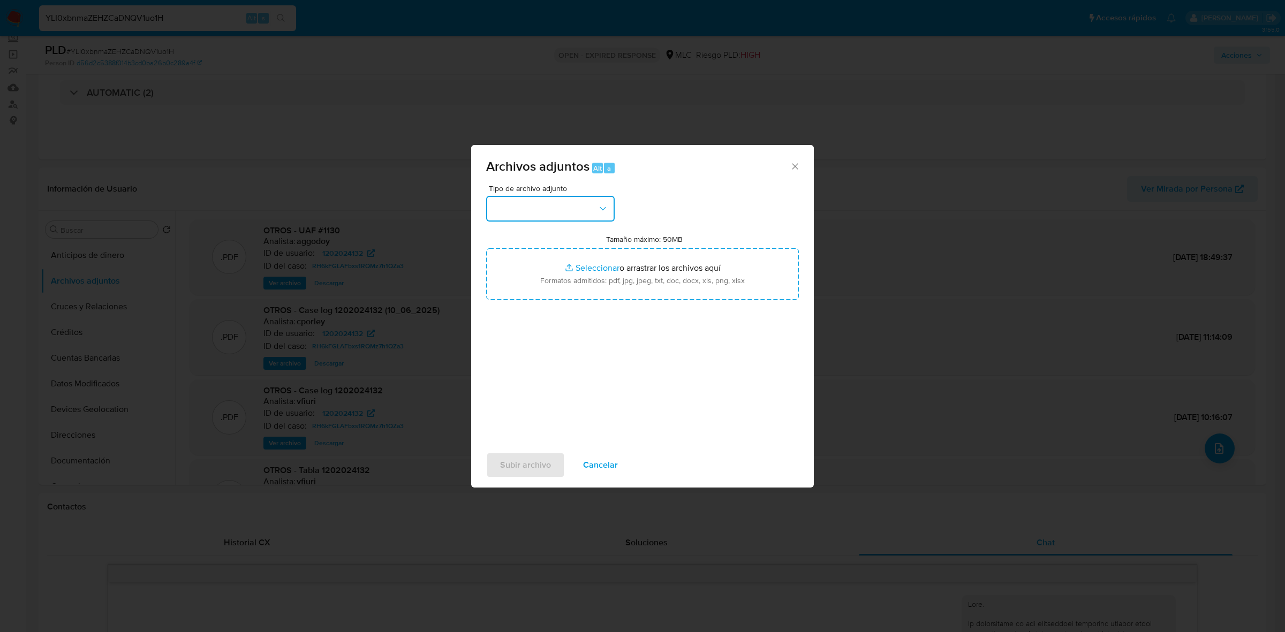
click at [575, 209] on button "button" at bounding box center [550, 209] width 129 height 26
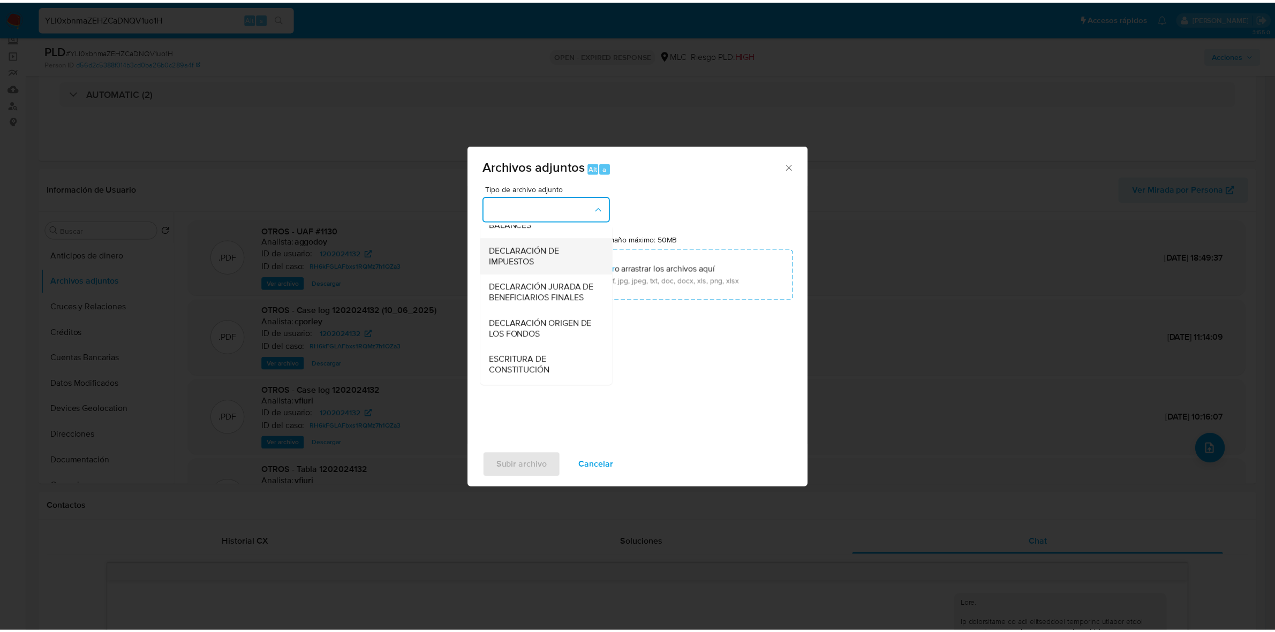
scroll to position [177, 0]
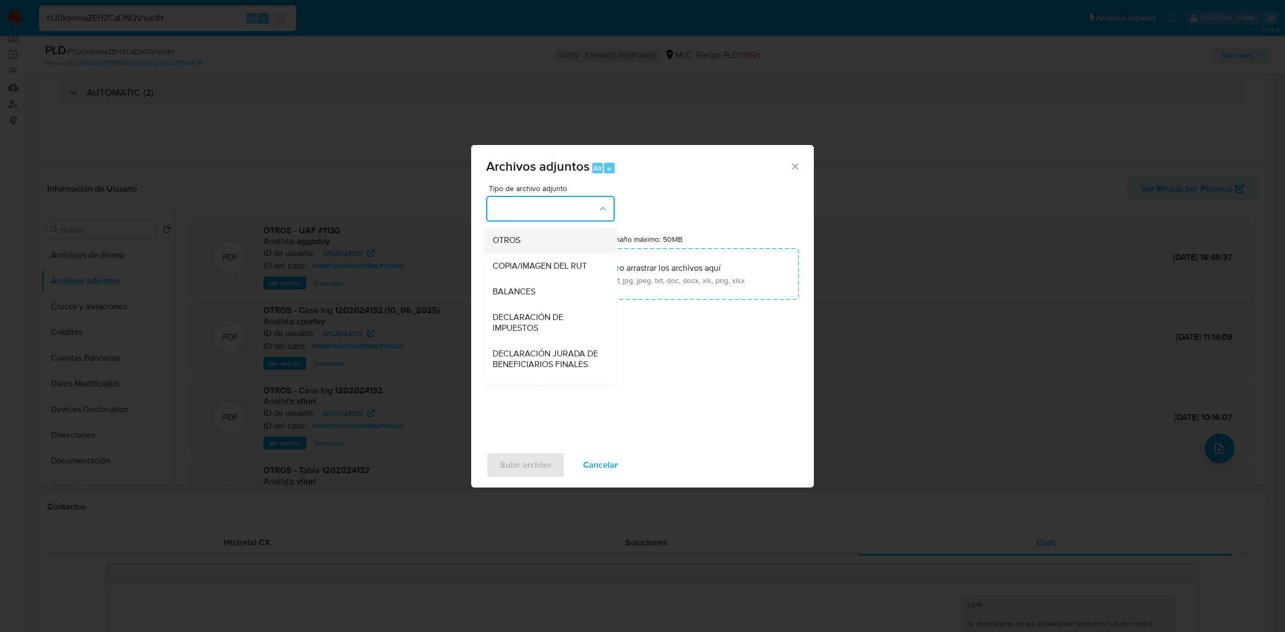
click at [510, 246] on span "OTROS" at bounding box center [507, 240] width 28 height 11
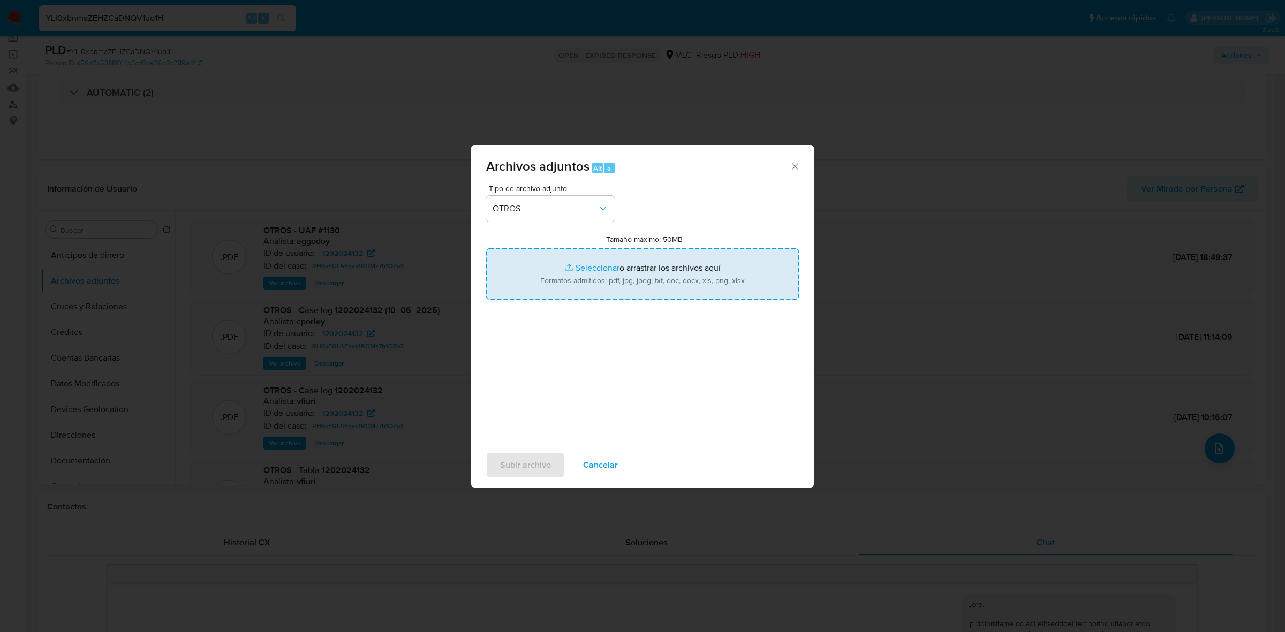
click at [627, 276] on input "Tamaño máximo: 50MB Seleccionar archivos" at bounding box center [642, 273] width 313 height 51
type input "C:\fakepath\1202024132 - 18_08_2025.pdf"
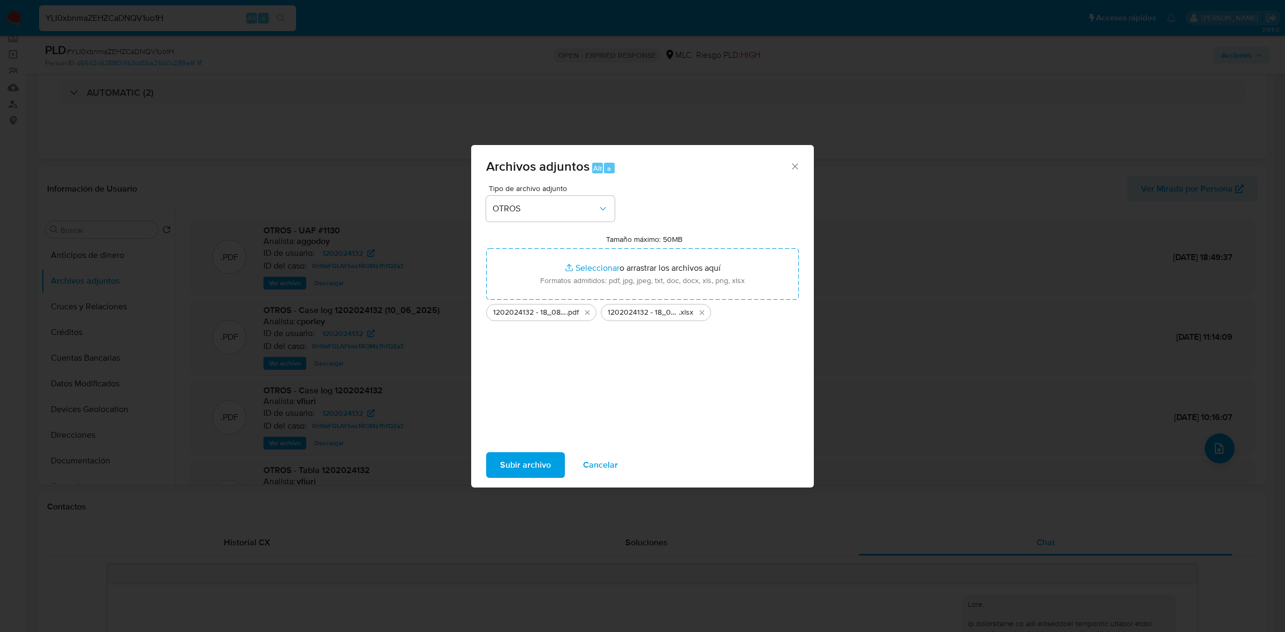
click at [526, 457] on span "Subir archivo" at bounding box center [525, 466] width 51 height 24
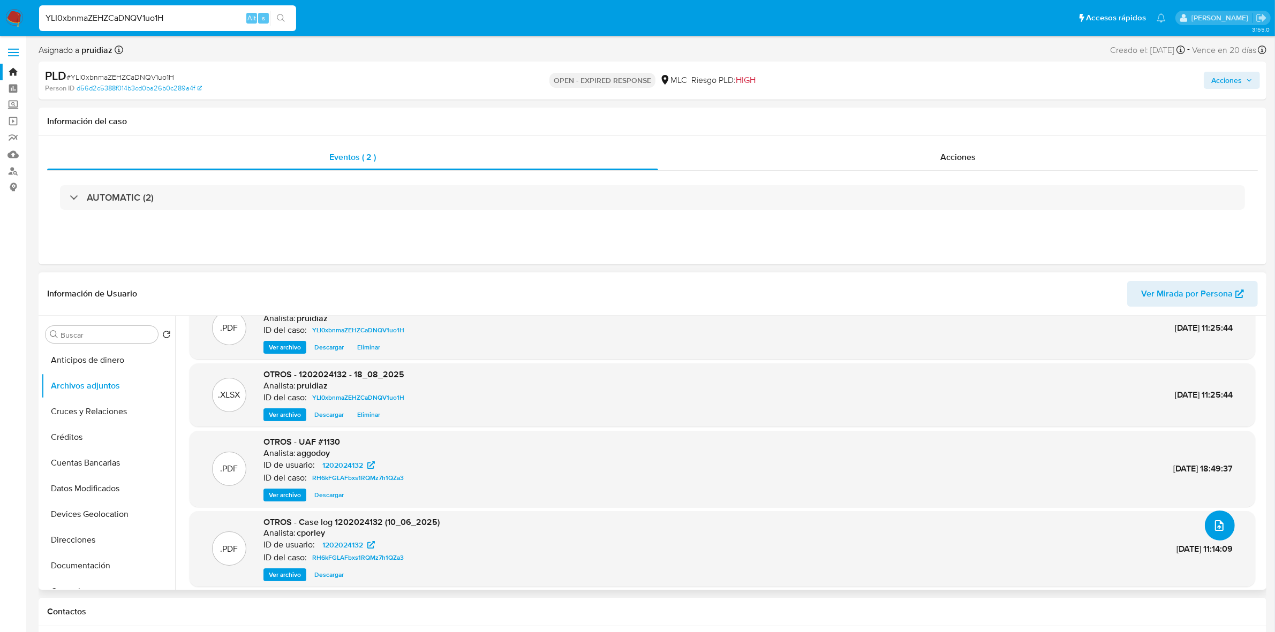
scroll to position [0, 0]
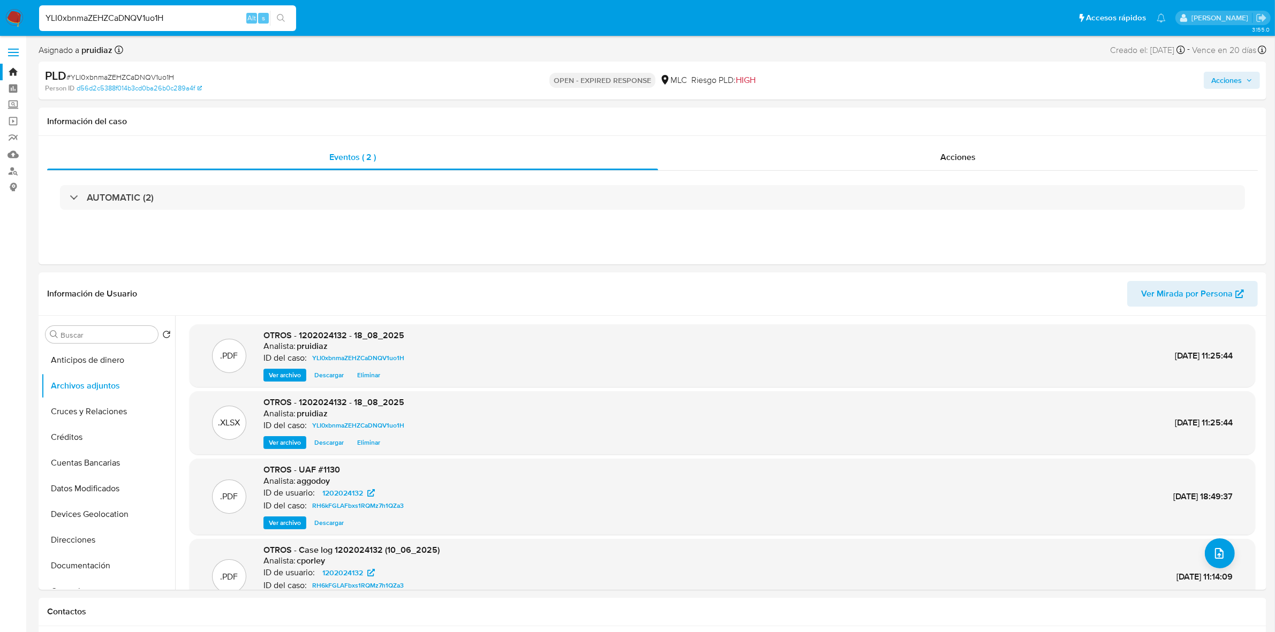
click at [119, 75] on span "# YLI0xbnmaZEHZCaDNQV1uo1H" at bounding box center [120, 77] width 108 height 11
copy span "YLI0xbnmaZEHZCaDNQV1uo1H"
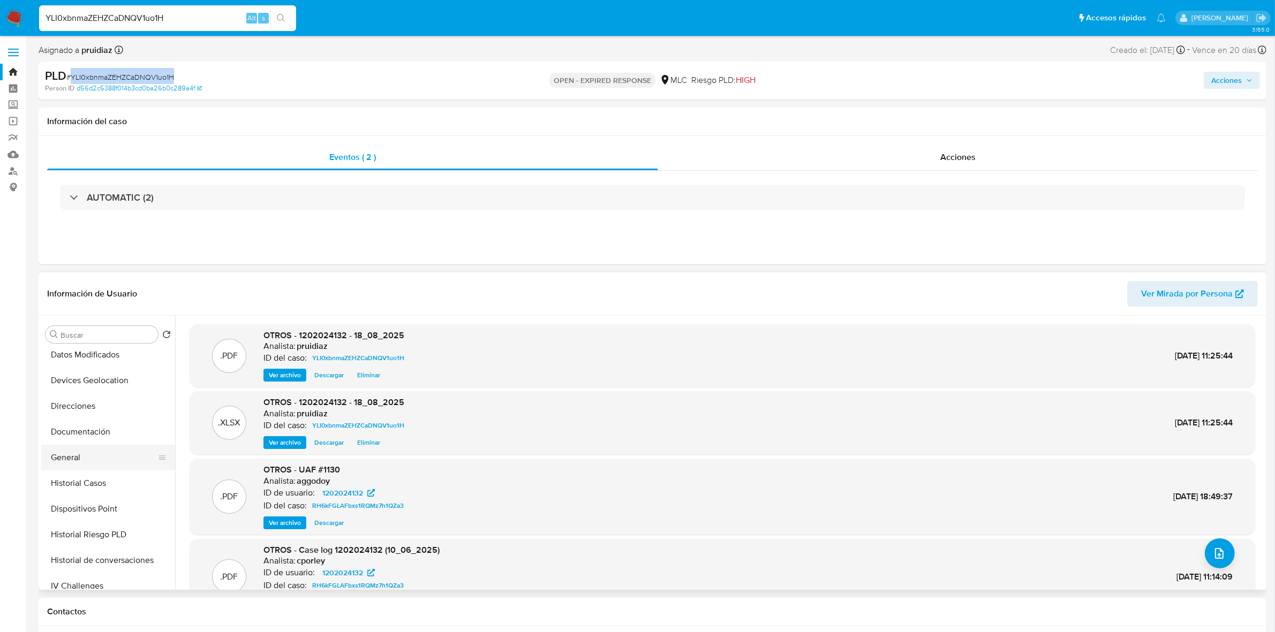
click at [73, 461] on button "General" at bounding box center [103, 458] width 125 height 26
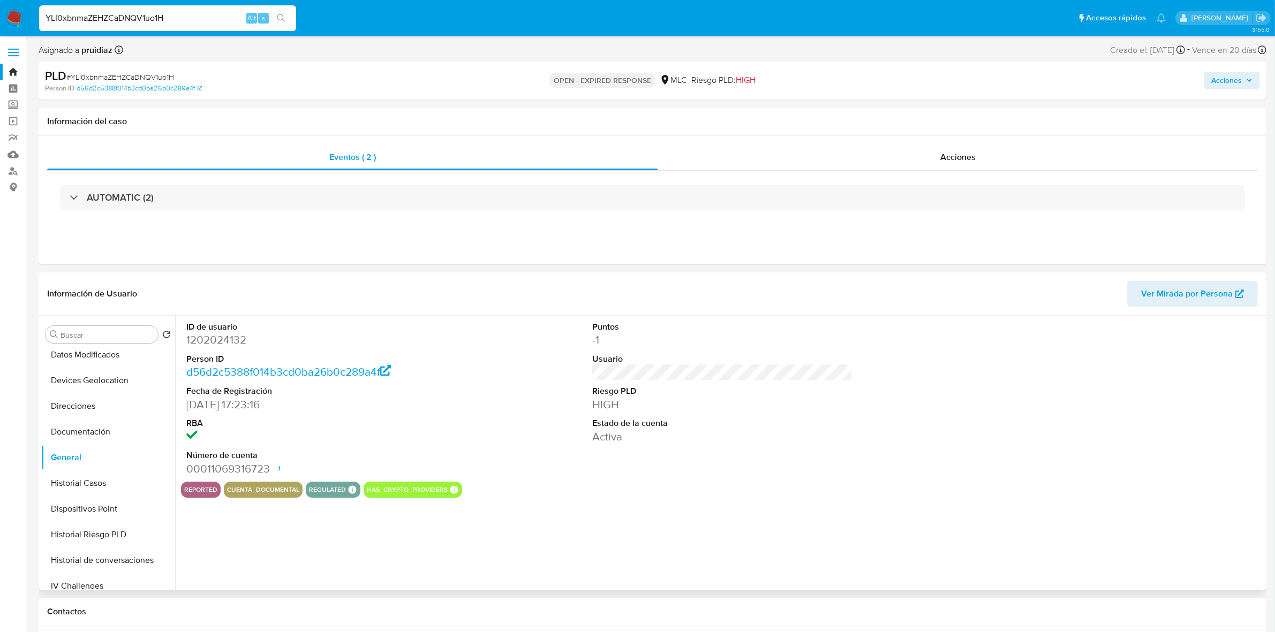
click at [237, 342] on dd "1202024132" at bounding box center [316, 340] width 260 height 15
copy dd "1202024132"
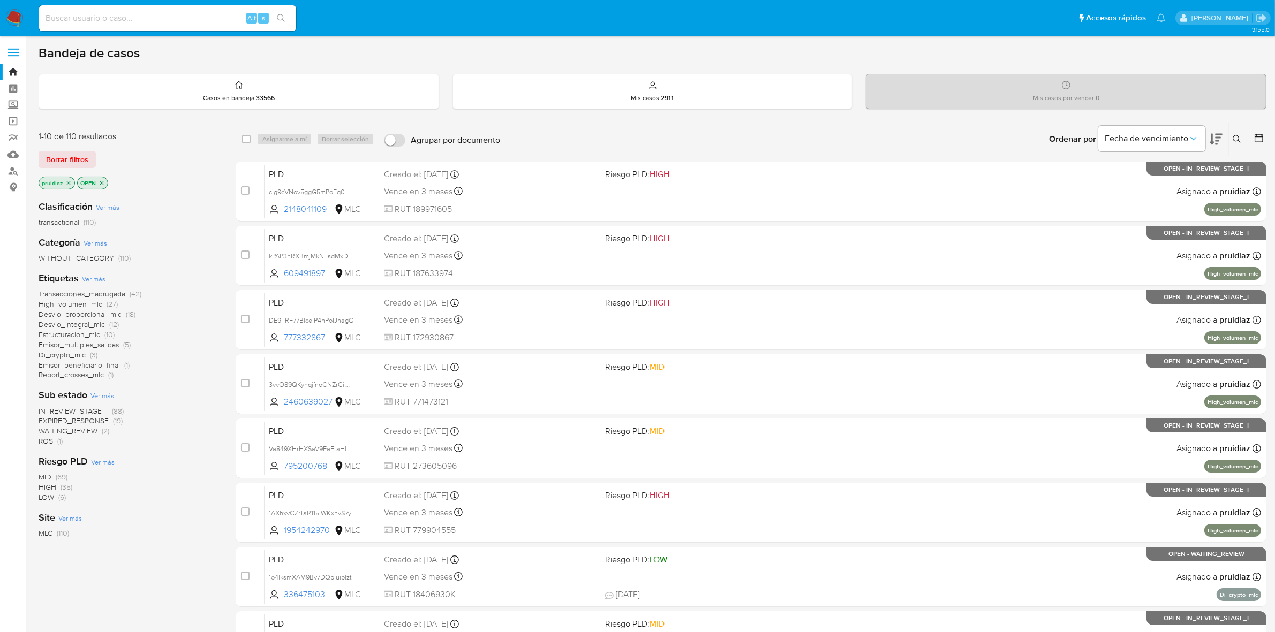
click at [1233, 140] on icon at bounding box center [1237, 139] width 9 height 9
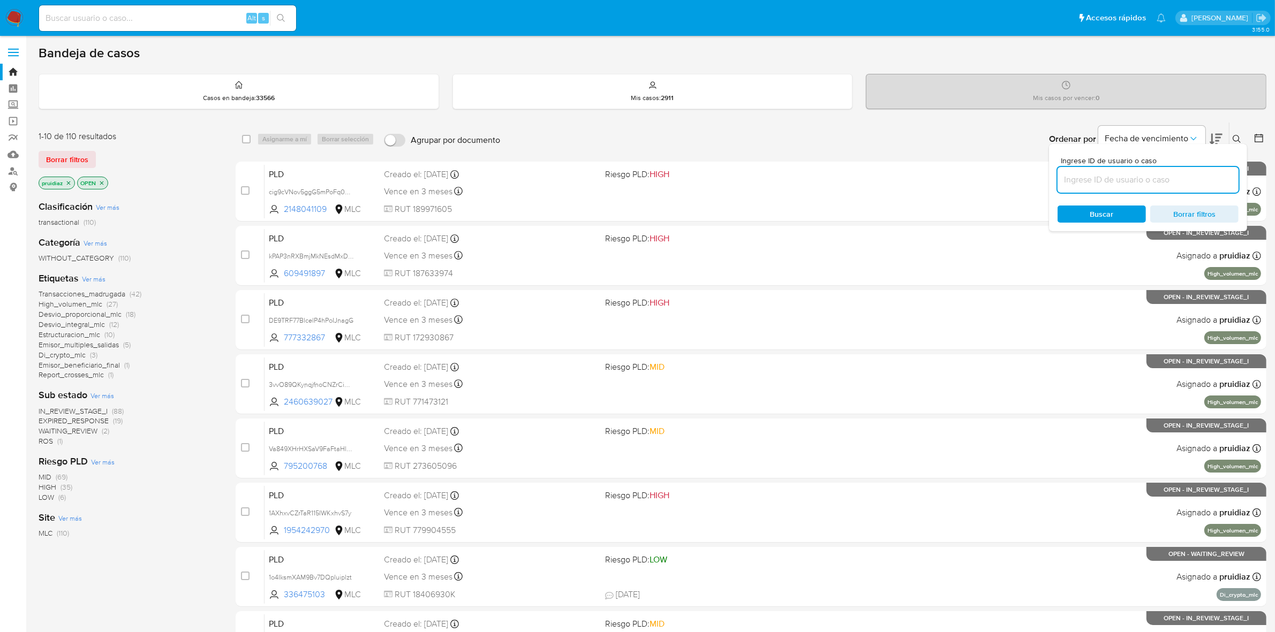
click at [1126, 178] on input at bounding box center [1148, 180] width 181 height 14
type input "1202024132"
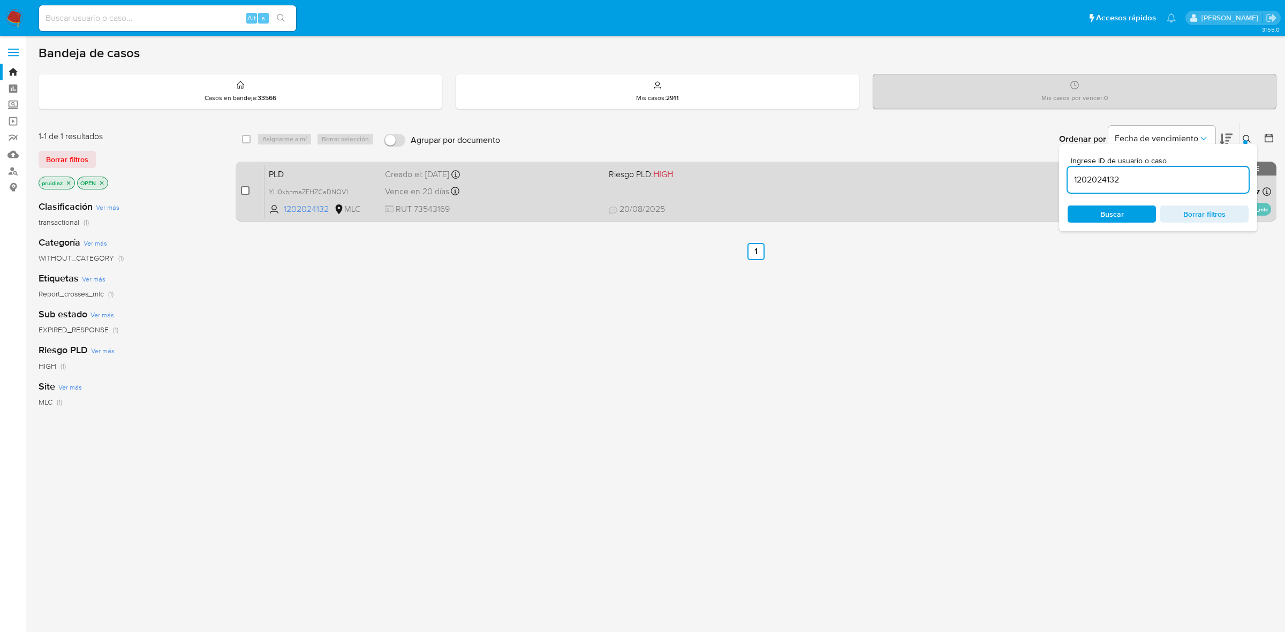
click at [245, 193] on input "checkbox" at bounding box center [245, 190] width 9 height 9
checkbox input "true"
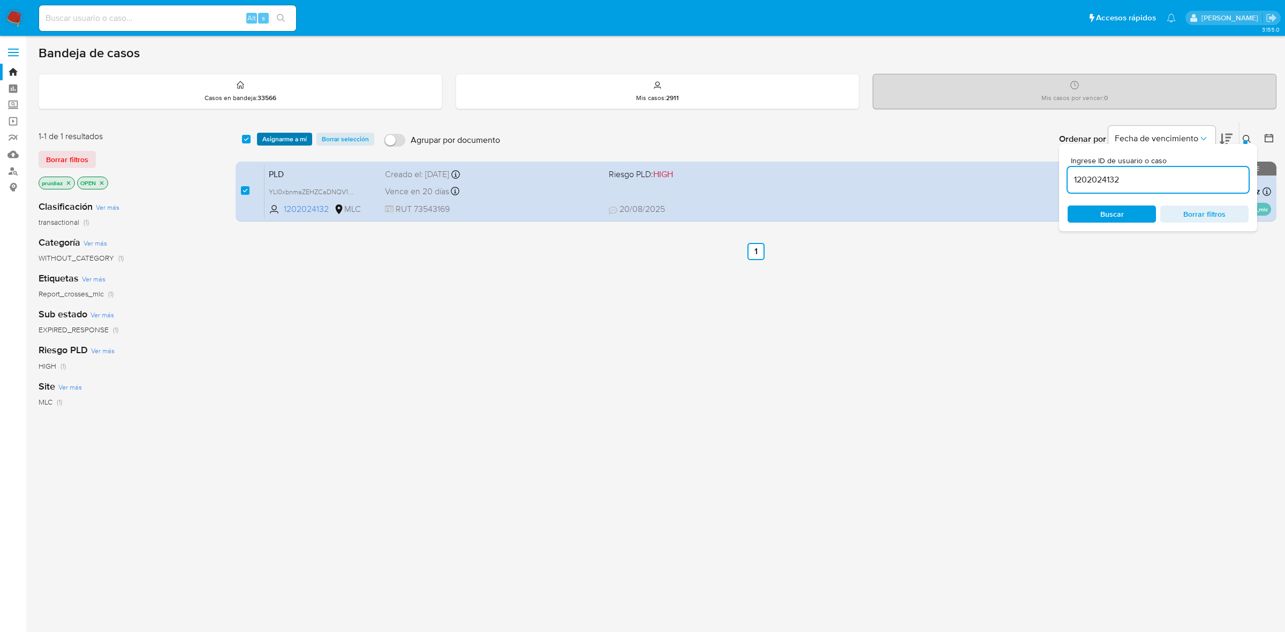
click at [276, 137] on span "Asignarme a mí" at bounding box center [284, 139] width 44 height 11
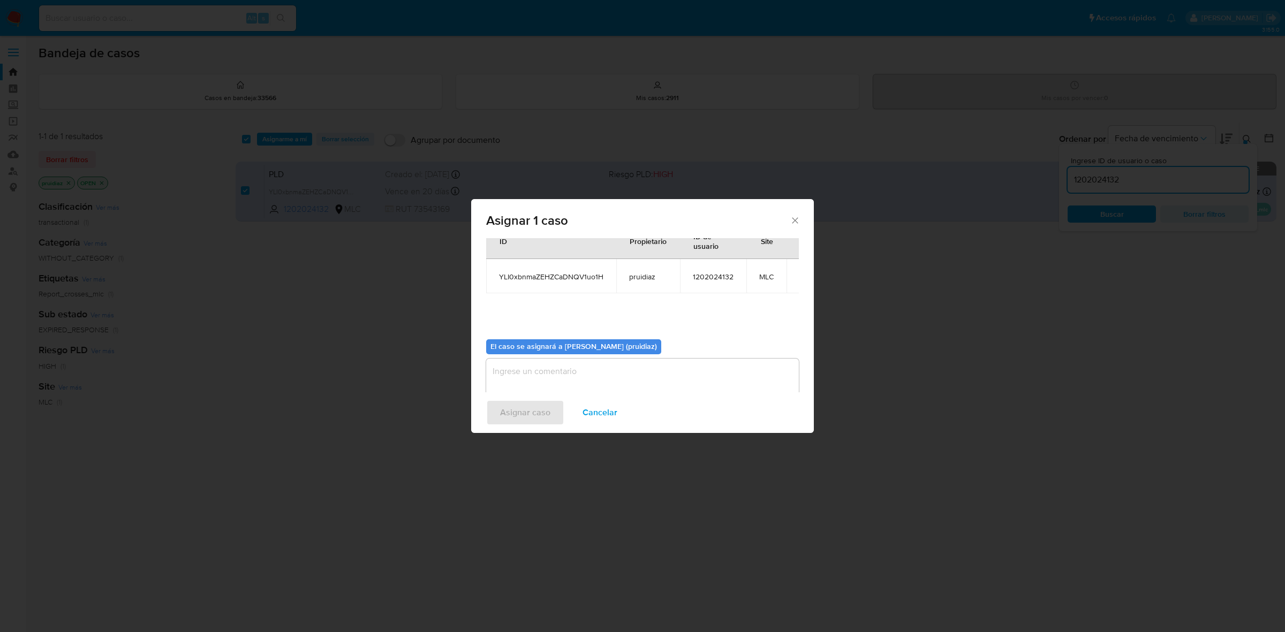
scroll to position [55, 0]
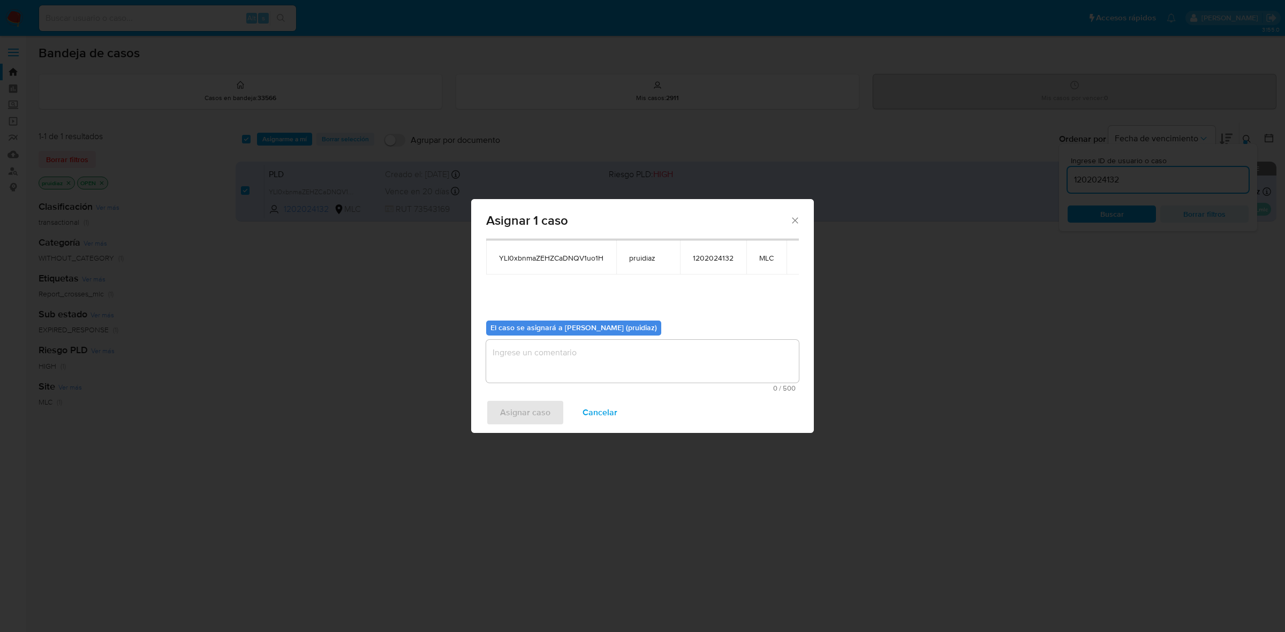
click at [562, 357] on textarea "assign-modal" at bounding box center [642, 361] width 313 height 43
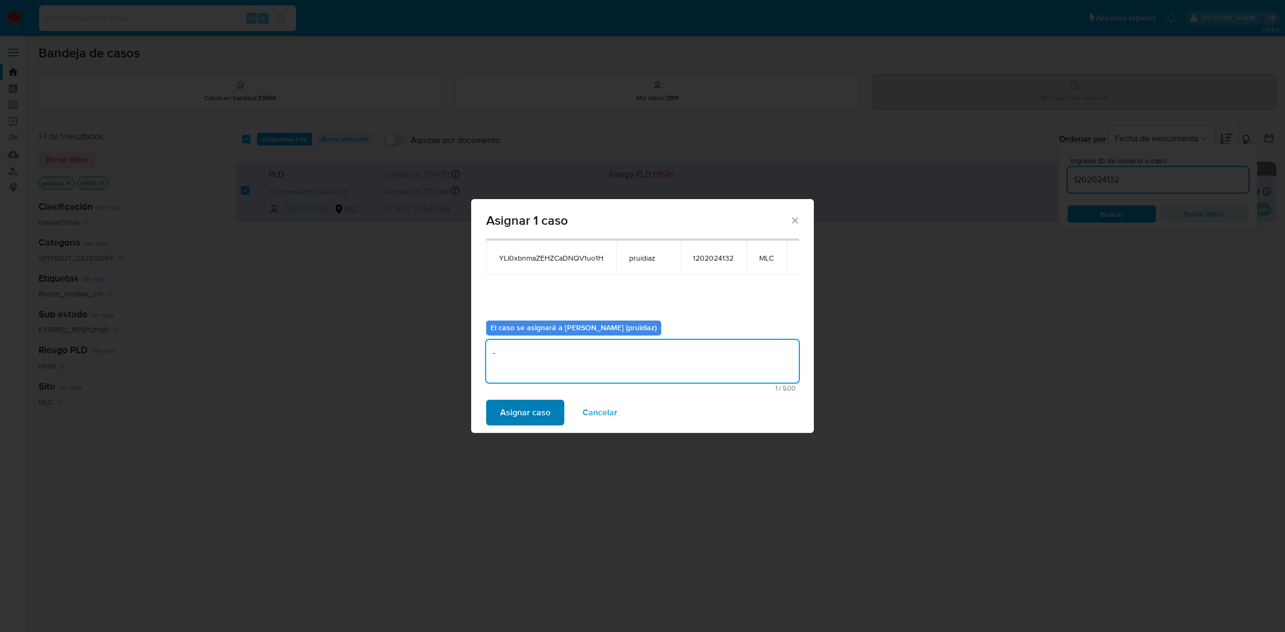
type textarea "-"
click at [524, 410] on span "Asignar caso" at bounding box center [525, 413] width 50 height 24
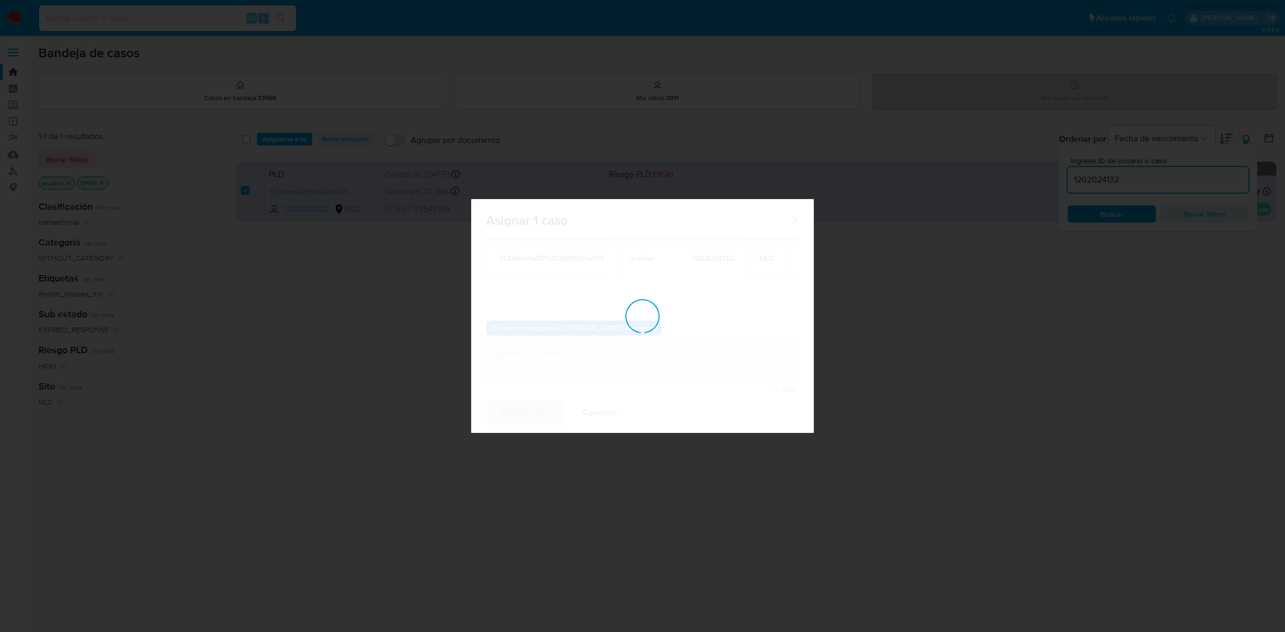
checkbox input "false"
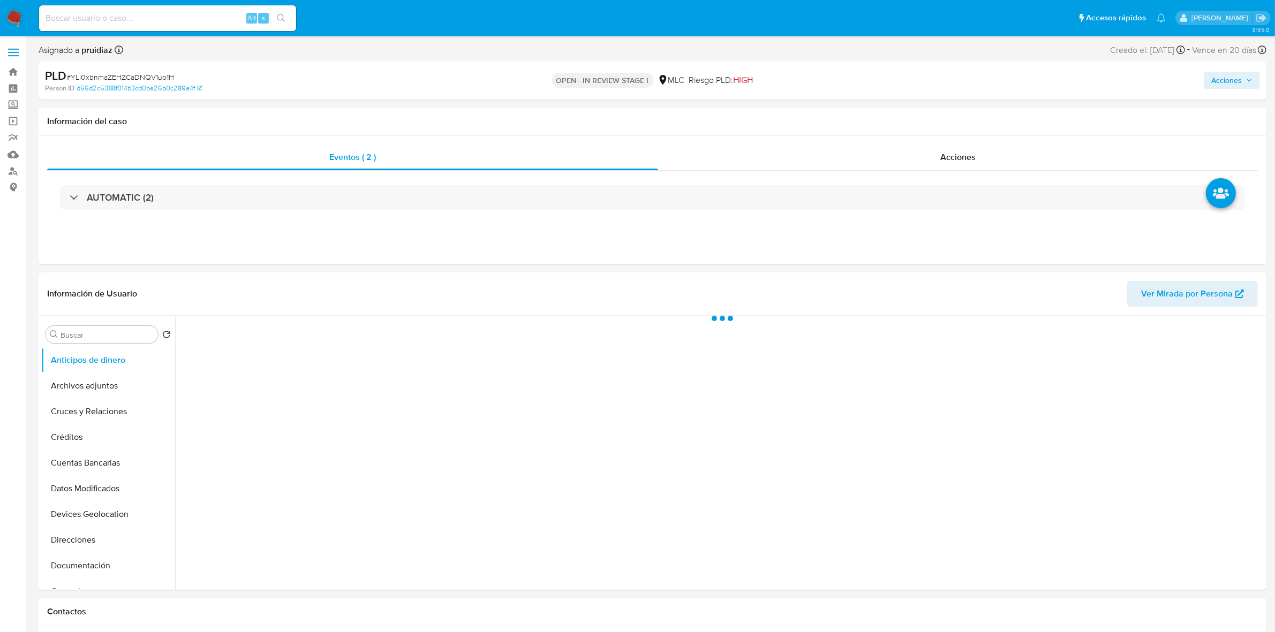
click at [1253, 81] on button "Acciones" at bounding box center [1232, 80] width 56 height 17
click at [964, 114] on span "Resolución del caso" at bounding box center [927, 114] width 77 height 12
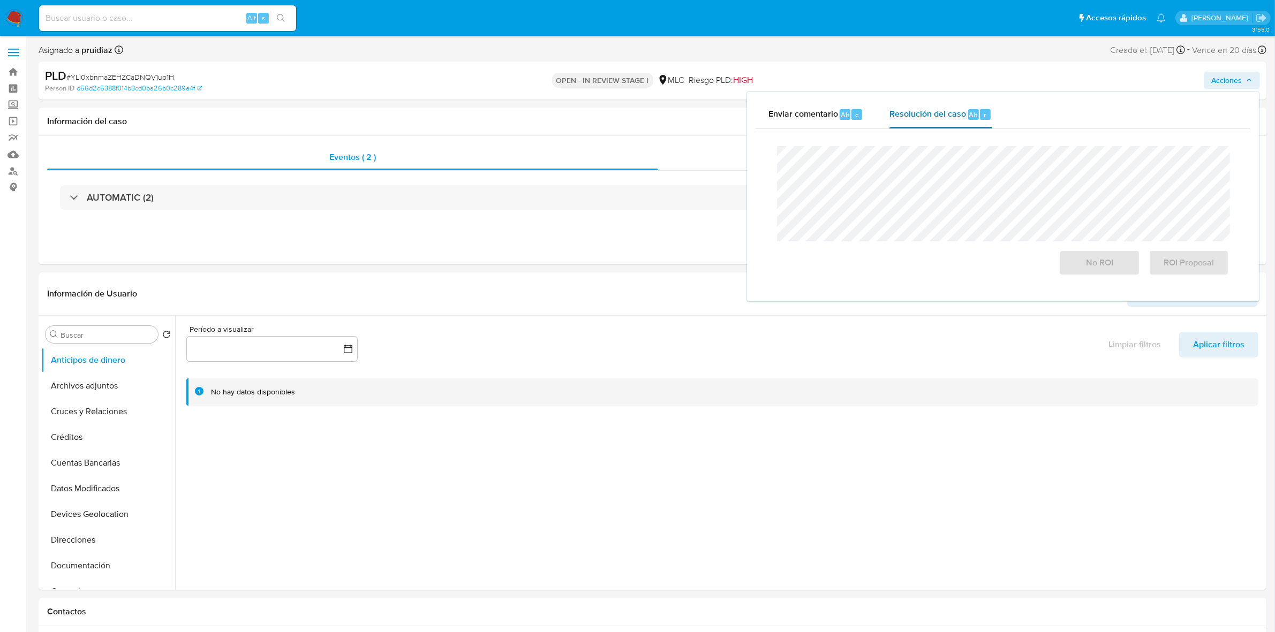
select select "10"
click at [1171, 257] on span "ROI Proposal" at bounding box center [1189, 263] width 52 height 24
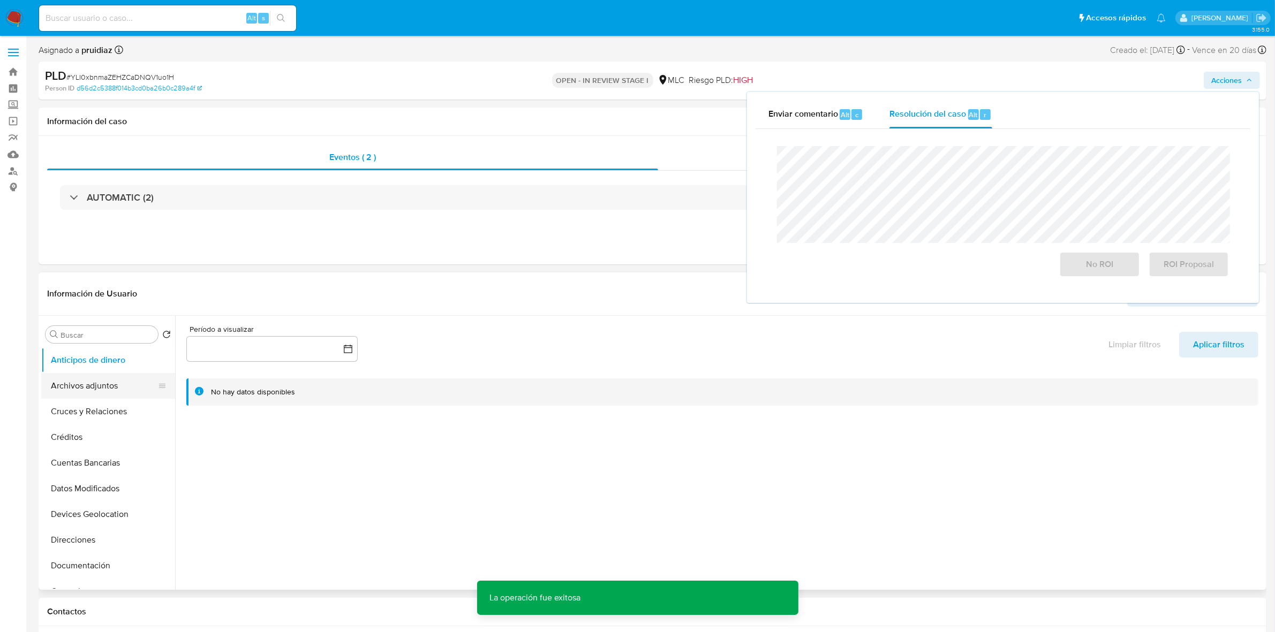
click at [110, 386] on button "Archivos adjuntos" at bounding box center [103, 386] width 125 height 26
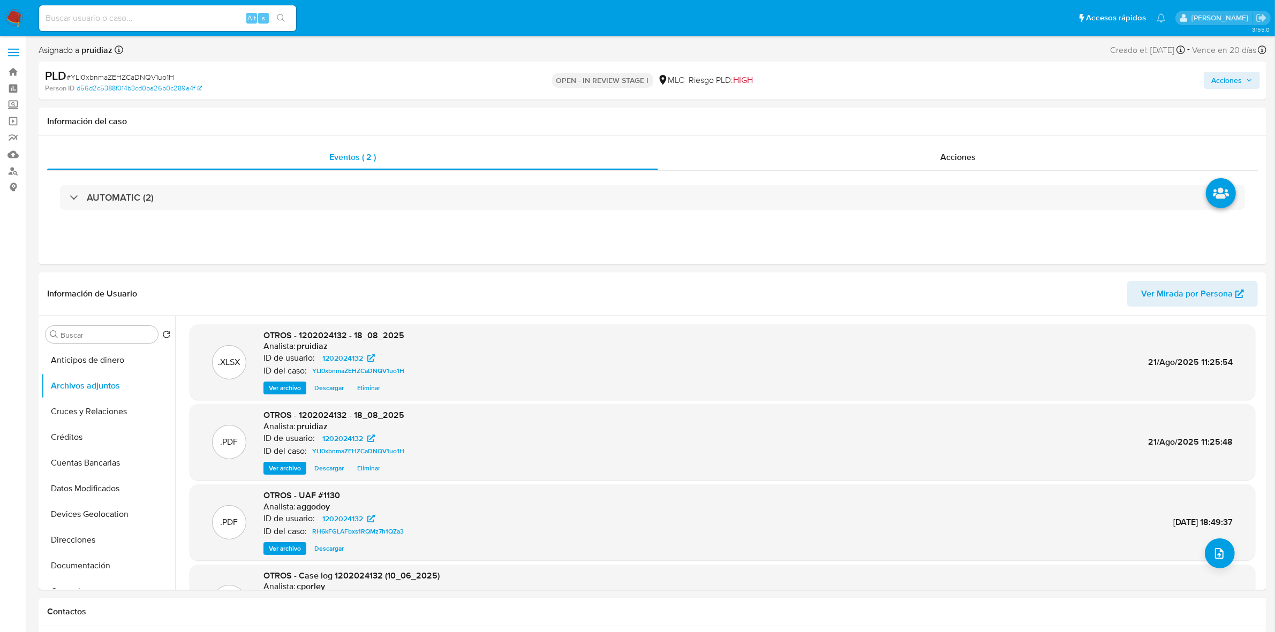
click at [1232, 81] on span "Acciones" at bounding box center [1226, 80] width 31 height 17
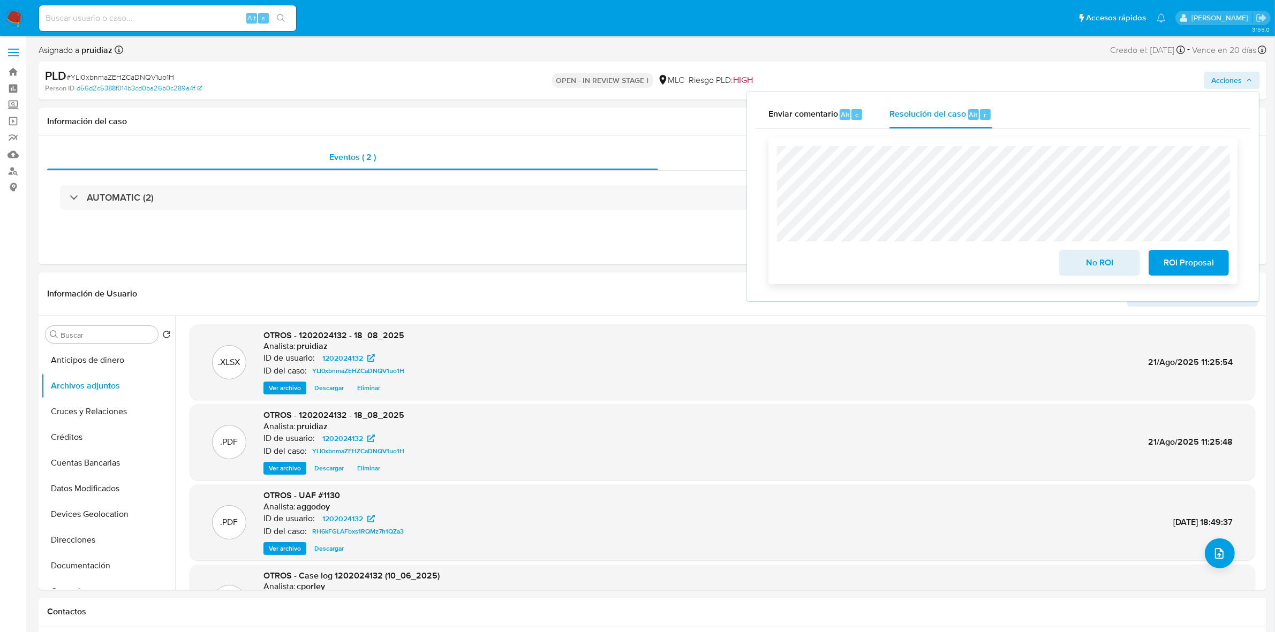
click at [1178, 260] on span "ROI Proposal" at bounding box center [1189, 263] width 52 height 24
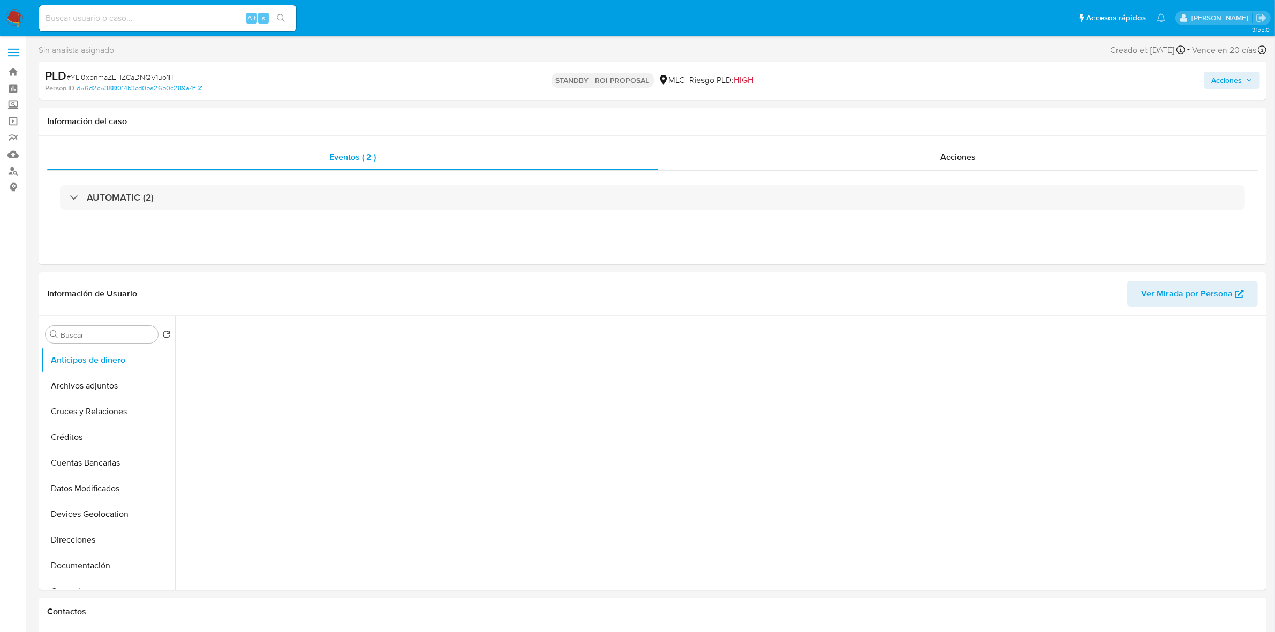
select select "10"
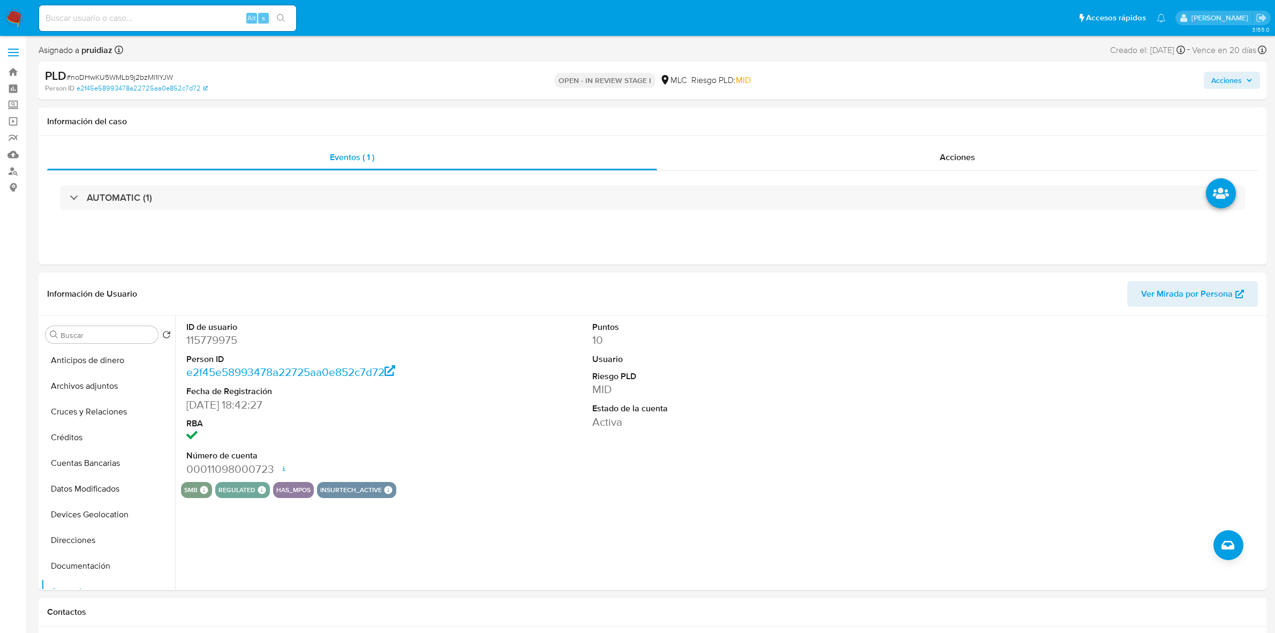
select select "10"
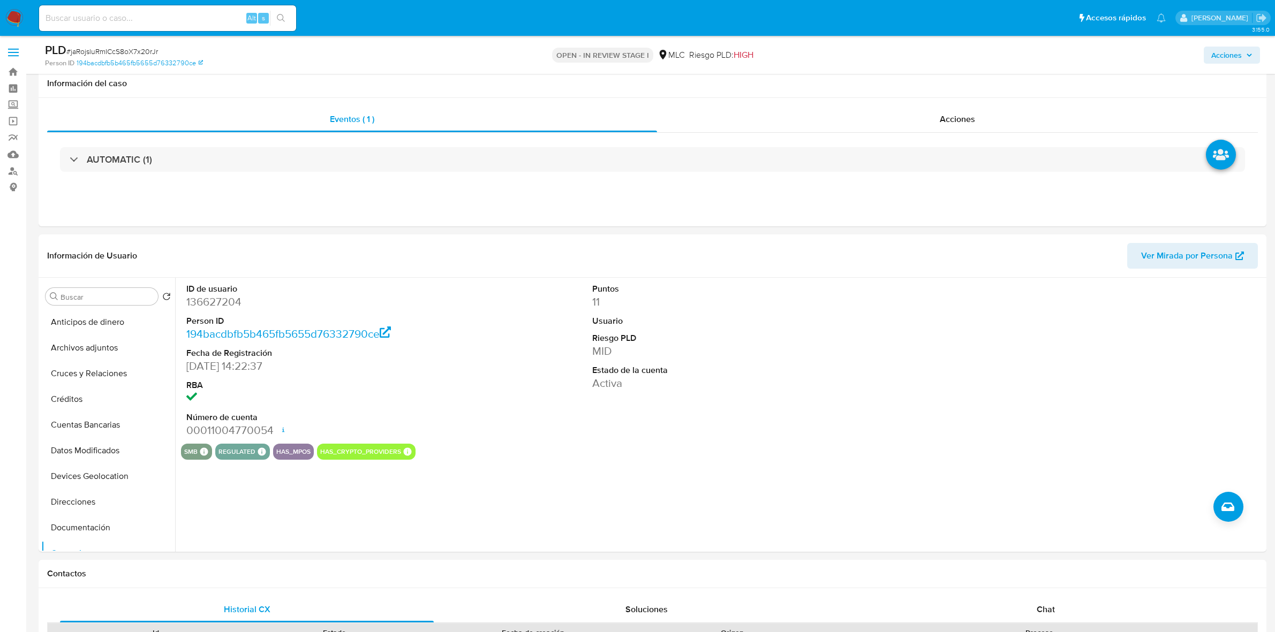
select select "10"
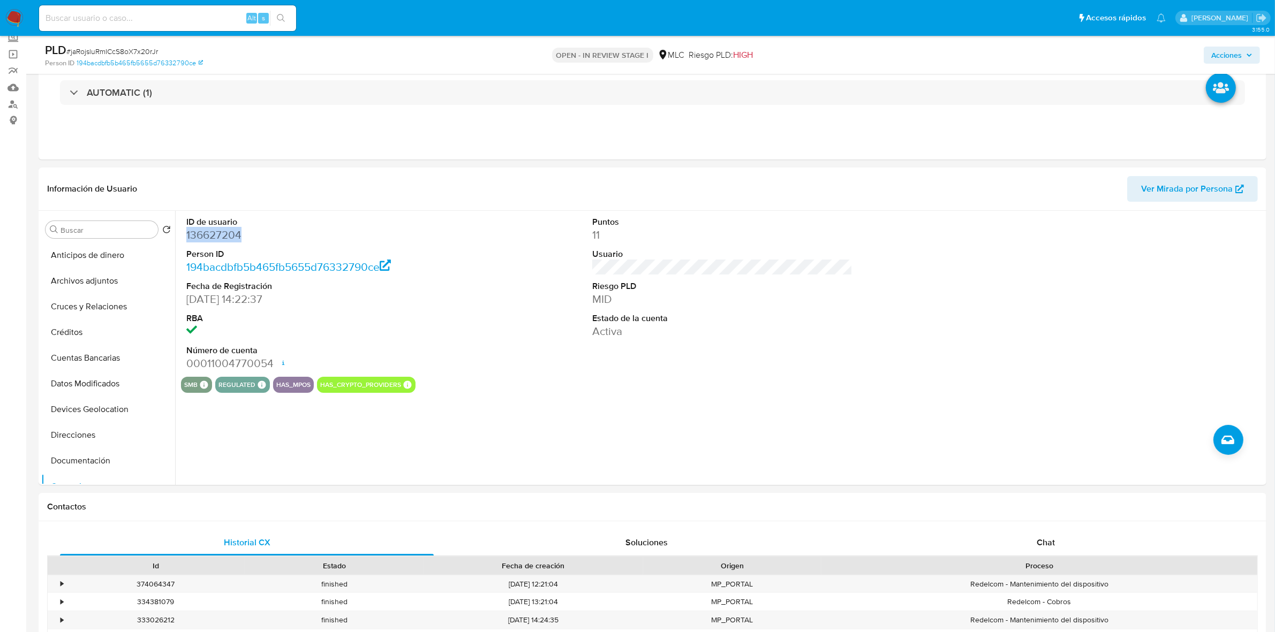
scroll to position [201, 0]
click at [236, 238] on dd "136627204" at bounding box center [316, 235] width 260 height 15
click at [223, 236] on dd "136627204" at bounding box center [316, 235] width 260 height 15
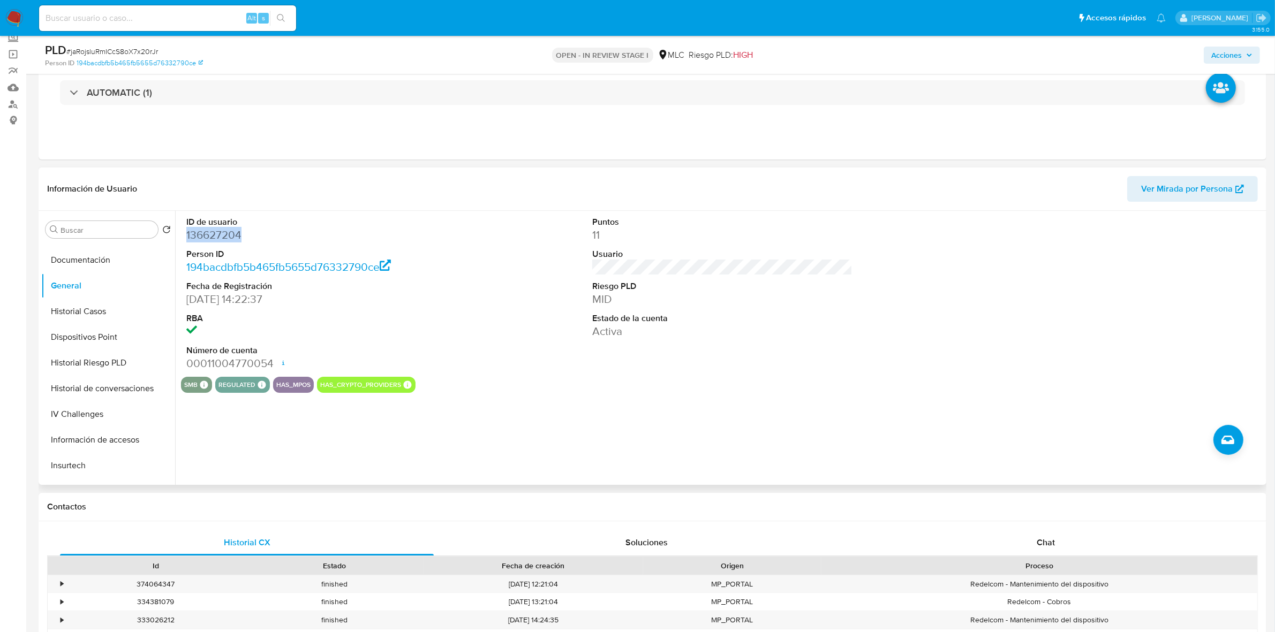
scroll to position [0, 0]
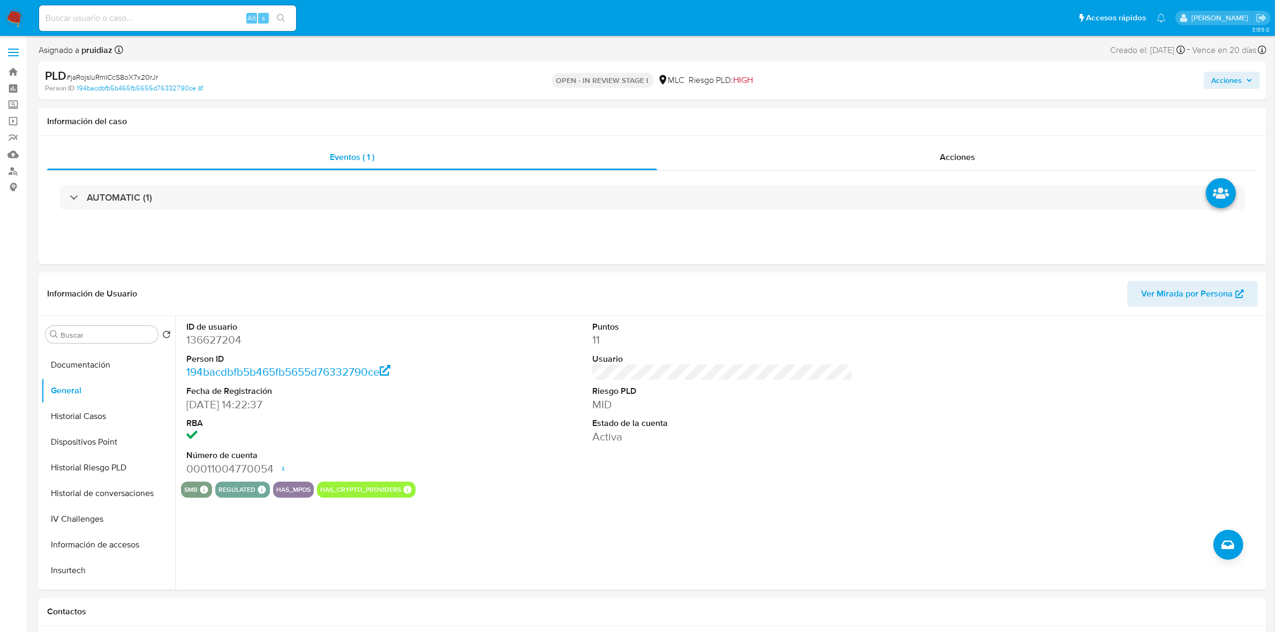
click at [103, 73] on span "# jaRojsluRmICcS8oX7x20rJr" at bounding box center [112, 77] width 92 height 11
copy span "jaRojsluRmICcS8oX7x20rJr"
click at [132, 78] on span "# jaRojsluRmICcS8oX7x20rJr" at bounding box center [112, 77] width 92 height 11
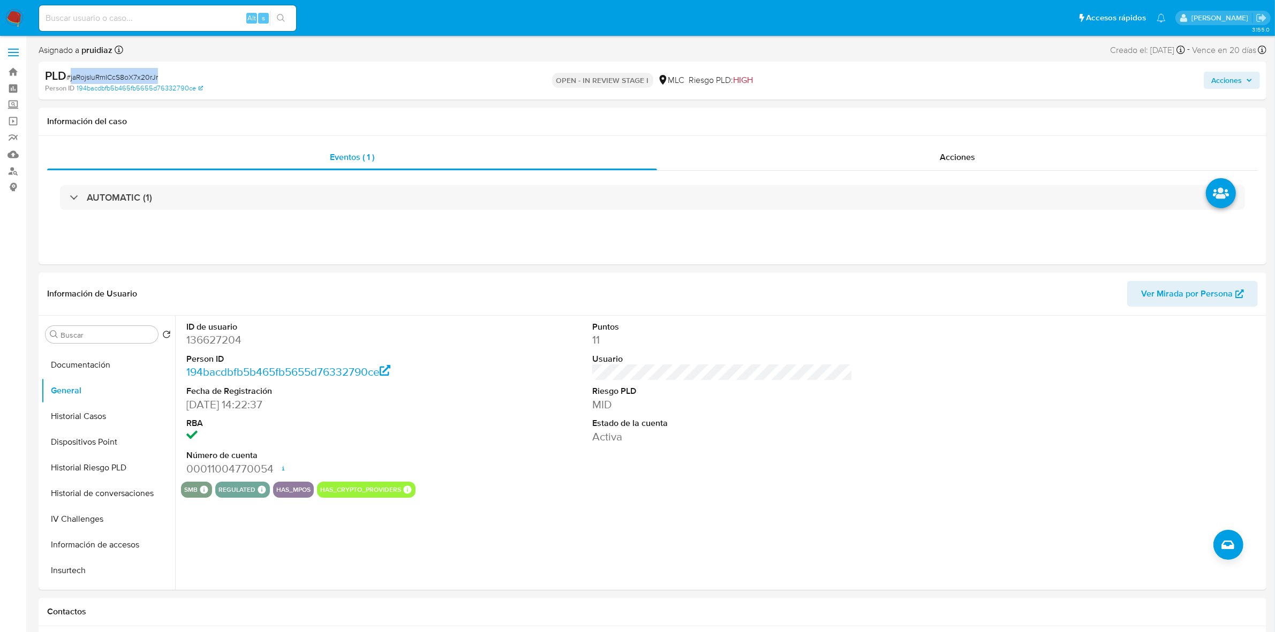
copy span "jaRojsluRmICcS8oX7x20rJr"
click at [94, 417] on button "Historial Casos" at bounding box center [103, 417] width 125 height 26
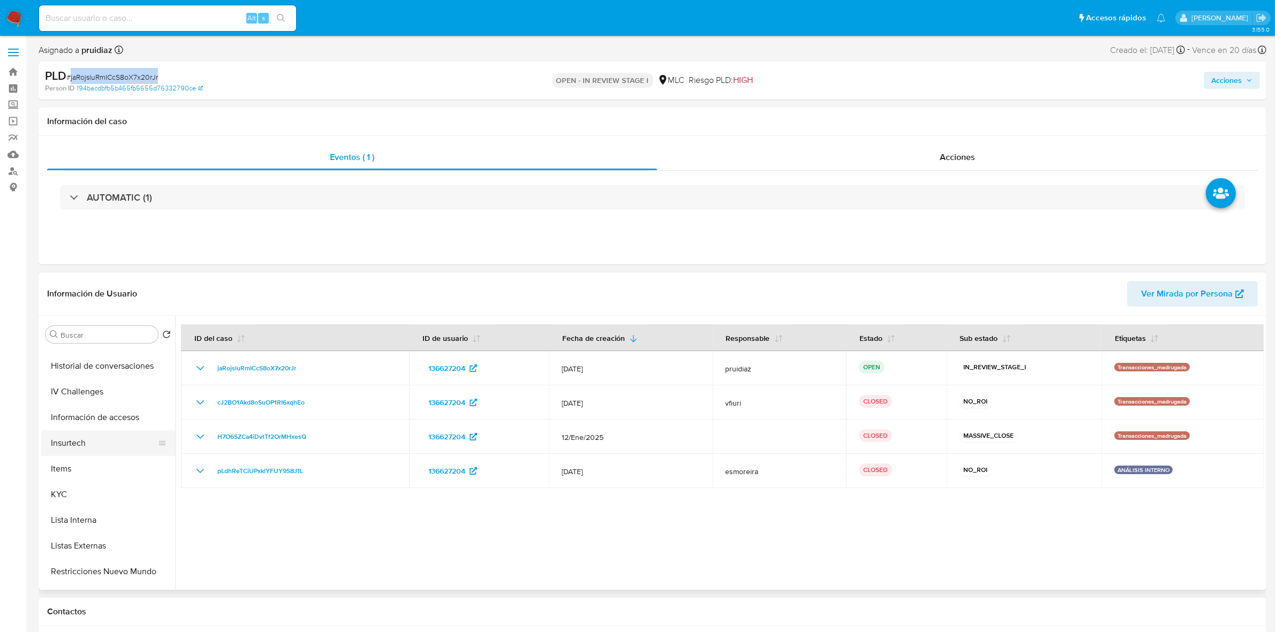
scroll to position [335, 0]
click at [81, 483] on button "KYC" at bounding box center [103, 489] width 125 height 26
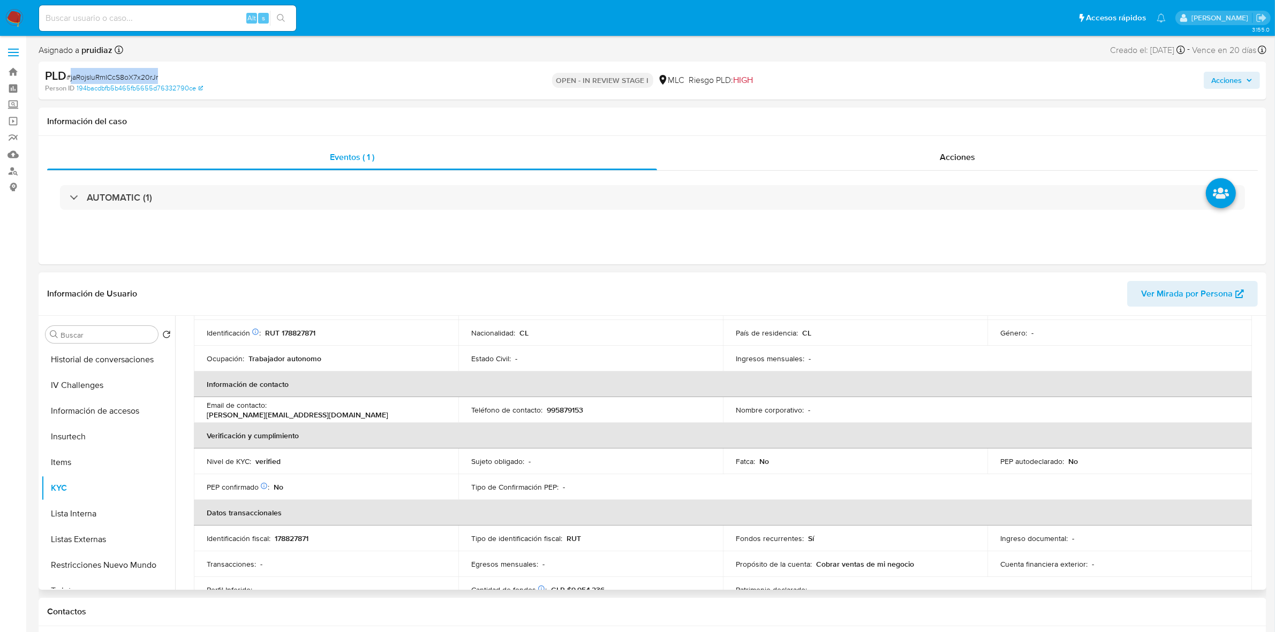
scroll to position [56, 0]
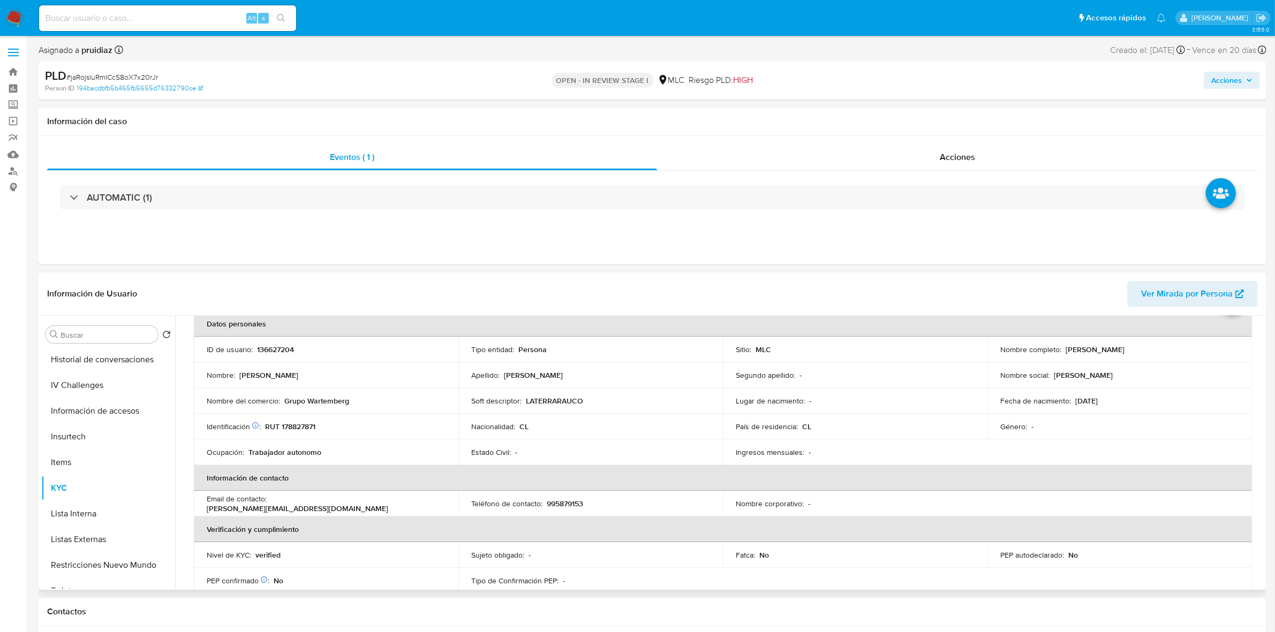
click at [292, 424] on p "RUT 178827871" at bounding box center [290, 427] width 50 height 10
copy p "178827871"
click at [292, 428] on p "RUT 178827871" at bounding box center [290, 427] width 50 height 10
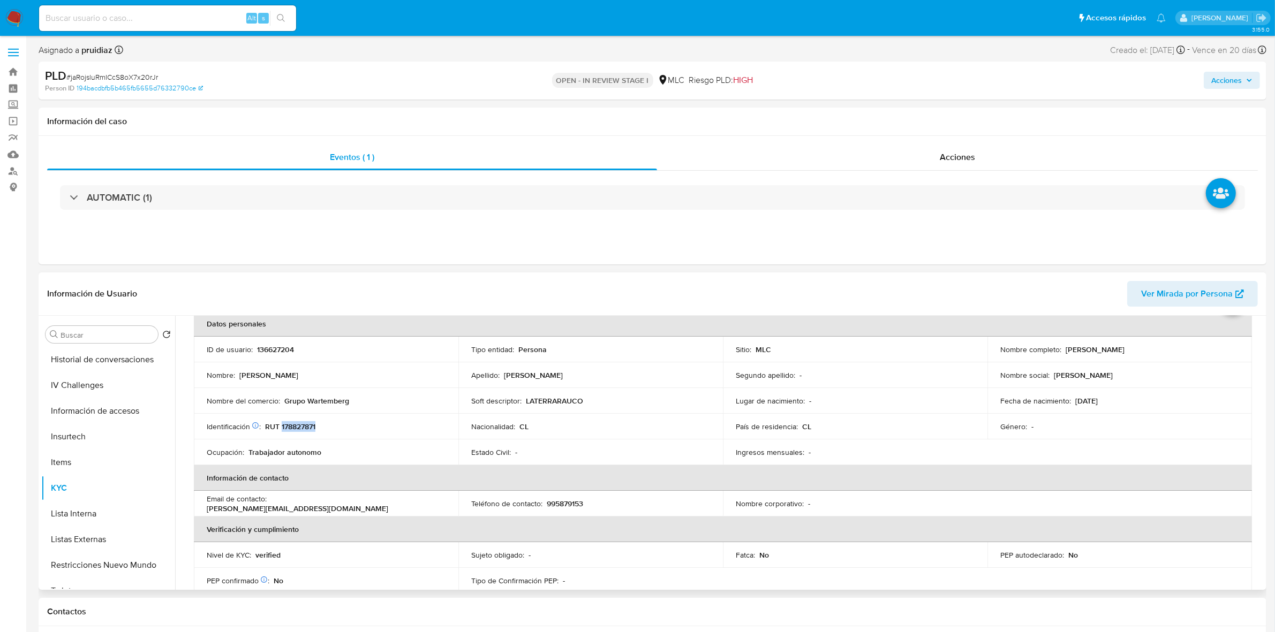
click at [306, 429] on p "RUT 178827871" at bounding box center [290, 427] width 50 height 10
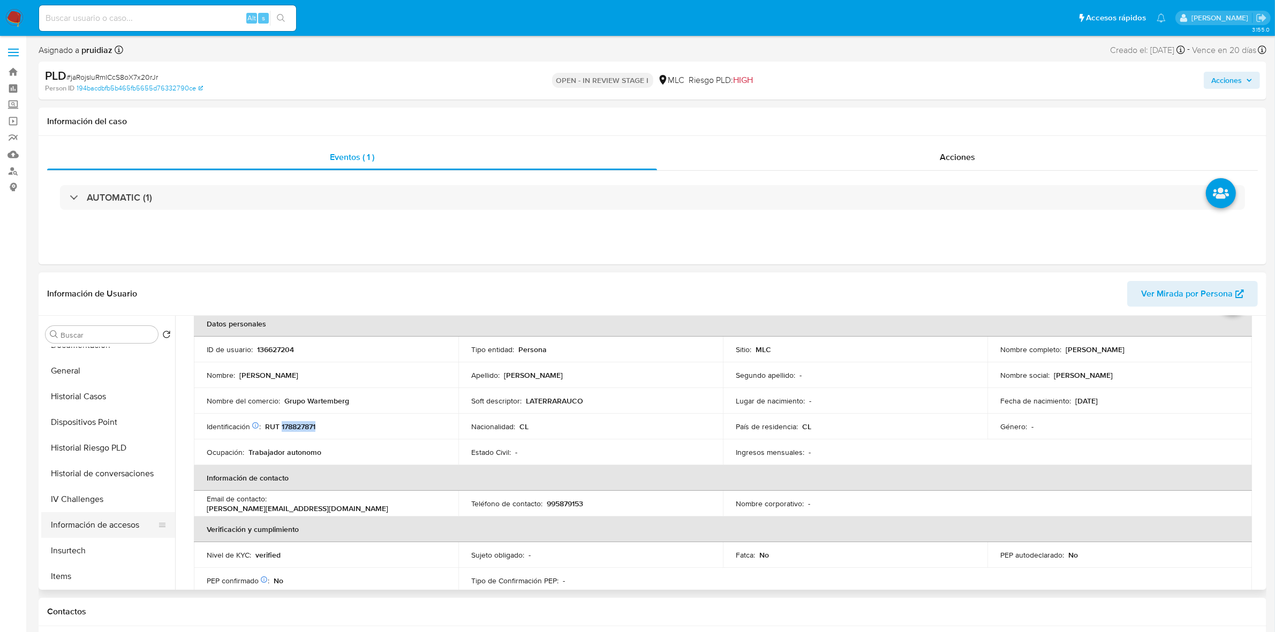
scroll to position [0, 0]
click at [86, 414] on button "Cruces y Relaciones" at bounding box center [103, 412] width 125 height 26
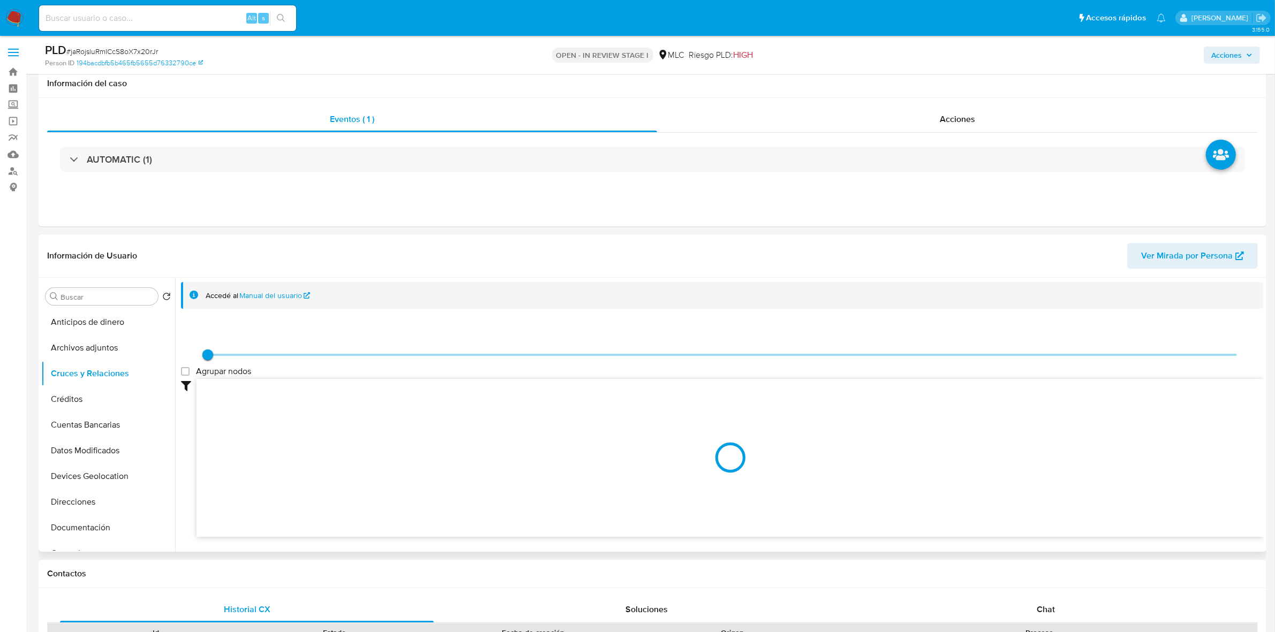
scroll to position [134, 0]
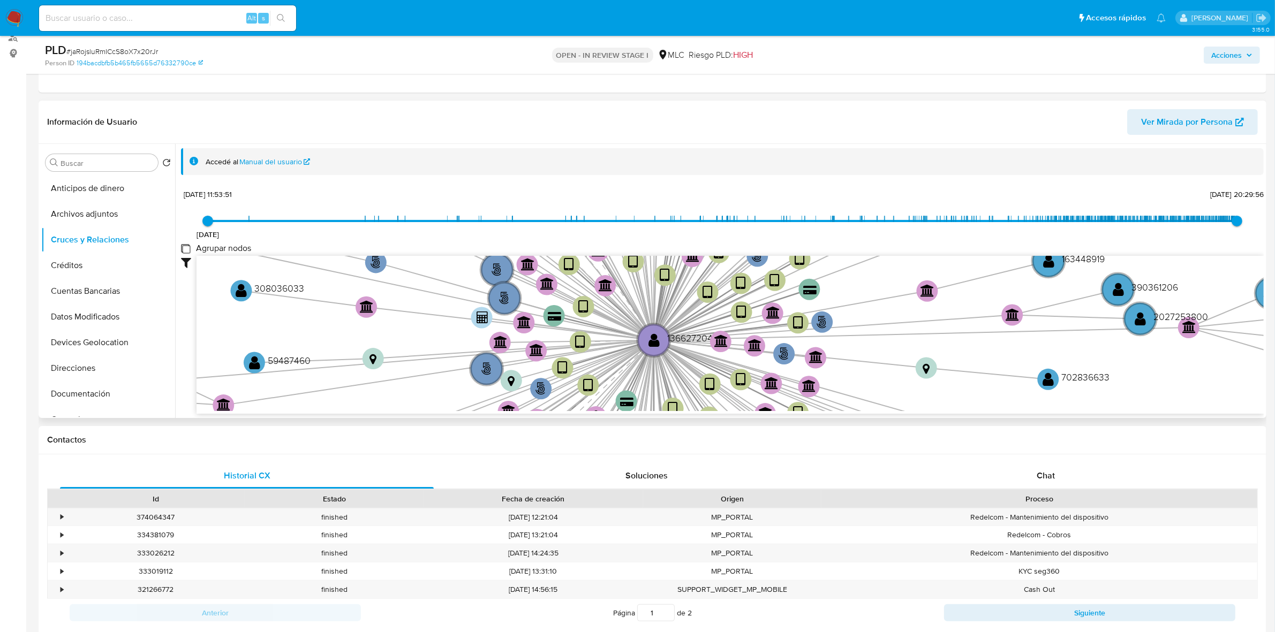
click at [186, 250] on group_nodes "Agrupar nodos" at bounding box center [185, 248] width 9 height 9
checkbox group_nodes "true"
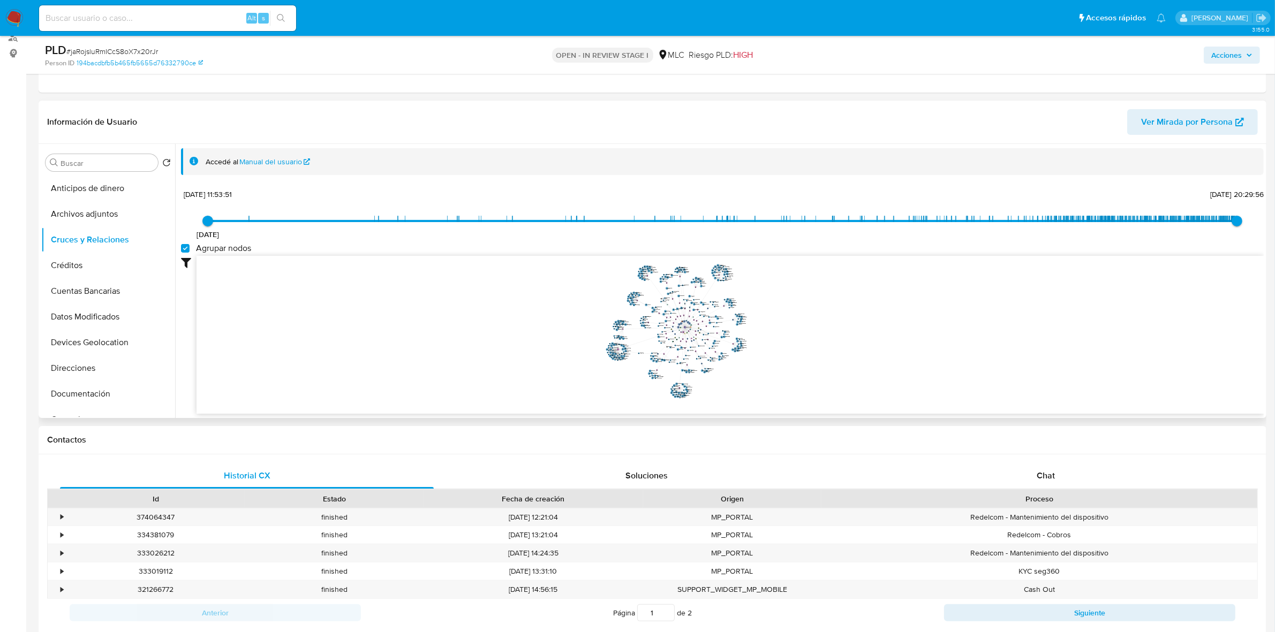
drag, startPoint x: 844, startPoint y: 287, endPoint x: 787, endPoint y: 327, distance: 69.2
click at [787, 327] on icon "user-136627204  136627204 phone-3f4b3fe48a46ea3ec97f84c2bae3d2f8  person-194b…" at bounding box center [730, 333] width 1067 height 155
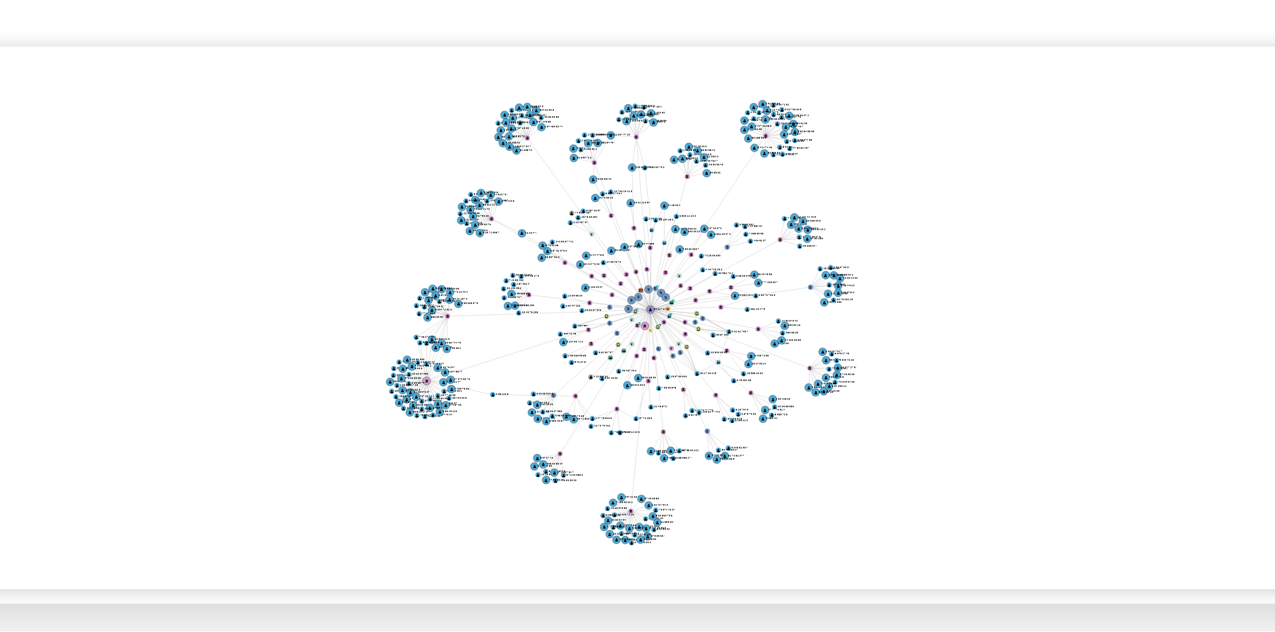
drag, startPoint x: 756, startPoint y: 306, endPoint x: 751, endPoint y: 315, distance: 10.3
click at [751, 315] on icon "user-136627204  136627204 phone-3f4b3fe48a46ea3ec97f84c2bae3d2f8  person-194b…" at bounding box center [730, 333] width 1067 height 155
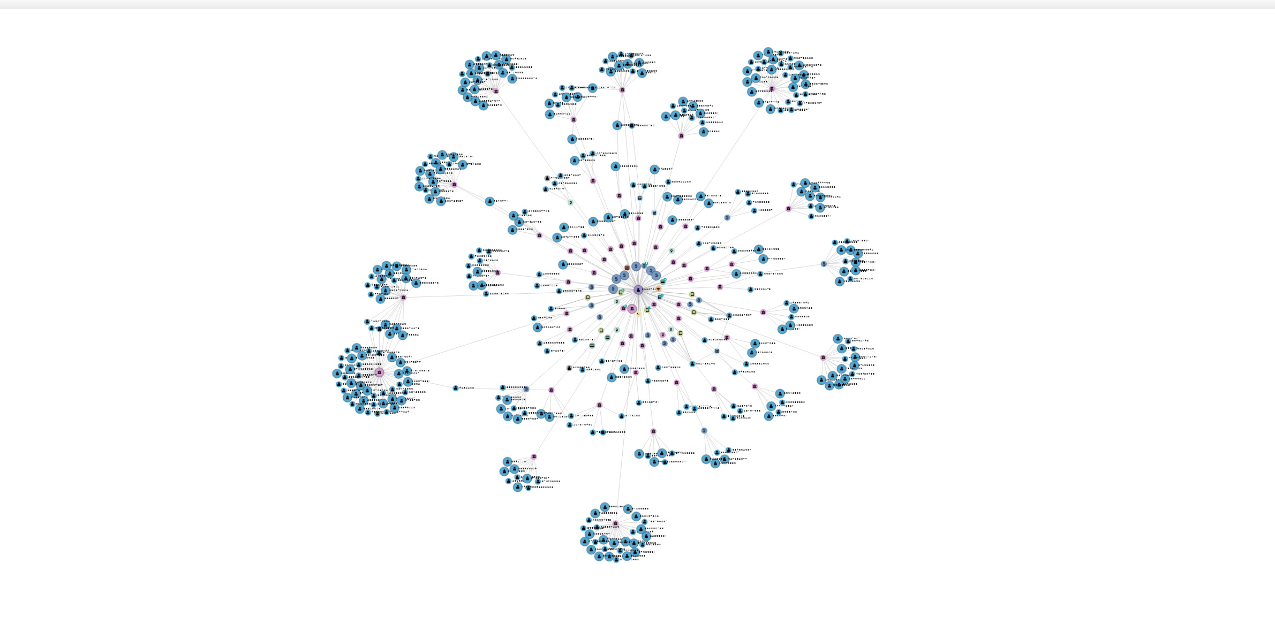
drag, startPoint x: 741, startPoint y: 306, endPoint x: 738, endPoint y: 298, distance: 8.7
click at [738, 298] on icon "user-136627204  136627204 phone-3f4b3fe48a46ea3ec97f84c2bae3d2f8  person-194b…" at bounding box center [730, 333] width 1067 height 155
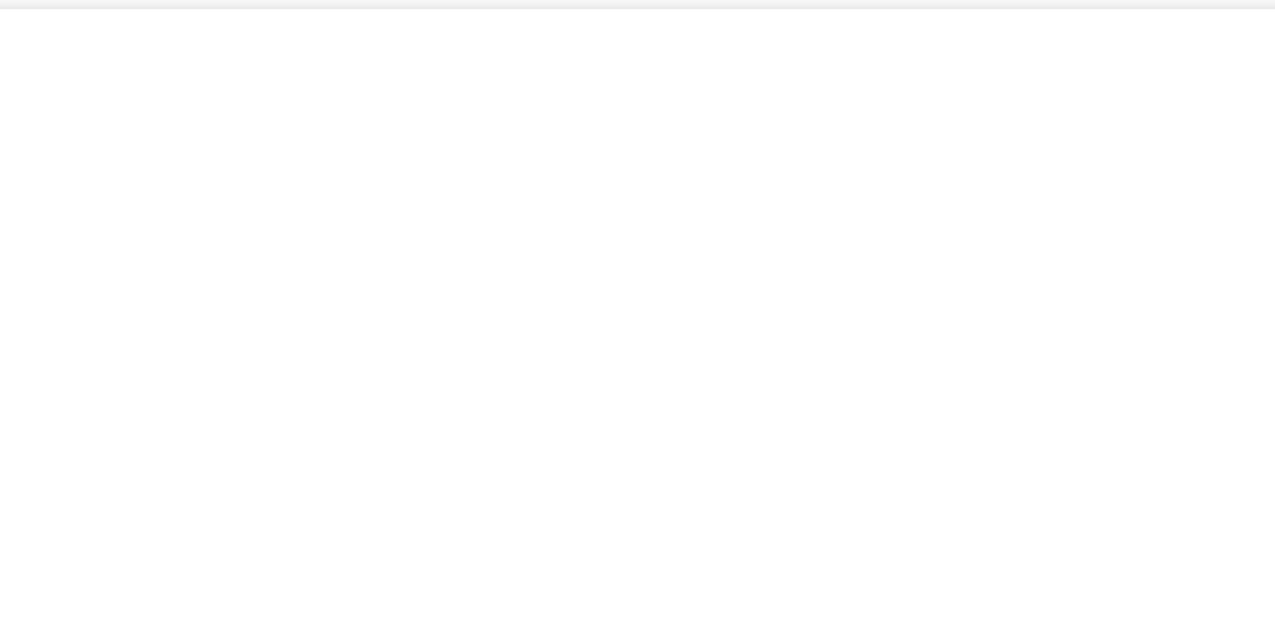
scroll to position [0, 0]
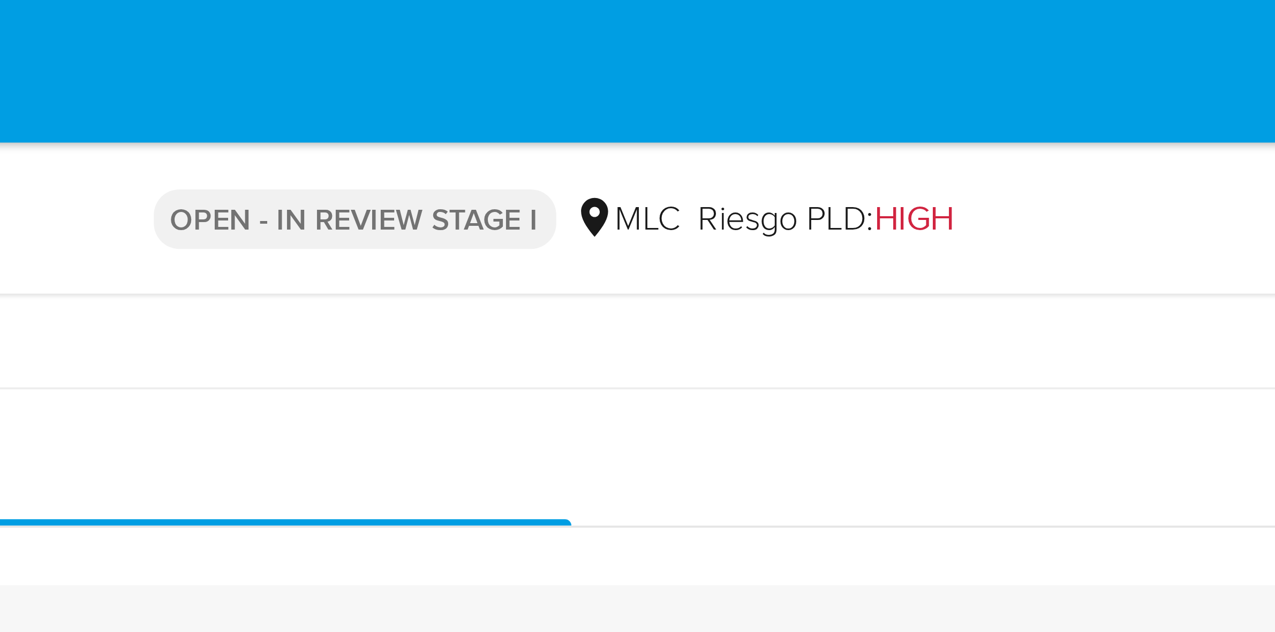
drag, startPoint x: 836, startPoint y: 44, endPoint x: 826, endPoint y: 23, distance: 23.5
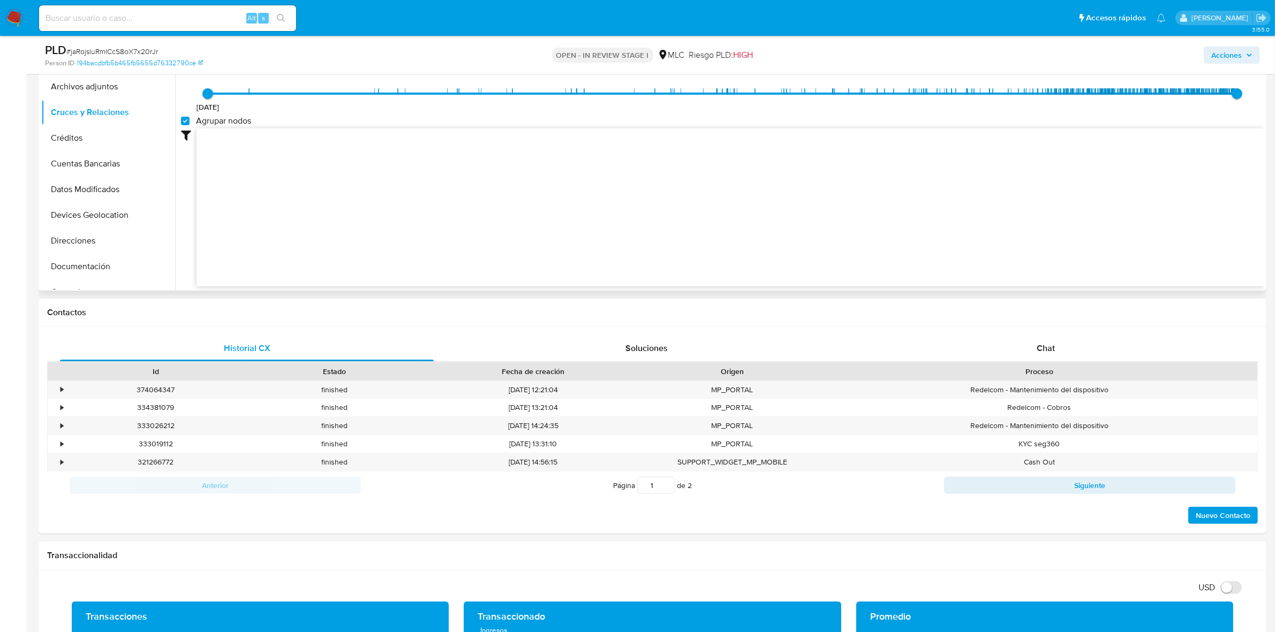
scroll to position [268, 0]
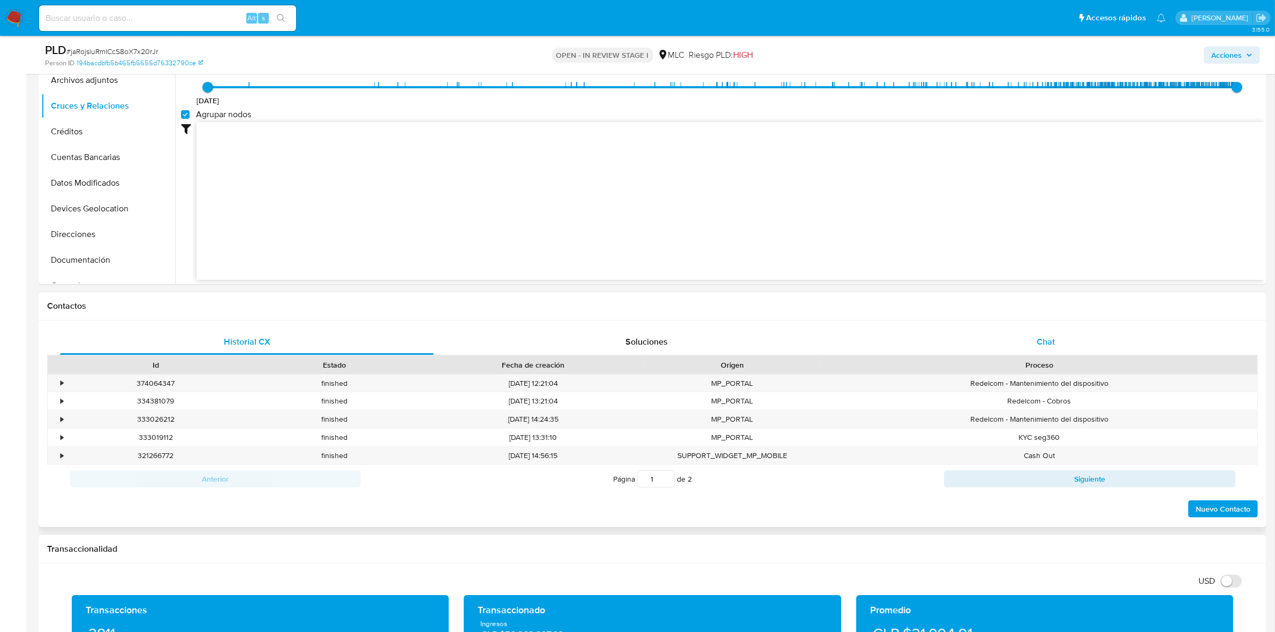
click at [1053, 330] on div "Chat" at bounding box center [1046, 342] width 374 height 26
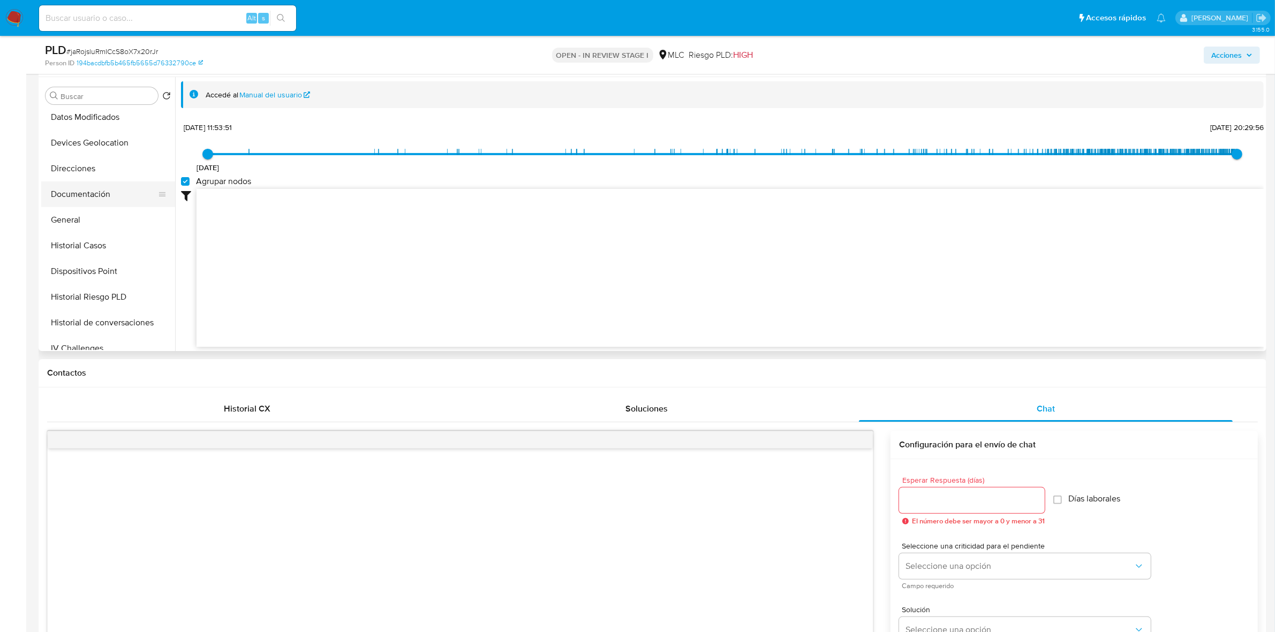
scroll to position [134, 0]
click at [92, 188] on button "Documentación" at bounding box center [103, 193] width 125 height 26
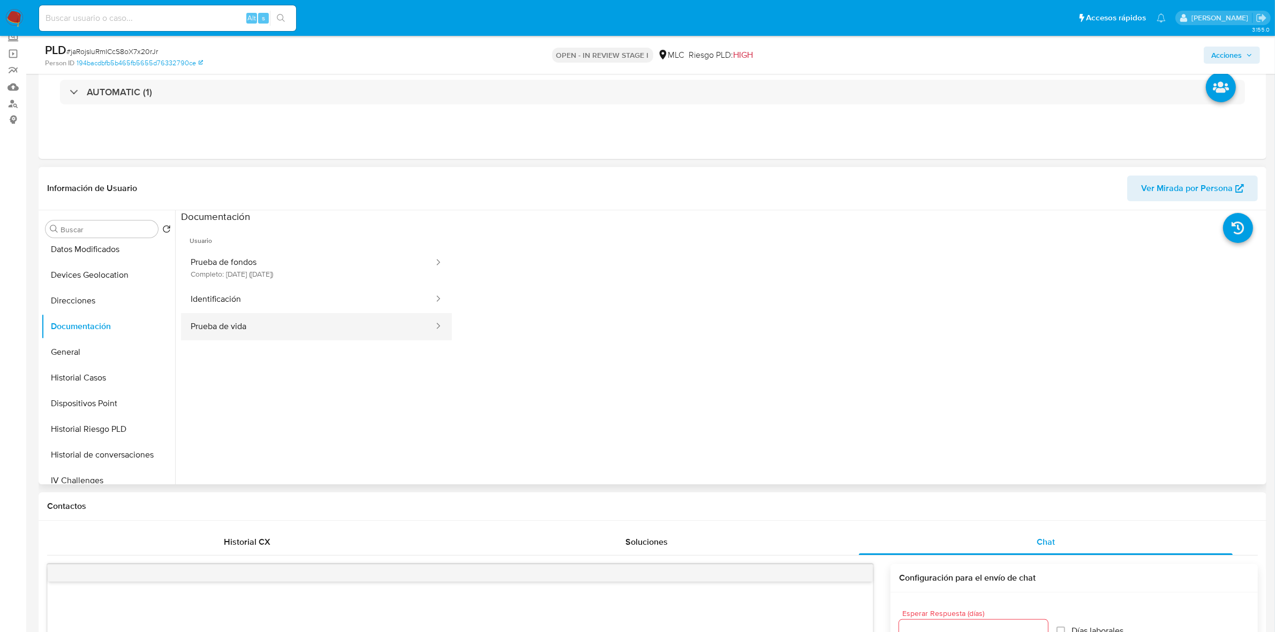
scroll to position [67, 0]
click at [271, 332] on button "Prueba de vida" at bounding box center [308, 327] width 254 height 27
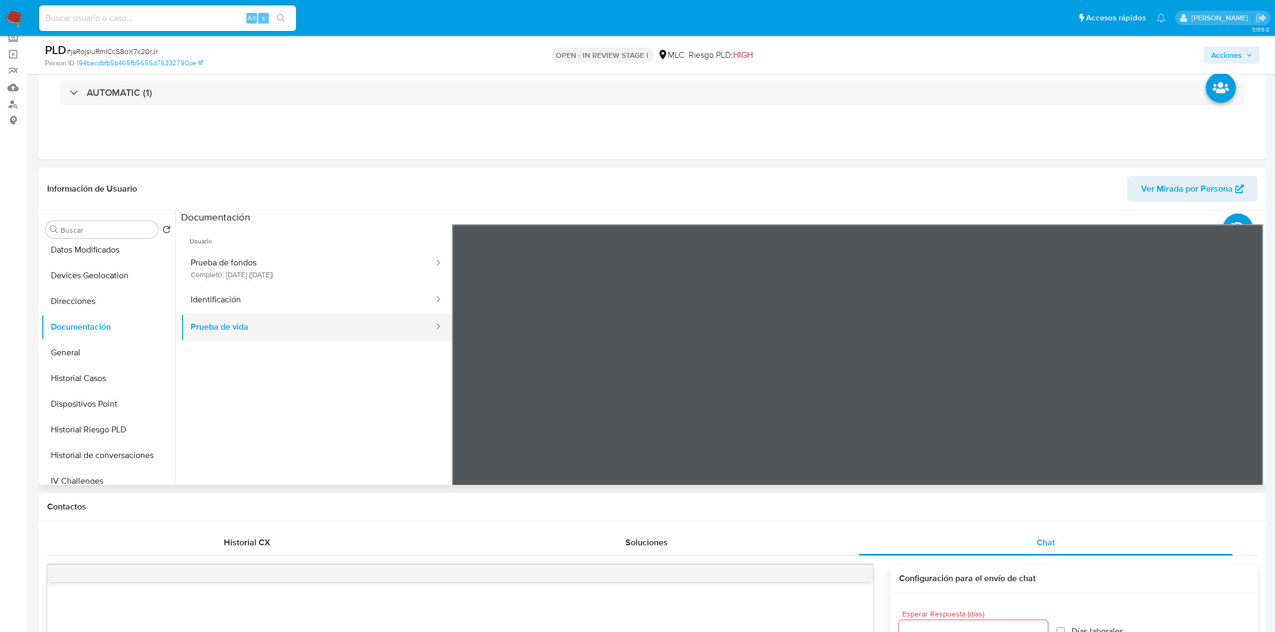
click at [276, 314] on button "Prueba de vida" at bounding box center [308, 327] width 254 height 27
click at [281, 300] on button "Identificación" at bounding box center [308, 299] width 254 height 27
click at [1247, 395] on icon at bounding box center [1250, 398] width 21 height 21
click at [459, 398] on icon at bounding box center [465, 398] width 21 height 21
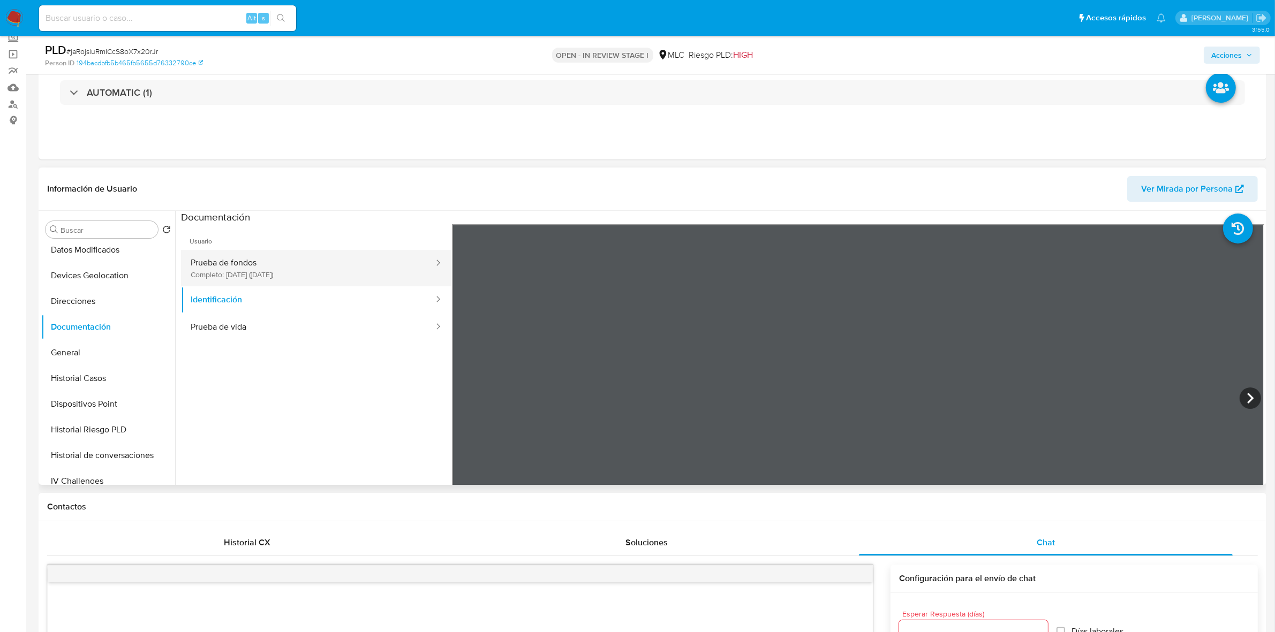
click at [320, 273] on button "Prueba de fondos Completo: 03/02/2024 (hace 2 años)" at bounding box center [308, 268] width 254 height 36
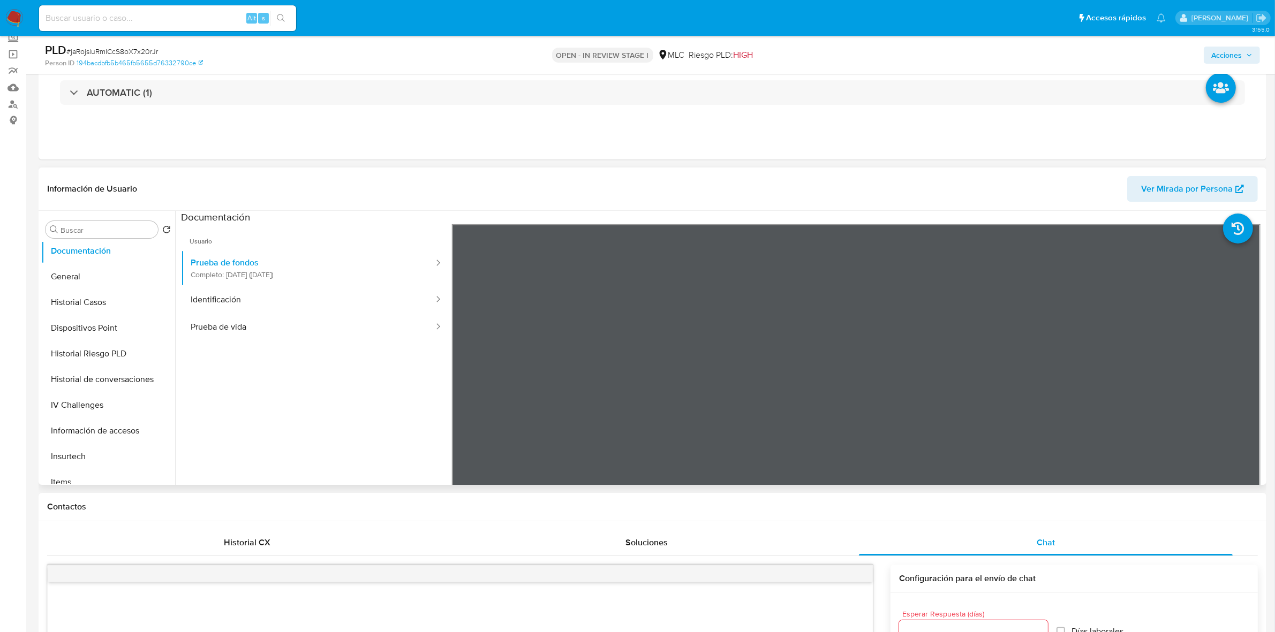
scroll to position [402, 0]
click at [72, 308] on button "KYC" at bounding box center [103, 317] width 125 height 26
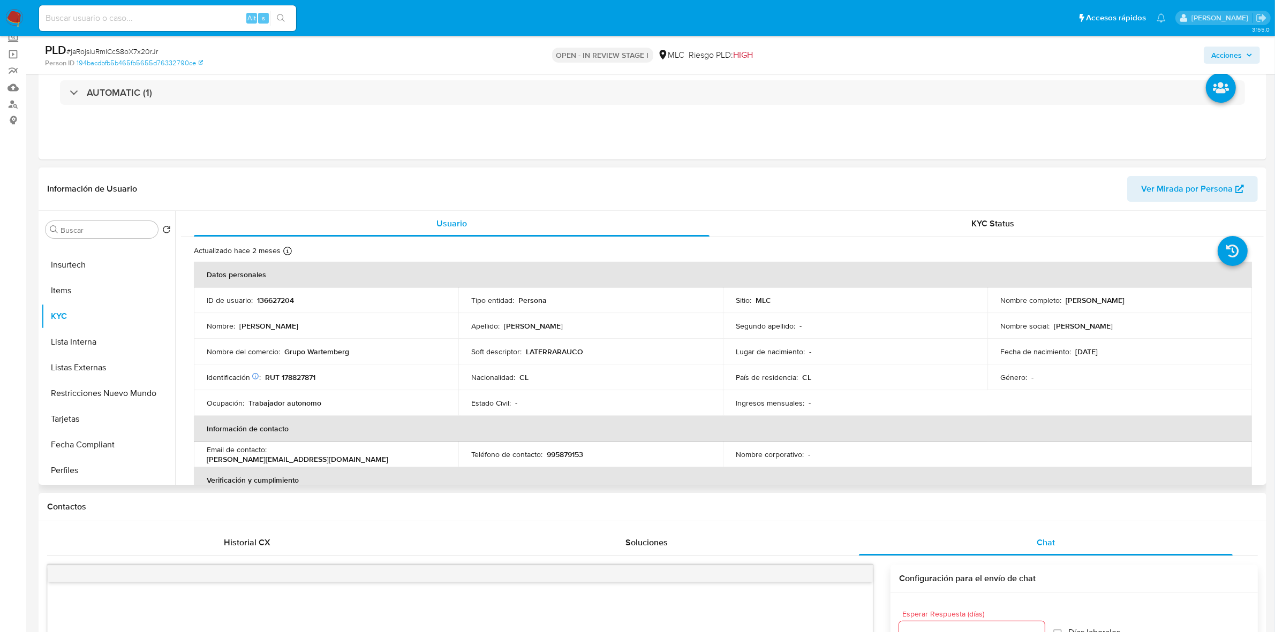
click at [555, 353] on p "LATERRARAUCO" at bounding box center [554, 352] width 57 height 10
copy p "LATERRARAUCO"
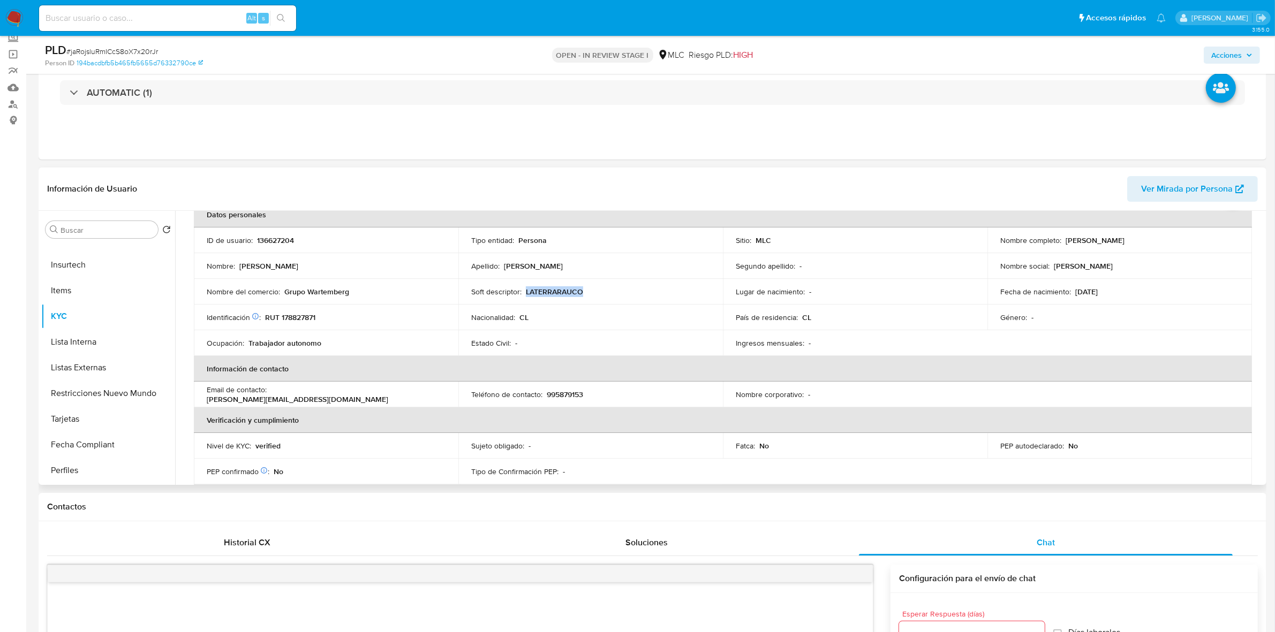
scroll to position [44, 0]
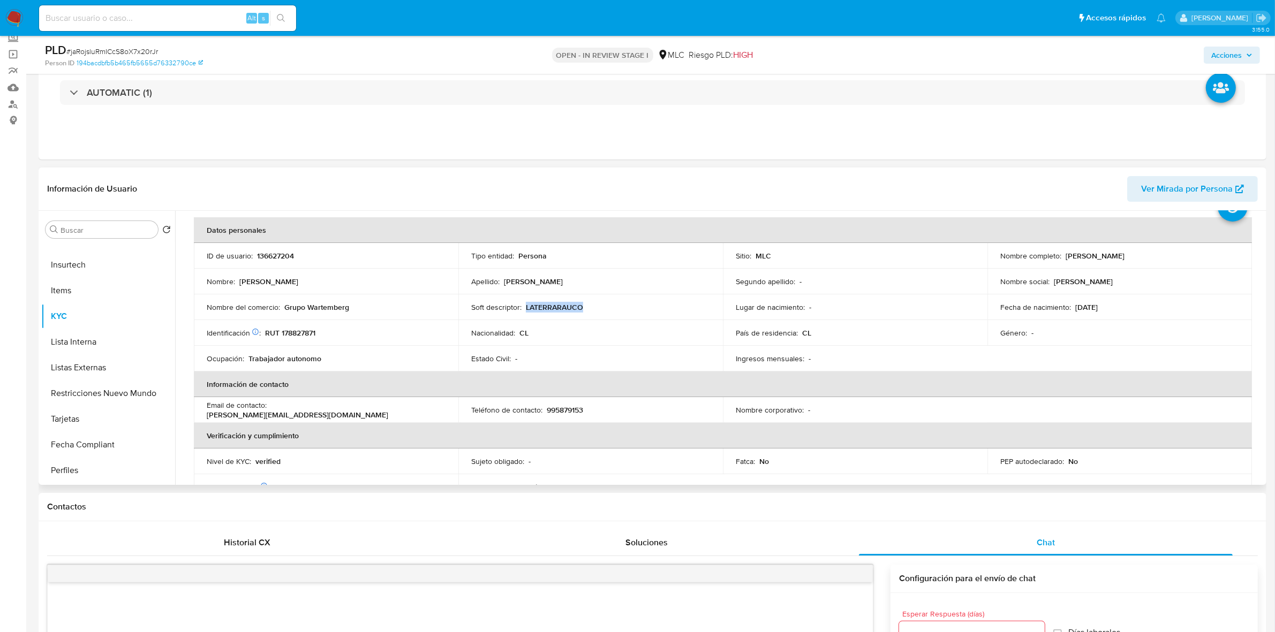
drag, startPoint x: 1173, startPoint y: 255, endPoint x: 1062, endPoint y: 258, distance: 111.4
click at [1062, 258] on div "Nombre completo : Juan Ignacio Wartemberg Ojeda" at bounding box center [1119, 256] width 239 height 10
copy p "Juan Ignacio Wartemberg Ojeda"
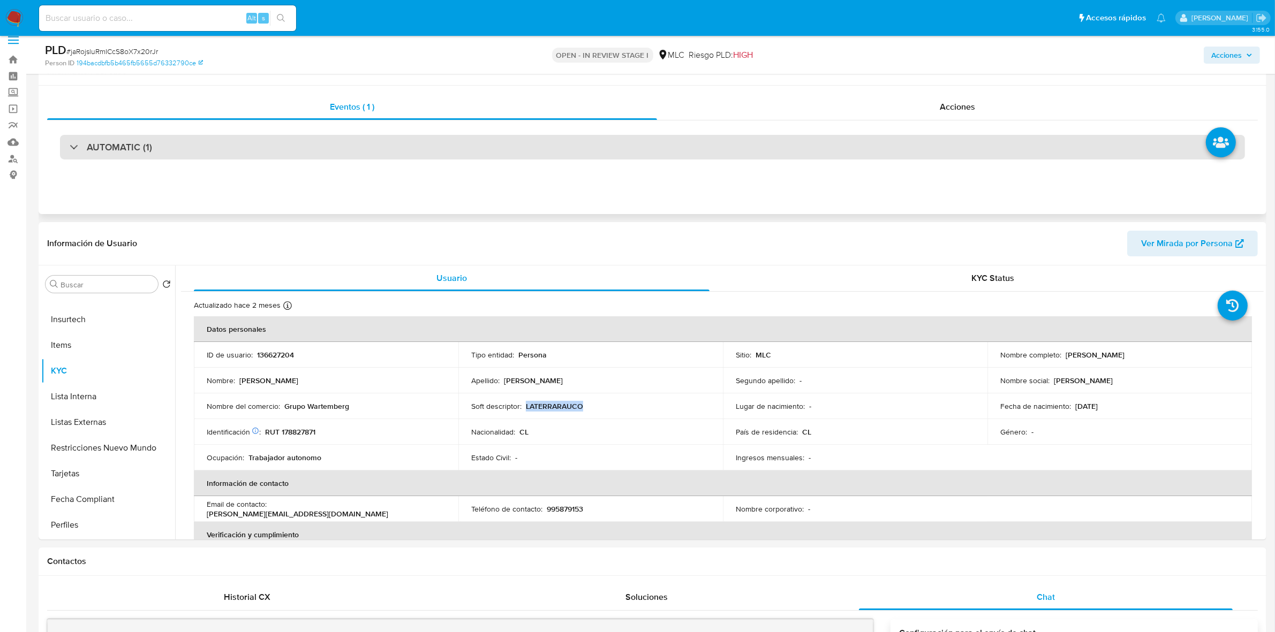
scroll to position [0, 0]
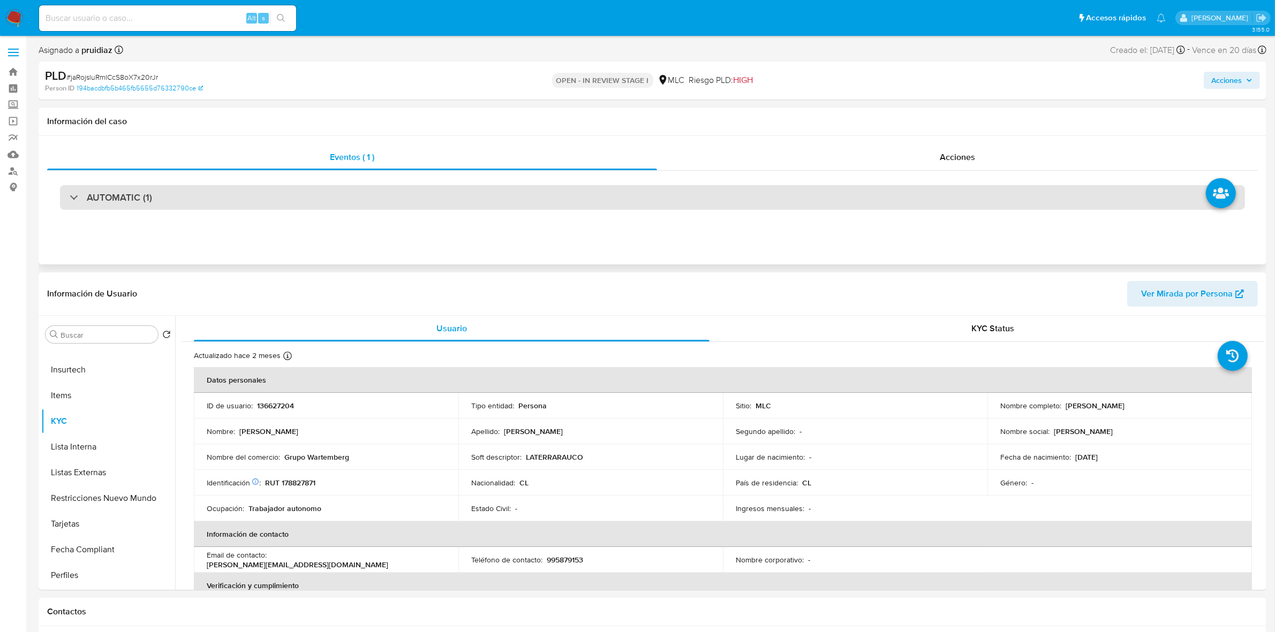
click at [154, 204] on div "AUTOMATIC (1)" at bounding box center [652, 197] width 1185 height 25
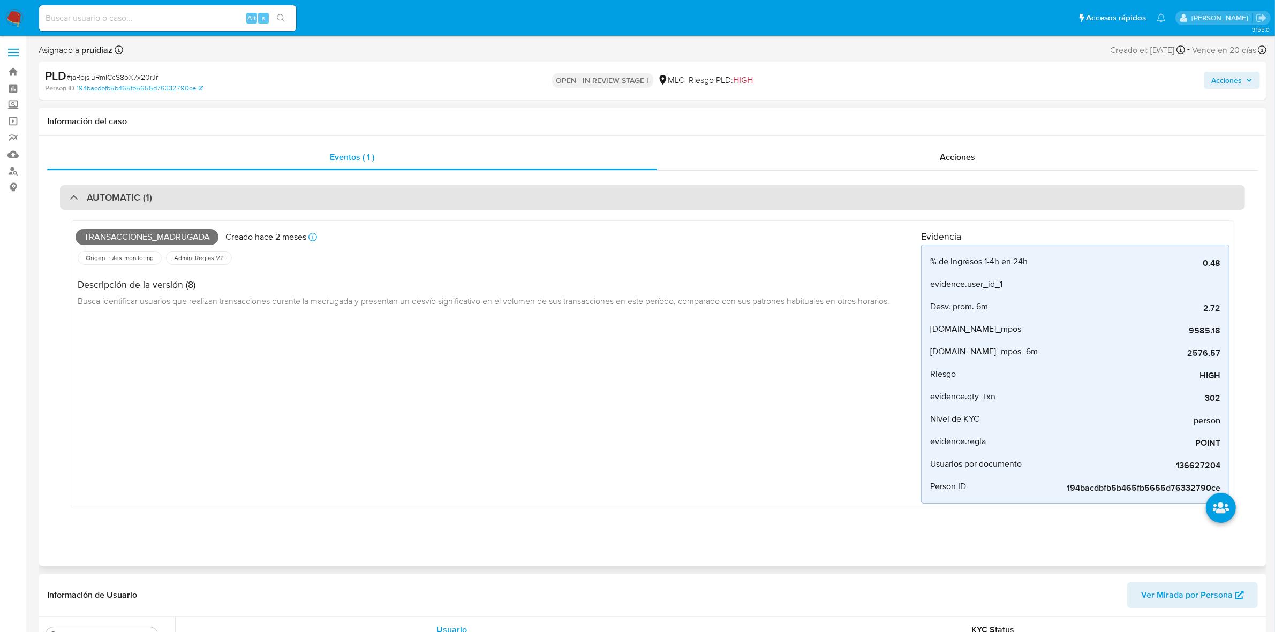
click at [190, 197] on div "AUTOMATIC (1)" at bounding box center [652, 197] width 1185 height 25
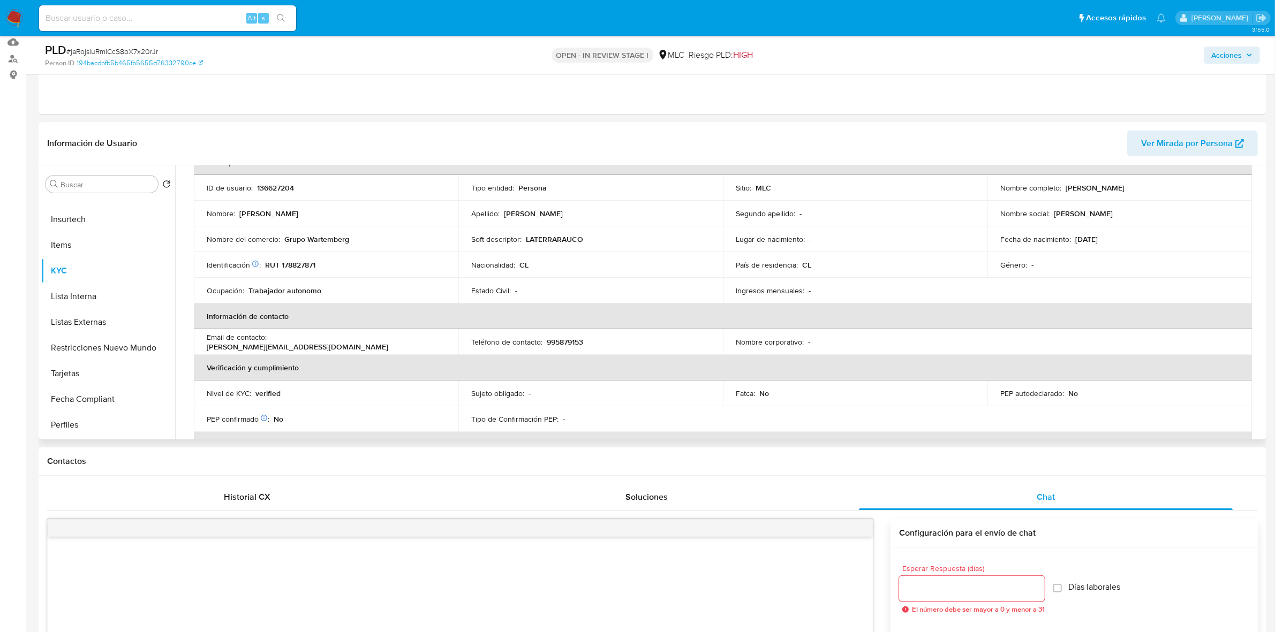
scroll to position [134, 0]
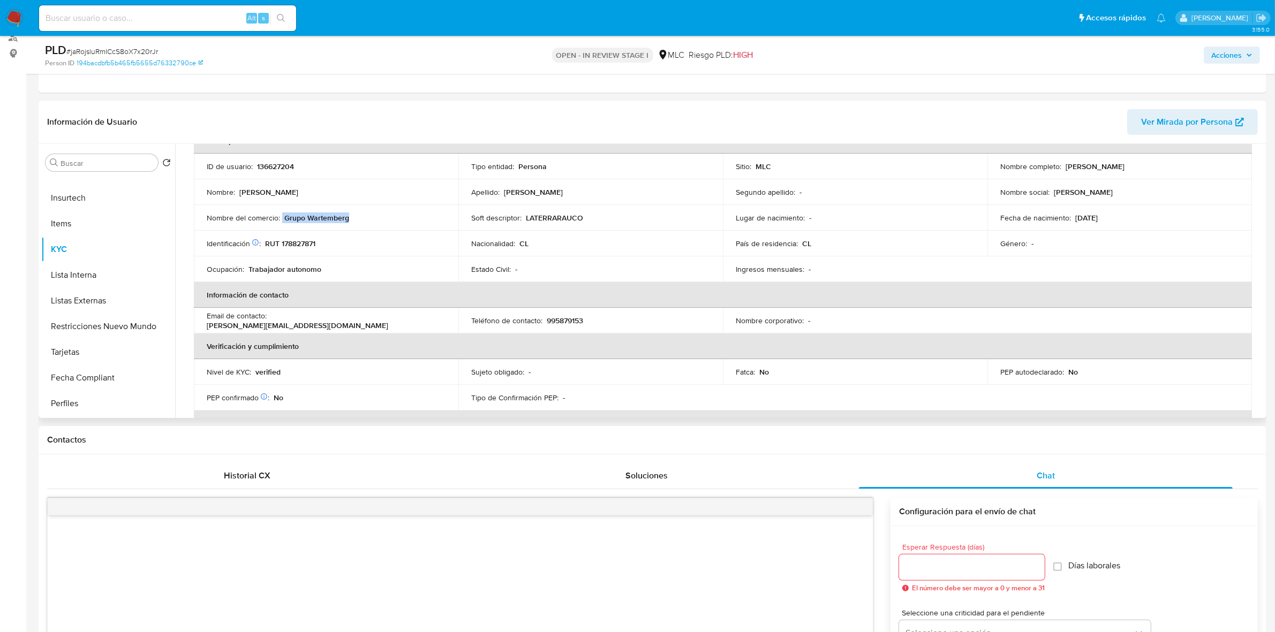
drag, startPoint x: 354, startPoint y: 220, endPoint x: 282, endPoint y: 220, distance: 72.3
click at [282, 220] on div "Nombre del comercio : Grupo Wartemberg" at bounding box center [326, 218] width 239 height 10
copy div "Grupo Wartemberg"
click at [105, 210] on button "Archivos adjuntos" at bounding box center [103, 214] width 125 height 26
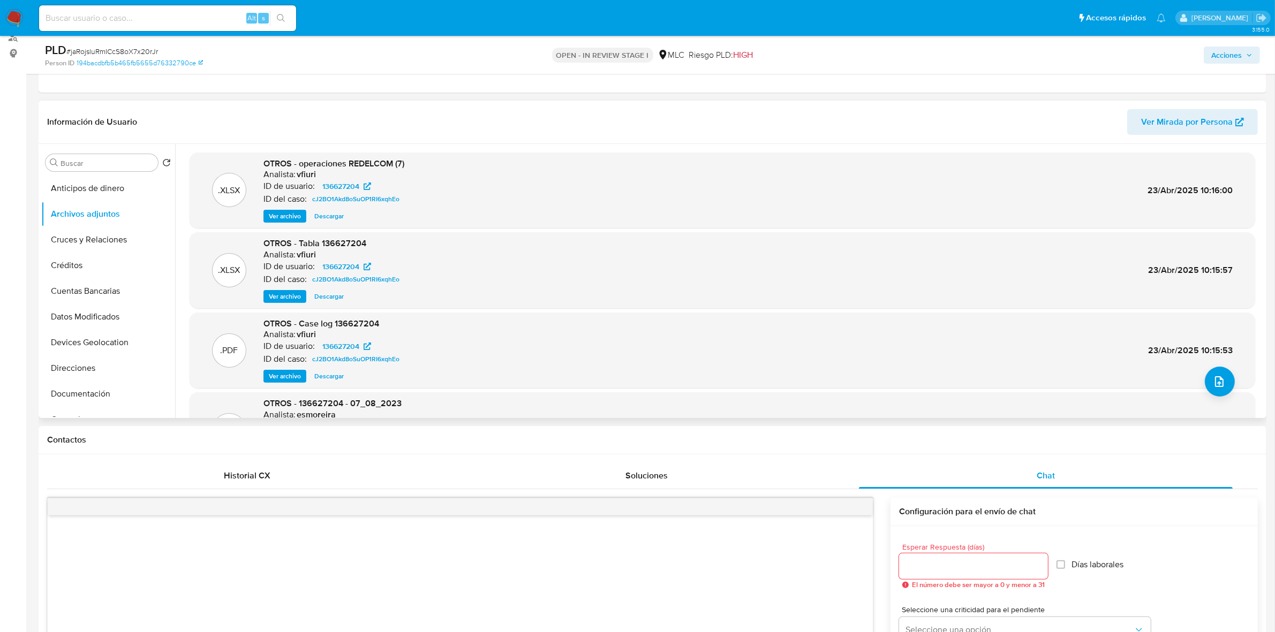
click at [285, 375] on span "Ver archivo" at bounding box center [285, 376] width 32 height 11
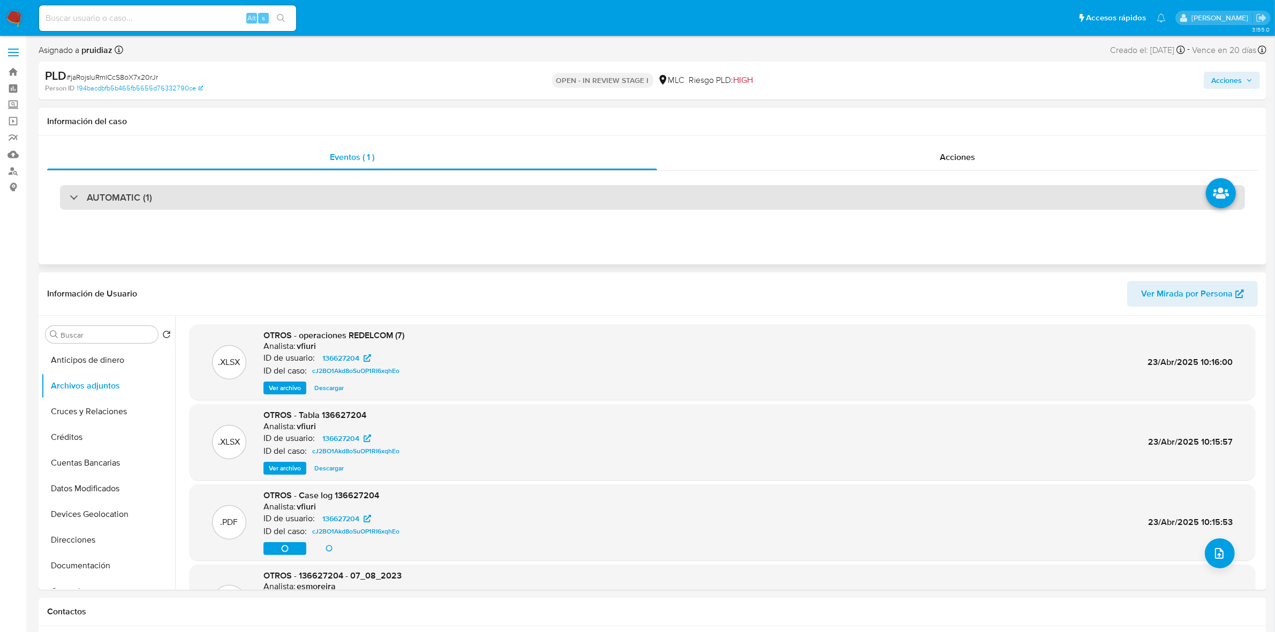
click at [153, 203] on div "AUTOMATIC (1)" at bounding box center [652, 197] width 1185 height 25
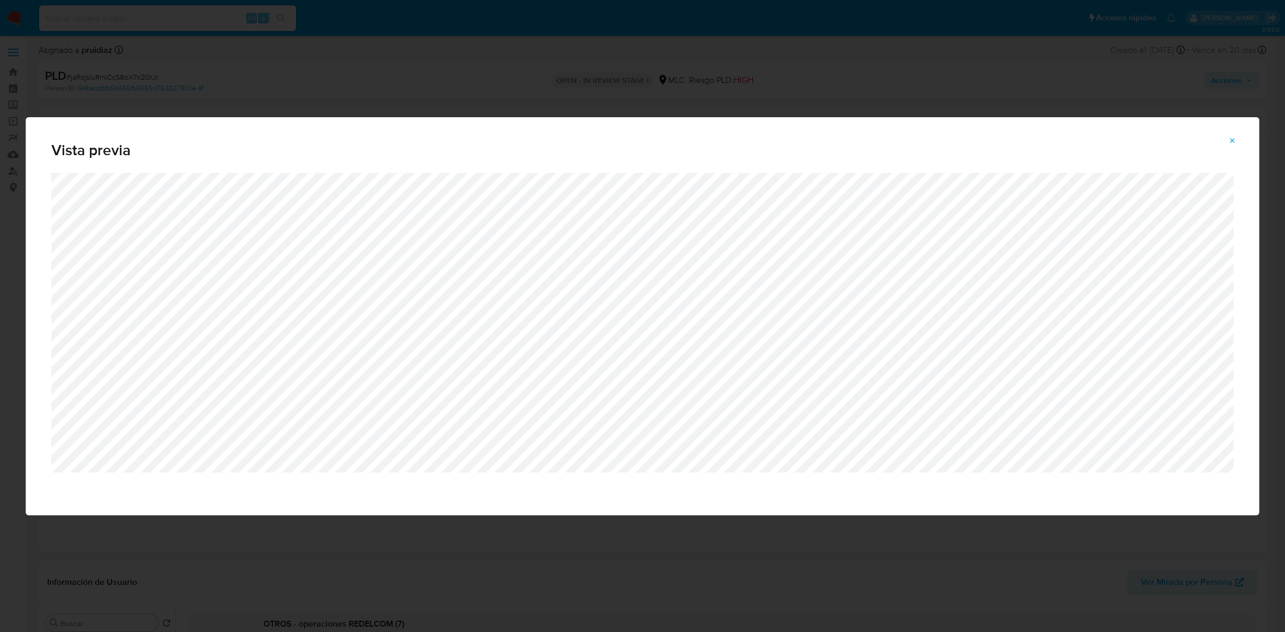
click at [1243, 137] on button "Attachment preview" at bounding box center [1233, 140] width 24 height 17
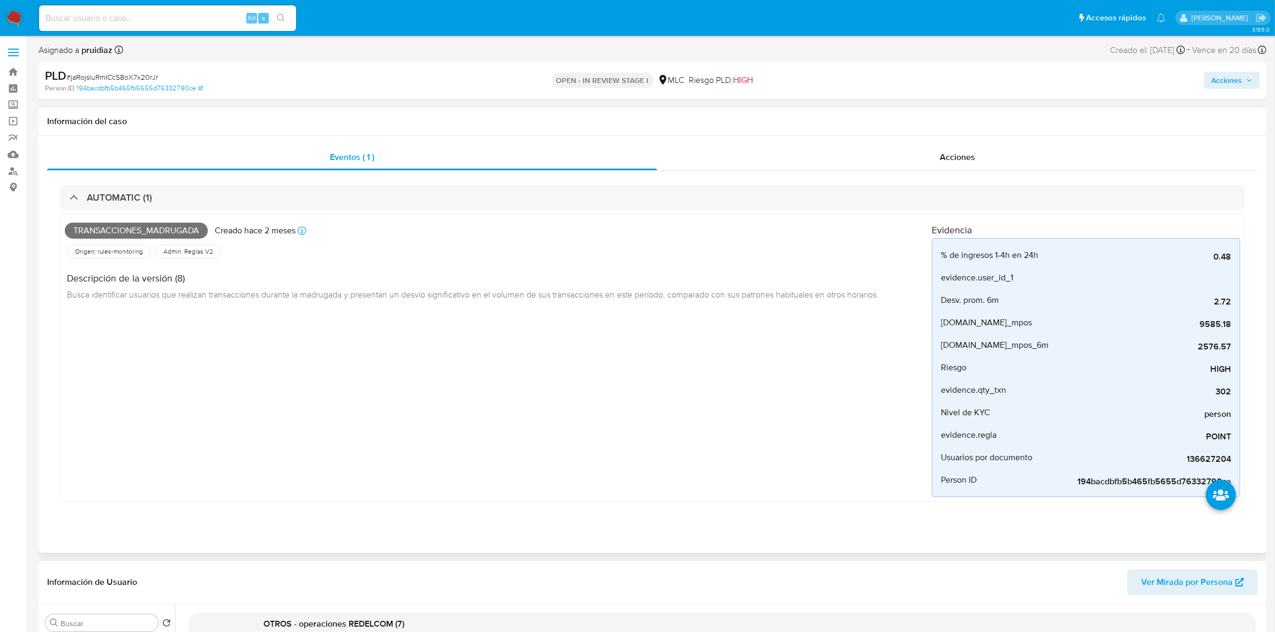
click at [207, 182] on div "AUTOMATIC (1) Transacciones_madrugada Creado hace 2 meses Creado: 12/06/2025 06…" at bounding box center [652, 349] width 1211 height 356
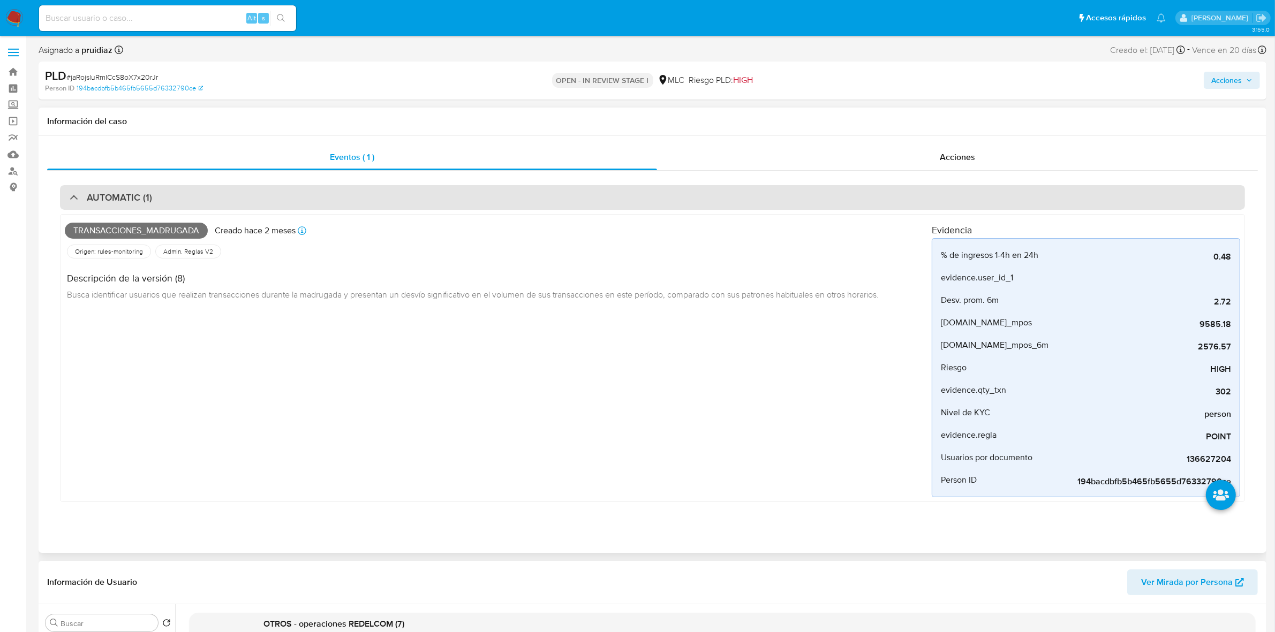
click at [197, 194] on div "AUTOMATIC (1)" at bounding box center [652, 197] width 1185 height 25
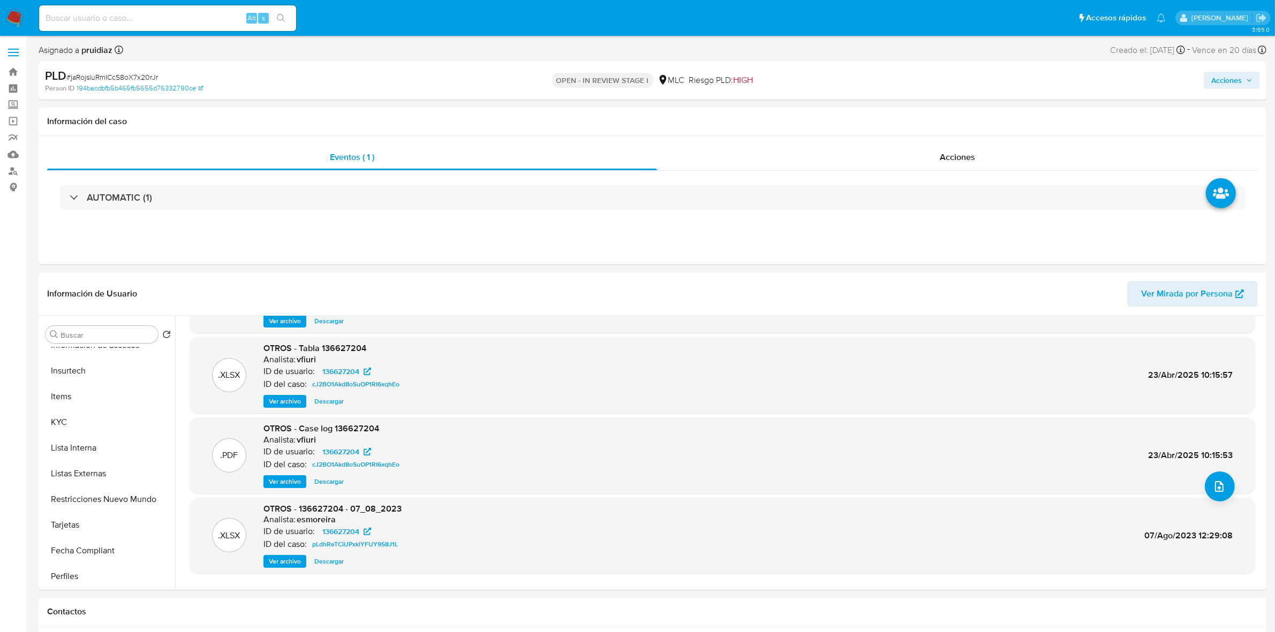
scroll to position [402, 0]
click at [62, 426] on button "KYC" at bounding box center [103, 422] width 125 height 26
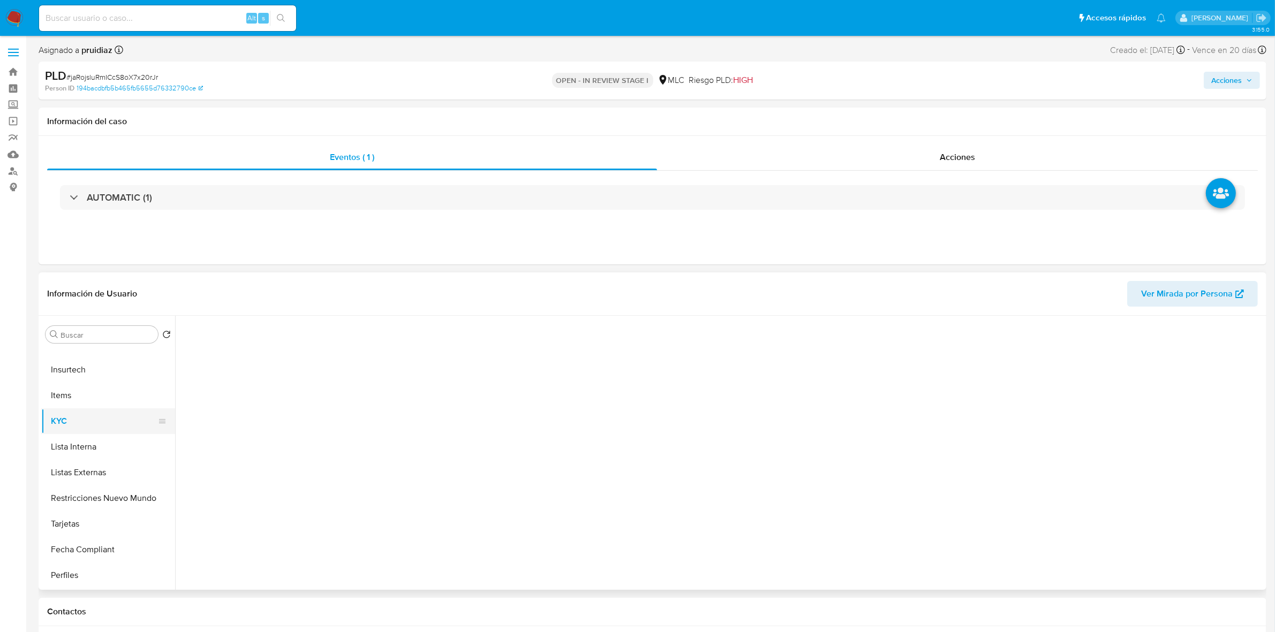
scroll to position [0, 0]
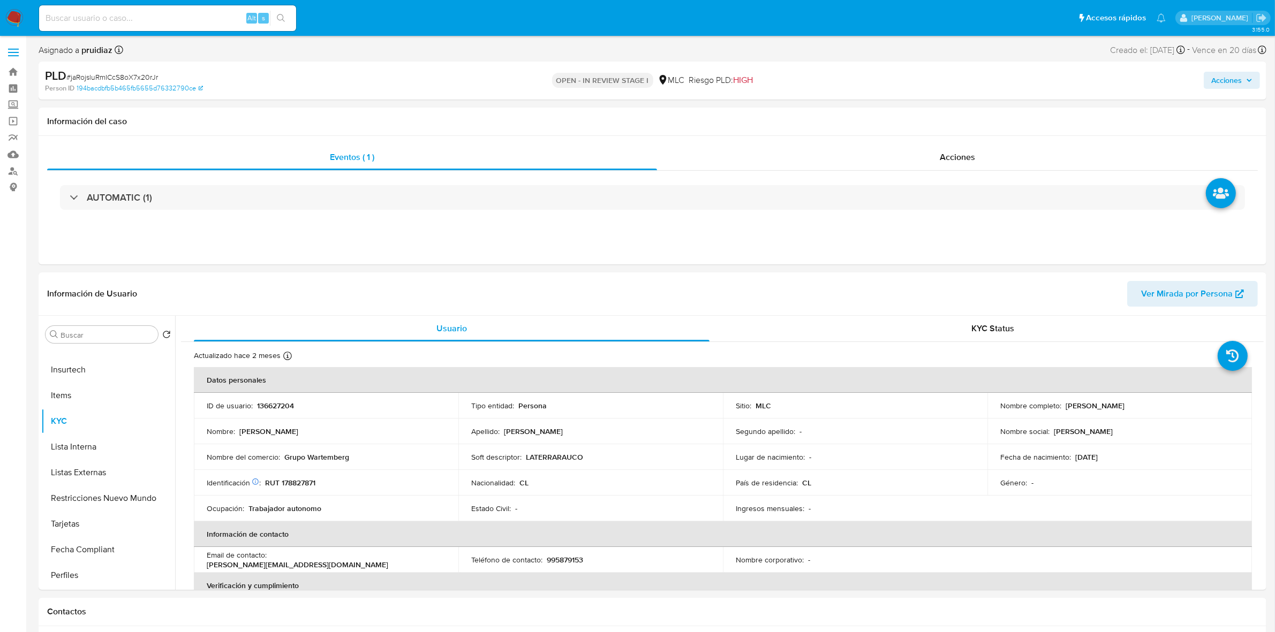
click at [526, 462] on p "LATERRARAUCO" at bounding box center [554, 458] width 57 height 10
click at [231, 514] on p "Ocupación :" at bounding box center [225, 509] width 37 height 10
drag, startPoint x: 231, startPoint y: 529, endPoint x: 215, endPoint y: 522, distance: 18.0
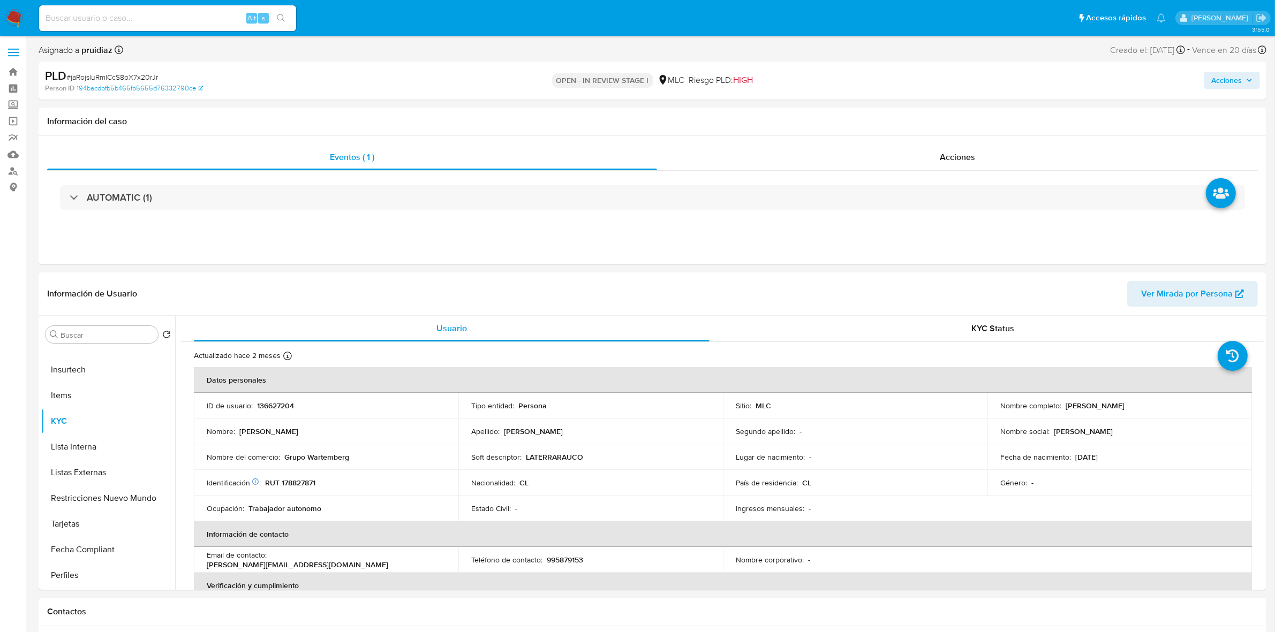
click at [265, 488] on p "RUT 178827871" at bounding box center [290, 483] width 50 height 10
copy p "178827871"
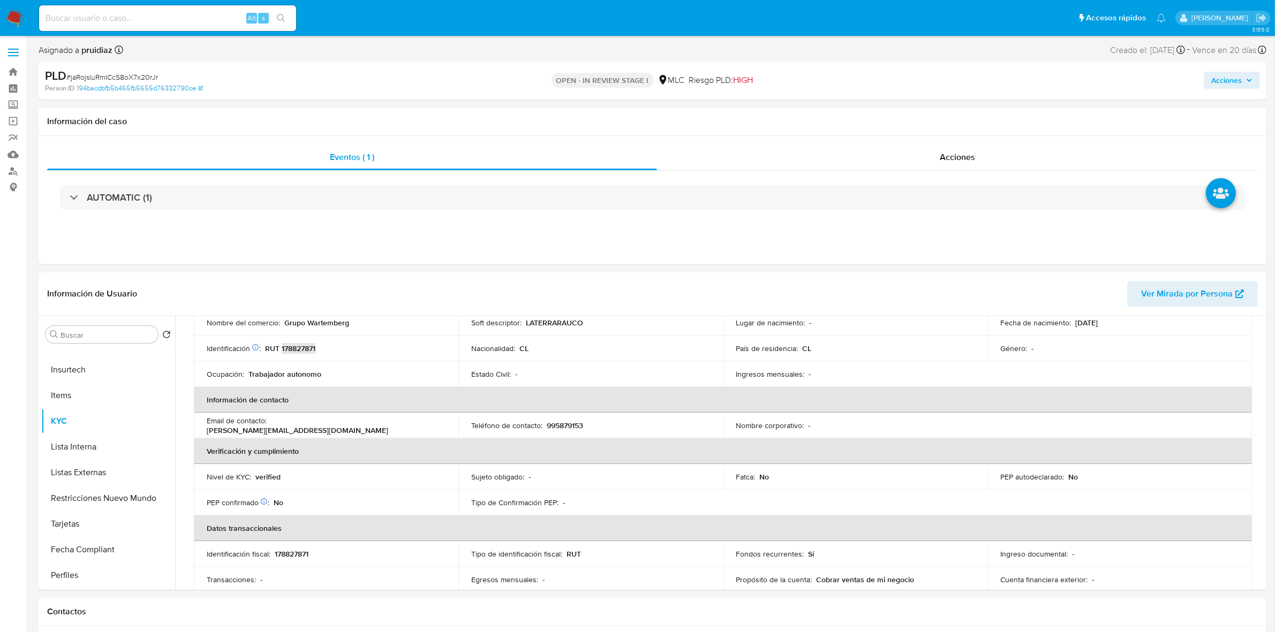
scroll to position [67, 0]
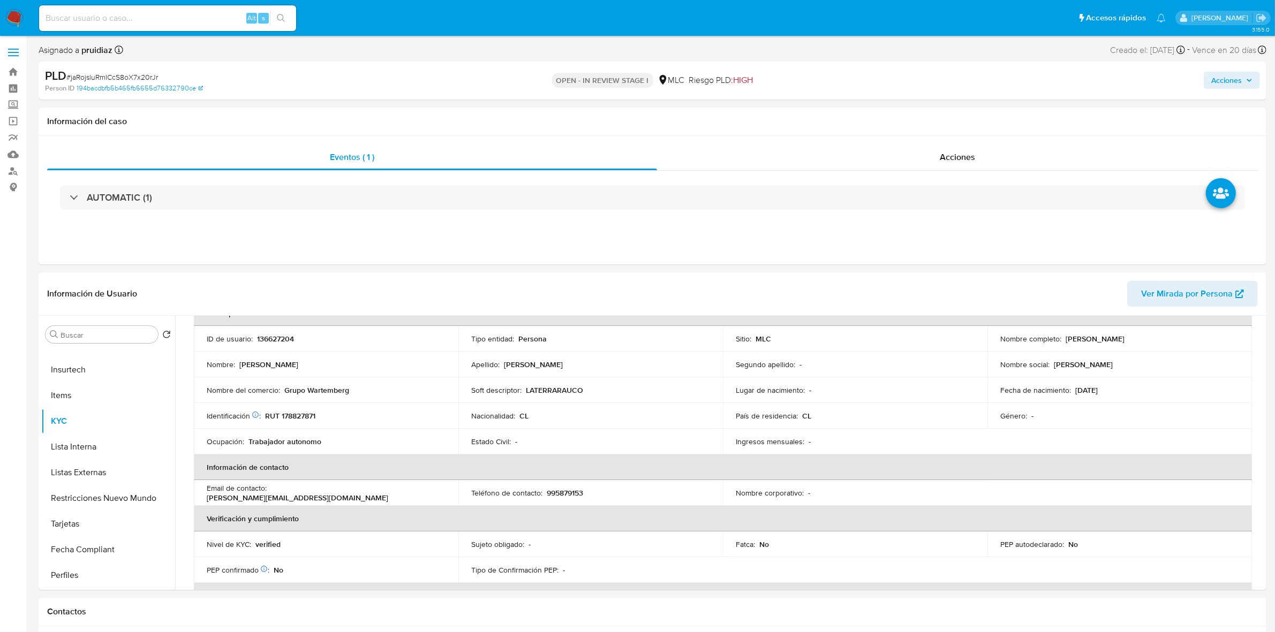
click at [303, 411] on p "RUT 178827871" at bounding box center [290, 416] width 50 height 10
click at [303, 413] on p "RUT 178827871" at bounding box center [290, 416] width 50 height 10
click at [303, 414] on p "RUT 178827871" at bounding box center [290, 416] width 50 height 10
copy p "178827871"
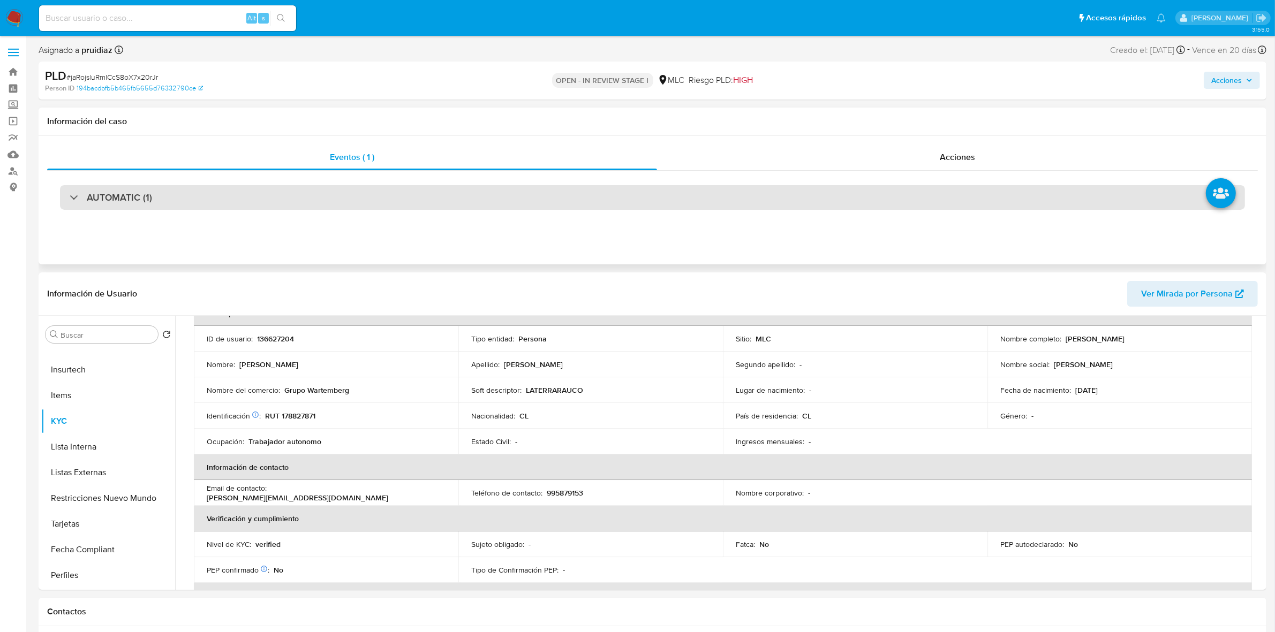
click at [154, 196] on div "AUTOMATIC (1)" at bounding box center [652, 197] width 1185 height 25
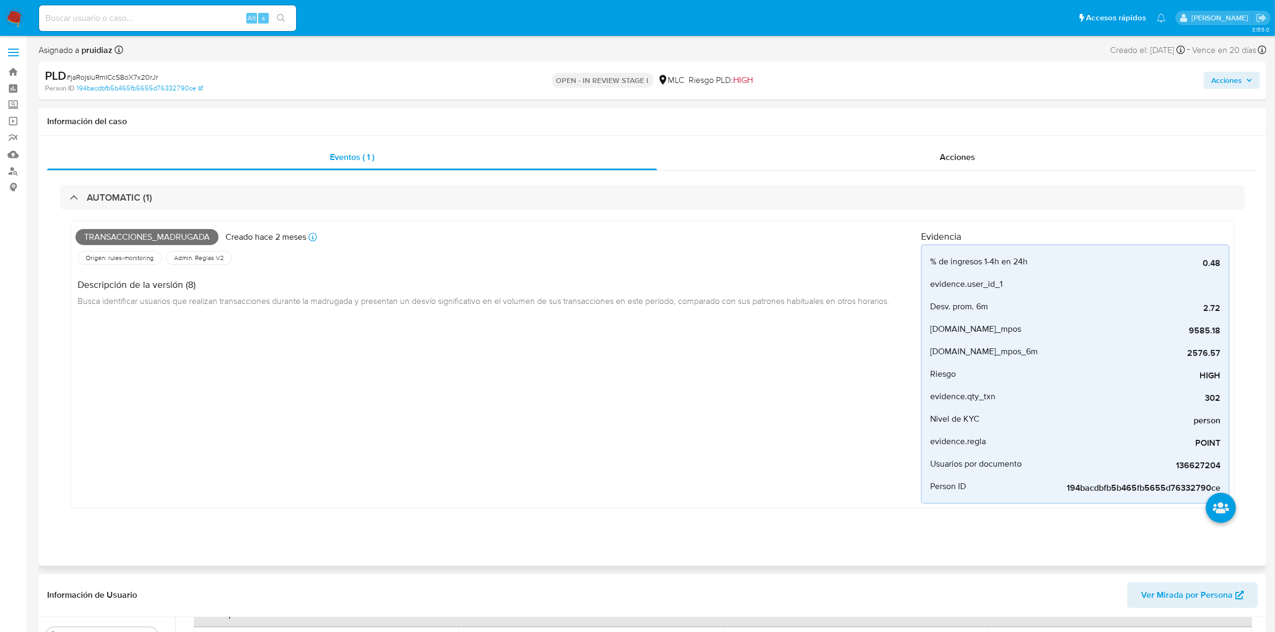
click at [122, 242] on span "Transacciones_madrugada" at bounding box center [147, 237] width 143 height 16
copy span "Transacciones_madrugada"
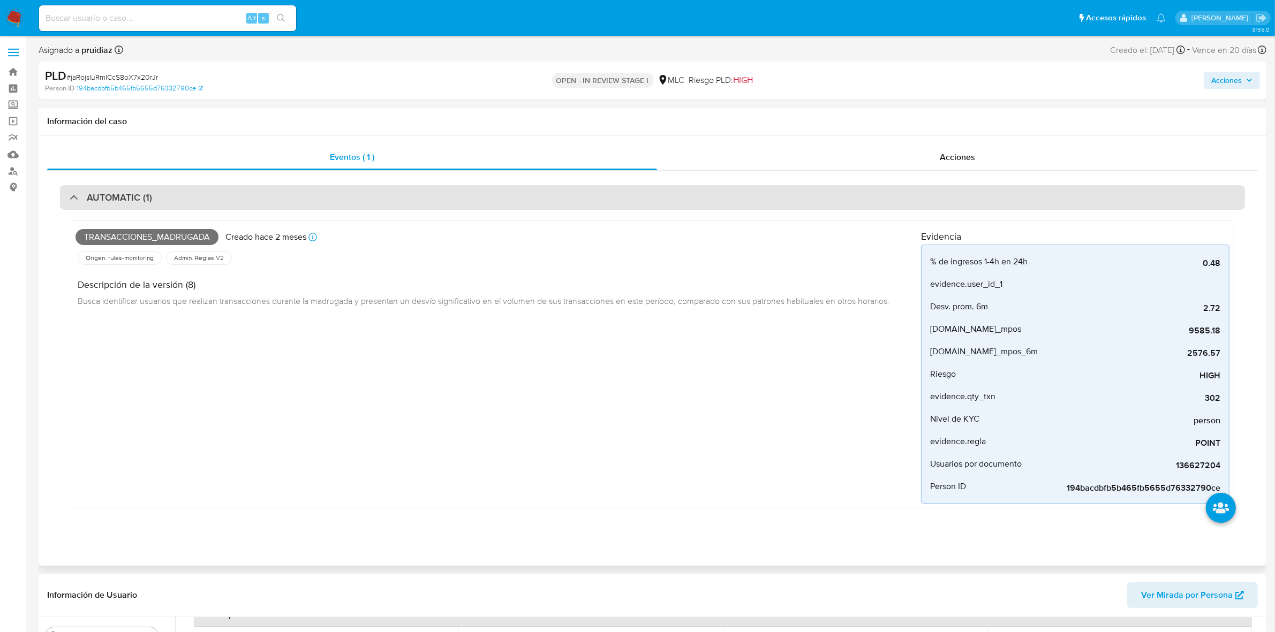
drag, startPoint x: 218, startPoint y: 173, endPoint x: 207, endPoint y: 185, distance: 16.7
click at [216, 177] on div "AUTOMATIC (1) Transacciones_madrugada Creado hace 2 meses Creado: 12/06/2025 06…" at bounding box center [652, 355] width 1211 height 368
click at [194, 194] on div "AUTOMATIC (1)" at bounding box center [652, 197] width 1185 height 25
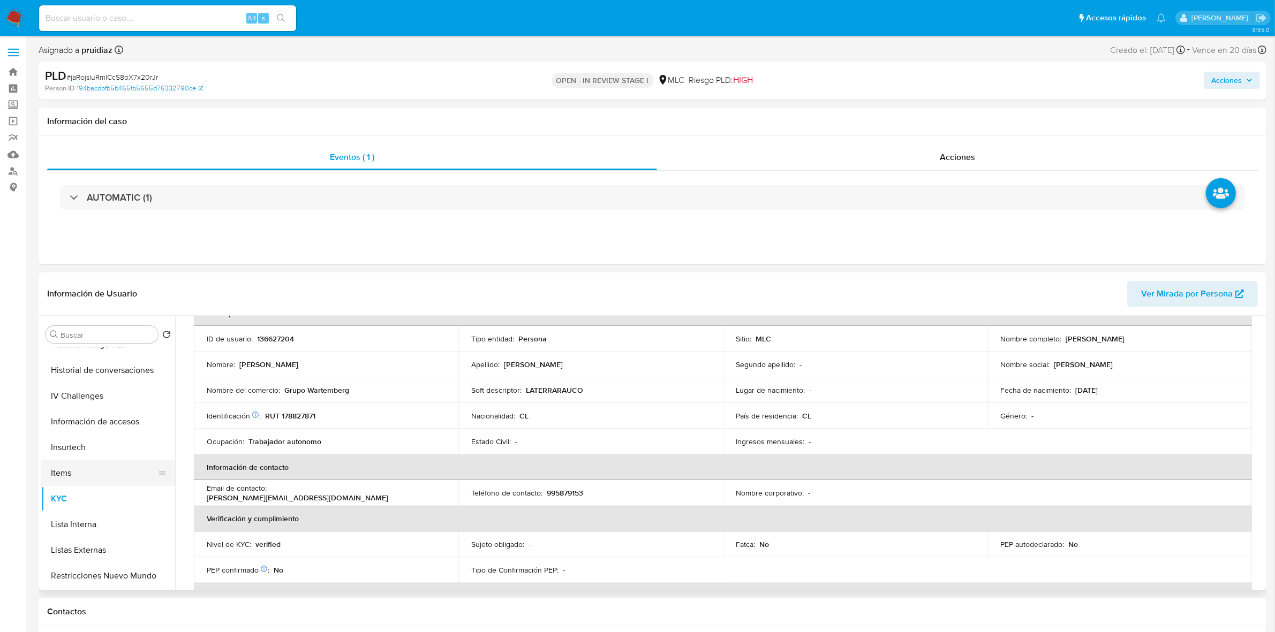
scroll to position [0, 0]
click at [77, 387] on button "Archivos adjuntos" at bounding box center [103, 386] width 125 height 26
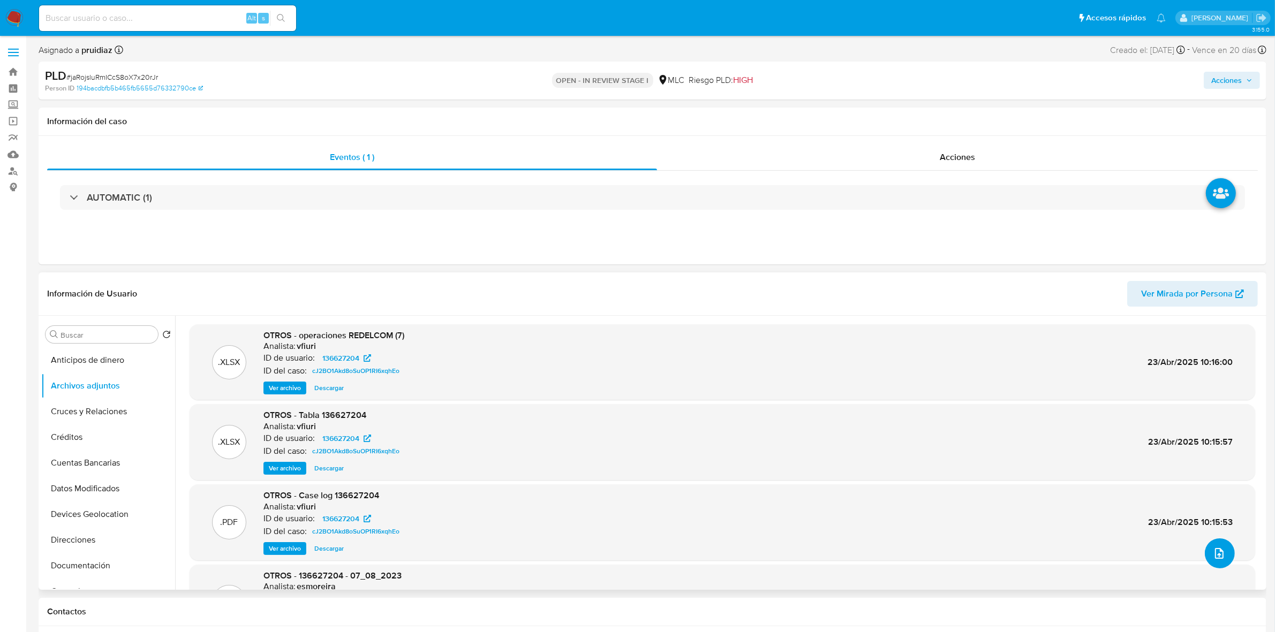
click at [1221, 557] on icon "upload-file" at bounding box center [1219, 553] width 13 height 13
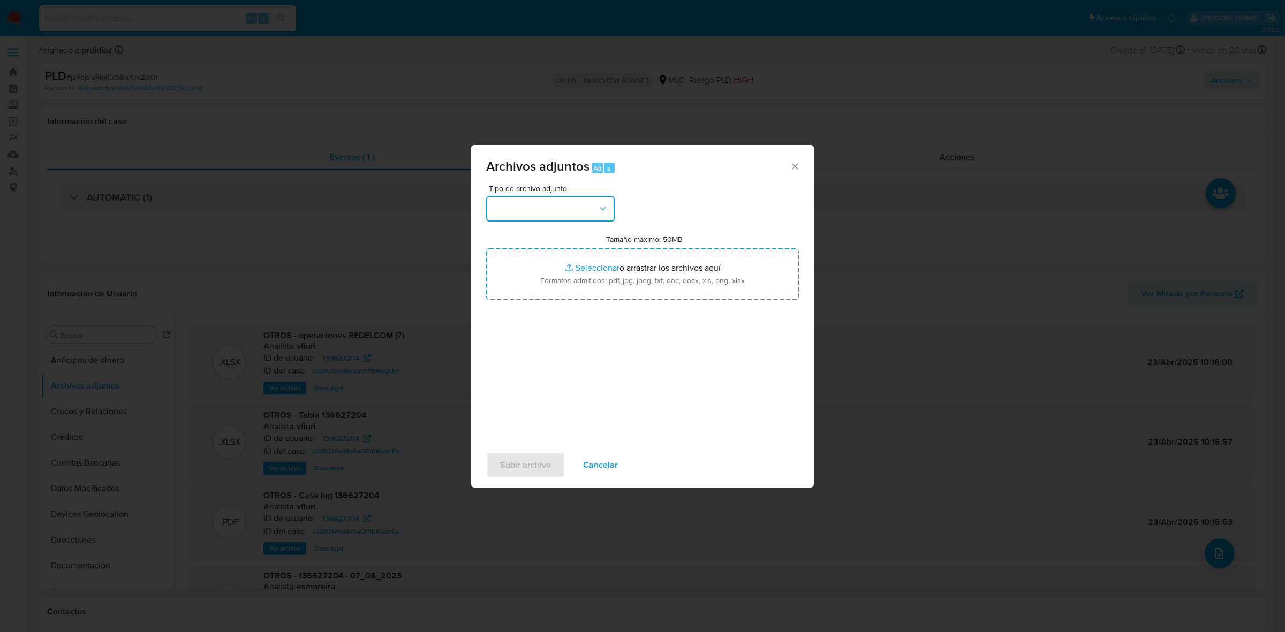
click at [577, 209] on button "button" at bounding box center [550, 209] width 129 height 26
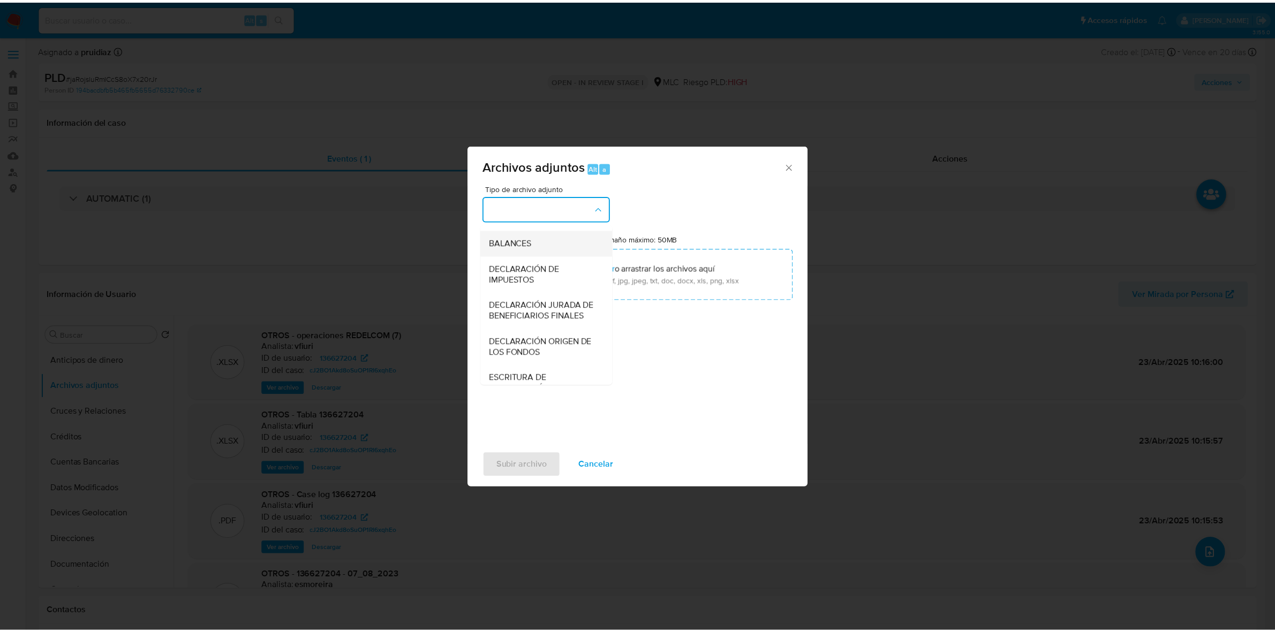
scroll to position [177, 0]
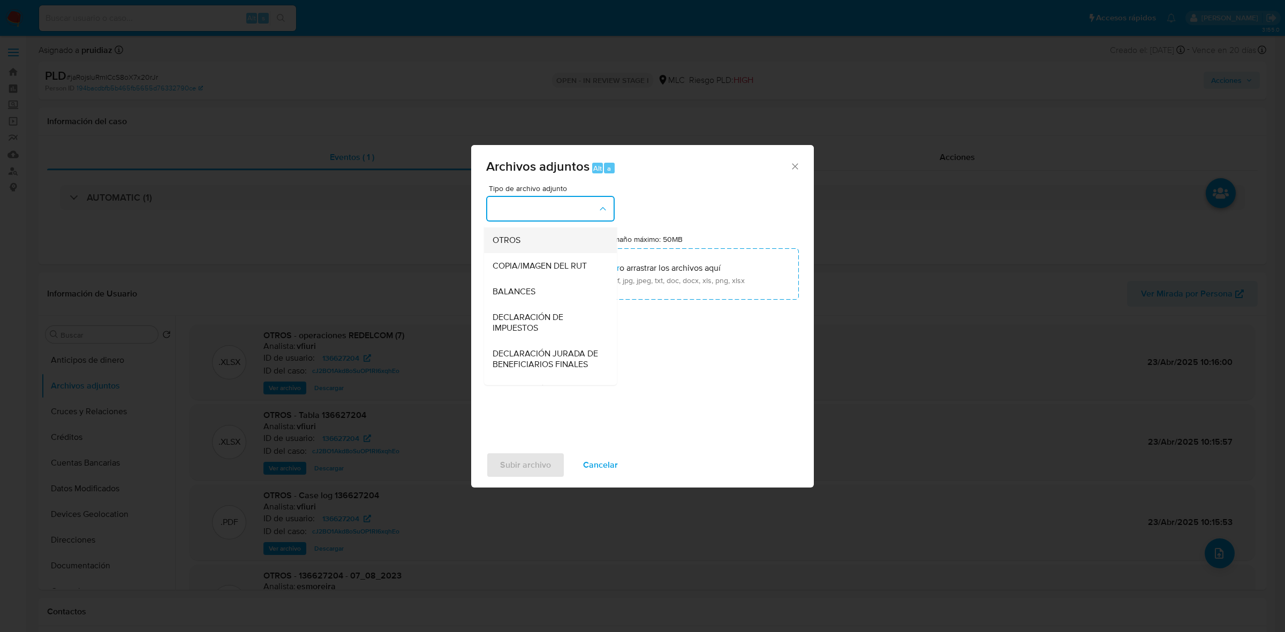
click at [516, 253] on div "OTROS" at bounding box center [547, 241] width 109 height 26
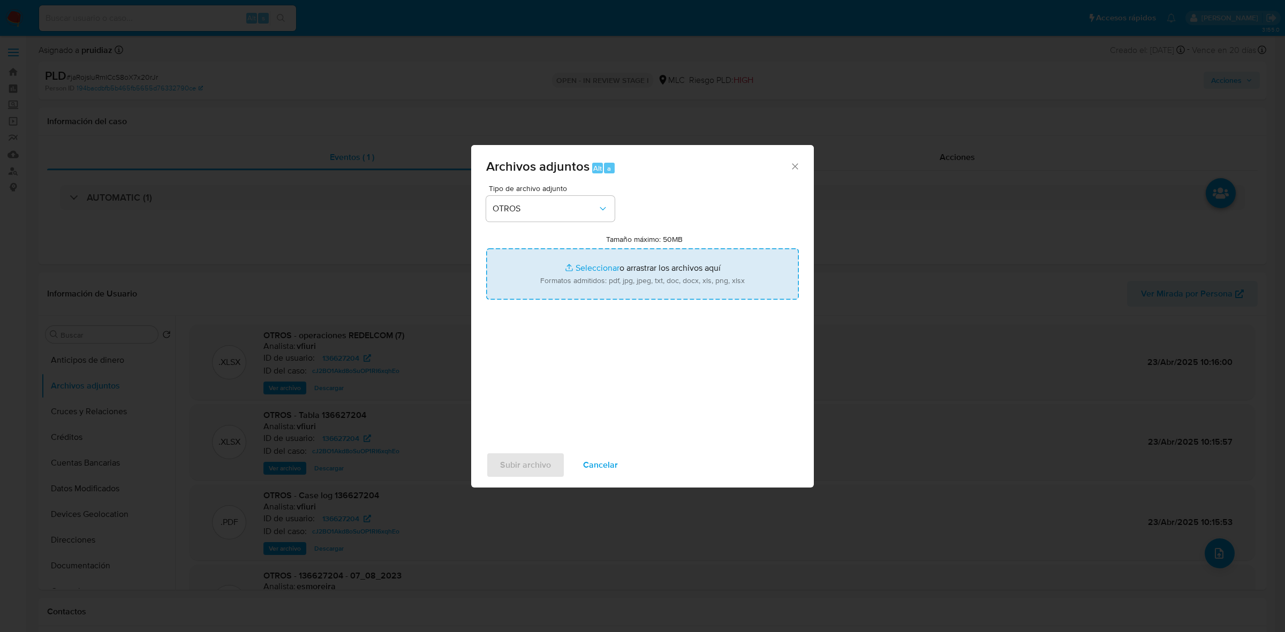
click at [621, 275] on input "Tamaño máximo: 50MB Seleccionar archivos" at bounding box center [642, 273] width 313 height 51
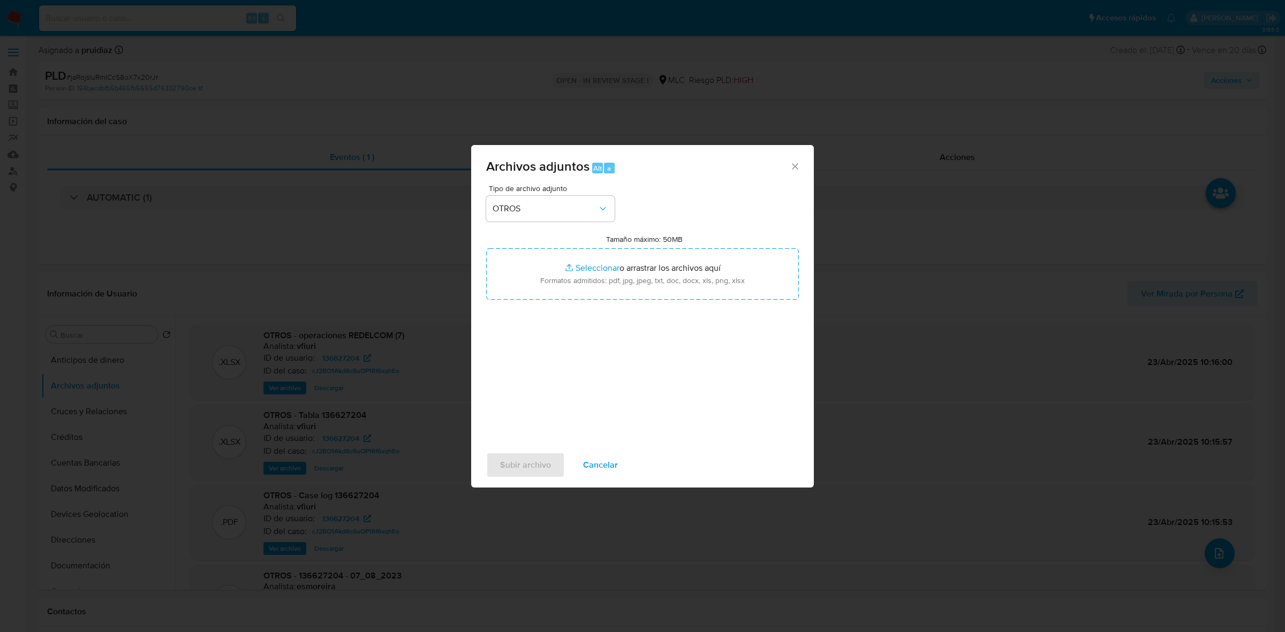
type input "C:\fakepath\136627204 - 21_08_2025.xlsx"
click at [533, 464] on span "Subir archivo" at bounding box center [525, 466] width 51 height 24
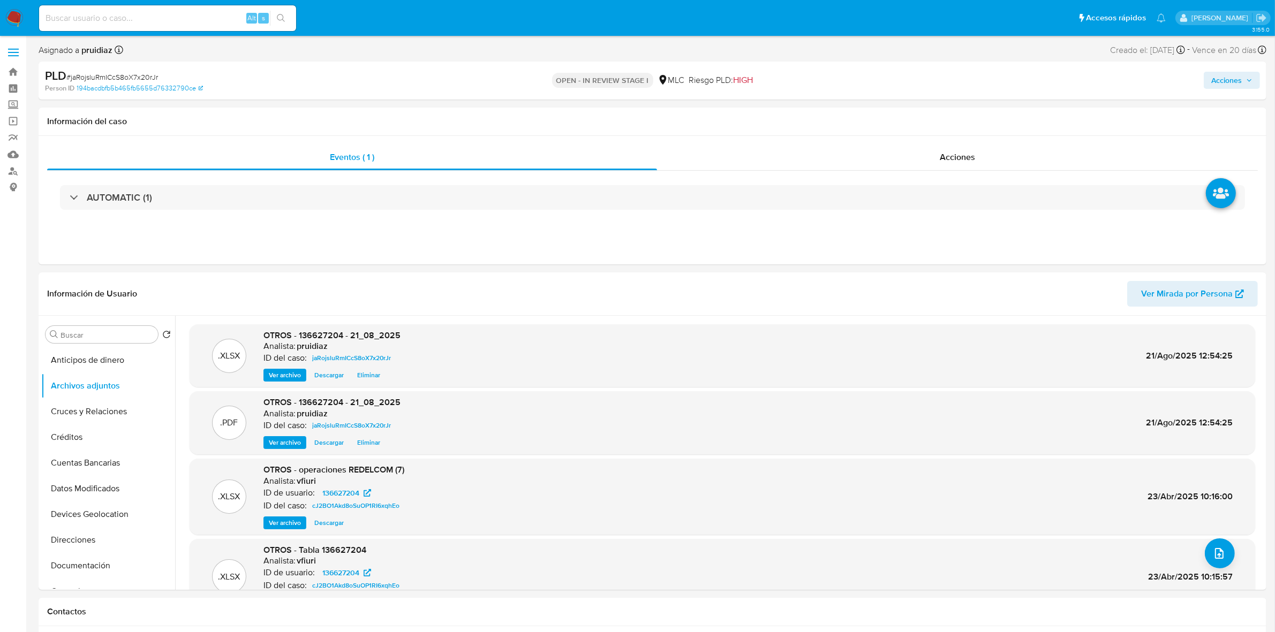
click at [1223, 78] on span "Acciones" at bounding box center [1226, 80] width 31 height 17
click at [897, 121] on div "Resolución del caso Alt r" at bounding box center [940, 115] width 102 height 28
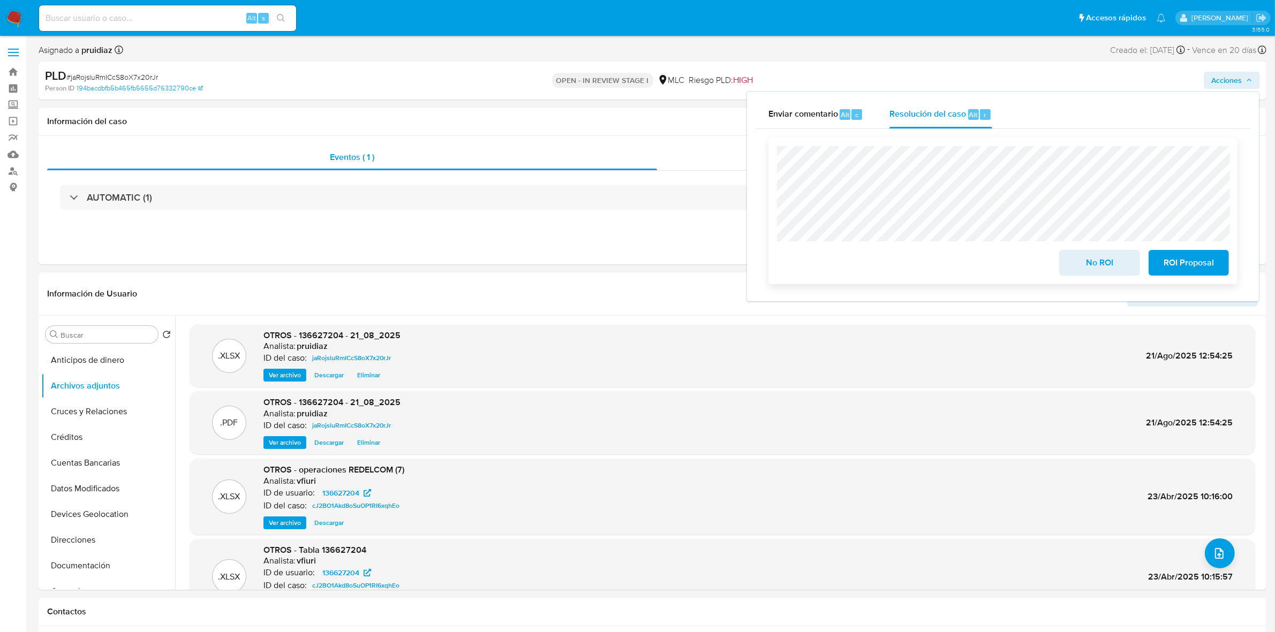
click at [1080, 262] on span "No ROI" at bounding box center [1099, 263] width 52 height 24
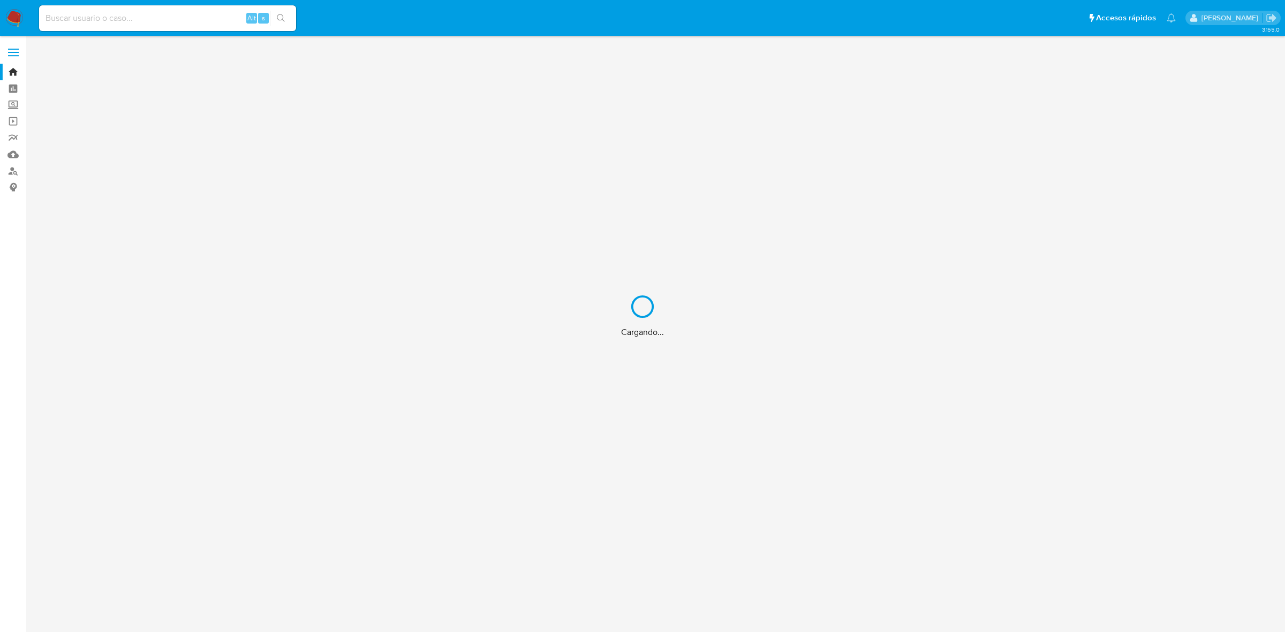
click at [114, 14] on div "Cargando..." at bounding box center [642, 316] width 1285 height 632
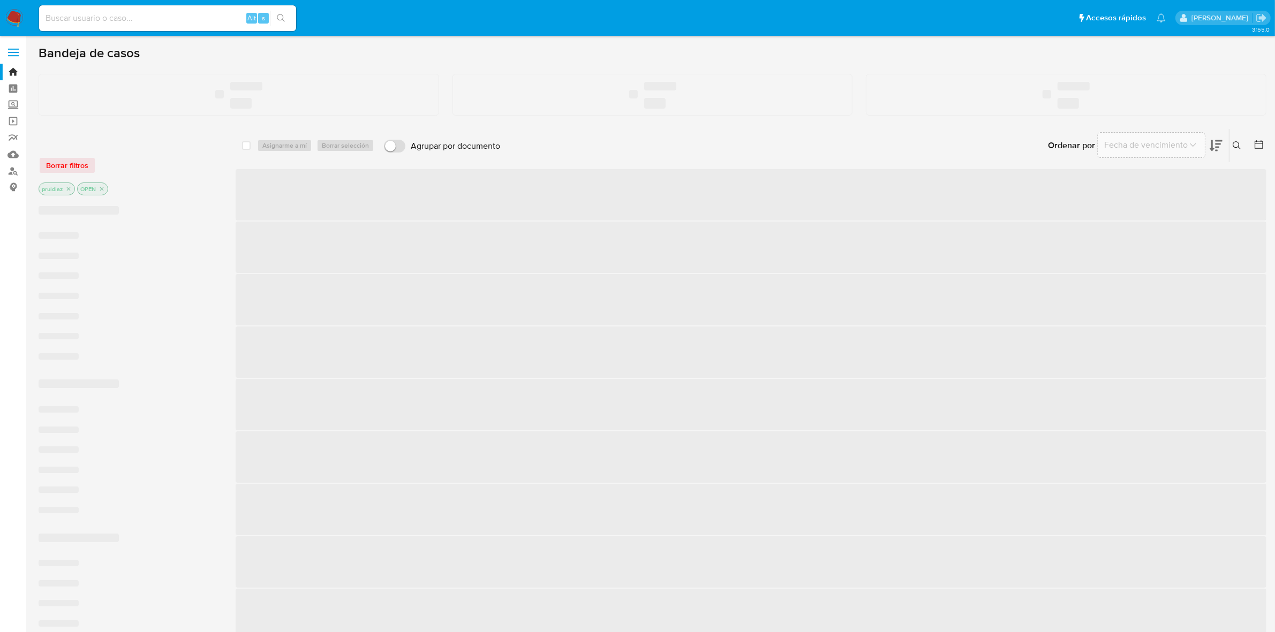
click at [104, 17] on input at bounding box center [167, 18] width 257 height 14
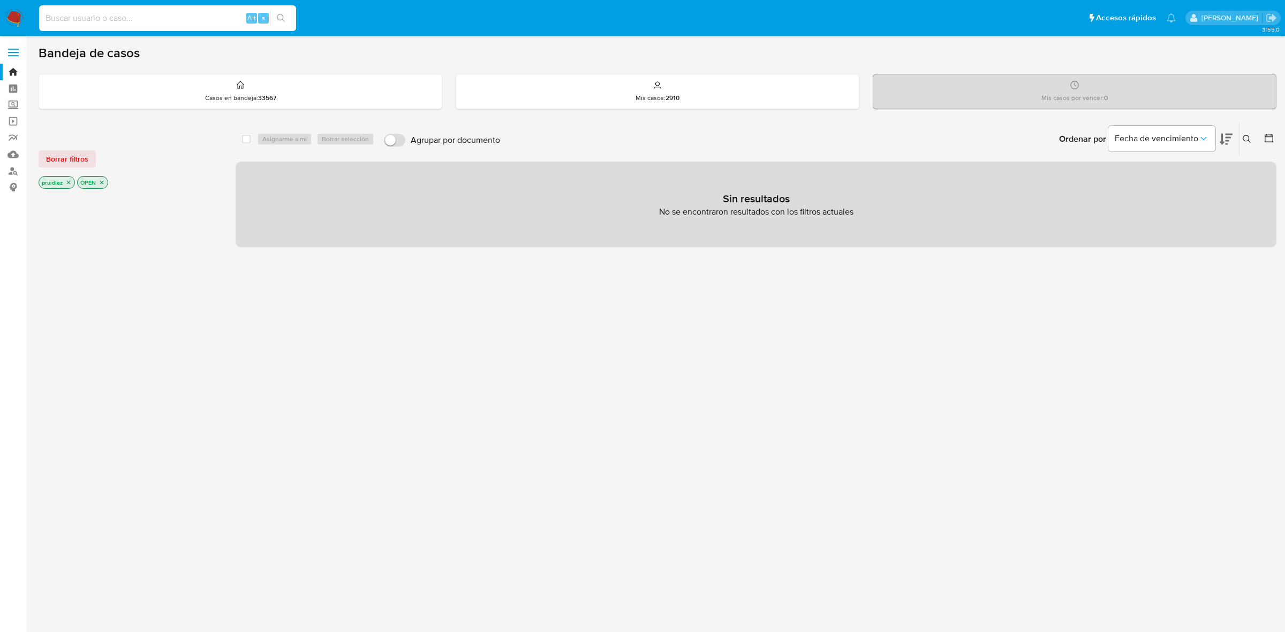
paste input "YLI0xbnmaZEHZCaDNQV1uo1H"
click at [293, 20] on input "YLI0xbnmaZEHZCaDNQV1uo1H" at bounding box center [167, 18] width 257 height 14
type input "YLI0xbnmaZEHZCaDNQV1uo1H"
click at [287, 19] on button "search-icon" at bounding box center [281, 18] width 22 height 15
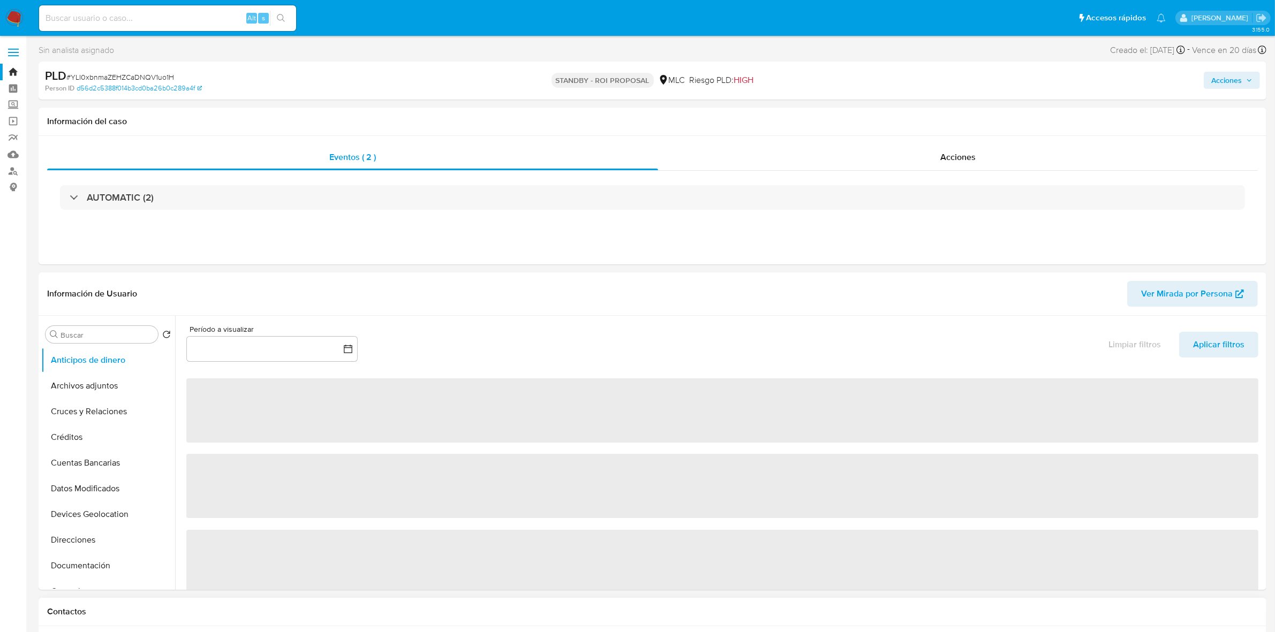
select select "10"
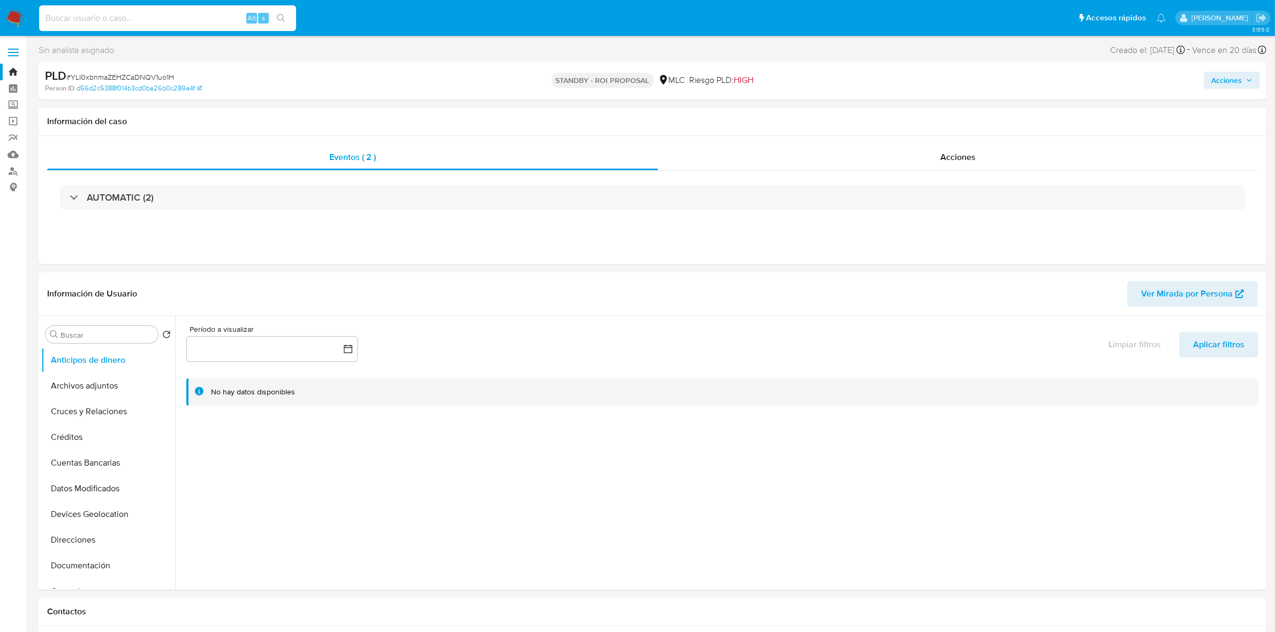
click at [163, 22] on input at bounding box center [167, 18] width 257 height 14
paste input "qN2EapvC6xltBoDRay14J5zP"
type input "qN2EapvC6xltBoDRay14J5zP"
click at [285, 18] on button "search-icon" at bounding box center [281, 18] width 22 height 15
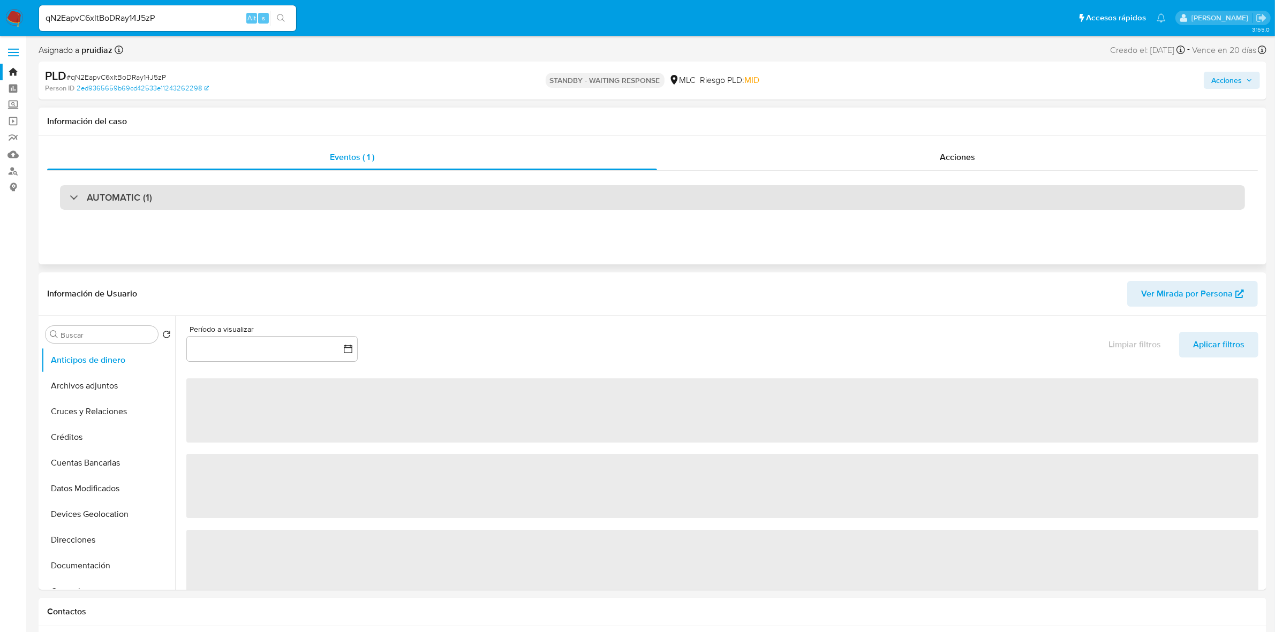
select select "10"
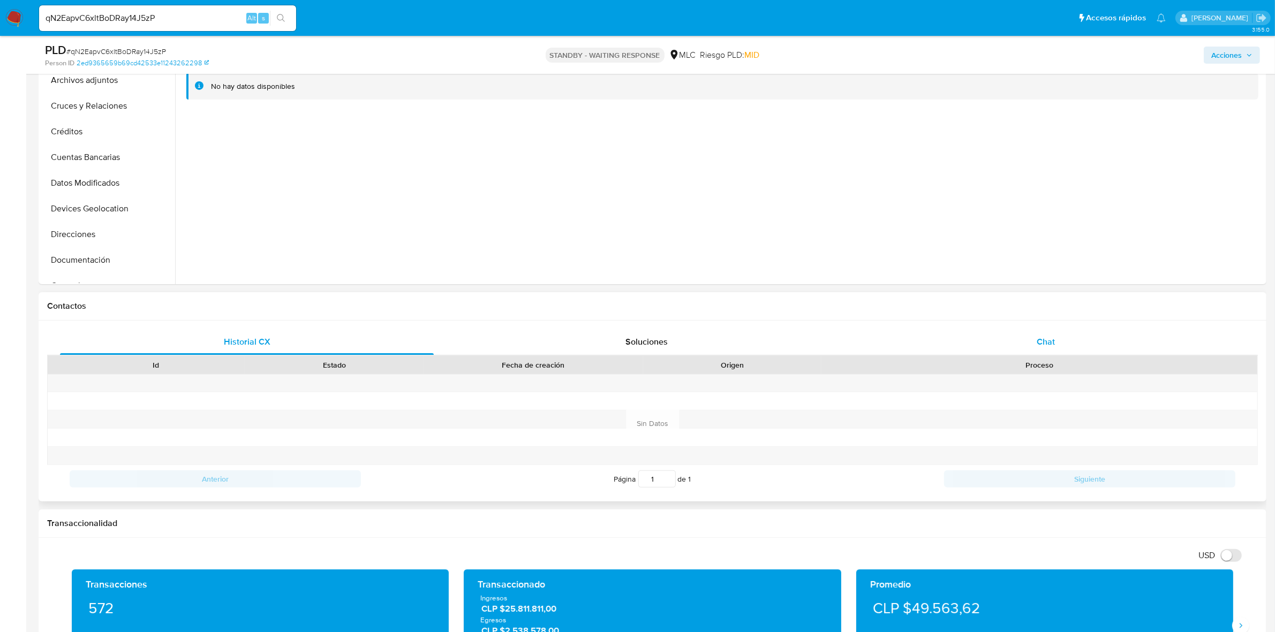
click at [1055, 338] on span "Chat" at bounding box center [1046, 342] width 18 height 12
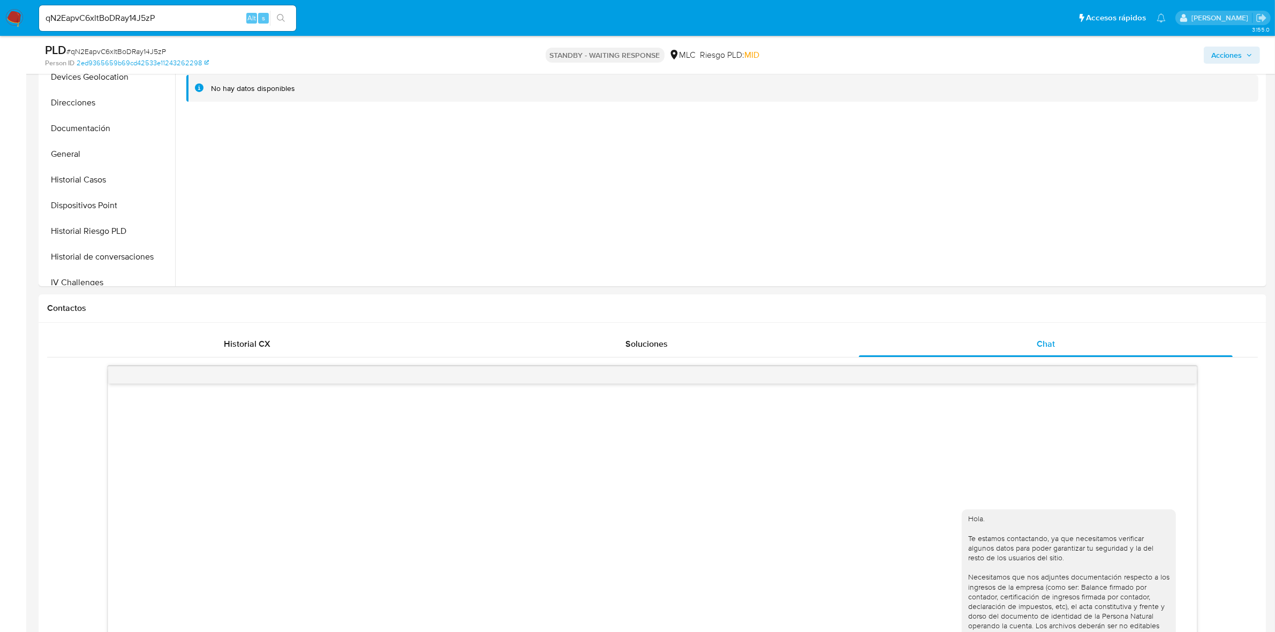
scroll to position [134, 0]
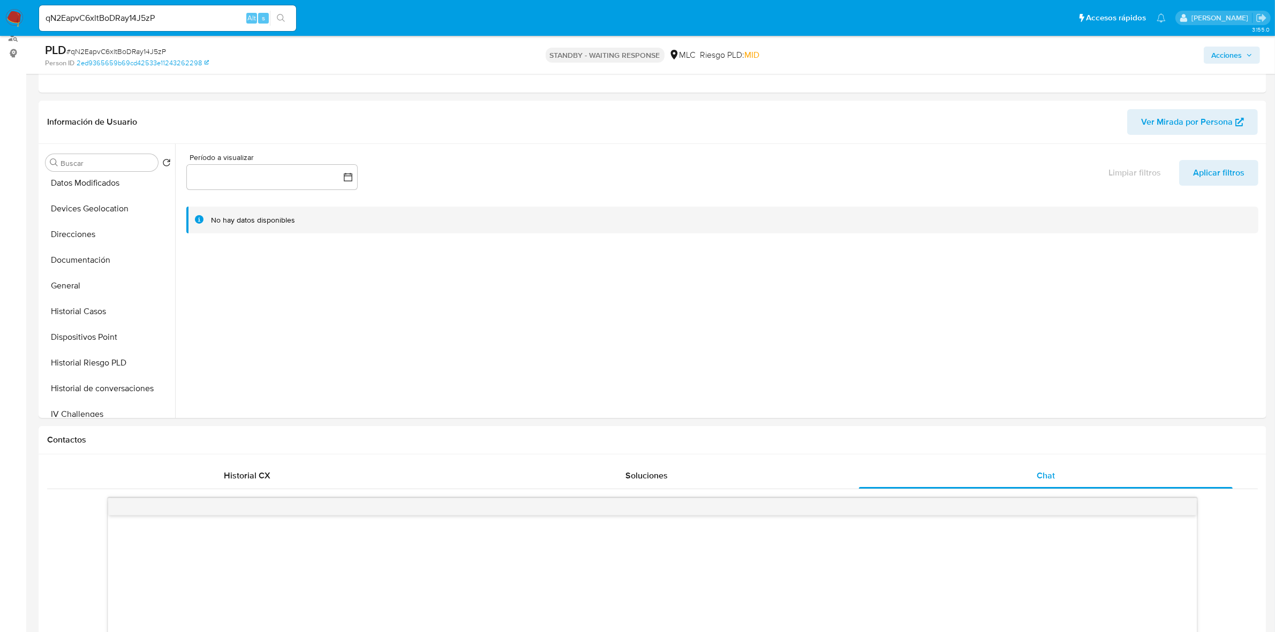
click at [153, 17] on input "qN2EapvC6xltBoDRay14J5zP" at bounding box center [167, 18] width 257 height 14
paste input "mKiTW8UY3HPsqqNmFl5BSeK4"
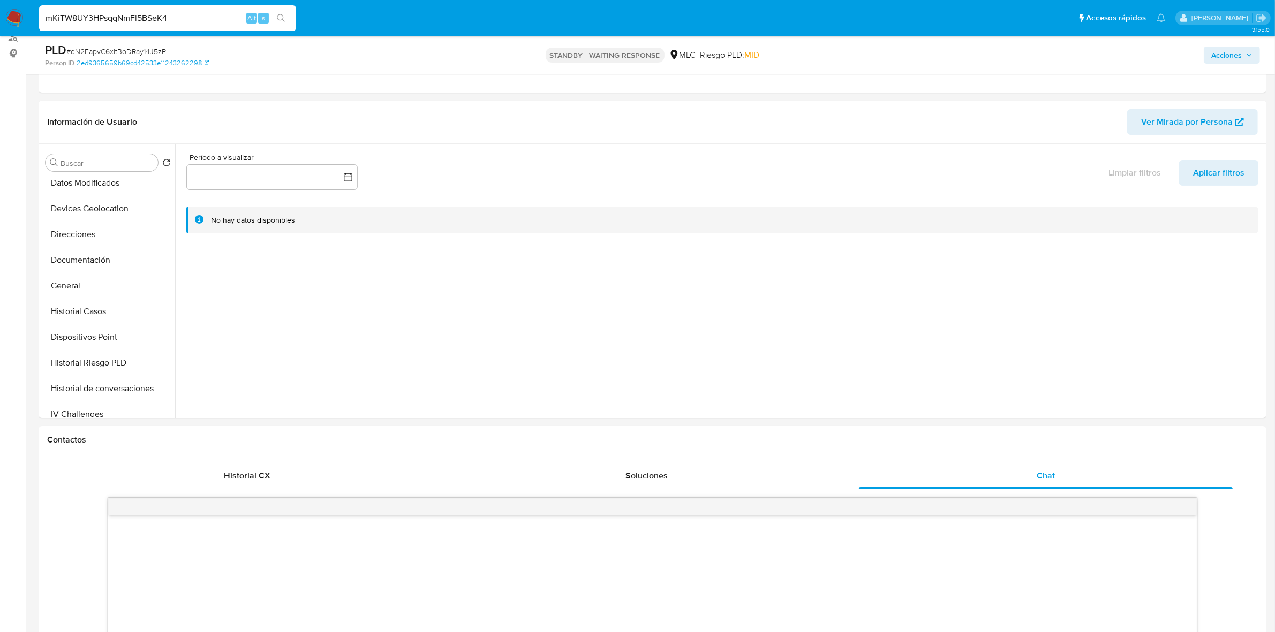
type input "mKiTW8UY3HPsqqNmFl5BSeK4"
click at [277, 16] on icon "search-icon" at bounding box center [281, 18] width 9 height 9
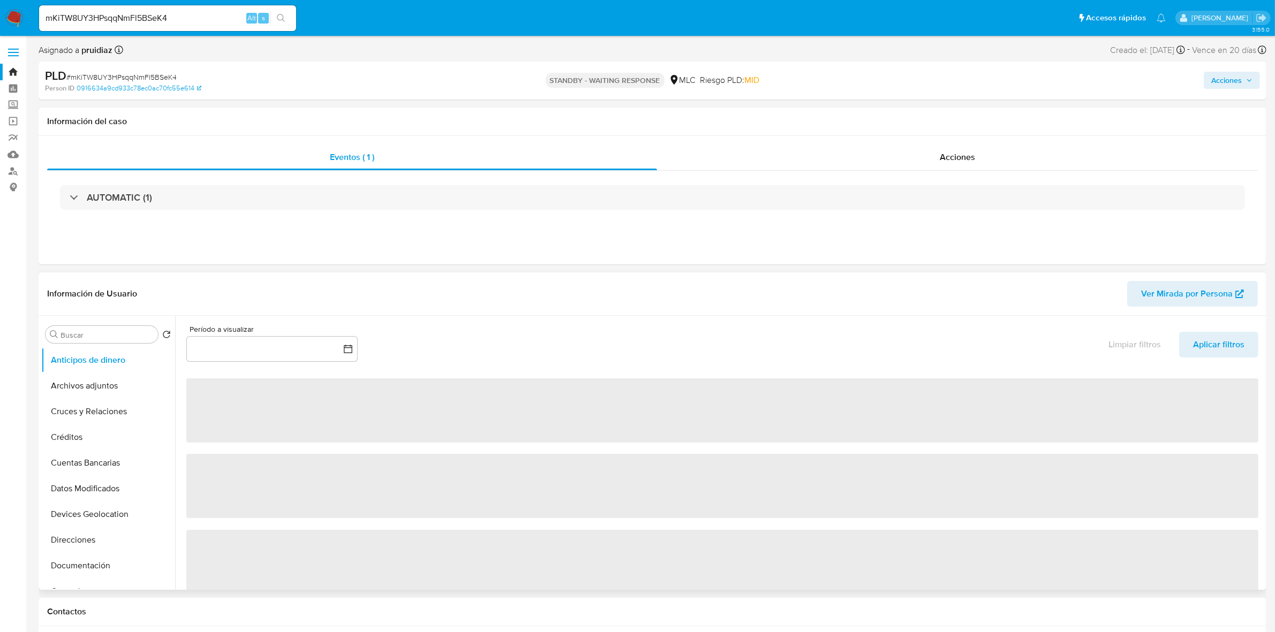
select select "10"
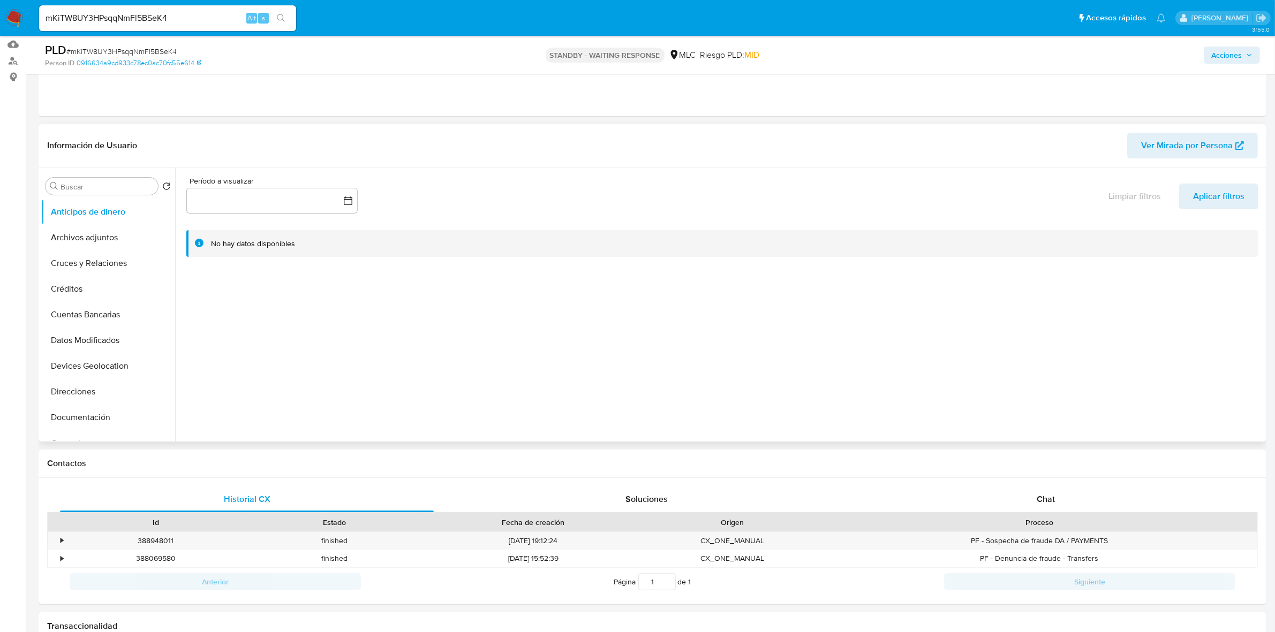
scroll to position [268, 0]
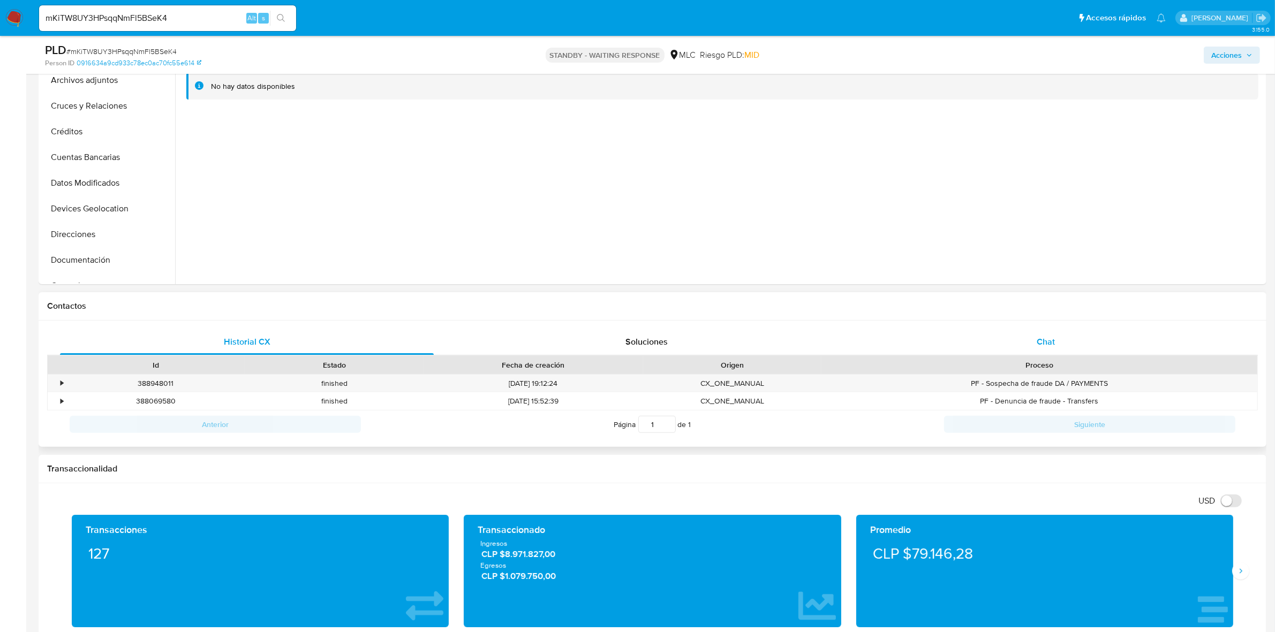
click at [1039, 332] on div "Chat" at bounding box center [1046, 342] width 374 height 26
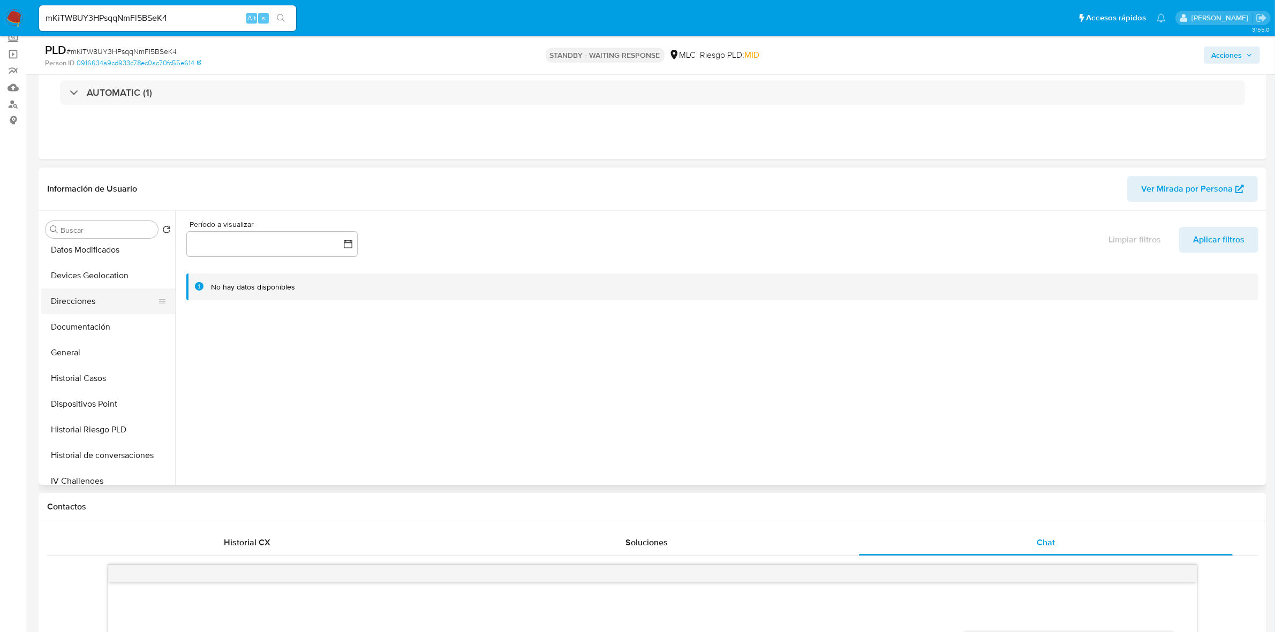
scroll to position [335, 0]
click at [122, 470] on button "Restricciones Nuevo Mundo" at bounding box center [103, 461] width 125 height 26
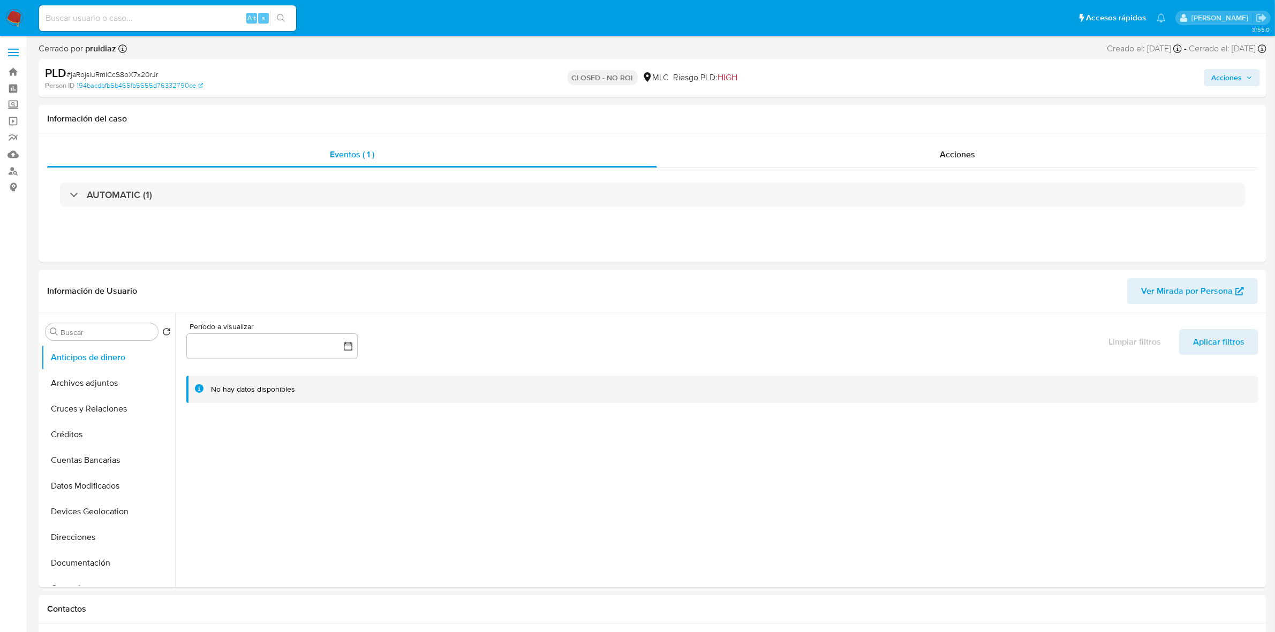
select select "10"
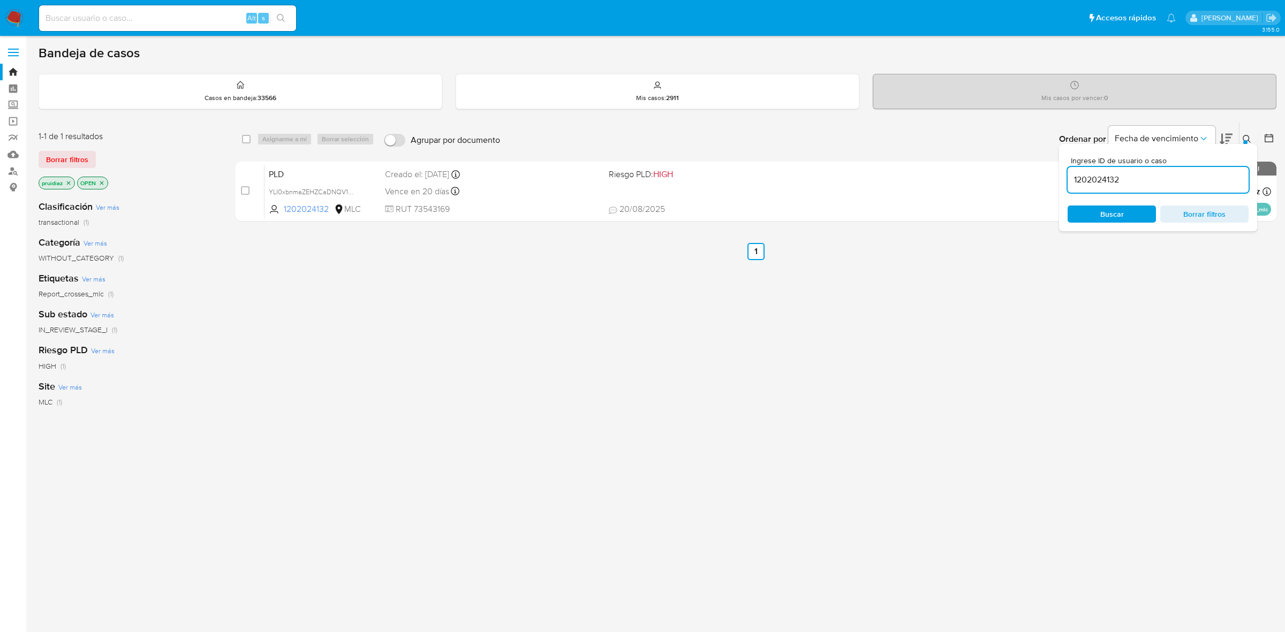
click at [6, 21] on img at bounding box center [14, 18] width 18 height 18
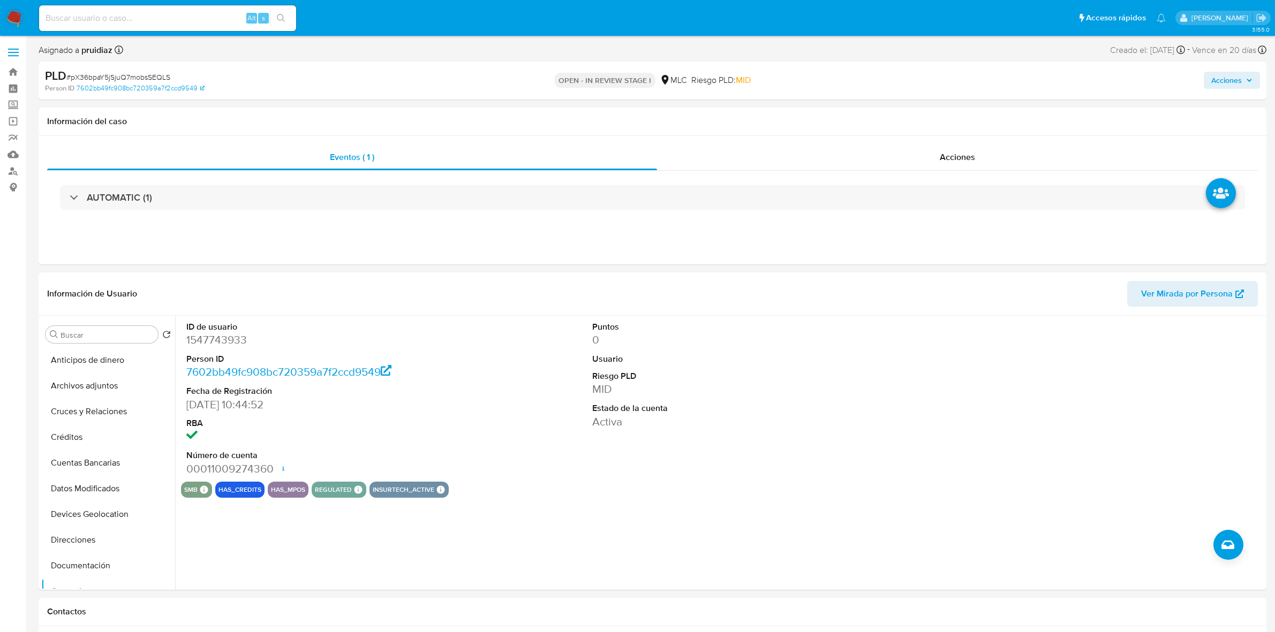
select select "10"
